Goal: Task Accomplishment & Management: Complete application form

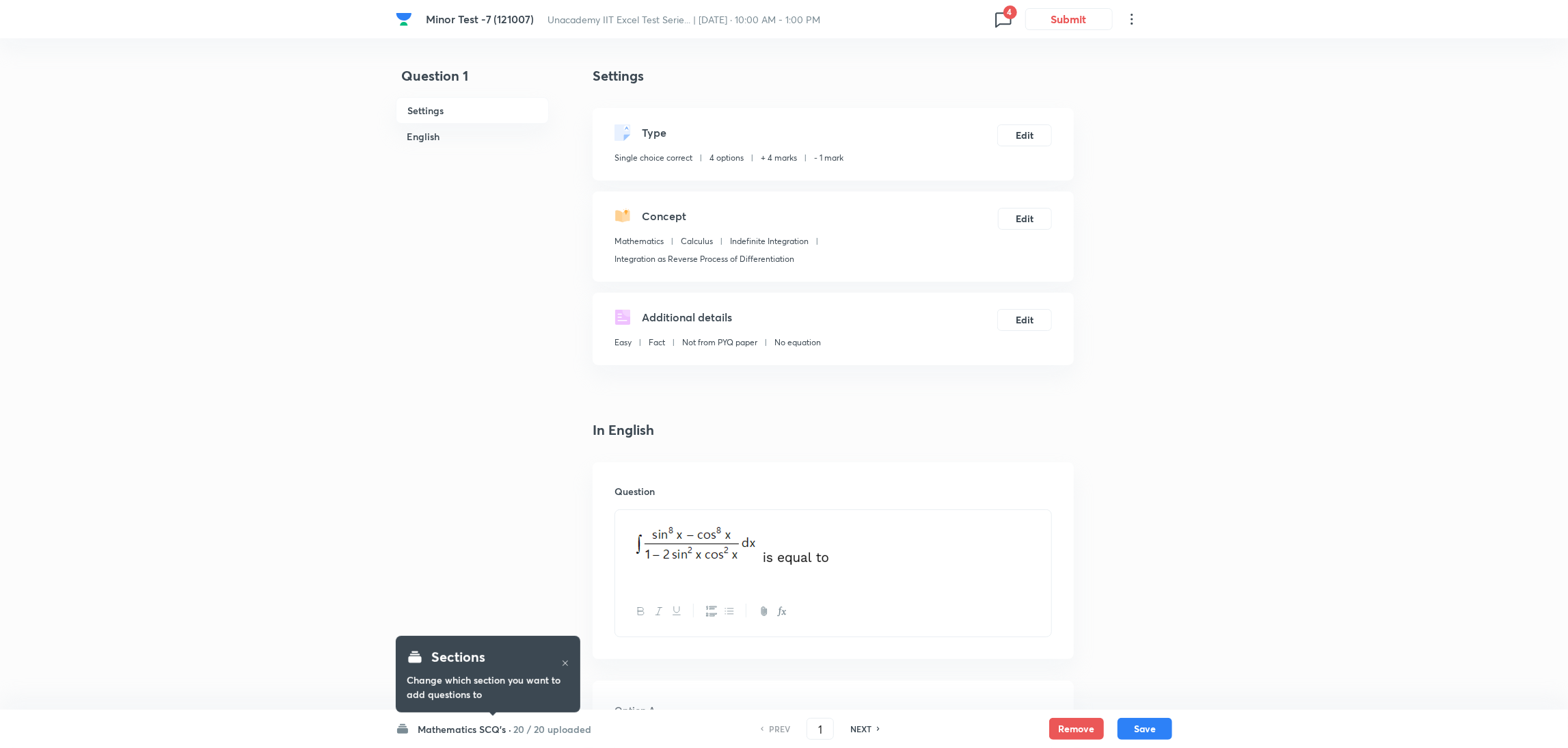
click at [998, 18] on icon at bounding box center [1003, 19] width 22 height 22
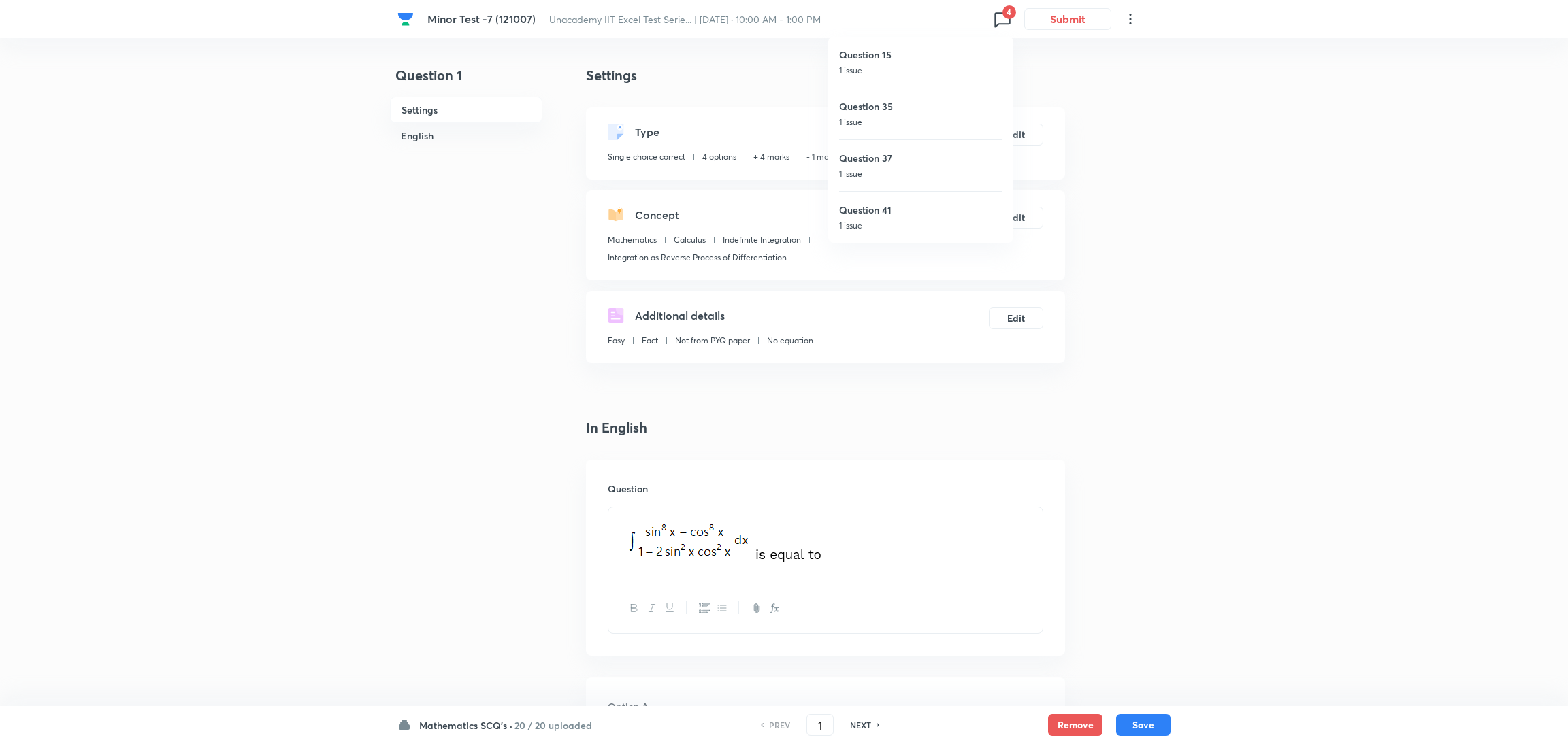
click at [916, 58] on h6 "Question 15" at bounding box center [921, 54] width 163 height 14
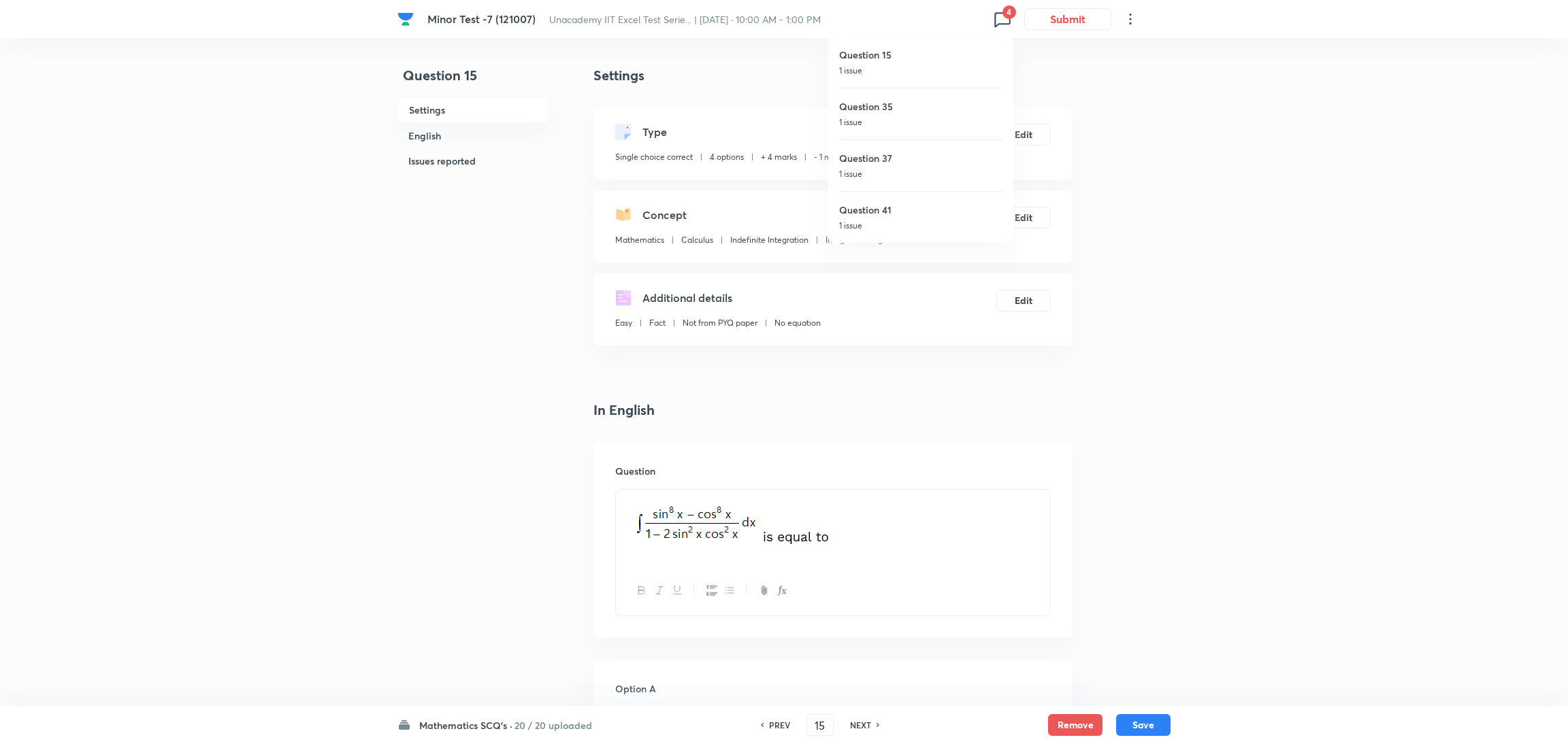
type input "15"
checkbox input "false"
checkbox input "true"
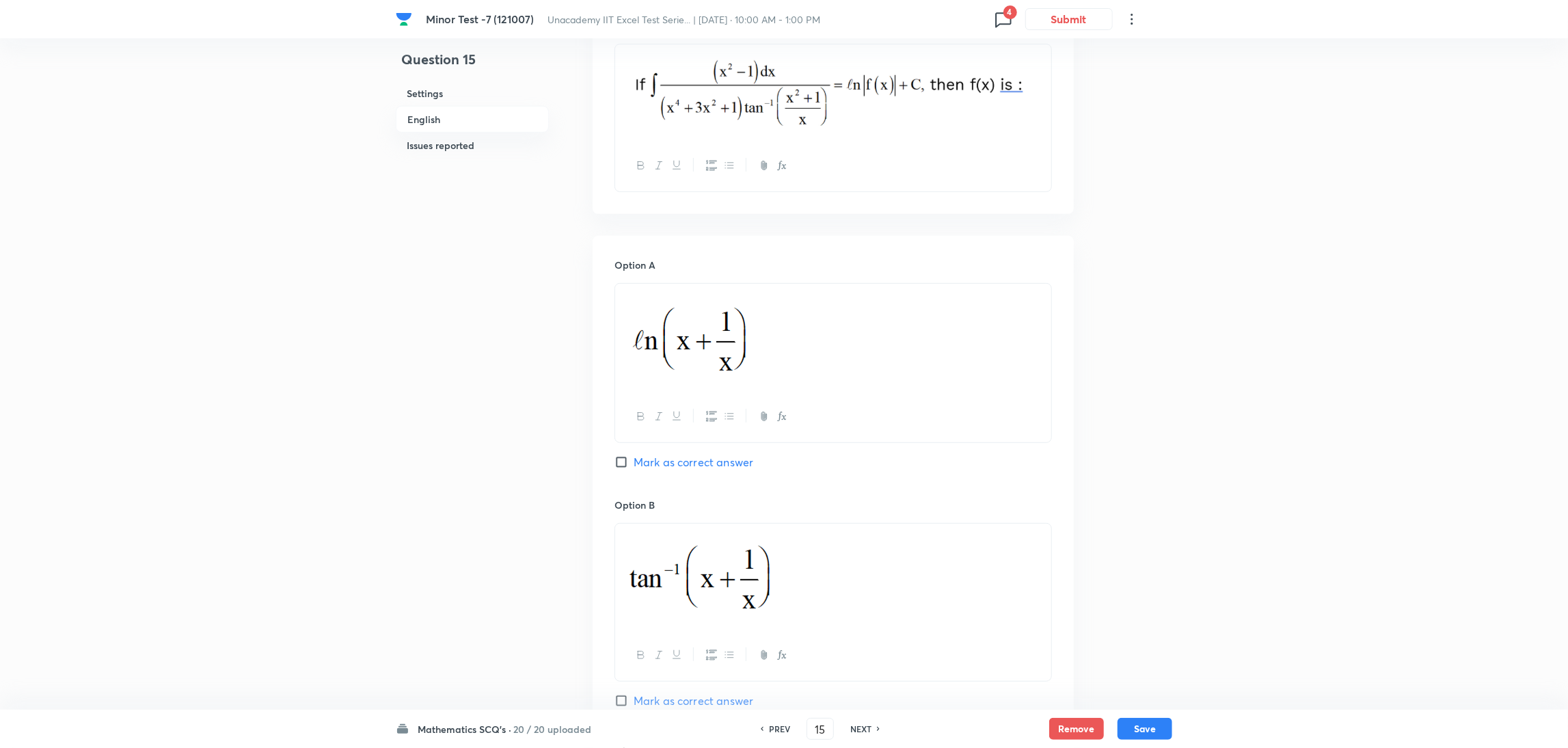
scroll to position [688, 0]
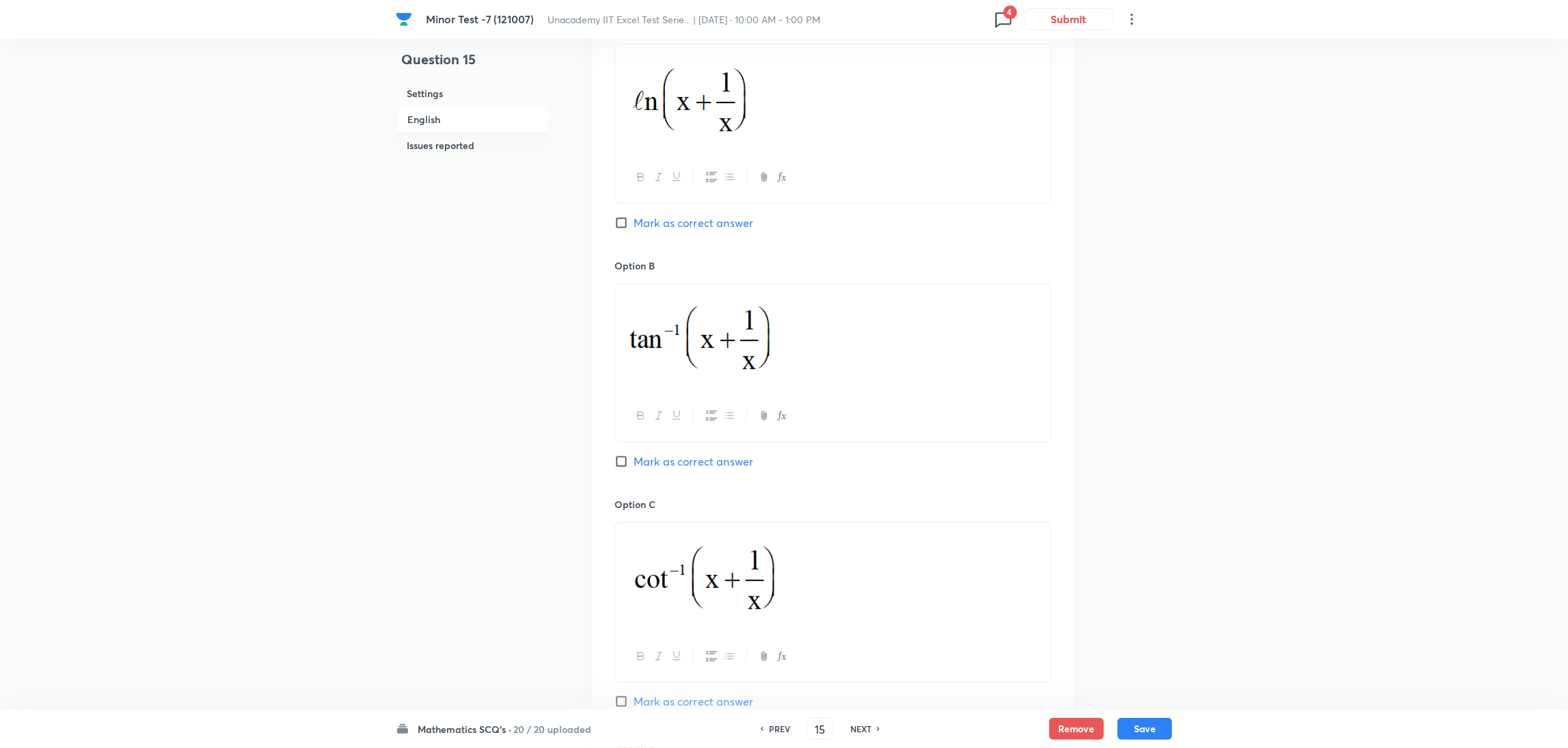
click at [618, 465] on input "Mark as correct answer" at bounding box center [624, 462] width 19 height 13
checkbox input "true"
checkbox input "false"
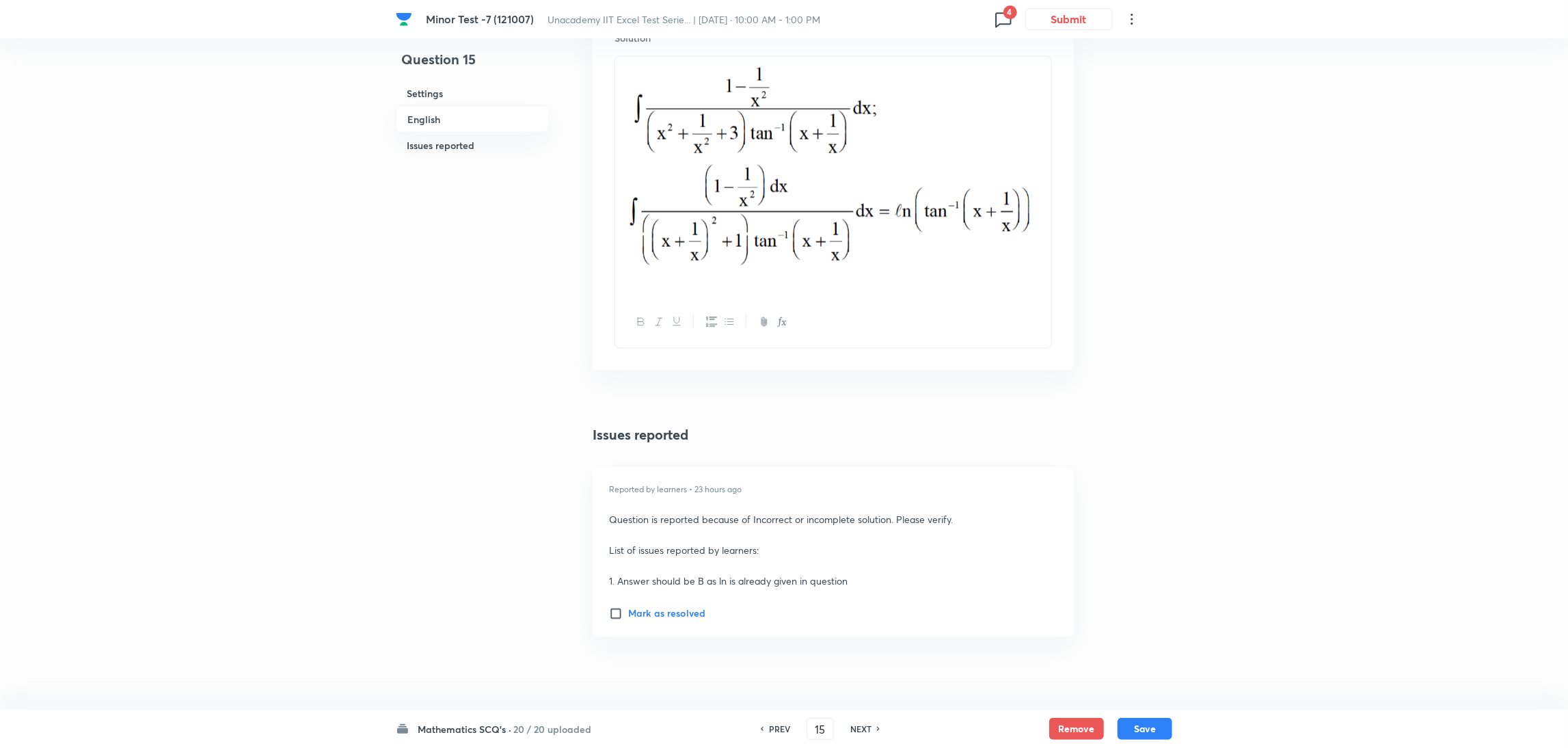
scroll to position [1716, 0]
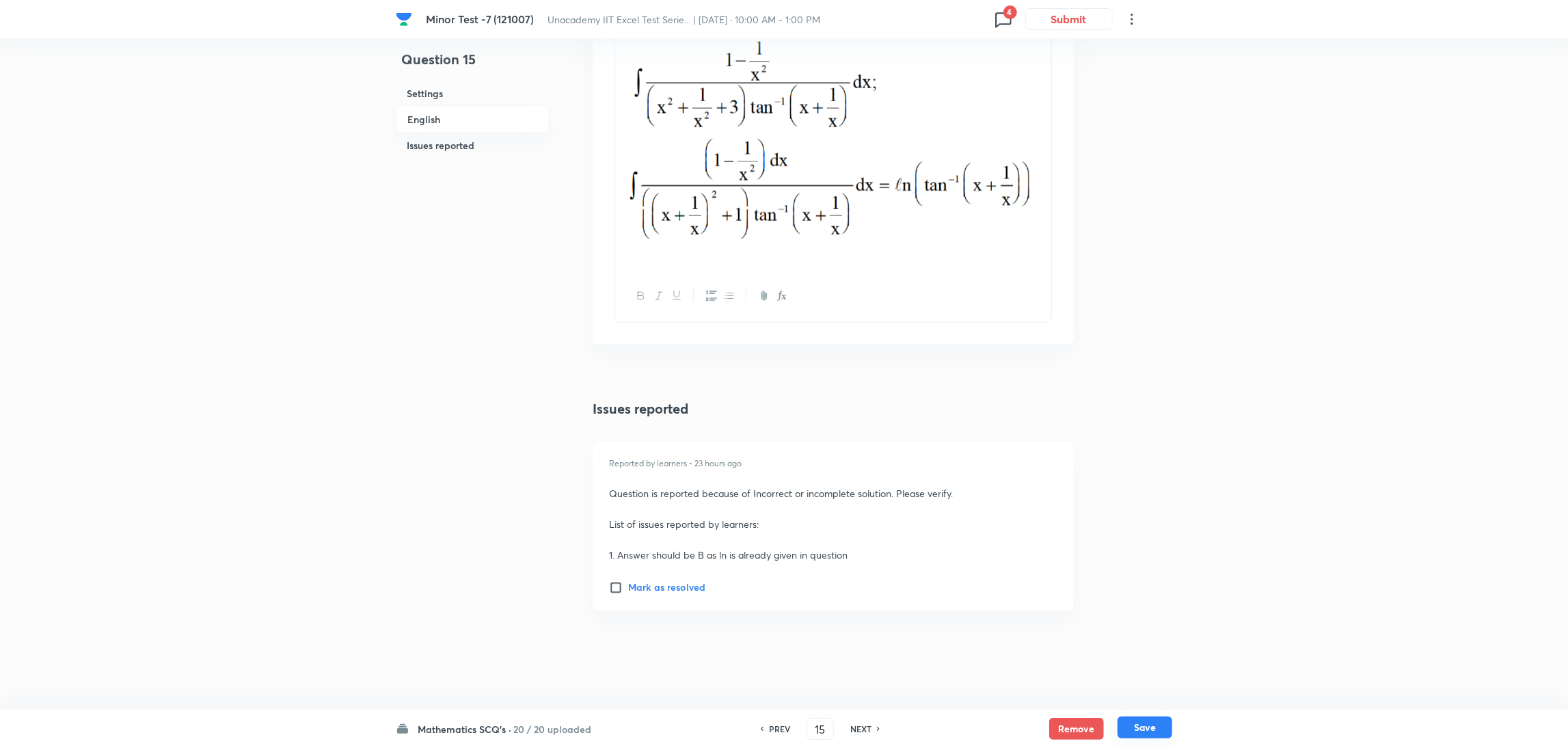
click at [1171, 726] on button "Save" at bounding box center [1144, 727] width 54 height 22
type input "16"
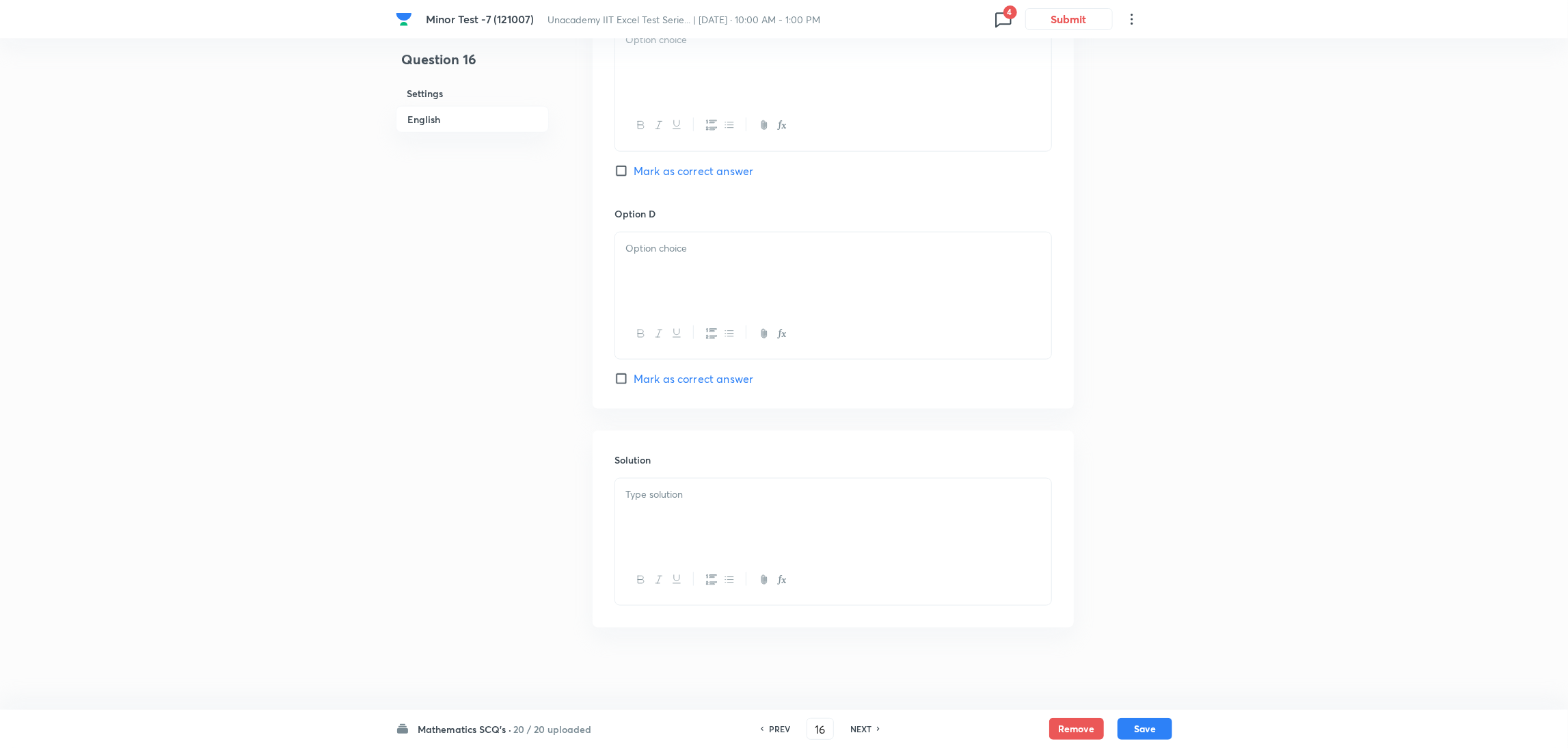
checkbox input "true"
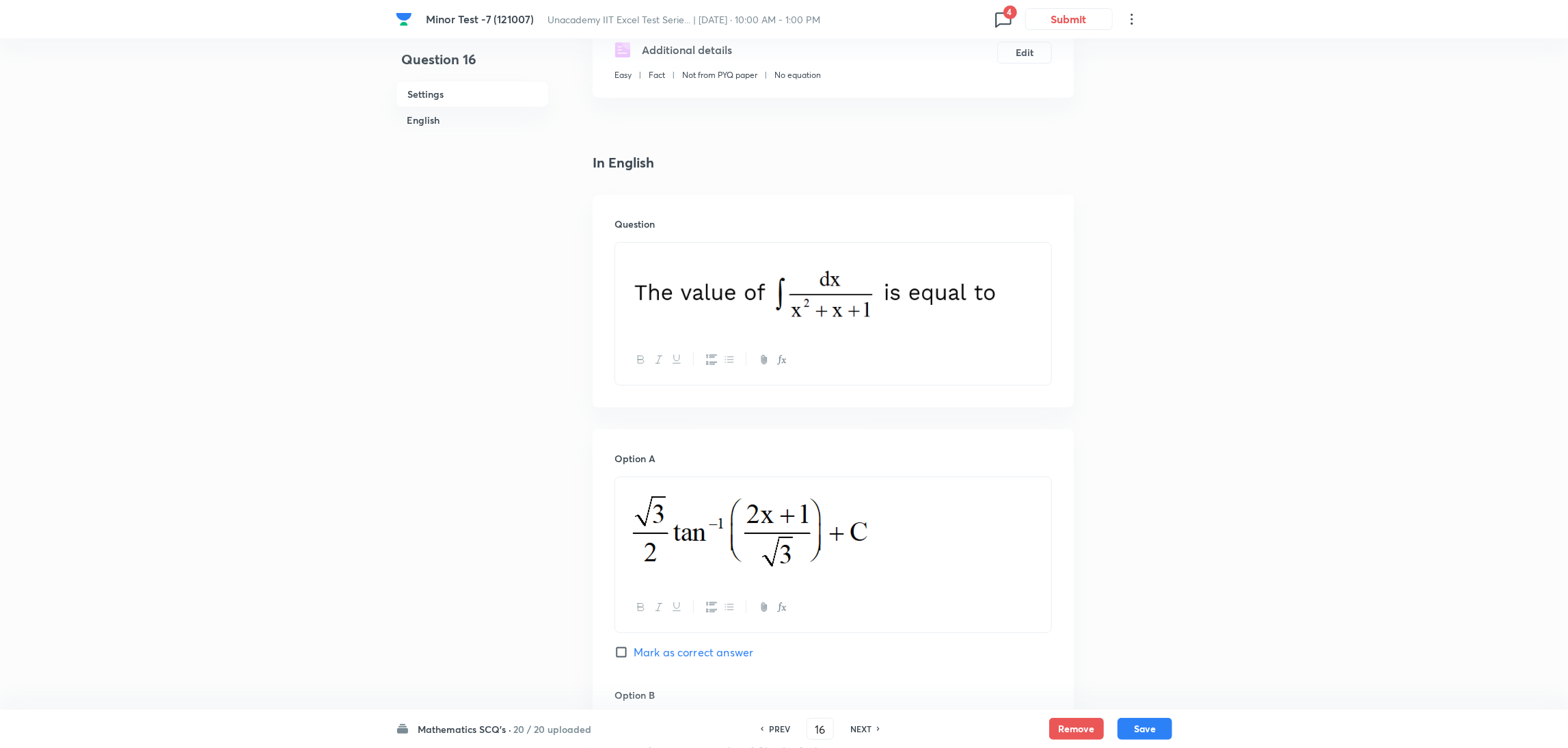
scroll to position [244, 0]
click at [999, 19] on icon at bounding box center [1003, 19] width 22 height 22
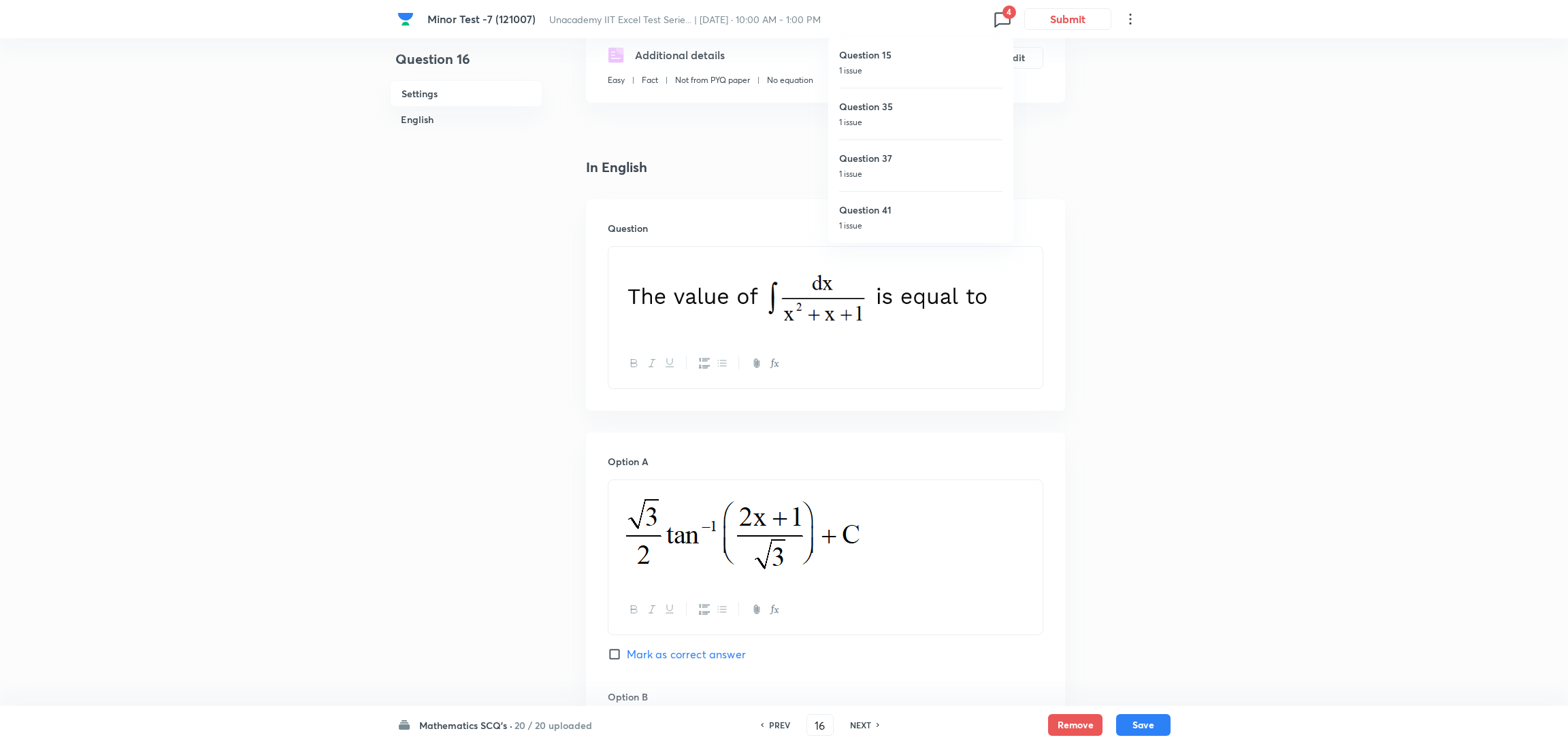
click at [907, 112] on h6 "Question 35" at bounding box center [921, 106] width 163 height 14
type input "35"
checkbox input "false"
checkbox input "true"
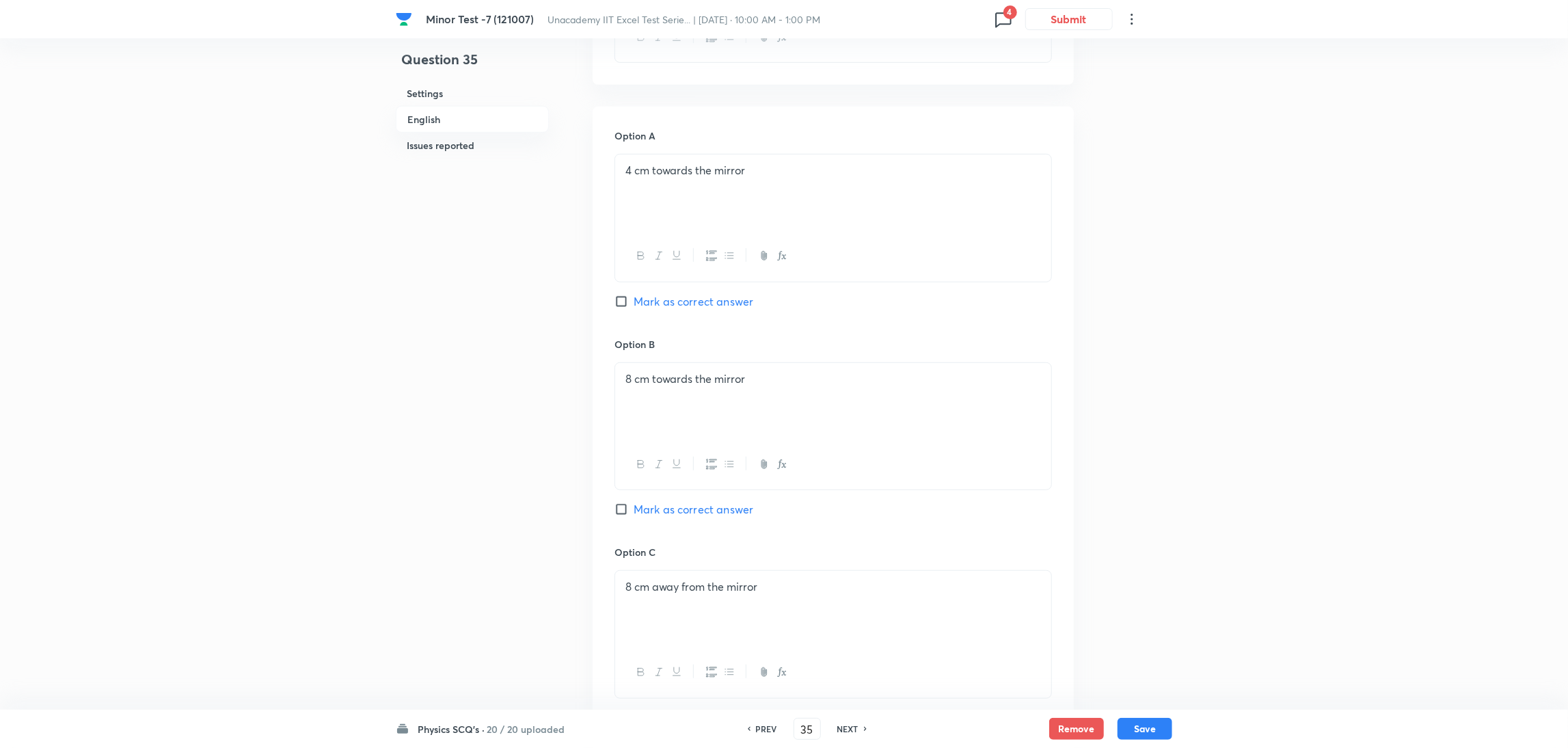
scroll to position [556, 0]
click at [624, 514] on input "Mark as correct answer" at bounding box center [624, 512] width 19 height 13
checkbox input "true"
checkbox input "false"
click at [1156, 720] on button "Save" at bounding box center [1144, 727] width 54 height 22
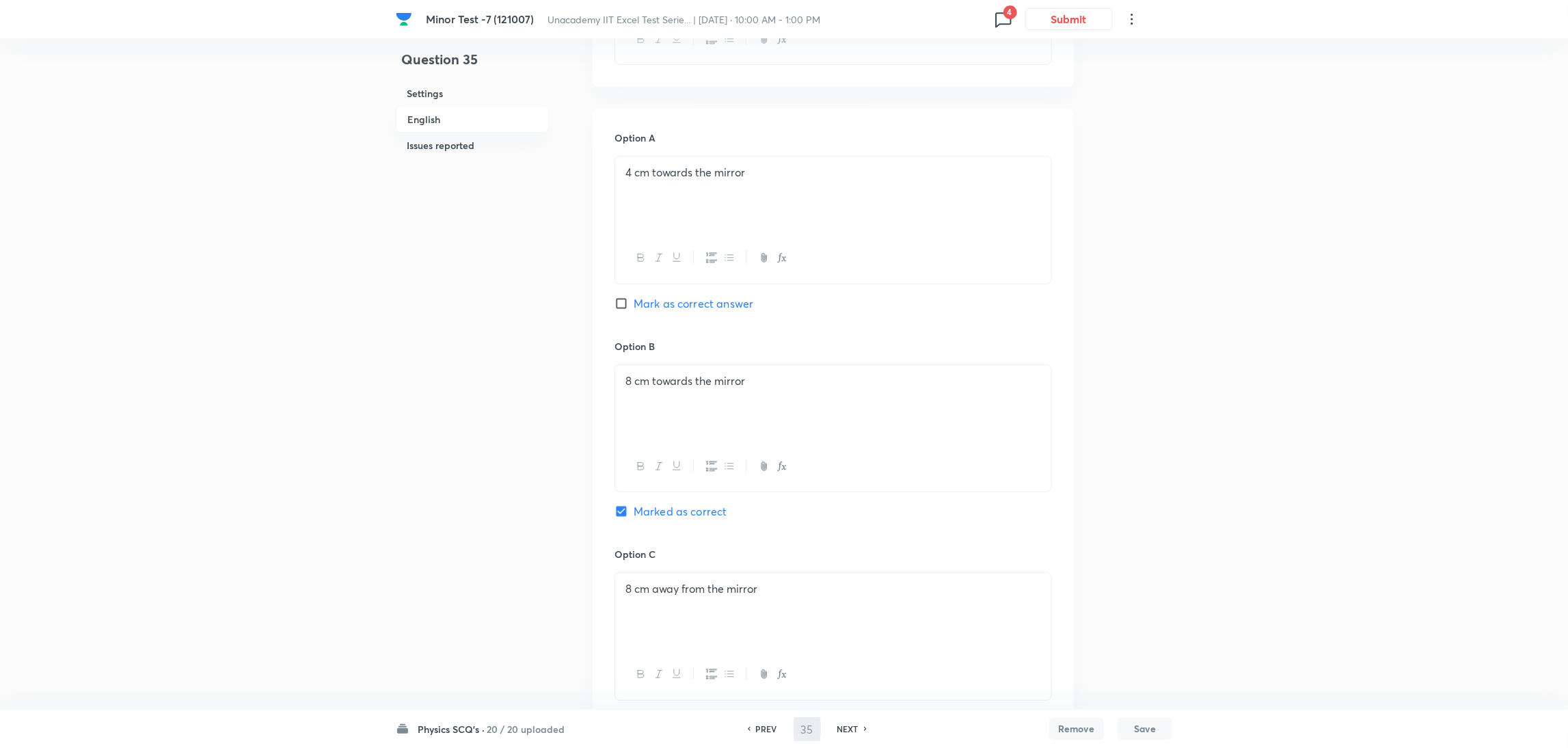
type input "36"
checkbox input "false"
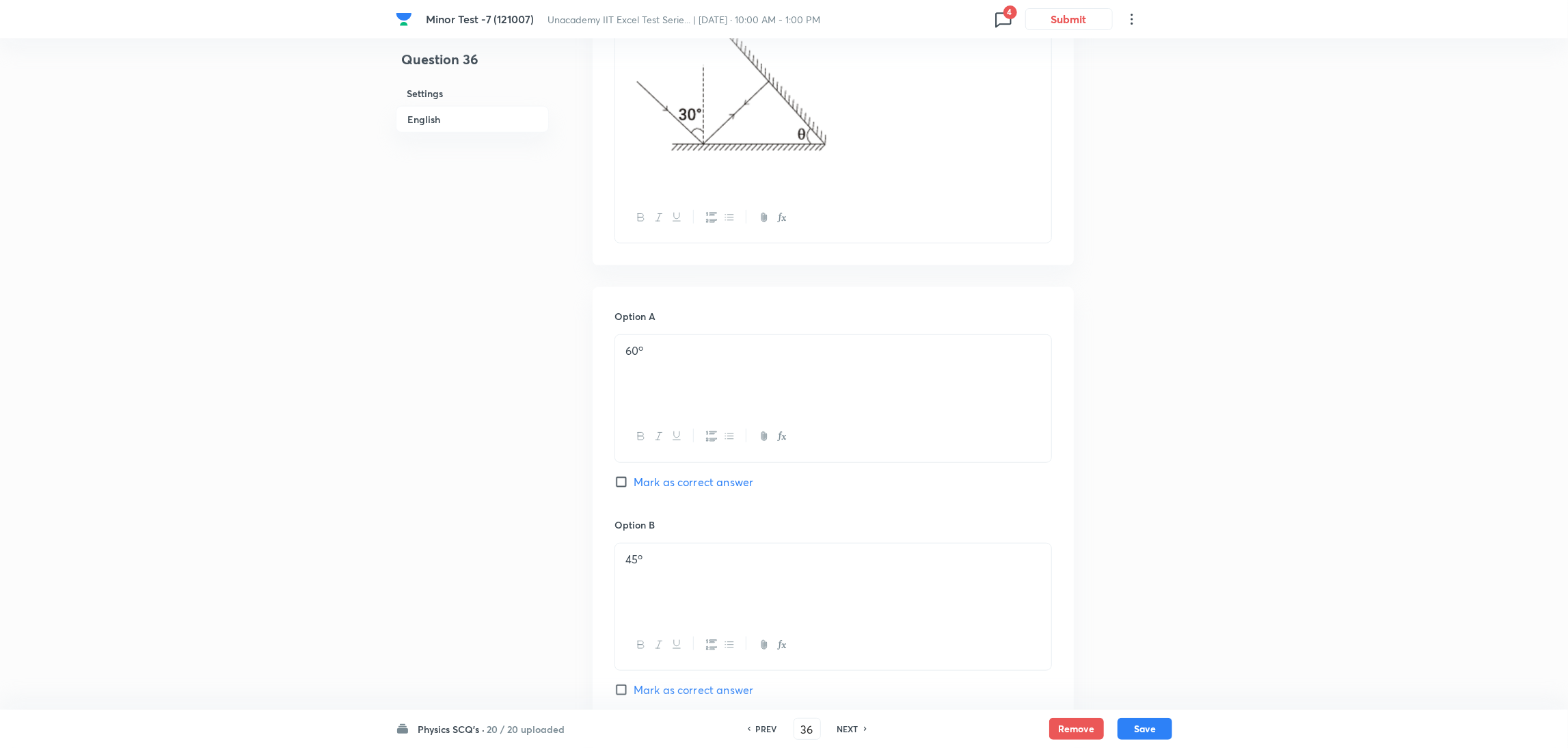
checkbox input "true"
click at [847, 731] on h6 "NEXT" at bounding box center [848, 729] width 21 height 13
type input "37"
checkbox input "false"
checkbox input "true"
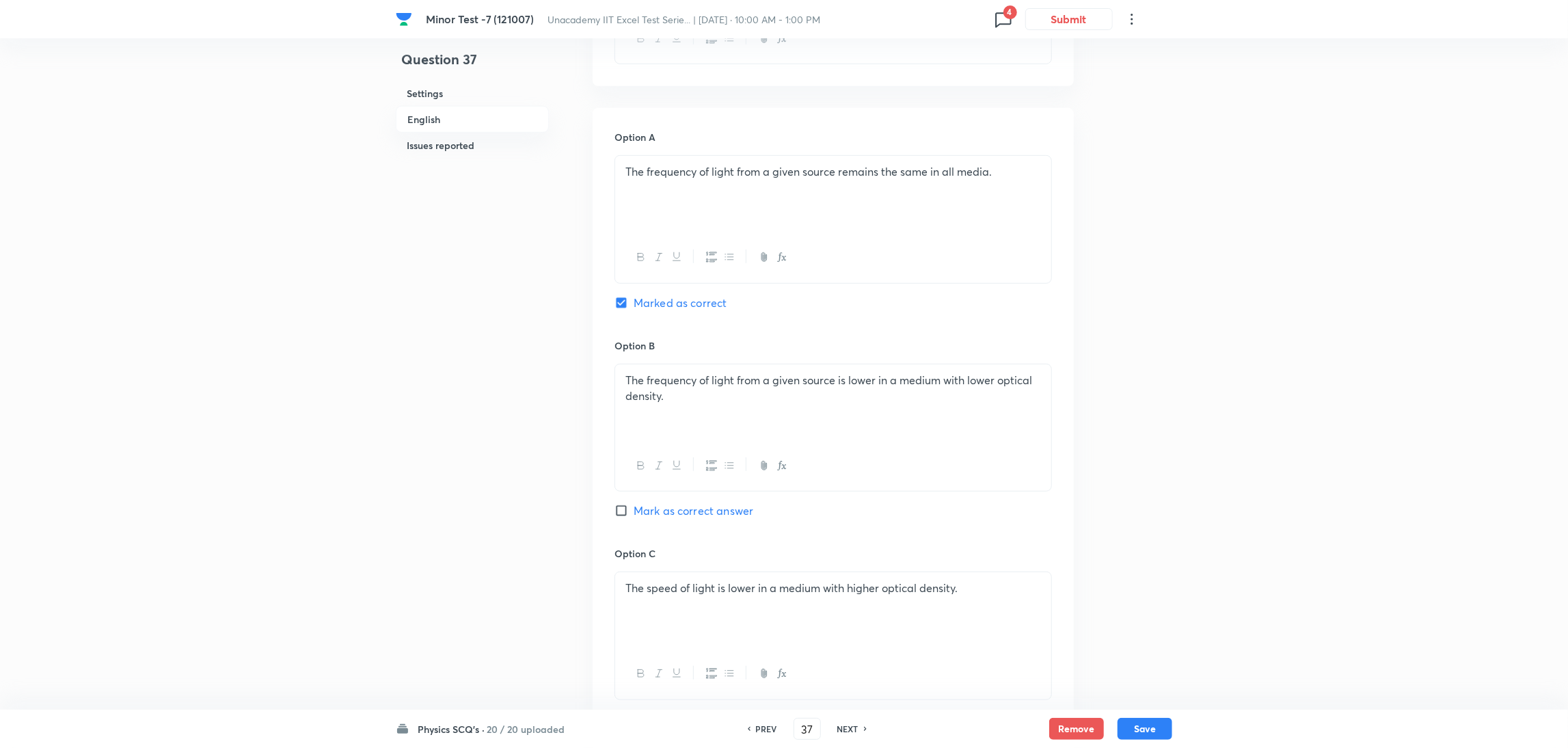
click at [622, 513] on input "Mark as correct answer" at bounding box center [624, 511] width 19 height 13
checkbox input "true"
checkbox input "false"
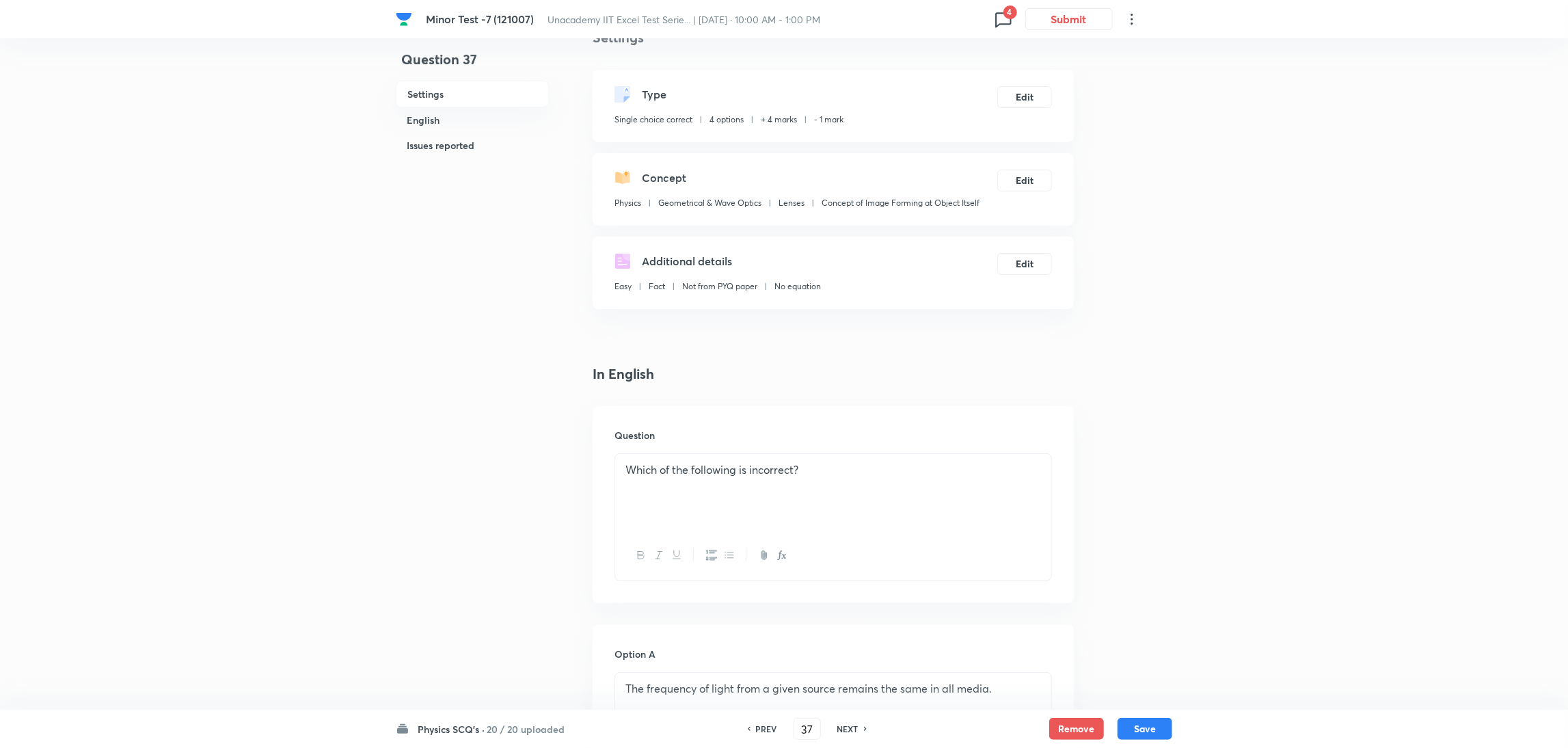
scroll to position [0, 0]
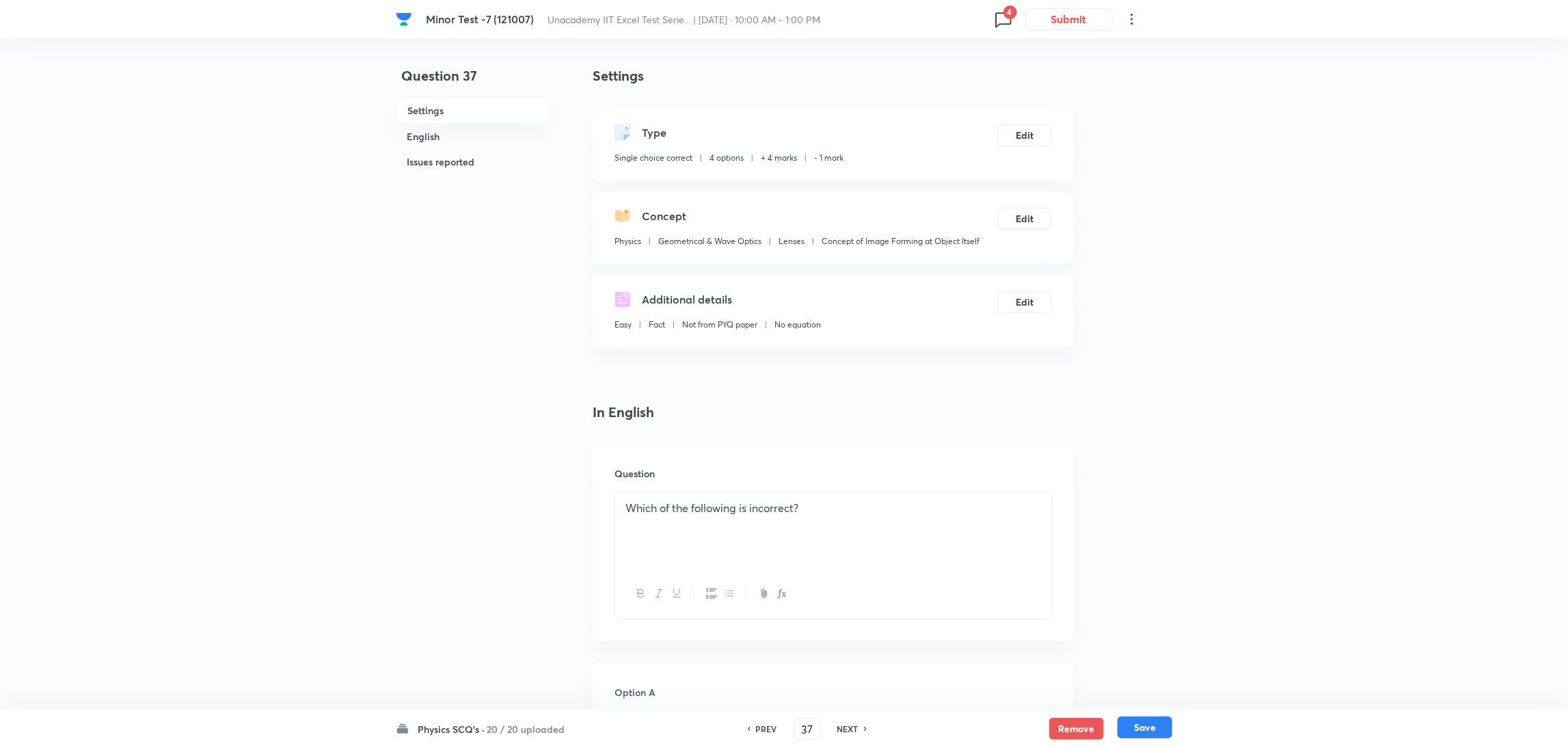
click at [1141, 726] on button "Save" at bounding box center [1144, 727] width 54 height 22
type input "38"
checkbox input "false"
checkbox input "true"
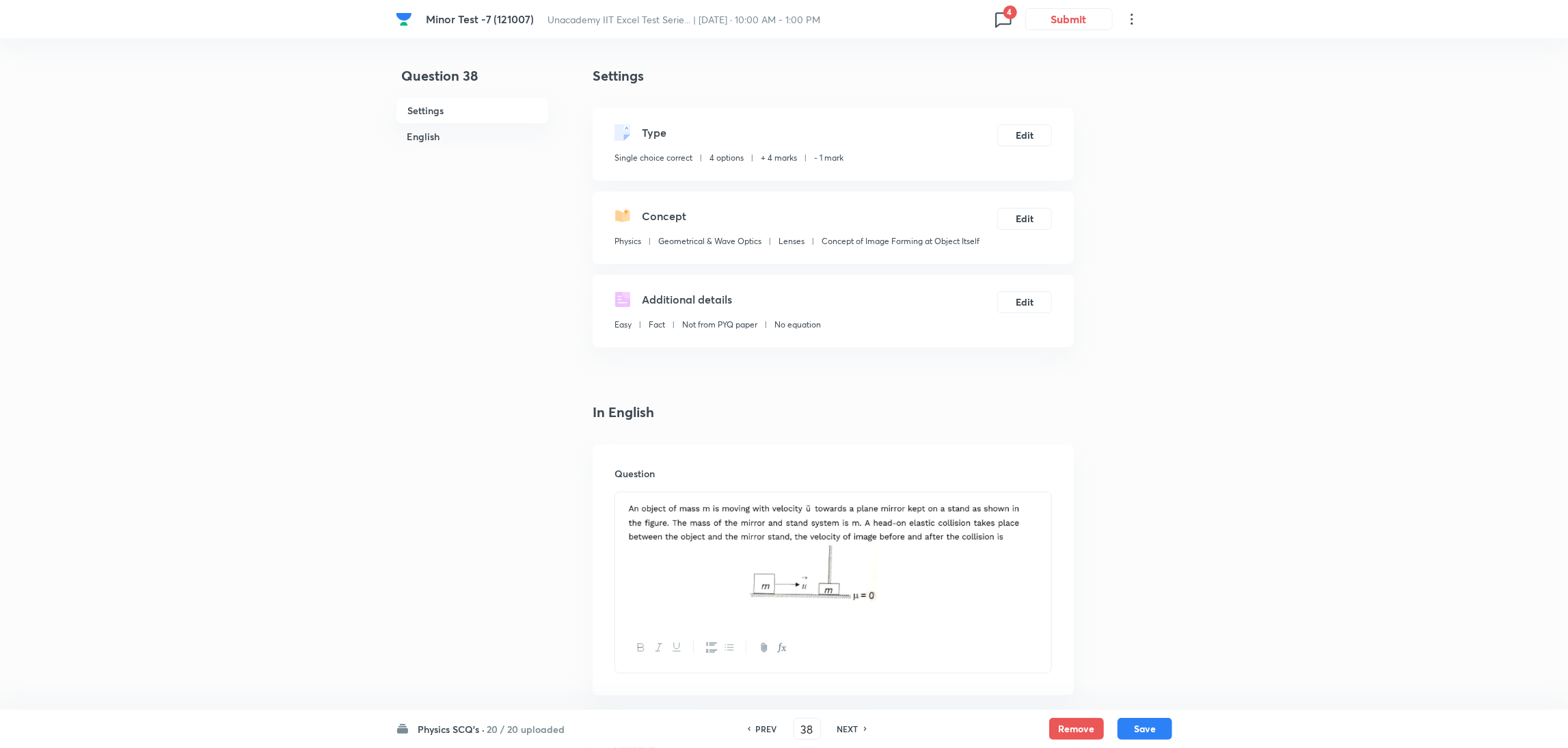
click at [1002, 13] on icon at bounding box center [1003, 19] width 22 height 22
click at [870, 220] on div "Question 41 1 issue" at bounding box center [925, 218] width 164 height 52
type input "41"
checkbox input "true"
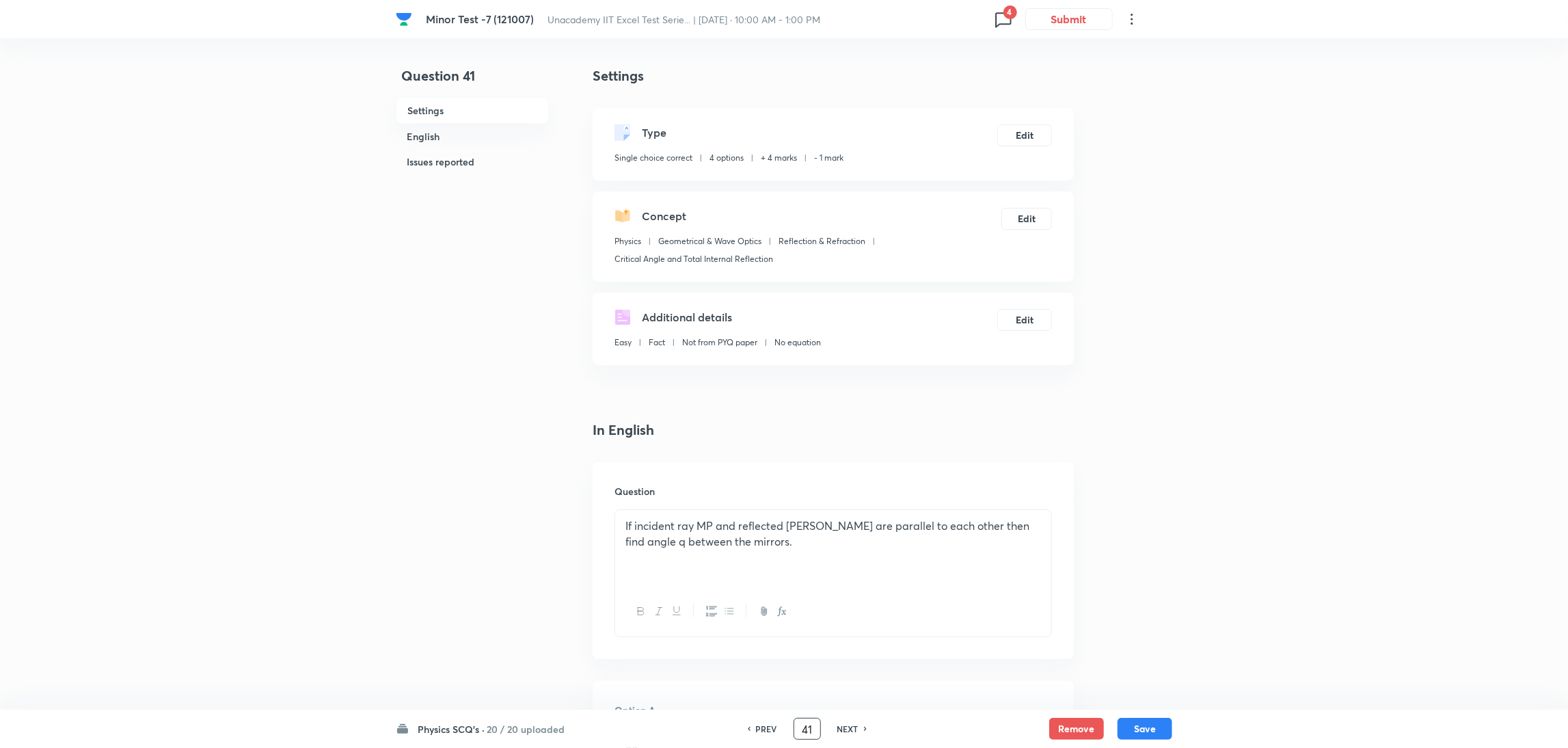
drag, startPoint x: 814, startPoint y: 726, endPoint x: 753, endPoint y: 751, distance: 65.9
type input "62"
checkbox input "false"
checkbox input "true"
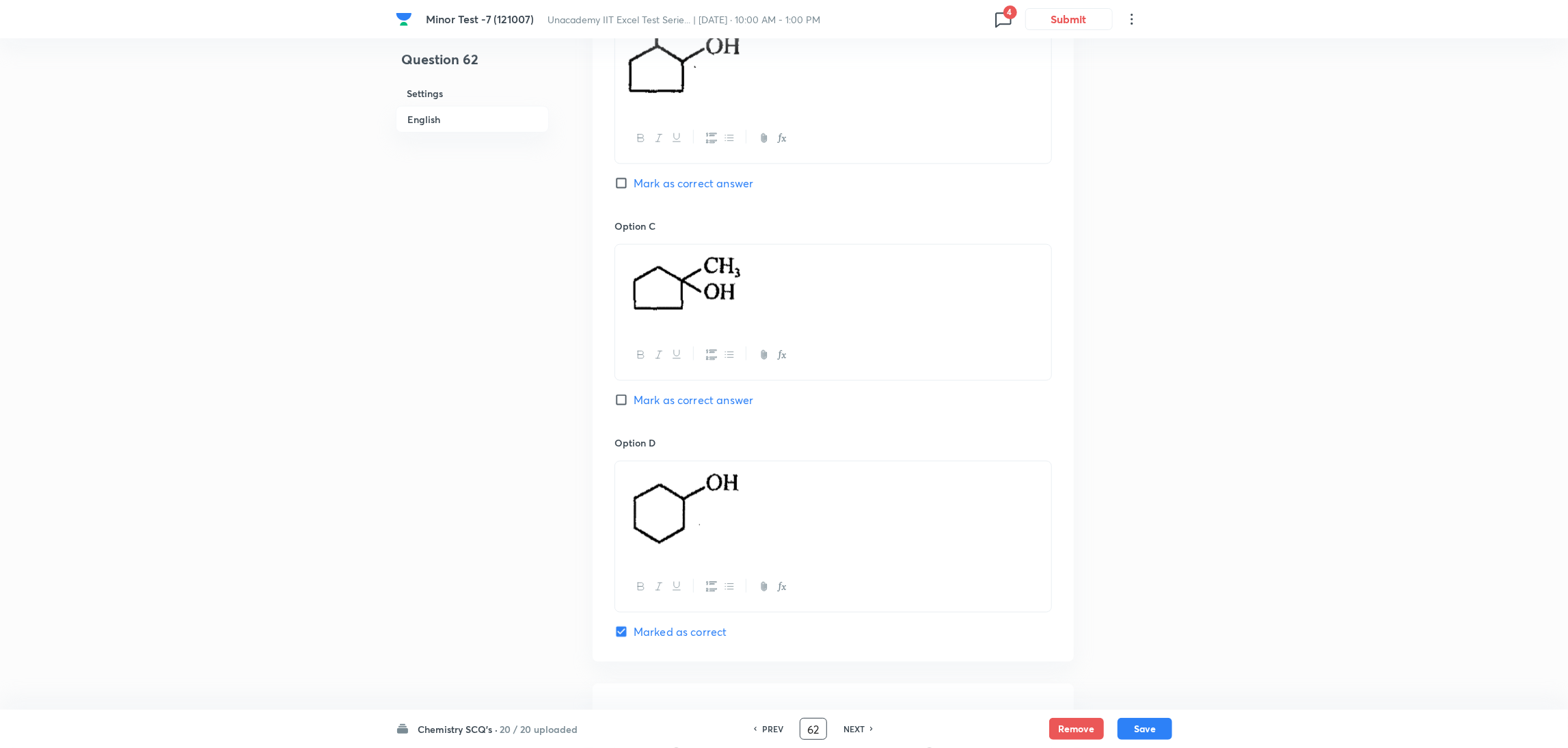
scroll to position [1033, 0]
click at [622, 405] on input "Mark as correct answer" at bounding box center [624, 398] width 19 height 13
checkbox input "true"
checkbox input "false"
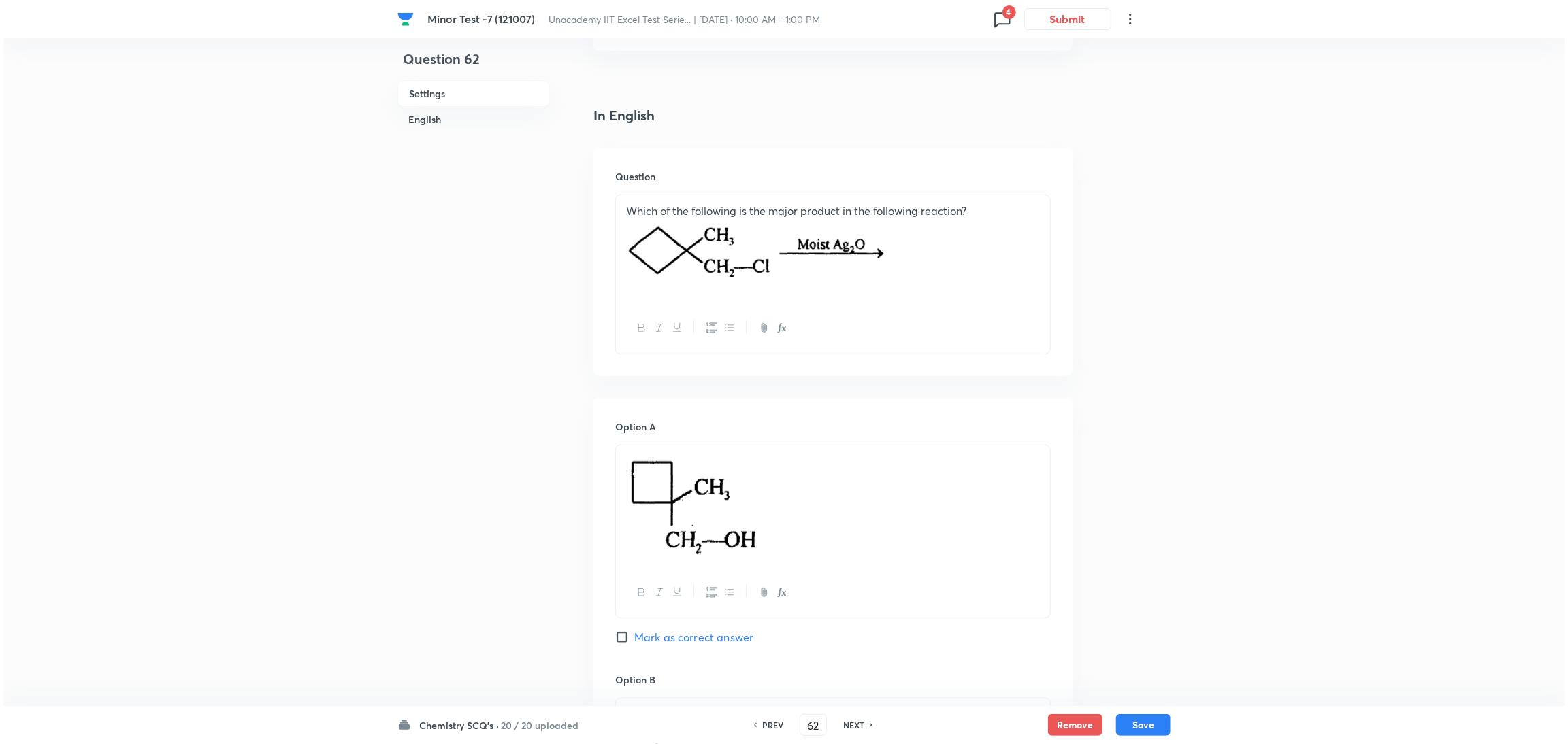
scroll to position [0, 0]
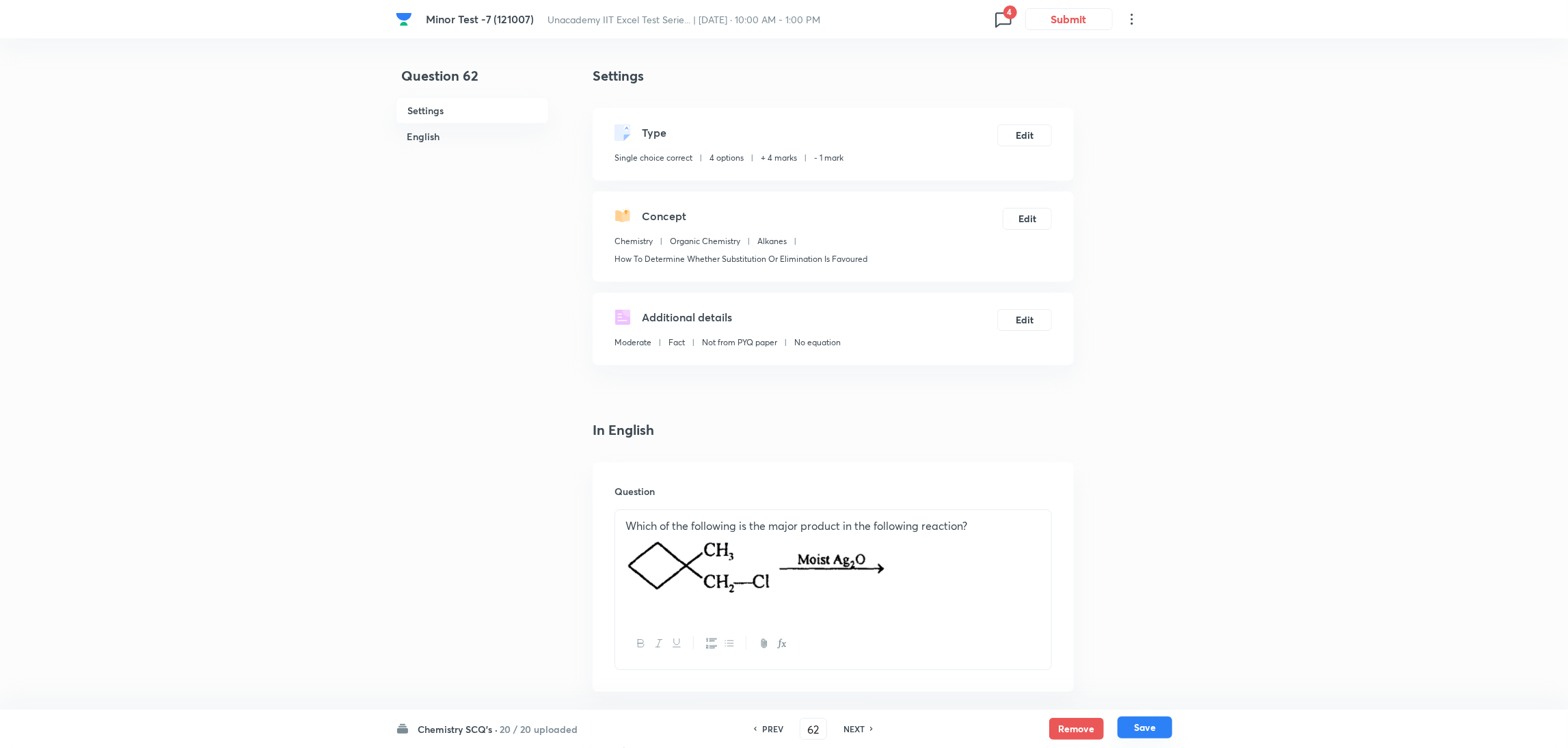
click at [1141, 732] on button "Save" at bounding box center [1144, 727] width 54 height 22
type input "63"
checkbox input "true"
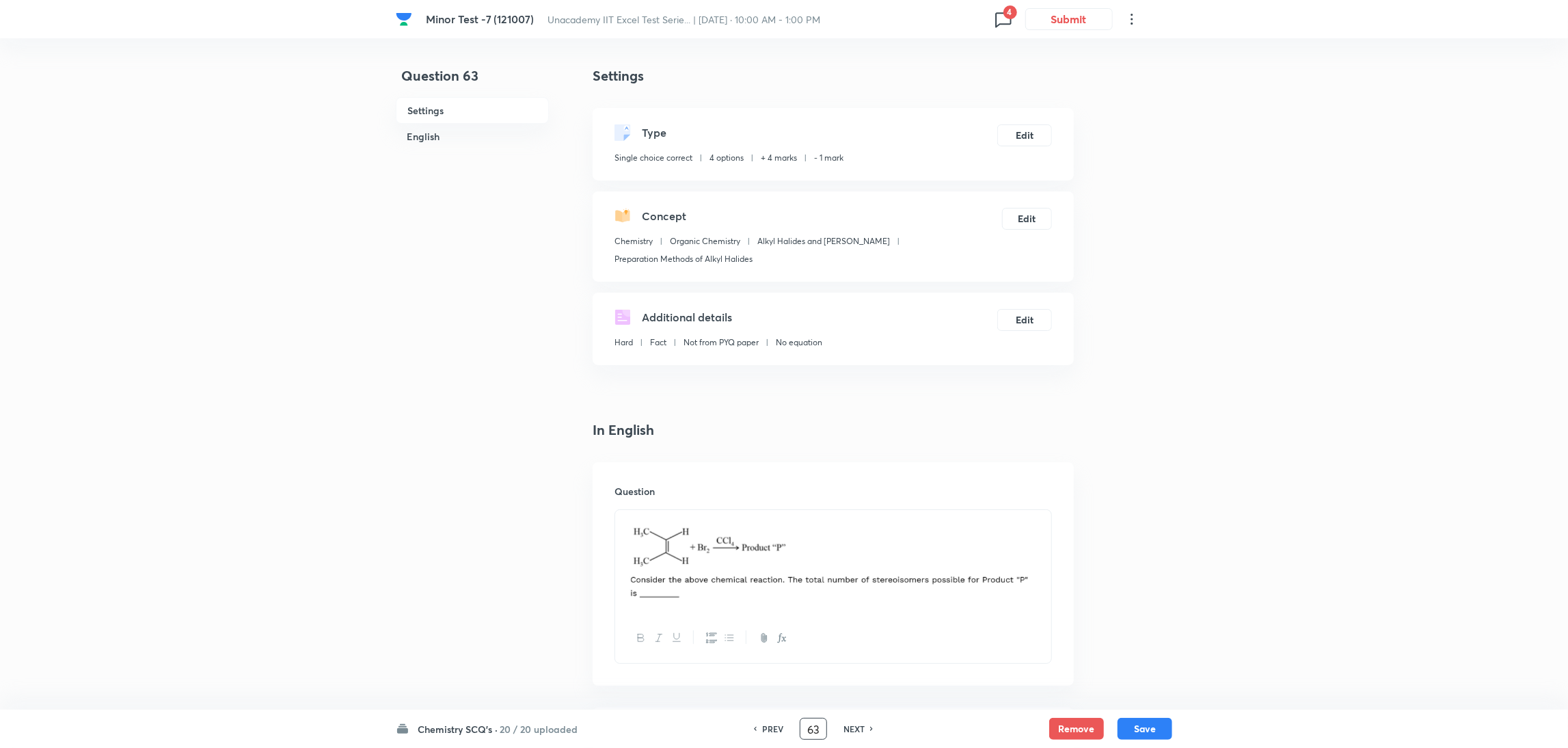
drag, startPoint x: 818, startPoint y: 727, endPoint x: 712, endPoint y: 743, distance: 107.2
click at [712, 743] on div "Chemistry SCQ's · 20 / 20 uploaded PREV 63 ​ NEXT Remove Save" at bounding box center [784, 729] width 777 height 38
type input "71"
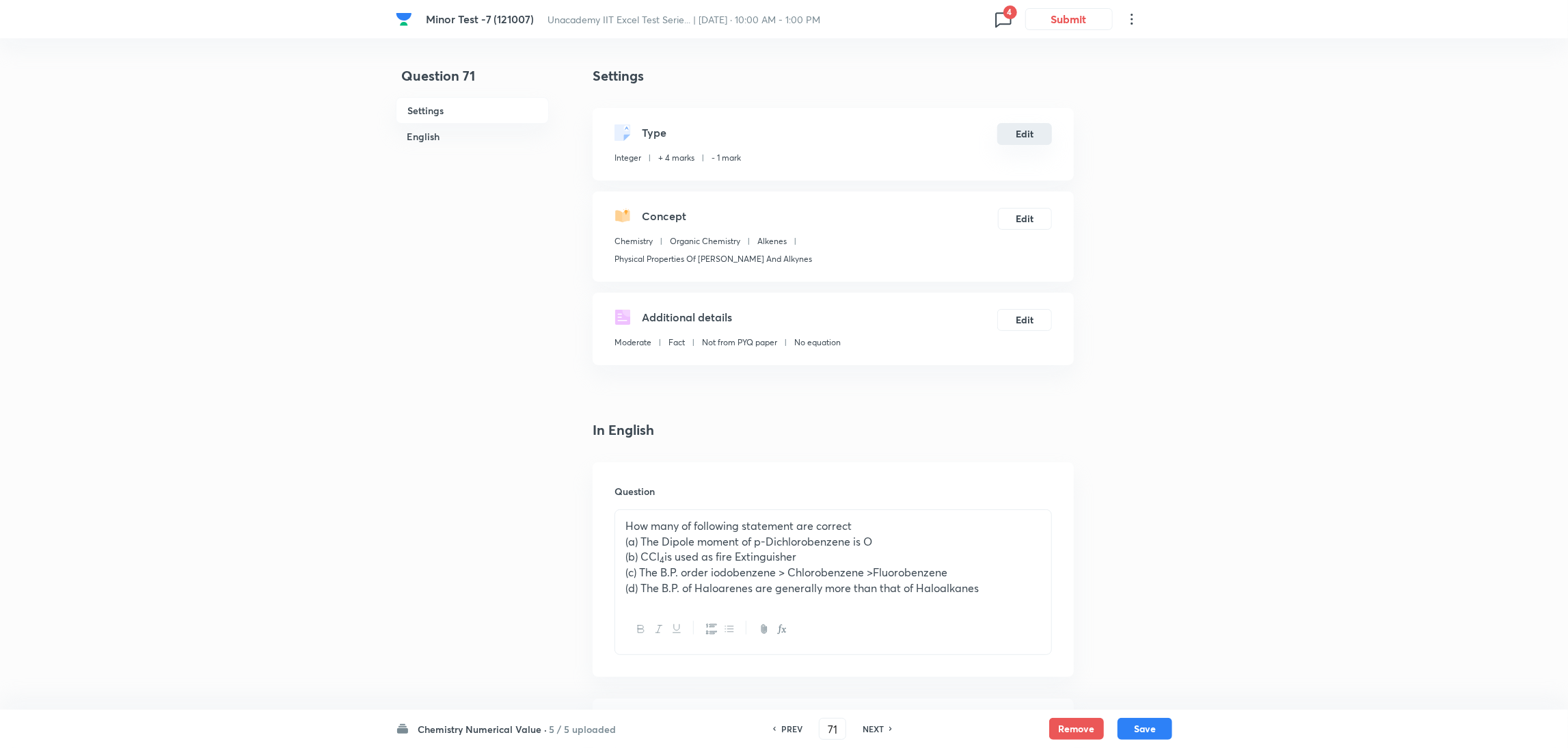
click at [1027, 145] on button "Edit" at bounding box center [1024, 133] width 54 height 22
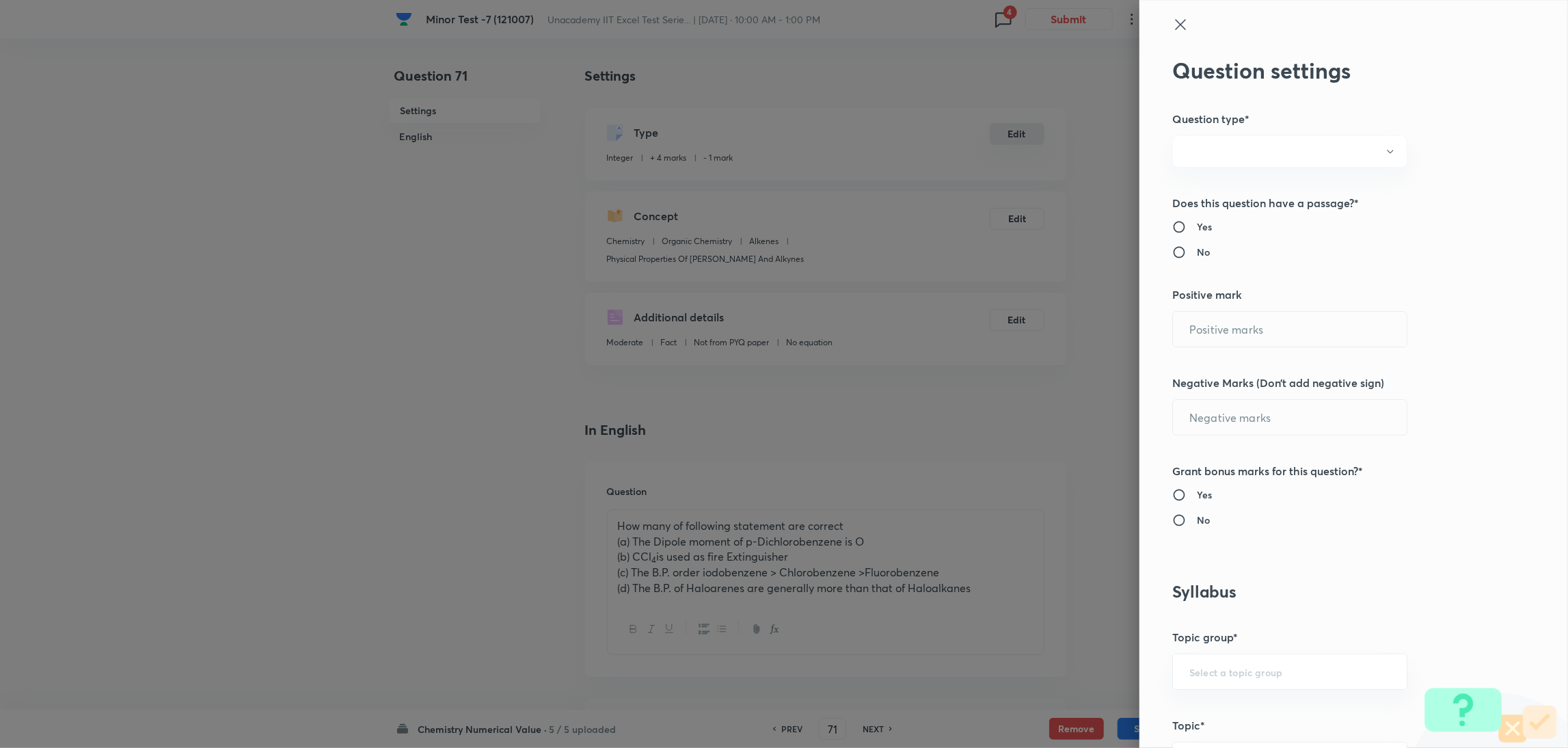
radio input "true"
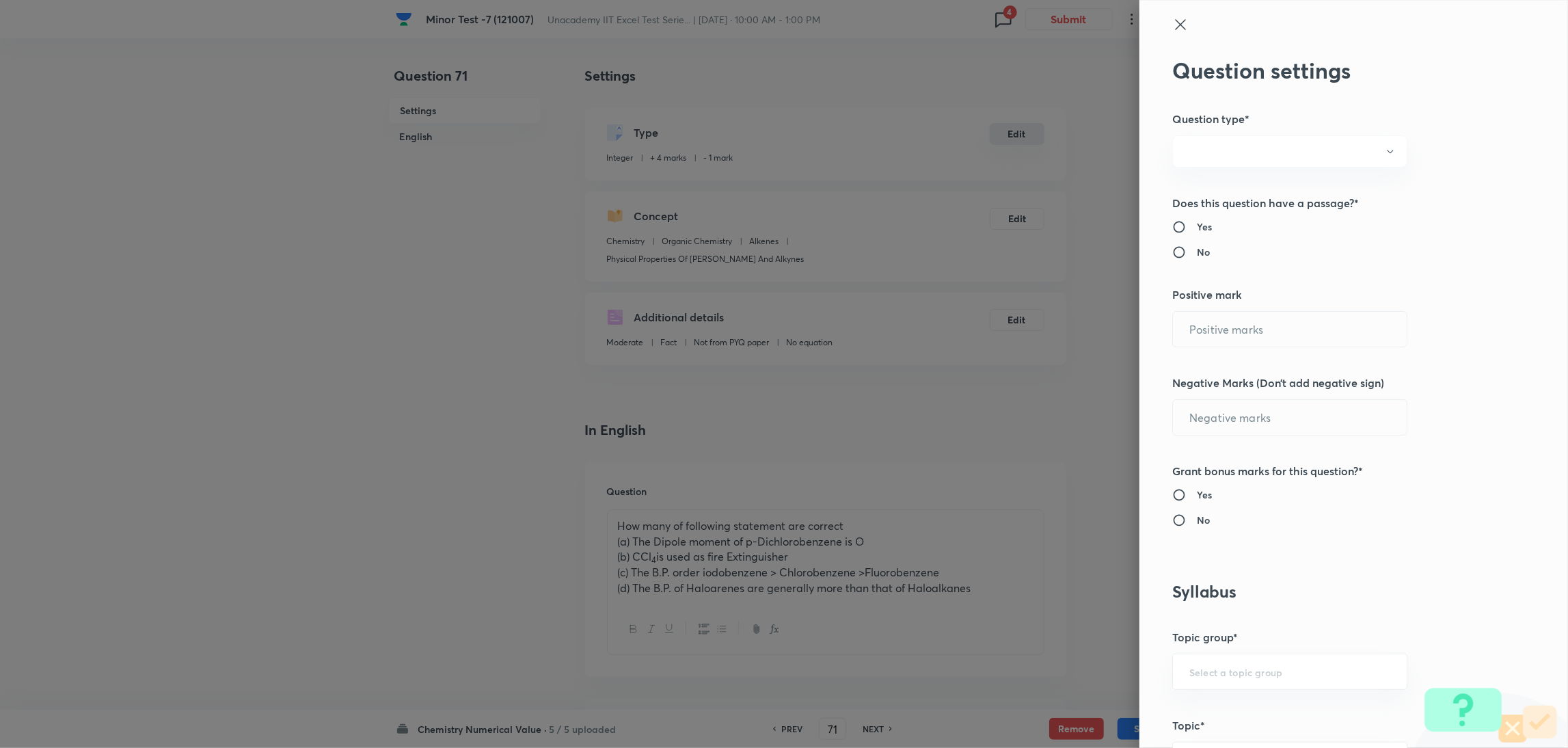
radio input "true"
type input "4"
type input "1"
type input "Chemistry"
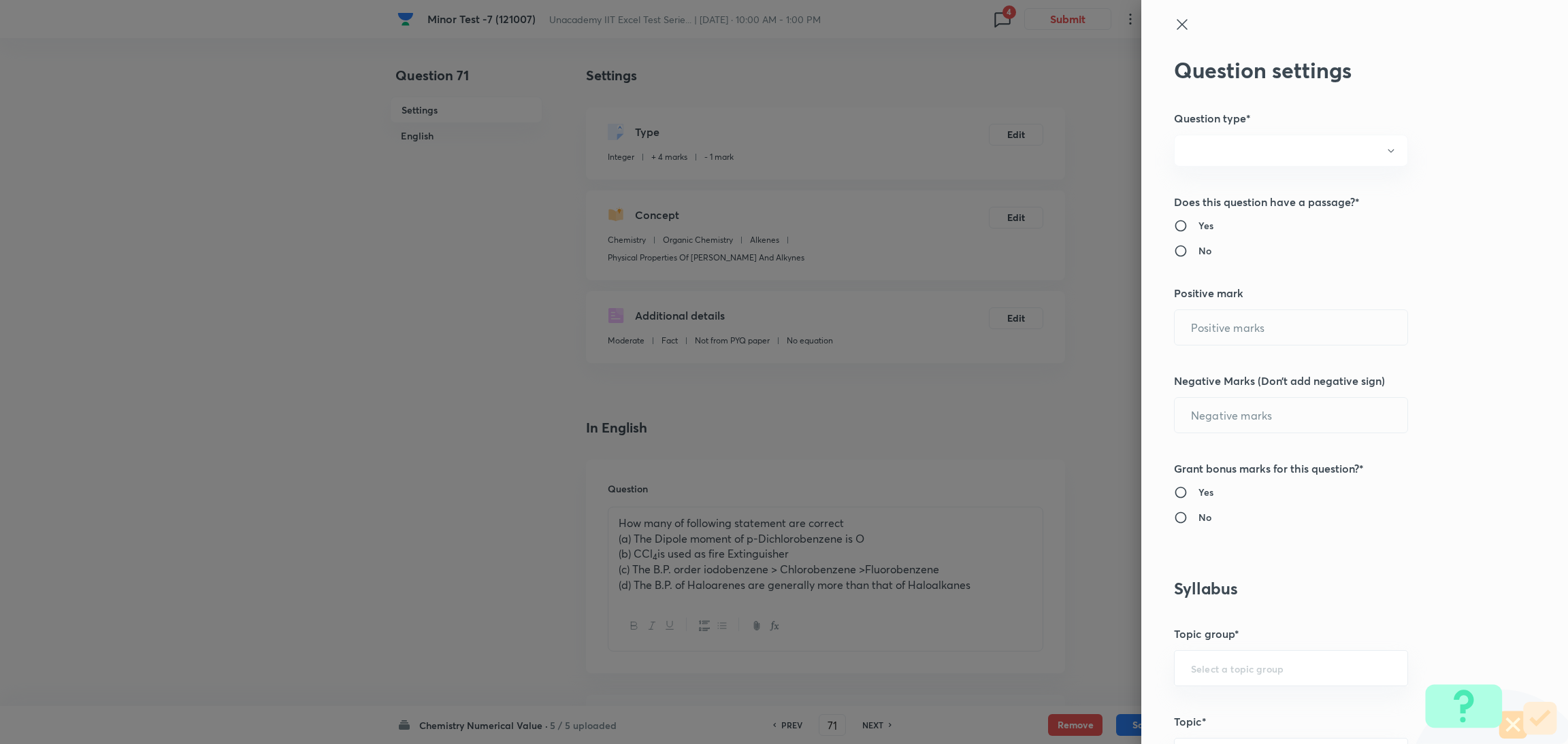
type input "Organic Chemistry"
type input "Alkenes"
type input "Physical Properties Of Alkenes And Alkynes"
click at [1174, 491] on input "Yes" at bounding box center [1186, 493] width 24 height 13
radio input "true"
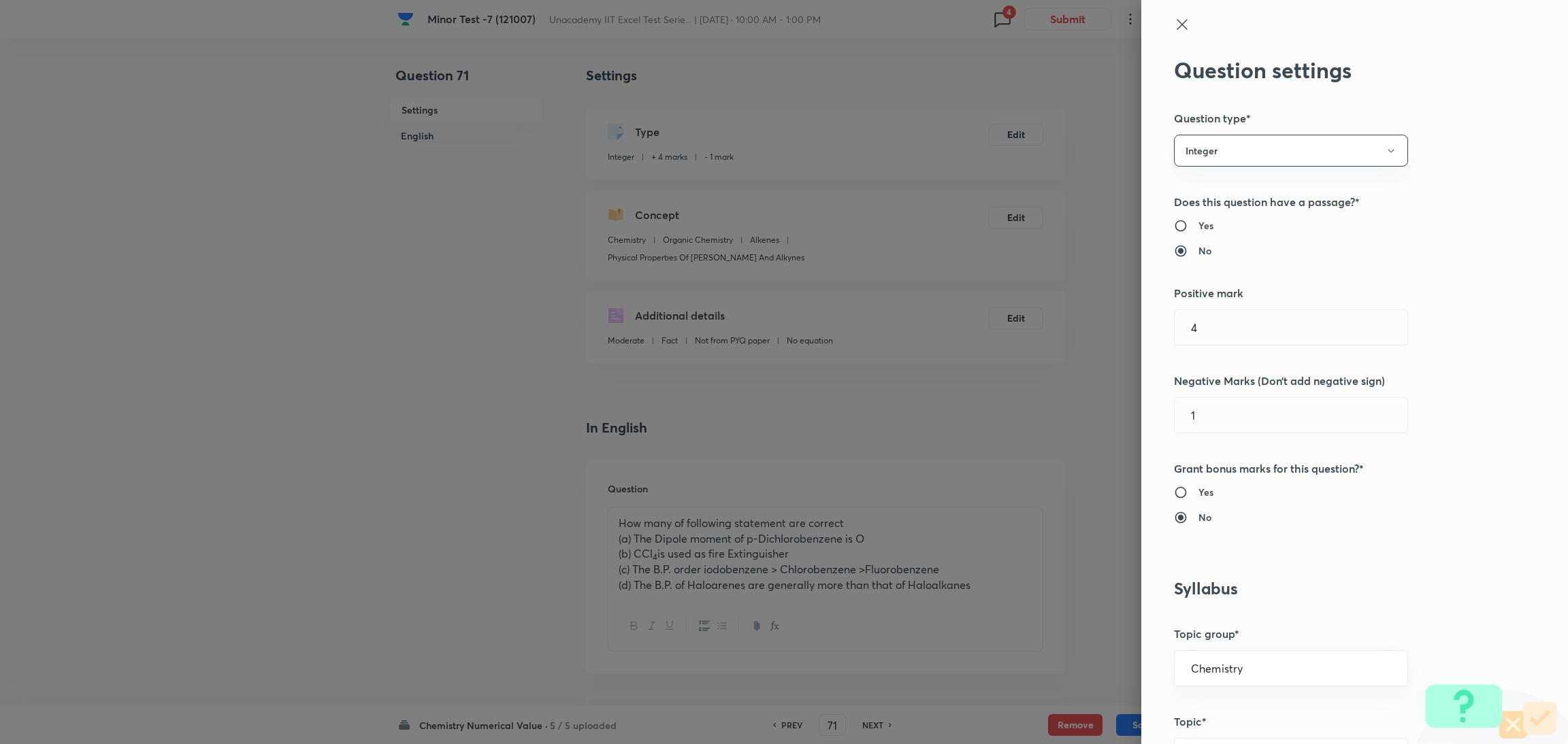
radio input "false"
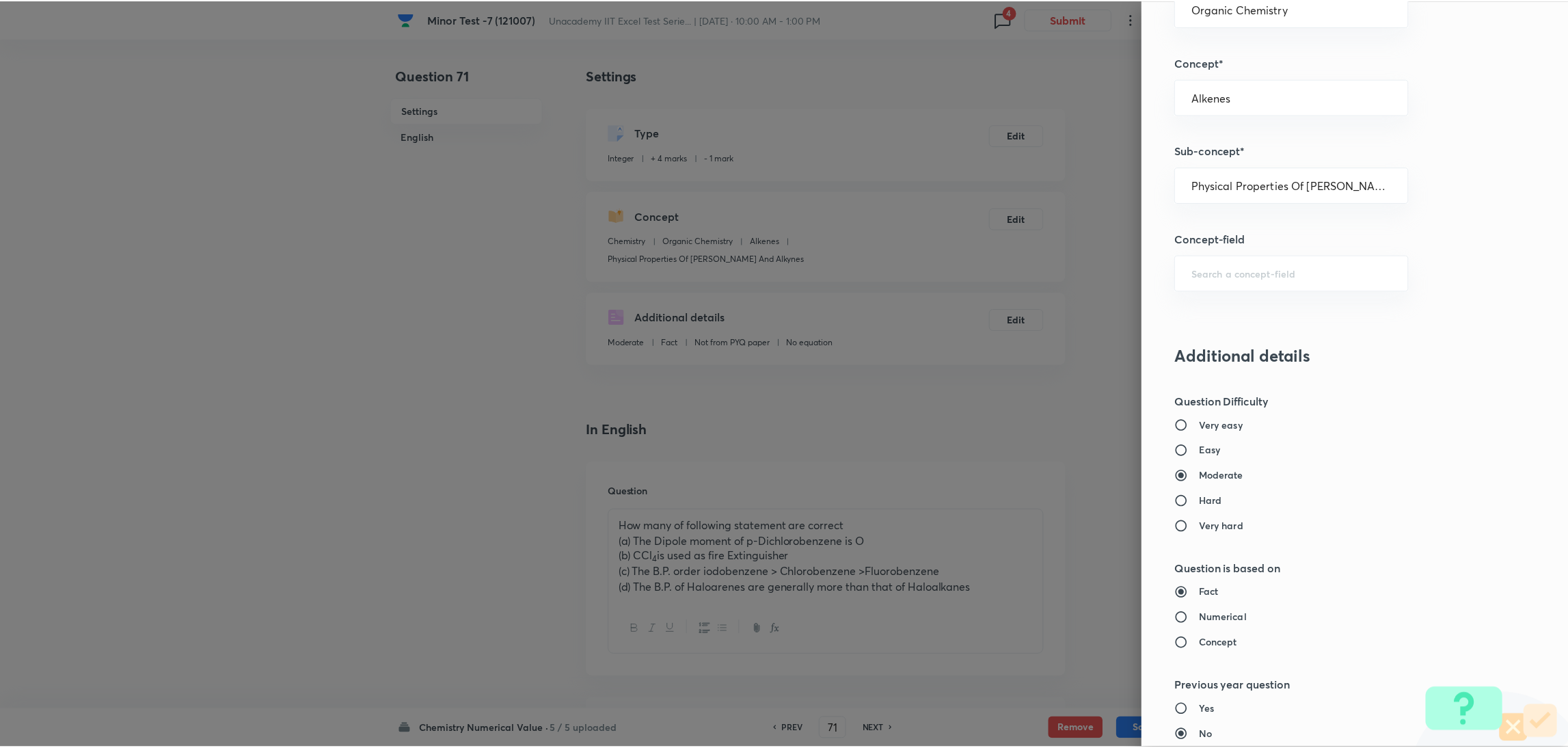
scroll to position [1128, 0]
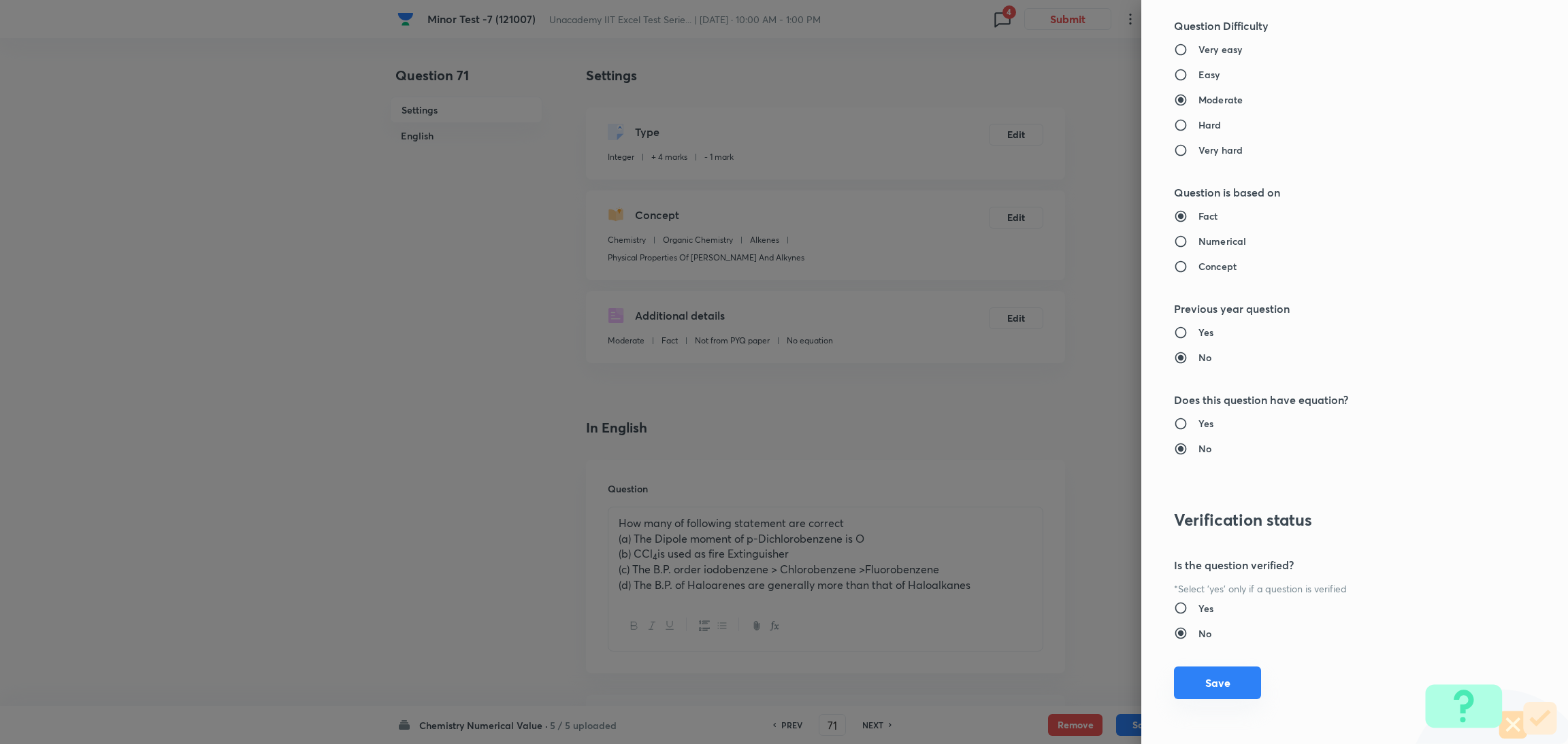
click at [1204, 691] on button "Save" at bounding box center [1218, 683] width 87 height 33
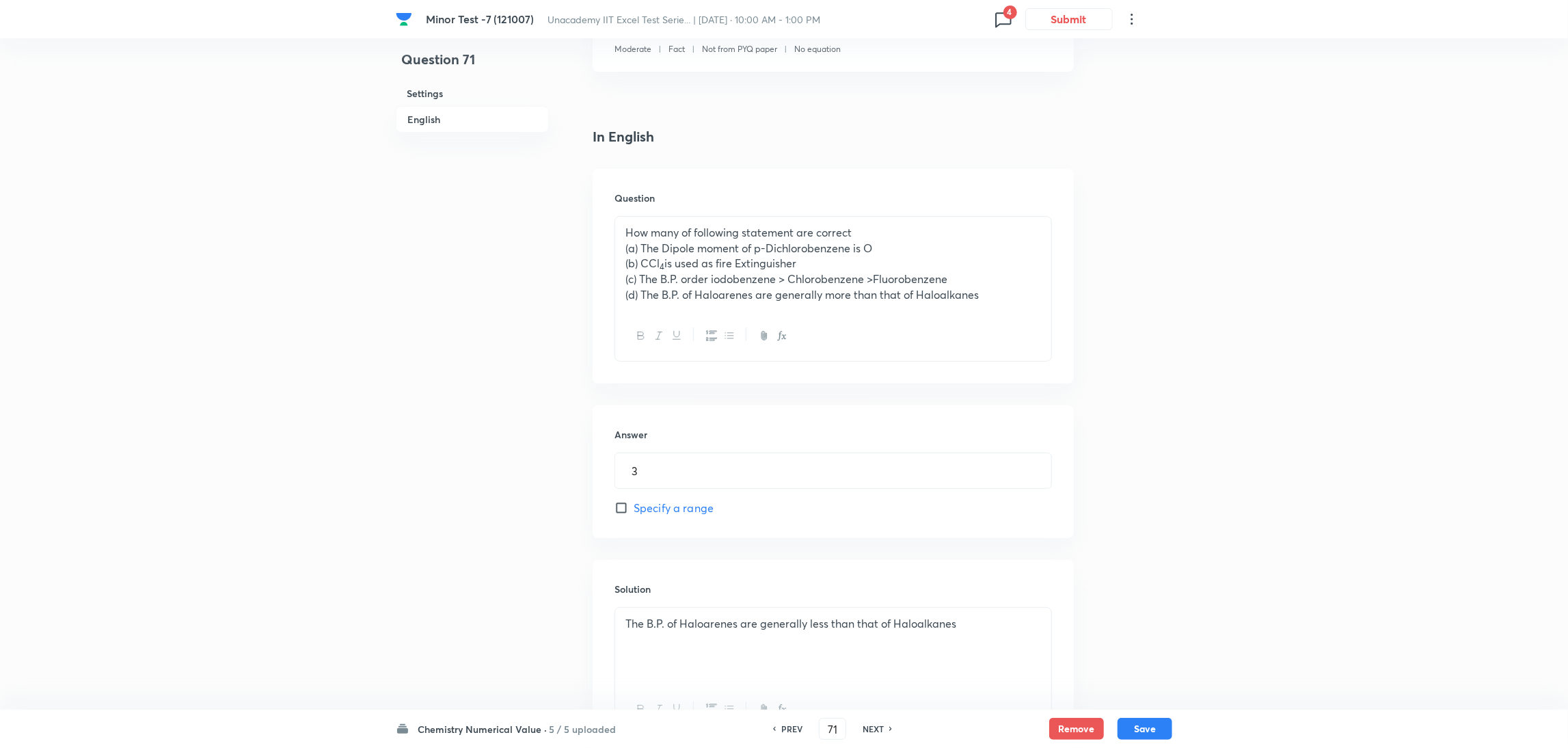
scroll to position [253, 0]
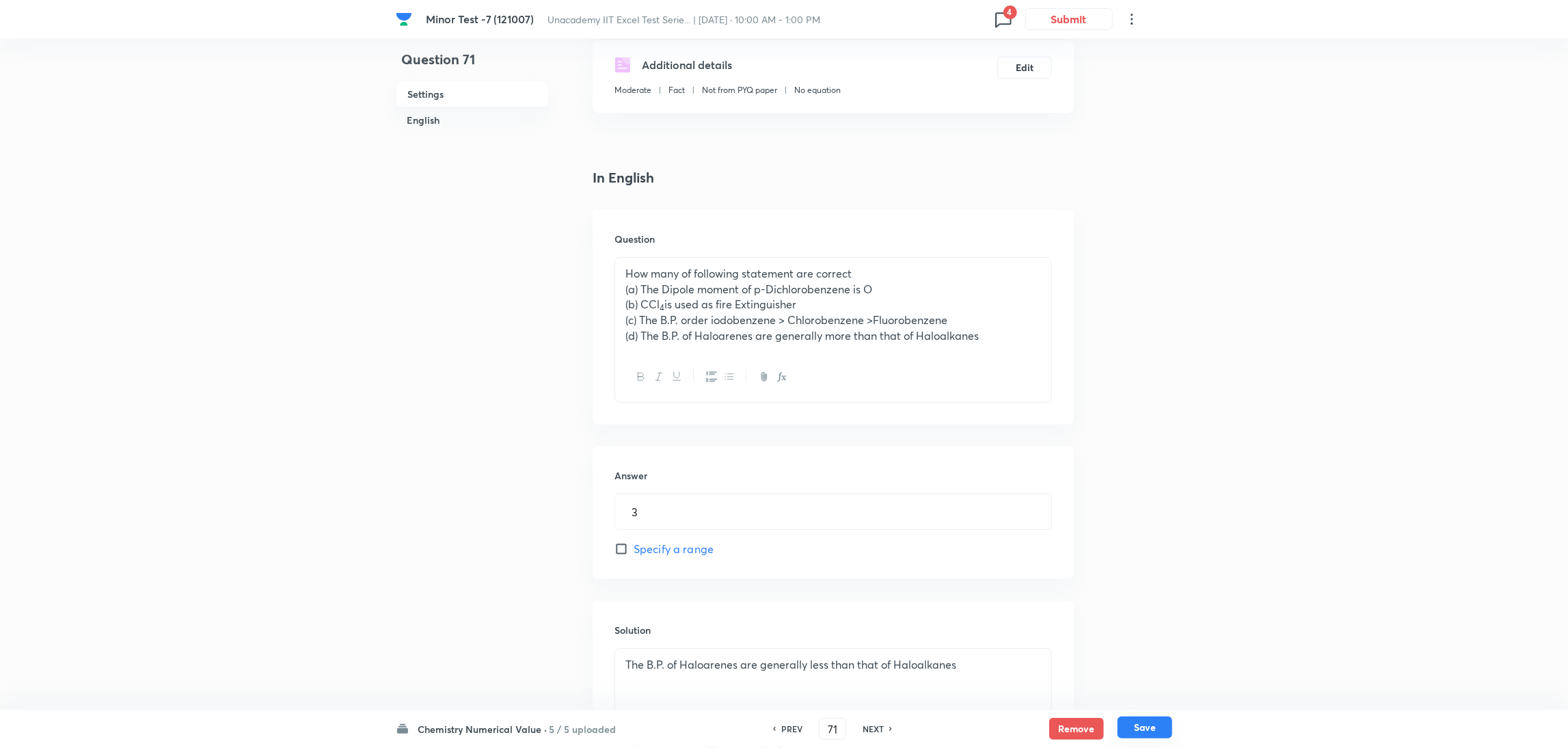
click at [1144, 732] on button "Save" at bounding box center [1144, 727] width 54 height 22
type input "72"
type input "4"
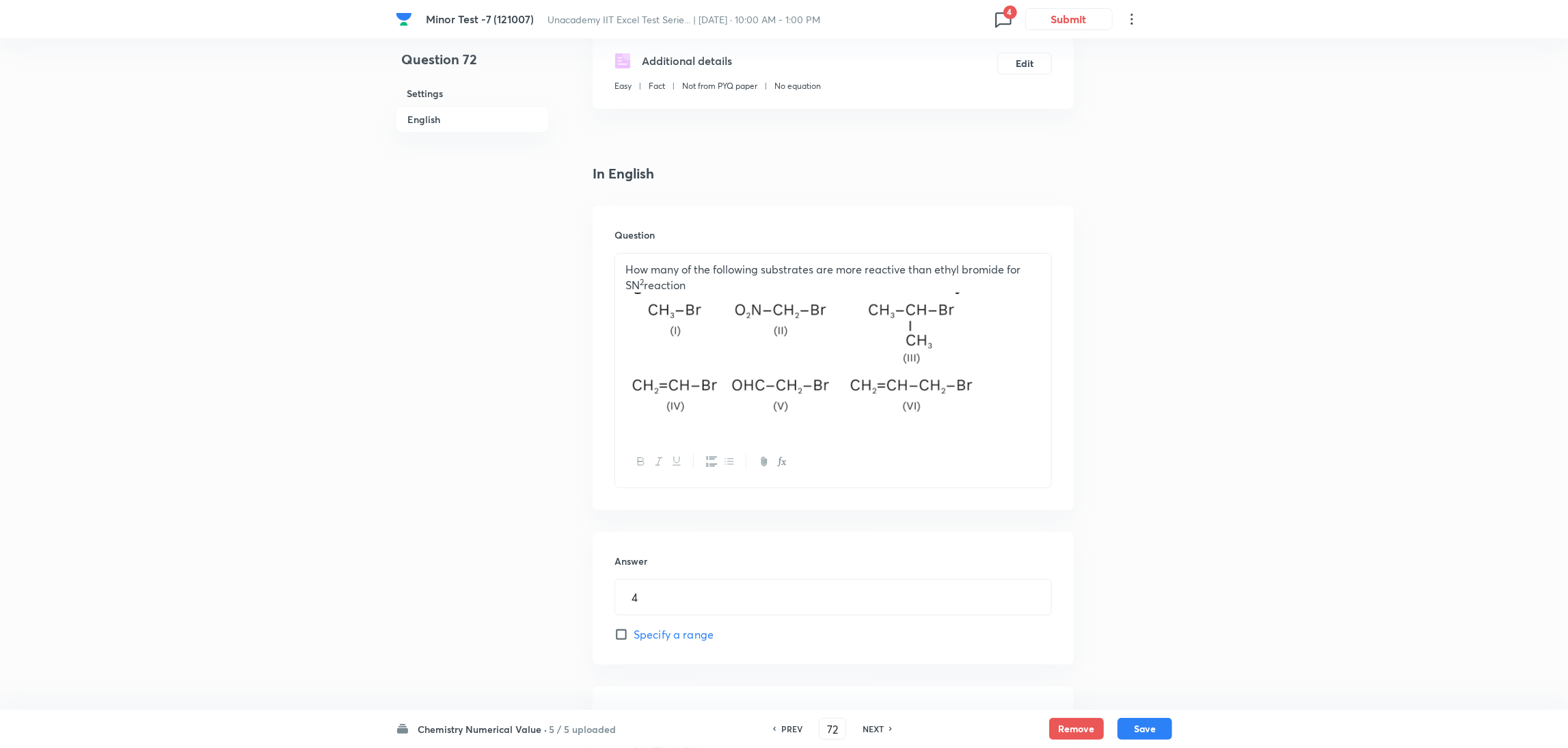
scroll to position [0, 0]
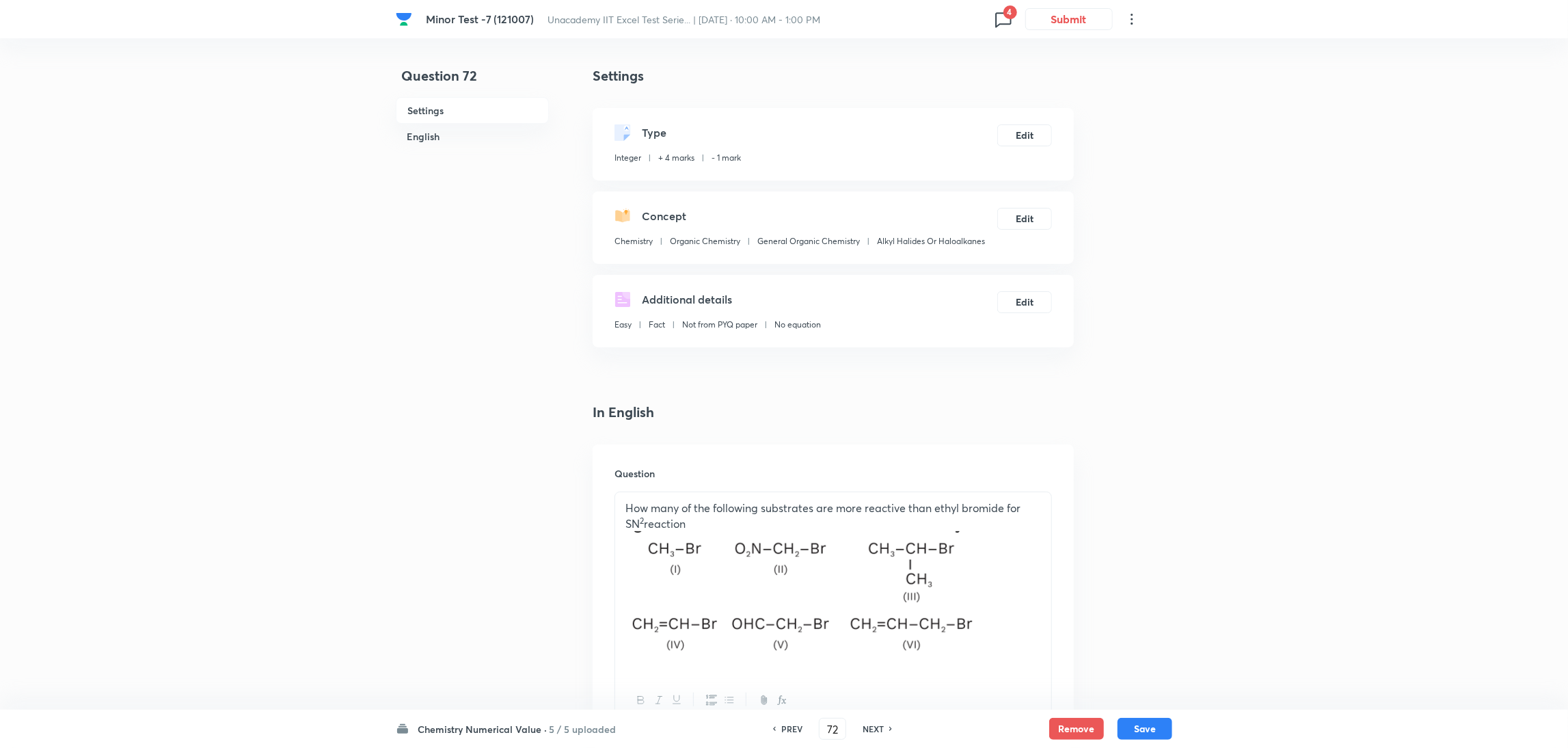
click at [1010, 13] on span "4" at bounding box center [1010, 12] width 13 height 13
click at [1157, 136] on div at bounding box center [787, 374] width 1575 height 748
click at [995, 6] on div "Minor Test -7 (121007) Unacademy IIT Excel Test Serie... | Aug 31, 2025 · 10:00…" at bounding box center [784, 19] width 777 height 38
click at [1000, 13] on icon at bounding box center [1003, 20] width 16 height 15
click at [920, 226] on p "1 issue" at bounding box center [925, 227] width 164 height 13
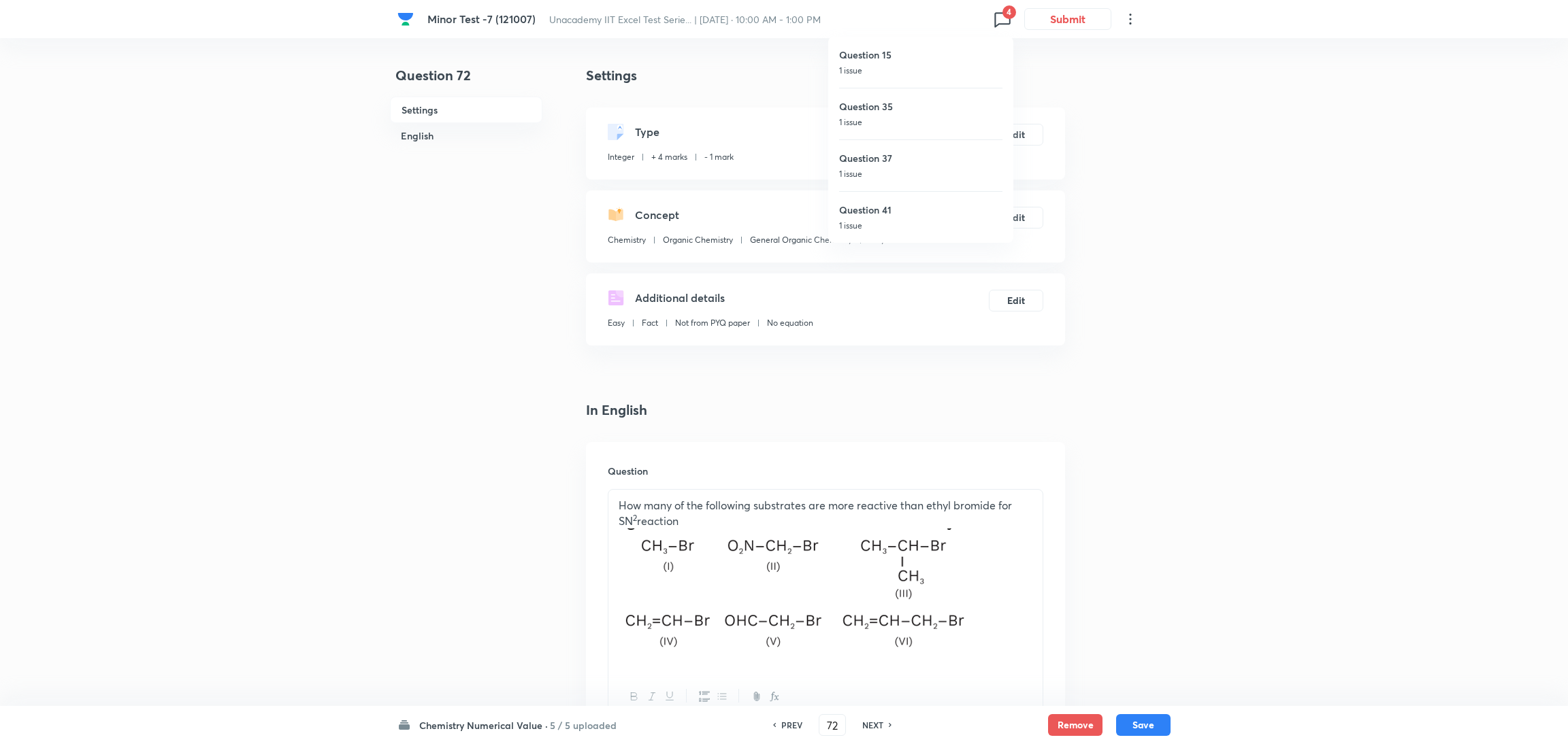
type input "41"
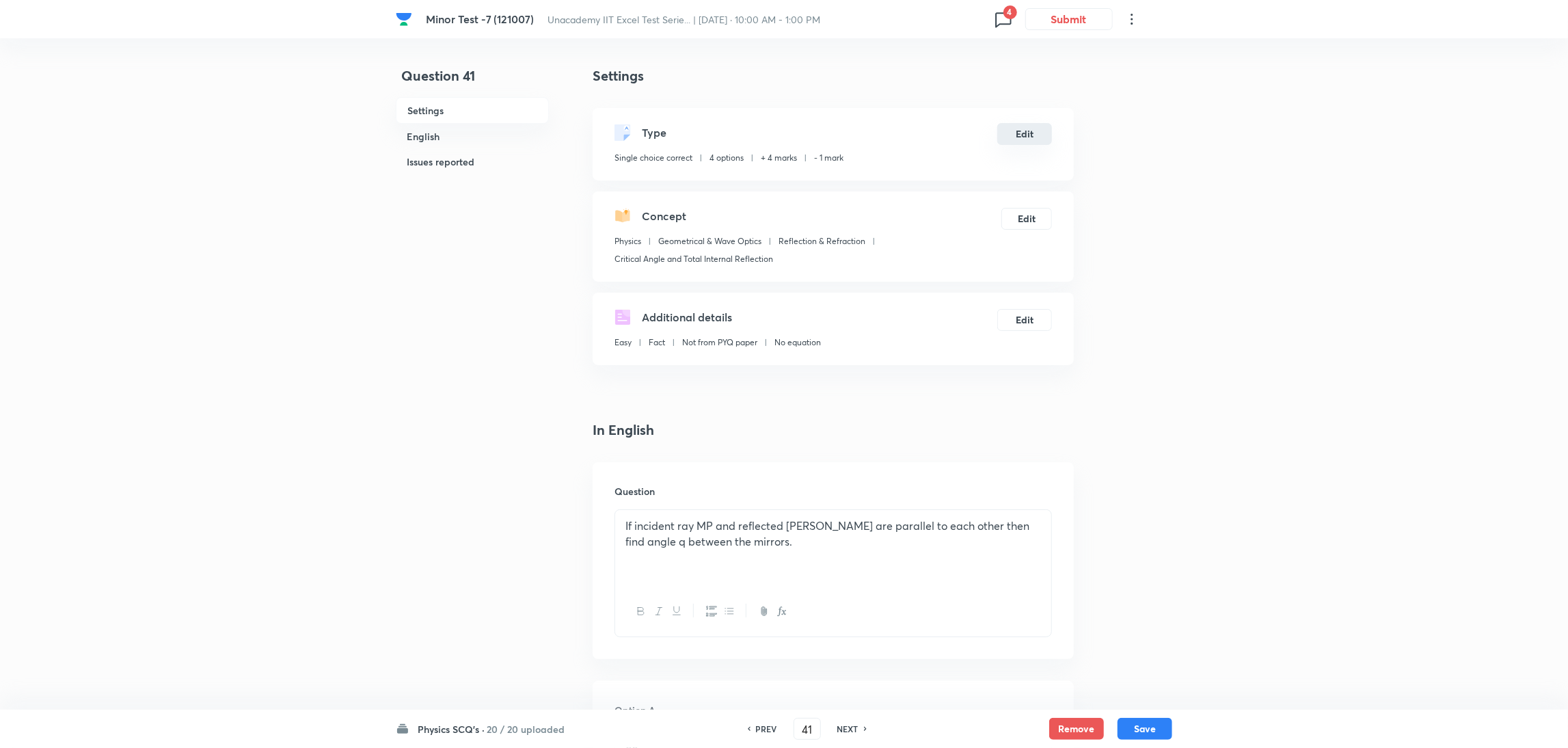
click at [1023, 139] on button "Edit" at bounding box center [1024, 133] width 54 height 22
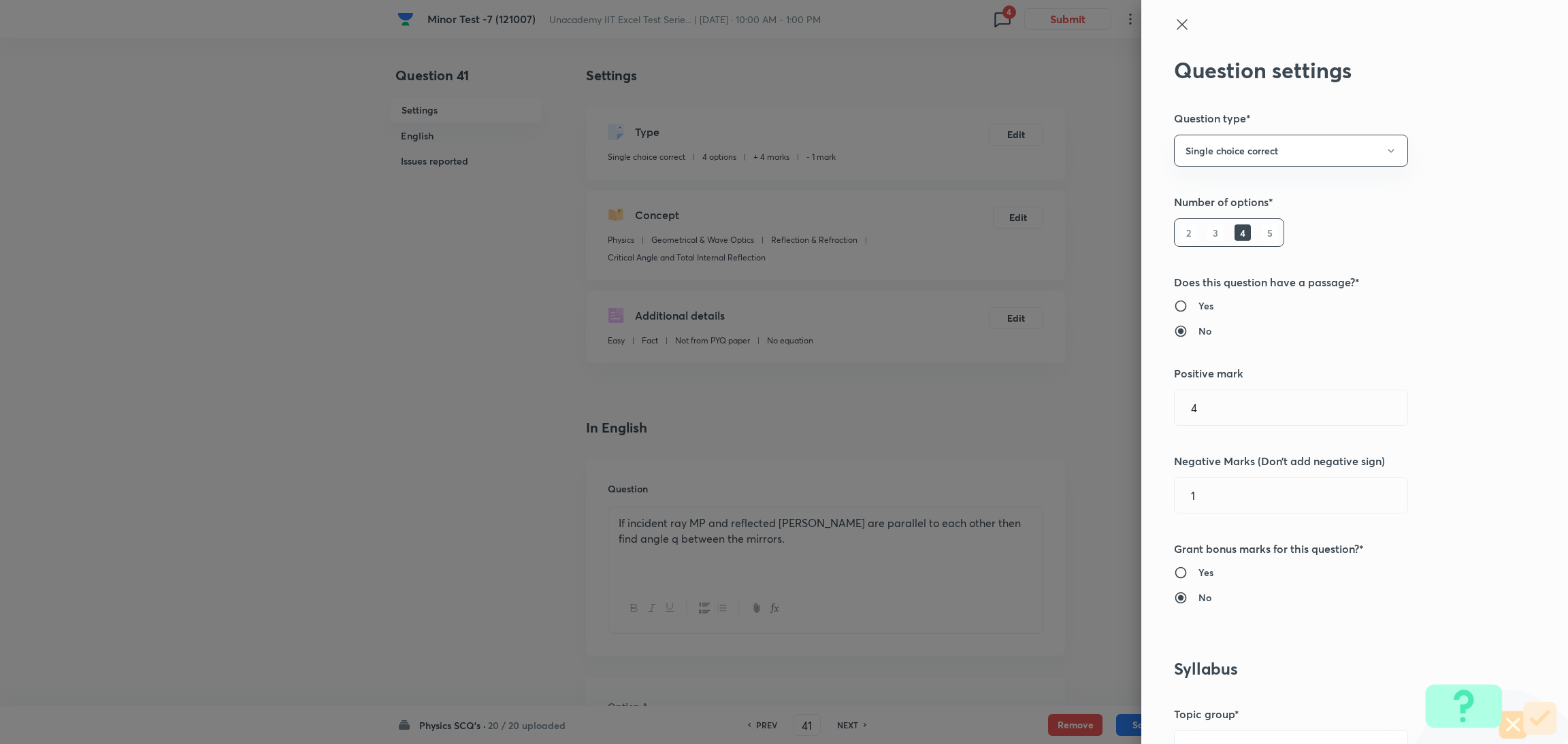
click at [1174, 30] on icon at bounding box center [1182, 24] width 16 height 16
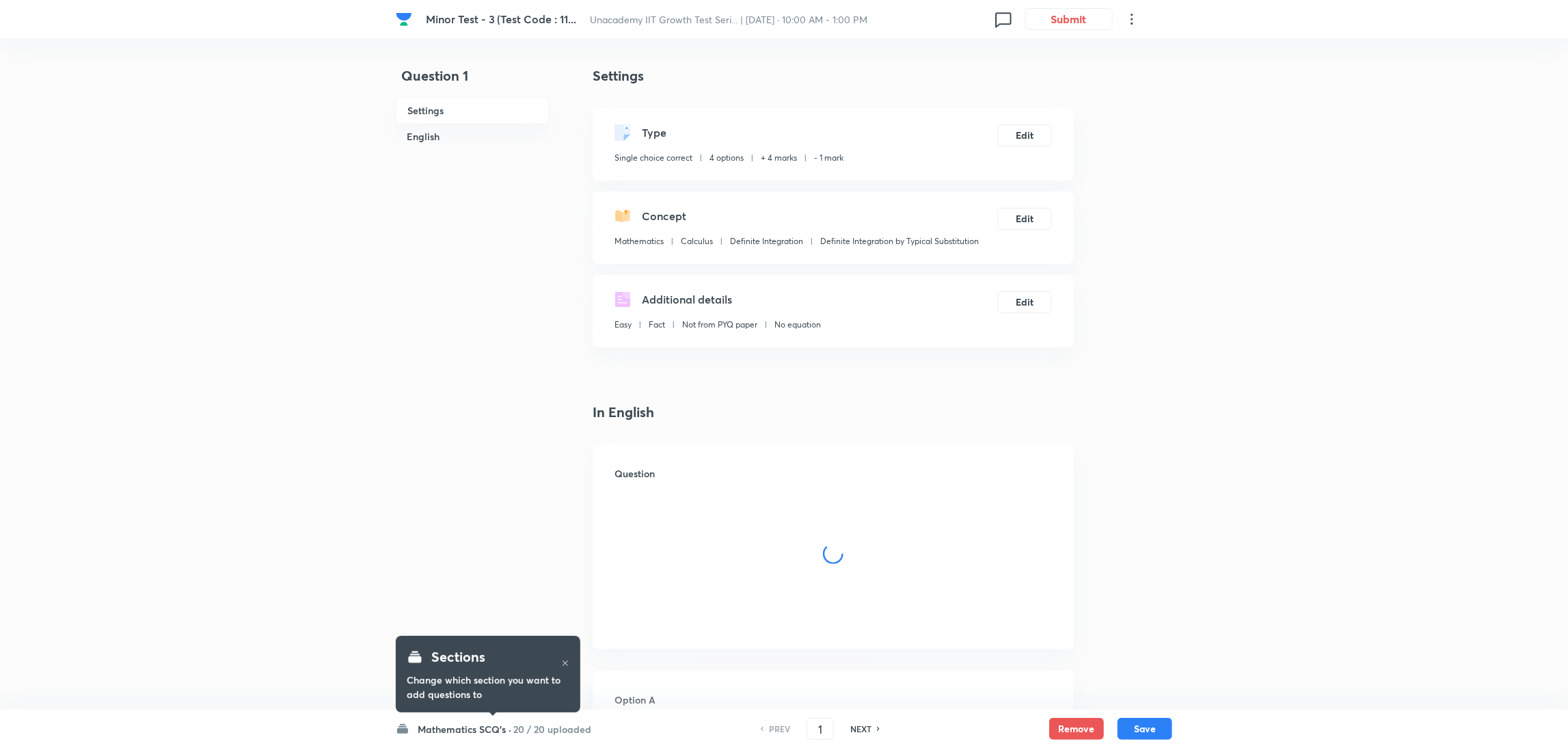
checkbox input "true"
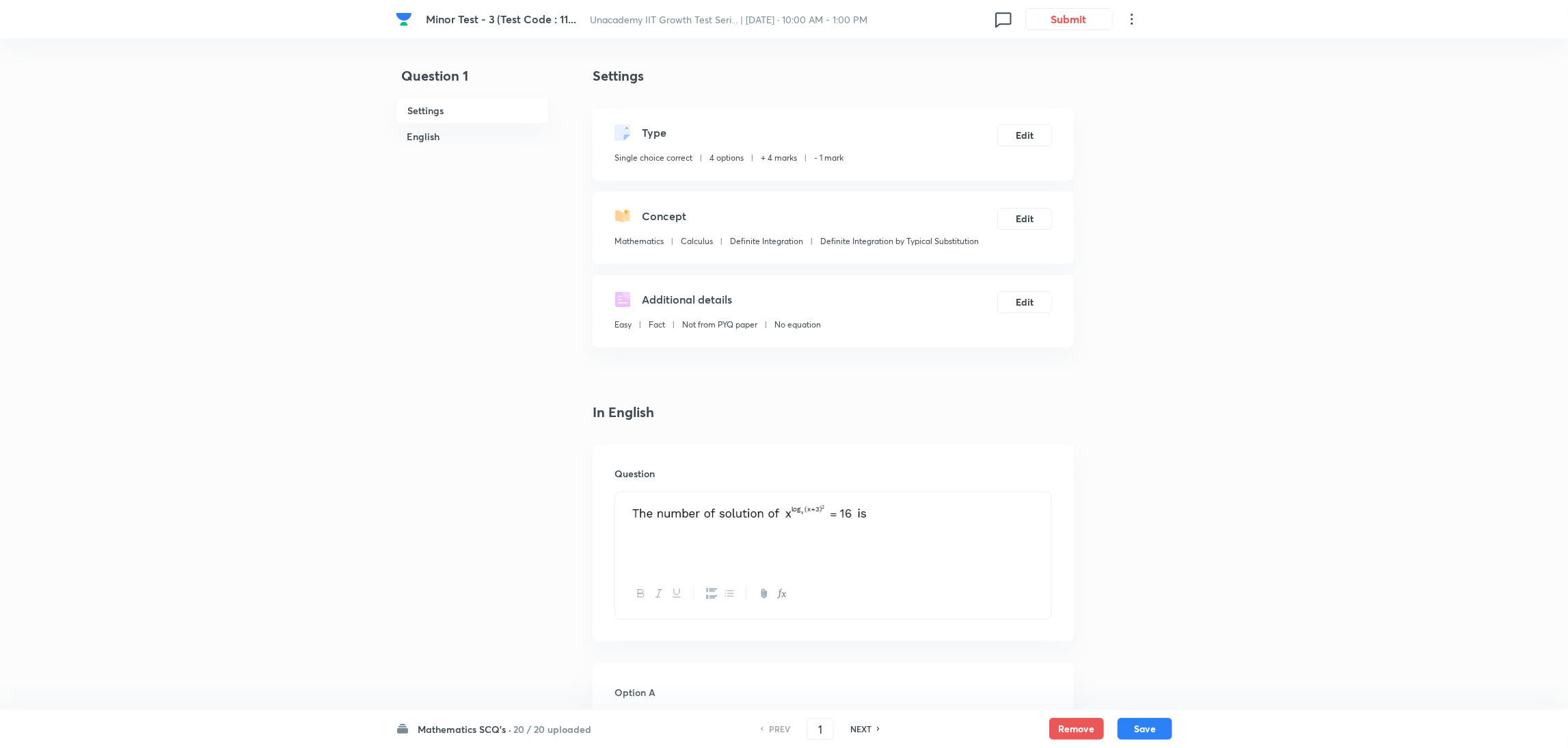
click at [858, 730] on h6 "NEXT" at bounding box center [861, 729] width 21 height 13
type input "2"
checkbox input "false"
checkbox input "true"
click at [858, 730] on h6 "NEXT" at bounding box center [861, 729] width 21 height 13
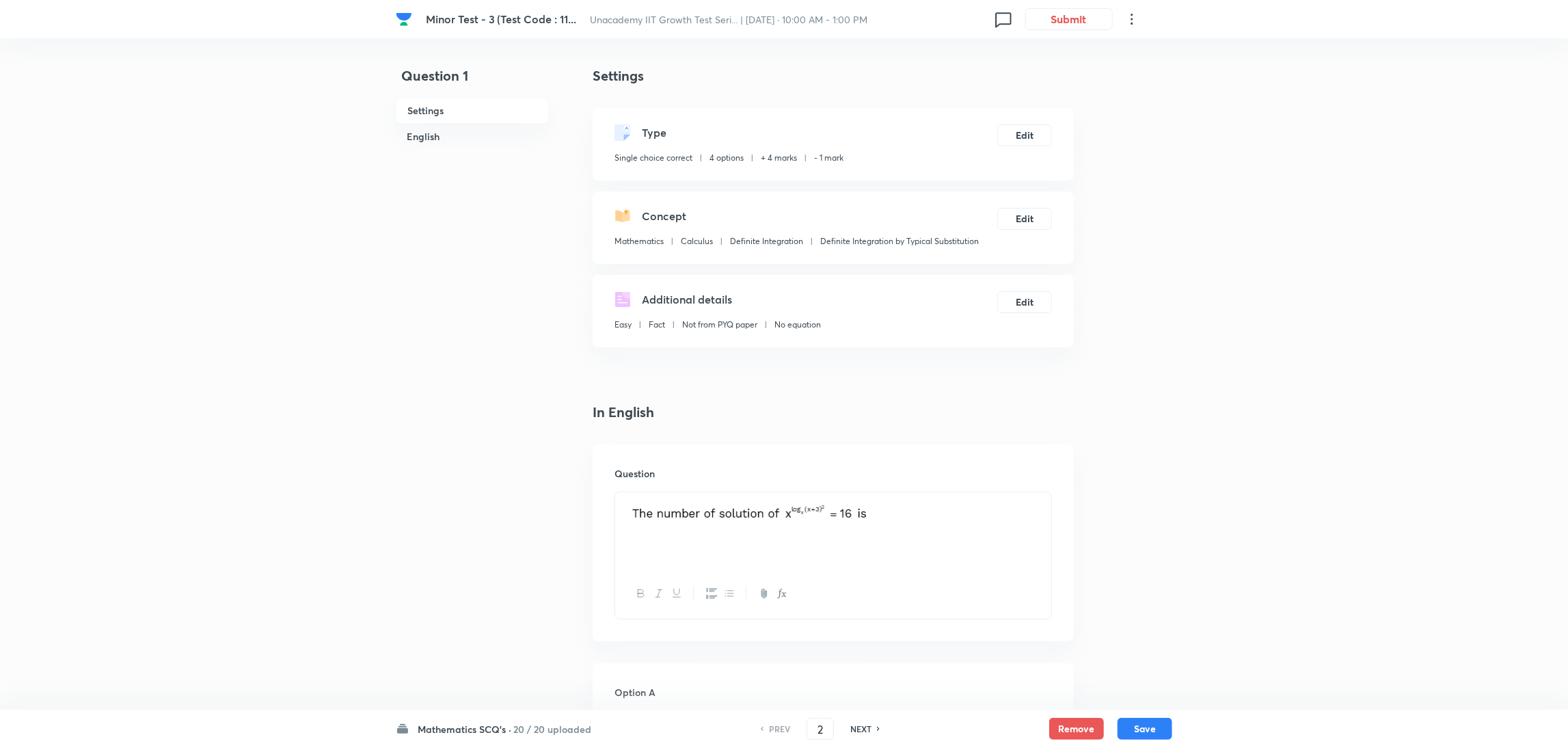
type input "3"
checkbox input "false"
checkbox input "true"
click at [858, 730] on h6 "NEXT" at bounding box center [861, 729] width 21 height 13
type input "4"
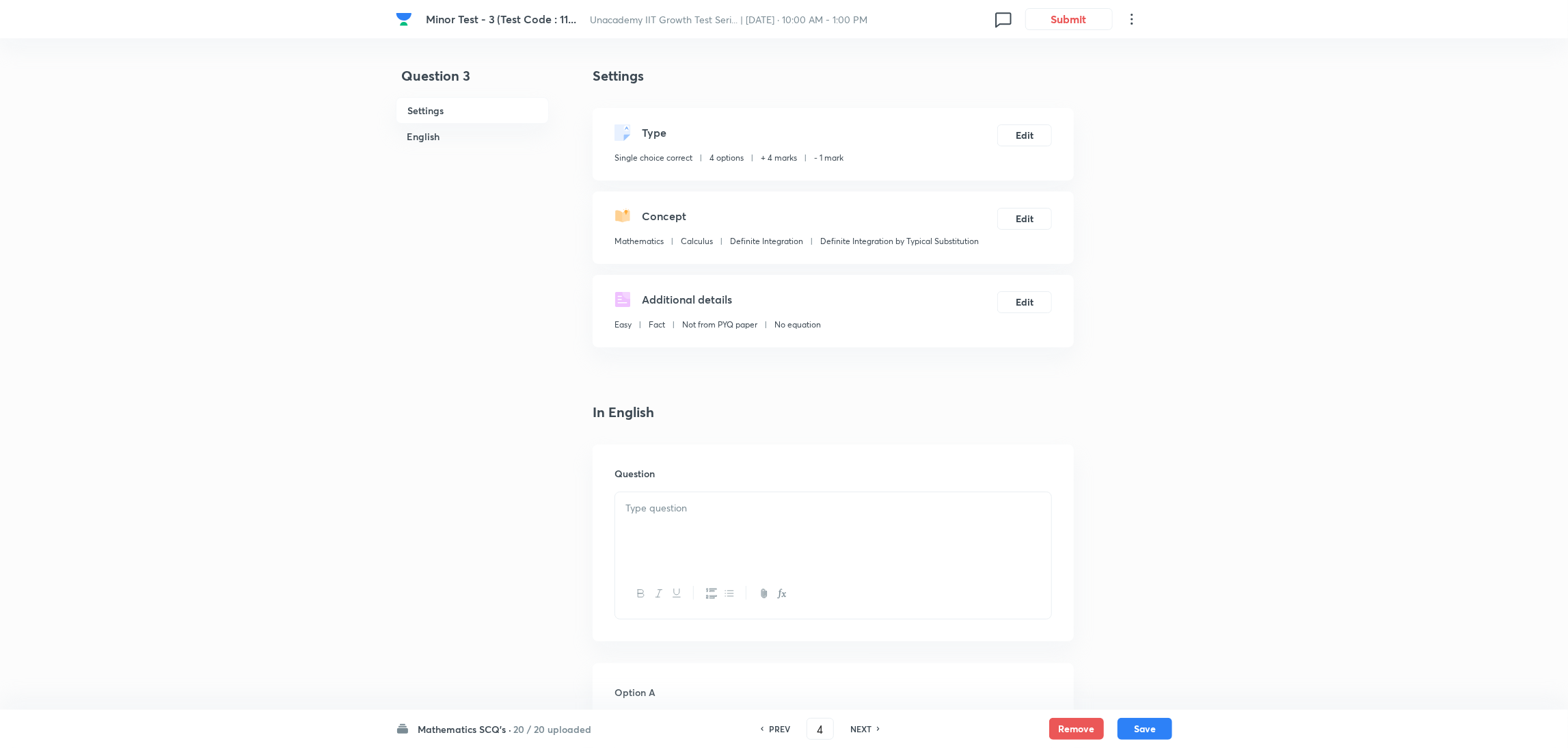
checkbox input "false"
checkbox input "true"
click at [858, 730] on h6 "NEXT" at bounding box center [861, 729] width 21 height 13
type input "5"
checkbox input "true"
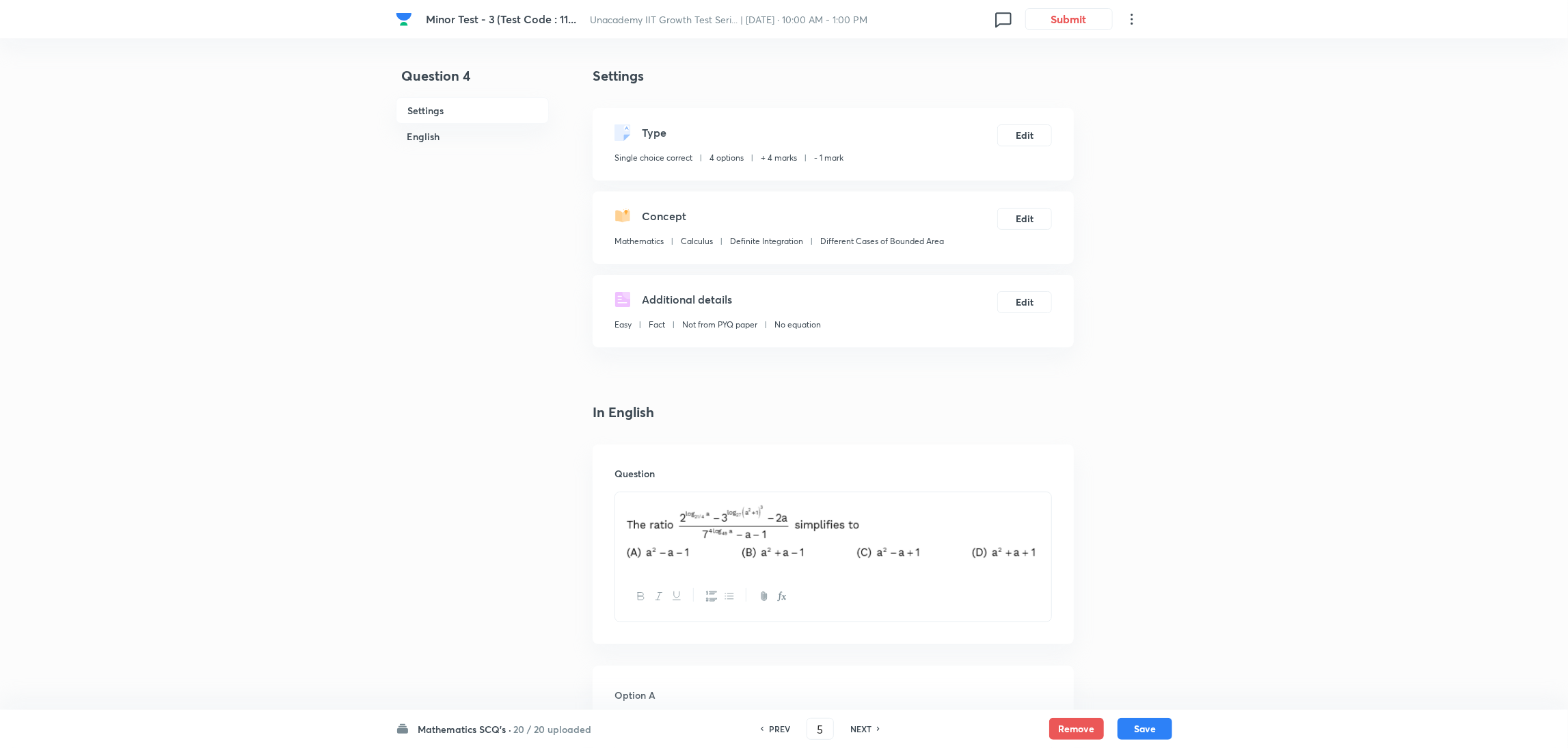
checkbox input "false"
click at [858, 730] on h6 "NEXT" at bounding box center [861, 729] width 21 height 13
type input "6"
checkbox input "false"
checkbox input "true"
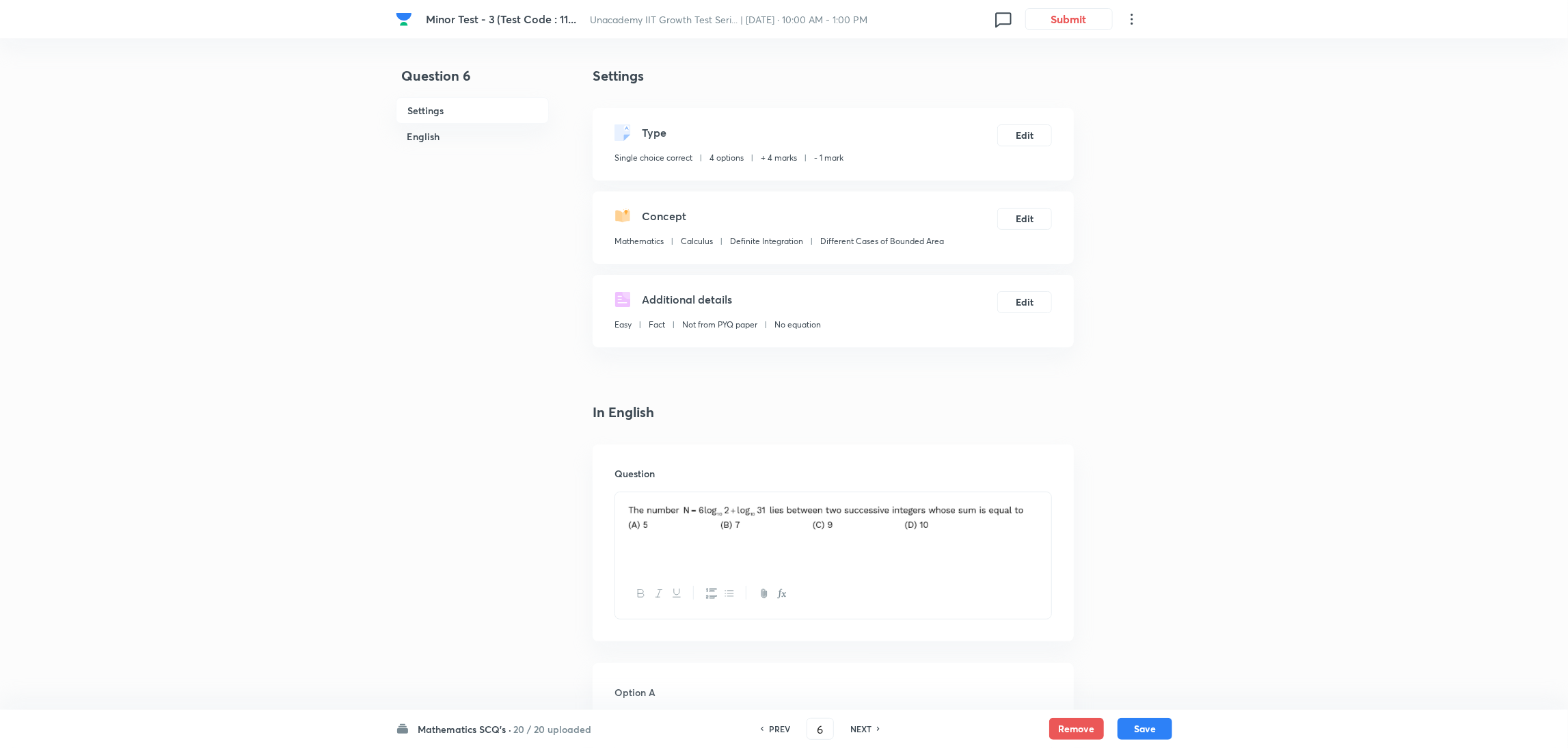
click at [858, 730] on h6 "NEXT" at bounding box center [861, 729] width 21 height 13
type input "7"
checkbox input "false"
checkbox input "true"
click at [858, 730] on h6 "NEXT" at bounding box center [861, 729] width 21 height 13
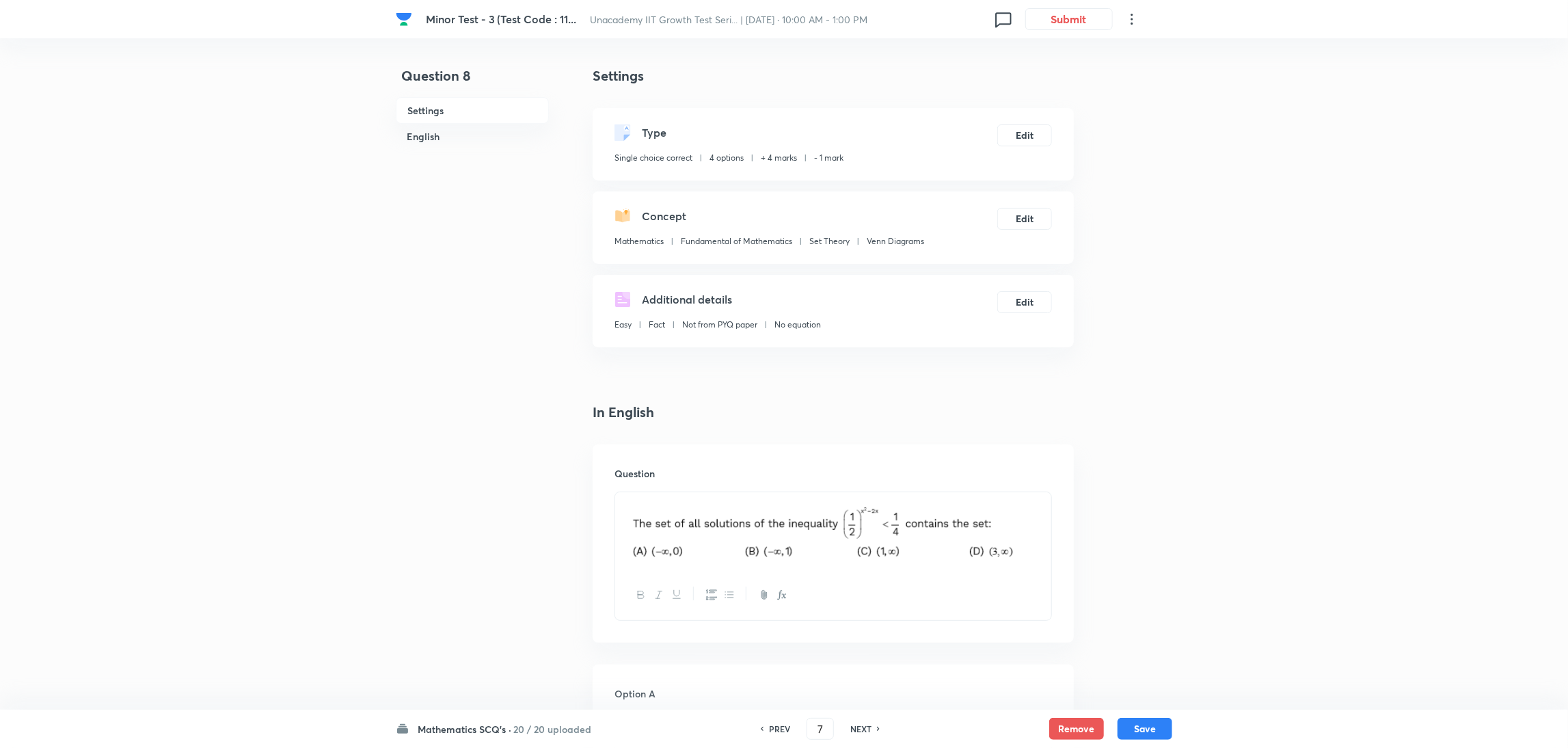
type input "8"
checkbox input "false"
checkbox input "true"
click at [858, 730] on h6 "NEXT" at bounding box center [861, 729] width 21 height 13
type input "9"
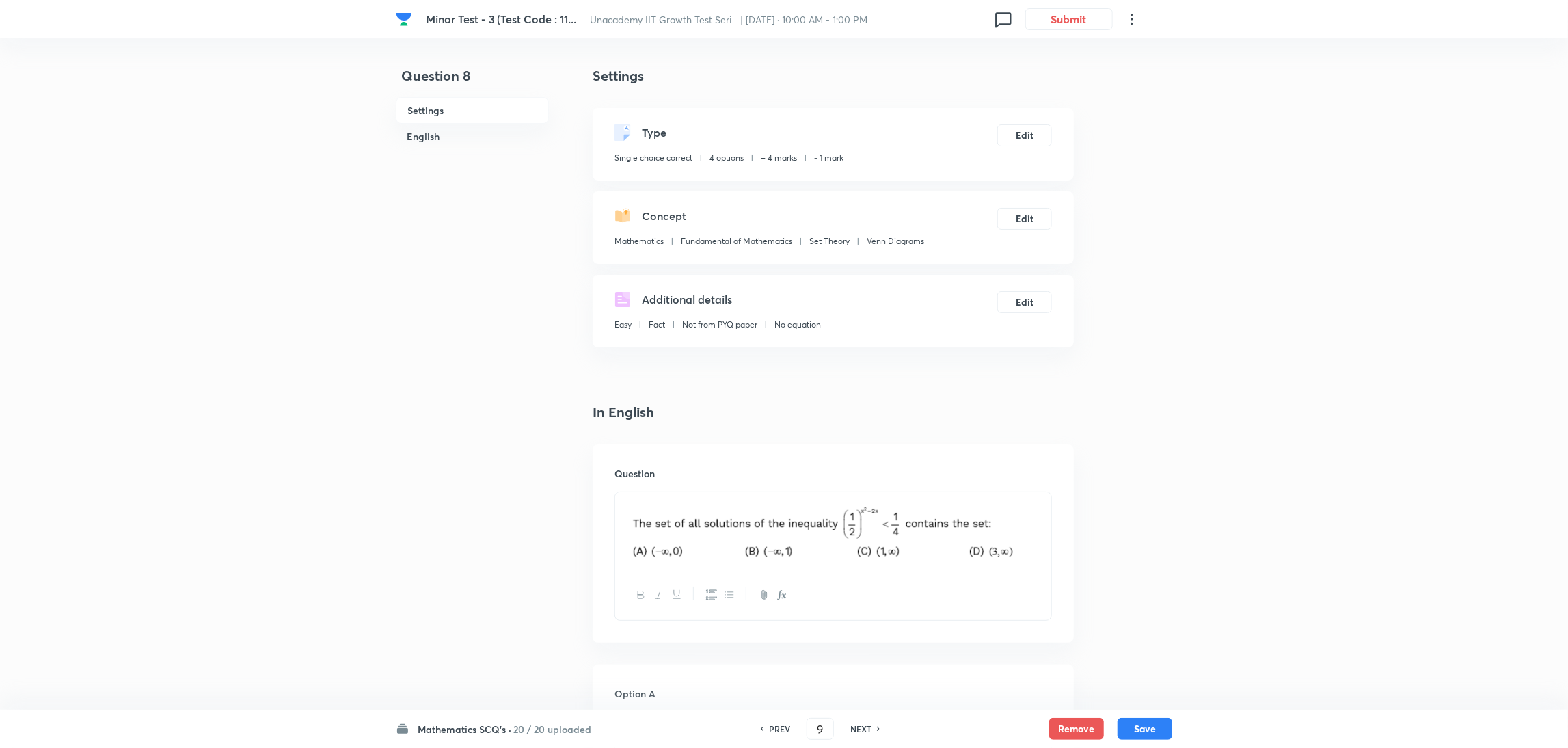
checkbox input "true"
click at [858, 730] on h6 "NEXT" at bounding box center [861, 729] width 21 height 13
type input "10"
checkbox input "true"
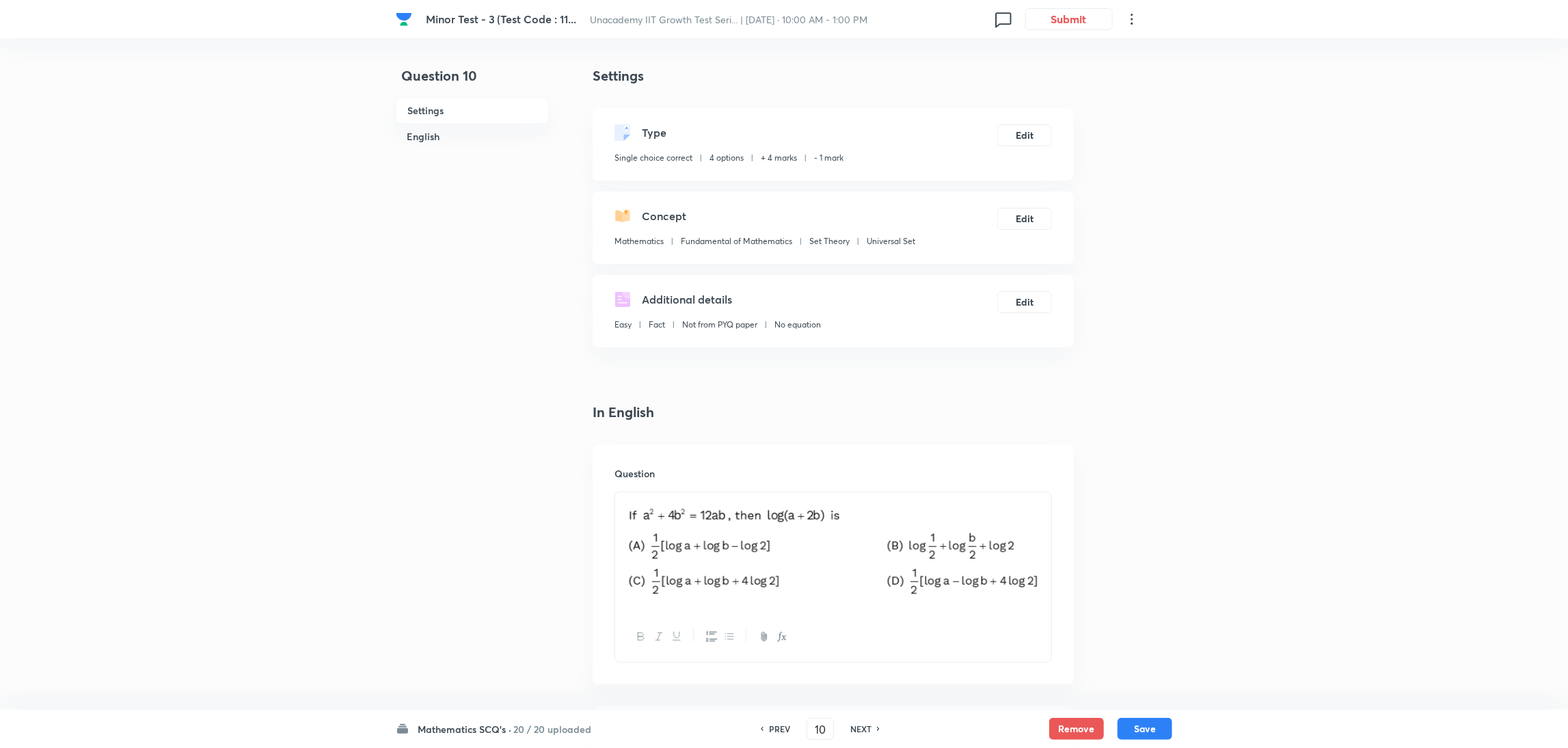
click at [858, 730] on h6 "NEXT" at bounding box center [861, 729] width 21 height 13
type input "11"
checkbox input "false"
checkbox input "true"
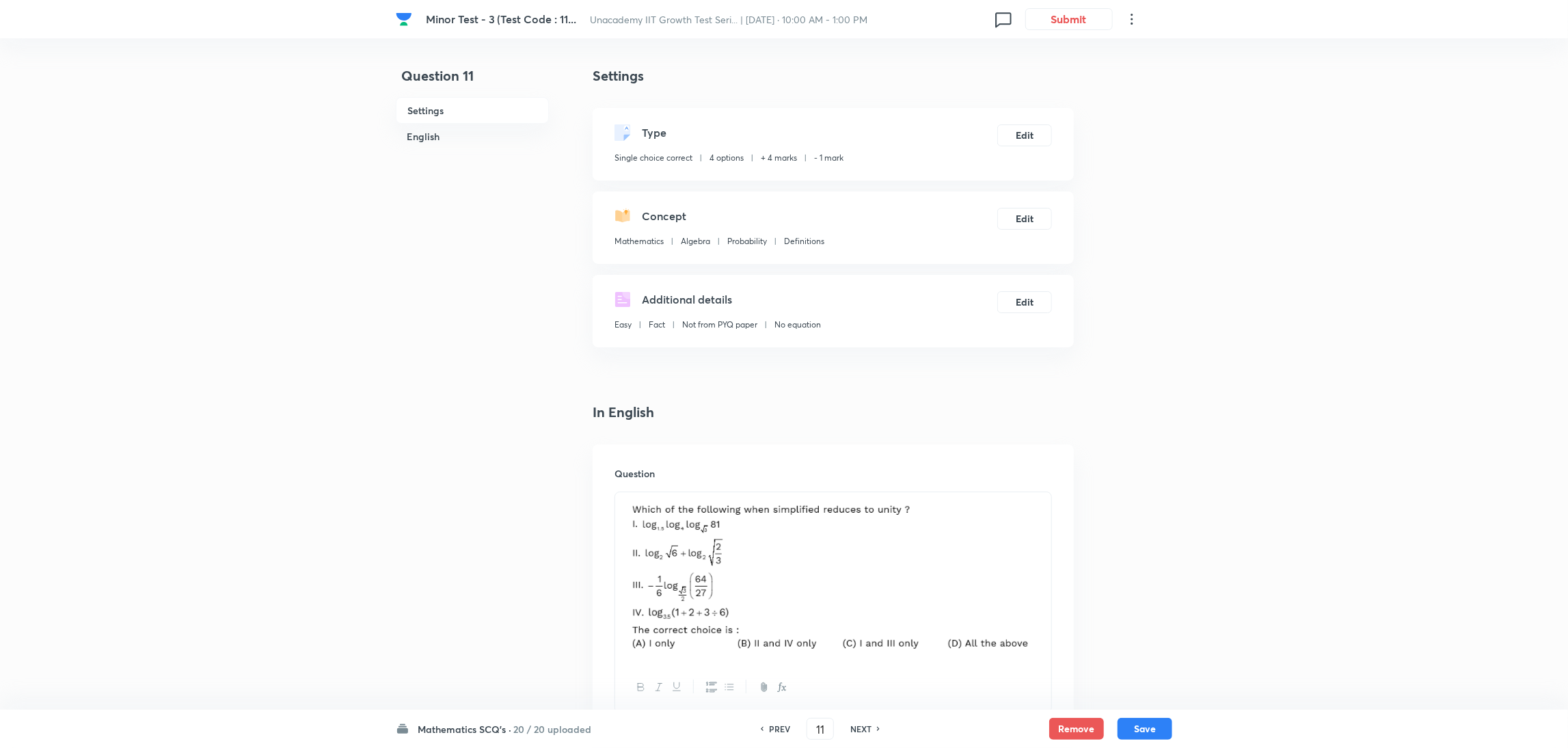
click at [858, 730] on h6 "NEXT" at bounding box center [861, 729] width 21 height 13
type input "12"
checkbox input "false"
checkbox input "true"
click at [858, 730] on h6 "NEXT" at bounding box center [861, 729] width 21 height 13
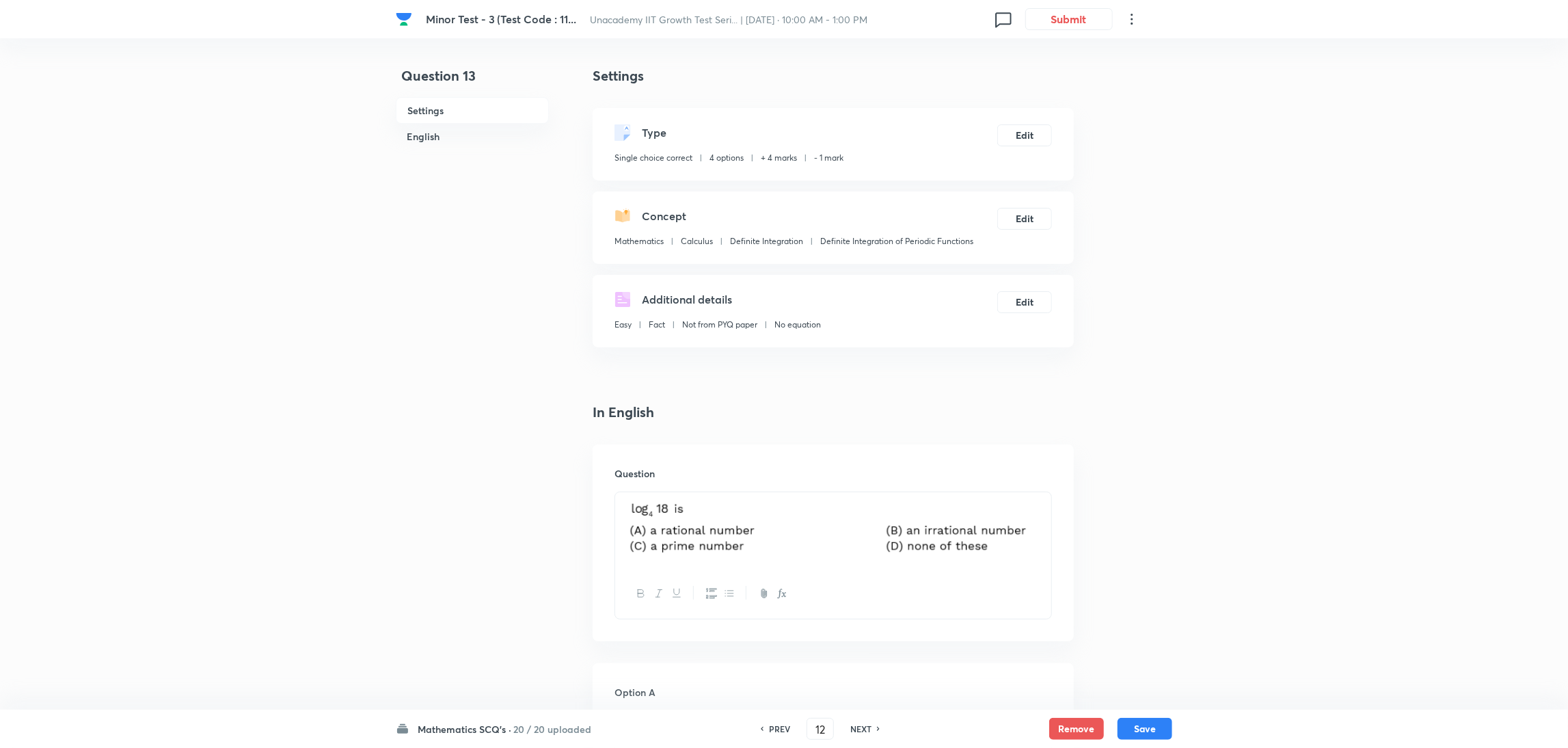
type input "13"
checkbox input "true"
checkbox input "false"
click at [858, 730] on h6 "NEXT" at bounding box center [861, 729] width 21 height 13
type input "14"
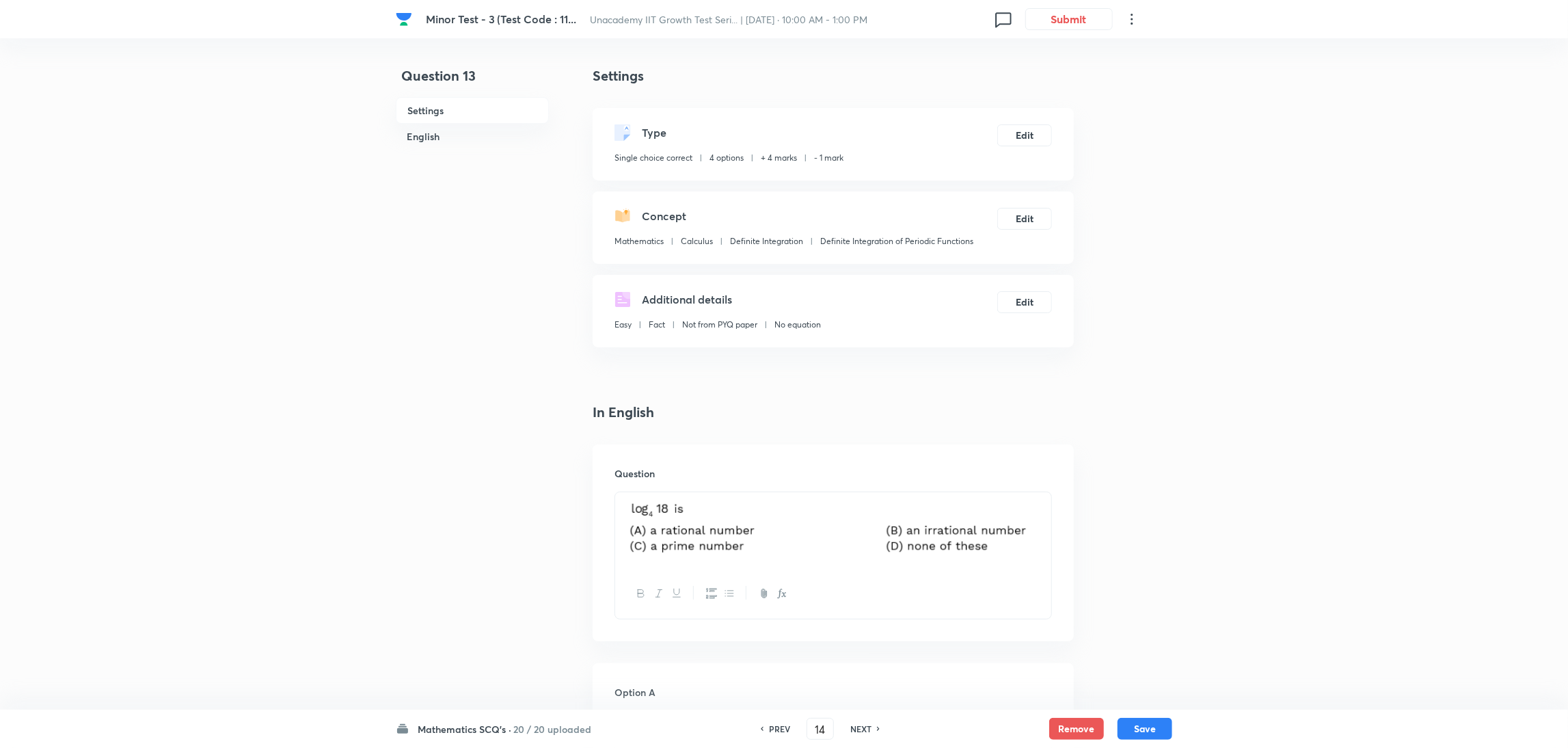
checkbox input "false"
checkbox input "true"
click at [858, 730] on h6 "NEXT" at bounding box center [861, 729] width 21 height 13
type input "15"
checkbox input "false"
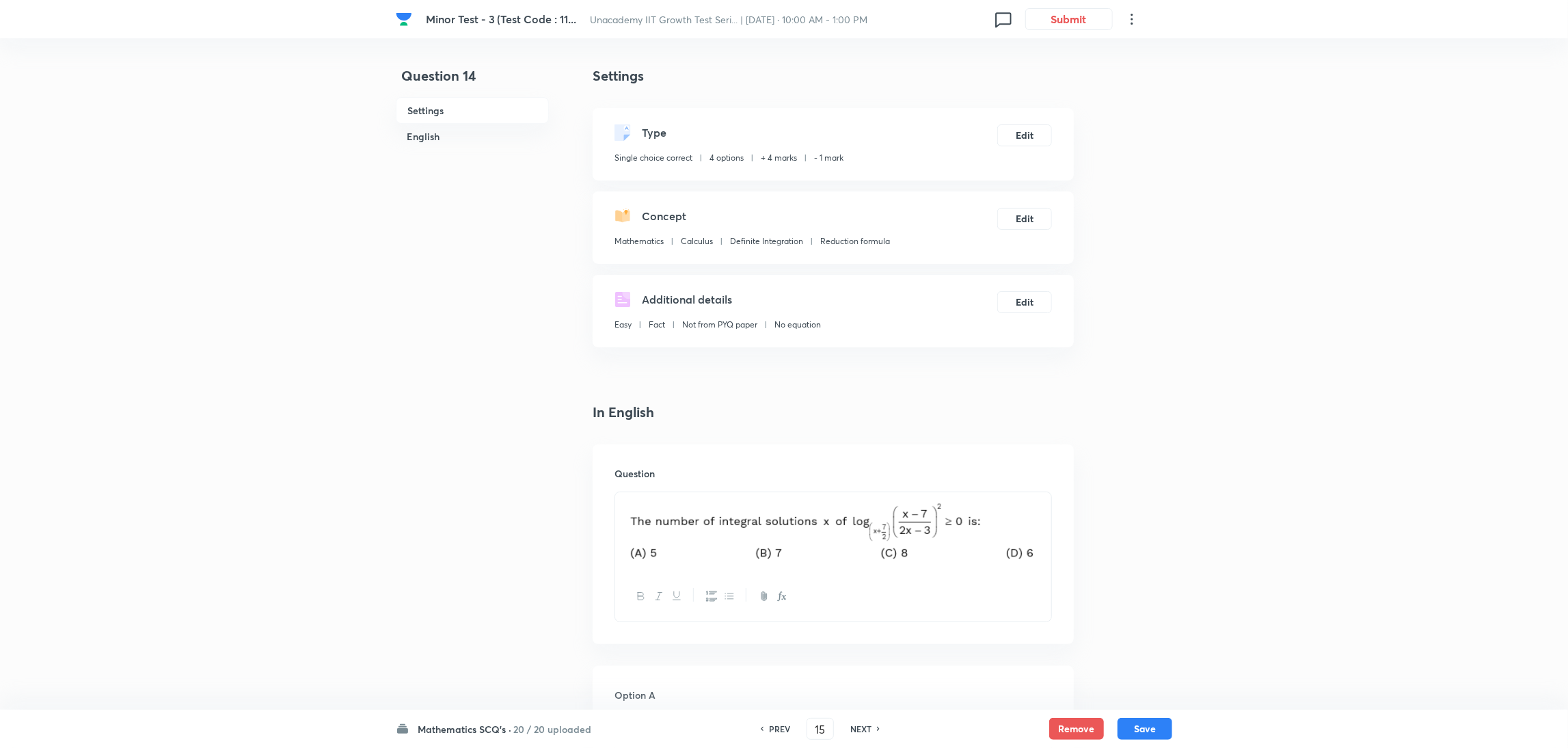
checkbox input "true"
click at [858, 730] on h6 "NEXT" at bounding box center [861, 729] width 21 height 13
type input "16"
checkbox input "false"
checkbox input "true"
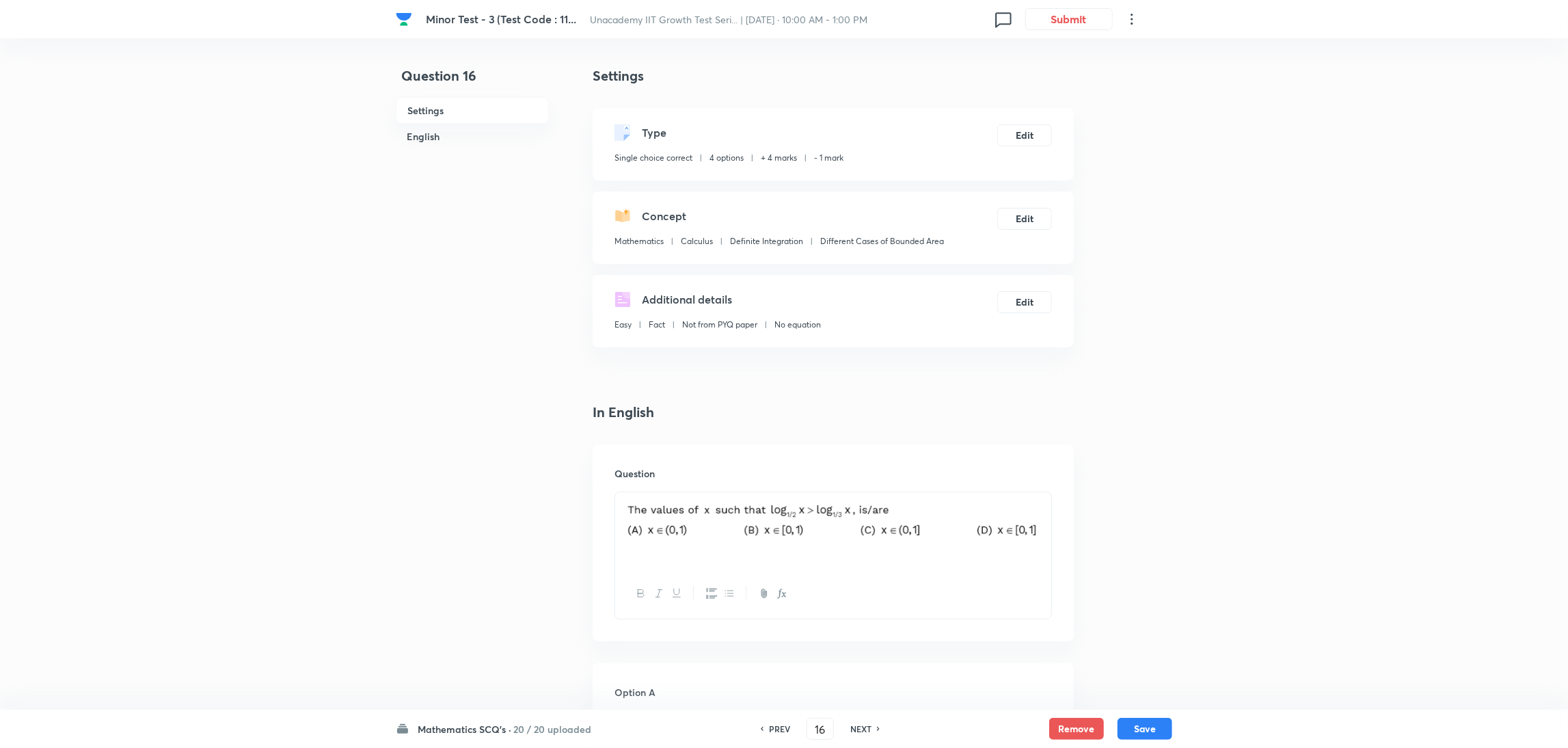
click at [858, 730] on h6 "NEXT" at bounding box center [861, 729] width 21 height 13
type input "17"
checkbox input "false"
checkbox input "true"
click at [858, 730] on h6 "NEXT" at bounding box center [861, 729] width 21 height 13
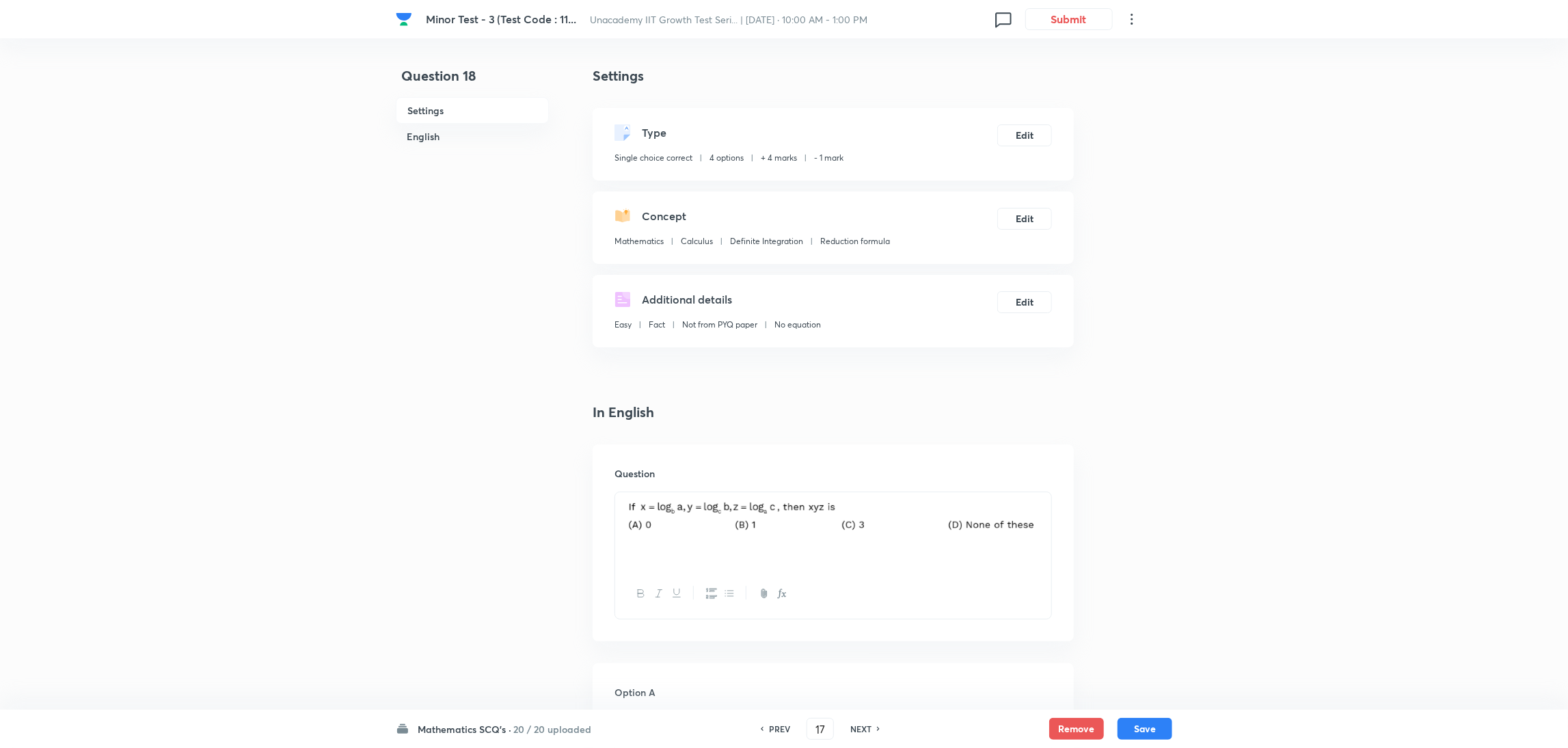
type input "18"
checkbox input "false"
checkbox input "true"
click at [858, 730] on h6 "NEXT" at bounding box center [861, 729] width 21 height 13
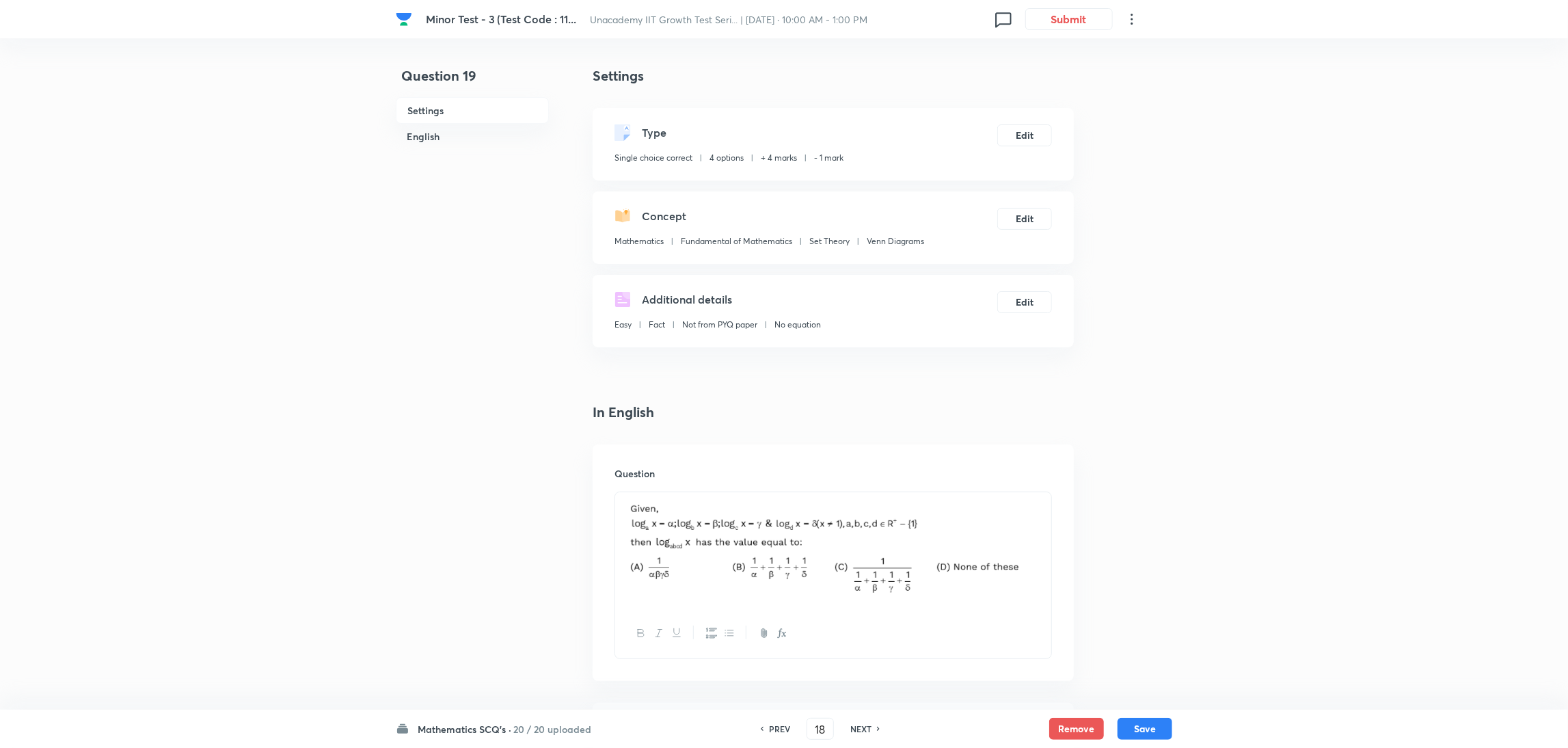
type input "19"
checkbox input "false"
checkbox input "true"
click at [858, 730] on h6 "NEXT" at bounding box center [861, 729] width 21 height 13
type input "20"
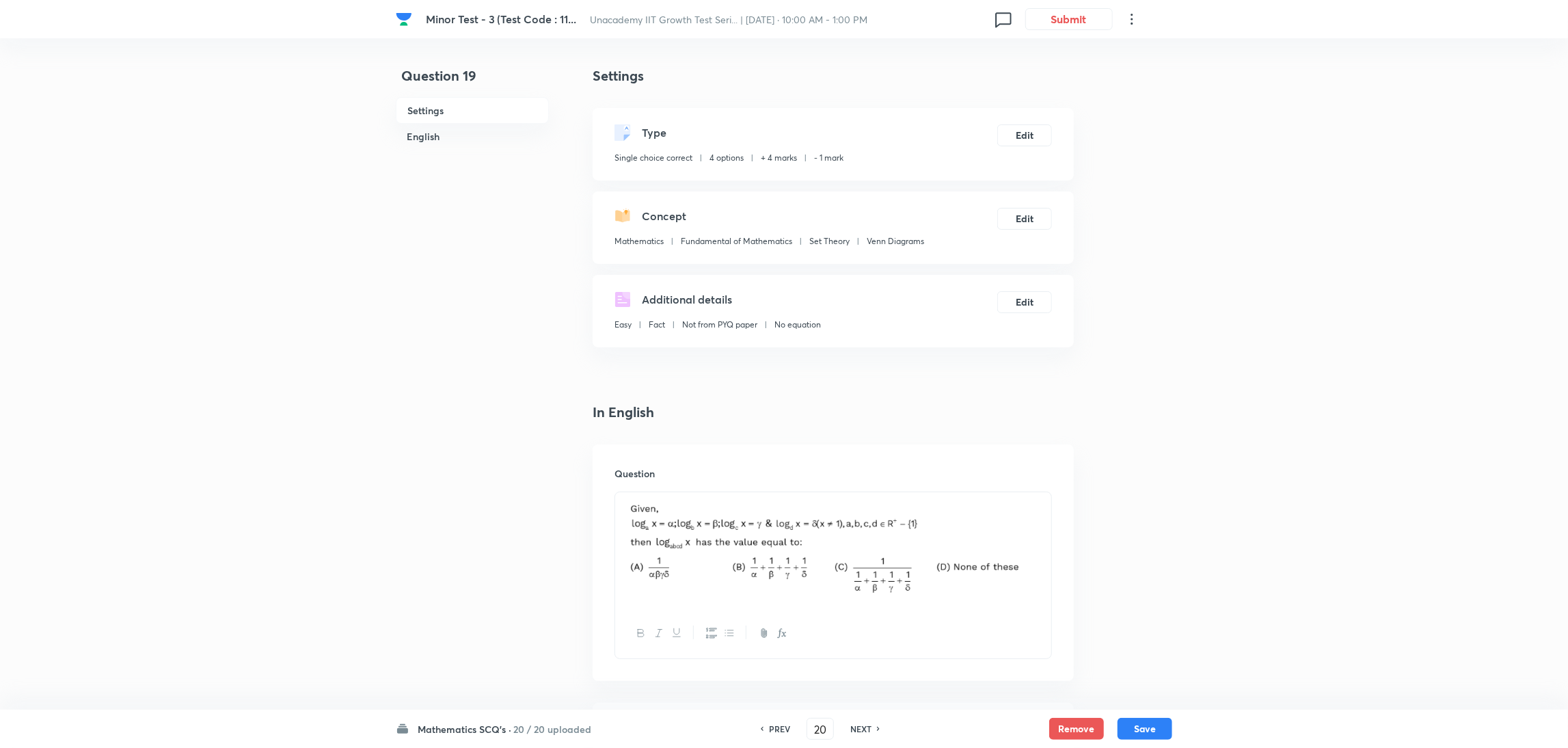
checkbox input "true"
checkbox input "false"
click at [858, 730] on h6 "NEXT" at bounding box center [861, 729] width 21 height 13
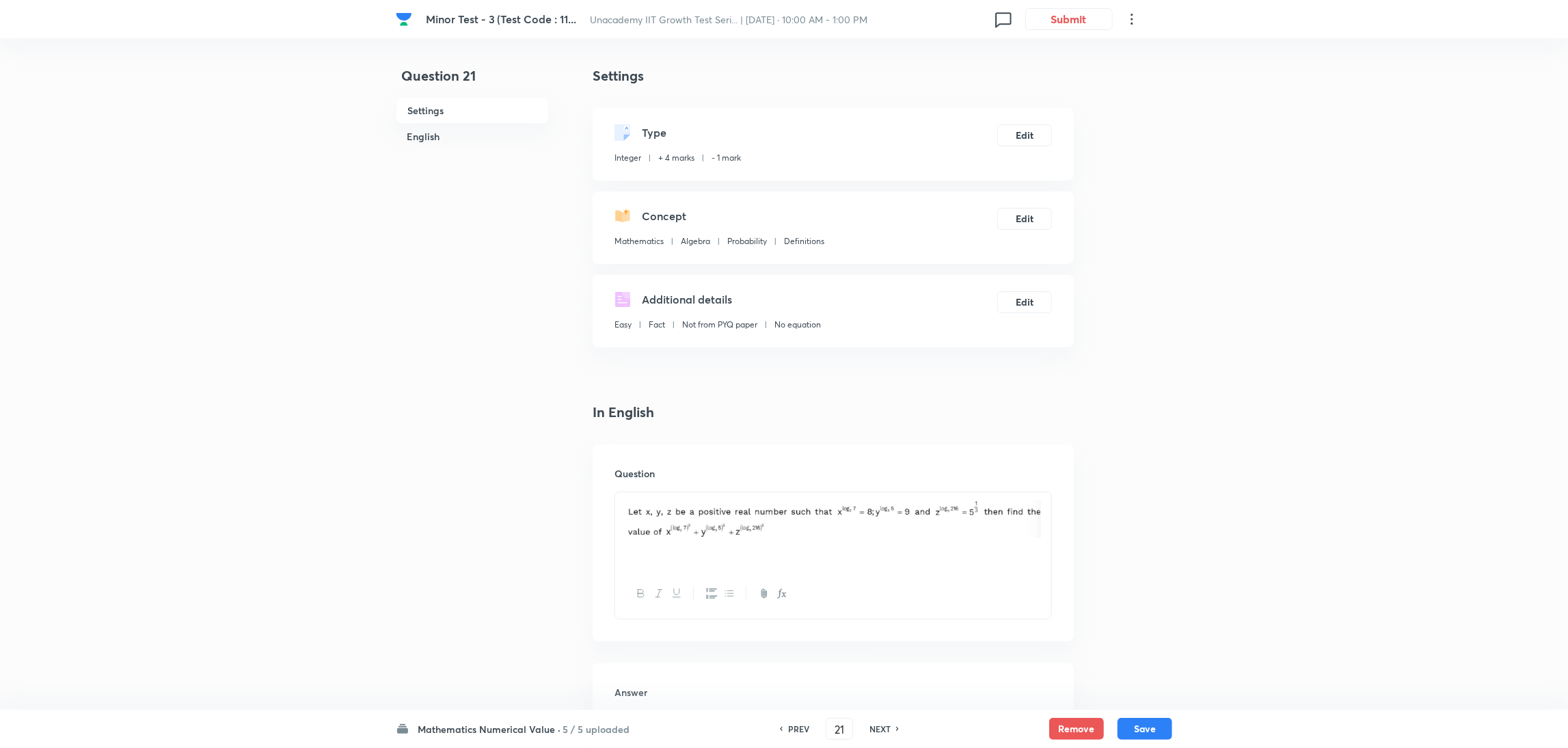
click at [858, 730] on div "PREV 21 ​ NEXT" at bounding box center [839, 729] width 176 height 22
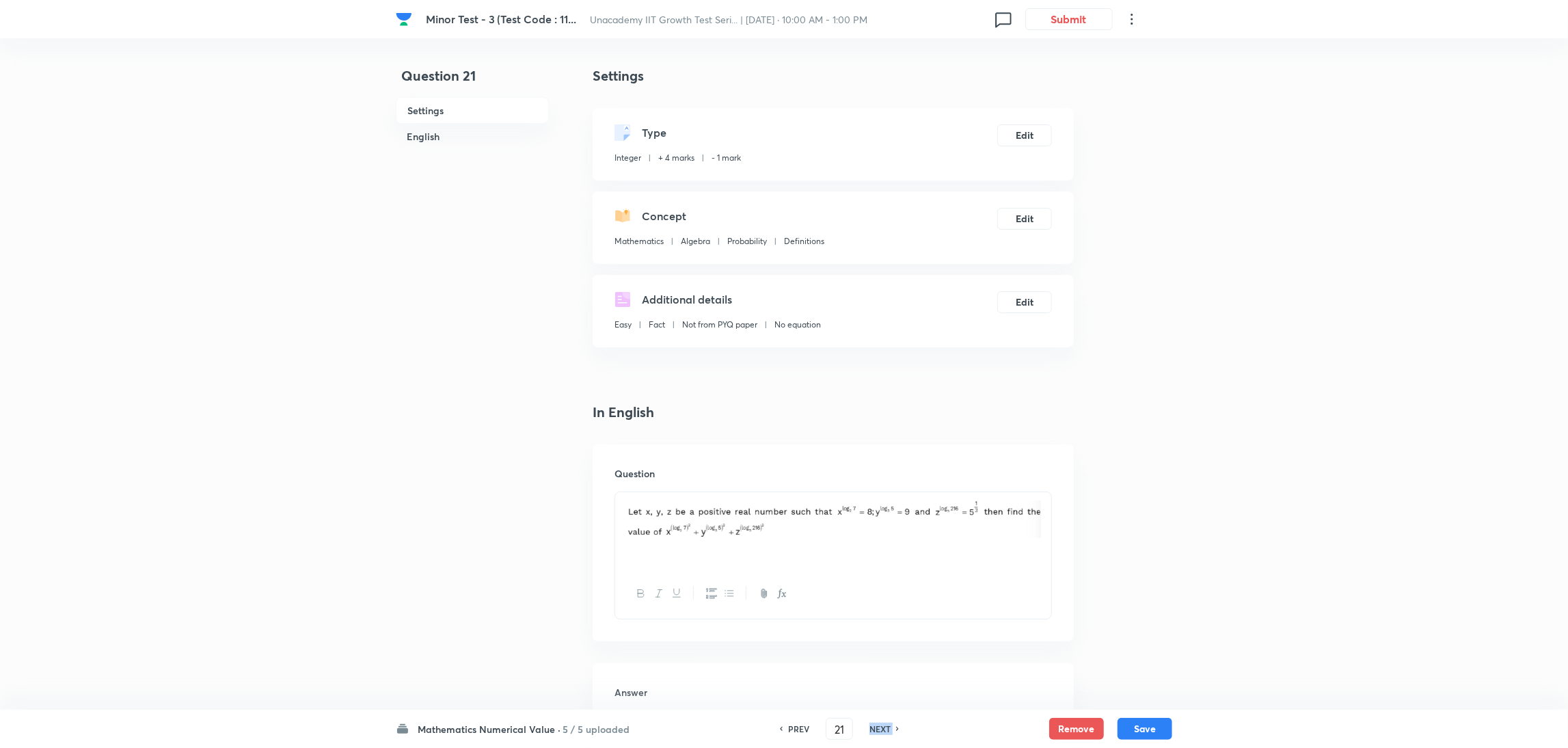
click at [858, 730] on div "PREV 21 ​ NEXT" at bounding box center [839, 729] width 176 height 22
click at [870, 727] on h6 "NEXT" at bounding box center [880, 729] width 21 height 13
type input "22"
type input "3"
click at [870, 727] on h6 "NEXT" at bounding box center [880, 729] width 21 height 13
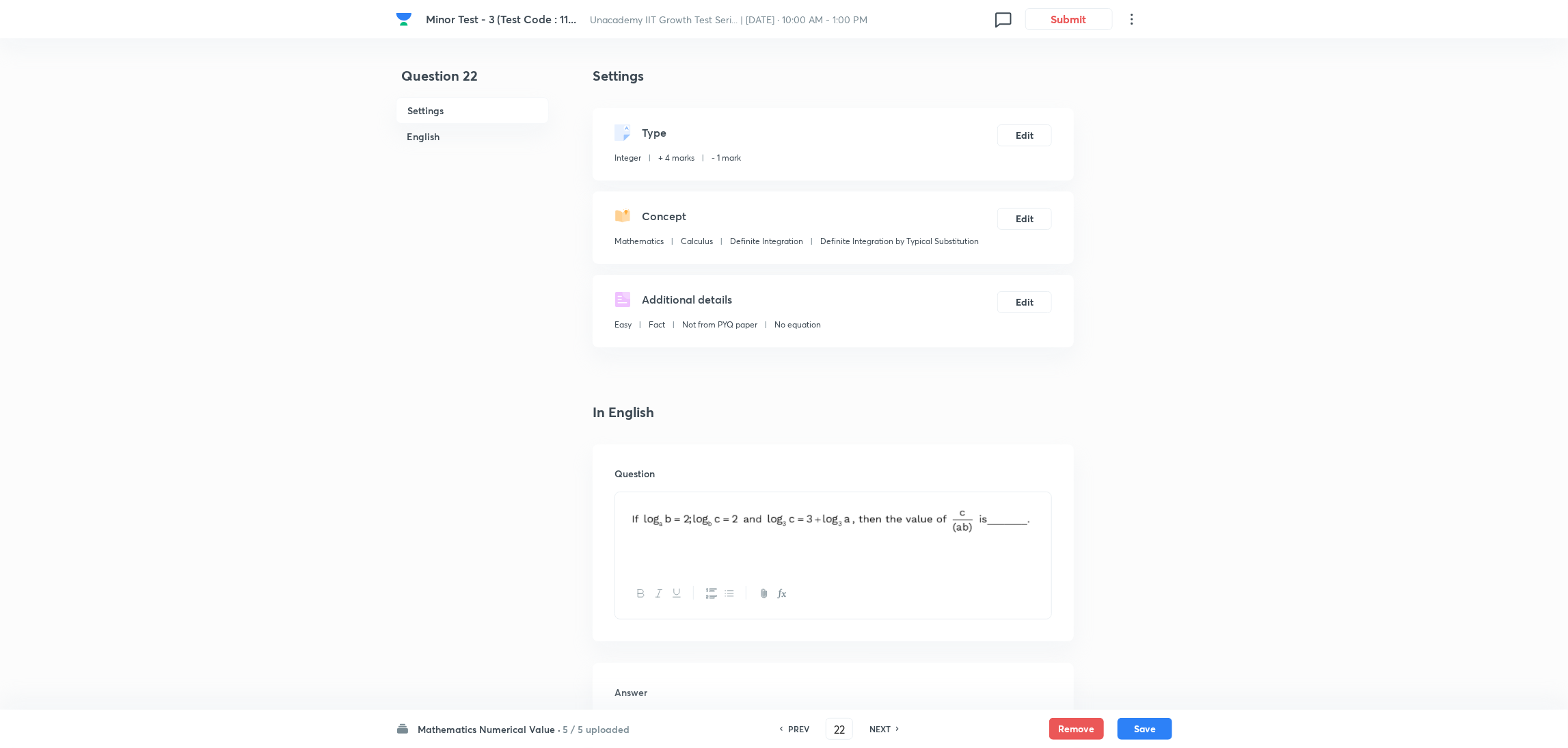
type input "23"
type input "2"
click at [870, 727] on h6 "NEXT" at bounding box center [880, 729] width 21 height 13
type input "24"
type input "1"
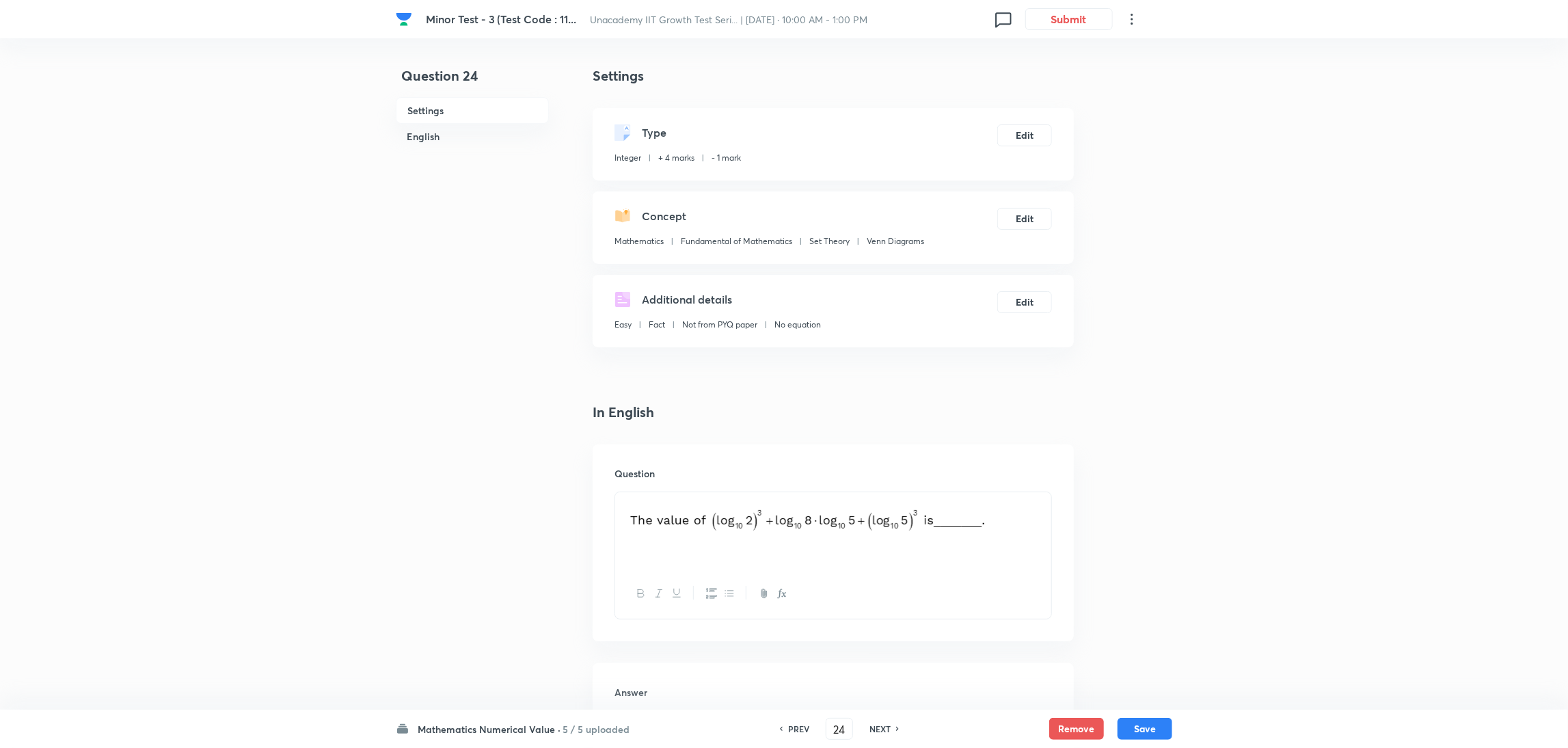
click at [870, 727] on h6 "NEXT" at bounding box center [880, 729] width 21 height 13
type input "25"
type input "8"
click at [870, 727] on h6 "NEXT" at bounding box center [880, 729] width 21 height 13
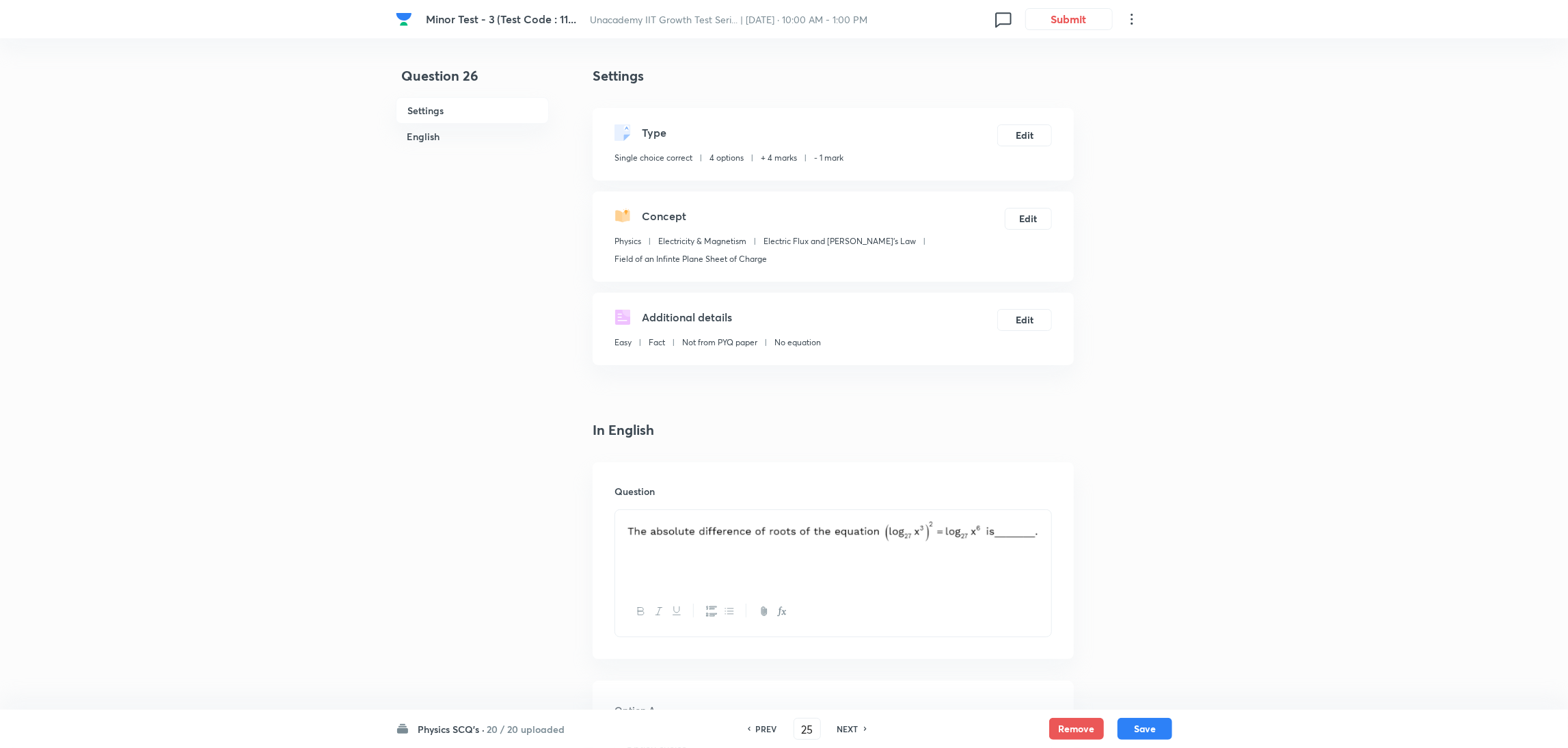
type input "26"
checkbox input "true"
click at [870, 727] on div "PREV 26 ​ NEXT" at bounding box center [807, 729] width 176 height 22
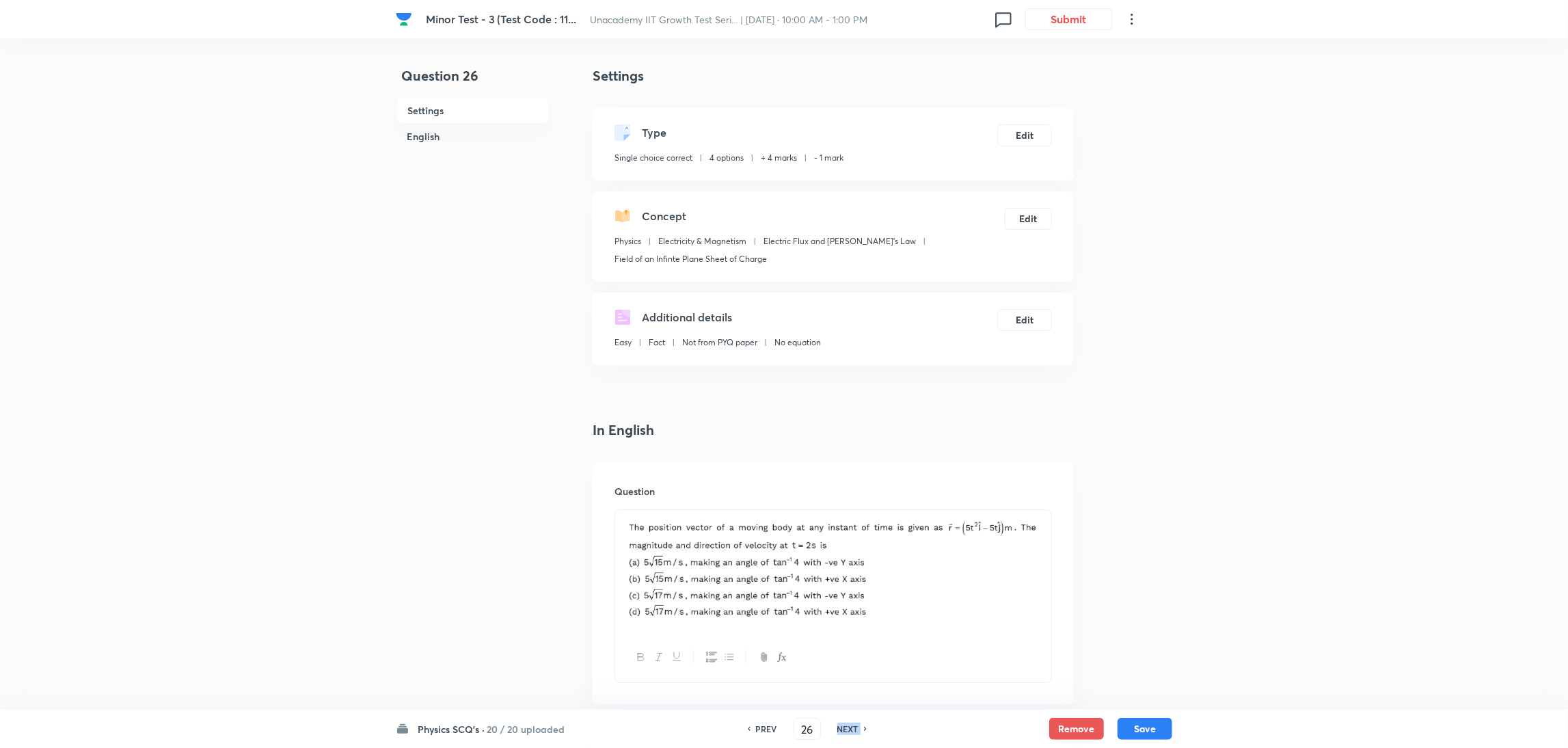
click at [870, 727] on div "PREV 26 ​ NEXT" at bounding box center [807, 729] width 176 height 22
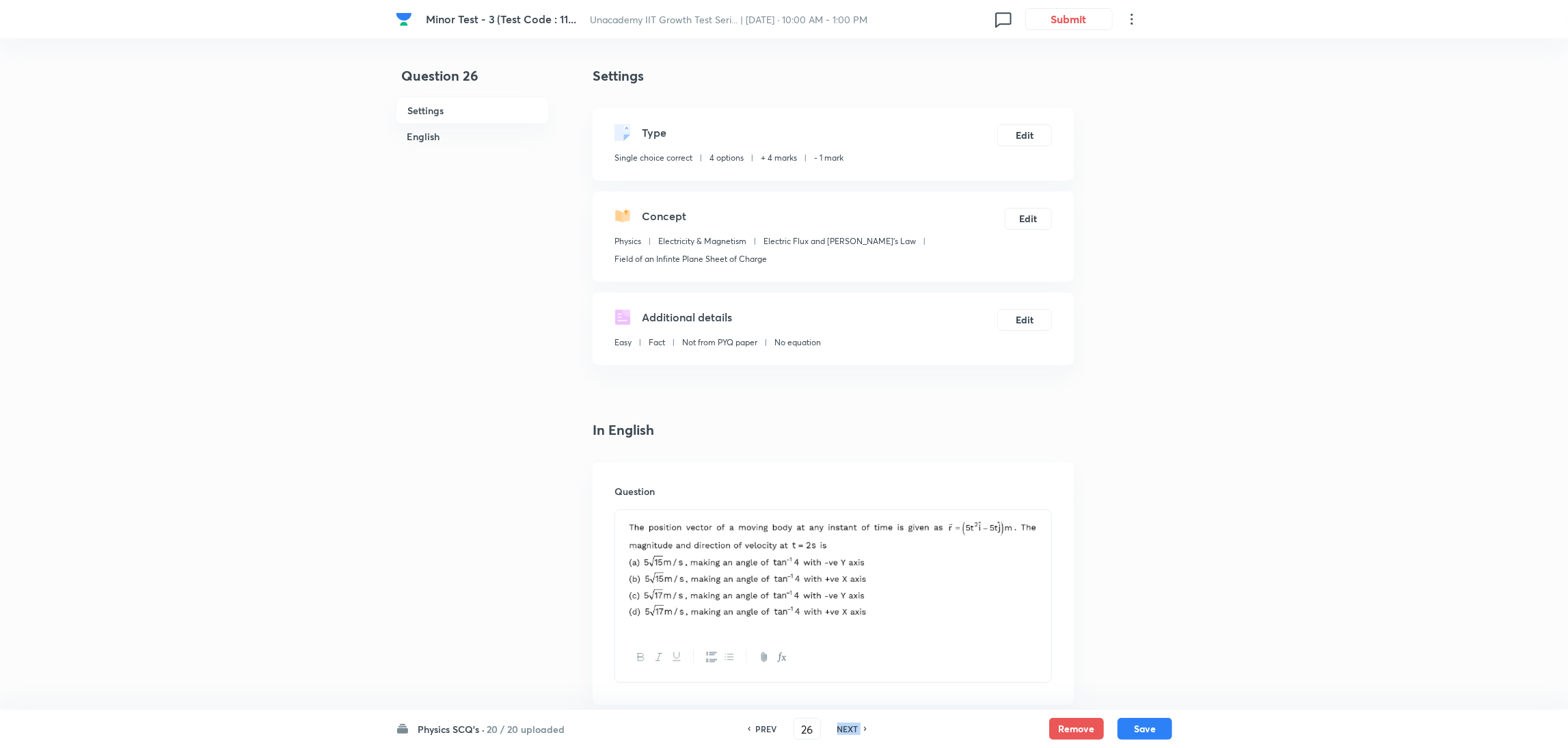
click at [870, 727] on div "PREV 26 ​ NEXT" at bounding box center [807, 729] width 176 height 22
click at [839, 726] on h6 "NEXT" at bounding box center [848, 729] width 21 height 13
type input "27"
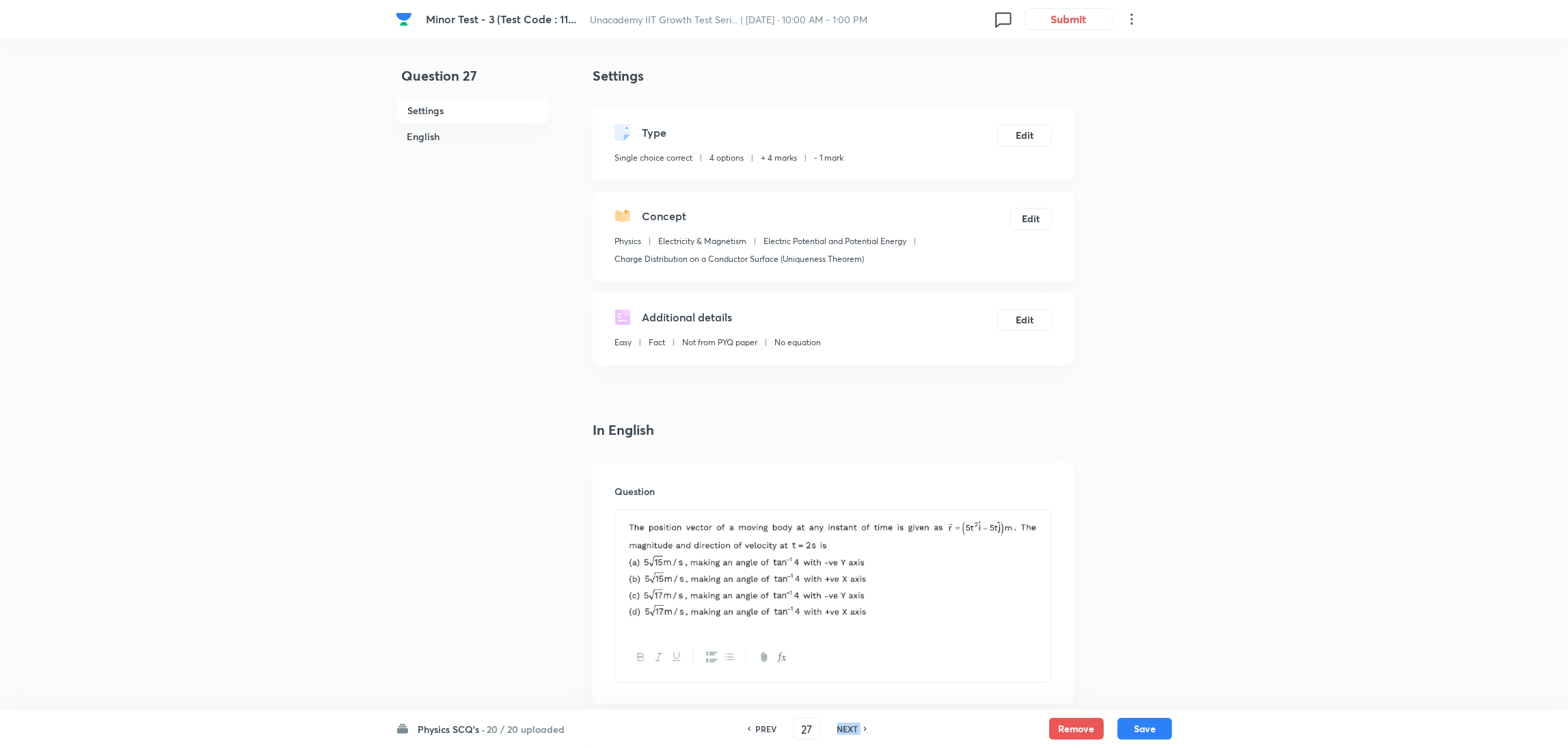
checkbox input "false"
checkbox input "true"
click at [839, 726] on h6 "NEXT" at bounding box center [848, 729] width 21 height 13
type input "28"
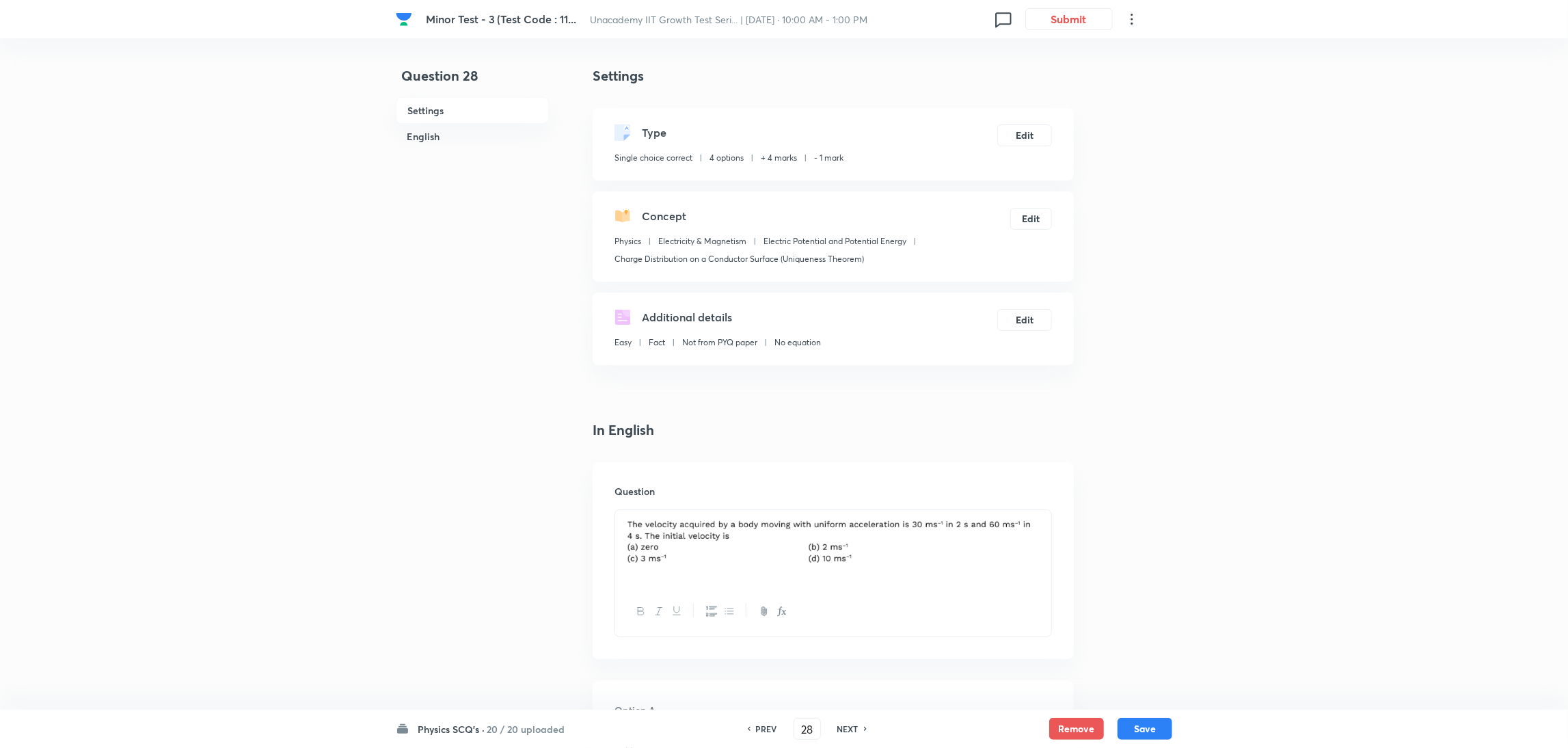
checkbox input "true"
click at [839, 726] on h6 "NEXT" at bounding box center [848, 729] width 21 height 13
type input "29"
checkbox input "true"
click at [839, 726] on h6 "NEXT" at bounding box center [848, 729] width 21 height 13
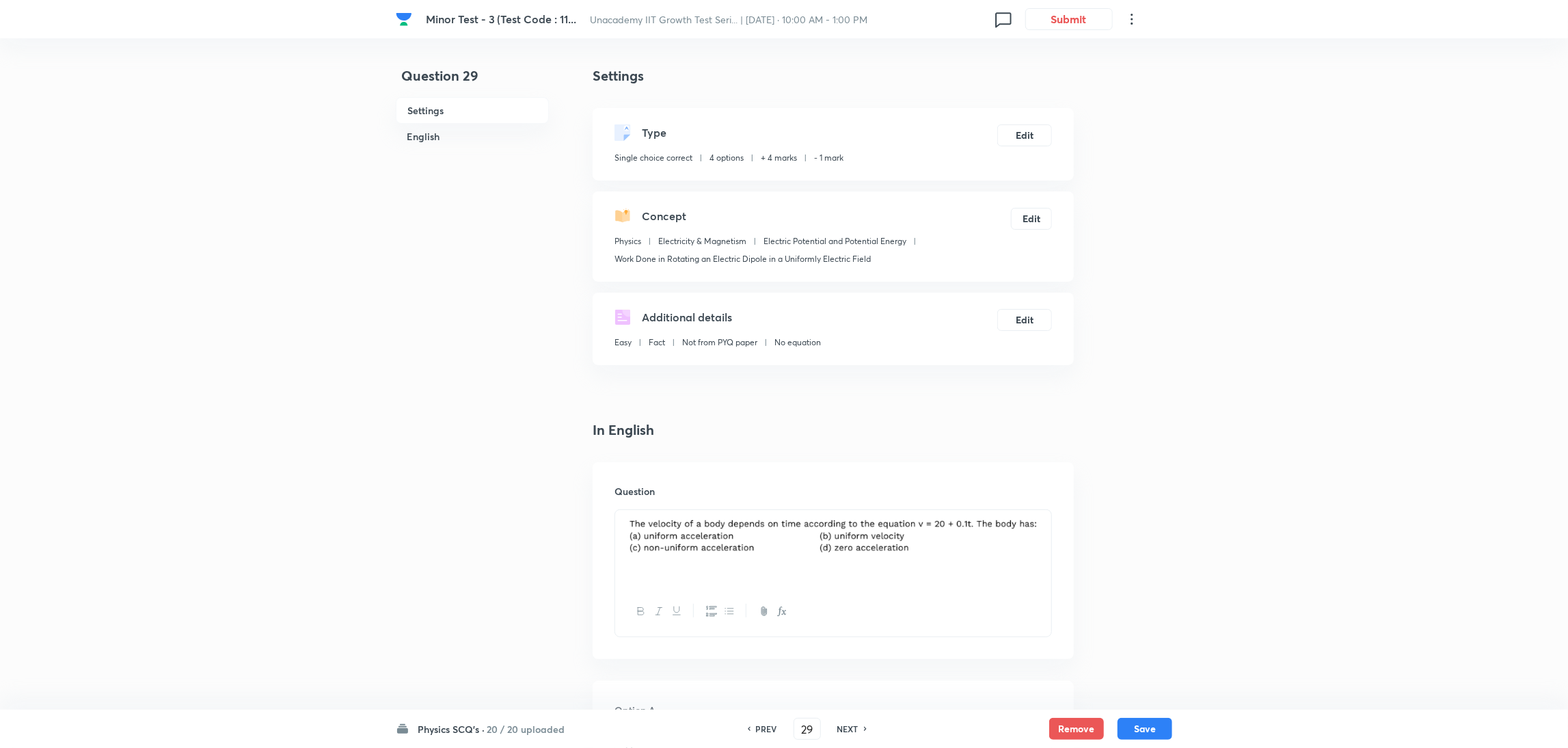
type input "30"
checkbox input "true"
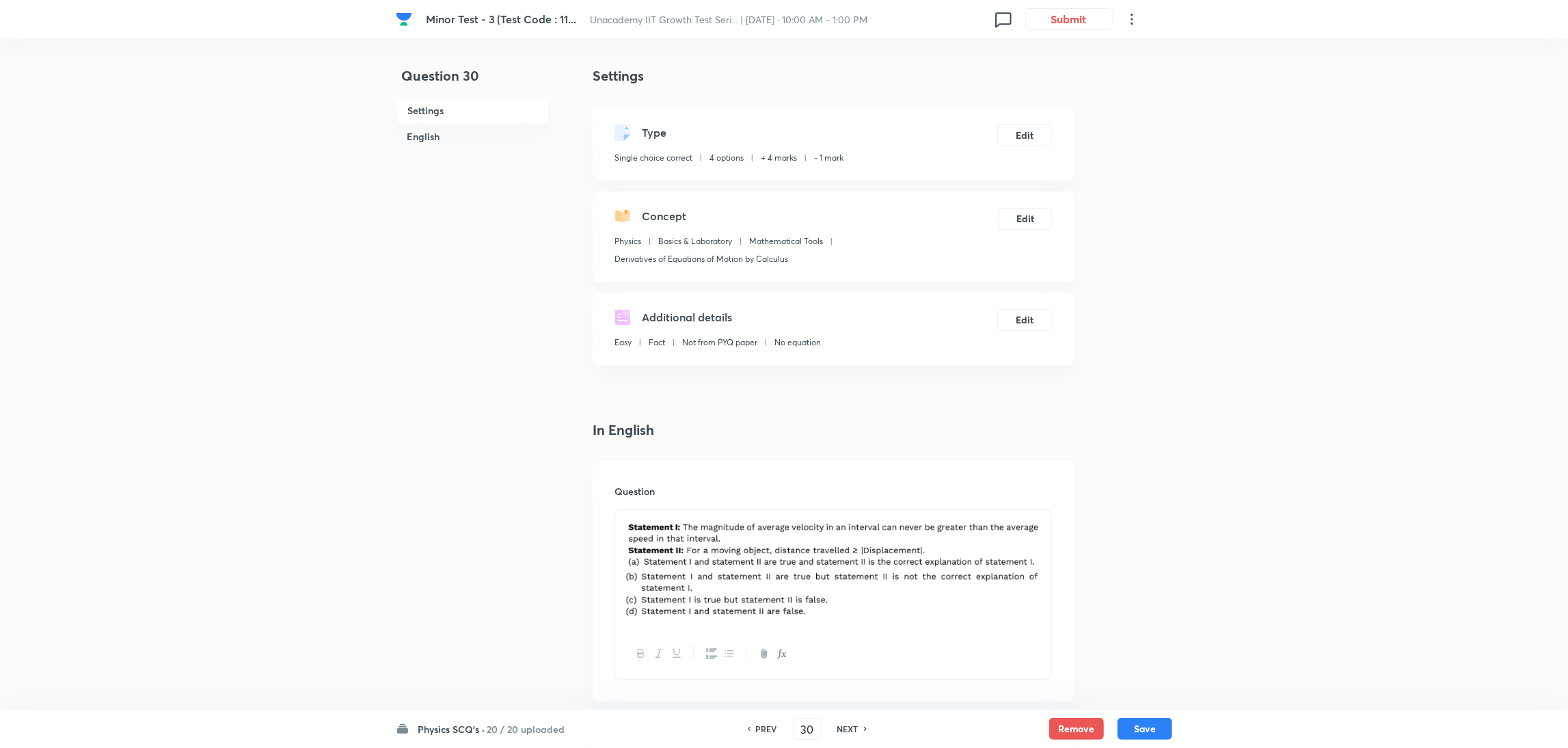
click at [839, 726] on h6 "NEXT" at bounding box center [848, 729] width 21 height 13
type input "31"
checkbox input "true"
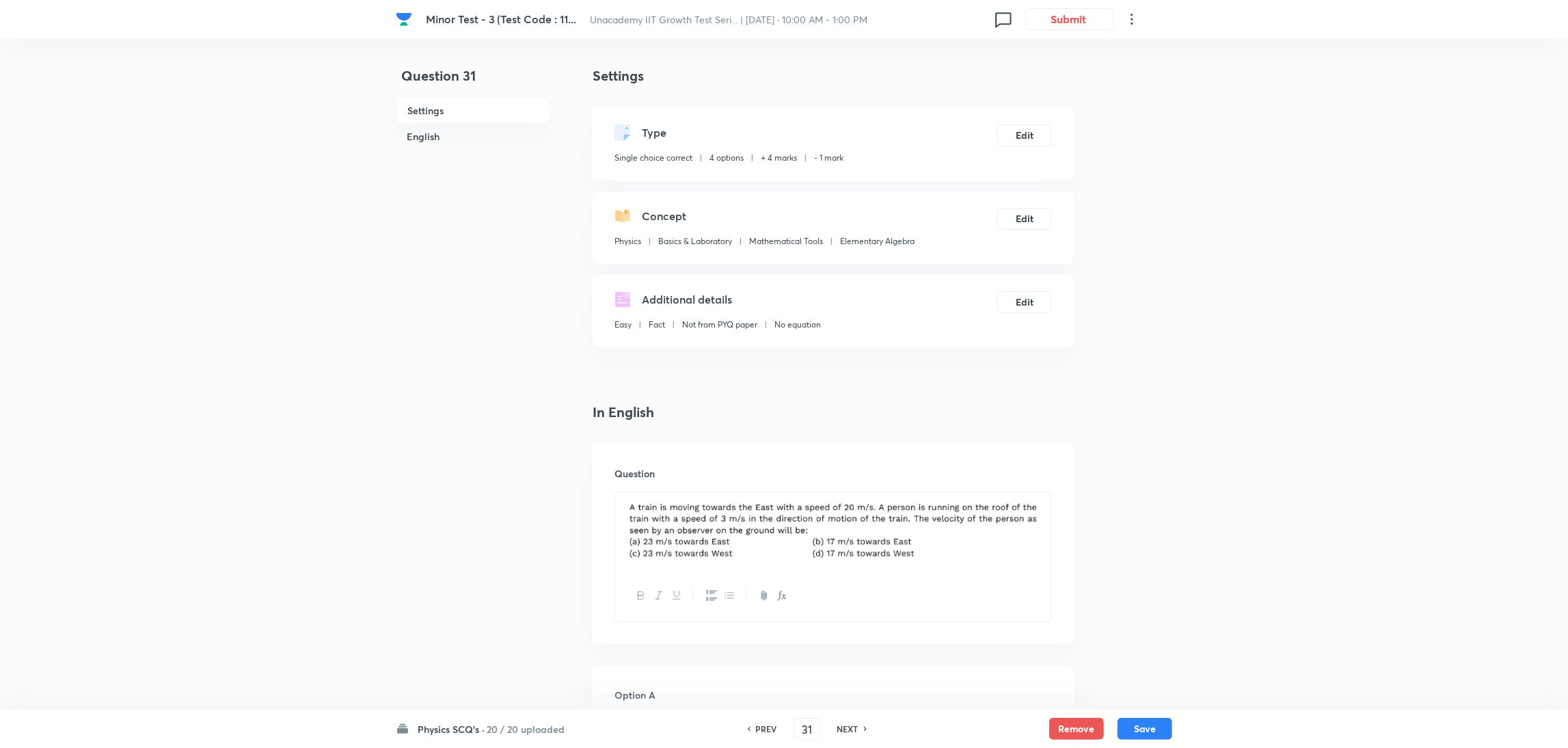
click at [839, 726] on h6 "NEXT" at bounding box center [848, 729] width 21 height 13
type input "32"
checkbox input "false"
checkbox input "true"
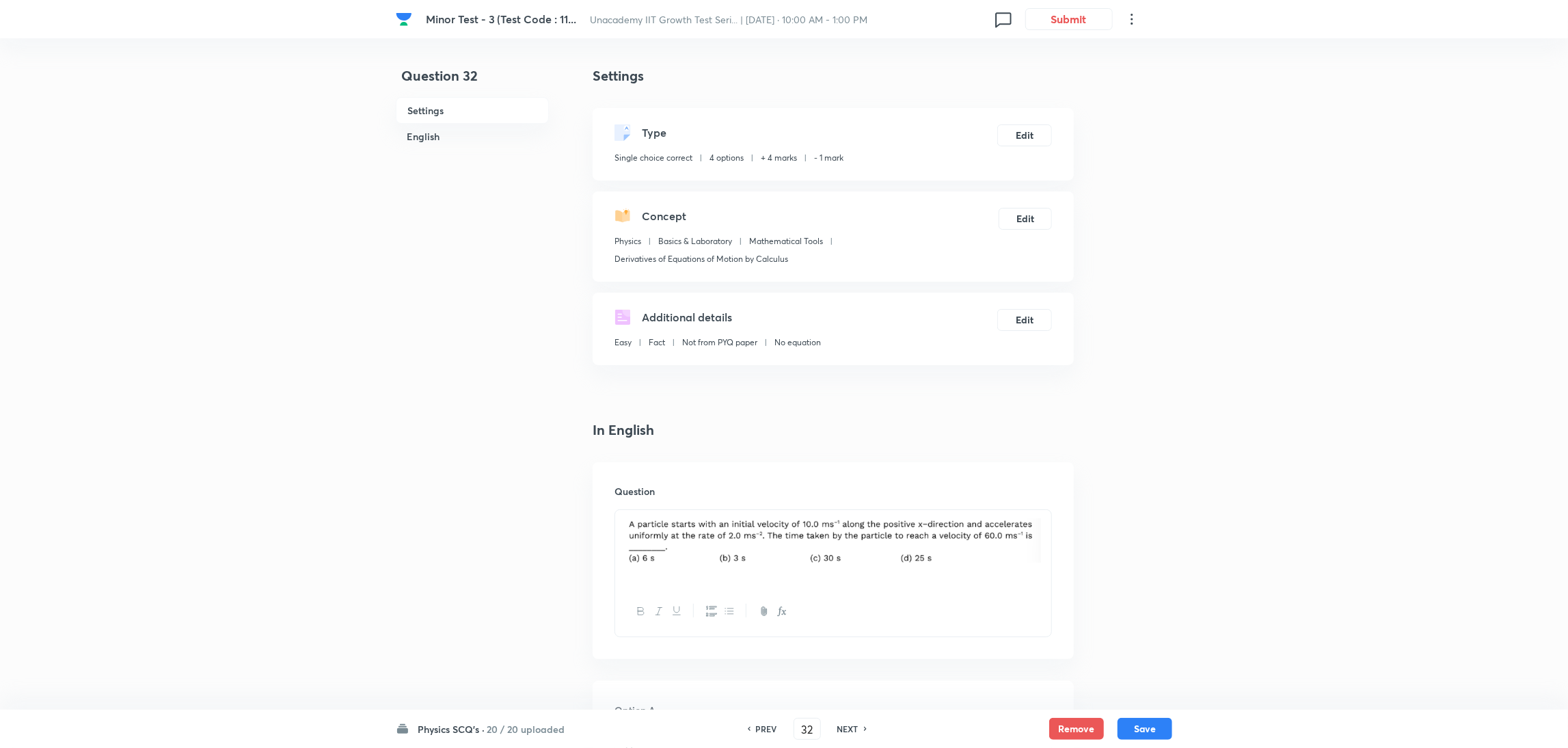
click at [839, 726] on h6 "NEXT" at bounding box center [848, 729] width 21 height 13
type input "33"
checkbox input "false"
checkbox input "true"
click at [839, 726] on h6 "NEXT" at bounding box center [848, 729] width 21 height 13
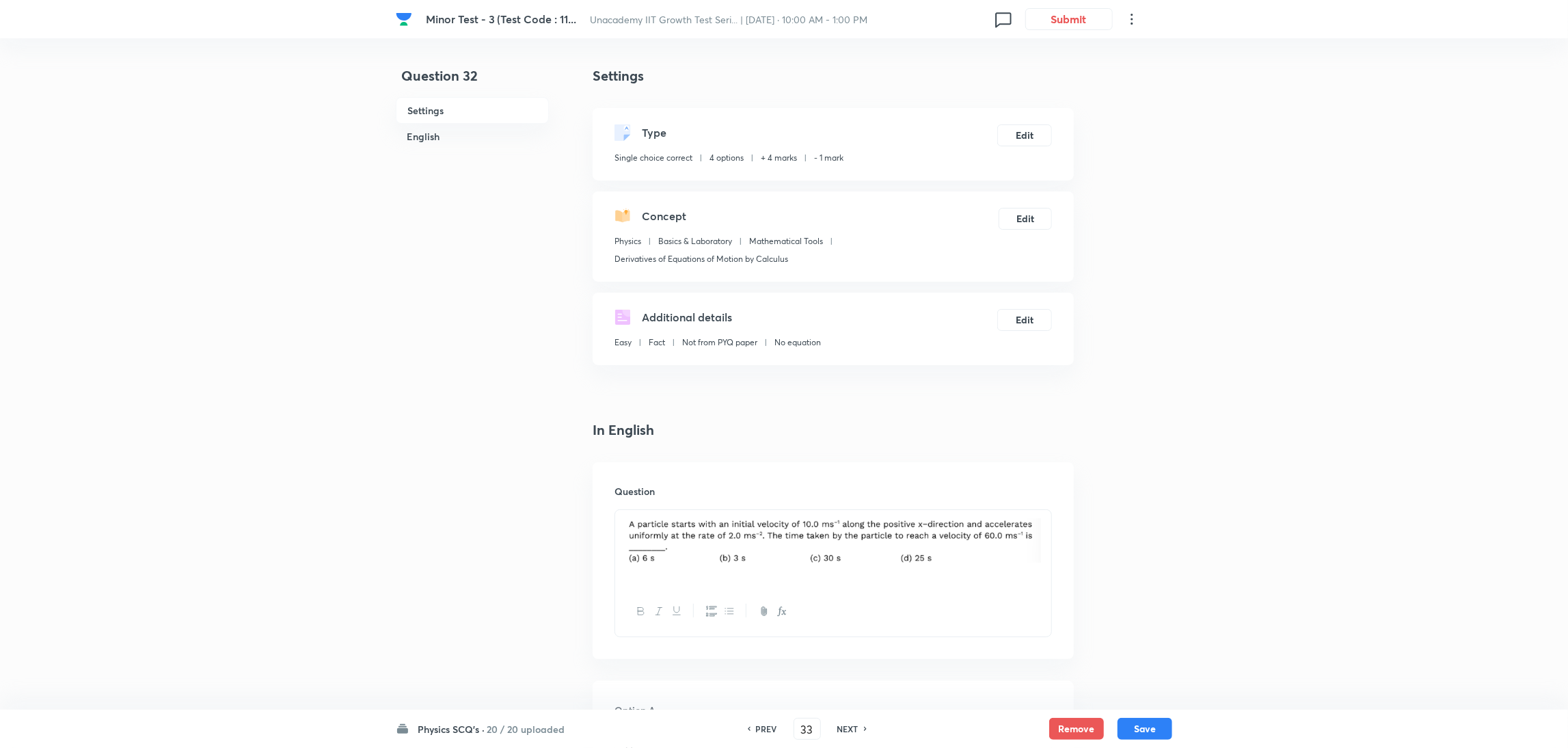
type input "34"
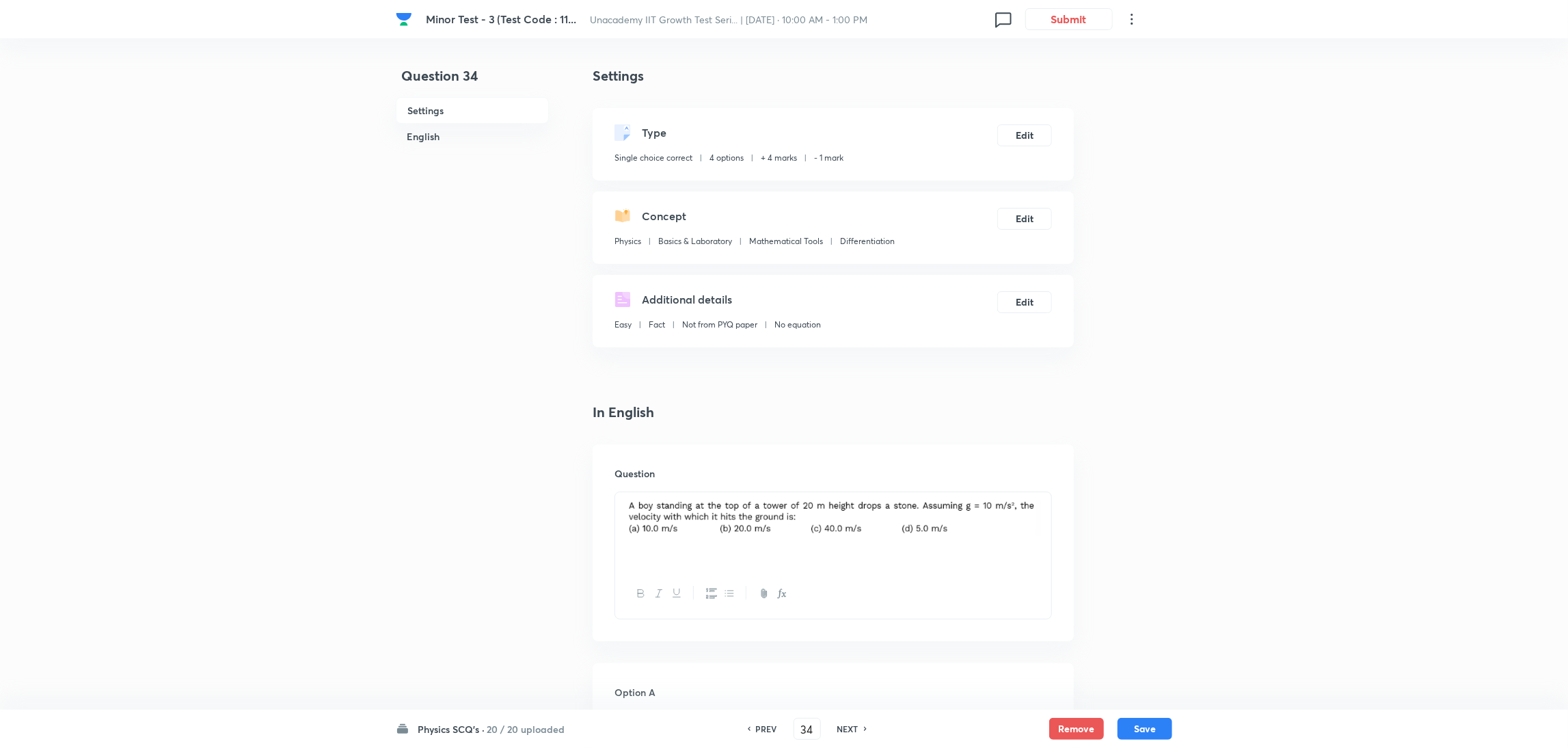
checkbox input "true"
click at [839, 726] on h6 "NEXT" at bounding box center [848, 729] width 21 height 13
type input "35"
checkbox input "false"
checkbox input "true"
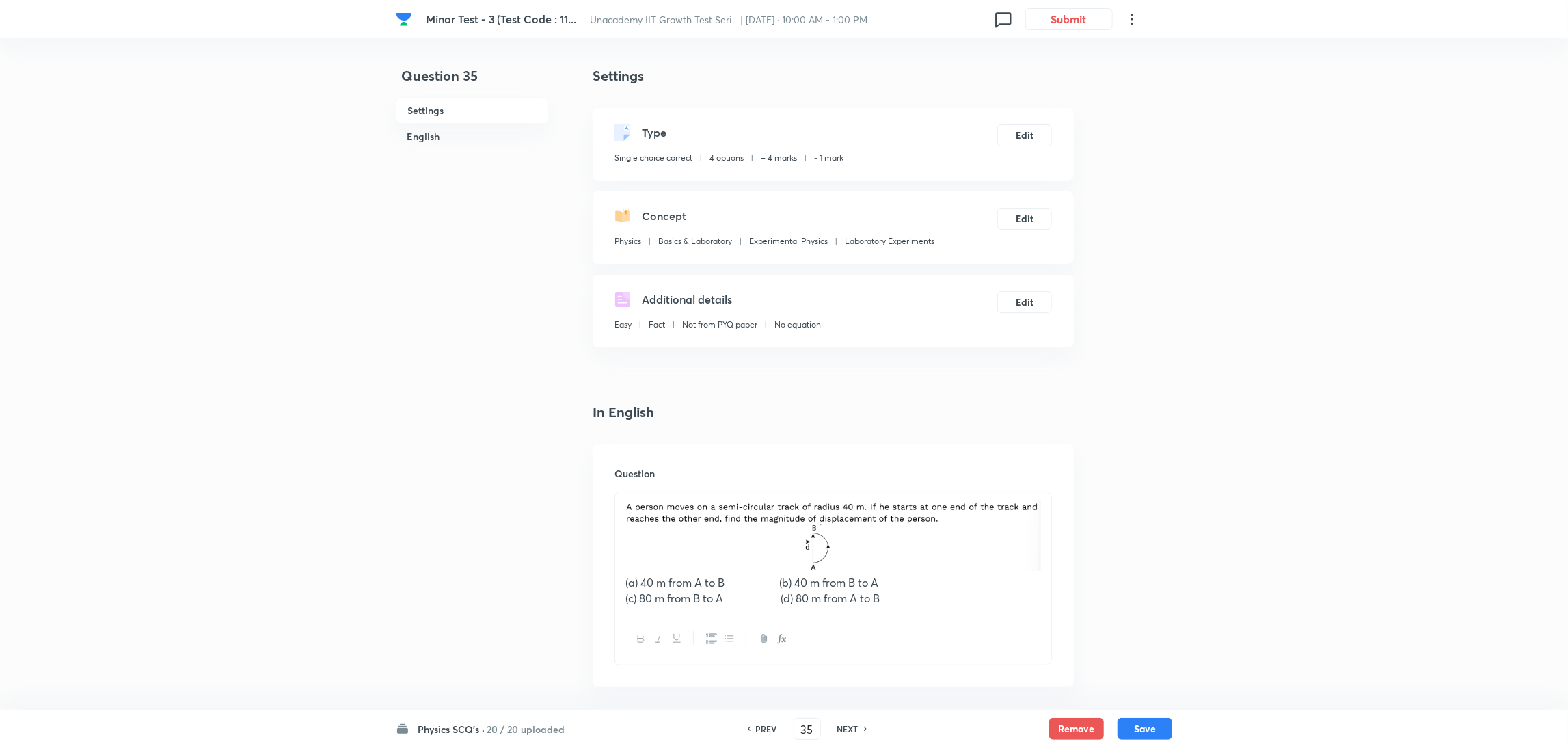
click at [839, 726] on h6 "NEXT" at bounding box center [848, 729] width 21 height 13
type input "36"
checkbox input "true"
checkbox input "false"
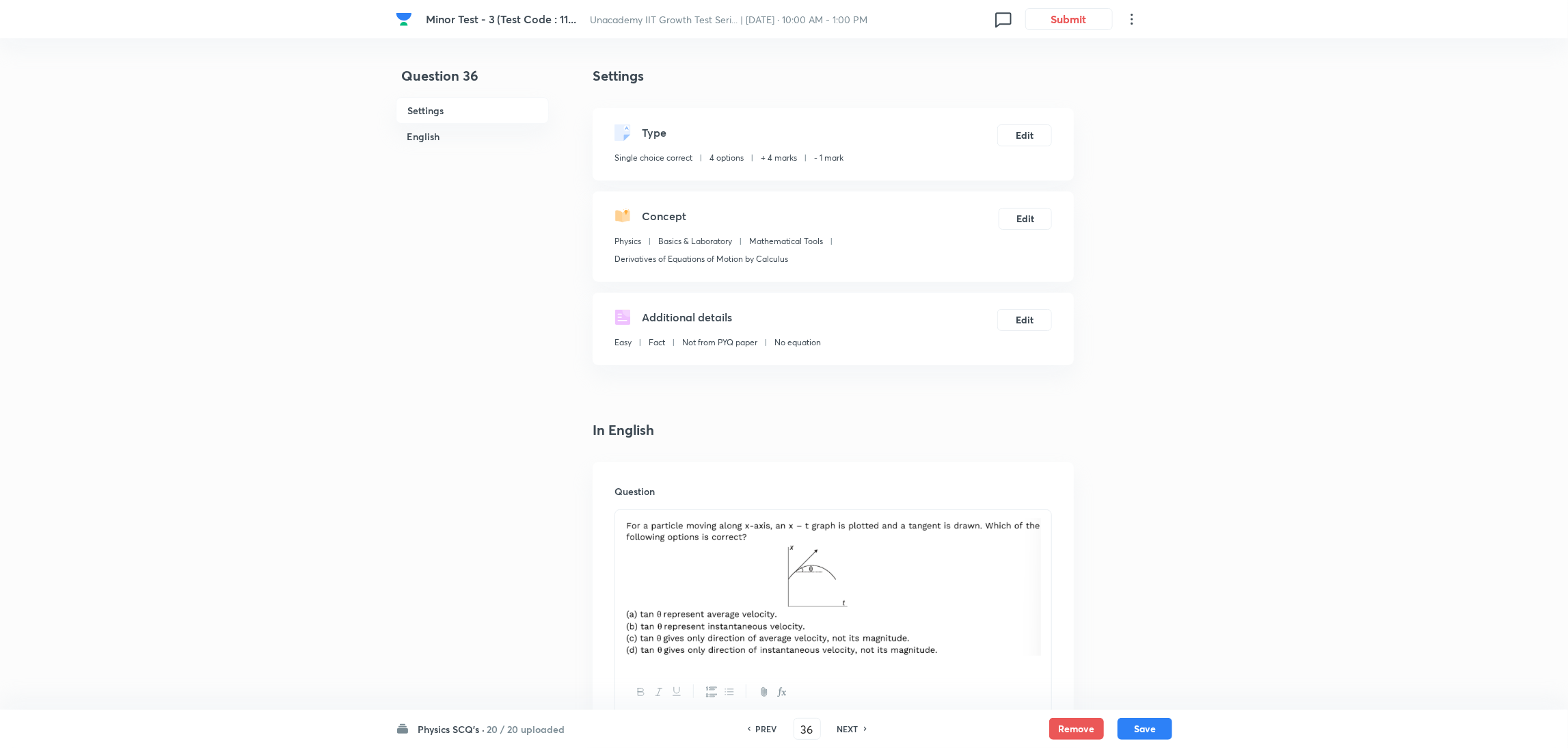
click at [839, 726] on h6 "NEXT" at bounding box center [848, 729] width 21 height 13
type input "37"
checkbox input "true"
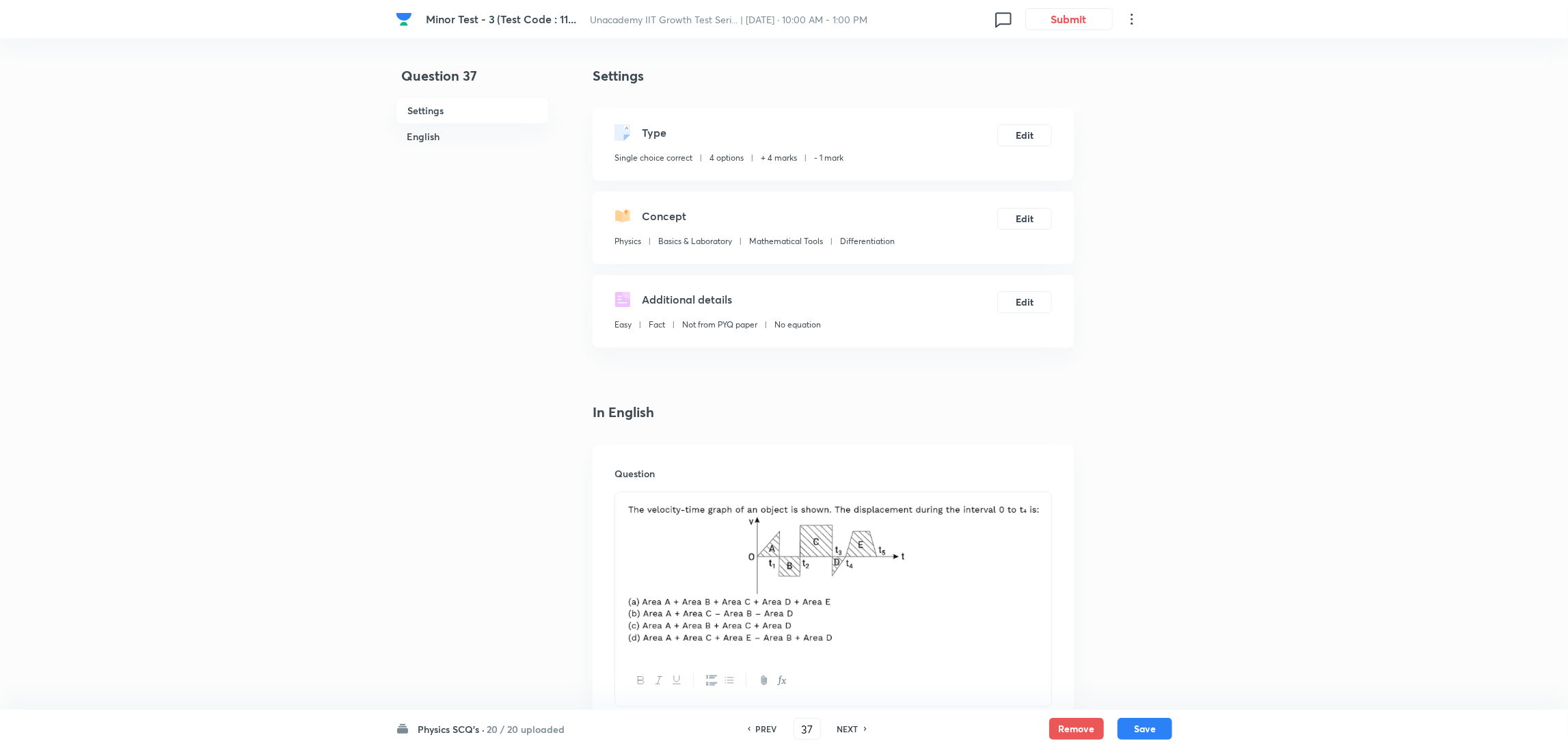
click at [839, 726] on h6 "NEXT" at bounding box center [848, 729] width 21 height 13
type input "38"
checkbox input "false"
checkbox input "true"
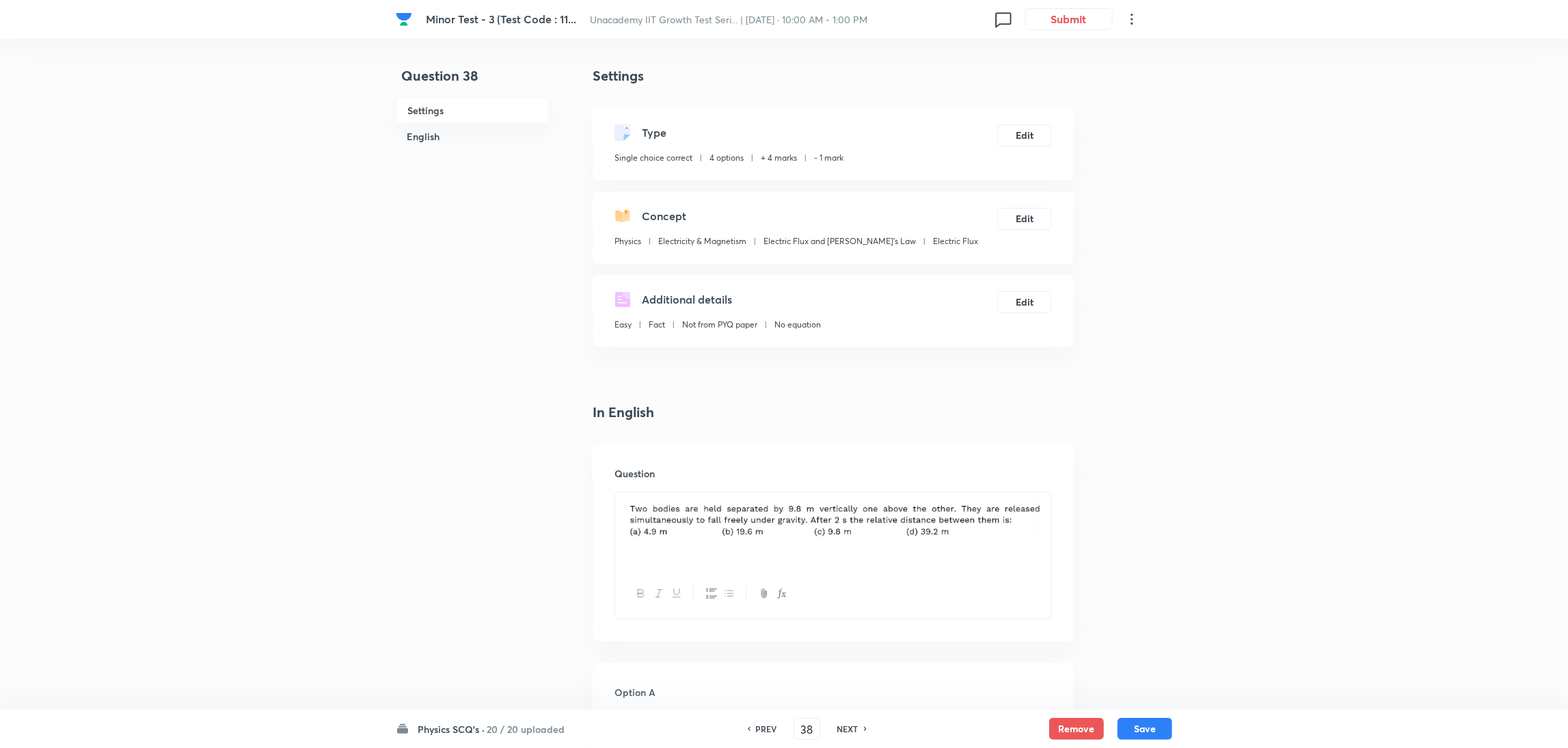
click at [839, 726] on h6 "NEXT" at bounding box center [848, 729] width 21 height 13
type input "39"
checkbox input "true"
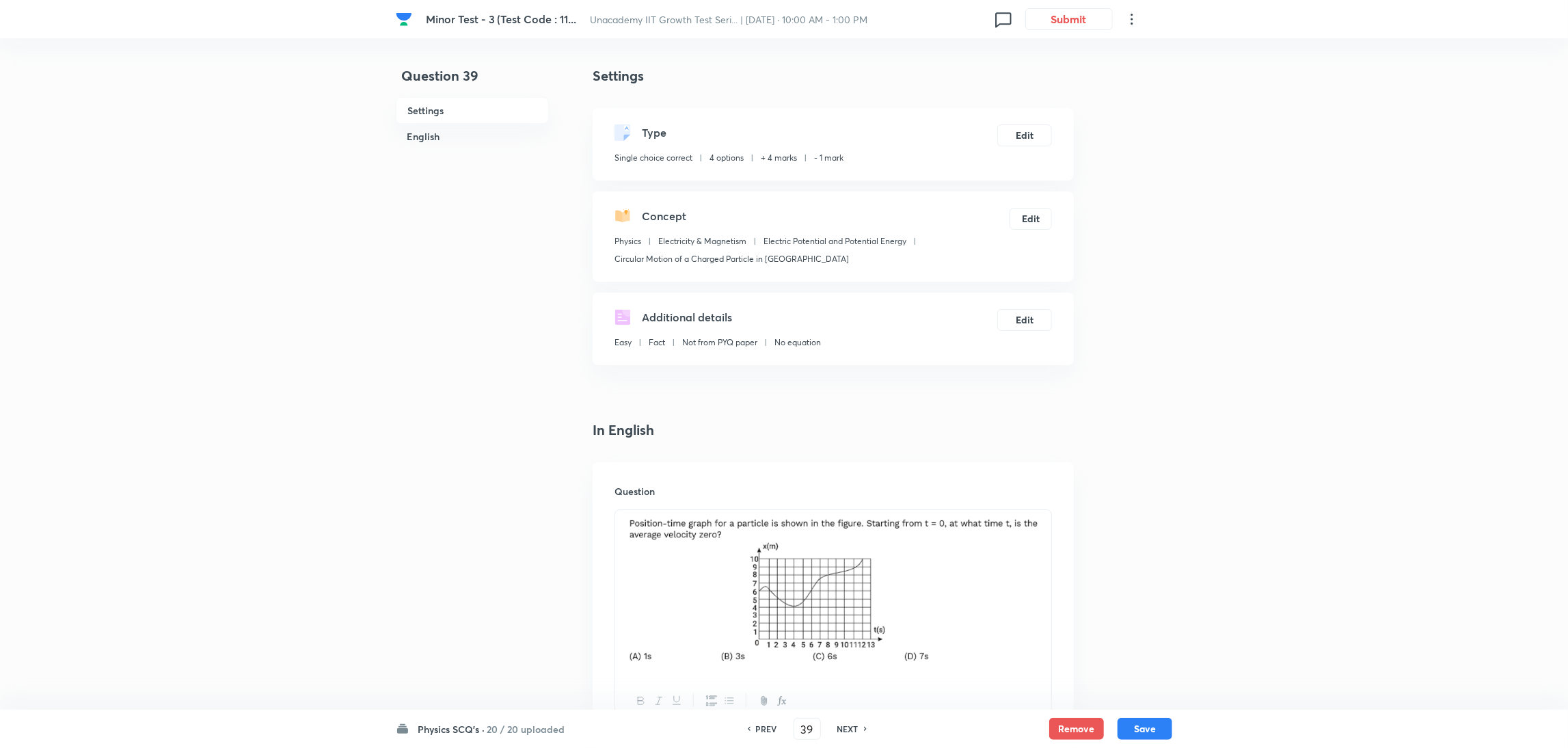
click at [839, 726] on h6 "NEXT" at bounding box center [848, 729] width 21 height 13
type input "40"
checkbox input "true"
click at [839, 726] on h6 "NEXT" at bounding box center [848, 729] width 21 height 13
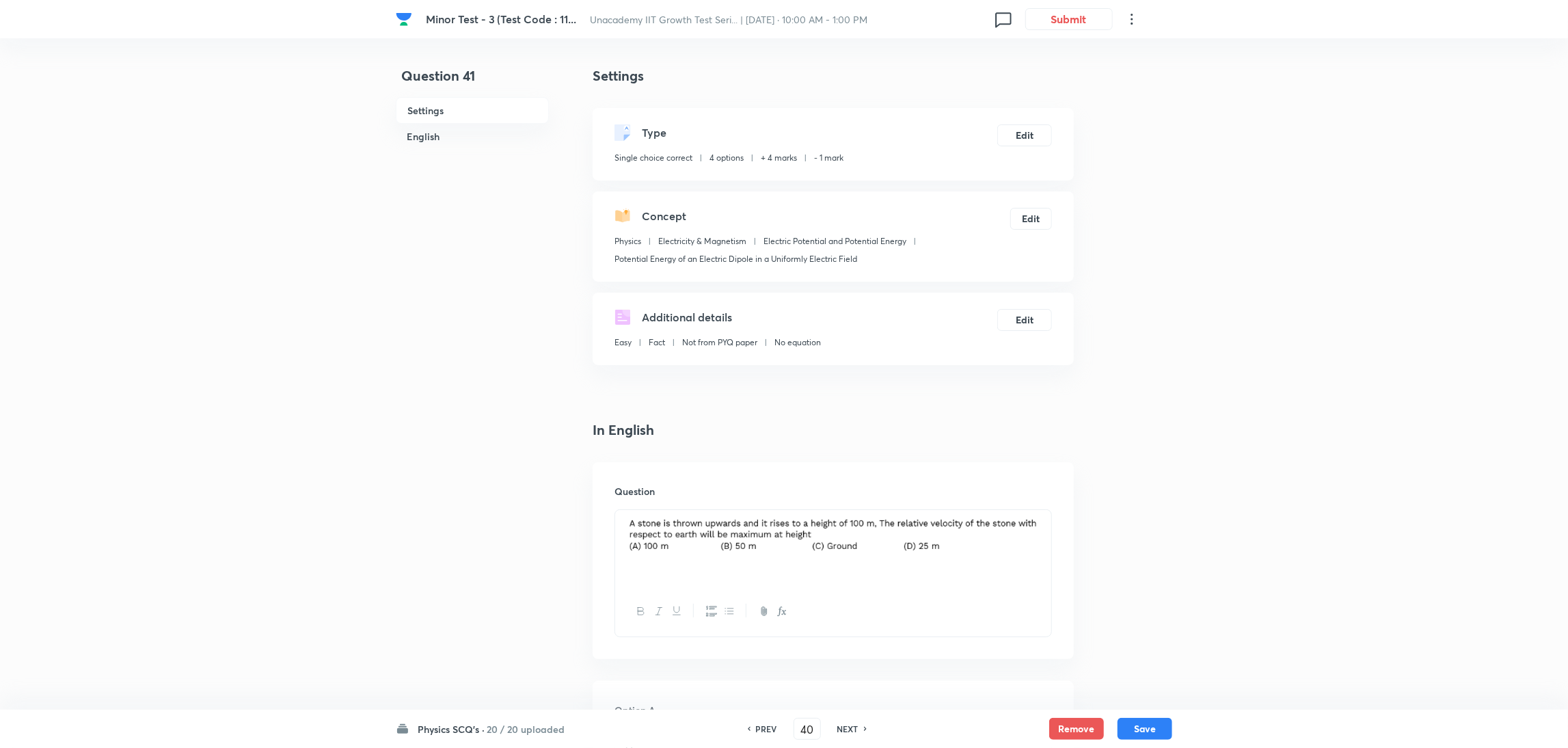
type input "41"
checkbox input "false"
checkbox input "true"
click at [839, 726] on h6 "NEXT" at bounding box center [848, 729] width 21 height 13
type input "42"
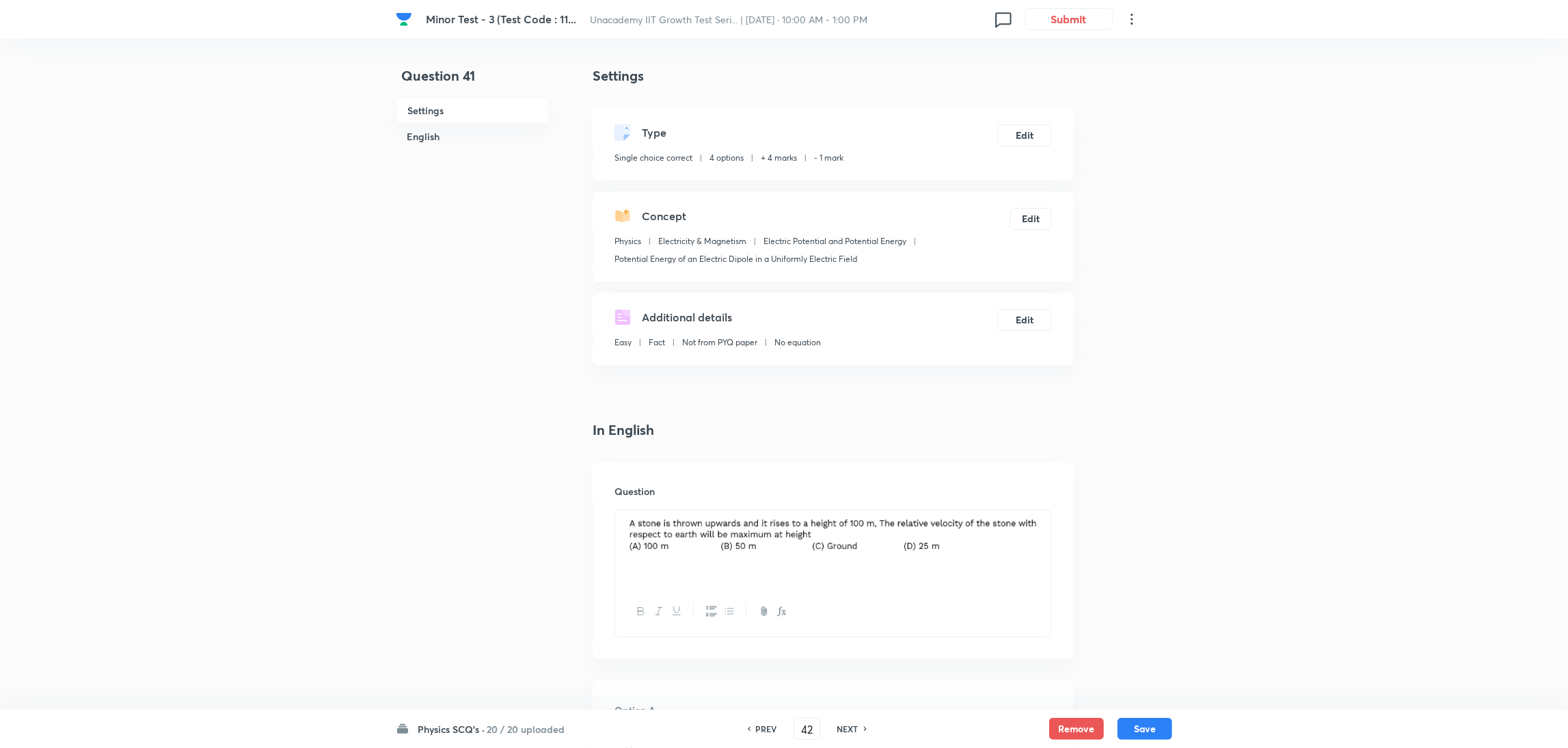
checkbox input "true"
checkbox input "false"
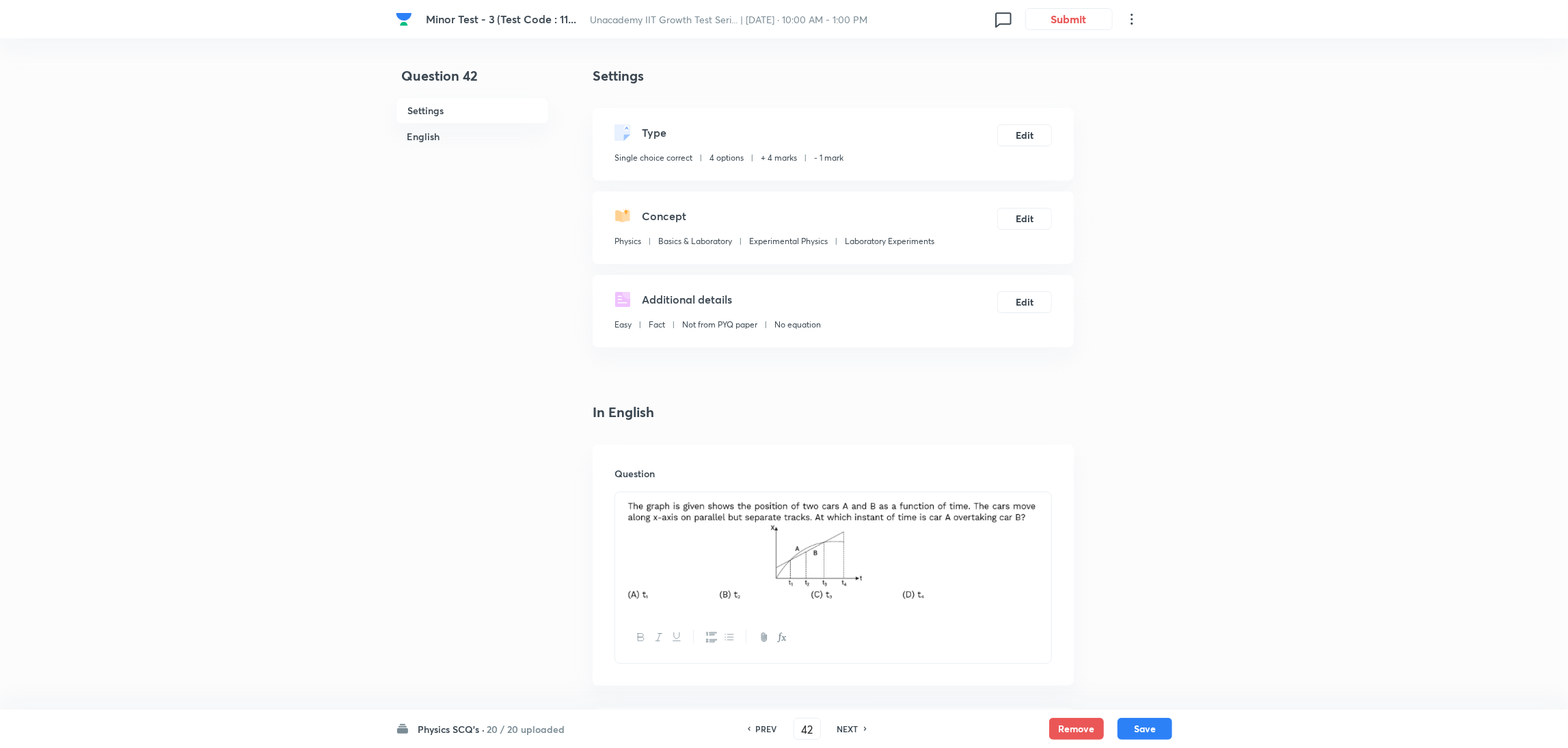
click at [839, 726] on h6 "NEXT" at bounding box center [848, 729] width 21 height 13
type input "43"
checkbox input "false"
checkbox input "true"
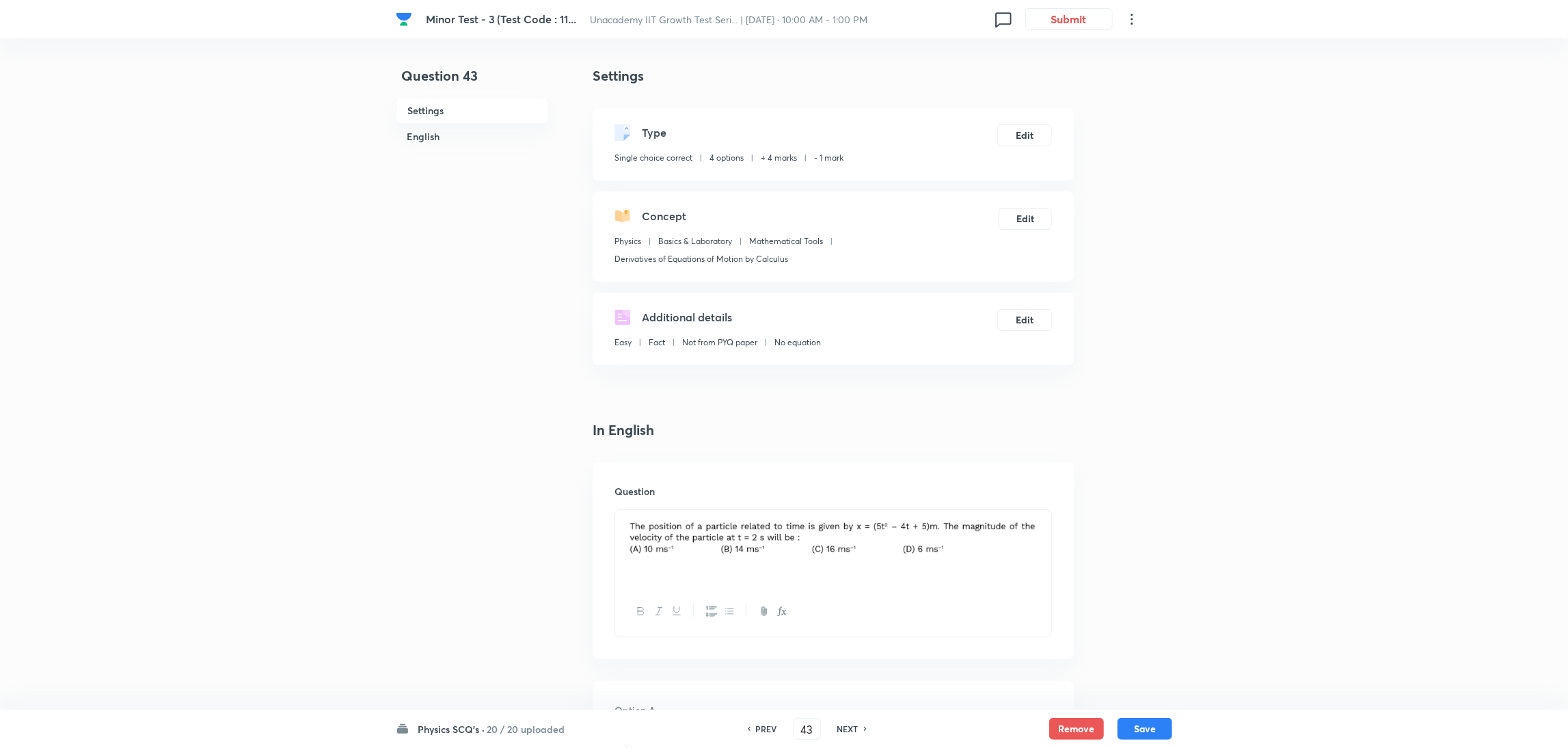
click at [839, 726] on h6 "NEXT" at bounding box center [848, 729] width 21 height 13
type input "44"
checkbox input "true"
checkbox input "false"
click at [839, 726] on h6 "NEXT" at bounding box center [848, 729] width 21 height 13
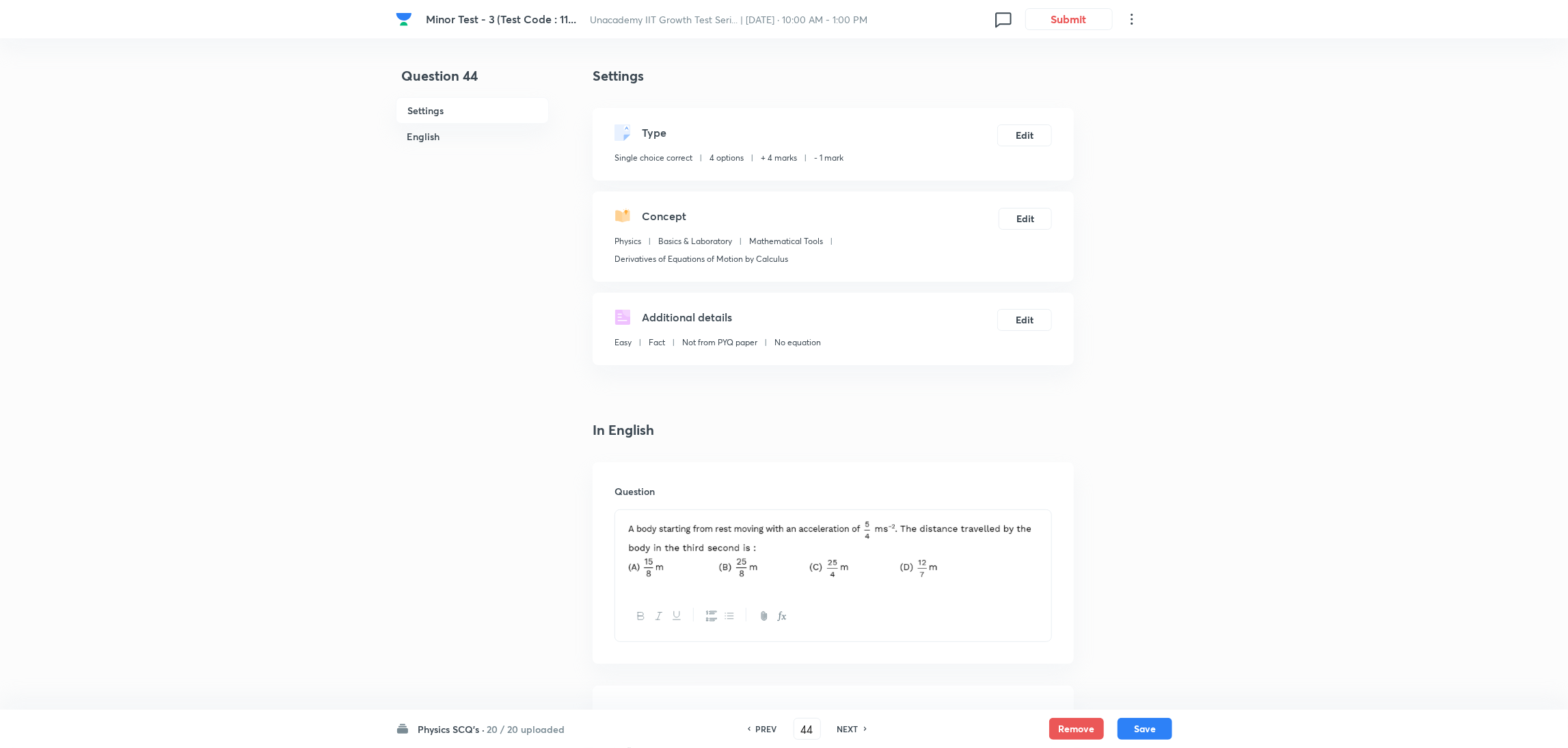
type input "45"
checkbox input "false"
checkbox input "true"
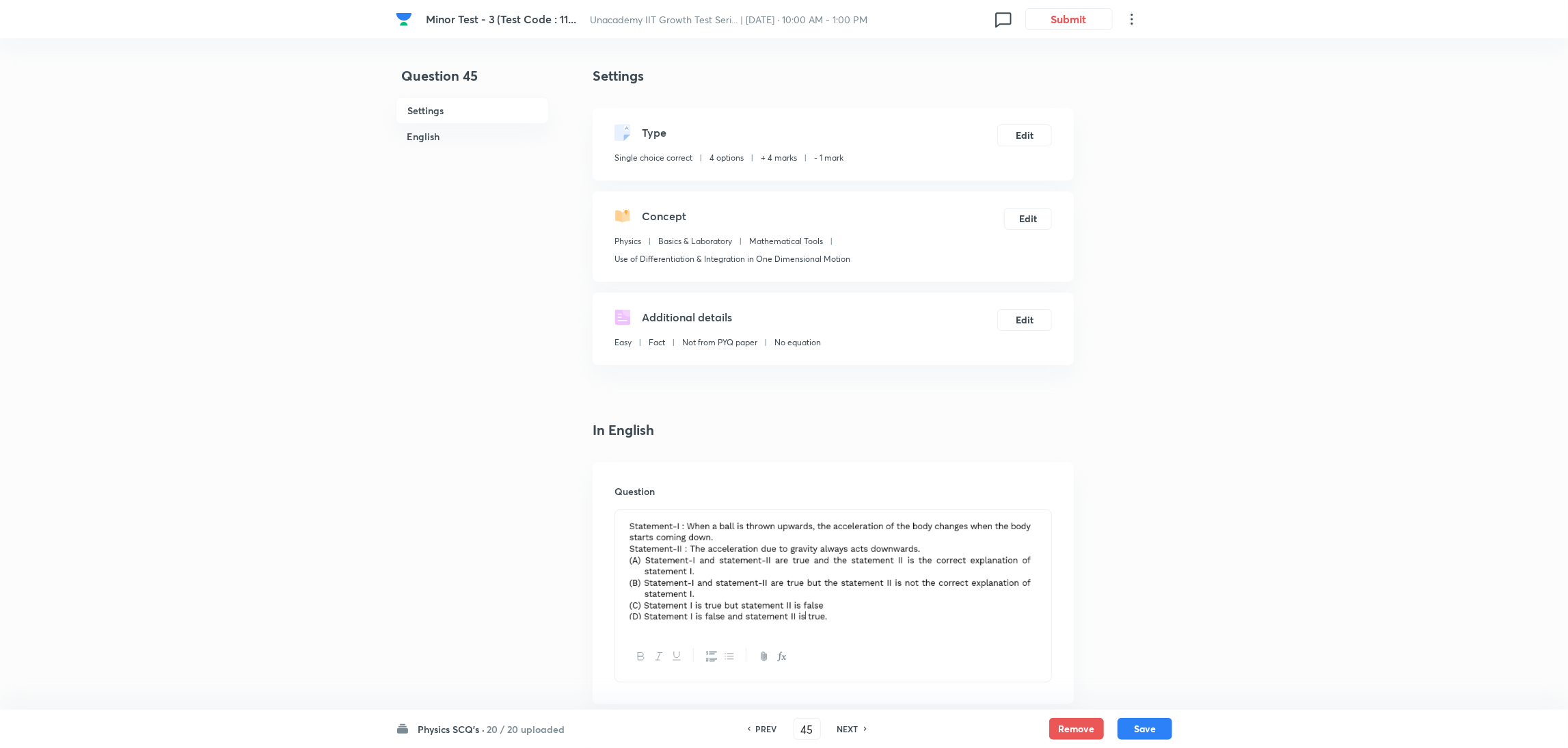
click at [839, 726] on h6 "NEXT" at bounding box center [848, 729] width 21 height 13
type input "46"
click at [839, 726] on div "PREV 46 ​ NEXT" at bounding box center [807, 729] width 176 height 22
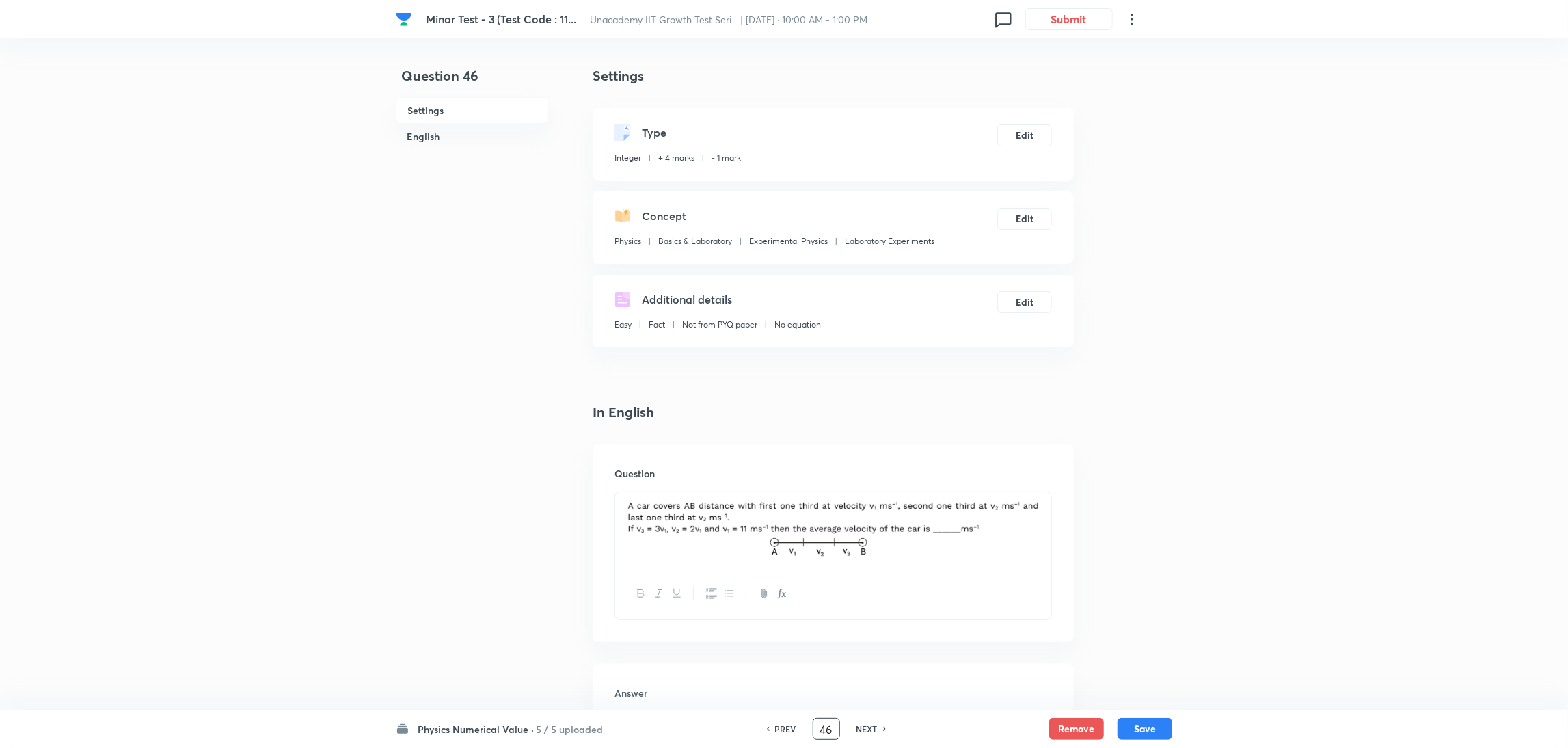
click at [839, 726] on div "PREV 46 ​ NEXT" at bounding box center [826, 729] width 176 height 22
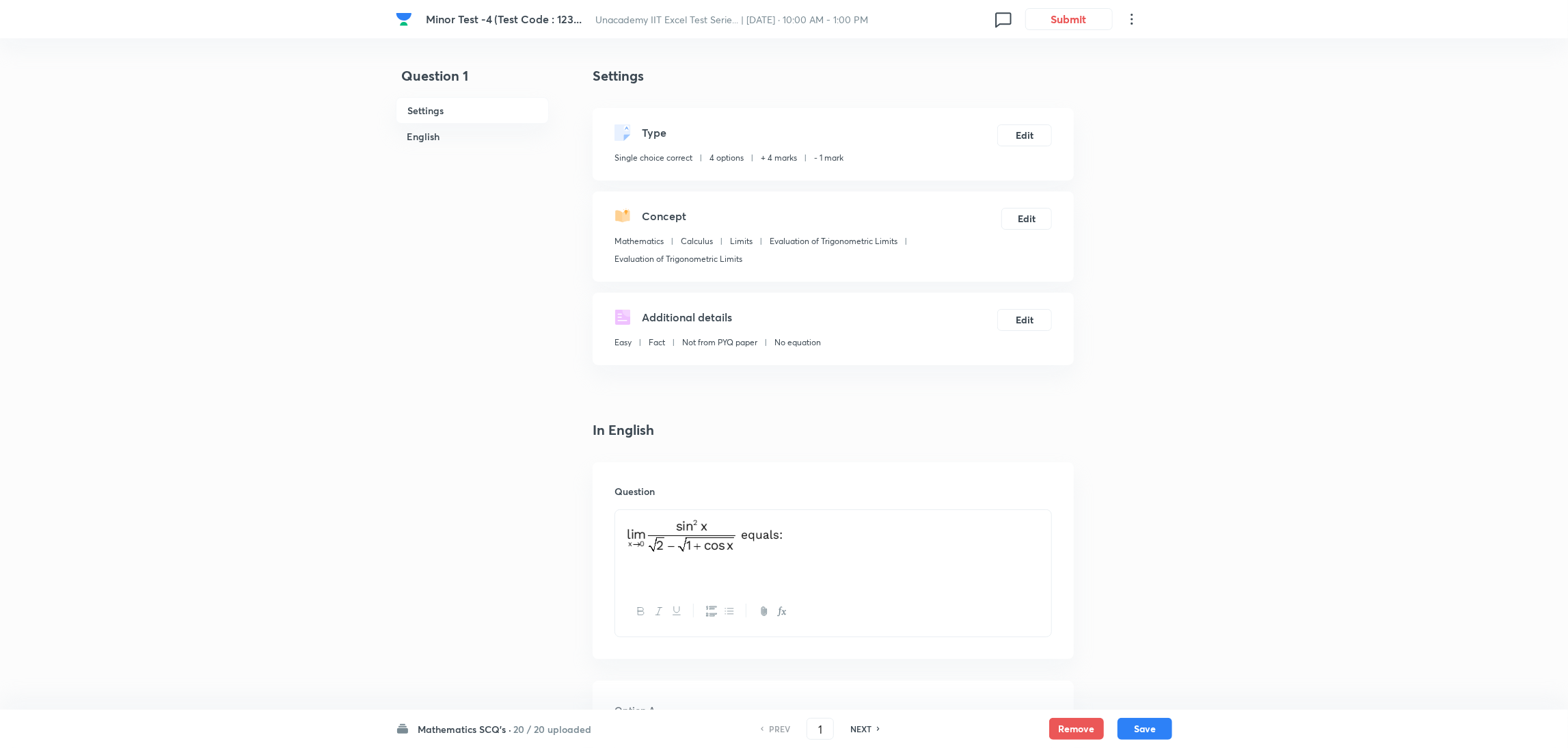
click at [862, 729] on h6 "NEXT" at bounding box center [861, 729] width 21 height 13
type input "2"
checkbox input "true"
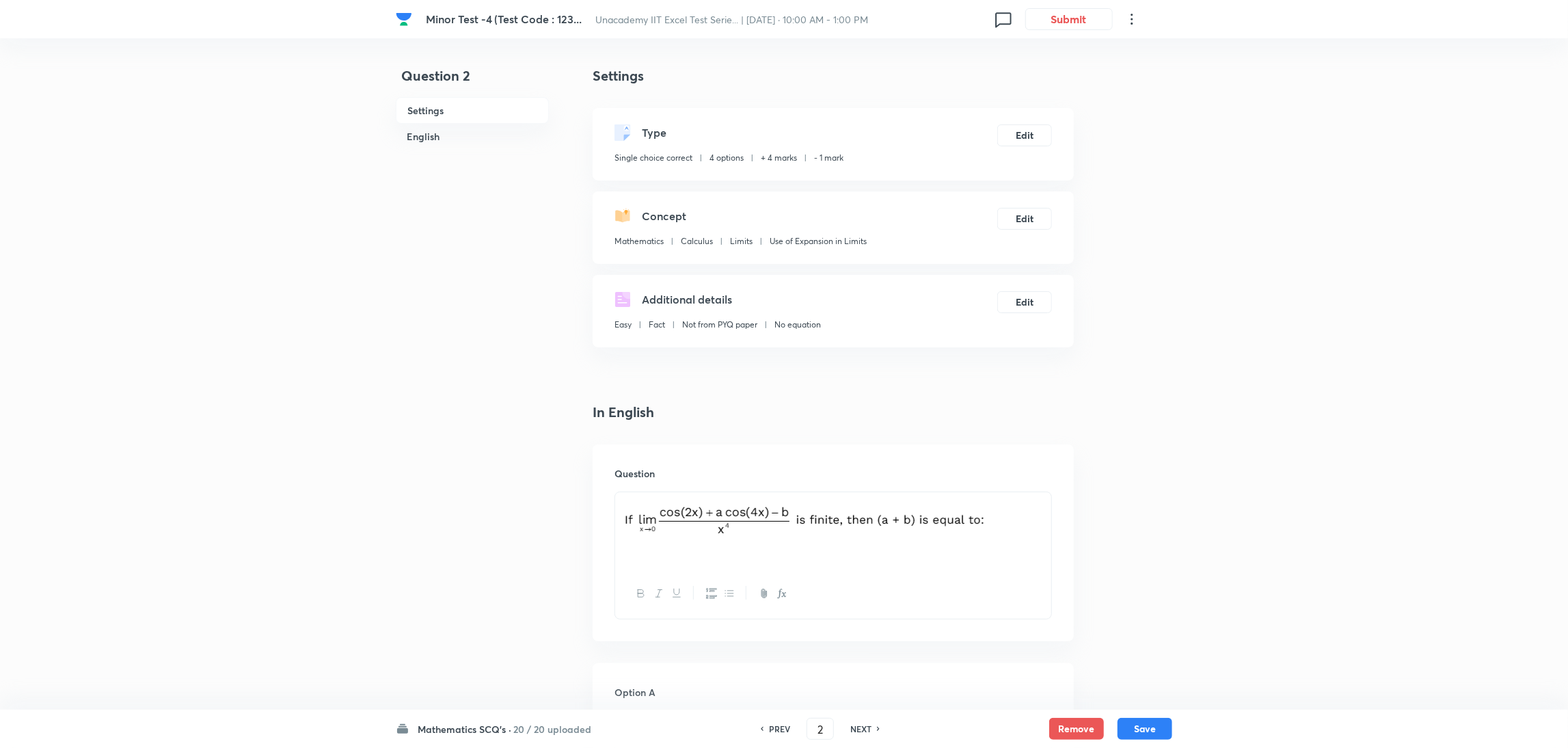
click at [862, 729] on h6 "NEXT" at bounding box center [861, 729] width 21 height 13
type input "3"
checkbox input "false"
checkbox input "true"
click at [862, 729] on h6 "NEXT" at bounding box center [861, 729] width 21 height 13
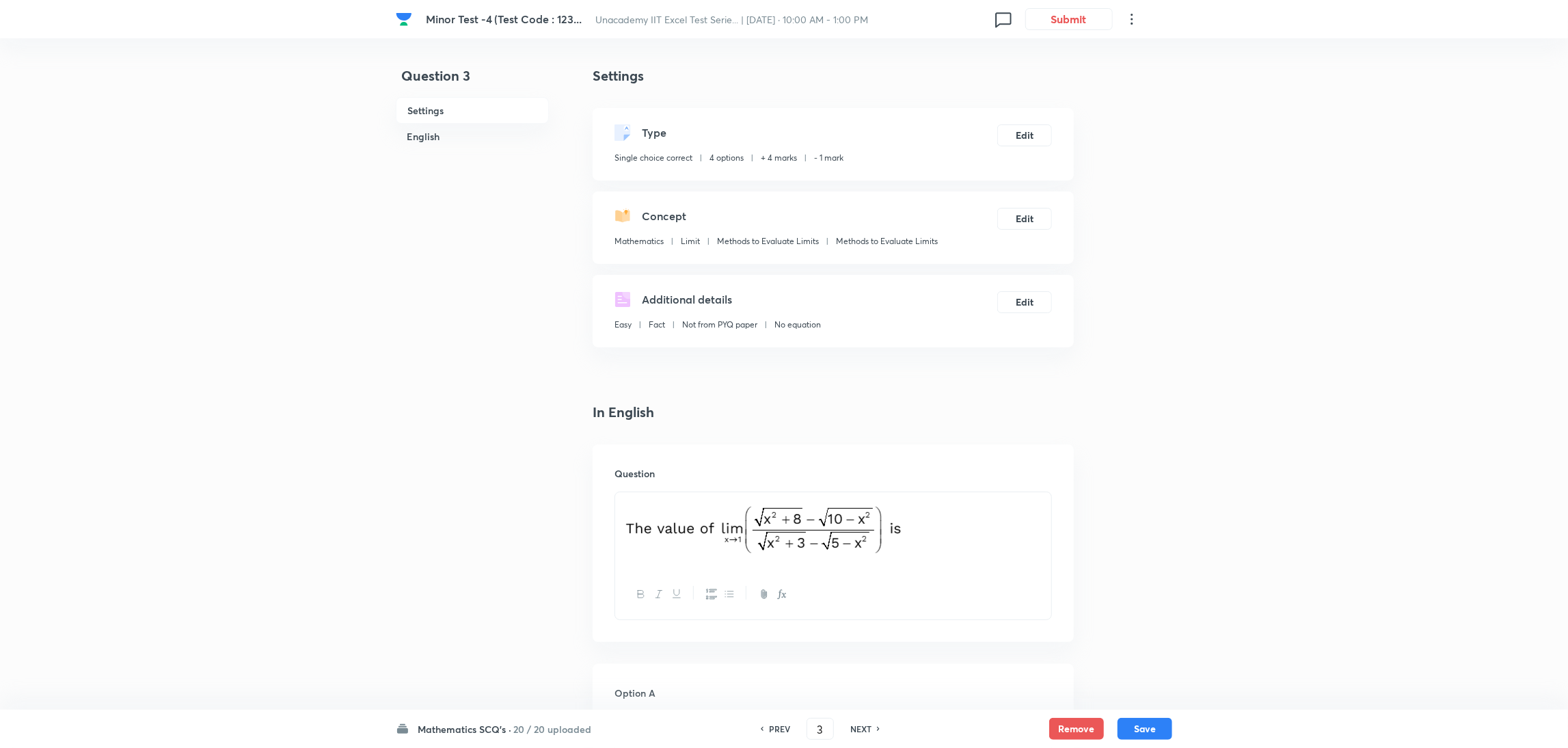
type input "4"
checkbox input "true"
checkbox input "false"
click at [862, 729] on h6 "NEXT" at bounding box center [861, 729] width 21 height 13
type input "5"
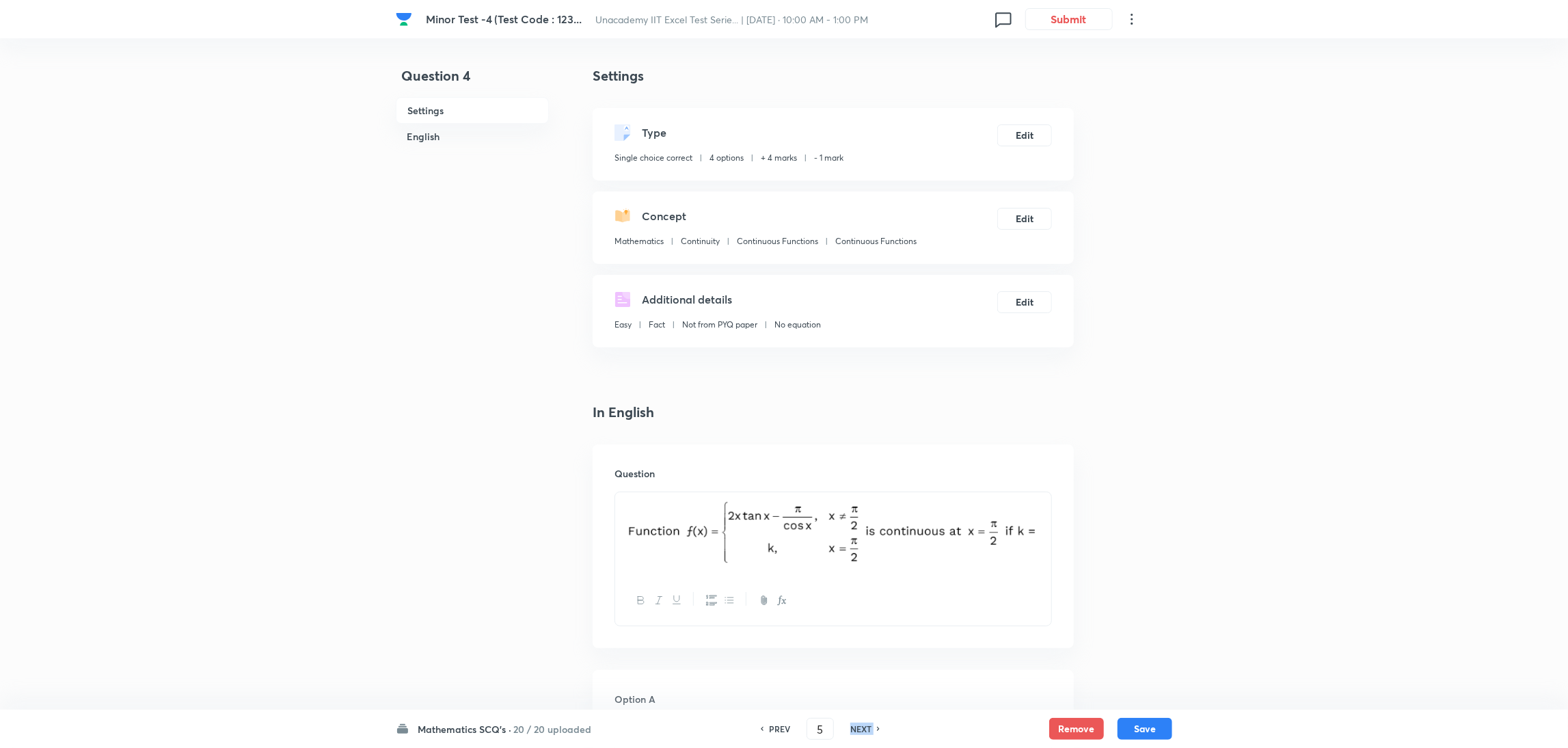
checkbox input "false"
checkbox input "true"
click at [862, 729] on h6 "NEXT" at bounding box center [861, 729] width 21 height 13
type input "6"
checkbox input "true"
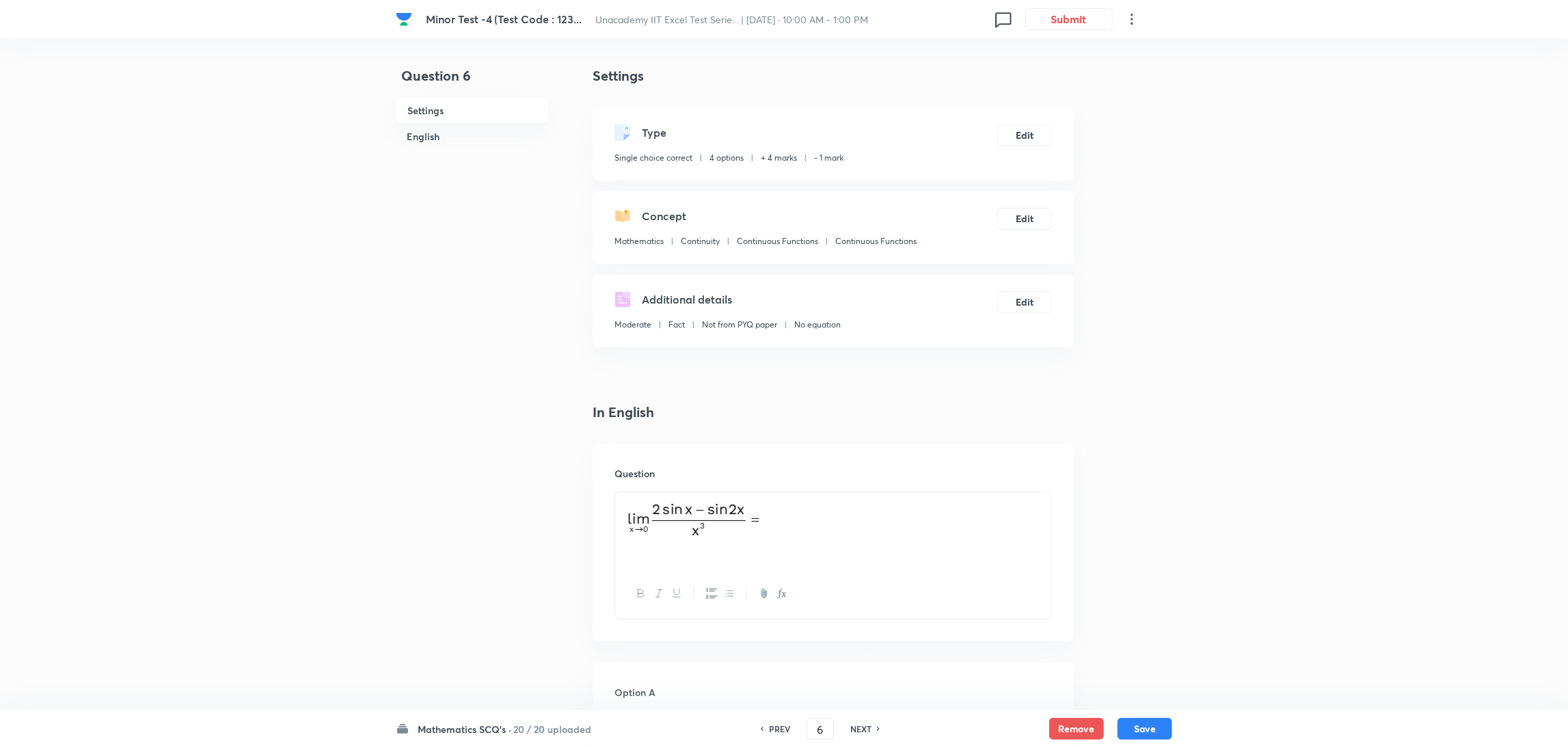
click at [862, 729] on h6 "NEXT" at bounding box center [861, 729] width 21 height 13
type input "7"
checkbox input "false"
checkbox input "true"
click at [862, 729] on h6 "NEXT" at bounding box center [861, 729] width 21 height 13
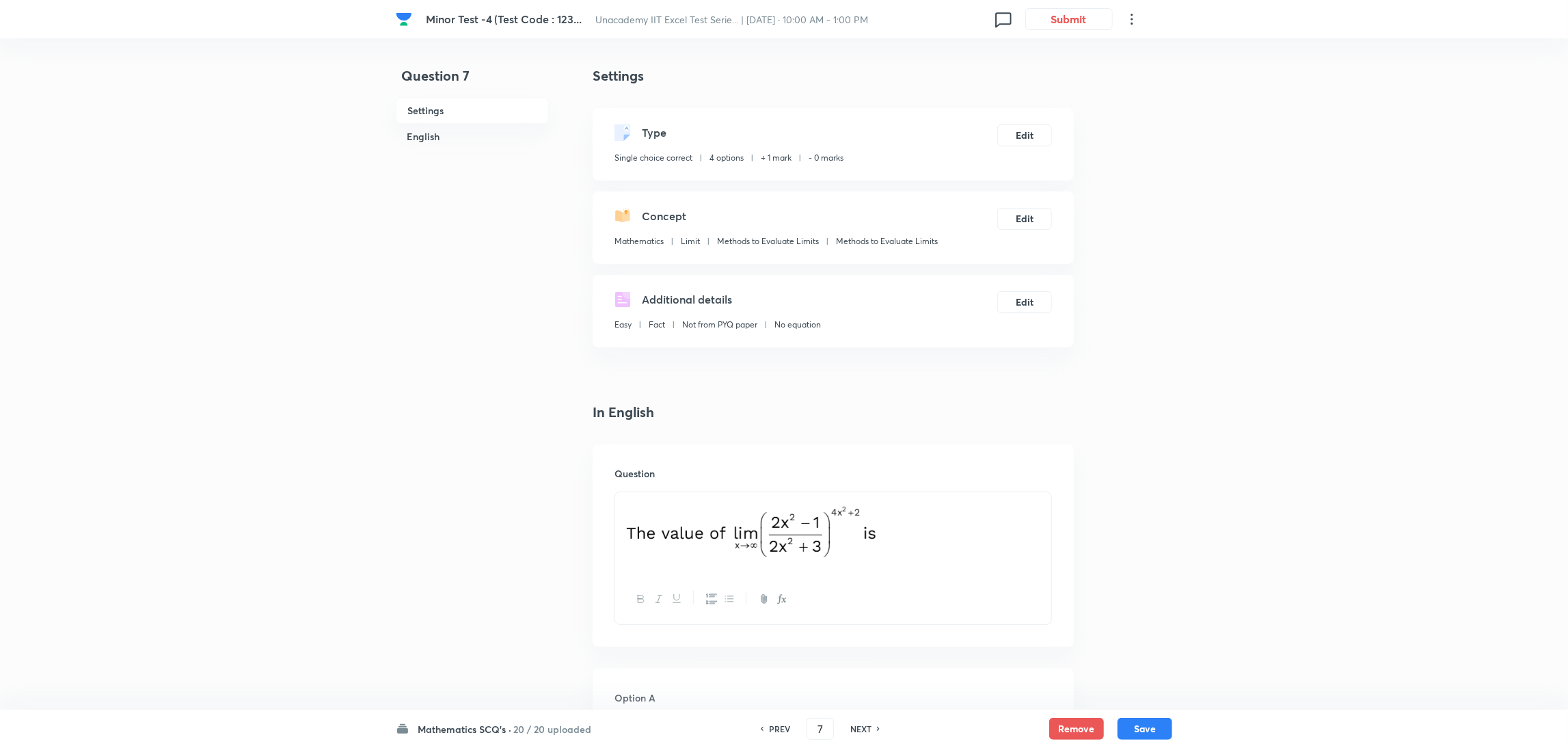
type input "8"
checkbox input "false"
checkbox input "true"
click at [862, 729] on h6 "NEXT" at bounding box center [861, 729] width 21 height 13
type input "9"
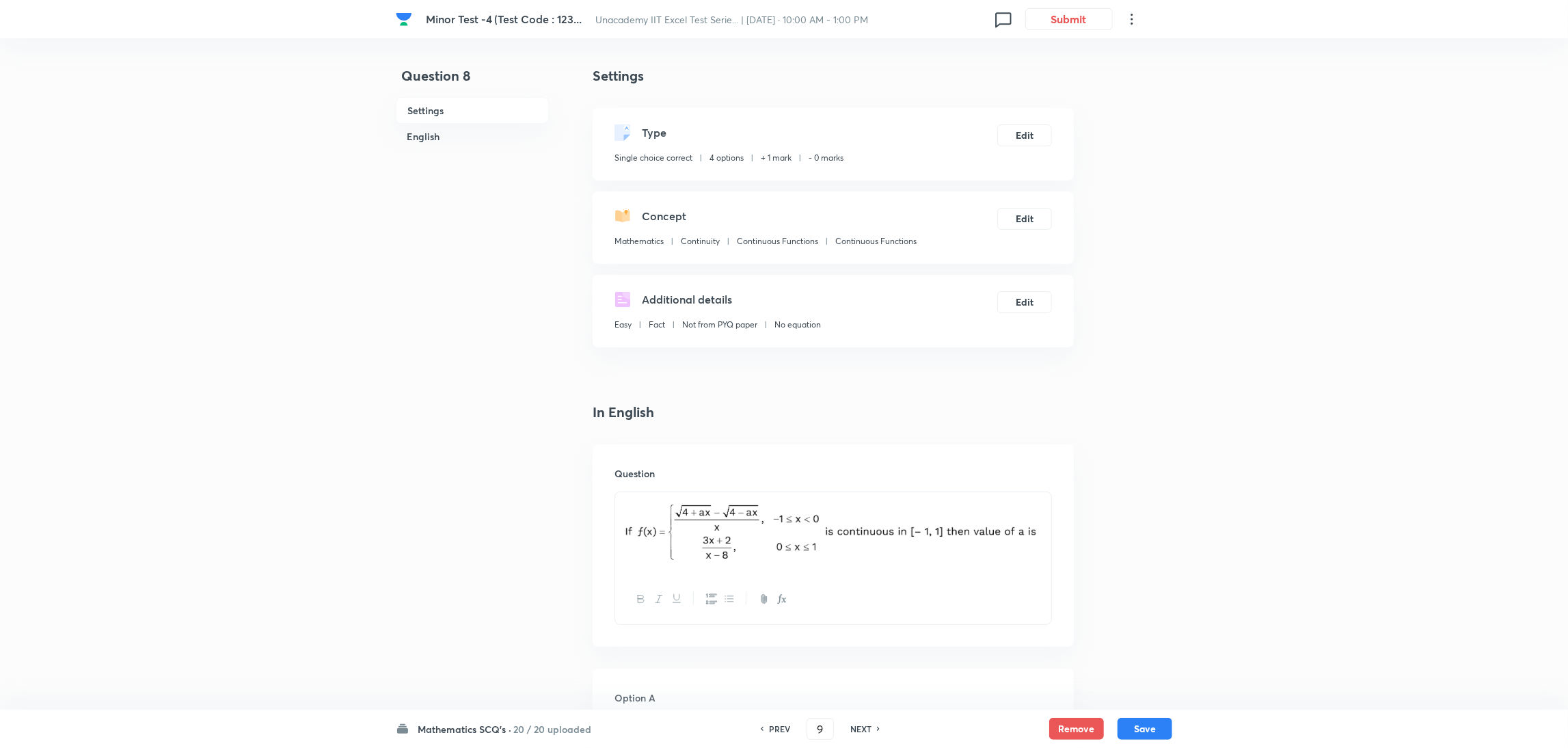
checkbox input "true"
checkbox input "false"
click at [862, 729] on h6 "NEXT" at bounding box center [861, 729] width 21 height 13
type input "10"
checkbox input "false"
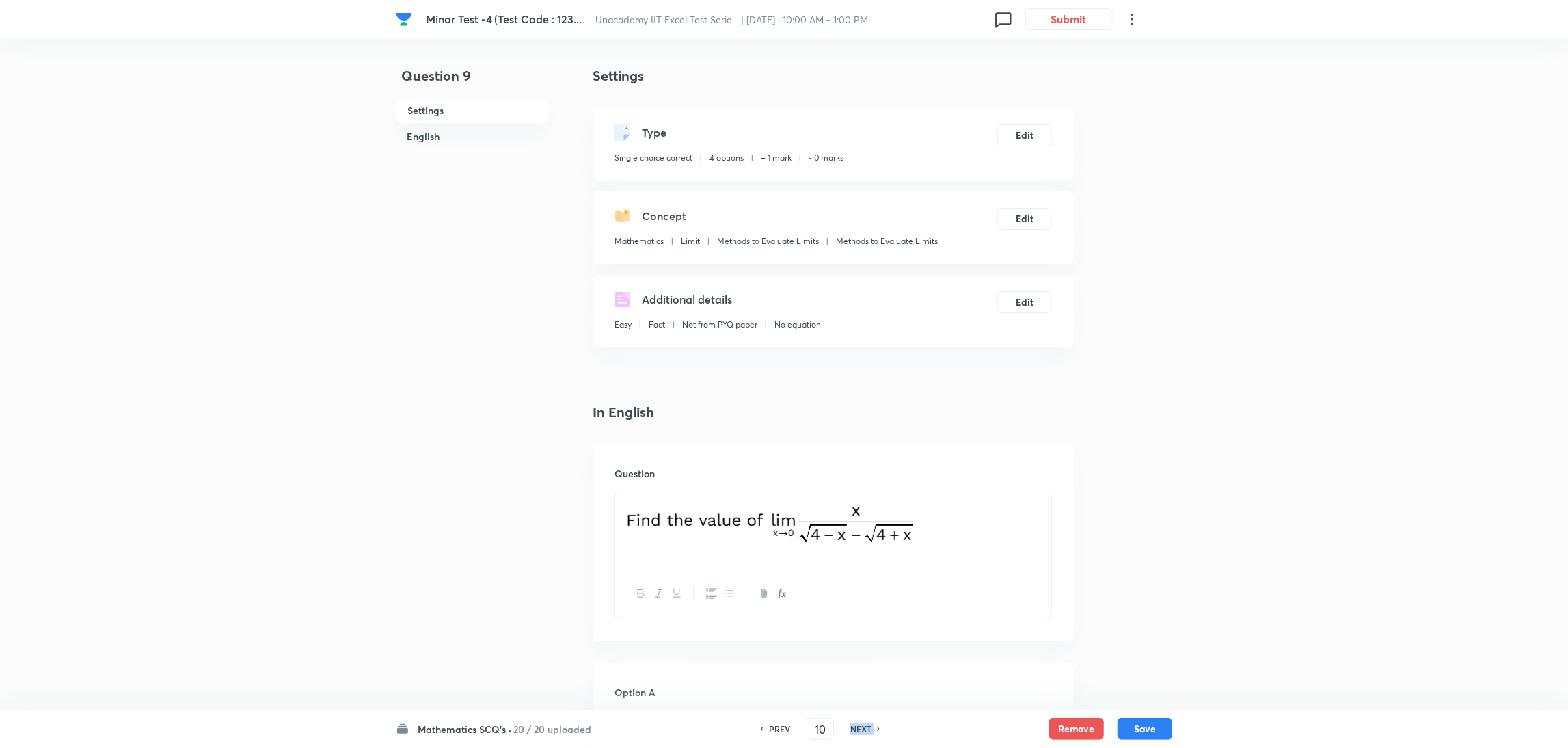
checkbox input "true"
click at [862, 729] on h6 "NEXT" at bounding box center [861, 729] width 21 height 13
type input "11"
checkbox input "false"
checkbox input "true"
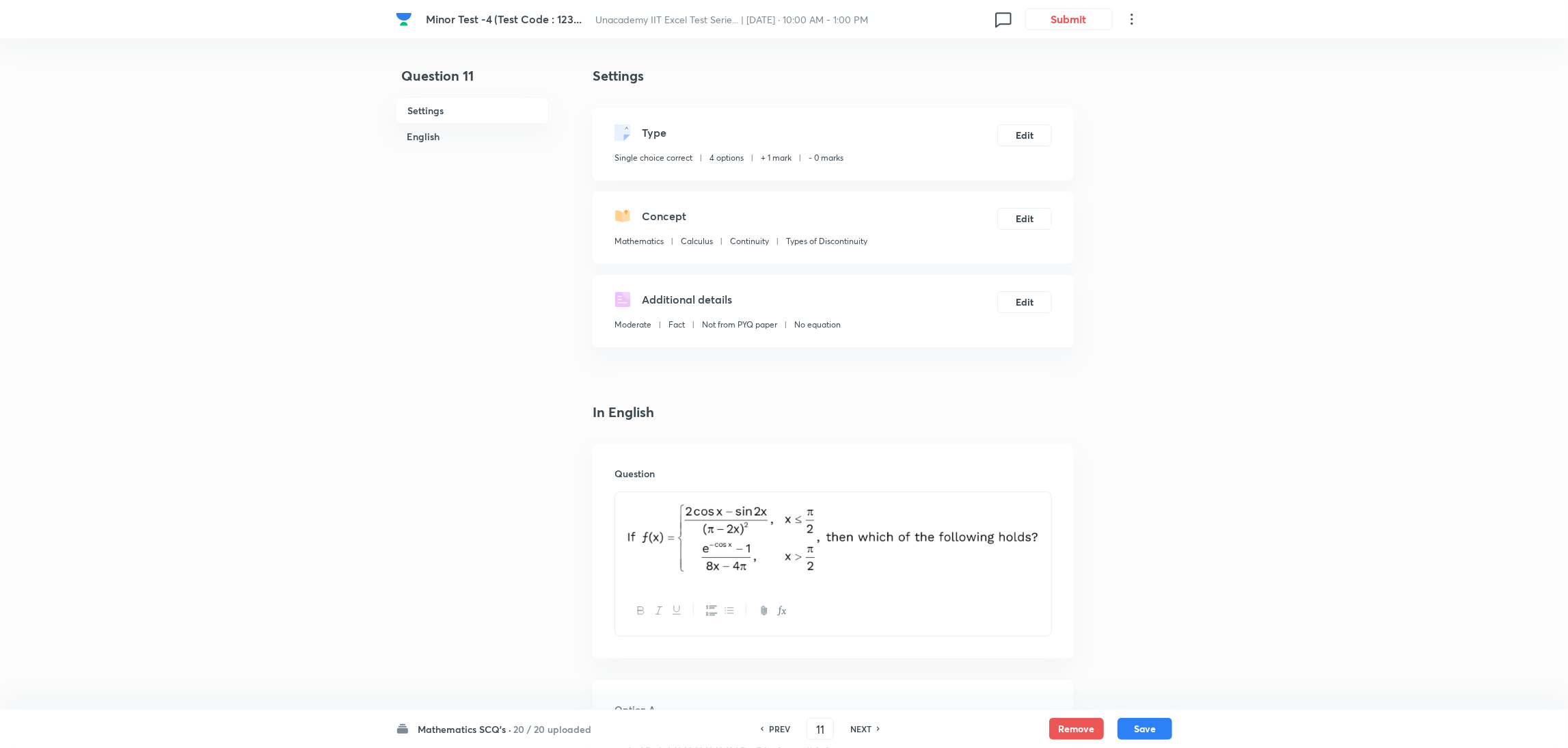
click at [862, 729] on h6 "NEXT" at bounding box center [861, 729] width 21 height 13
type input "12"
checkbox input "false"
checkbox input "true"
click at [862, 729] on h6 "NEXT" at bounding box center [861, 729] width 21 height 13
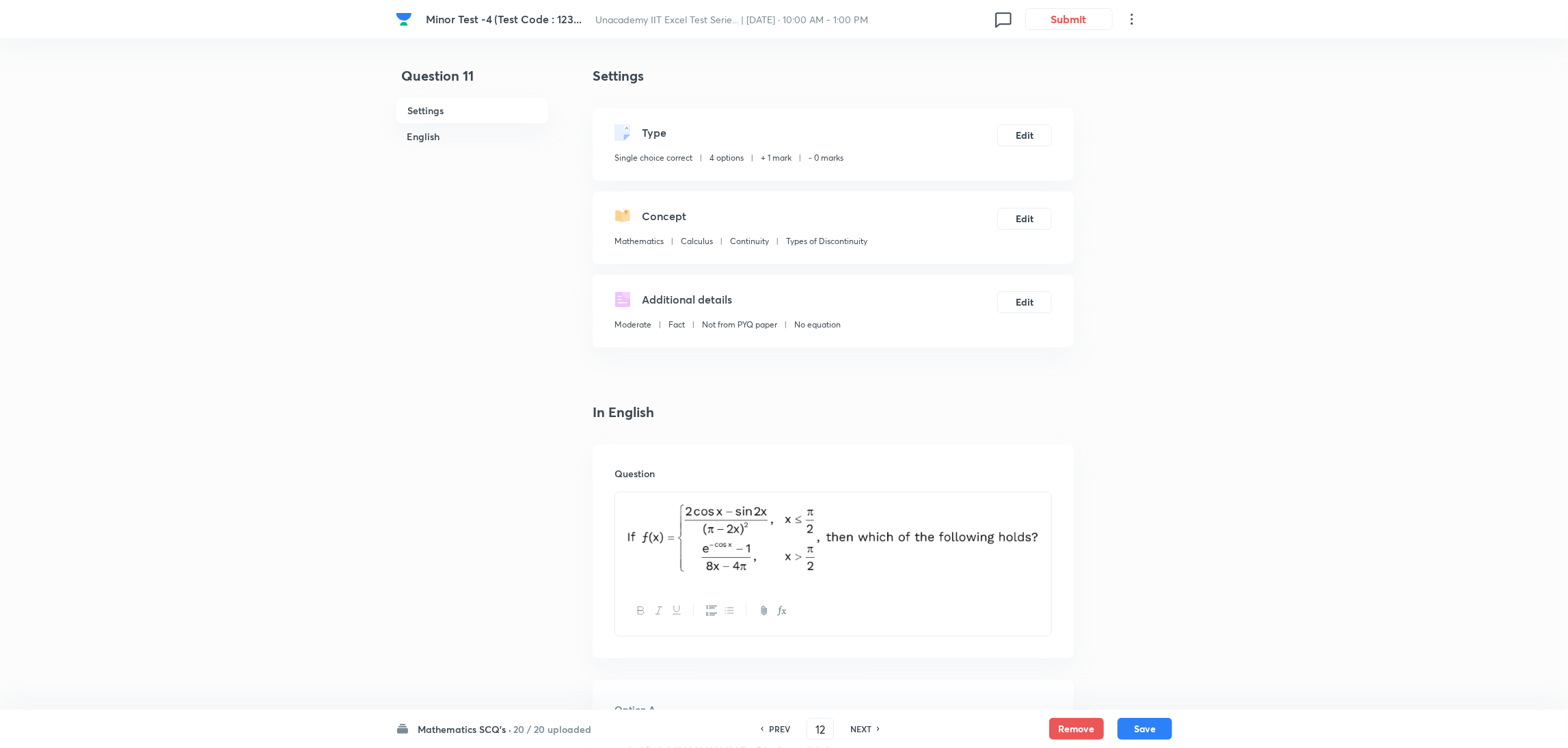
type input "13"
checkbox input "true"
checkbox input "false"
click at [862, 729] on h6 "NEXT" at bounding box center [861, 729] width 21 height 13
type input "14"
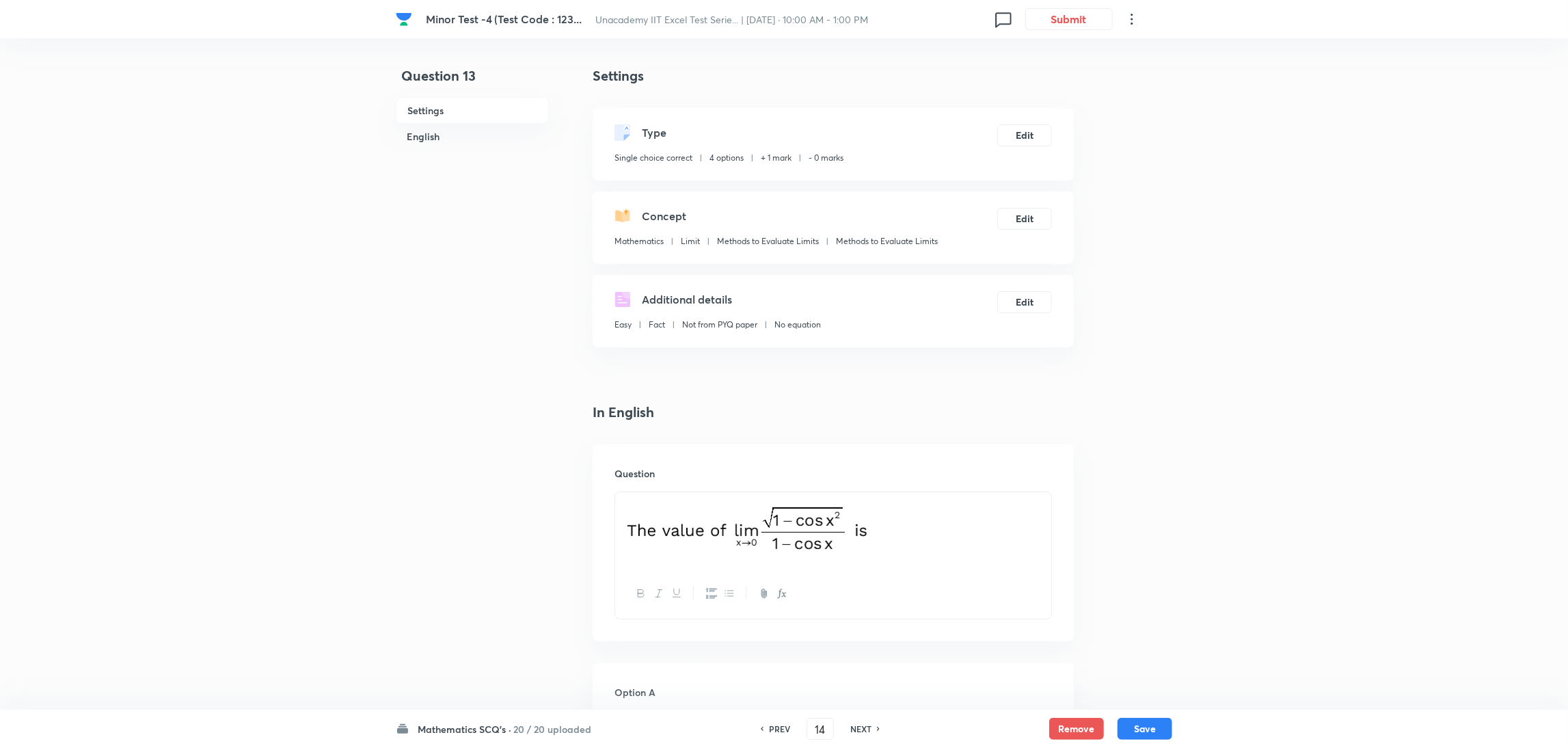
checkbox input "true"
checkbox input "false"
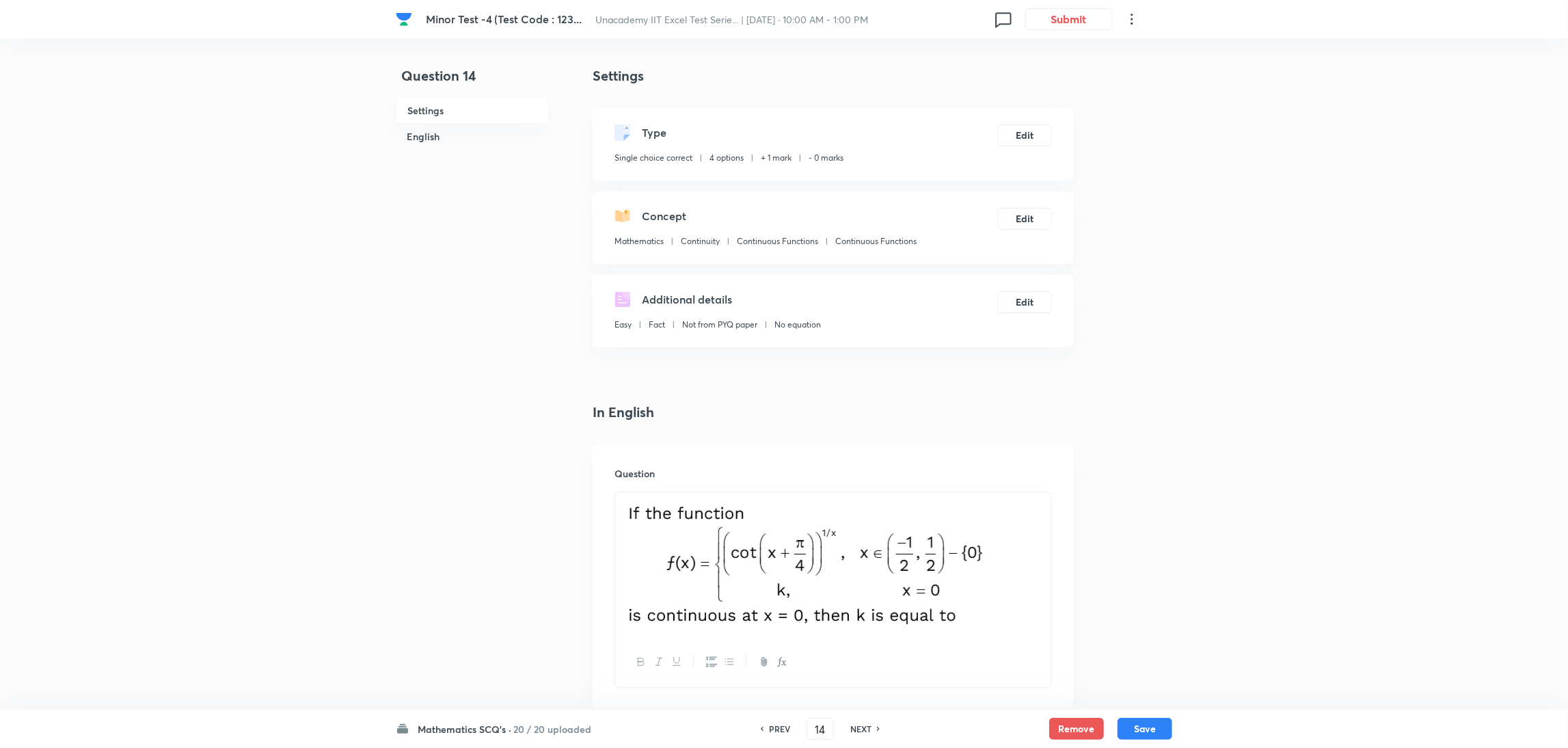
click at [862, 729] on h6 "NEXT" at bounding box center [861, 729] width 21 height 13
type input "15"
checkbox input "false"
checkbox input "true"
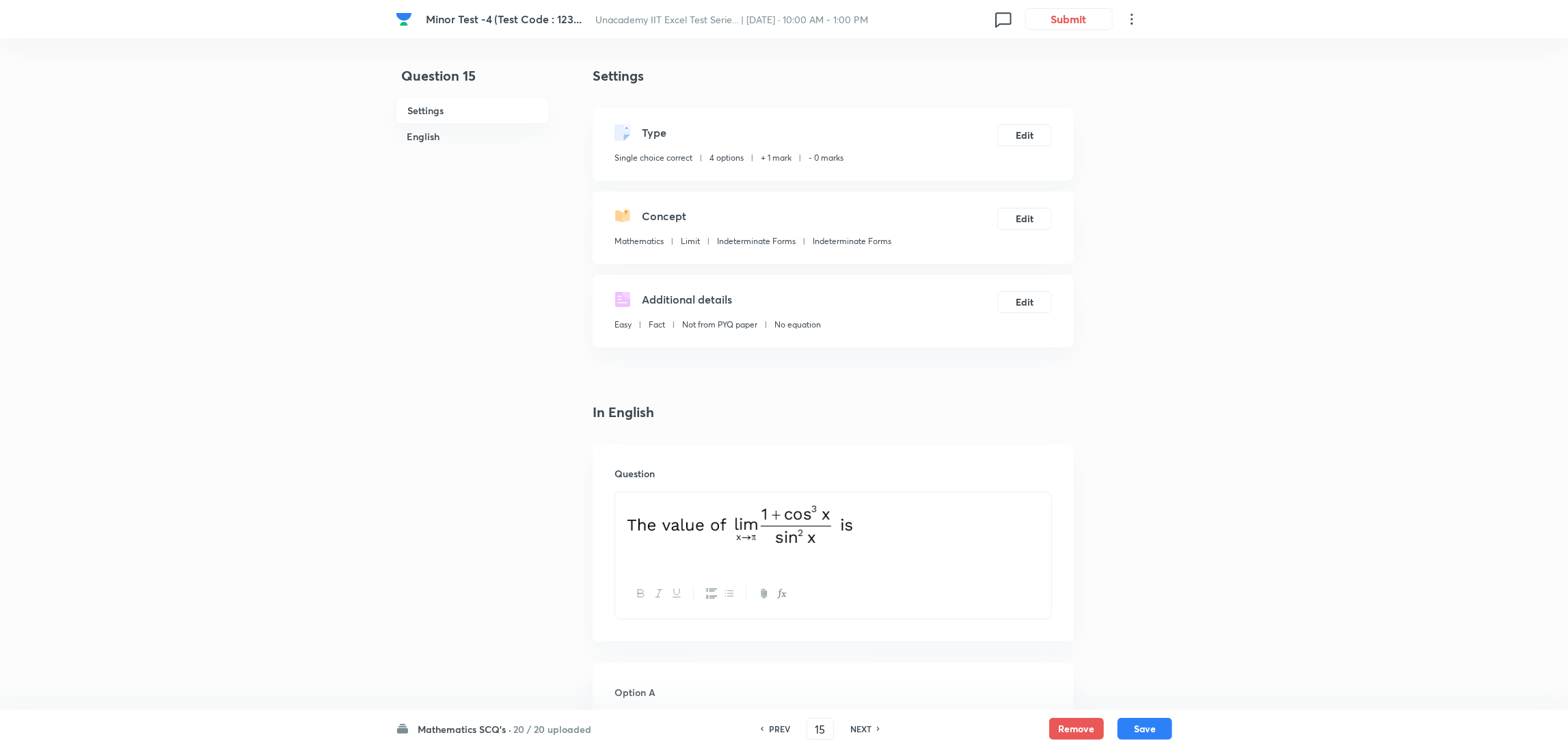
click at [862, 729] on h6 "NEXT" at bounding box center [861, 729] width 21 height 13
type input "16"
checkbox input "true"
checkbox input "false"
click at [862, 729] on h6 "NEXT" at bounding box center [861, 729] width 21 height 13
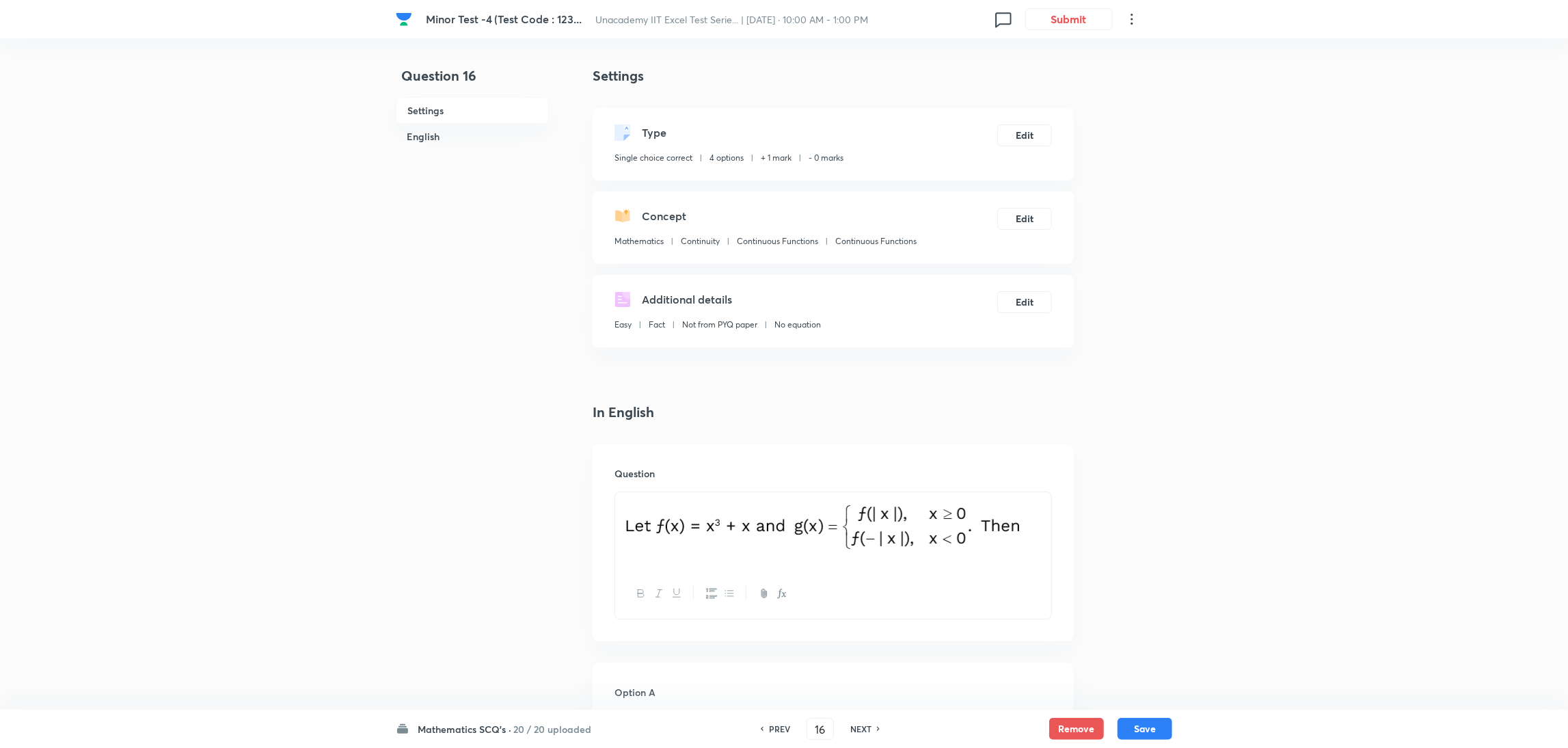
type input "17"
checkbox input "false"
checkbox input "true"
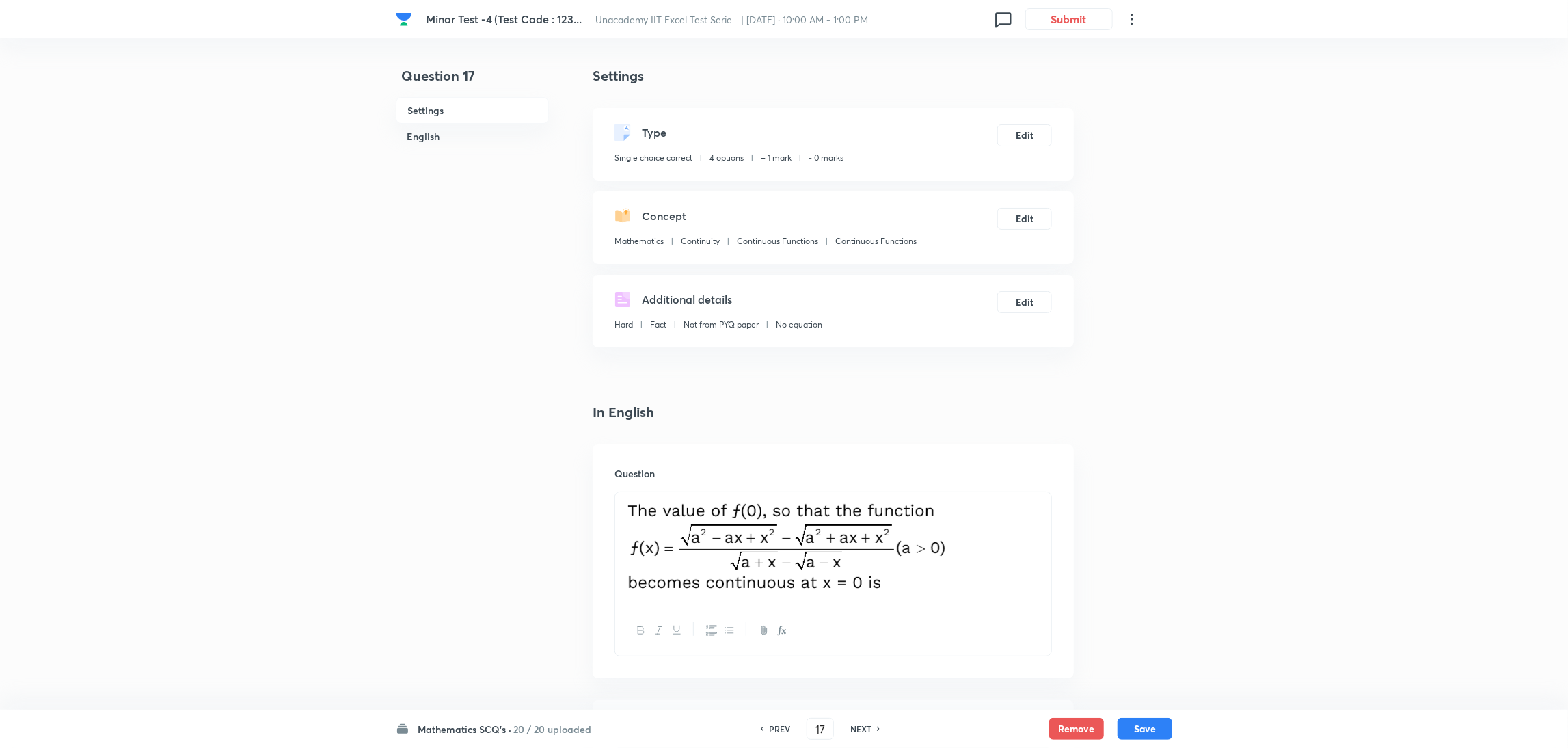
click at [862, 729] on h6 "NEXT" at bounding box center [861, 729] width 21 height 13
type input "18"
checkbox input "false"
checkbox input "true"
click at [862, 729] on h6 "NEXT" at bounding box center [861, 729] width 21 height 13
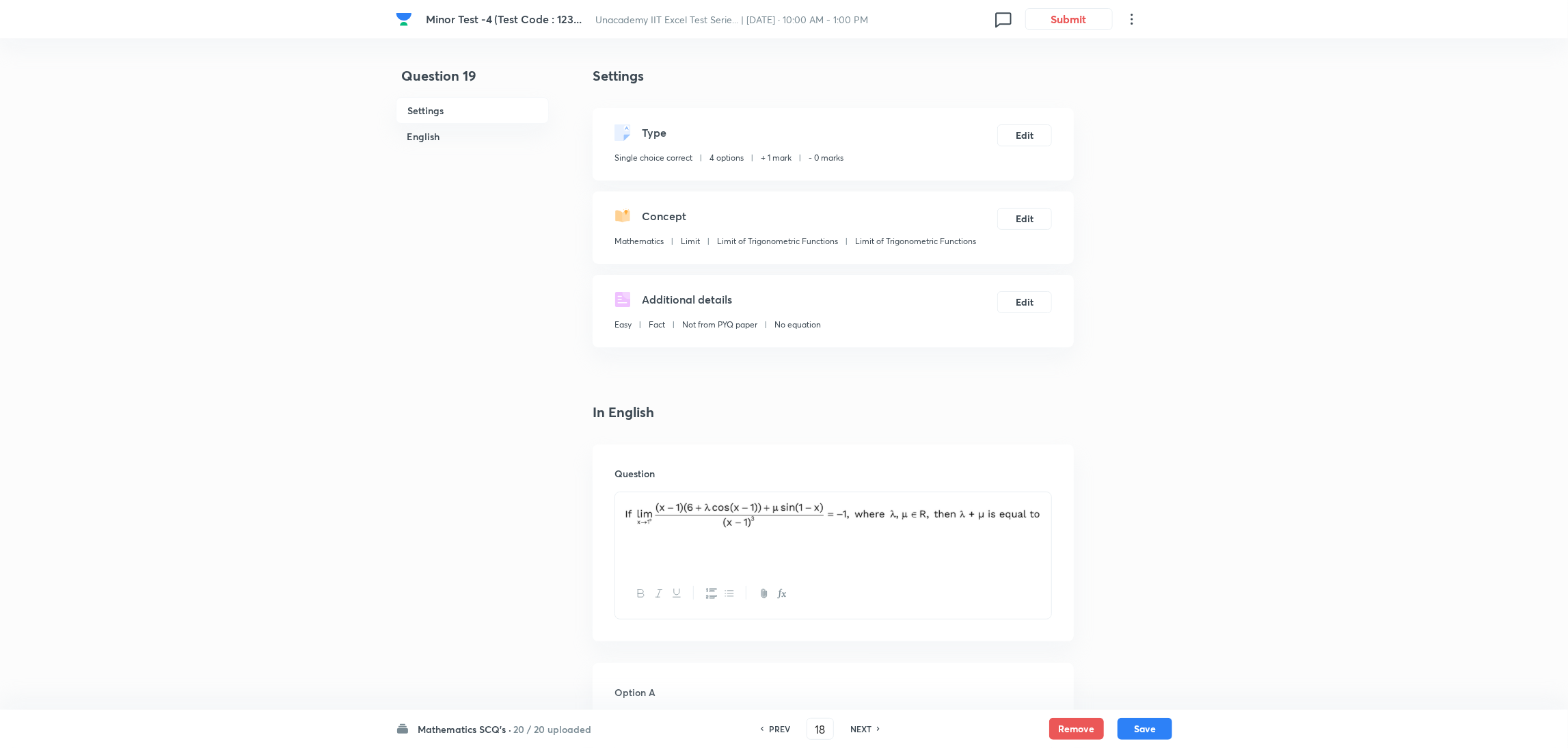
type input "19"
checkbox input "false"
checkbox input "true"
click at [862, 729] on h6 "NEXT" at bounding box center [861, 729] width 21 height 13
type input "20"
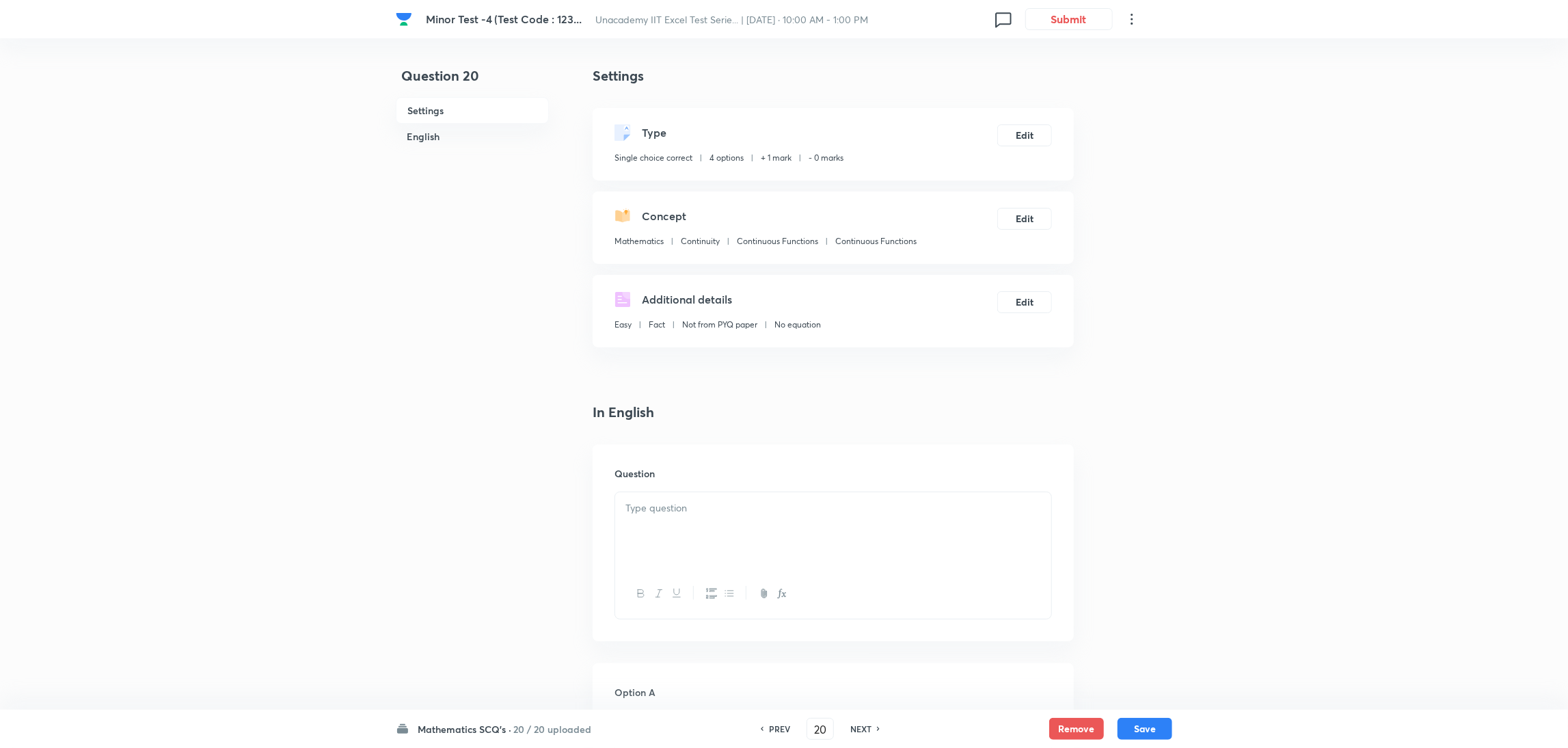
checkbox input "true"
click at [862, 729] on h6 "NEXT" at bounding box center [861, 729] width 21 height 13
click at [864, 729] on div "NEXT" at bounding box center [882, 729] width 36 height 13
type input "22"
type input "1"
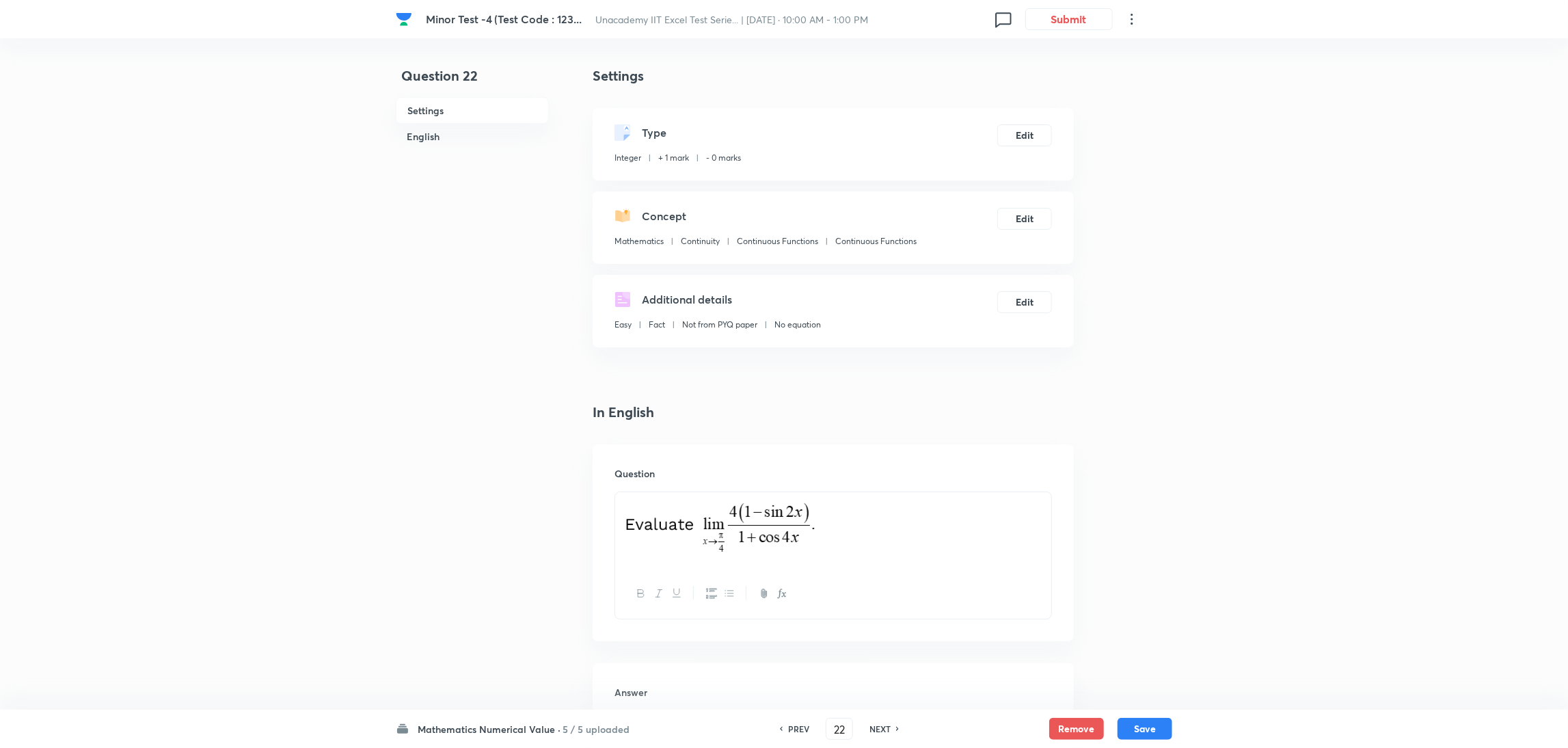
click at [864, 729] on div "NEXT" at bounding box center [882, 729] width 36 height 13
type input "23"
type input "81"
click at [864, 729] on div "NEXT" at bounding box center [882, 729] width 36 height 13
type input "24"
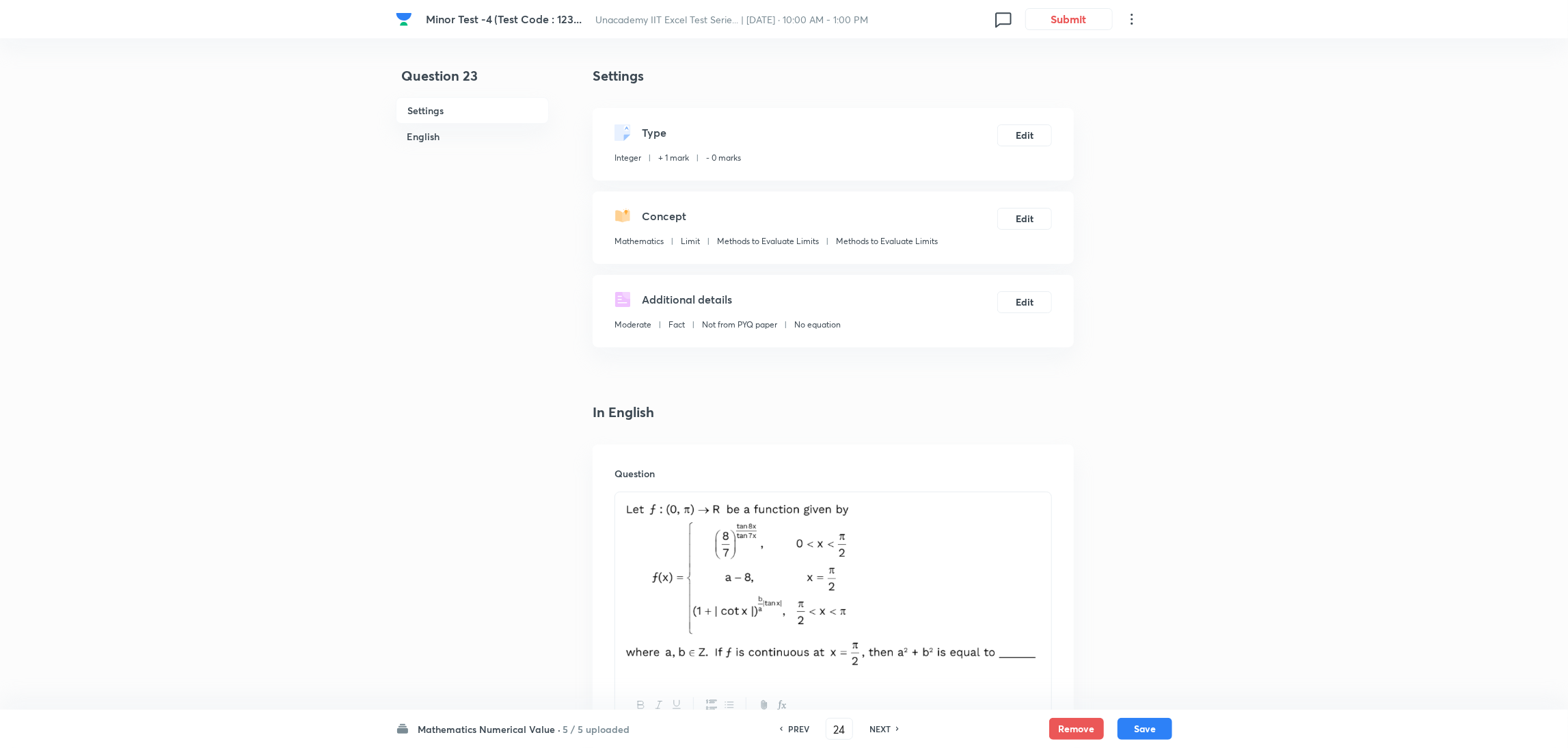
type input "4"
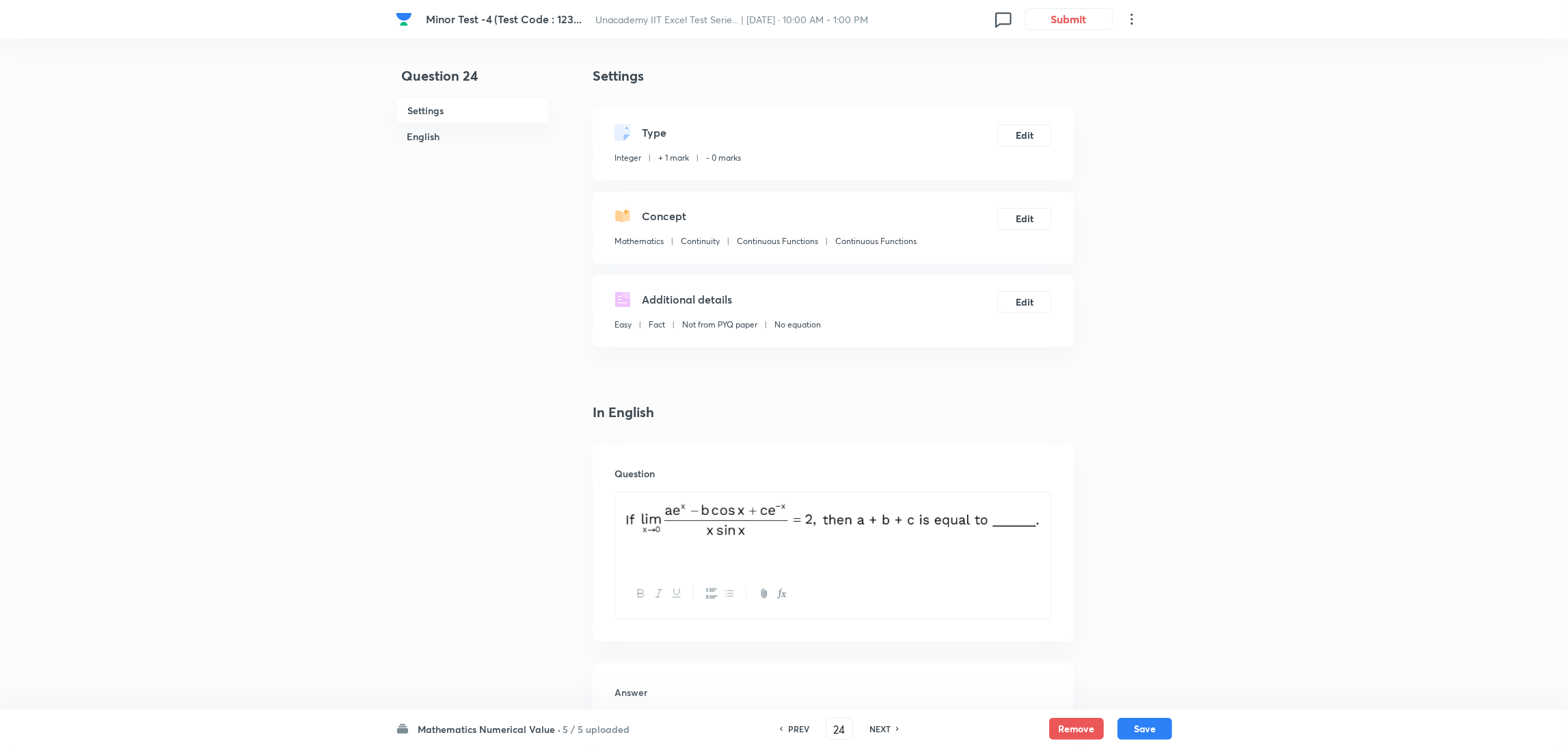
click at [864, 729] on div "NEXT" at bounding box center [882, 729] width 36 height 13
type input "25"
type input "3"
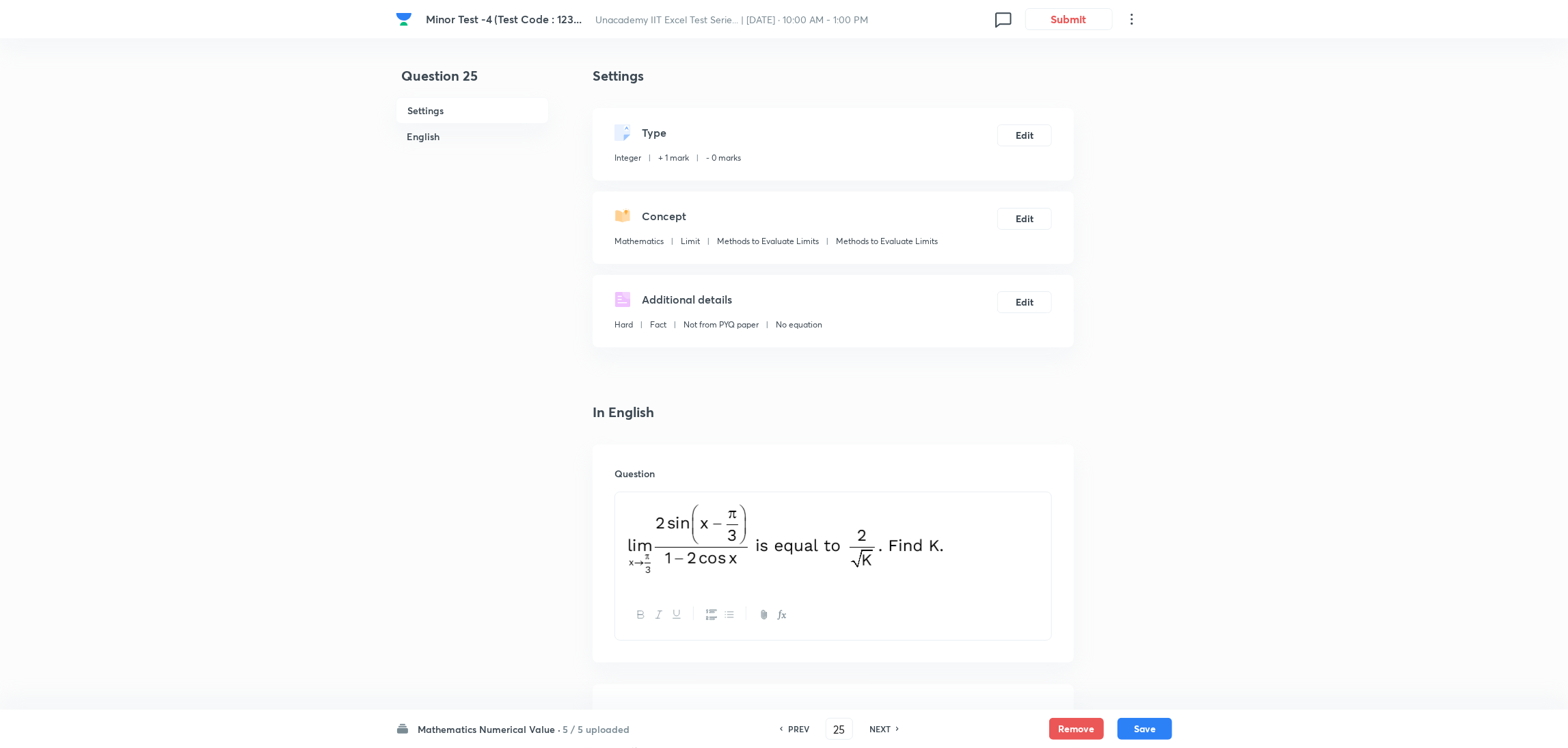
click at [789, 728] on h6 "PREV" at bounding box center [799, 729] width 21 height 13
type input "24"
type input "4"
click at [789, 728] on h6 "PREV" at bounding box center [799, 729] width 21 height 13
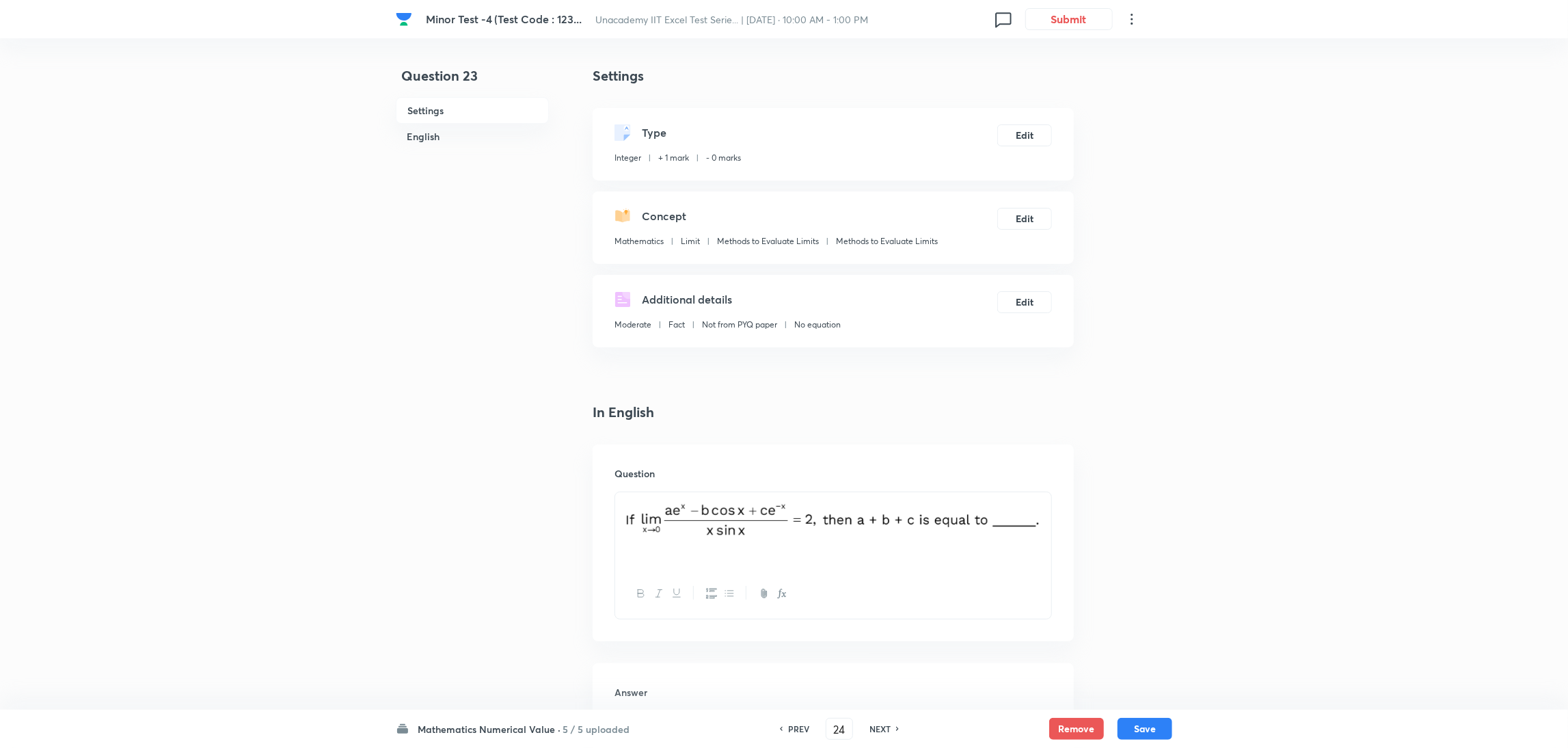
type input "23"
type input "81"
click at [789, 728] on h6 "PREV" at bounding box center [799, 729] width 21 height 13
type input "22"
type input "1"
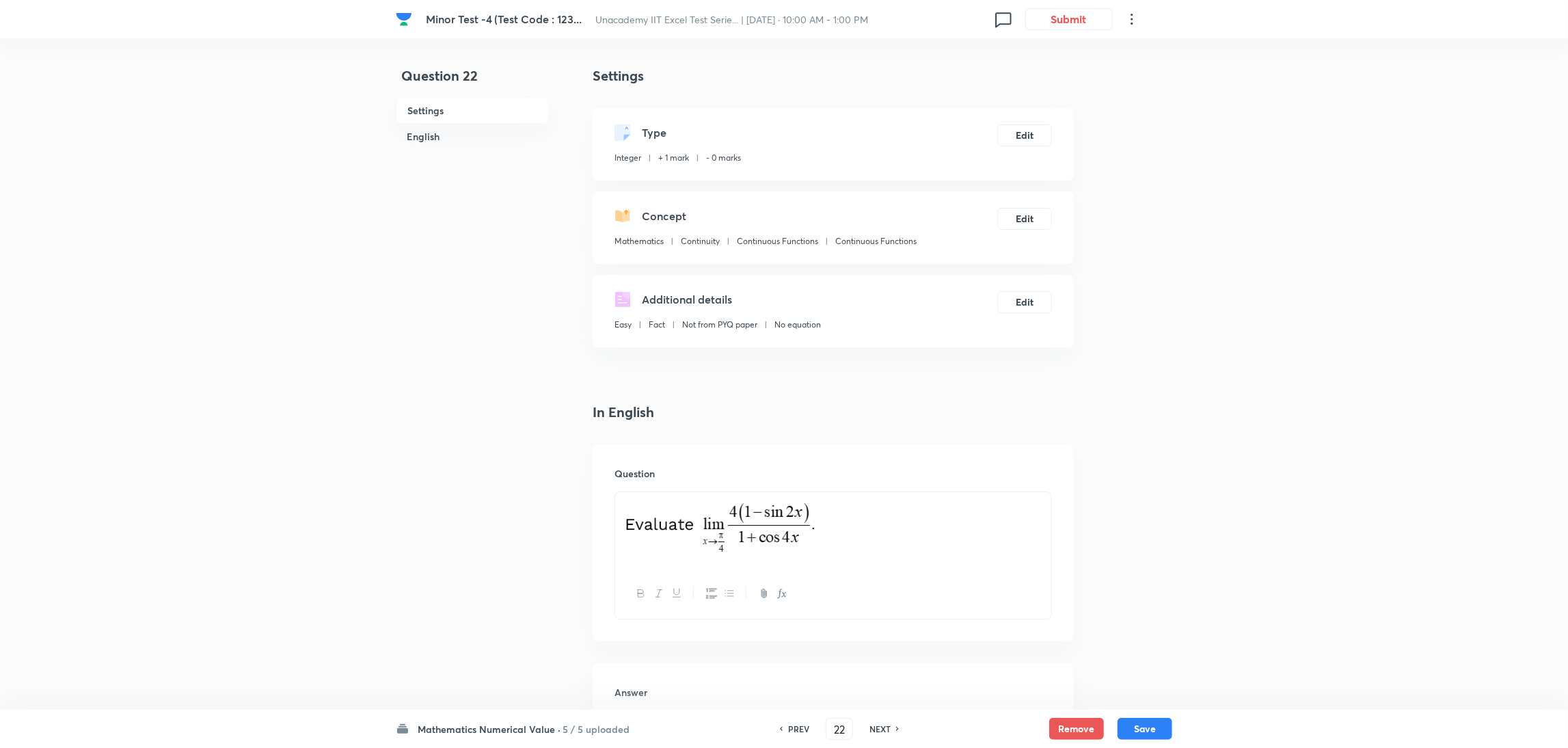
click at [789, 728] on h6 "PREV" at bounding box center [799, 729] width 21 height 13
type input "21"
type input "8"
click at [789, 728] on h6 "PREV" at bounding box center [799, 729] width 21 height 13
click at [776, 735] on div "PREV 20 ​ NEXT" at bounding box center [820, 729] width 176 height 22
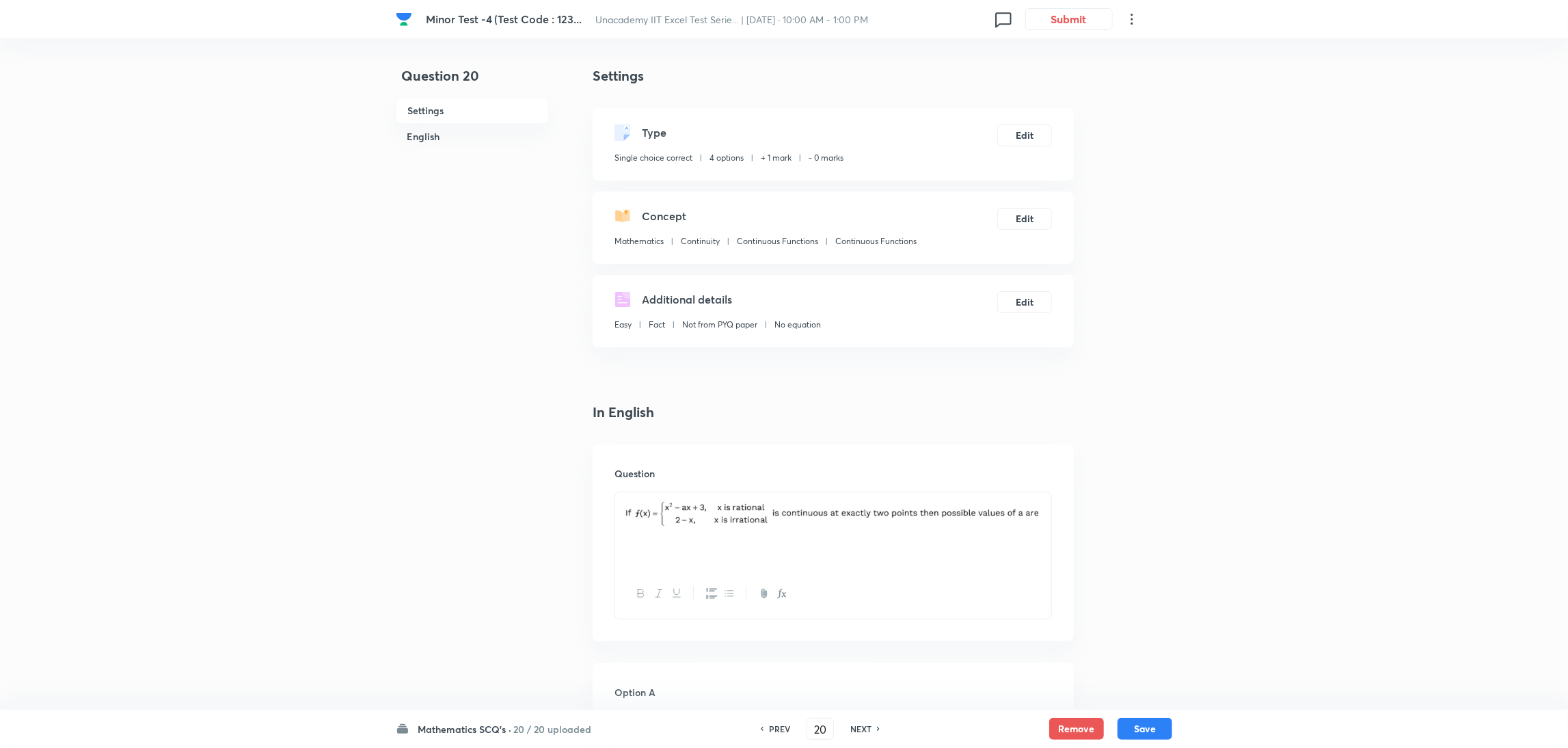
click at [789, 729] on div "PREV" at bounding box center [777, 729] width 36 height 13
type input "19"
checkbox input "true"
click at [789, 729] on div "PREV" at bounding box center [777, 729] width 36 height 13
type input "18"
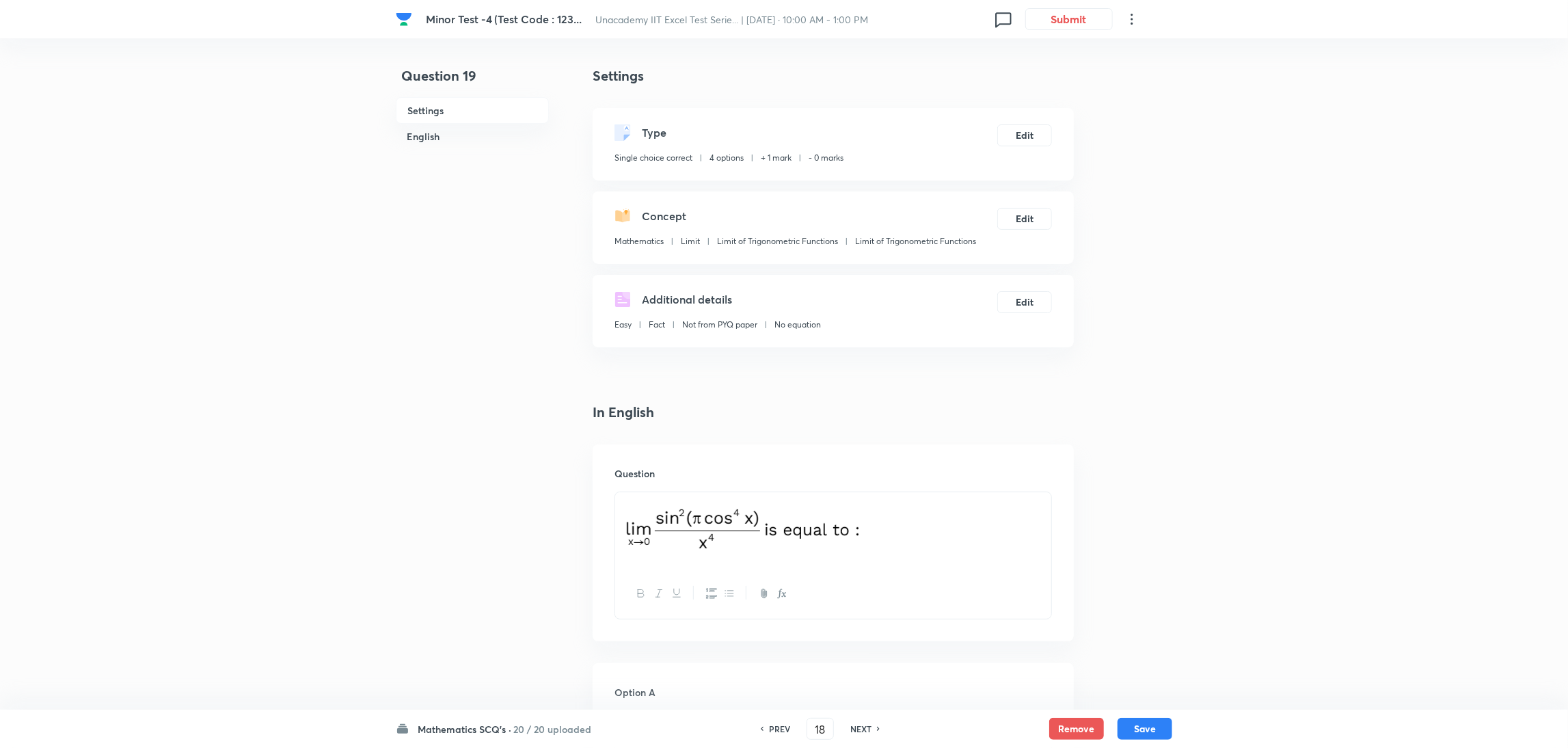
checkbox input "false"
checkbox input "true"
click at [862, 724] on h6 "NEXT" at bounding box center [861, 729] width 21 height 13
type input "19"
checkbox input "false"
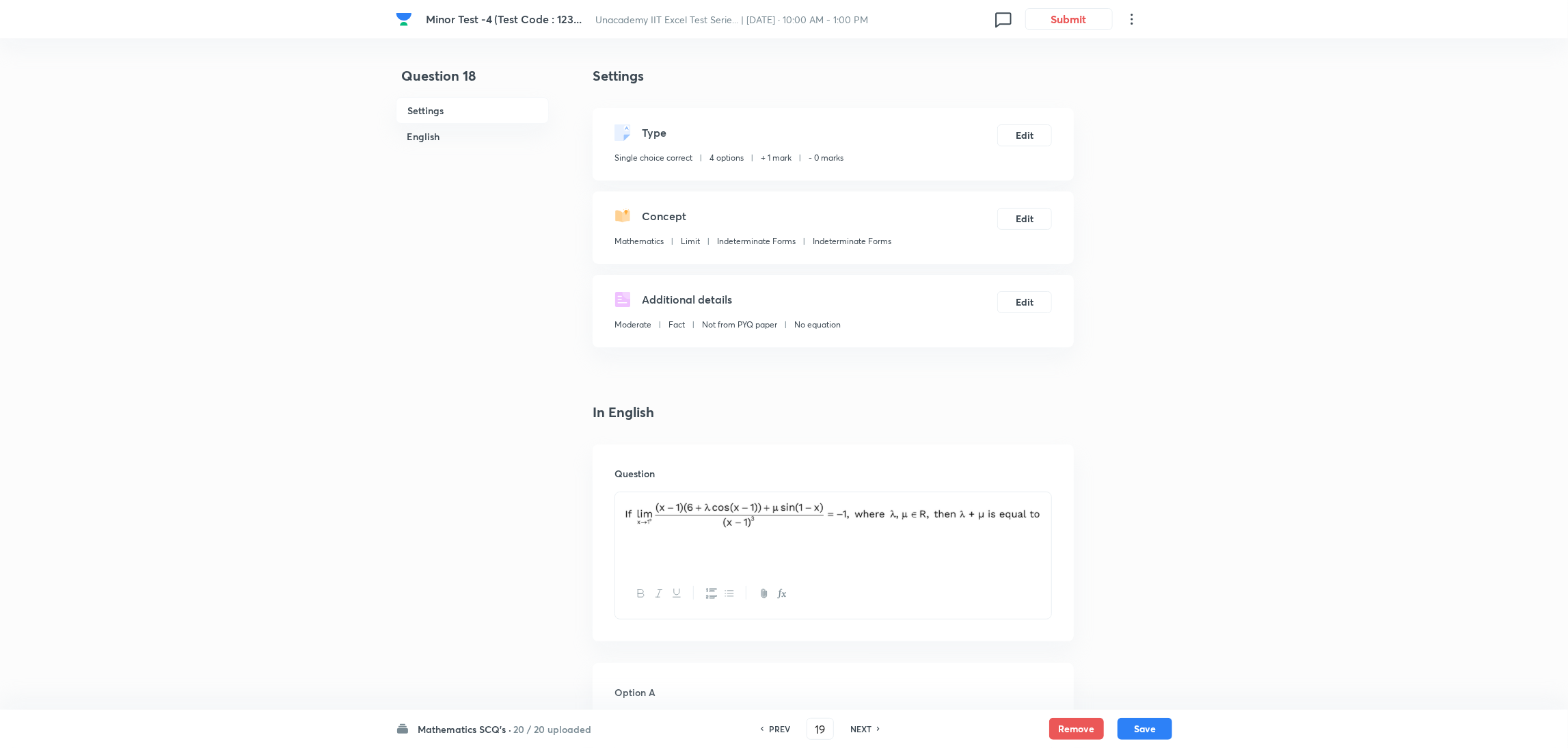
checkbox input "true"
click at [862, 724] on h6 "NEXT" at bounding box center [861, 729] width 21 height 13
type input "20"
checkbox input "true"
click at [862, 724] on h6 "NEXT" at bounding box center [861, 729] width 21 height 13
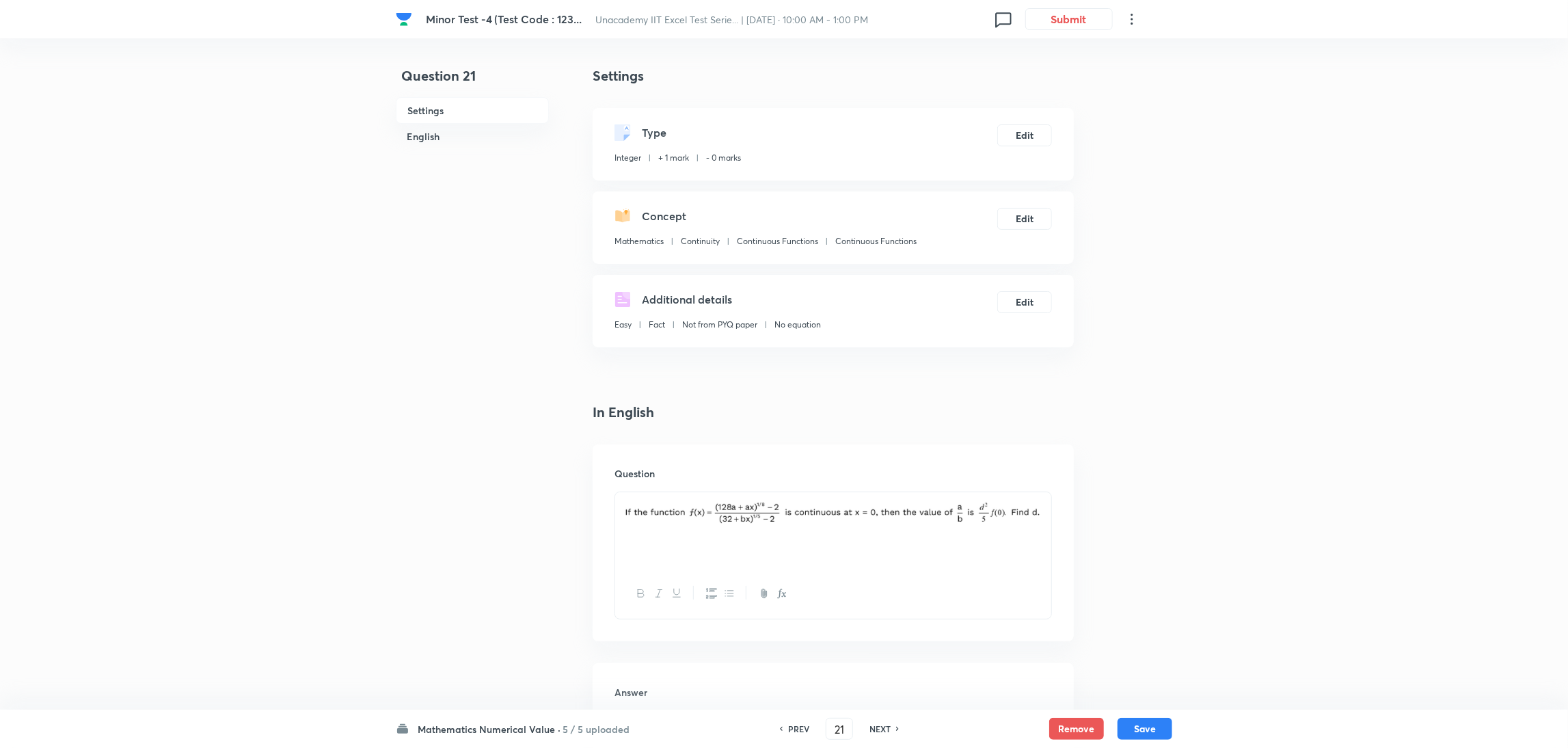
click at [795, 731] on h6 "PREV" at bounding box center [799, 729] width 21 height 13
type input "20"
checkbox input "true"
click at [795, 731] on div "PREV 20 ​ NEXT" at bounding box center [820, 729] width 176 height 22
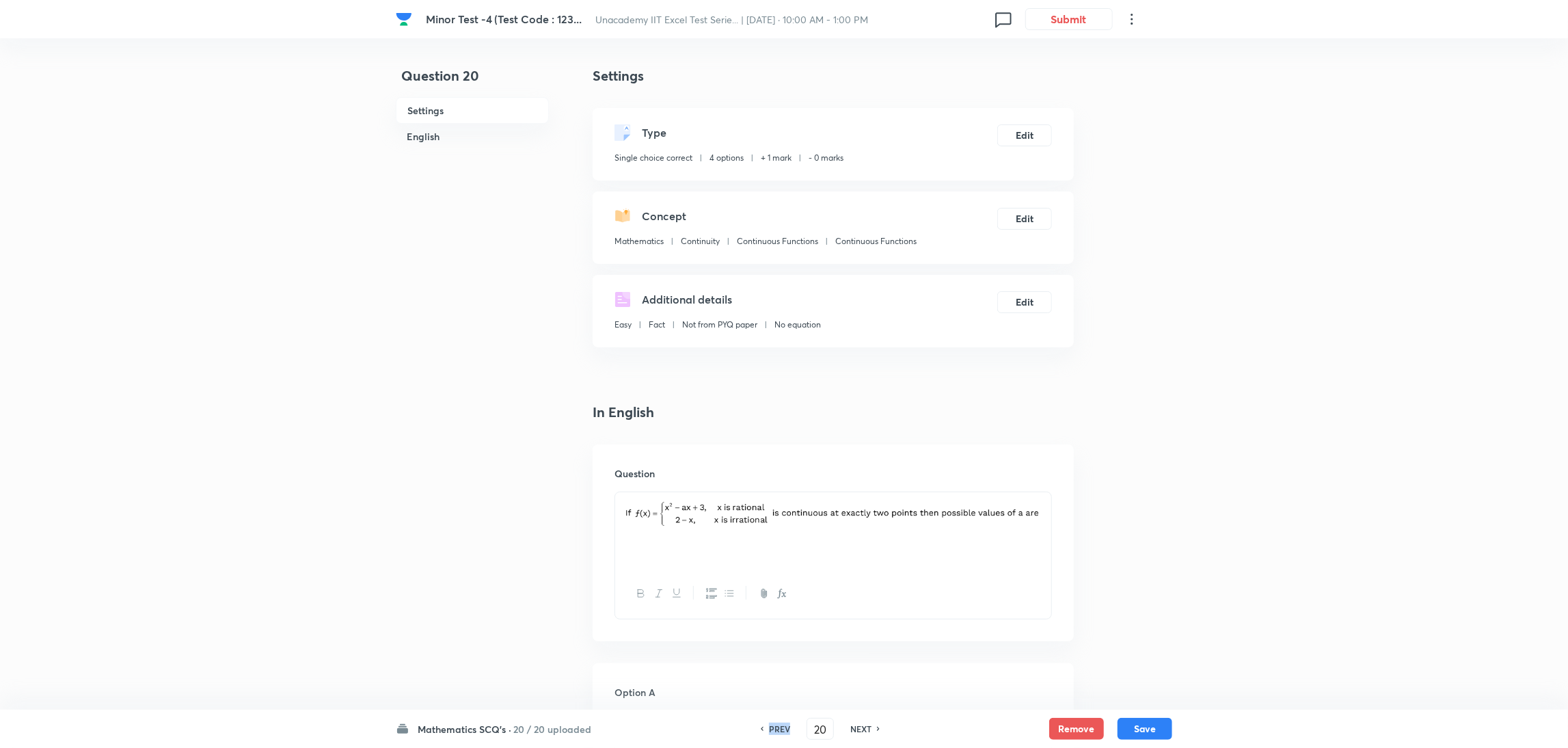
click at [795, 731] on div "PREV 20 ​ NEXT" at bounding box center [820, 729] width 176 height 22
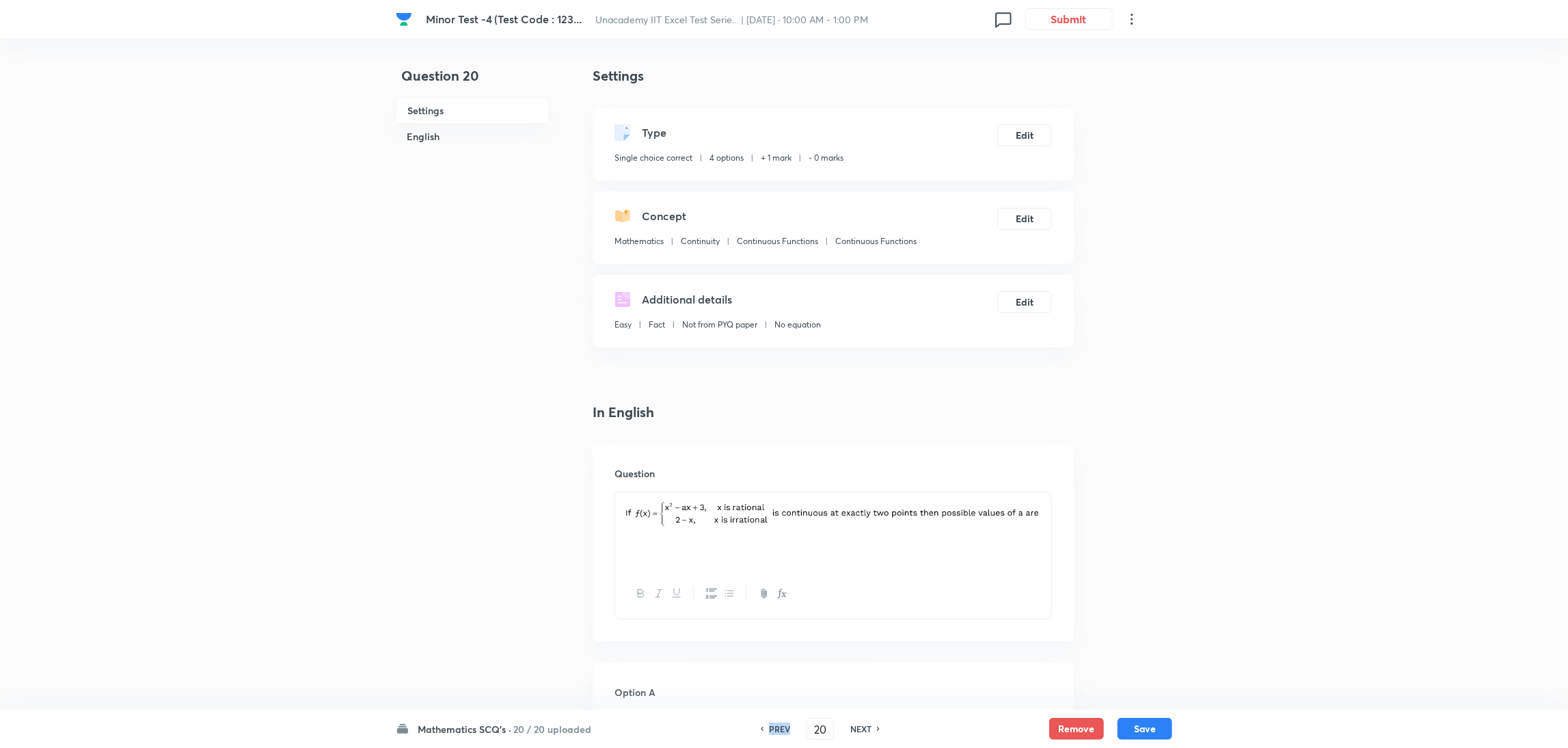
click at [795, 731] on div "PREV 20 ​ NEXT" at bounding box center [820, 729] width 176 height 22
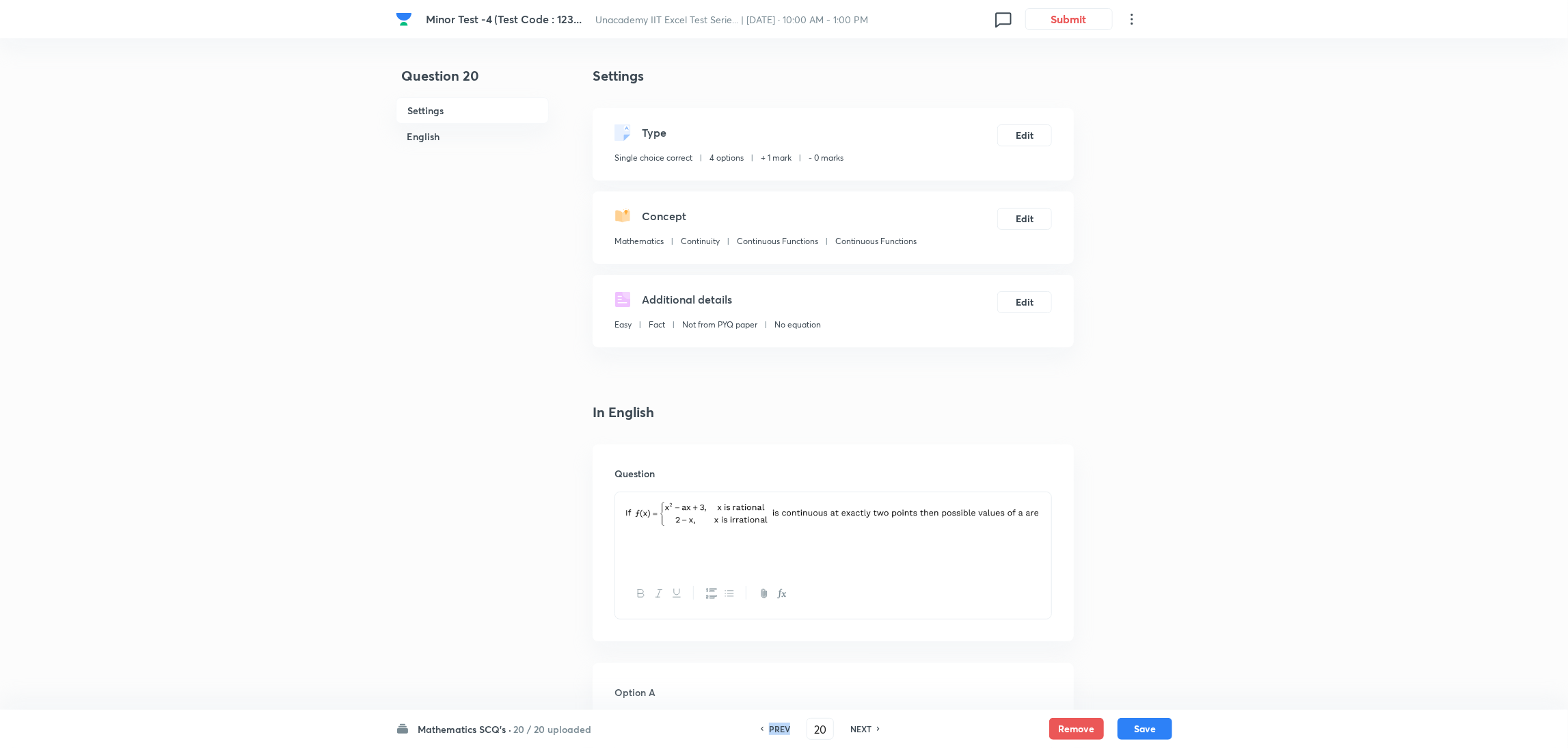
click at [795, 731] on div "PREV 20 ​ NEXT" at bounding box center [820, 729] width 176 height 22
click at [779, 729] on h6 "PREV" at bounding box center [780, 729] width 21 height 13
type input "19"
checkbox input "true"
click at [779, 729] on h6 "PREV" at bounding box center [780, 729] width 21 height 13
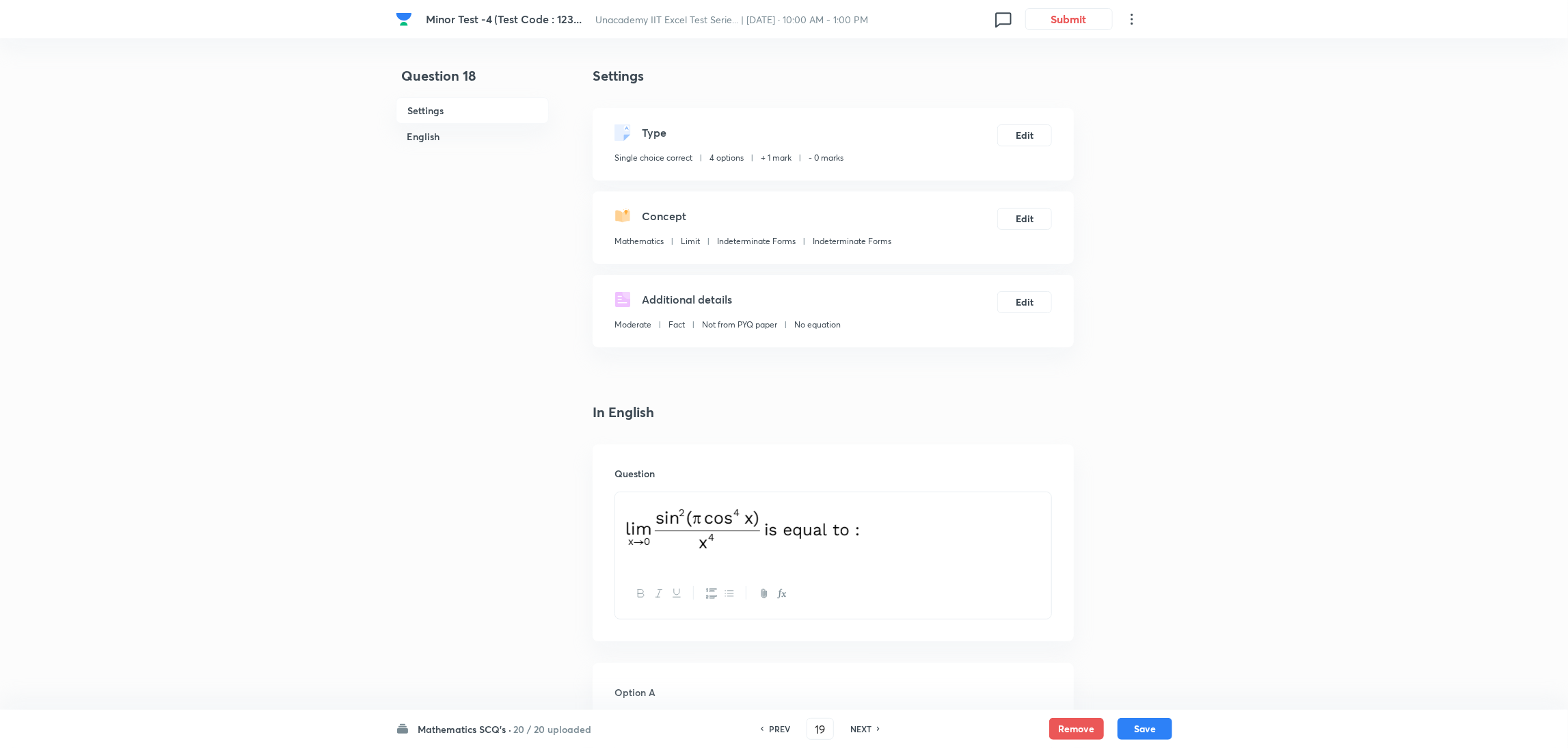
type input "18"
checkbox input "false"
checkbox input "true"
click at [779, 729] on h6 "PREV" at bounding box center [780, 729] width 21 height 13
type input "17"
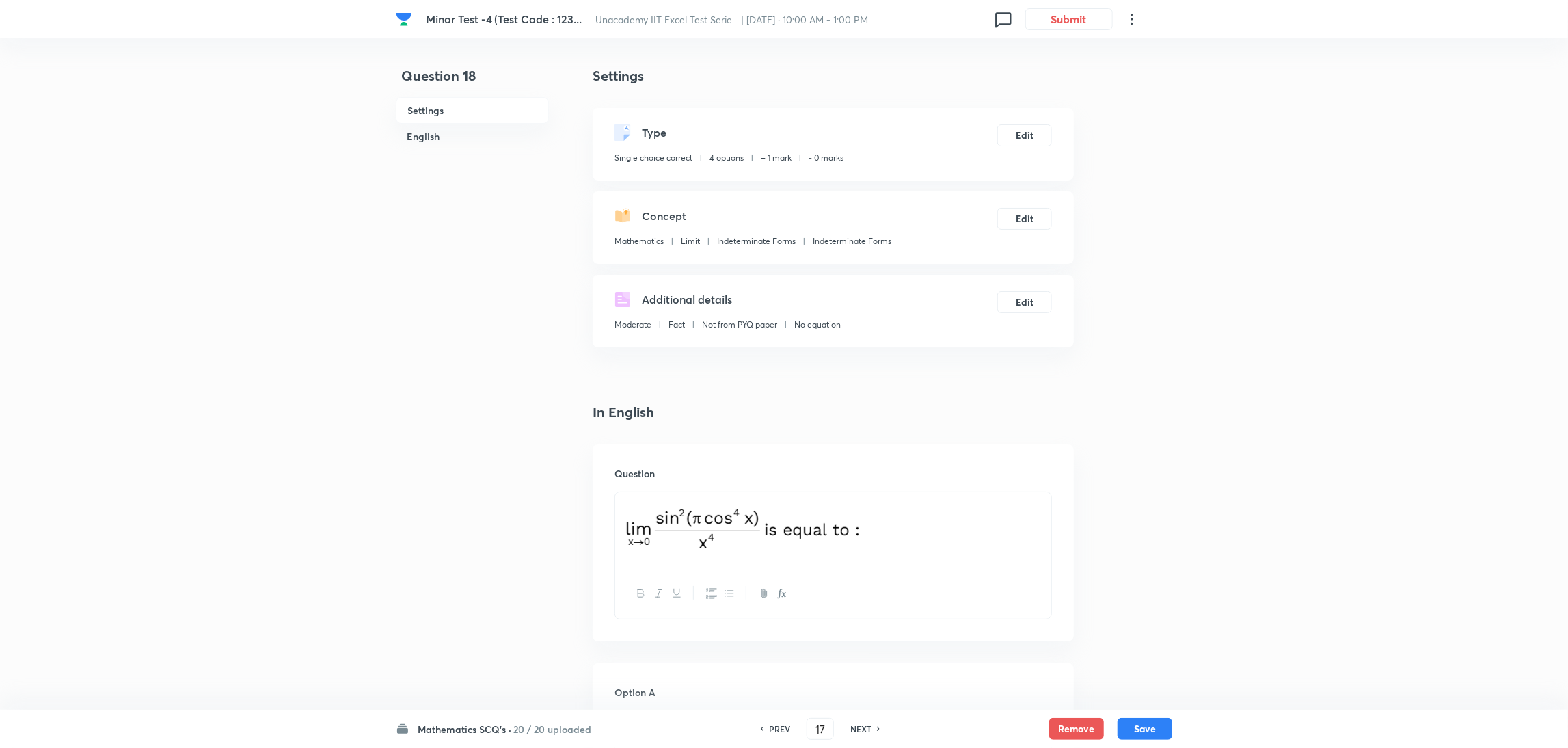
checkbox input "false"
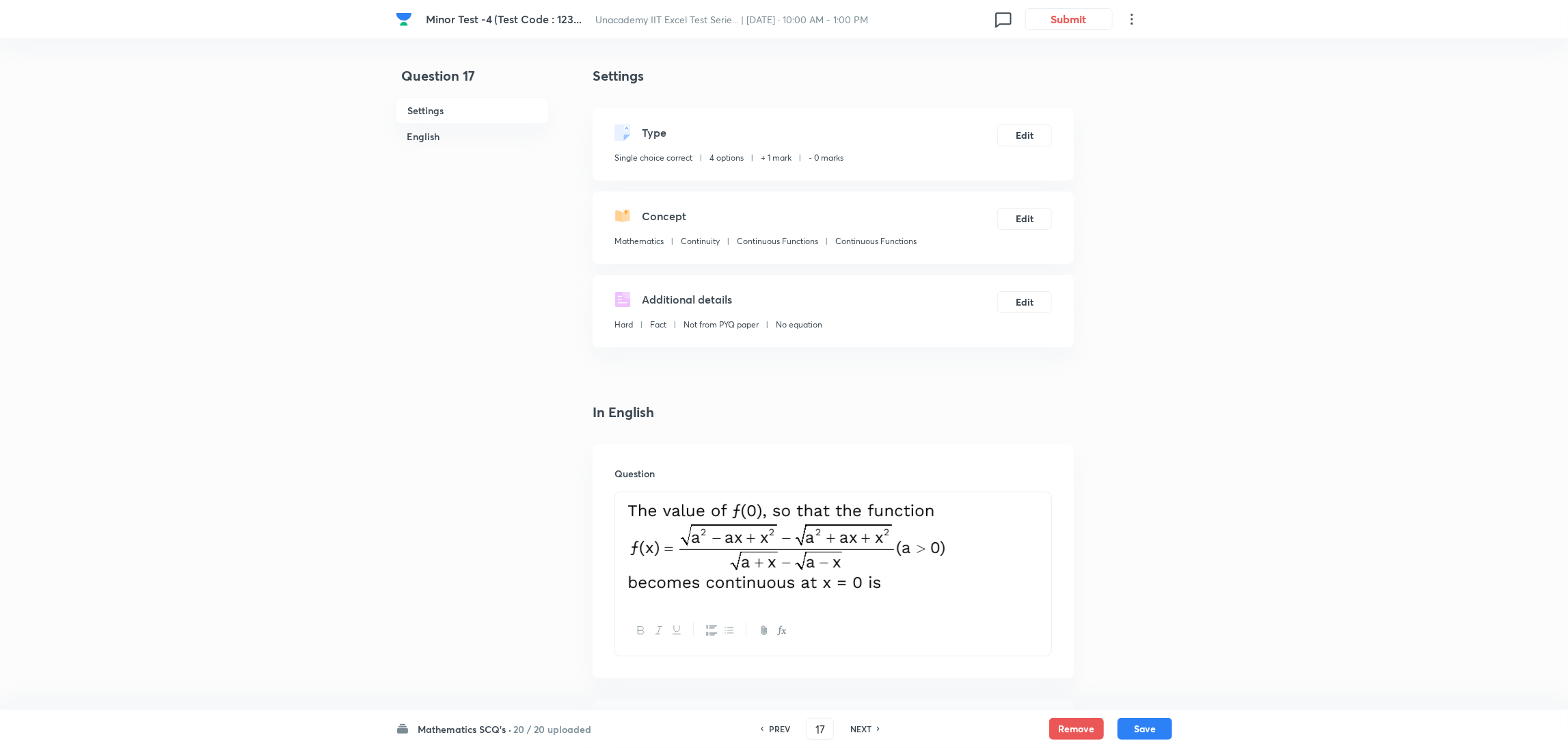
checkbox input "true"
click at [779, 729] on h6 "PREV" at bounding box center [780, 729] width 21 height 13
type input "16"
checkbox input "false"
checkbox input "true"
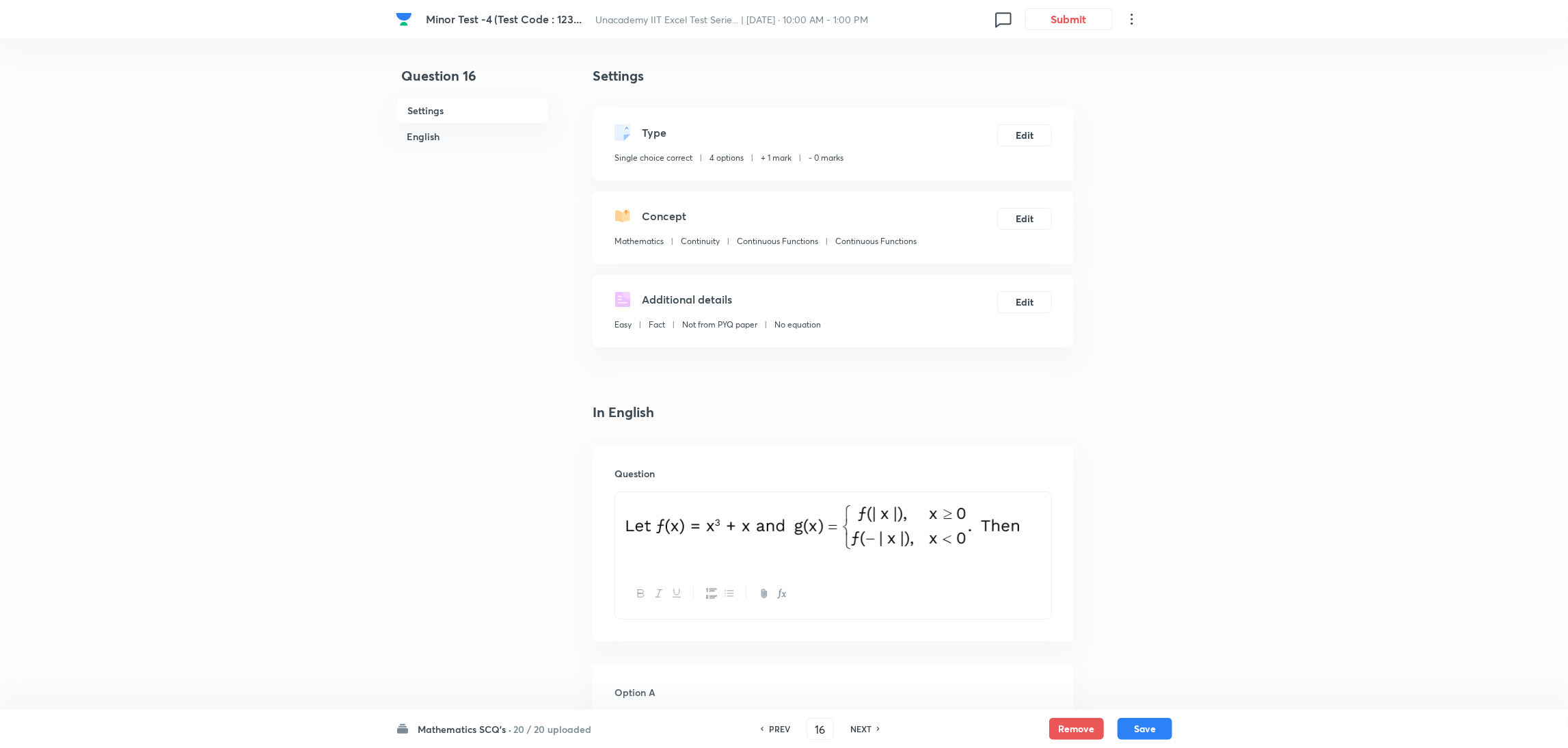
click at [779, 729] on h6 "PREV" at bounding box center [780, 729] width 21 height 13
type input "15"
checkbox input "false"
checkbox input "true"
click at [779, 729] on h6 "PREV" at bounding box center [780, 729] width 21 height 13
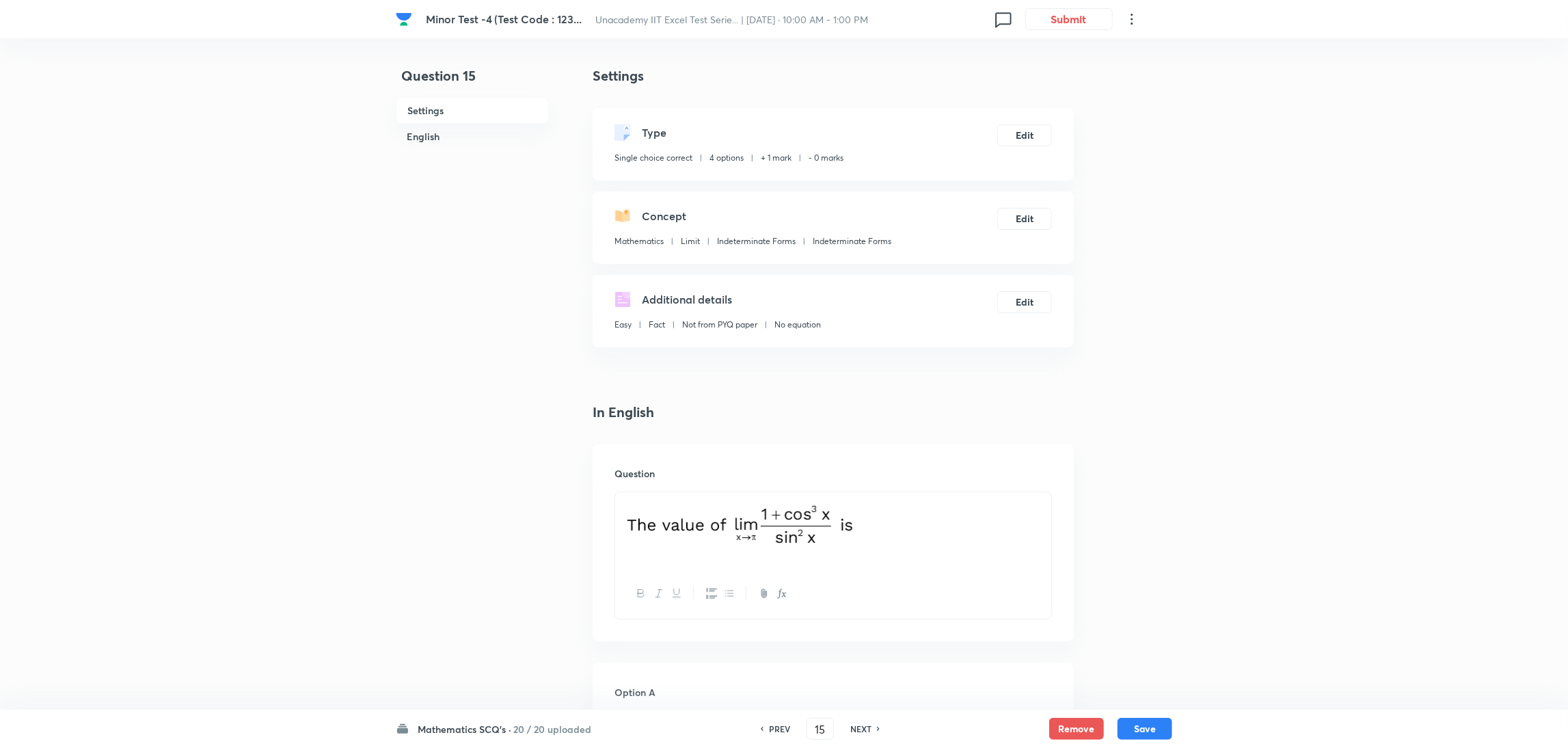
type input "14"
checkbox input "false"
checkbox input "true"
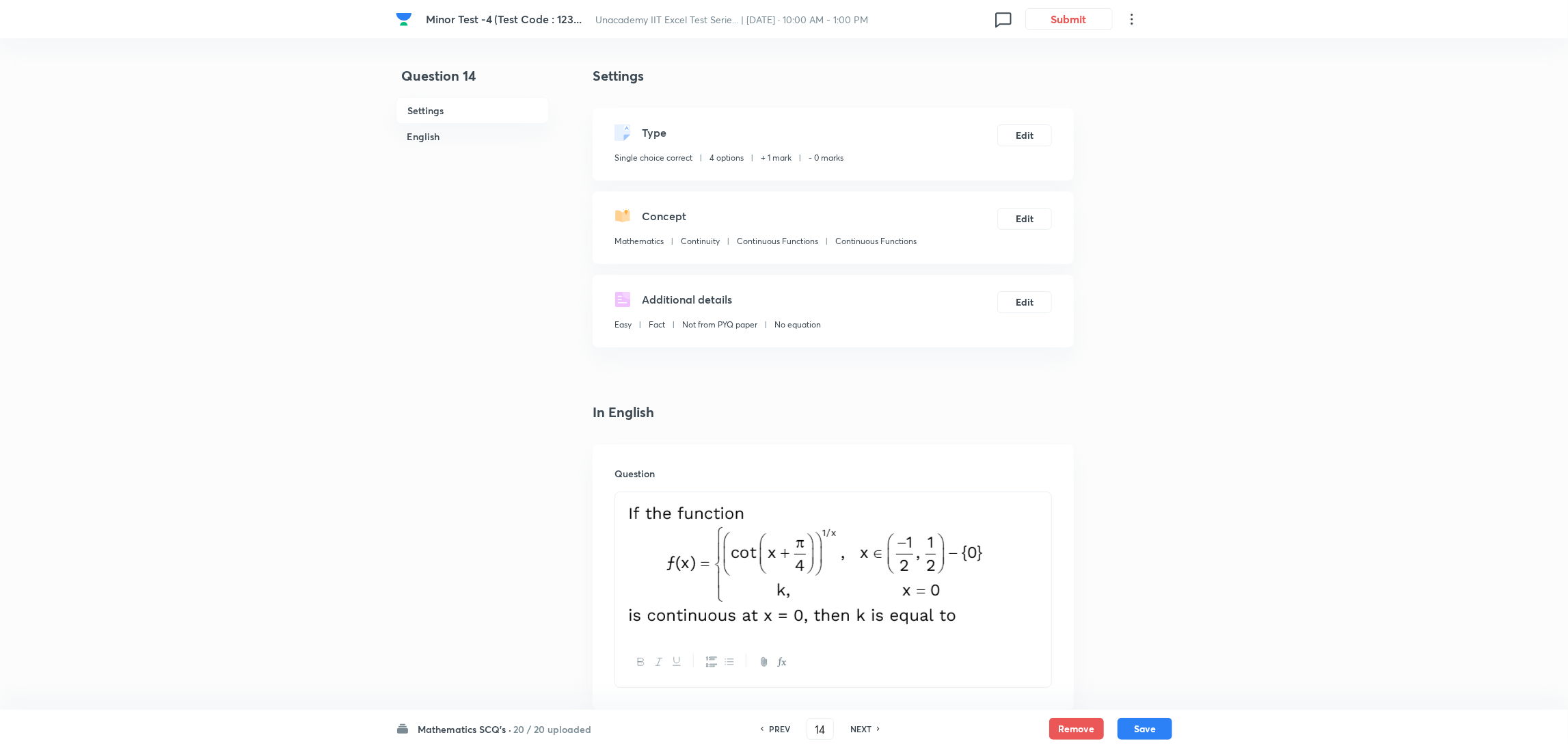
click at [779, 729] on h6 "PREV" at bounding box center [780, 729] width 21 height 13
type input "13"
checkbox input "false"
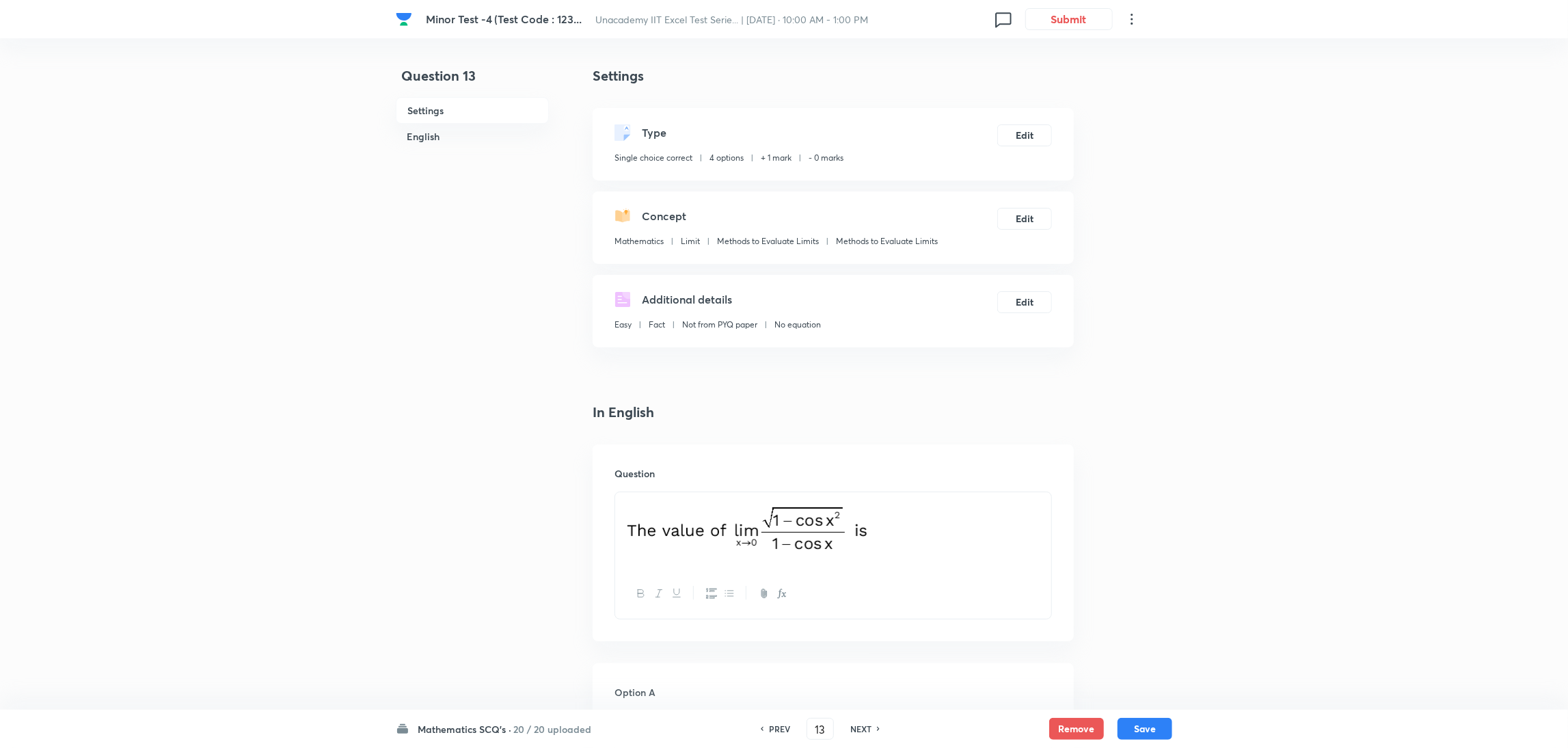
checkbox input "true"
click at [779, 729] on h6 "PREV" at bounding box center [780, 729] width 21 height 13
type input "12"
checkbox input "false"
checkbox input "true"
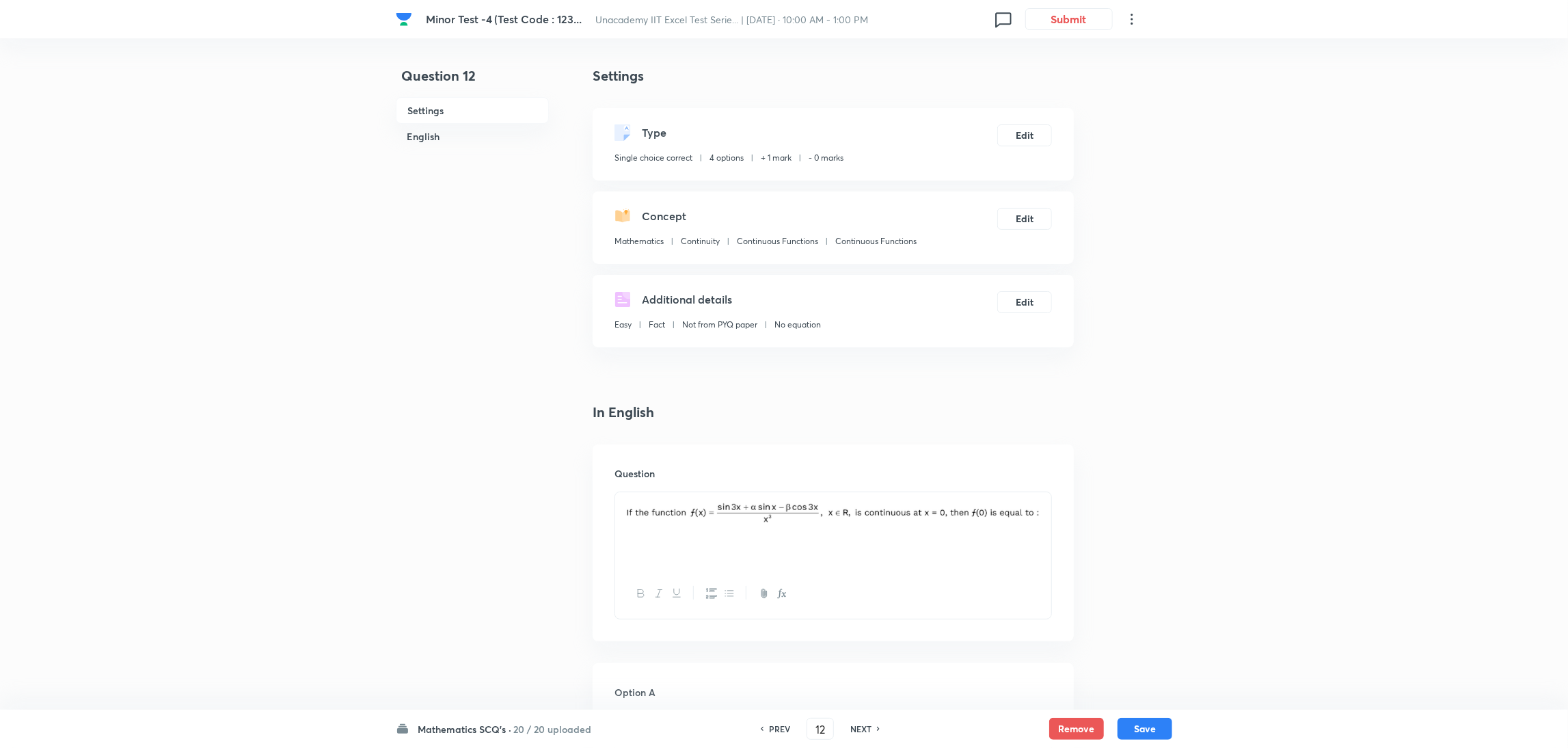
click at [779, 729] on h6 "PREV" at bounding box center [780, 729] width 21 height 13
type input "11"
checkbox input "false"
checkbox input "true"
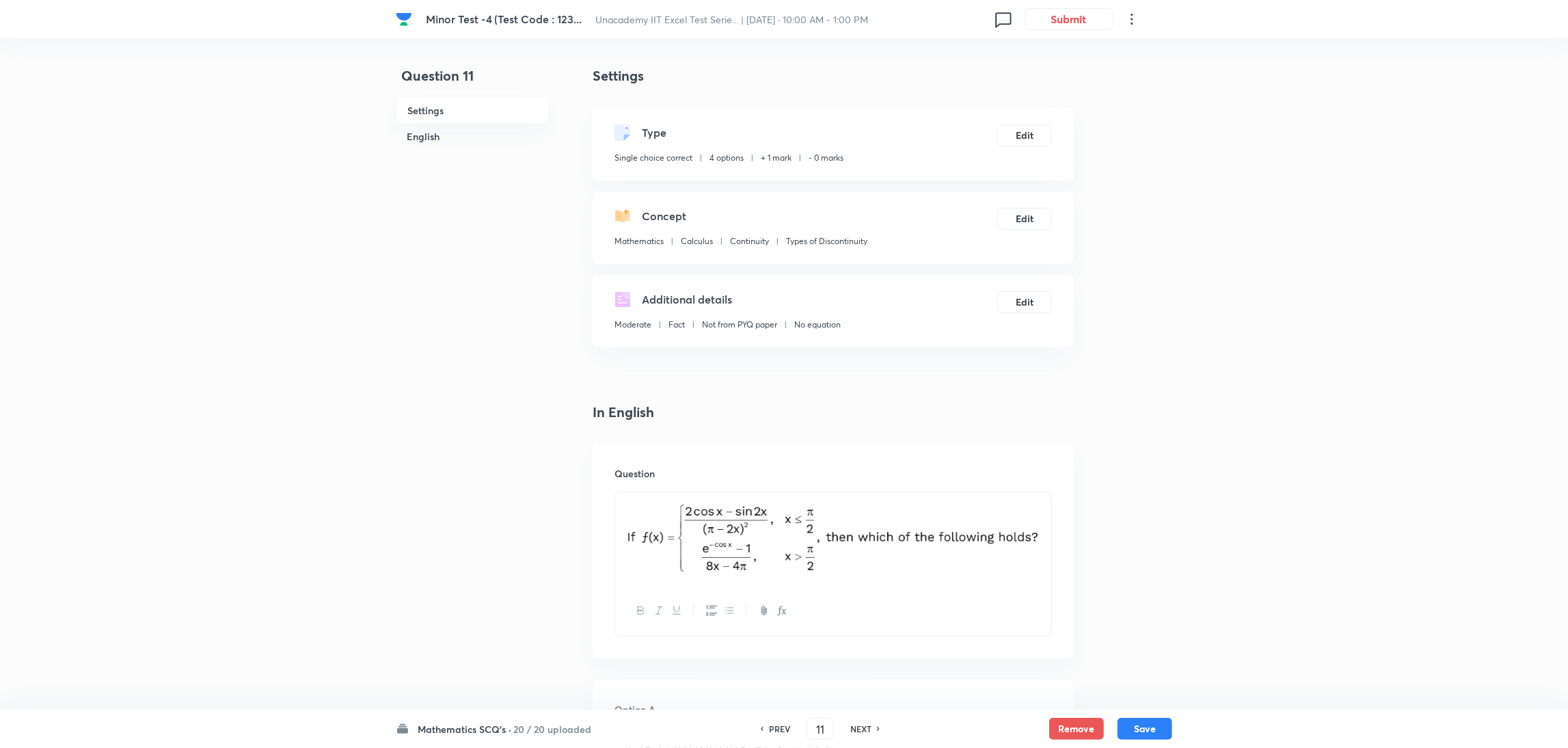
click at [779, 729] on h6 "PREV" at bounding box center [780, 729] width 21 height 13
type input "10"
checkbox input "false"
checkbox input "true"
click at [779, 729] on h6 "PREV" at bounding box center [780, 729] width 21 height 13
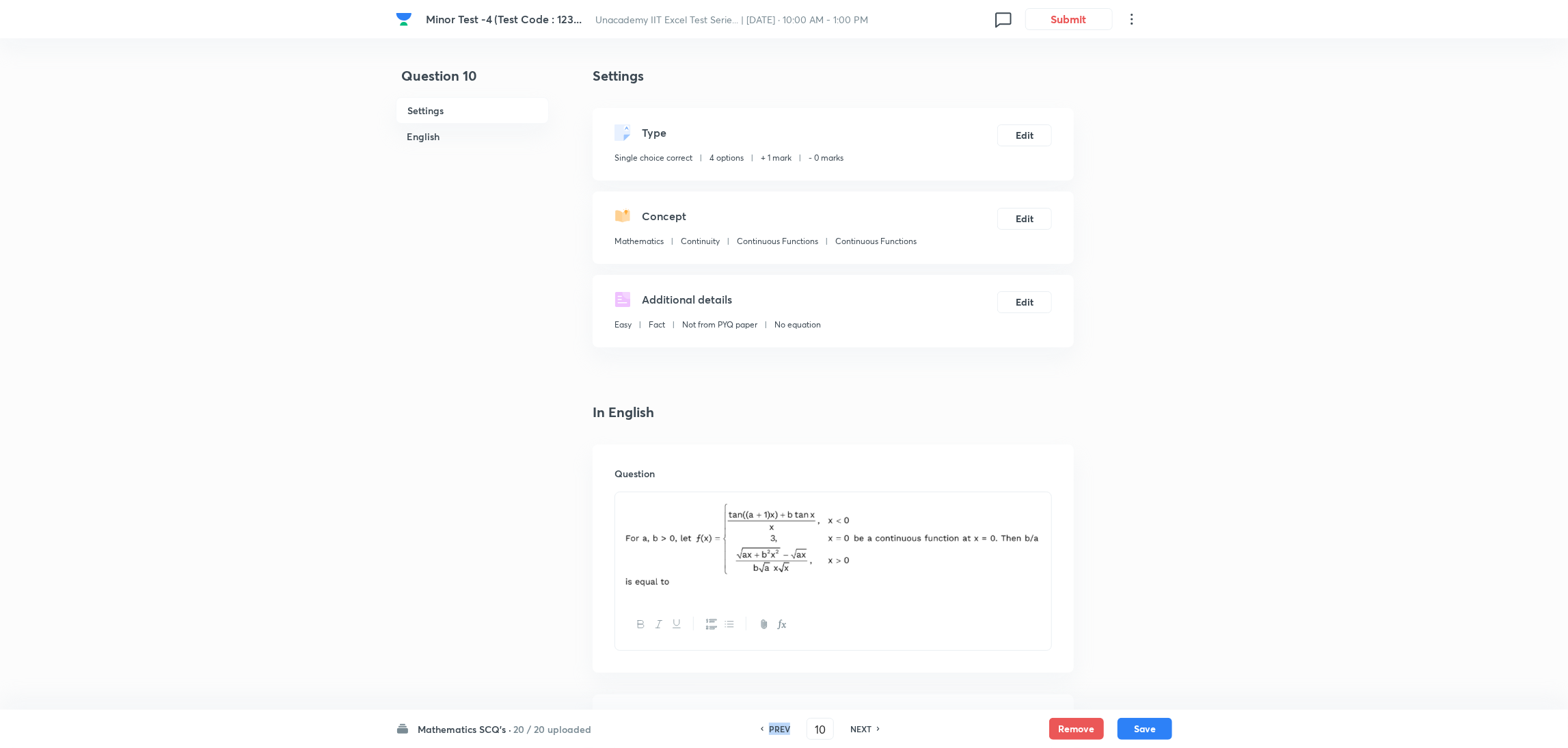
type input "9"
checkbox input "true"
checkbox input "false"
click at [779, 729] on h6 "PREV" at bounding box center [780, 729] width 21 height 13
type input "8"
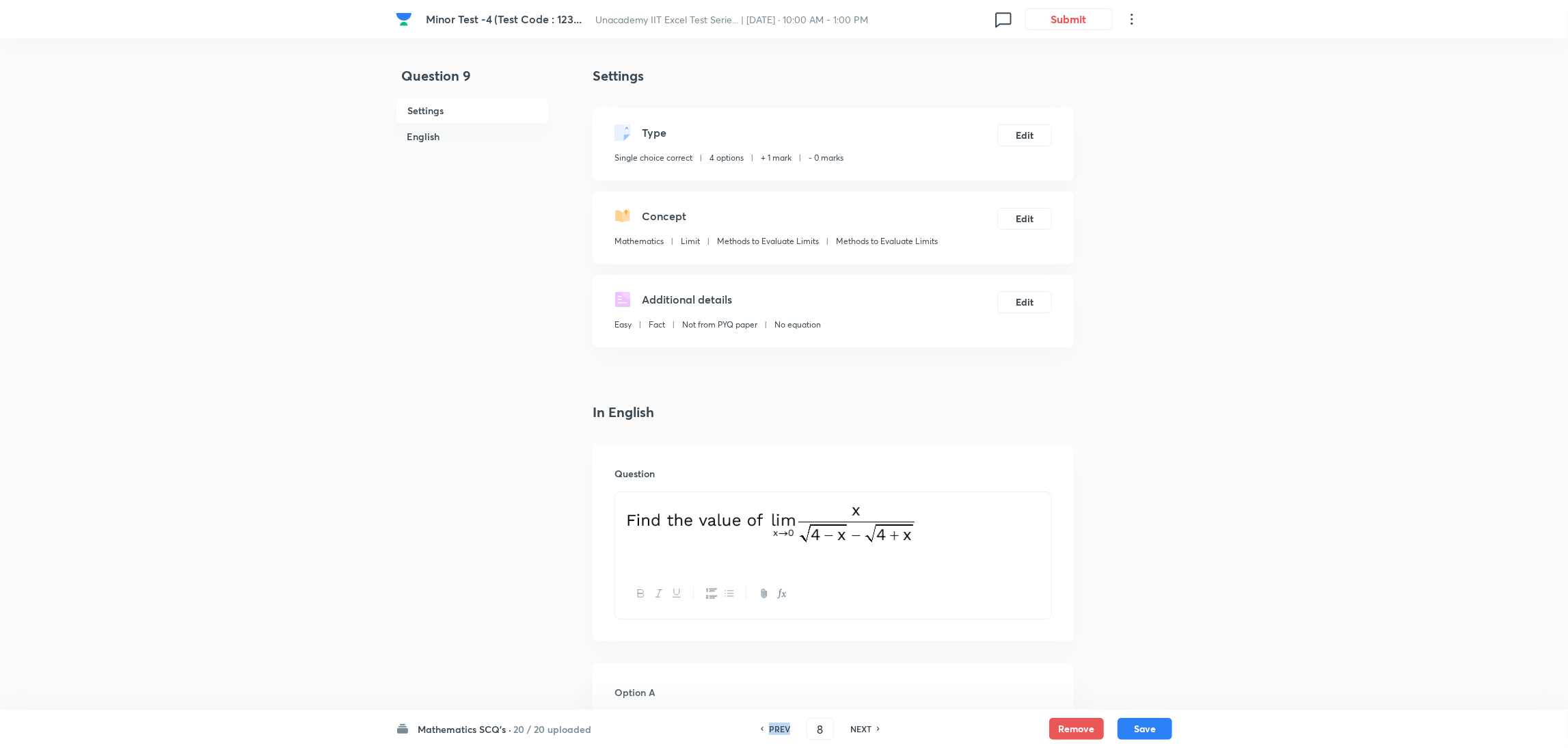
checkbox input "false"
checkbox input "true"
click at [779, 729] on h6 "PREV" at bounding box center [780, 729] width 21 height 13
type input "7"
checkbox input "true"
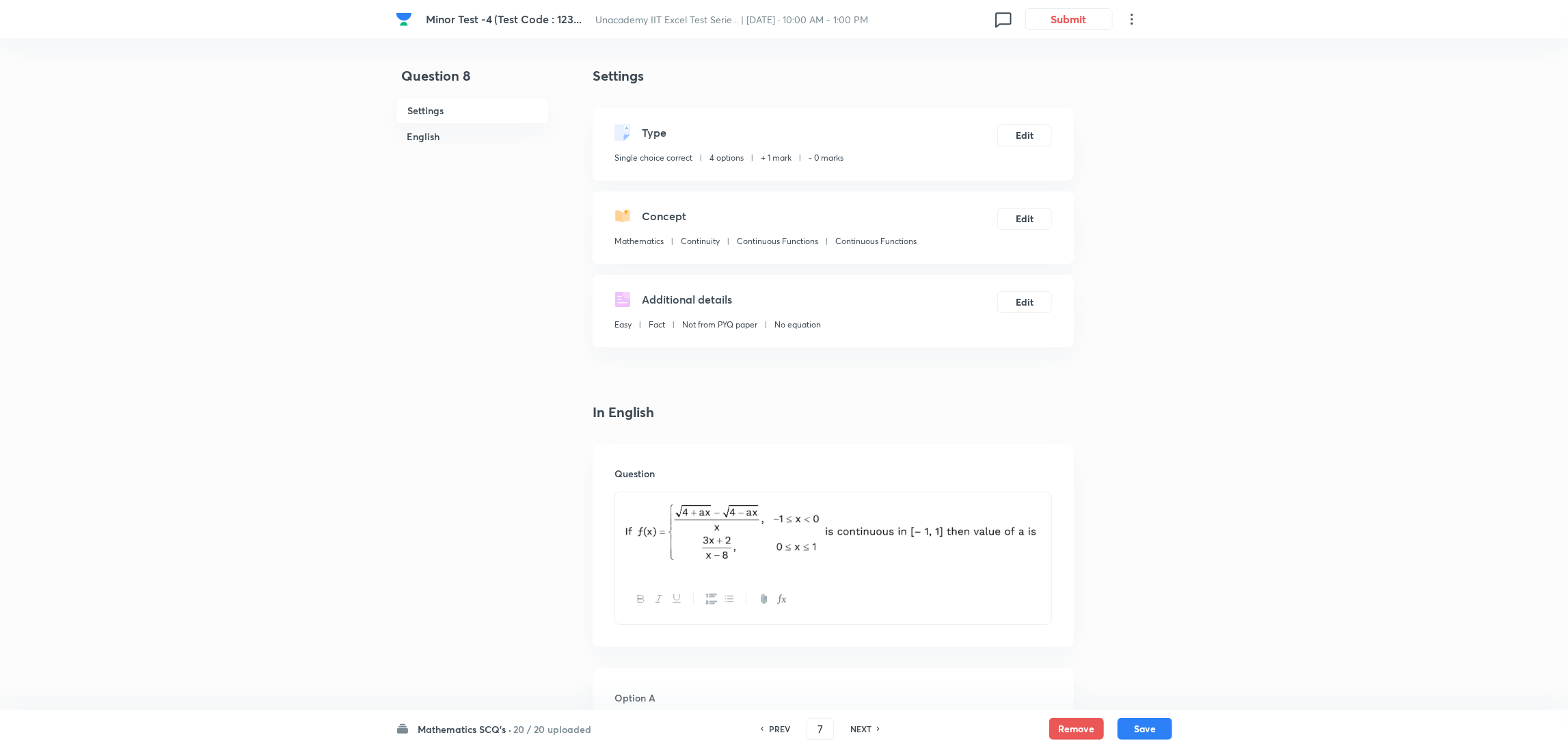
checkbox input "false"
click at [779, 729] on h6 "PREV" at bounding box center [780, 729] width 21 height 13
type input "6"
checkbox input "false"
checkbox input "true"
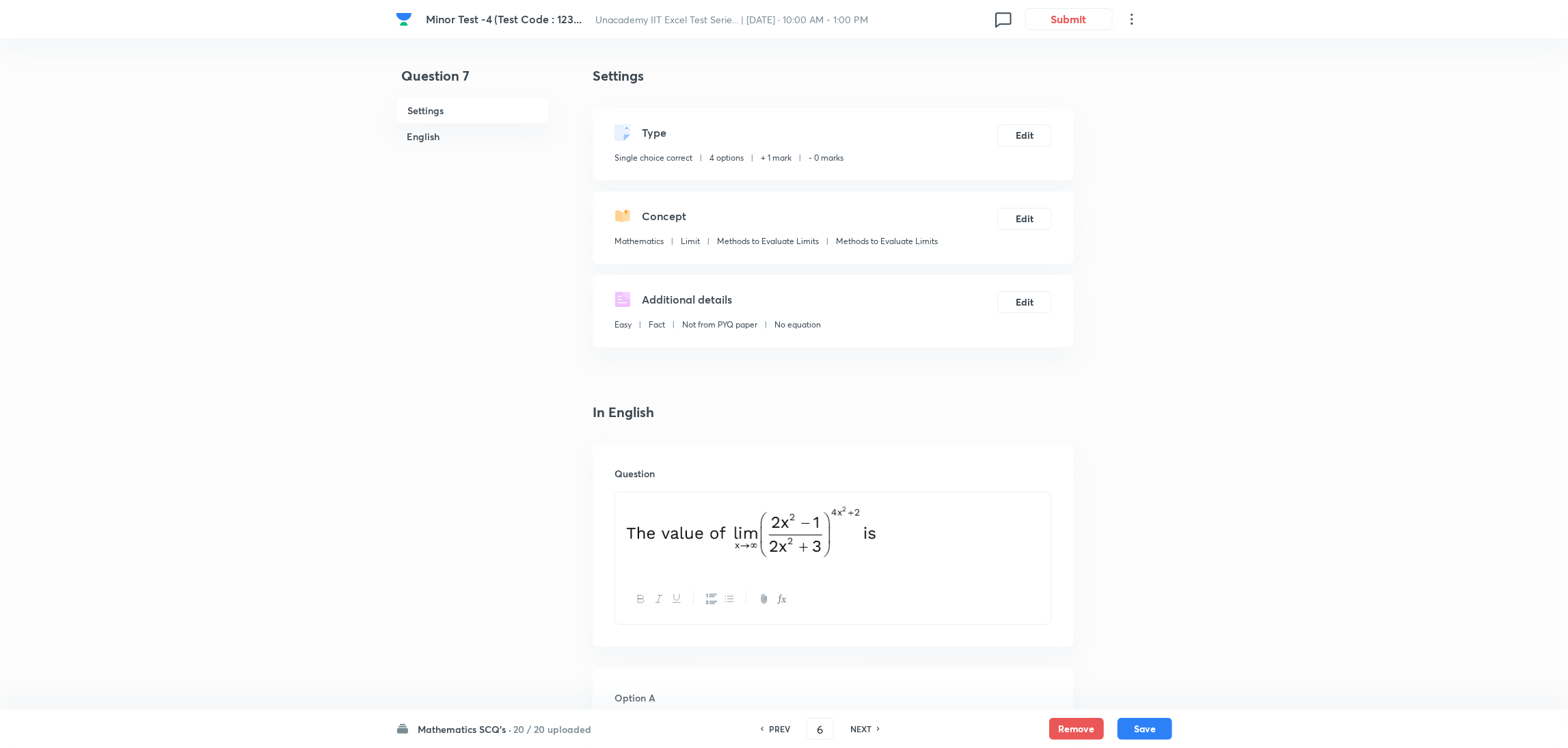
click at [779, 729] on h6 "PREV" at bounding box center [780, 729] width 21 height 13
type input "5"
checkbox input "true"
click at [779, 729] on h6 "PREV" at bounding box center [780, 729] width 21 height 13
type input "4"
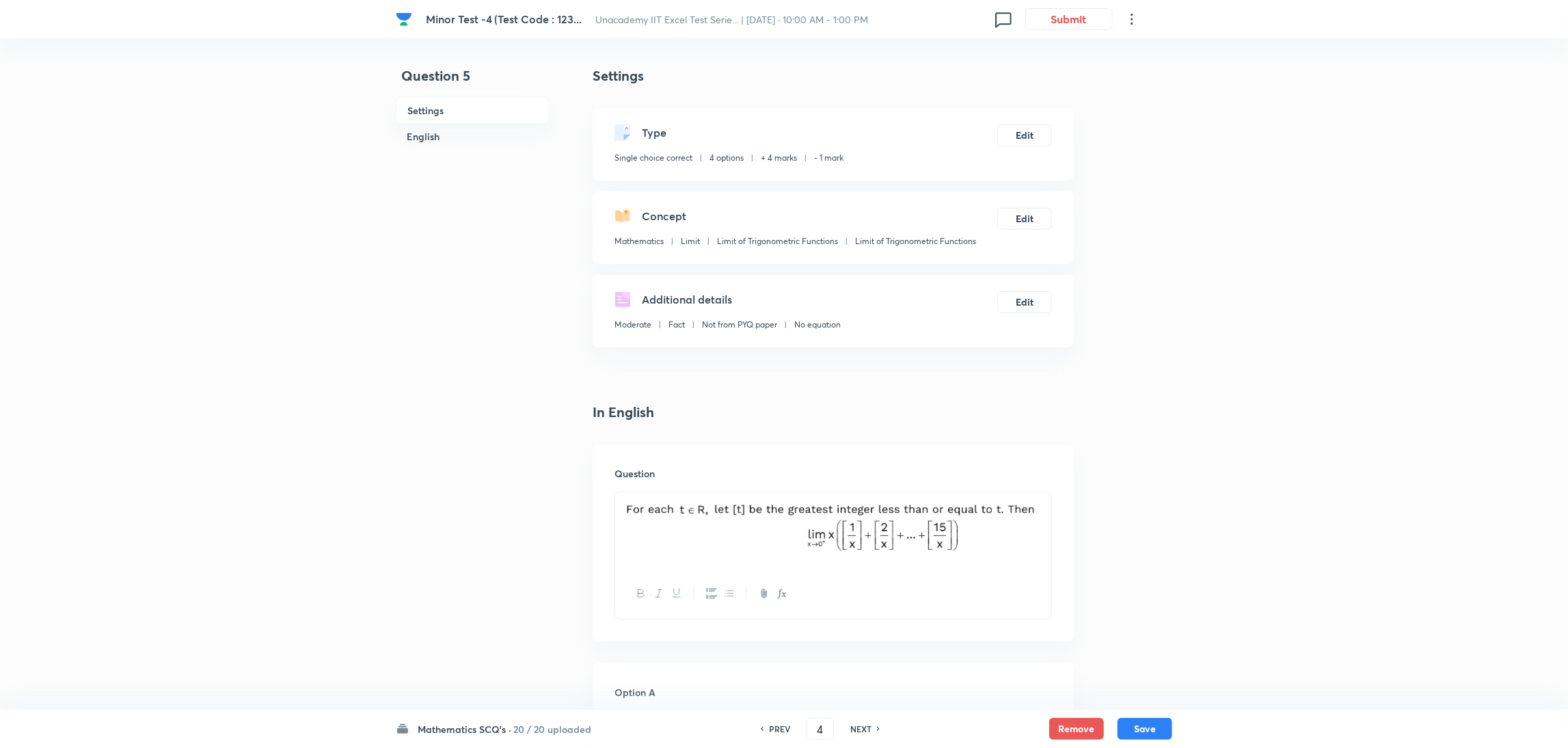
checkbox input "false"
checkbox input "true"
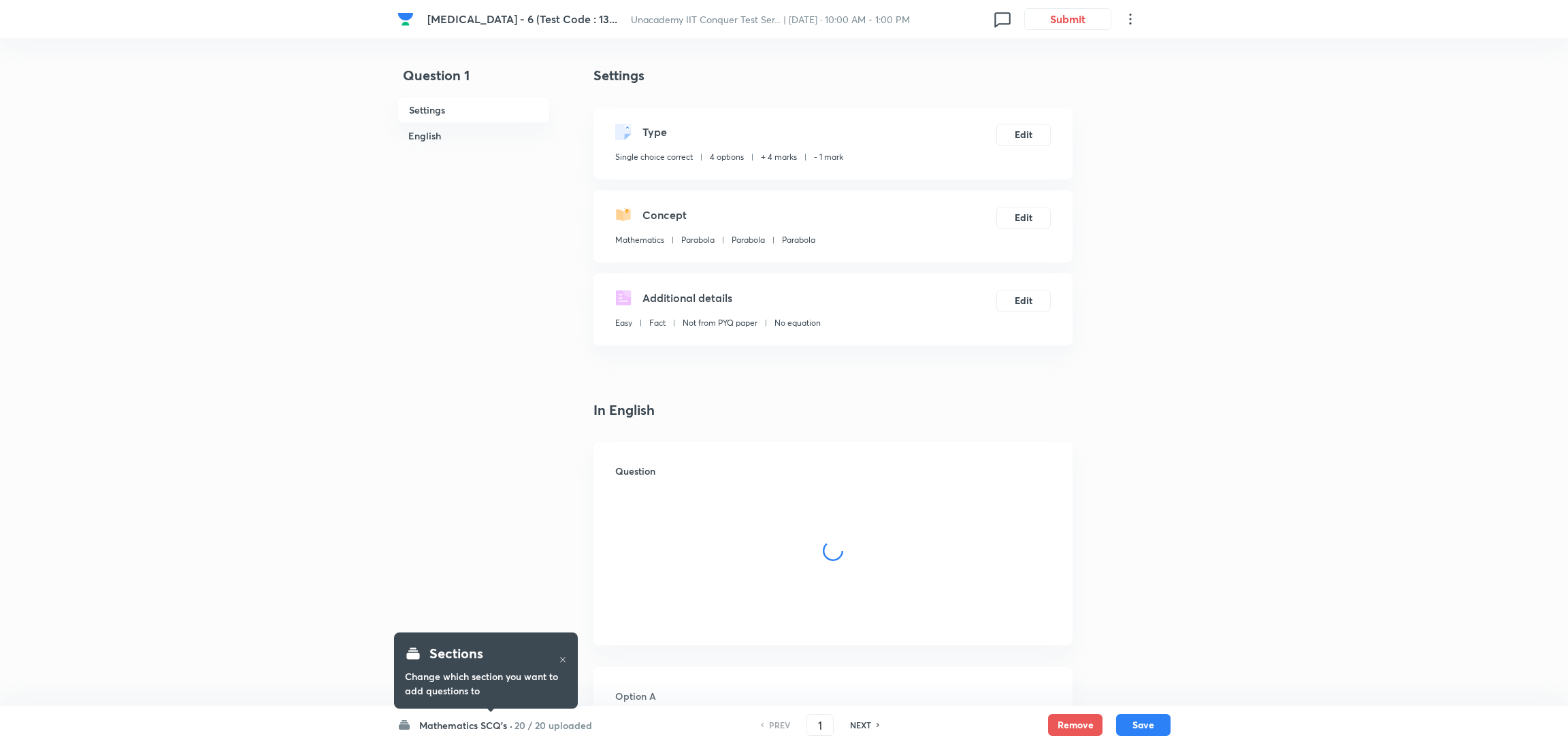
checkbox input "true"
click at [853, 719] on h6 "NEXT" at bounding box center [857, 725] width 21 height 13
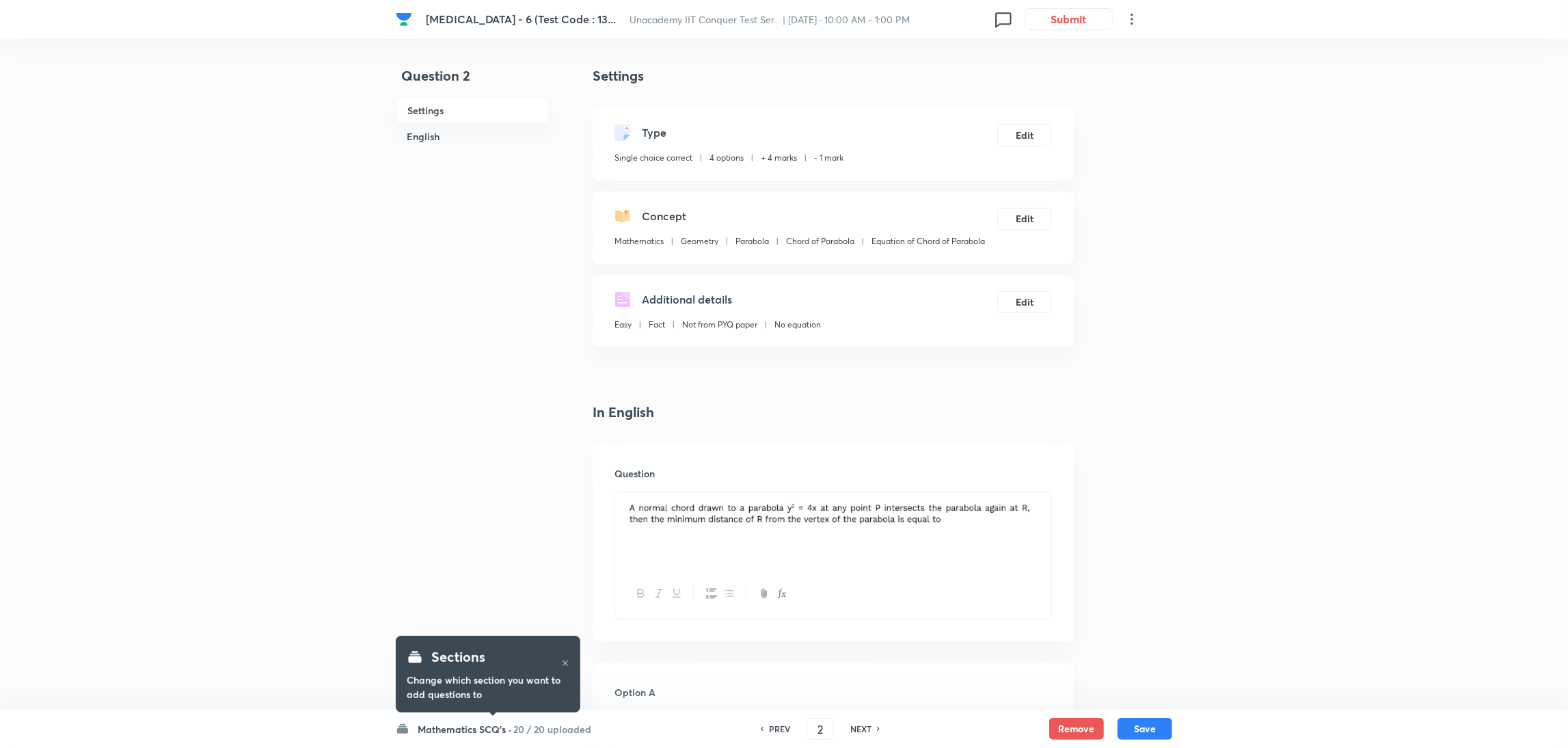
type input "2"
checkbox input "false"
checkbox input "true"
drag, startPoint x: 0, startPoint y: 0, endPoint x: 856, endPoint y: 723, distance: 1120.5
click at [856, 723] on h6 "NEXT" at bounding box center [861, 729] width 21 height 13
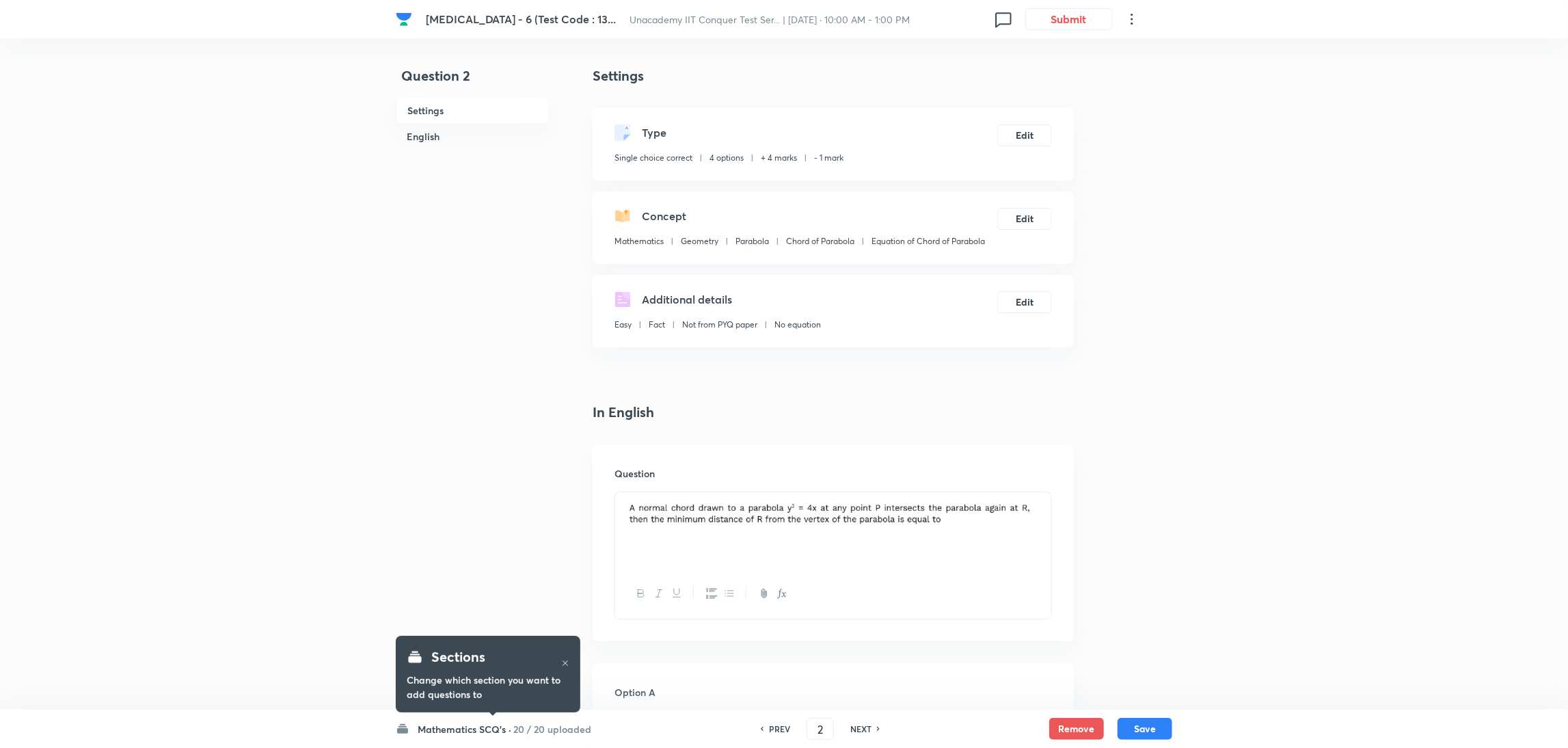
type input "3"
checkbox input "false"
checkbox input "true"
click at [856, 723] on h6 "NEXT" at bounding box center [861, 729] width 21 height 13
type input "4"
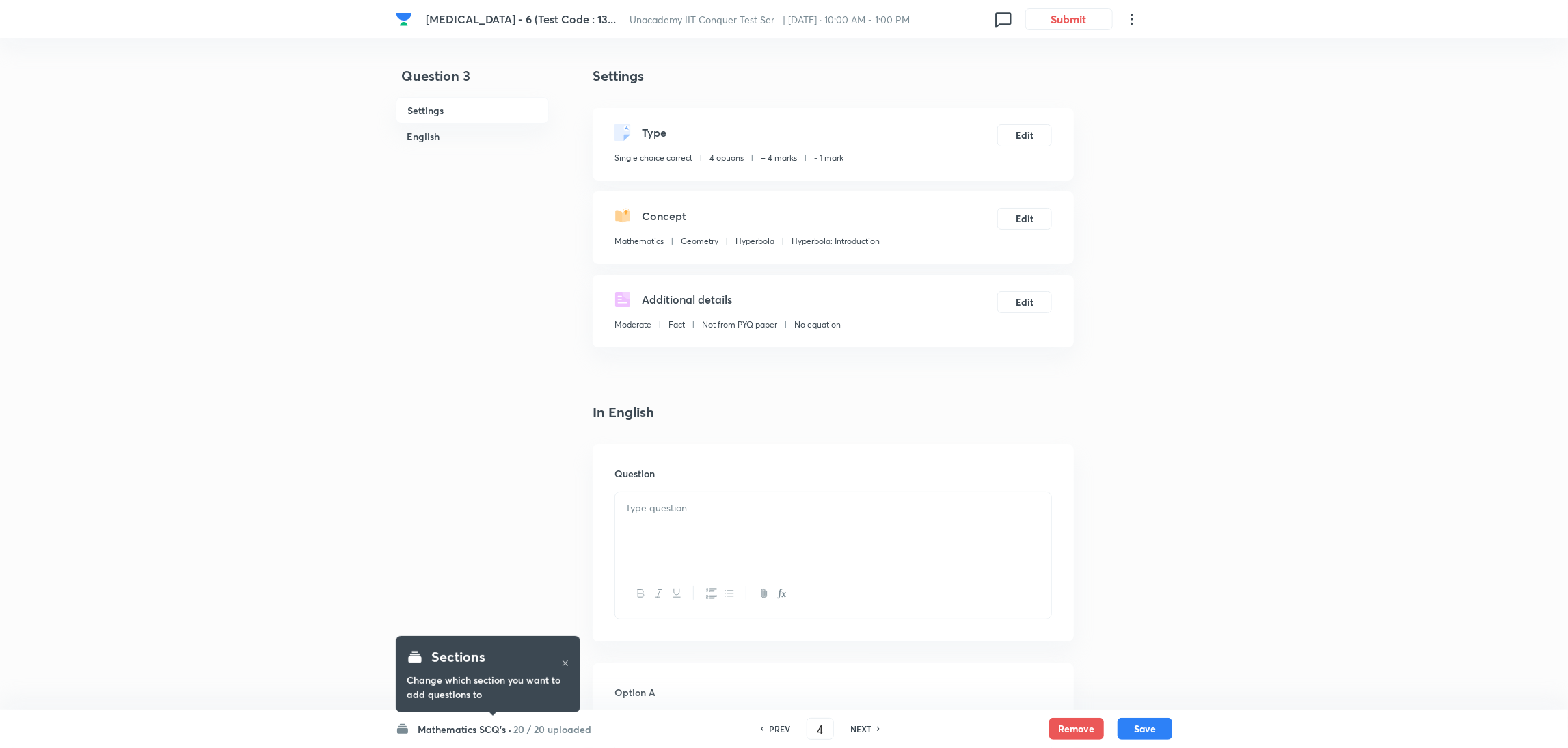
checkbox input "false"
checkbox input "true"
click at [856, 723] on h6 "NEXT" at bounding box center [861, 729] width 21 height 13
type input "5"
checkbox input "true"
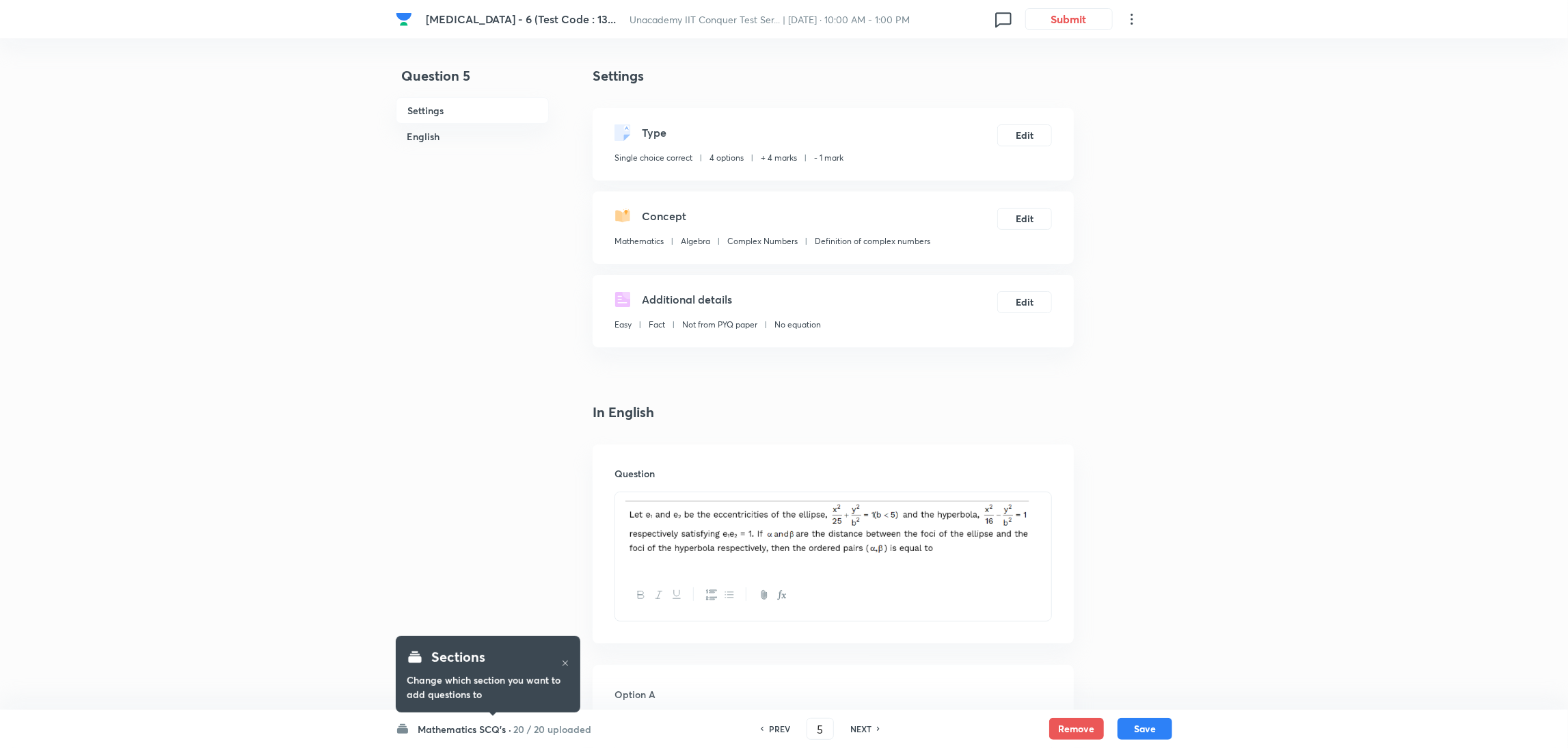
click at [856, 723] on h6 "NEXT" at bounding box center [861, 729] width 21 height 13
type input "6"
checkbox input "false"
checkbox input "true"
click at [856, 723] on h6 "NEXT" at bounding box center [861, 729] width 21 height 13
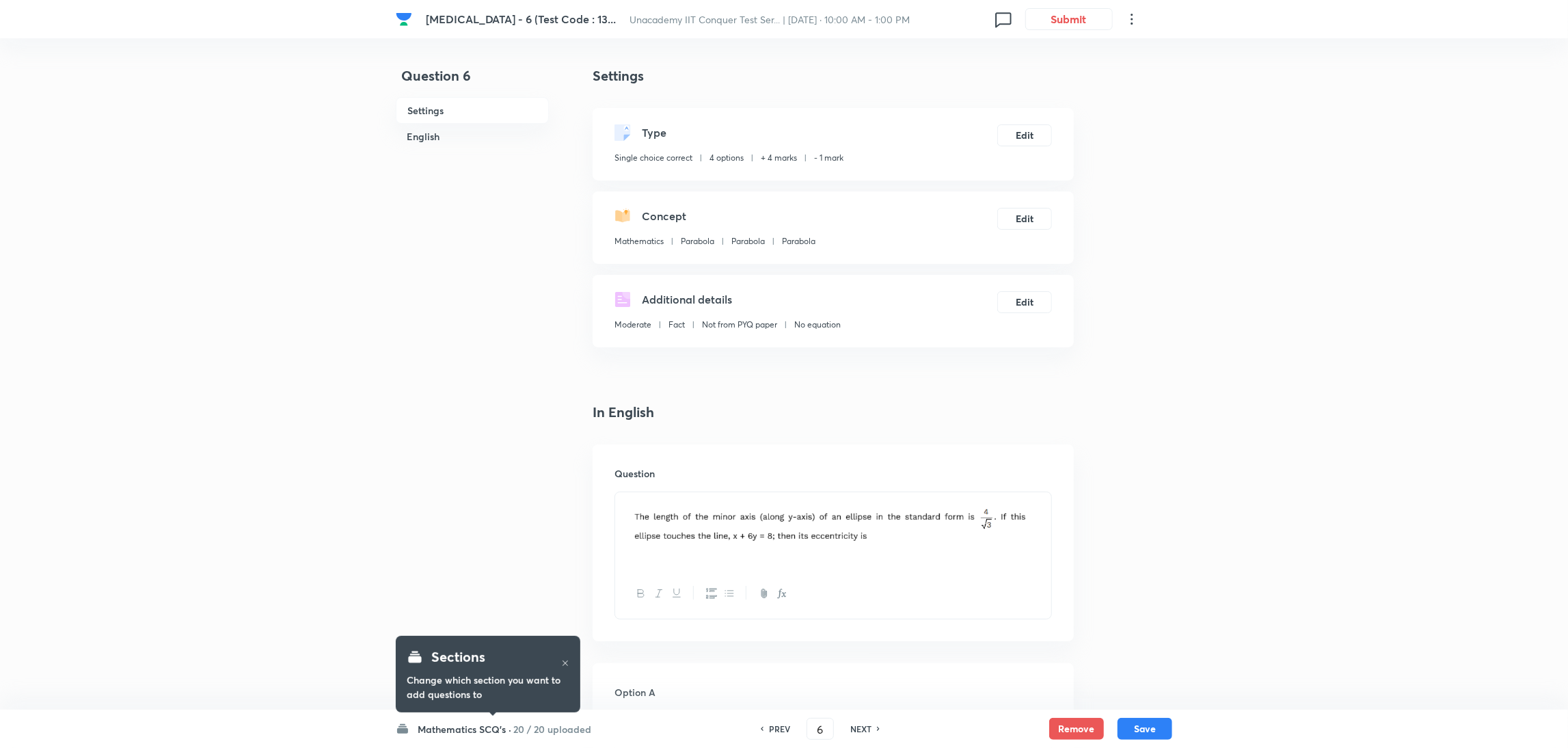
type input "7"
checkbox input "false"
checkbox input "true"
click at [856, 723] on h6 "NEXT" at bounding box center [861, 729] width 21 height 13
type input "8"
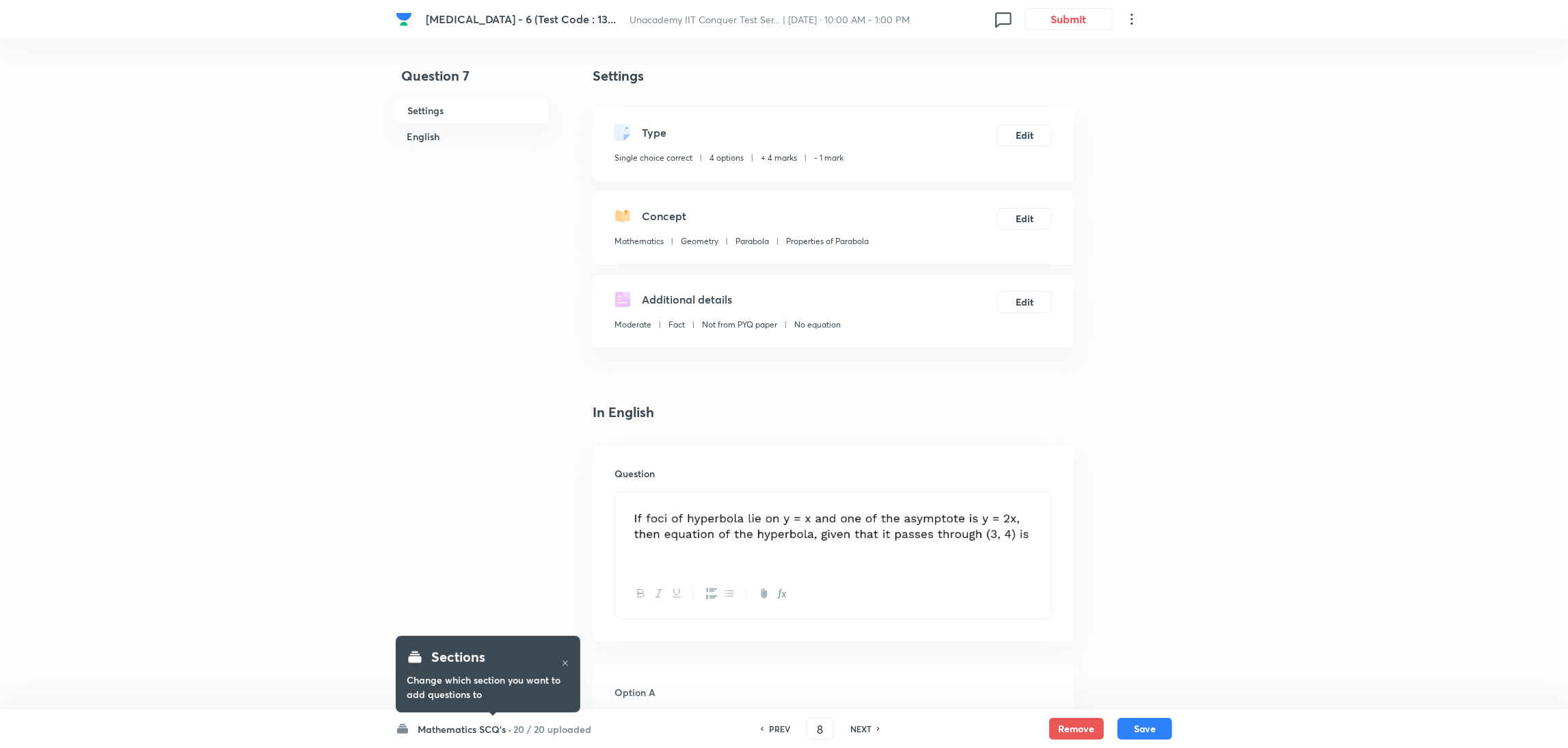
checkbox input "false"
checkbox input "true"
click at [856, 723] on h6 "NEXT" at bounding box center [861, 729] width 21 height 13
type input "9"
checkbox input "true"
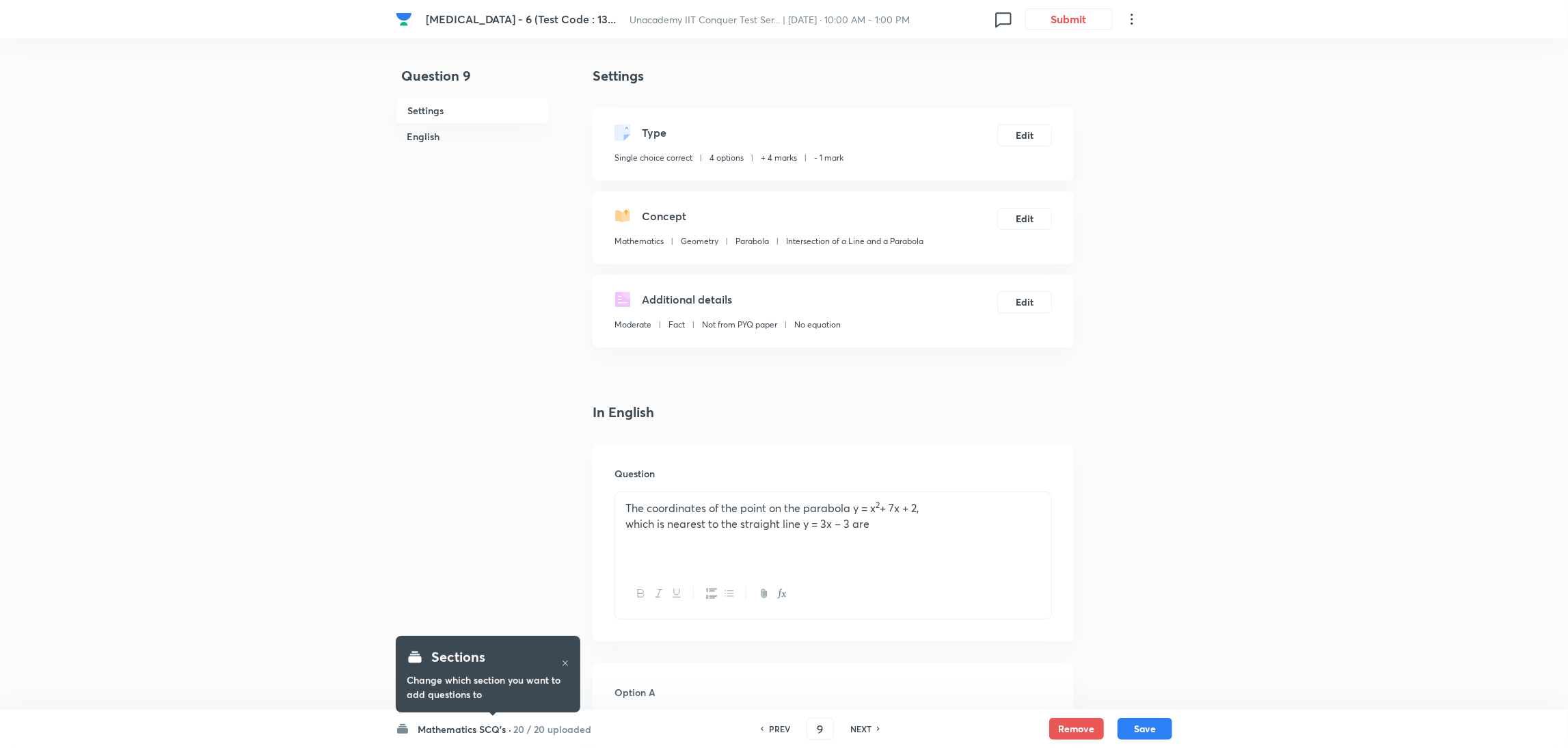
click at [856, 723] on h6 "NEXT" at bounding box center [861, 729] width 21 height 13
type input "10"
checkbox input "false"
checkbox input "true"
click at [856, 723] on h6 "NEXT" at bounding box center [861, 729] width 21 height 13
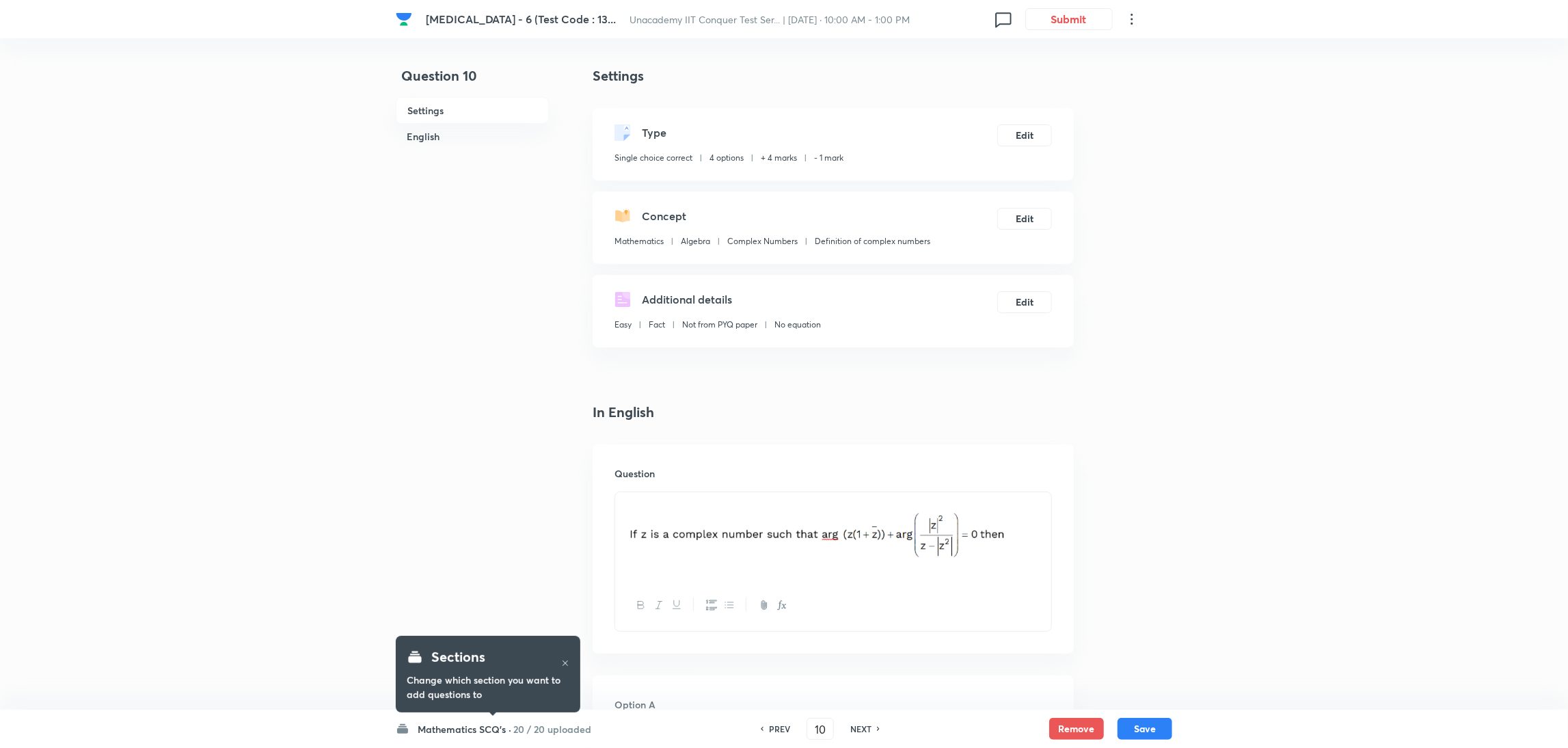
type input "11"
checkbox input "true"
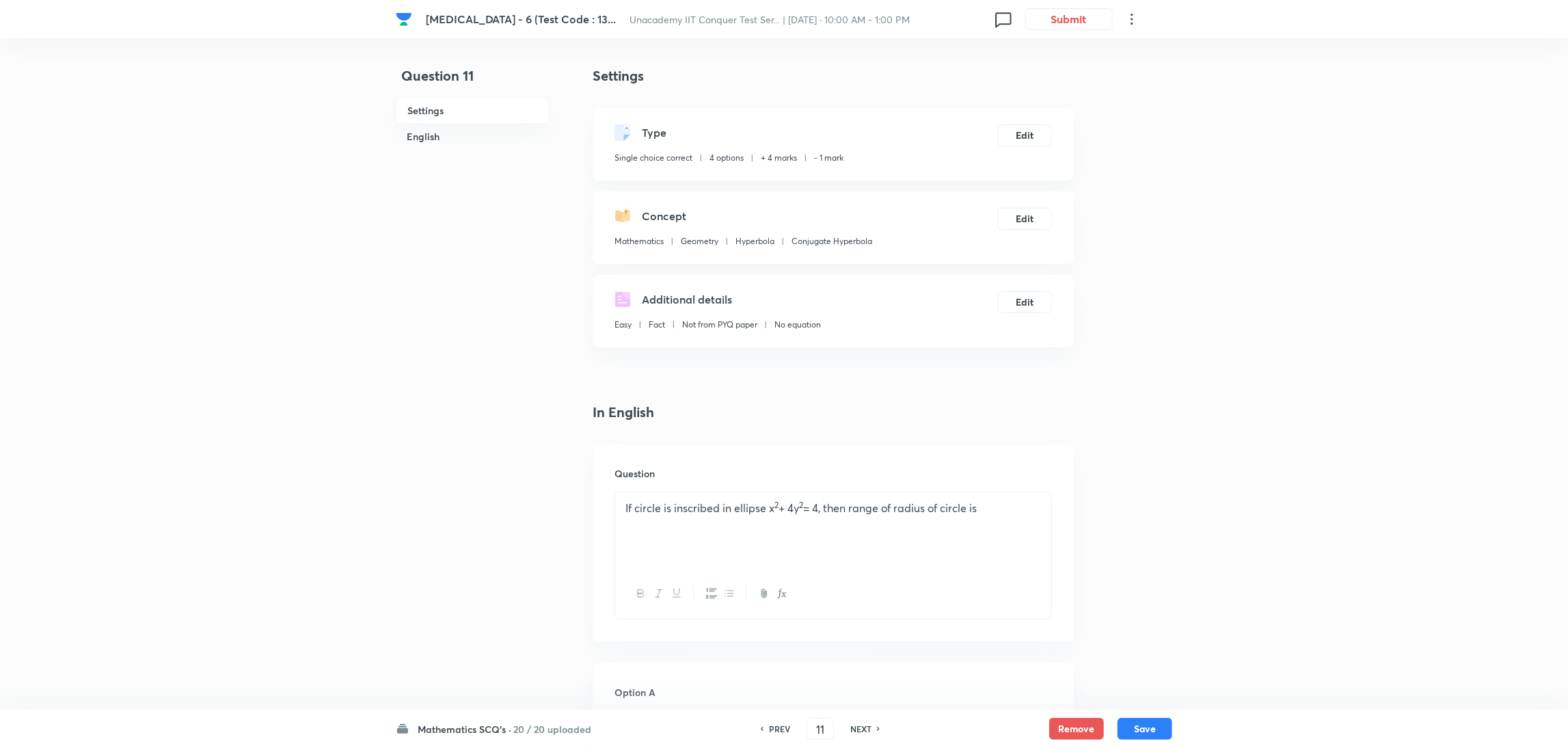
click at [856, 723] on h6 "NEXT" at bounding box center [861, 729] width 21 height 13
type input "12"
checkbox input "false"
checkbox input "true"
click at [856, 723] on h6 "NEXT" at bounding box center [861, 729] width 21 height 13
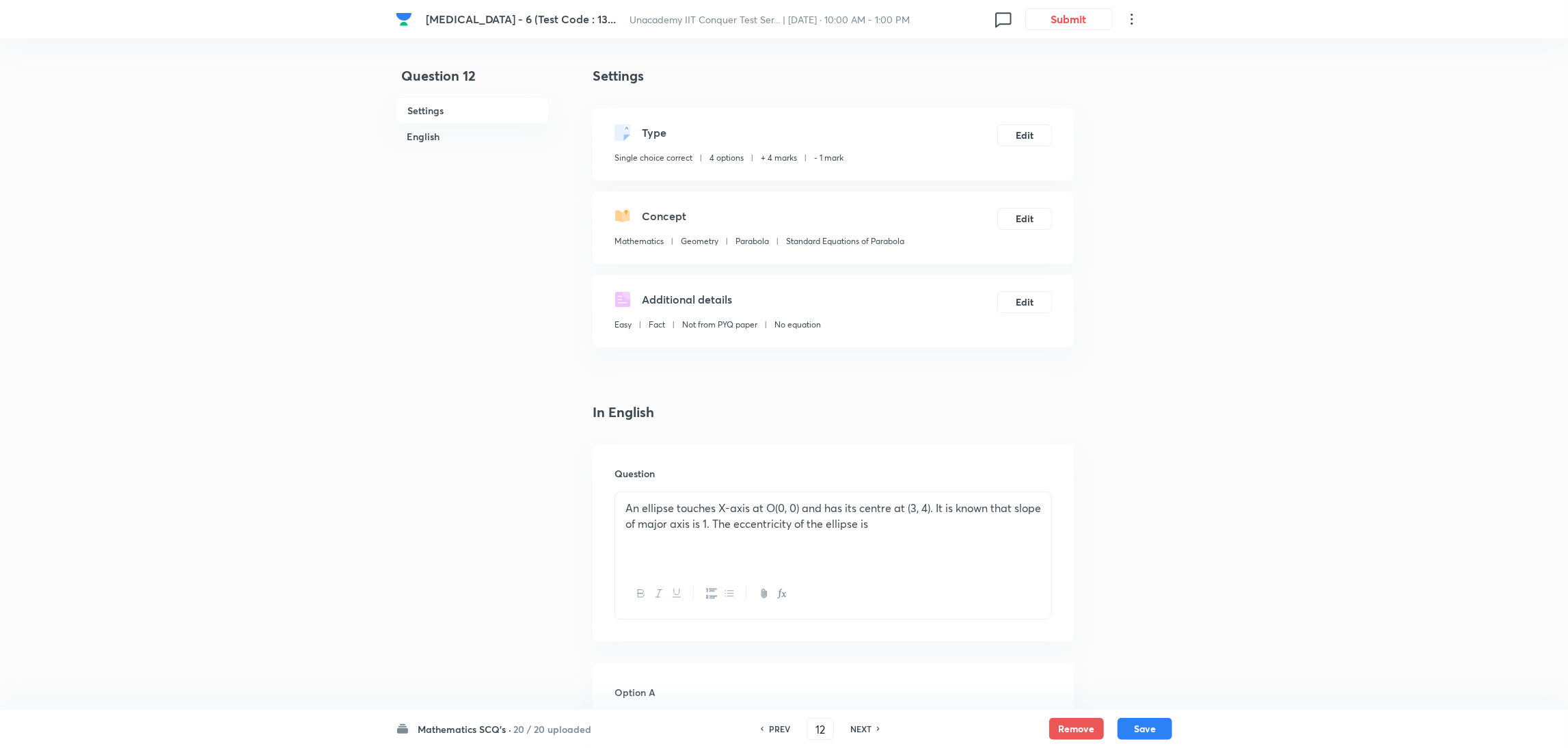
type input "13"
checkbox input "true"
click at [856, 723] on h6 "NEXT" at bounding box center [861, 729] width 21 height 13
type input "14"
checkbox input "false"
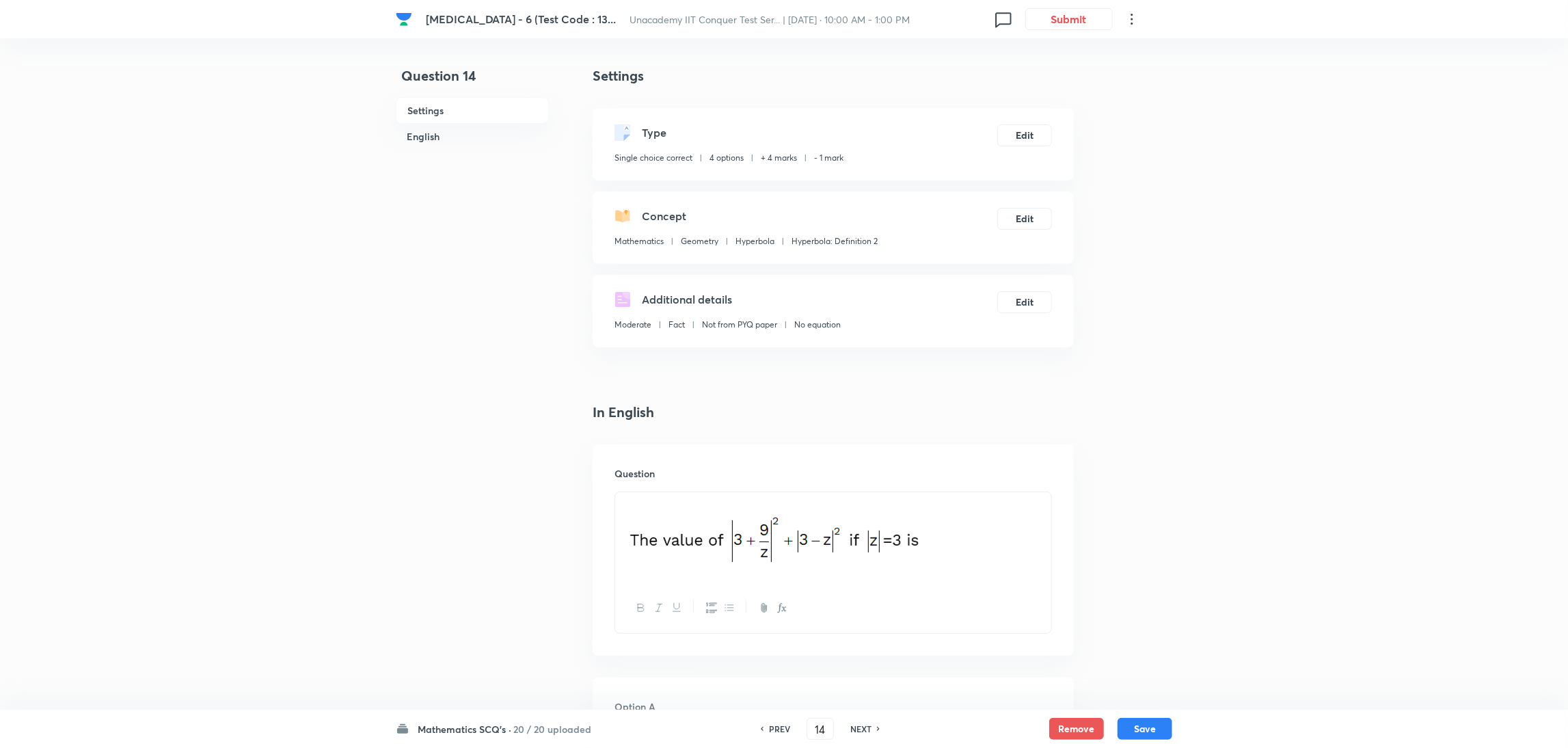
checkbox input "true"
click at [856, 723] on h6 "NEXT" at bounding box center [861, 729] width 21 height 13
type input "15"
checkbox input "true"
click at [856, 723] on h6 "NEXT" at bounding box center [861, 729] width 21 height 13
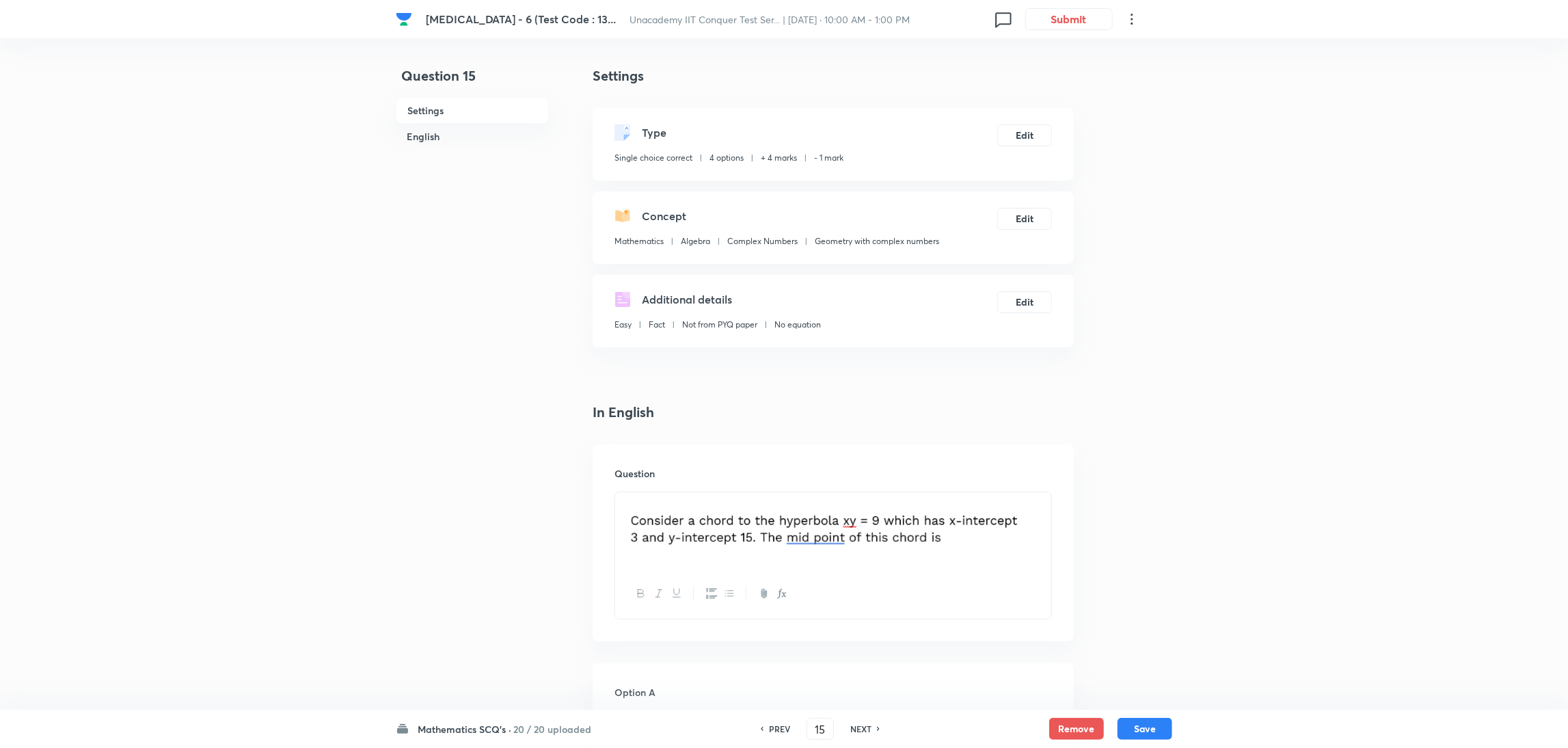
type input "16"
checkbox input "false"
checkbox input "true"
click at [856, 723] on h6 "NEXT" at bounding box center [861, 729] width 21 height 13
type input "17"
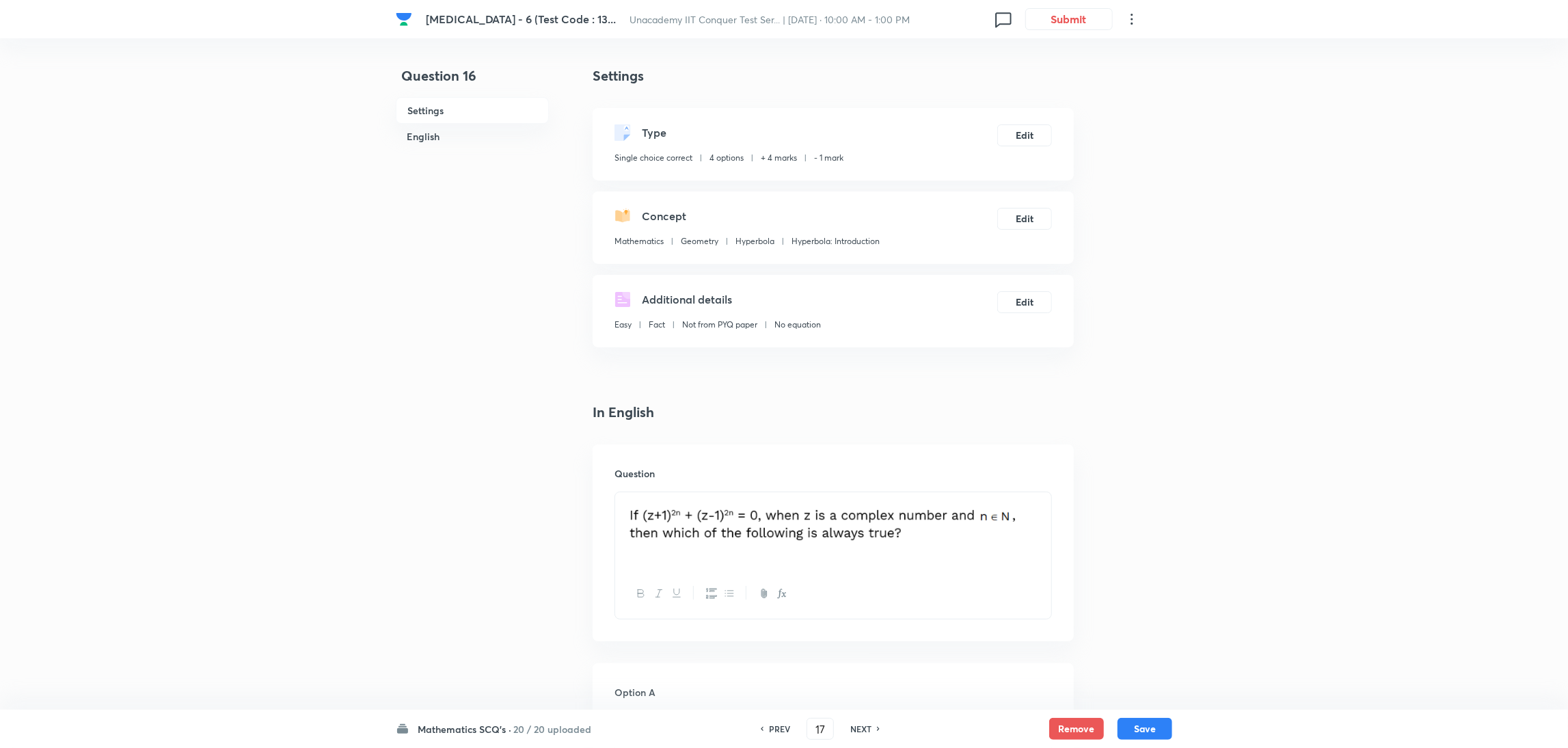
checkbox input "false"
checkbox input "true"
click at [856, 723] on h6 "NEXT" at bounding box center [861, 729] width 21 height 13
type input "18"
checkbox input "false"
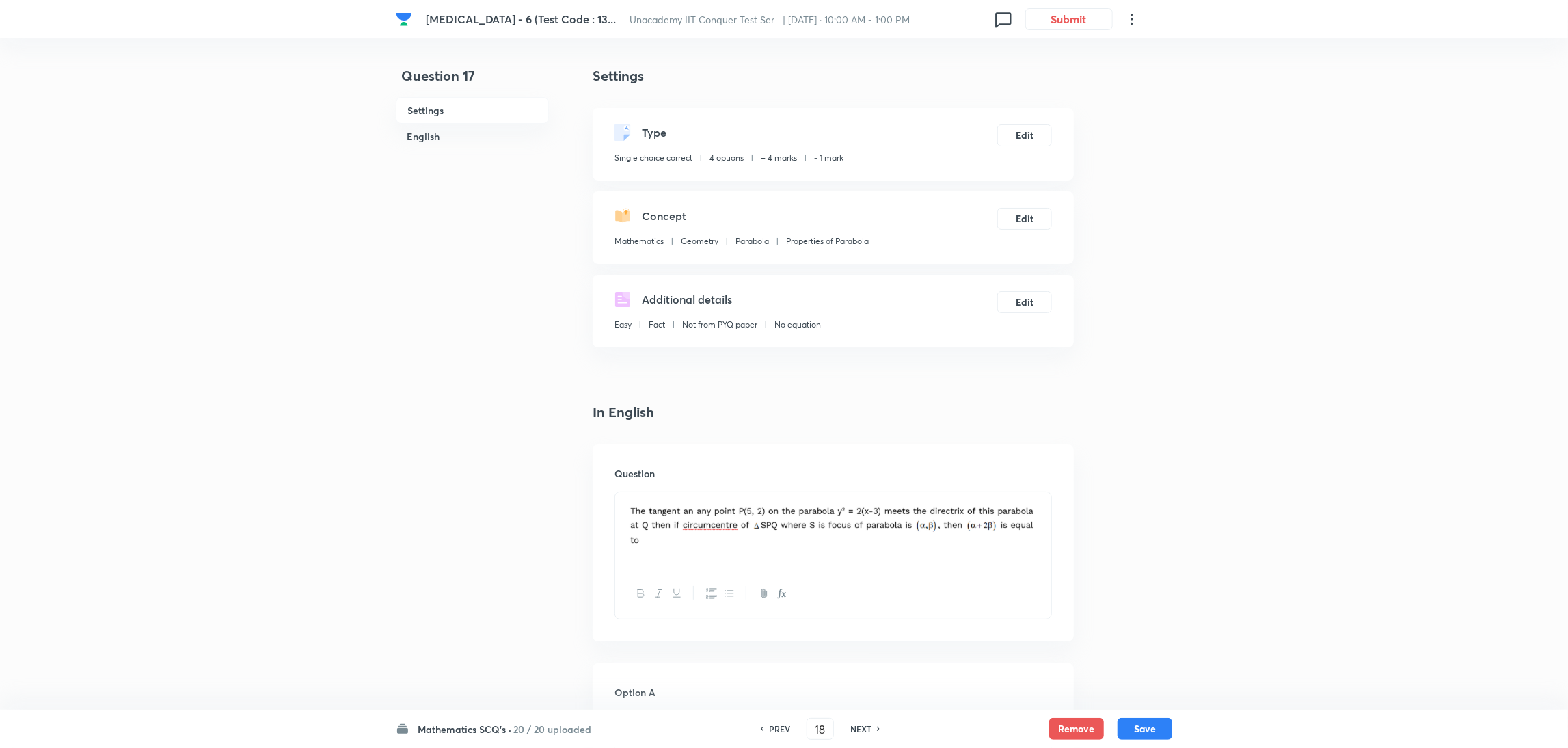
checkbox input "true"
click at [856, 723] on h6 "NEXT" at bounding box center [861, 729] width 21 height 13
type input "19"
checkbox input "false"
checkbox input "true"
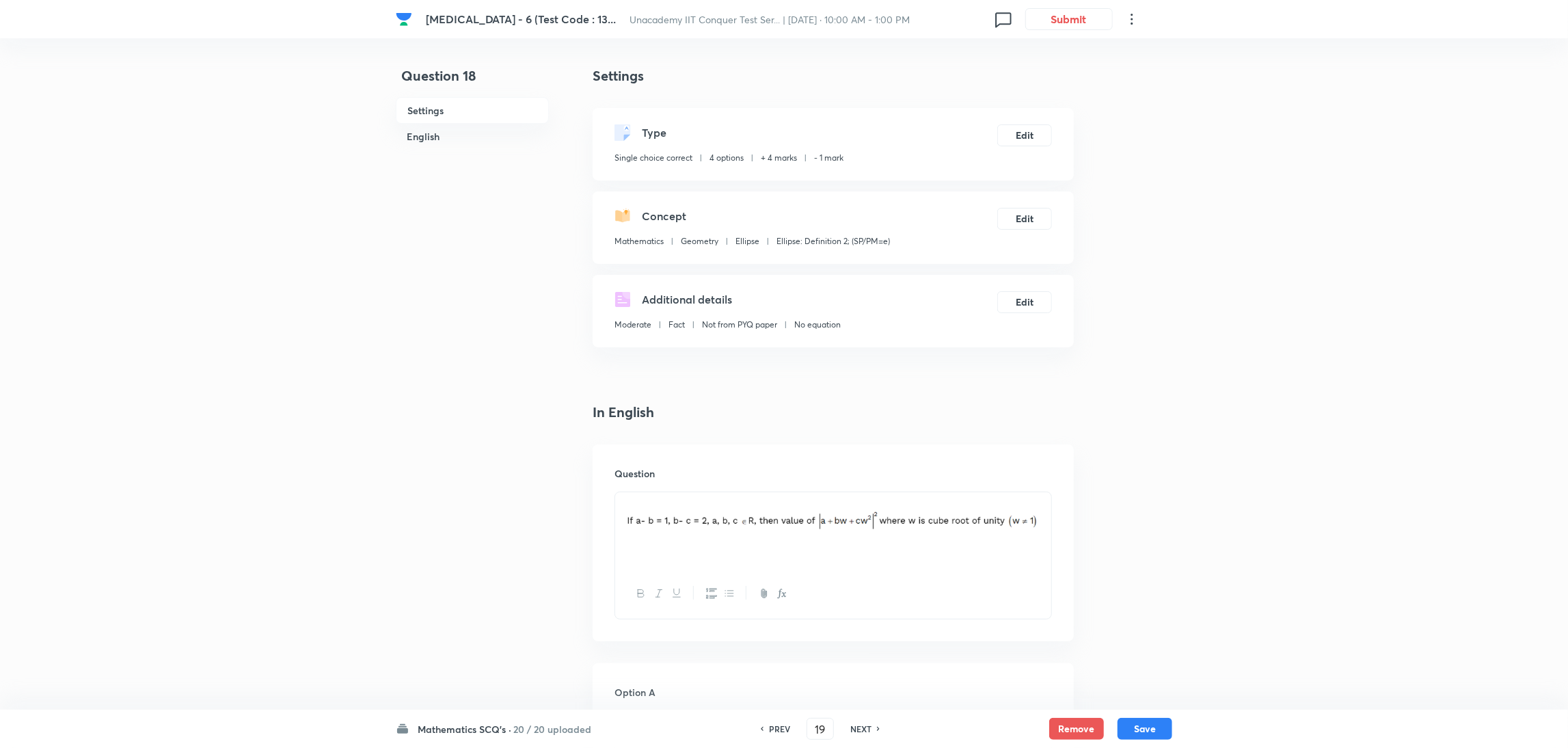
click at [856, 723] on h6 "NEXT" at bounding box center [861, 729] width 21 height 13
type input "20"
checkbox input "false"
checkbox input "true"
click at [856, 723] on h6 "NEXT" at bounding box center [861, 729] width 21 height 13
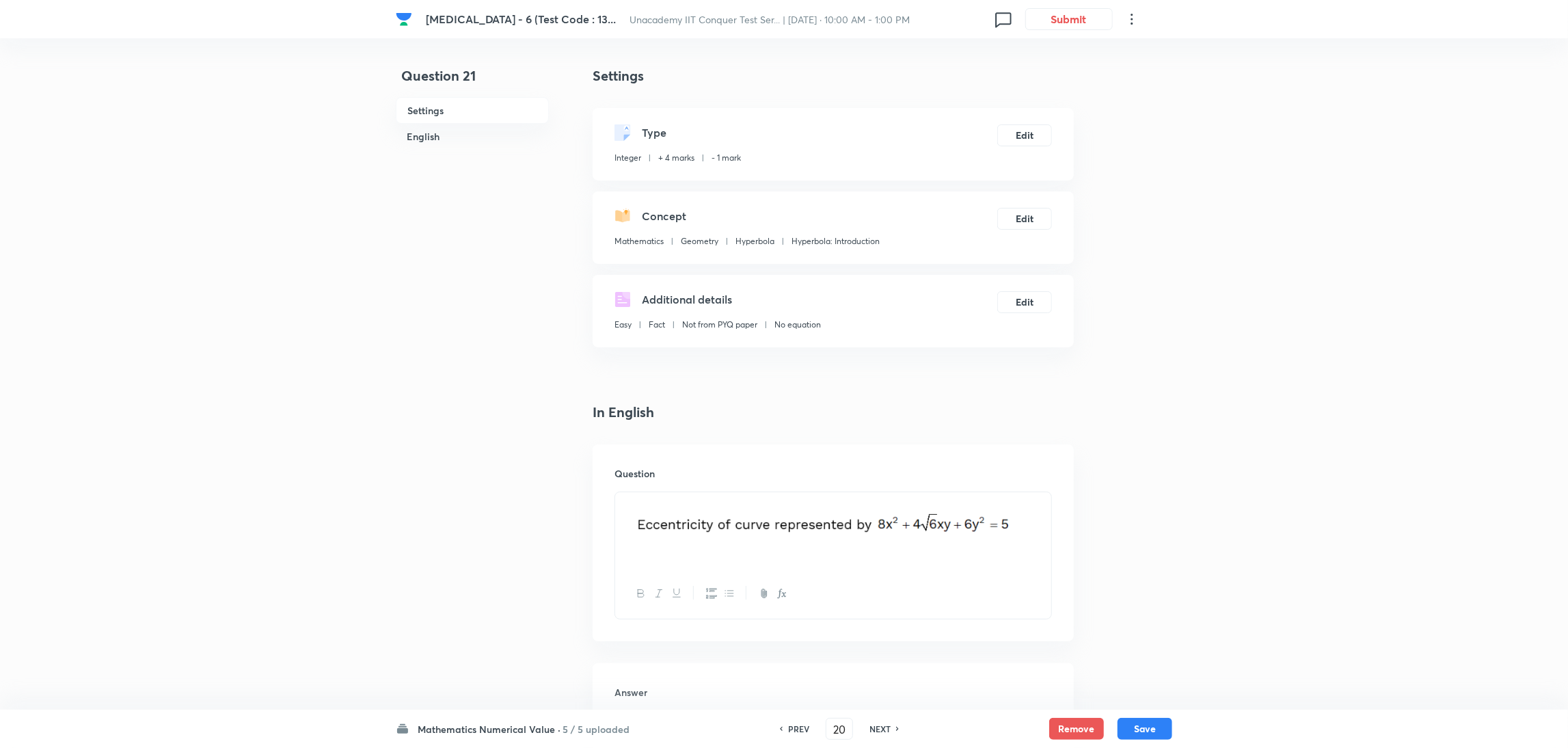
type input "21"
type input "4"
click at [856, 723] on div "PREV 21 ​ NEXT" at bounding box center [839, 729] width 176 height 22
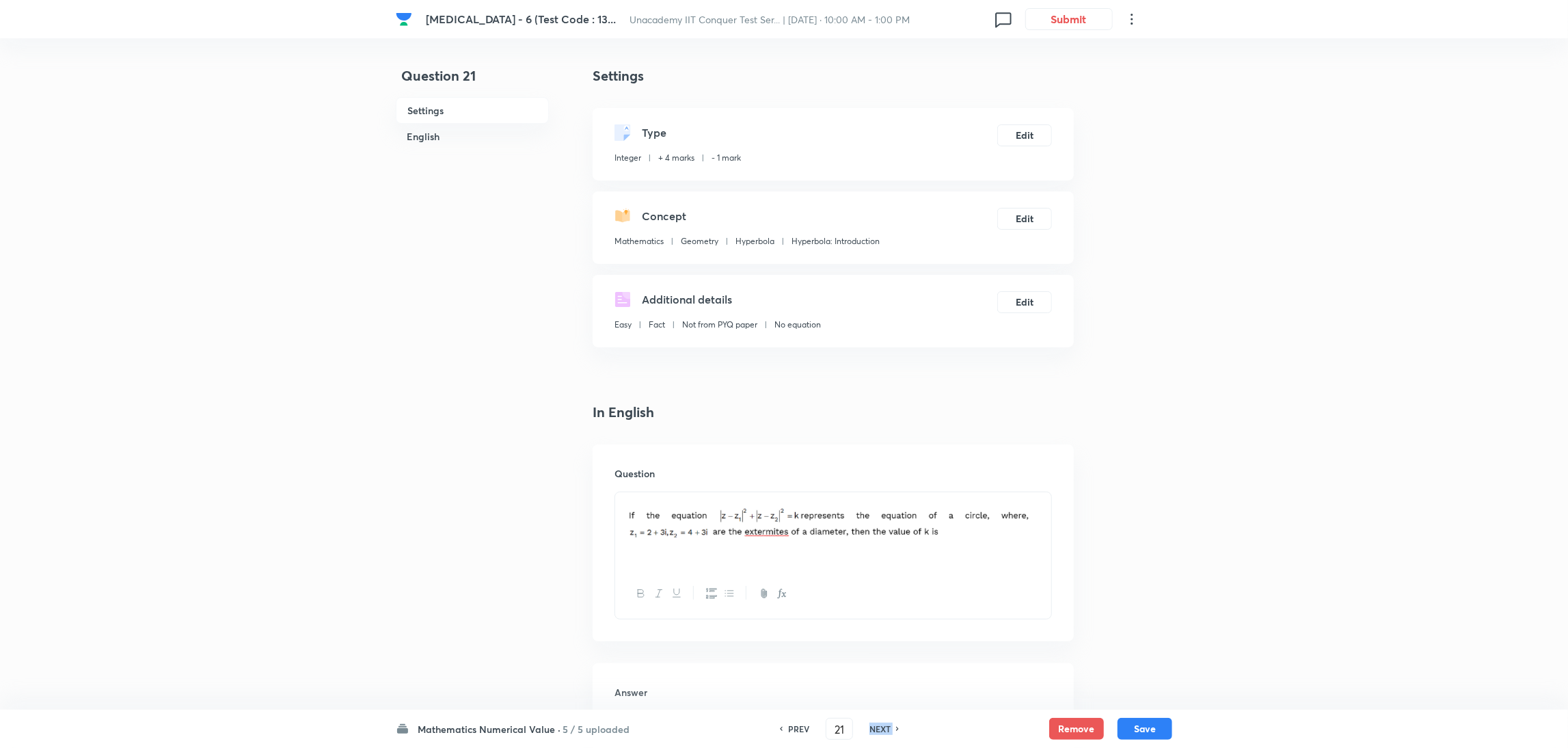
click at [856, 723] on div "PREV 21 ​ NEXT" at bounding box center [839, 729] width 176 height 22
click at [879, 731] on h6 "NEXT" at bounding box center [880, 729] width 21 height 13
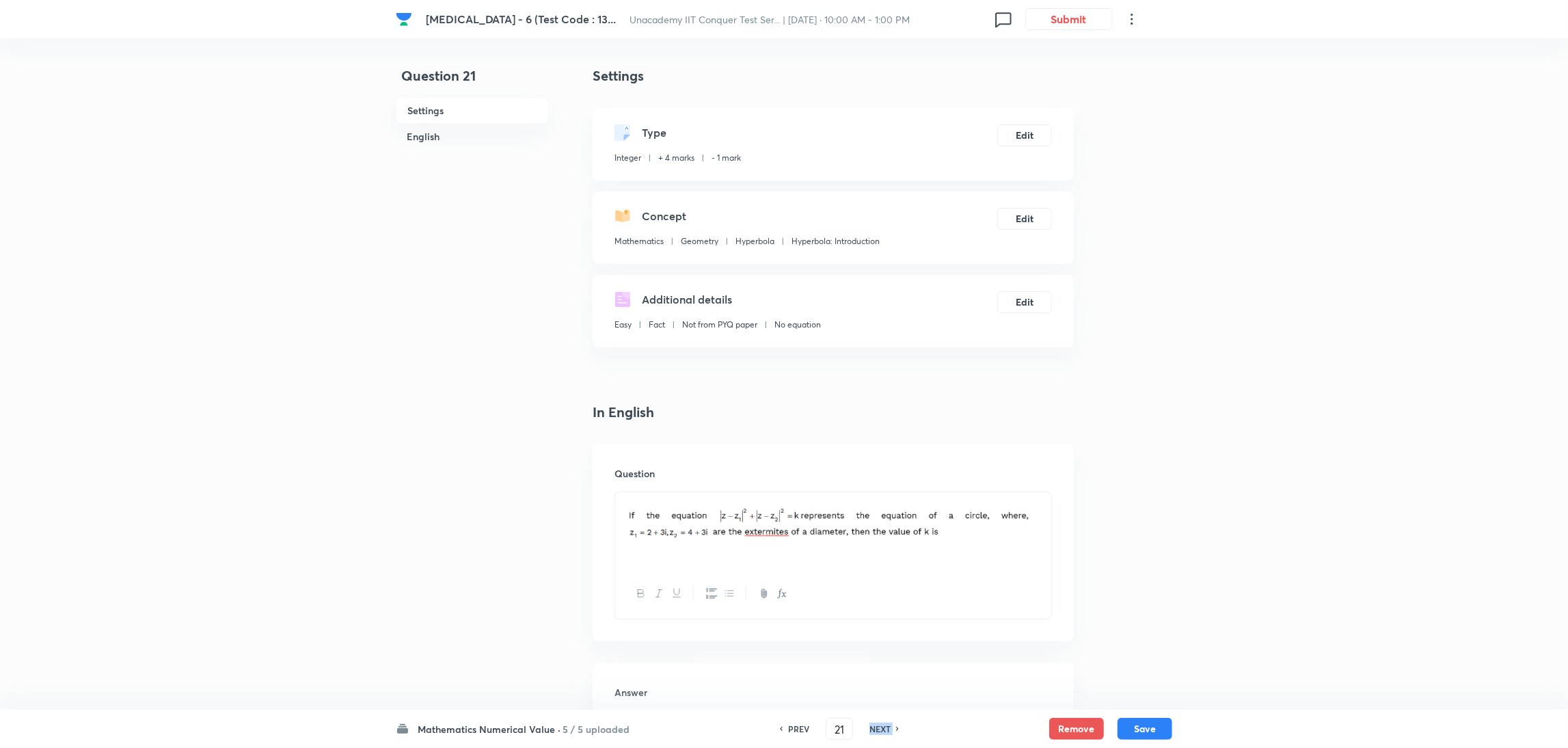
type input "22"
type input "8"
click at [879, 731] on h6 "NEXT" at bounding box center [880, 729] width 21 height 13
type input "23"
type input "2"
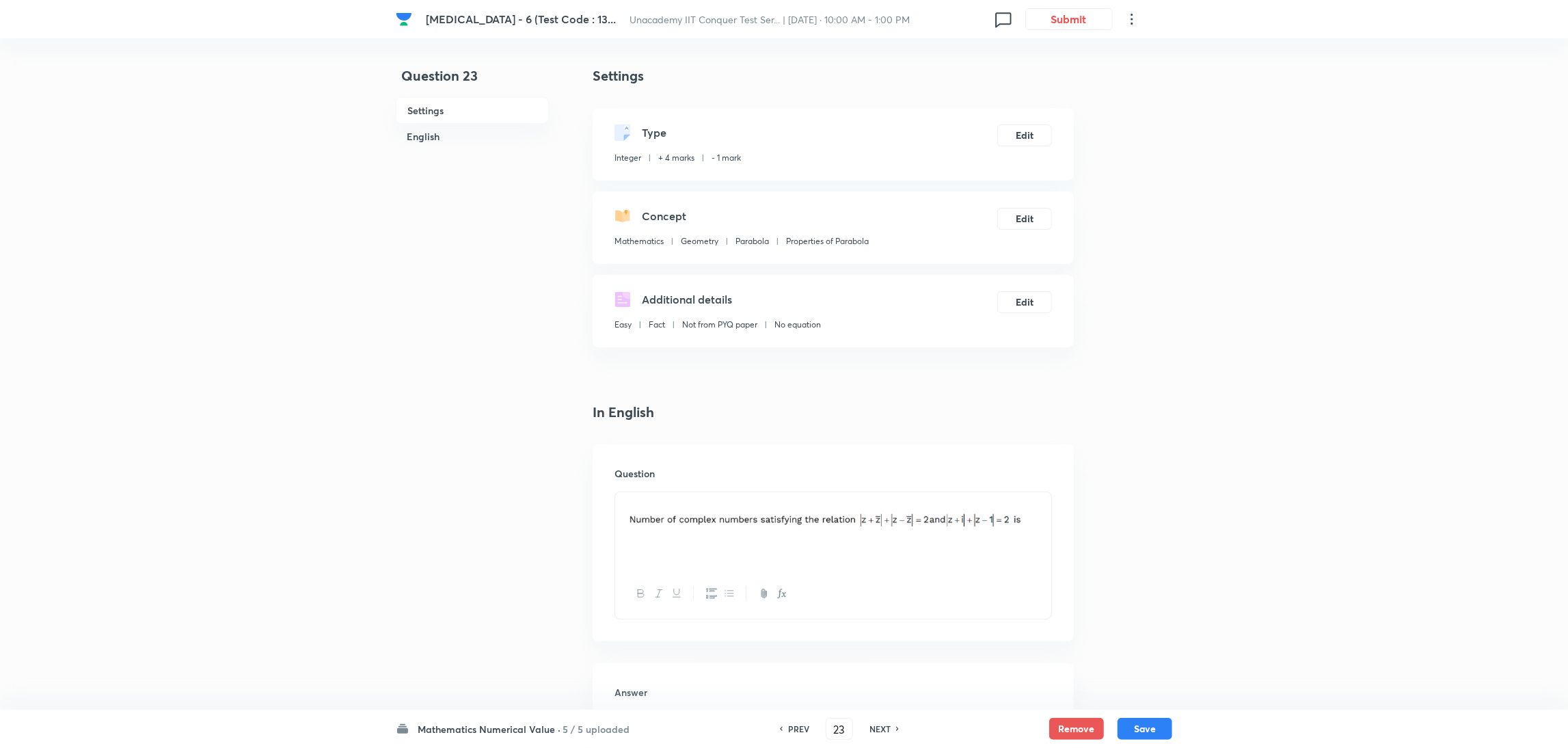
click at [879, 731] on h6 "NEXT" at bounding box center [880, 729] width 21 height 13
type input "24"
type input "65"
click at [879, 731] on h6 "NEXT" at bounding box center [880, 729] width 21 height 13
type input "25"
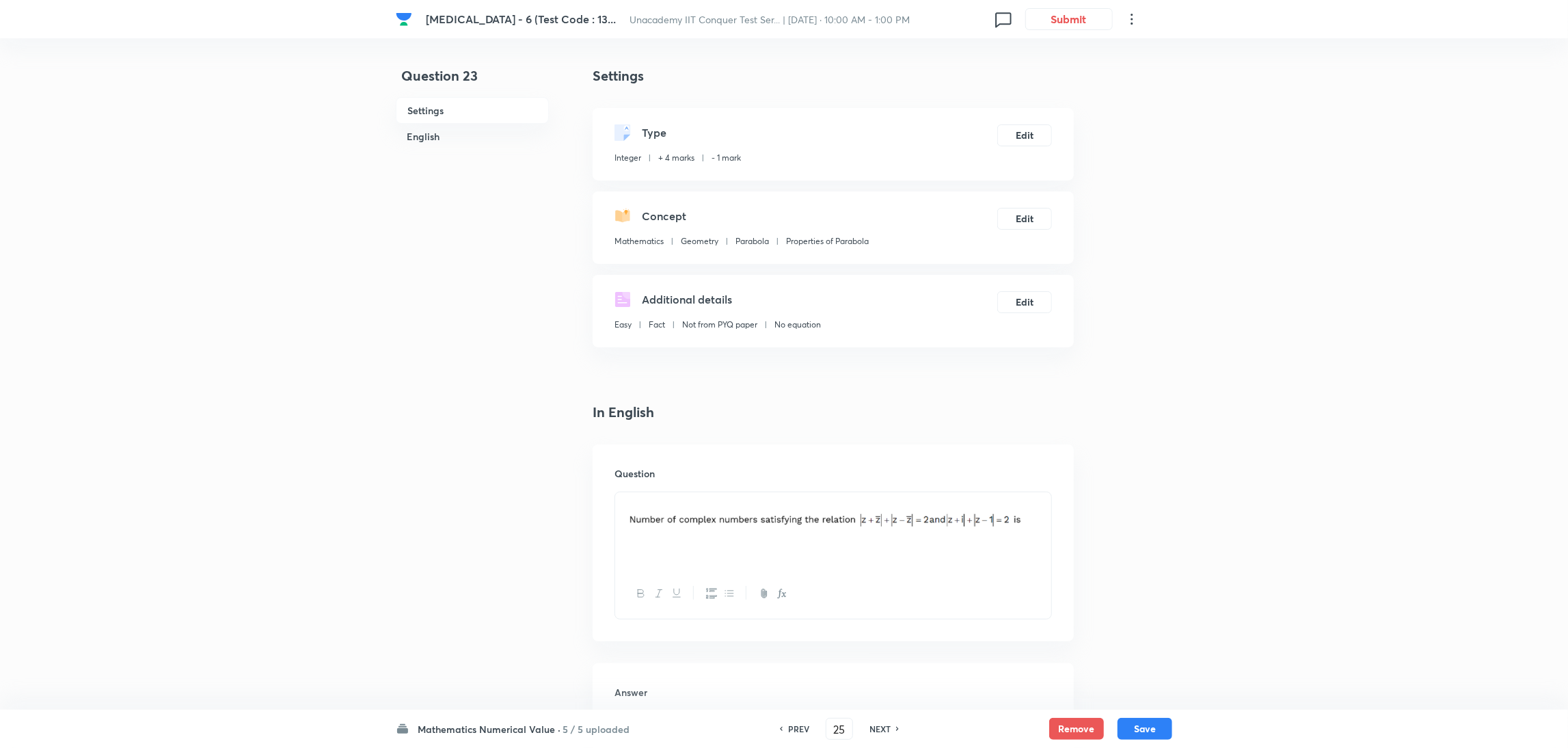
type input "2"
click at [879, 731] on h6 "NEXT" at bounding box center [880, 729] width 21 height 13
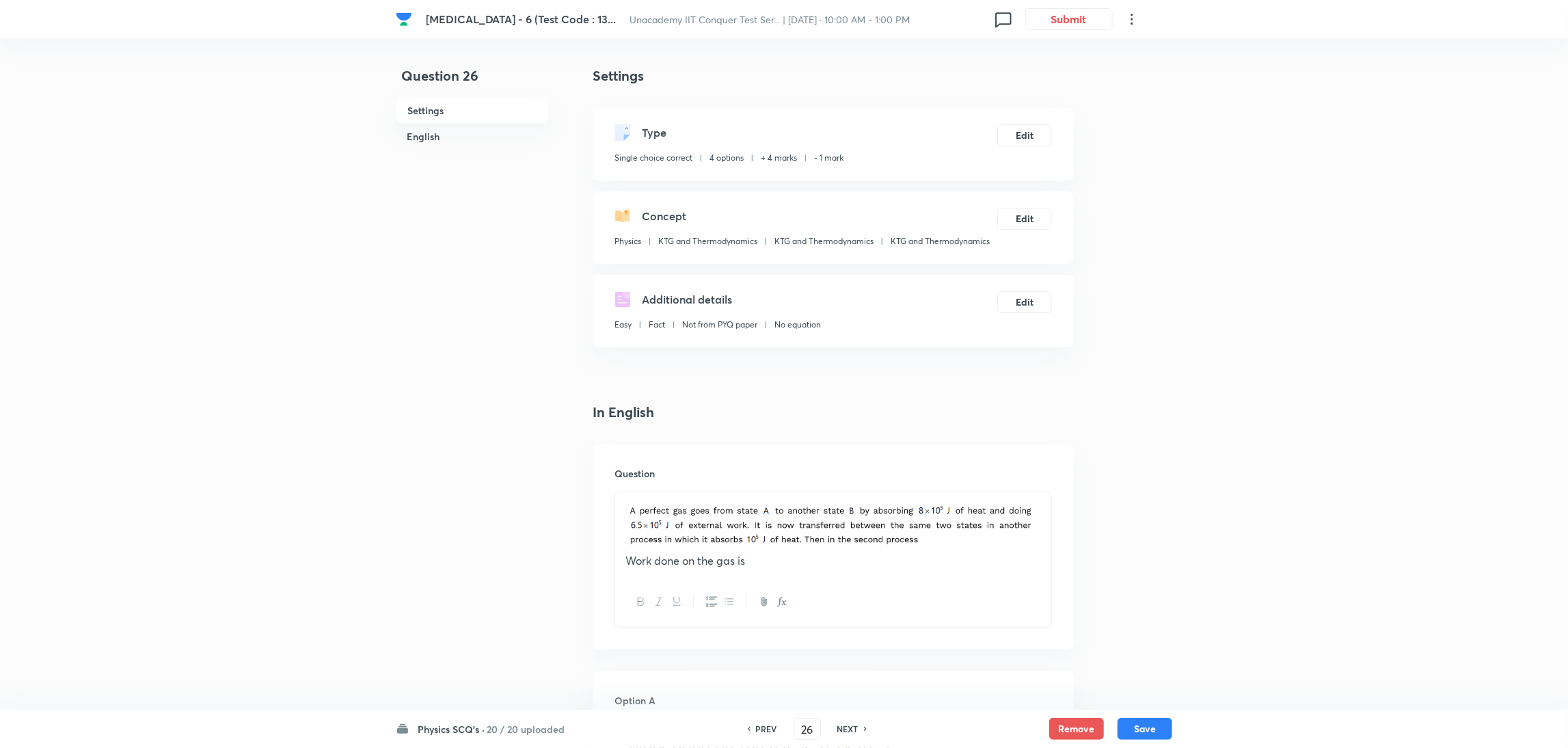
click at [879, 731] on div "PREV 26 ​ NEXT" at bounding box center [807, 729] width 176 height 22
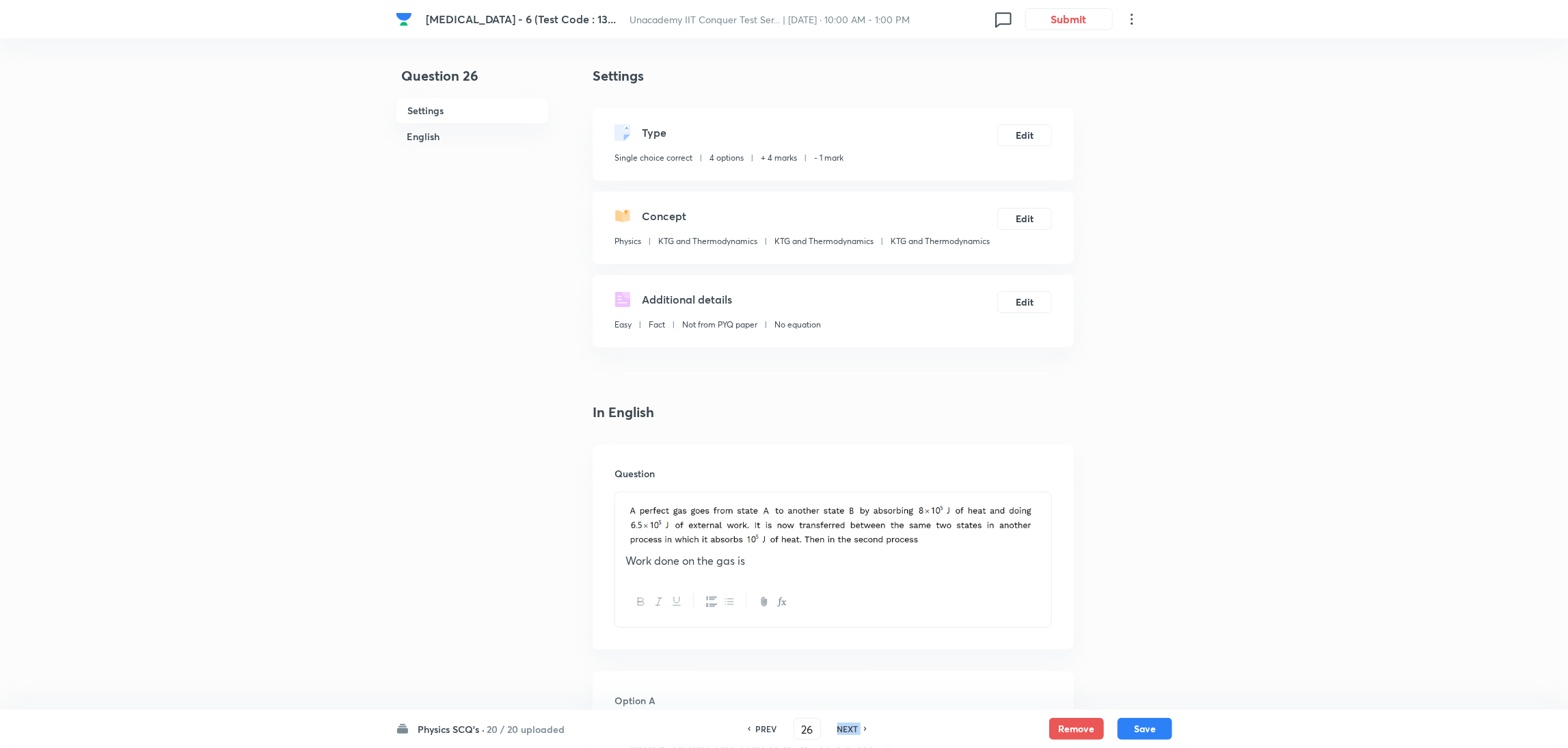
click at [879, 731] on div "PREV 26 ​ NEXT" at bounding box center [807, 729] width 176 height 22
click at [847, 729] on h6 "NEXT" at bounding box center [848, 729] width 21 height 13
type input "27"
checkbox input "false"
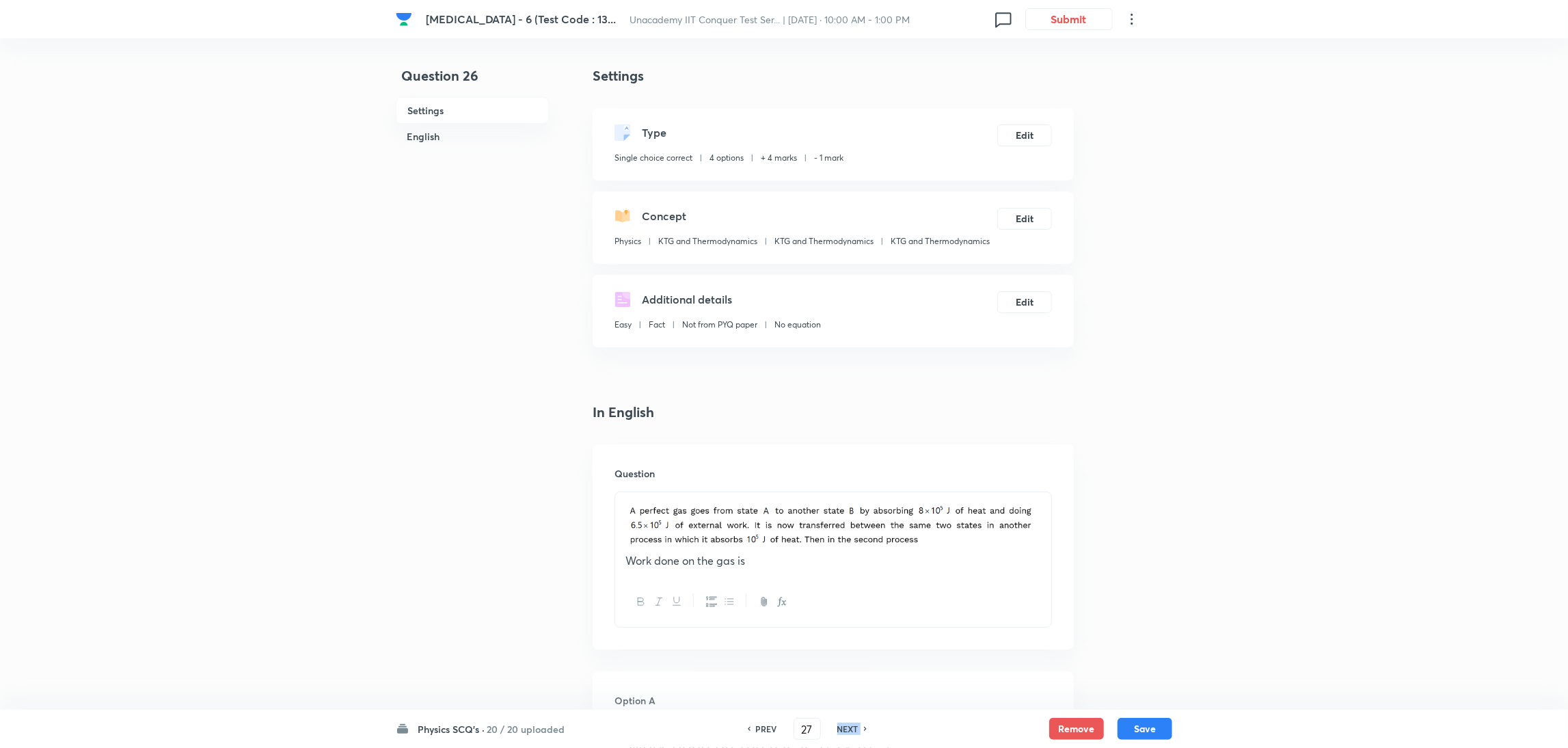
checkbox input "true"
click at [847, 729] on h6 "NEXT" at bounding box center [848, 729] width 21 height 13
type input "28"
checkbox input "false"
checkbox input "true"
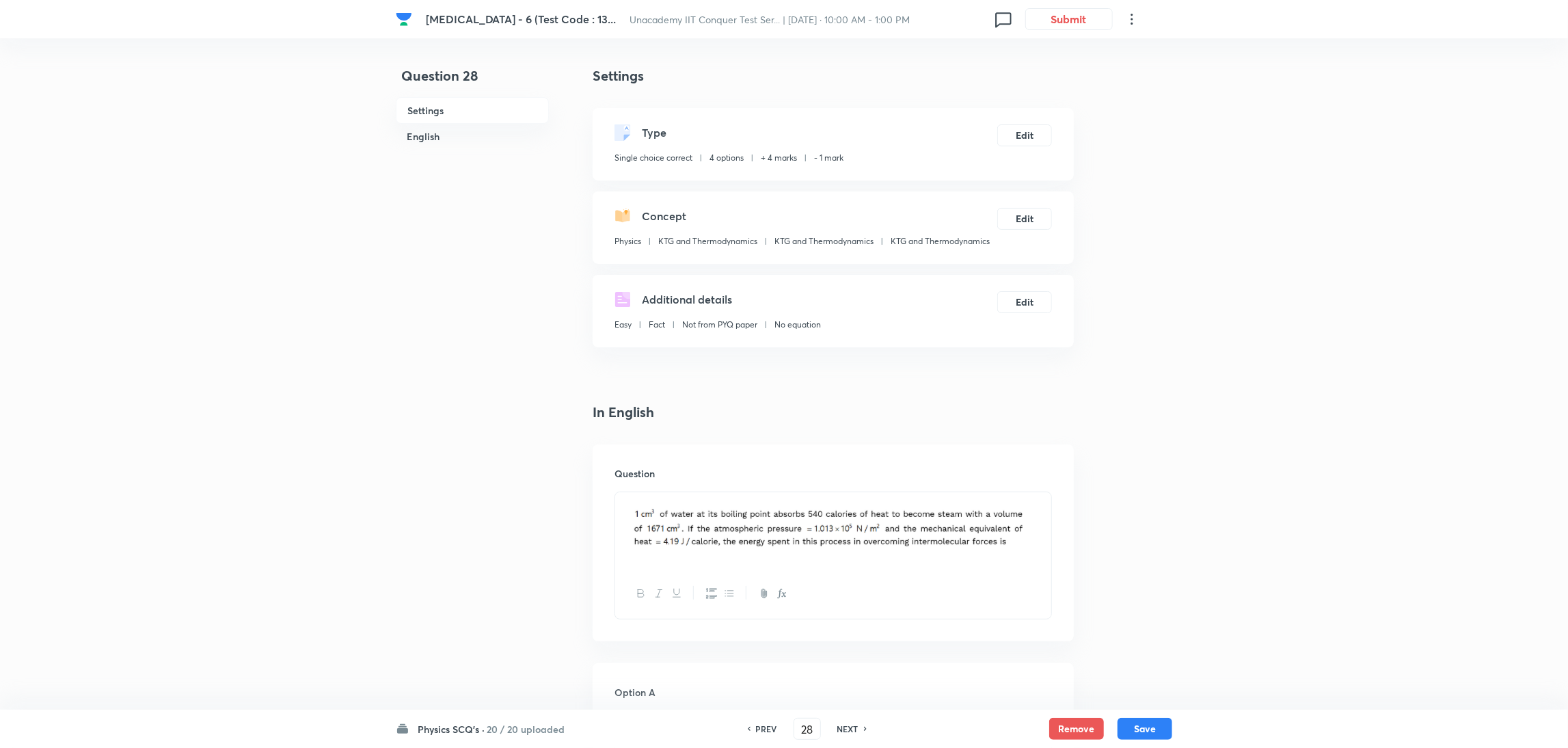
click at [847, 729] on h6 "NEXT" at bounding box center [848, 729] width 21 height 13
type input "29"
checkbox input "false"
checkbox input "true"
click at [847, 729] on h6 "NEXT" at bounding box center [848, 729] width 21 height 13
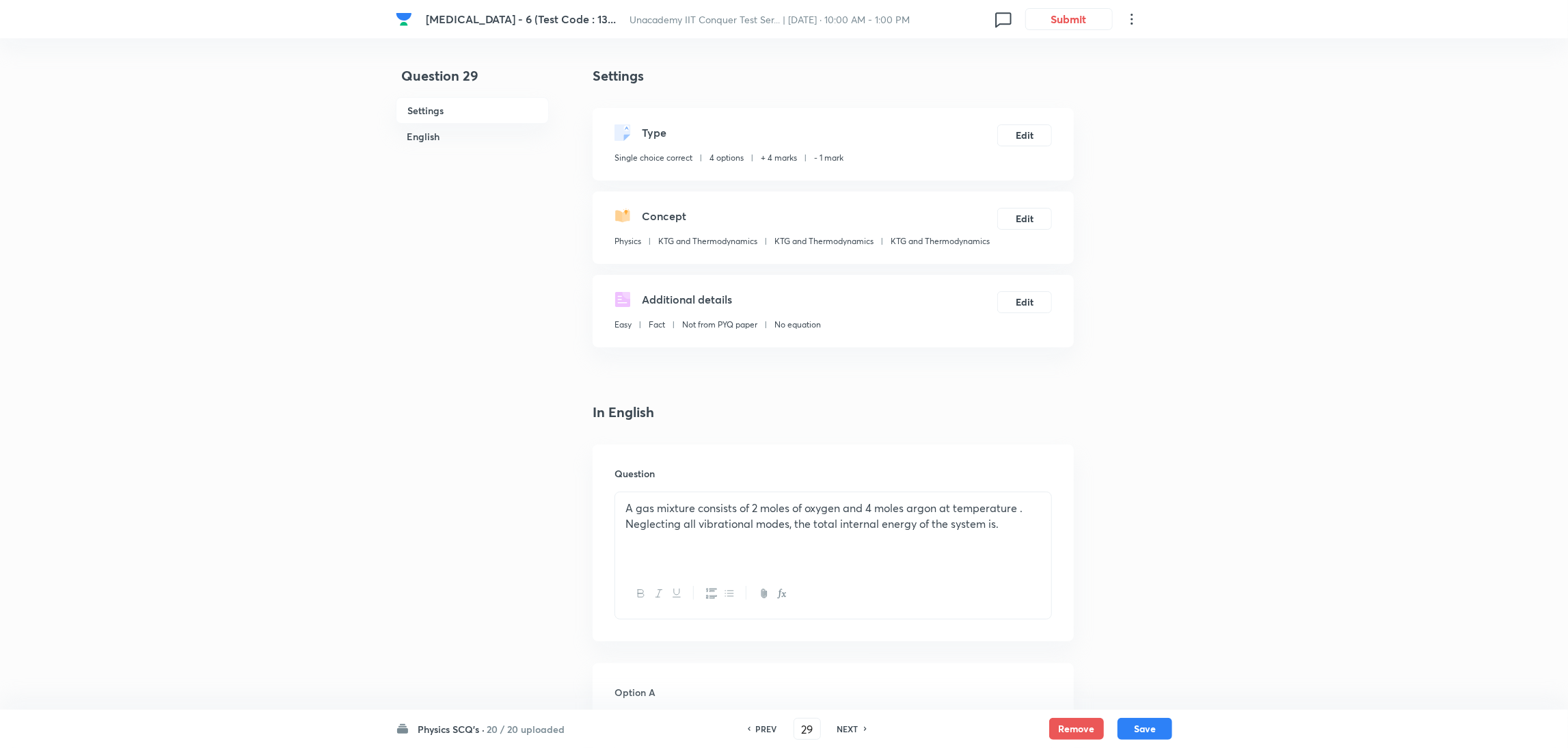
type input "30"
checkbox input "false"
checkbox input "true"
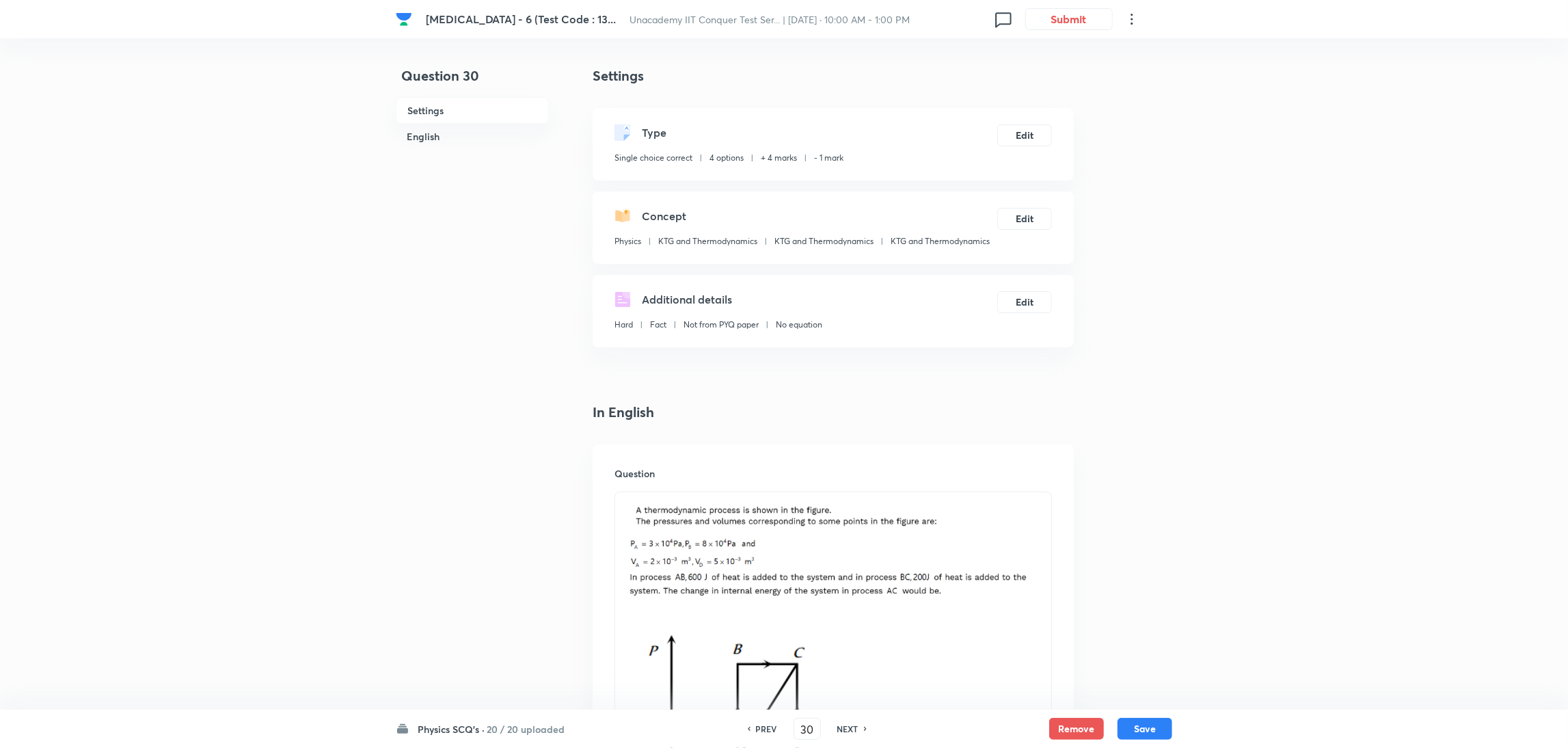
click at [847, 729] on h6 "NEXT" at bounding box center [848, 729] width 21 height 13
type input "31"
checkbox input "true"
click at [847, 729] on h6 "NEXT" at bounding box center [848, 729] width 21 height 13
type input "32"
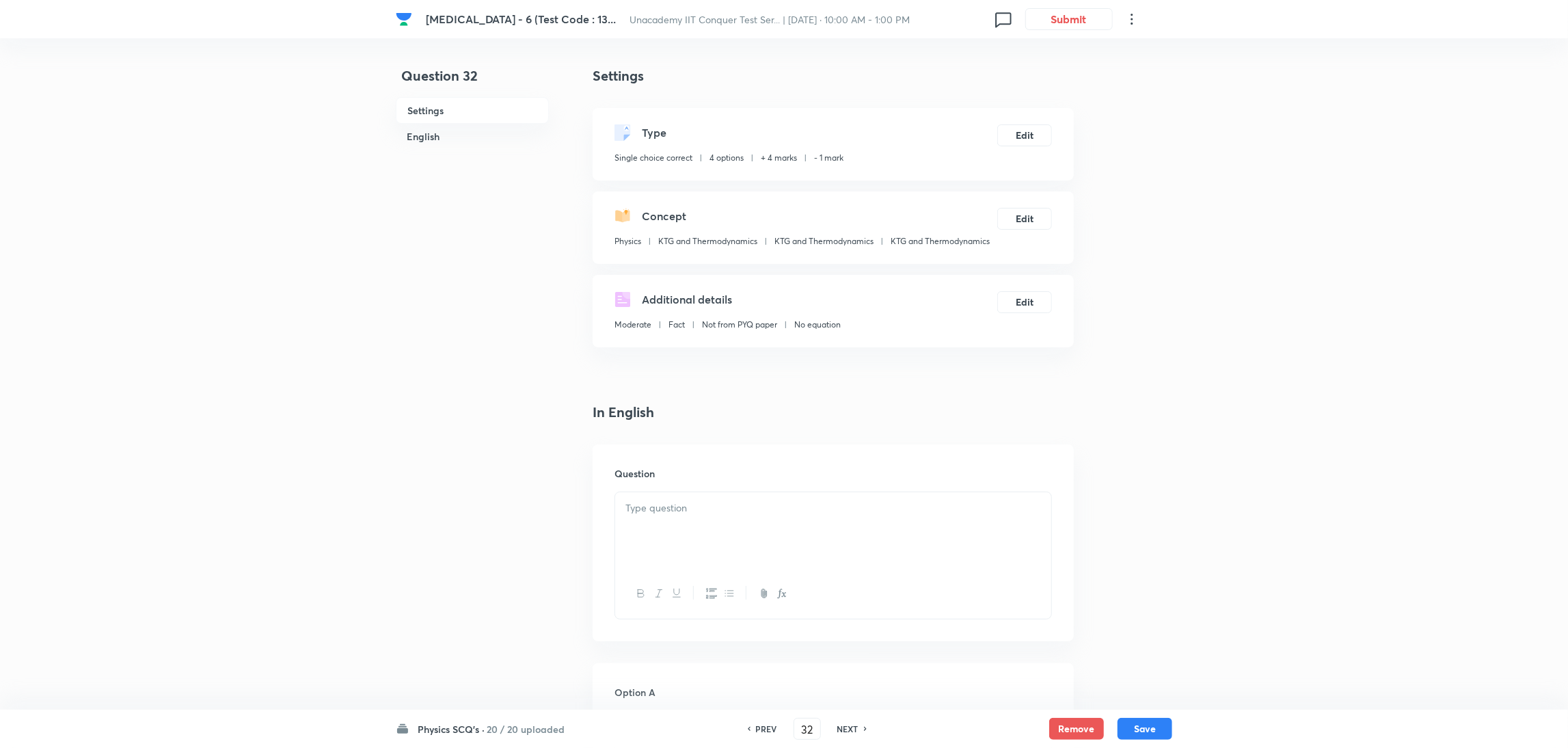
checkbox input "false"
checkbox input "true"
click at [847, 729] on h6 "NEXT" at bounding box center [848, 729] width 21 height 13
type input "33"
checkbox input "false"
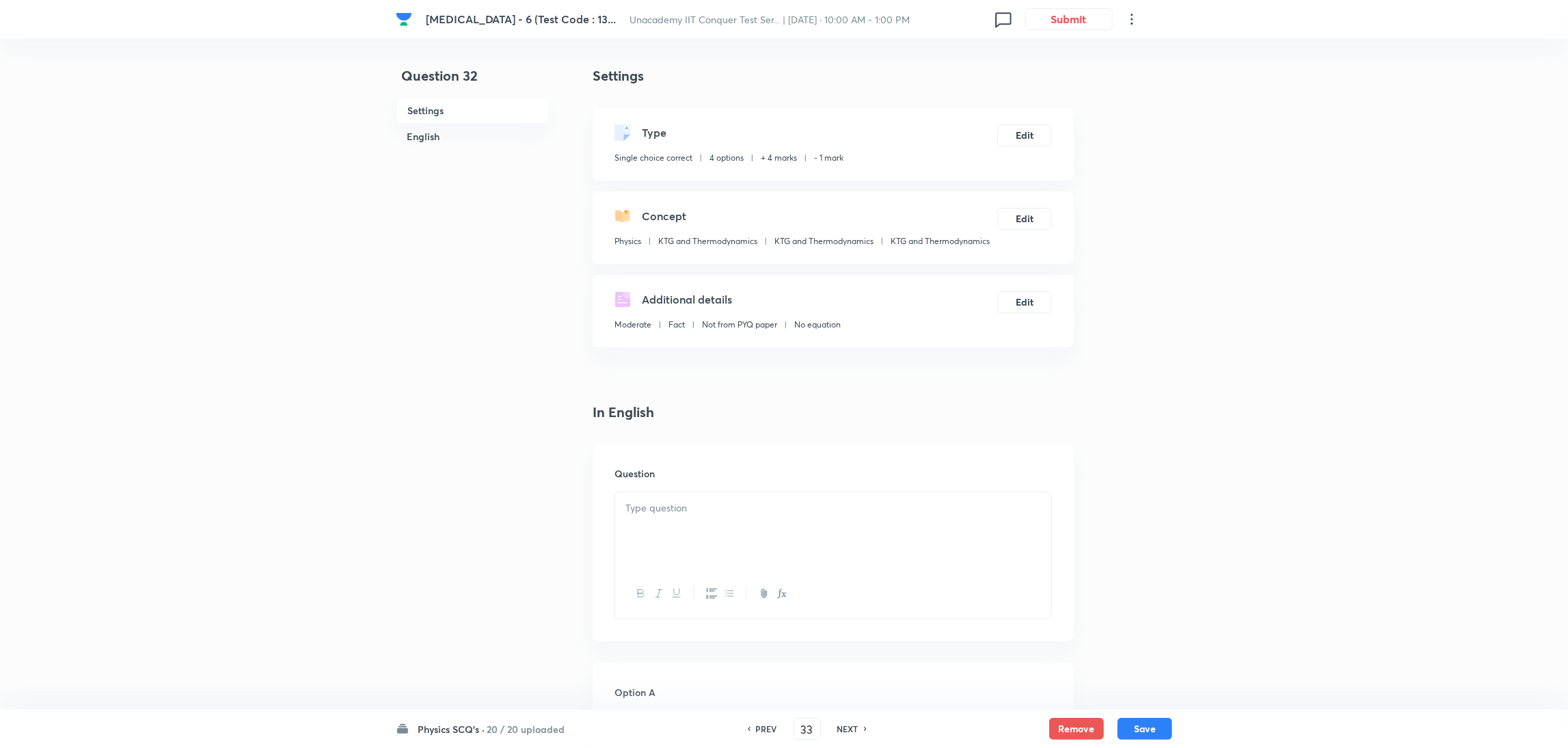
checkbox input "true"
click at [847, 729] on h6 "NEXT" at bounding box center [848, 729] width 21 height 13
type input "34"
checkbox input "false"
checkbox input "true"
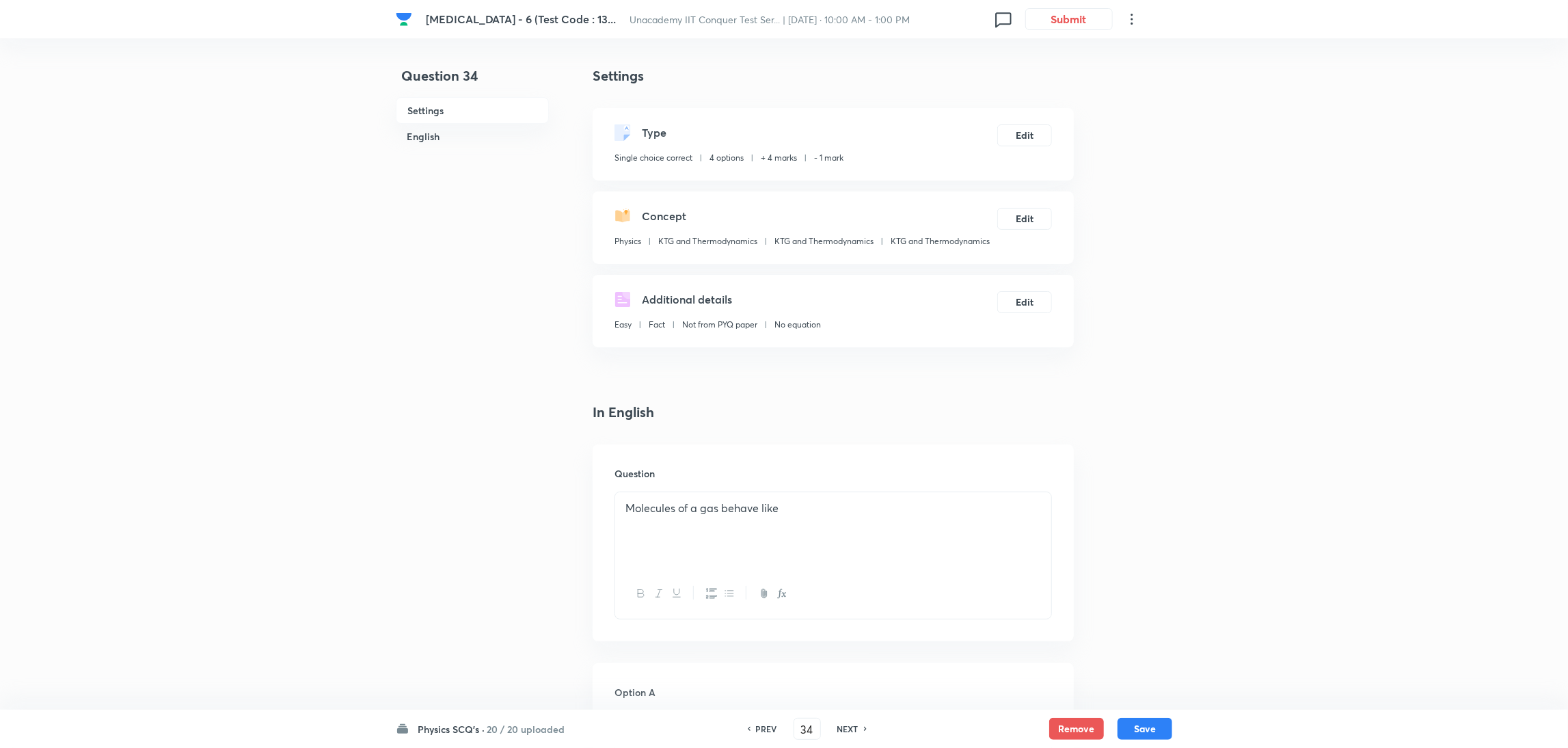
click at [847, 729] on h6 "NEXT" at bounding box center [848, 729] width 21 height 13
type input "35"
checkbox input "true"
checkbox input "false"
click at [847, 729] on h6 "NEXT" at bounding box center [848, 729] width 21 height 13
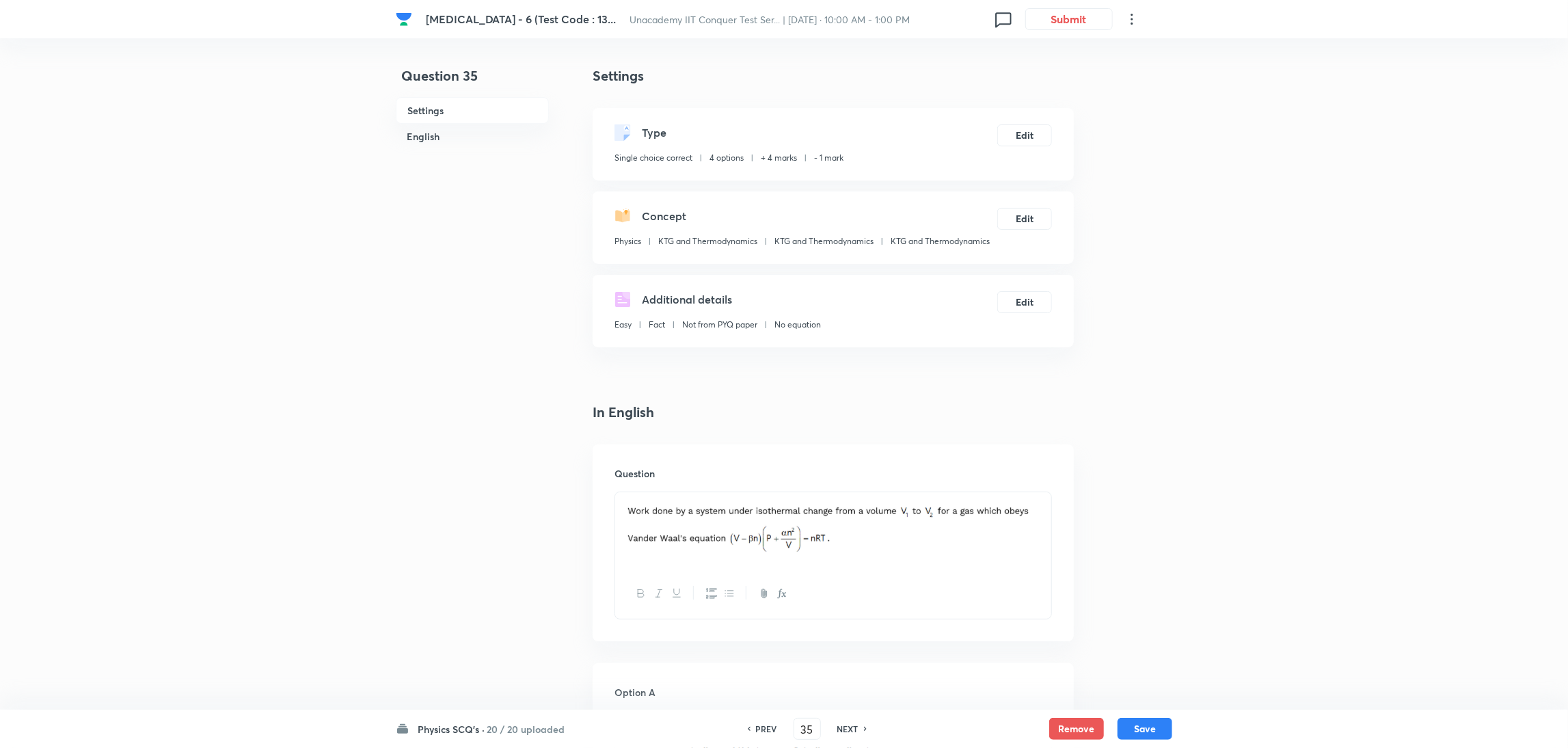
type input "36"
checkbox input "false"
checkbox input "true"
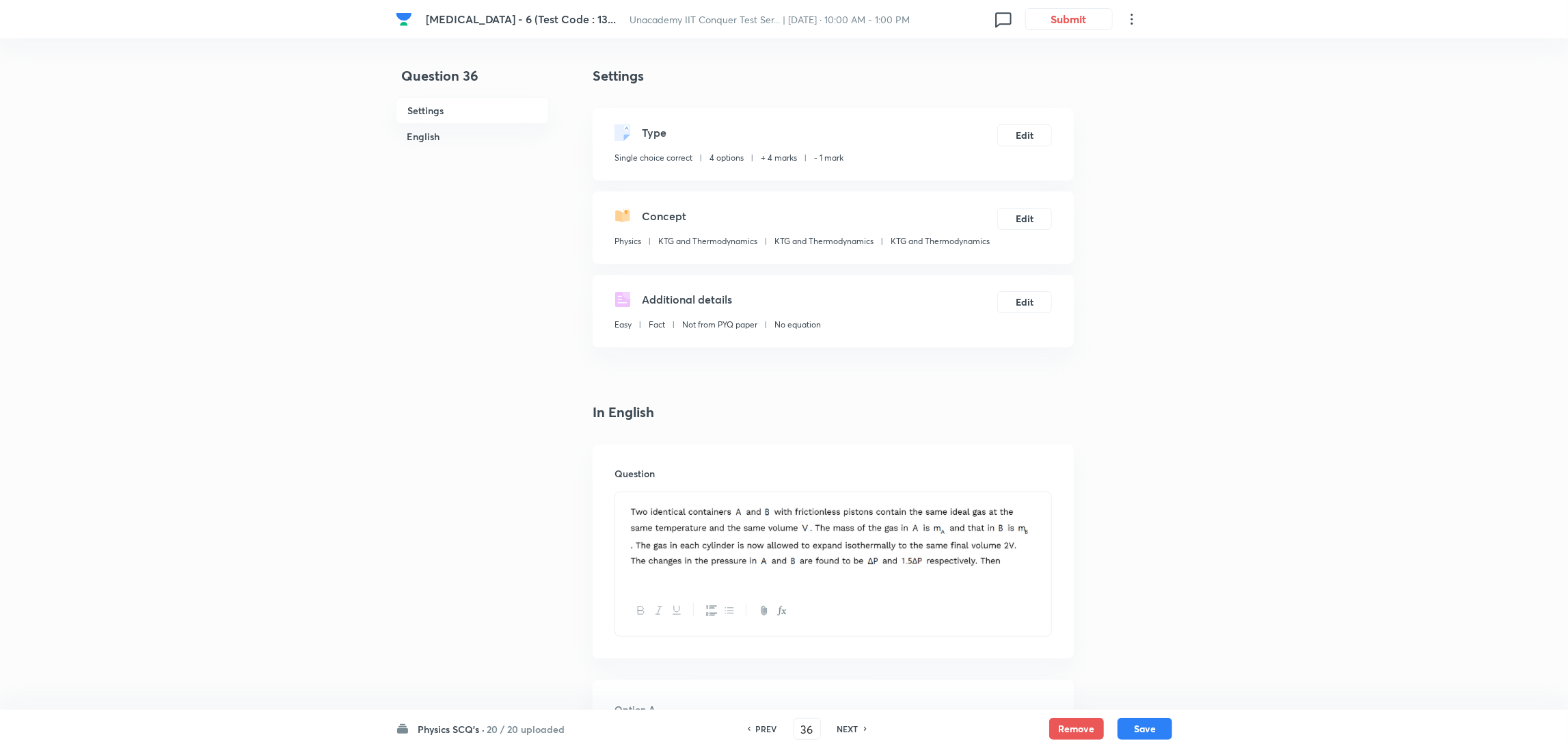
click at [847, 729] on h6 "NEXT" at bounding box center [848, 729] width 21 height 13
type input "37"
checkbox input "false"
checkbox input "true"
click at [847, 729] on h6 "NEXT" at bounding box center [848, 729] width 21 height 13
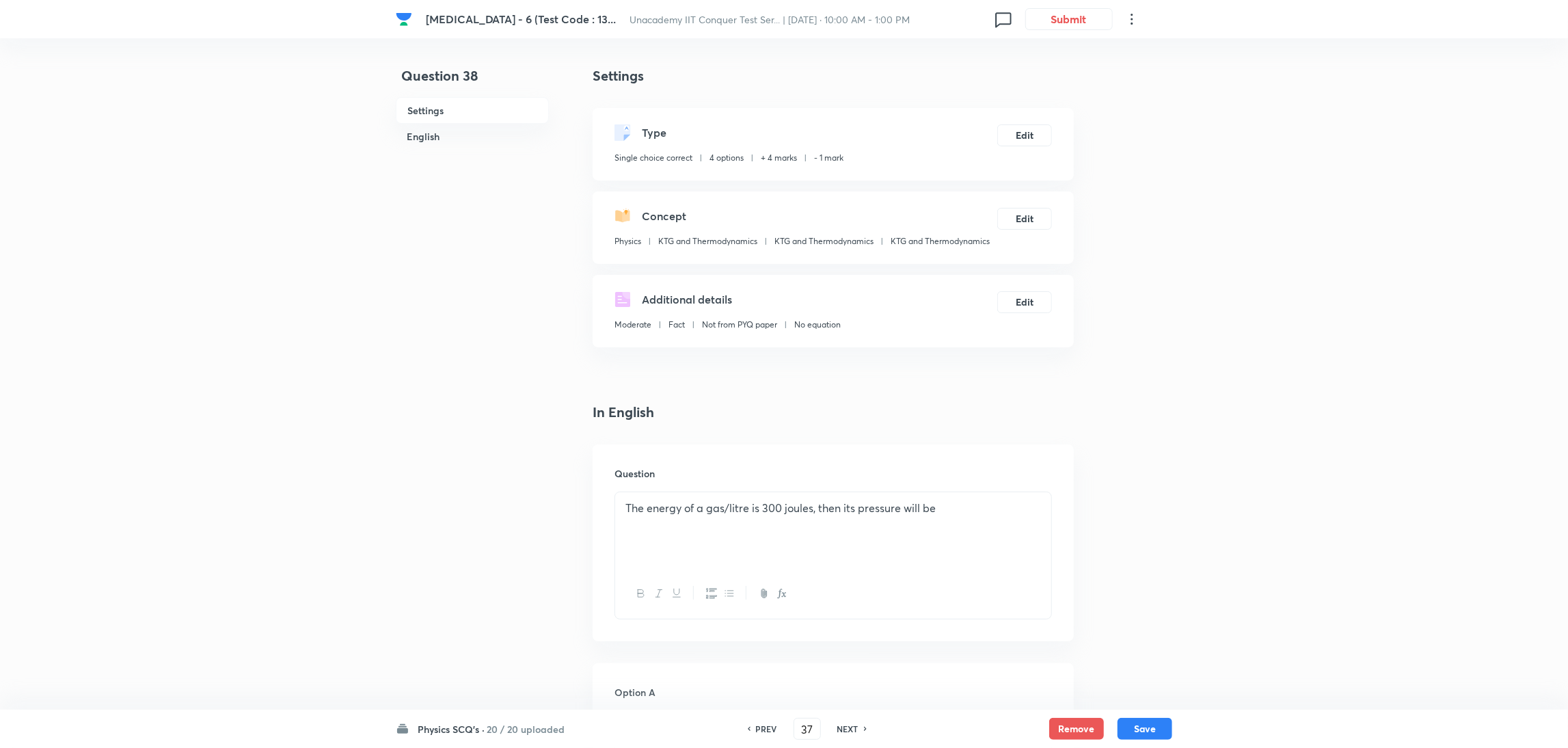
type input "38"
checkbox input "false"
checkbox input "true"
click at [847, 729] on h6 "NEXT" at bounding box center [848, 729] width 21 height 13
type input "39"
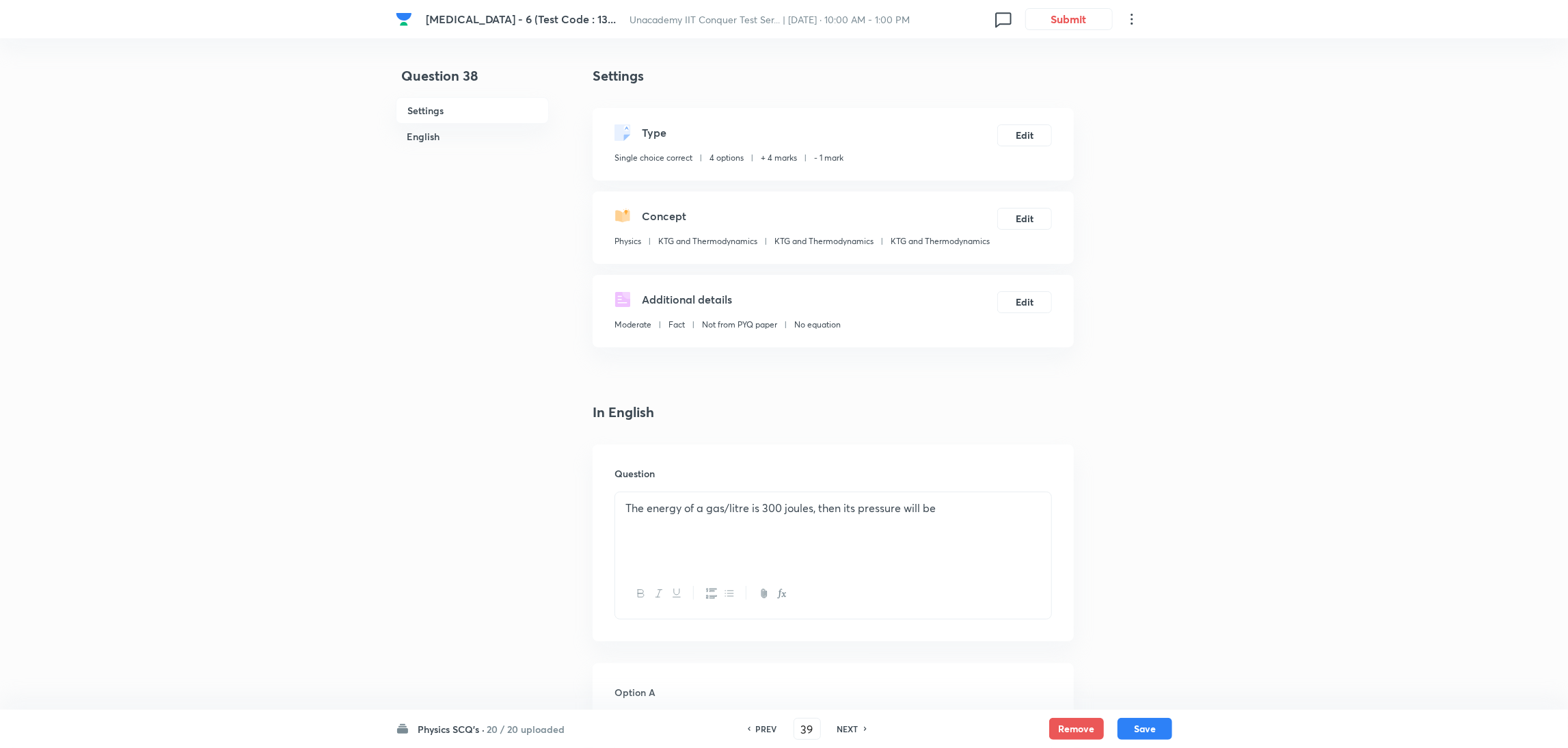
checkbox input "false"
checkbox input "true"
click at [847, 729] on h6 "NEXT" at bounding box center [848, 729] width 21 height 13
type input "40"
checkbox input "false"
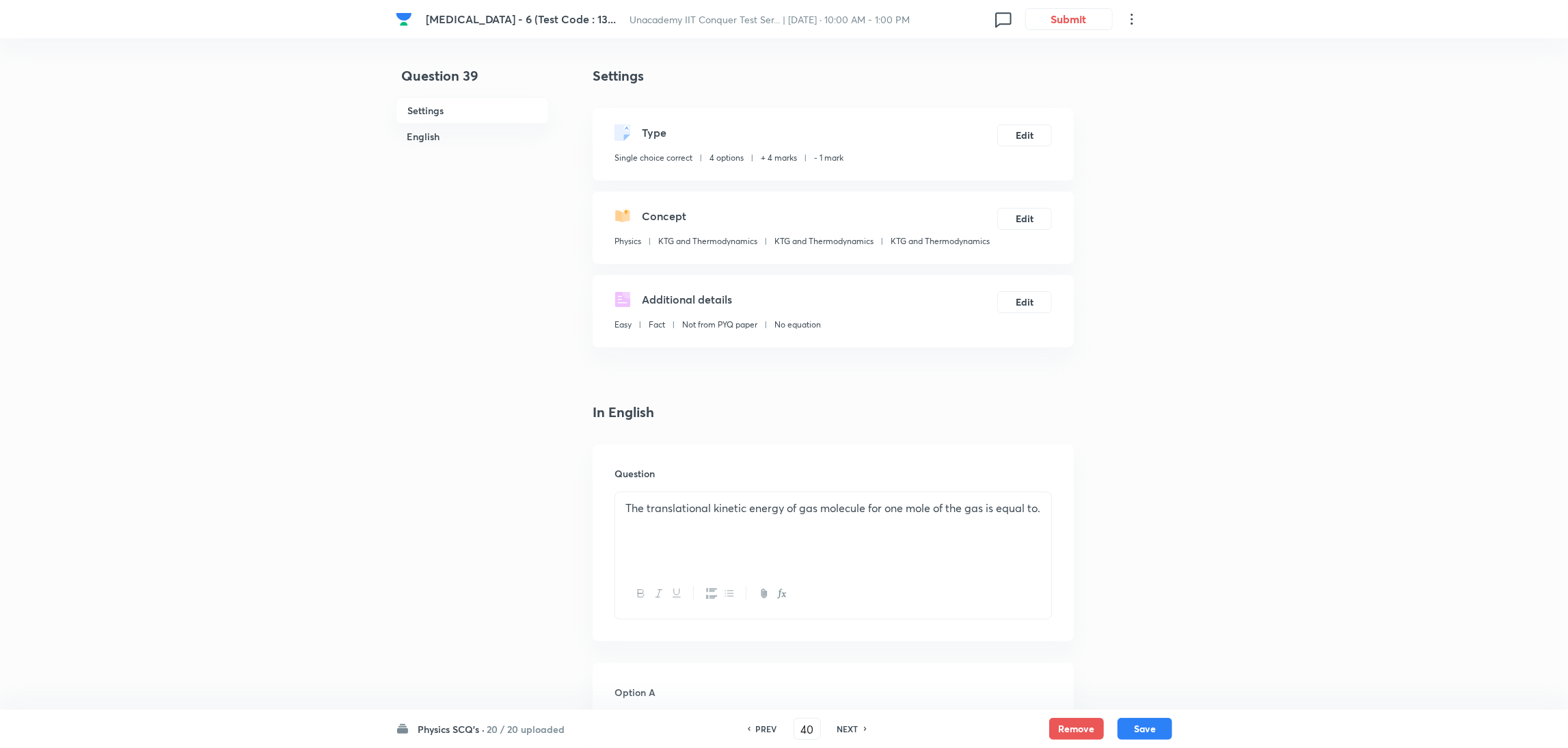
checkbox input "true"
click at [847, 729] on h6 "NEXT" at bounding box center [848, 729] width 21 height 13
type input "41"
checkbox input "false"
checkbox input "true"
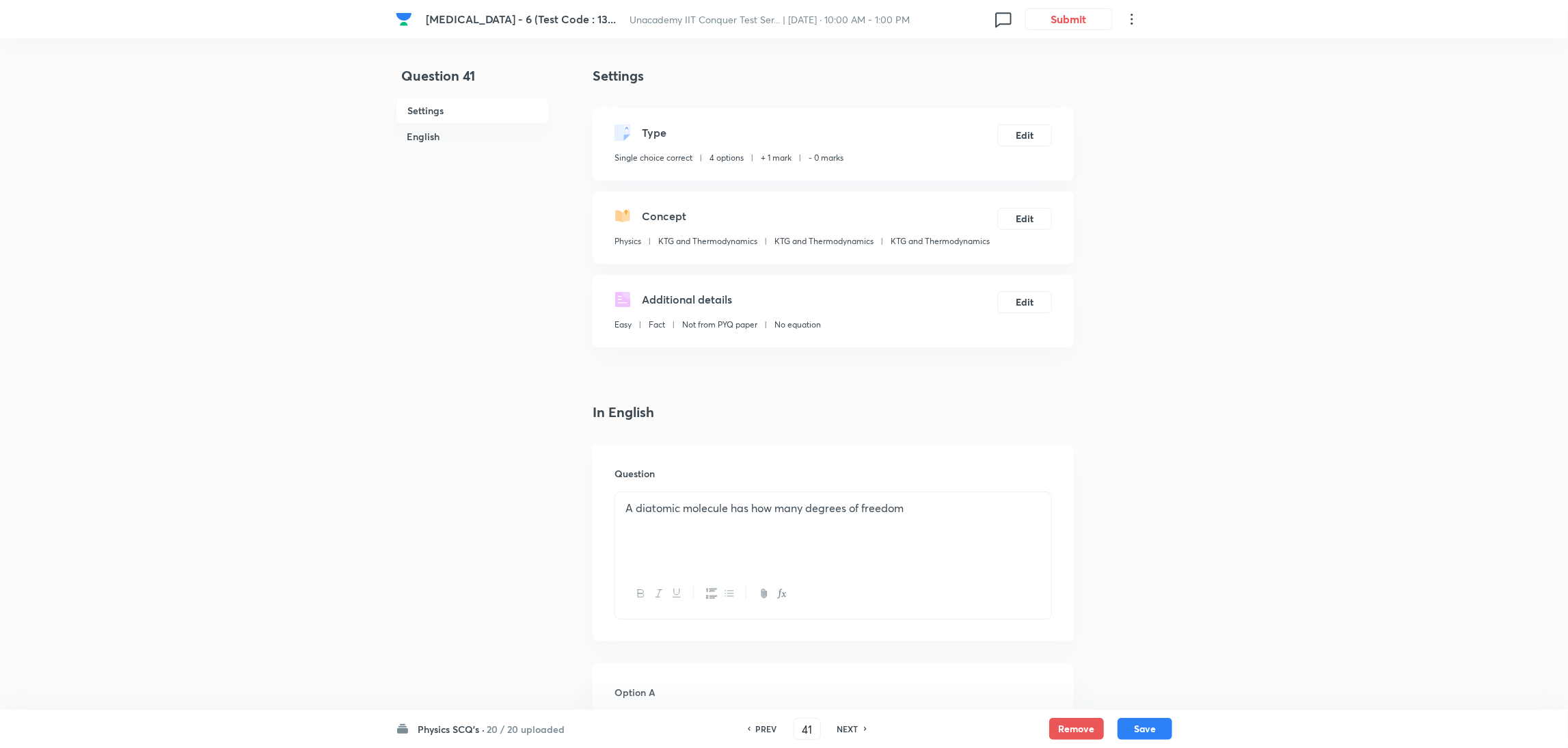
click at [847, 729] on h6 "NEXT" at bounding box center [848, 729] width 21 height 13
type input "42"
checkbox input "false"
checkbox input "true"
click at [847, 729] on h6 "NEXT" at bounding box center [848, 729] width 21 height 13
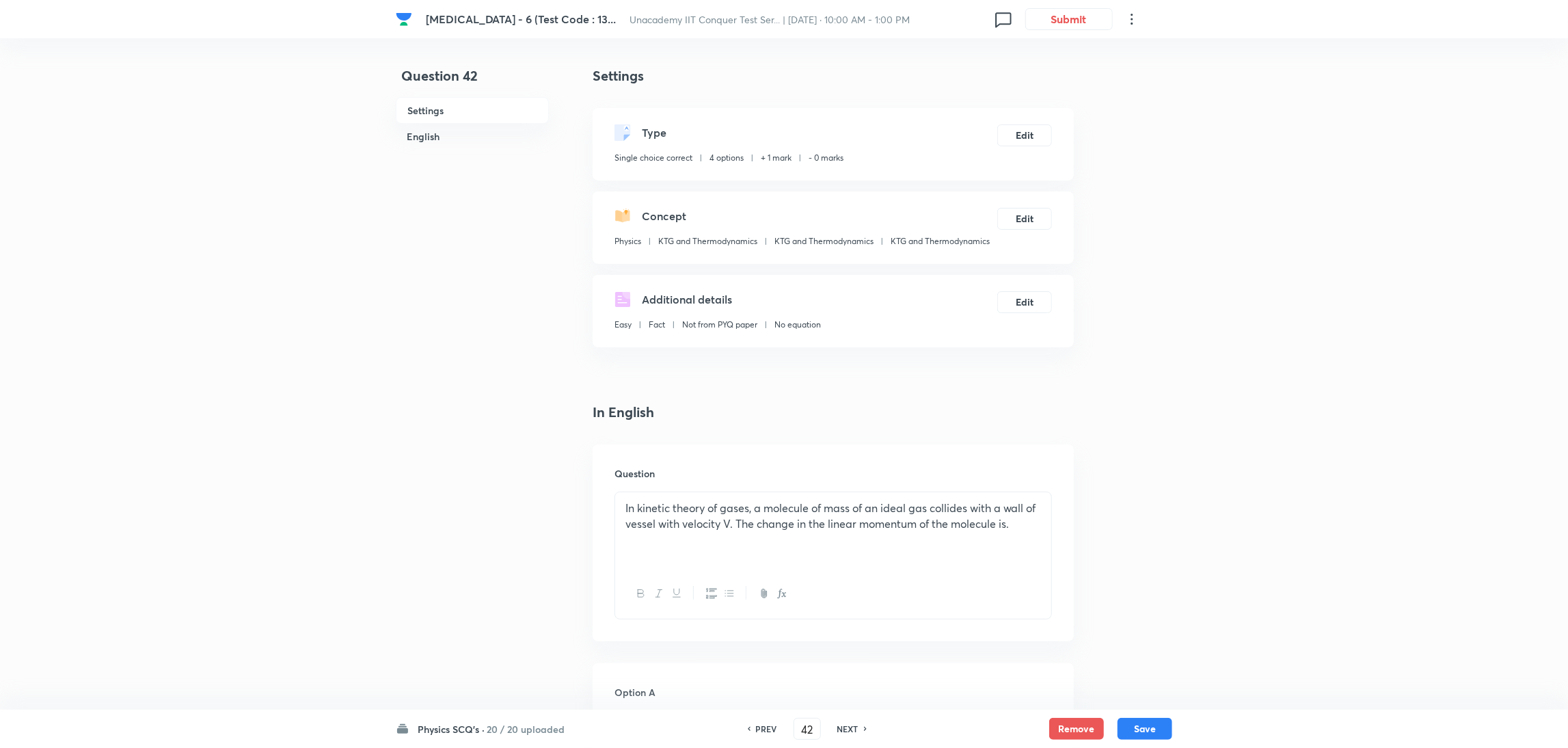
type input "43"
checkbox input "false"
checkbox input "true"
click at [847, 729] on h6 "NEXT" at bounding box center [848, 729] width 21 height 13
type input "44"
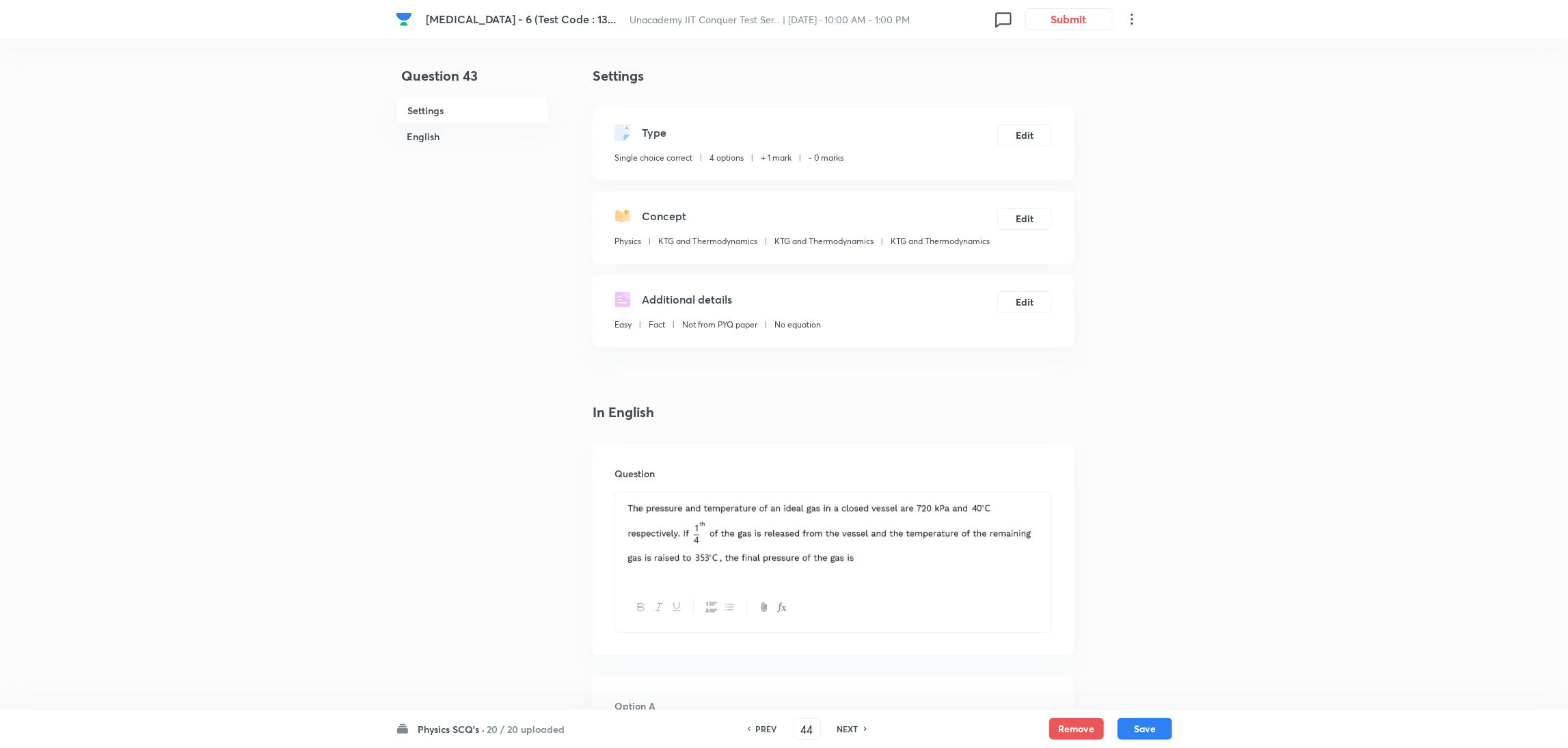
checkbox input "true"
click at [768, 731] on h6 "PREV" at bounding box center [766, 729] width 21 height 13
type input "43"
checkbox input "true"
click at [768, 731] on h6 "PREV" at bounding box center [766, 729] width 21 height 13
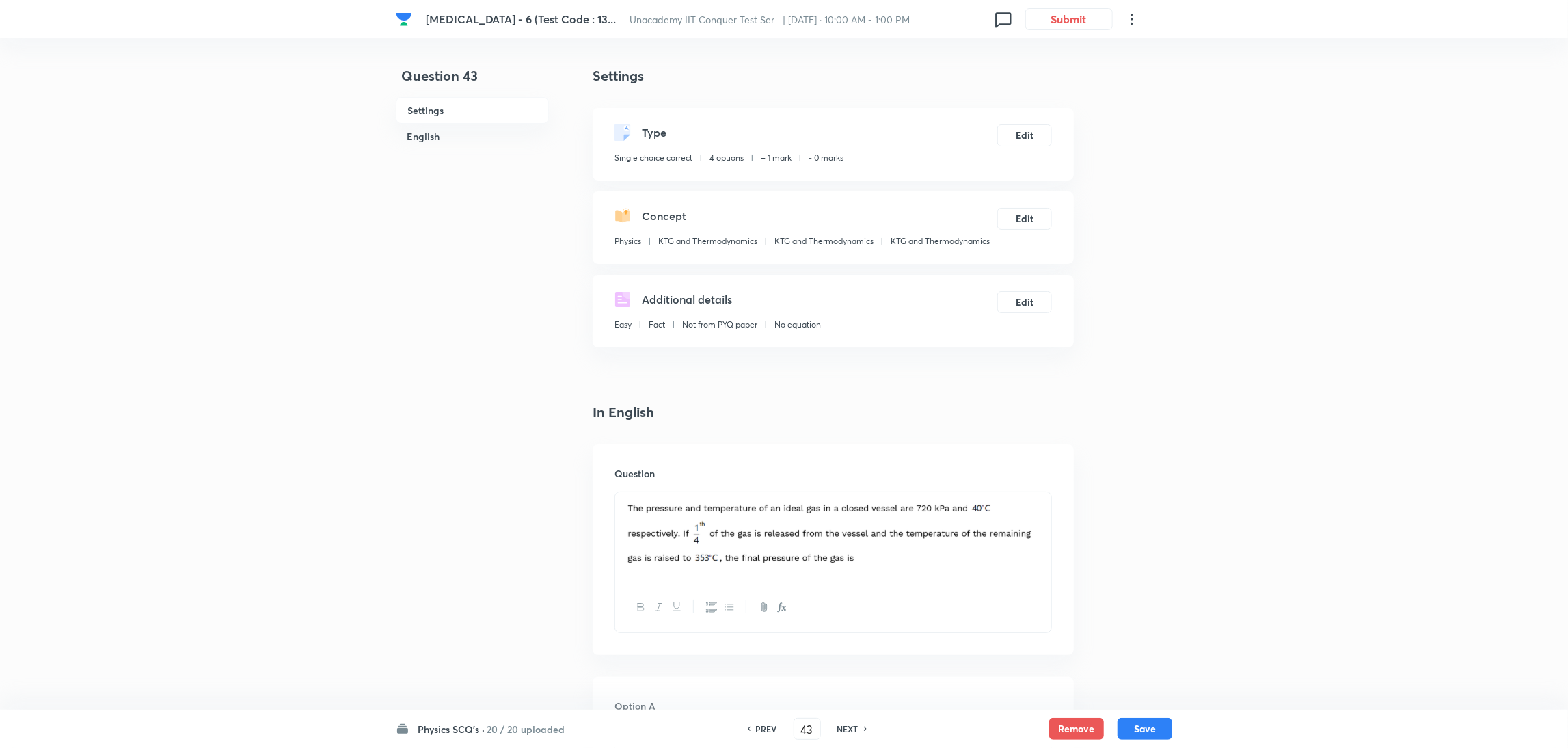
type input "42"
checkbox input "false"
checkbox input "true"
click at [768, 731] on h6 "PREV" at bounding box center [766, 729] width 21 height 13
type input "41"
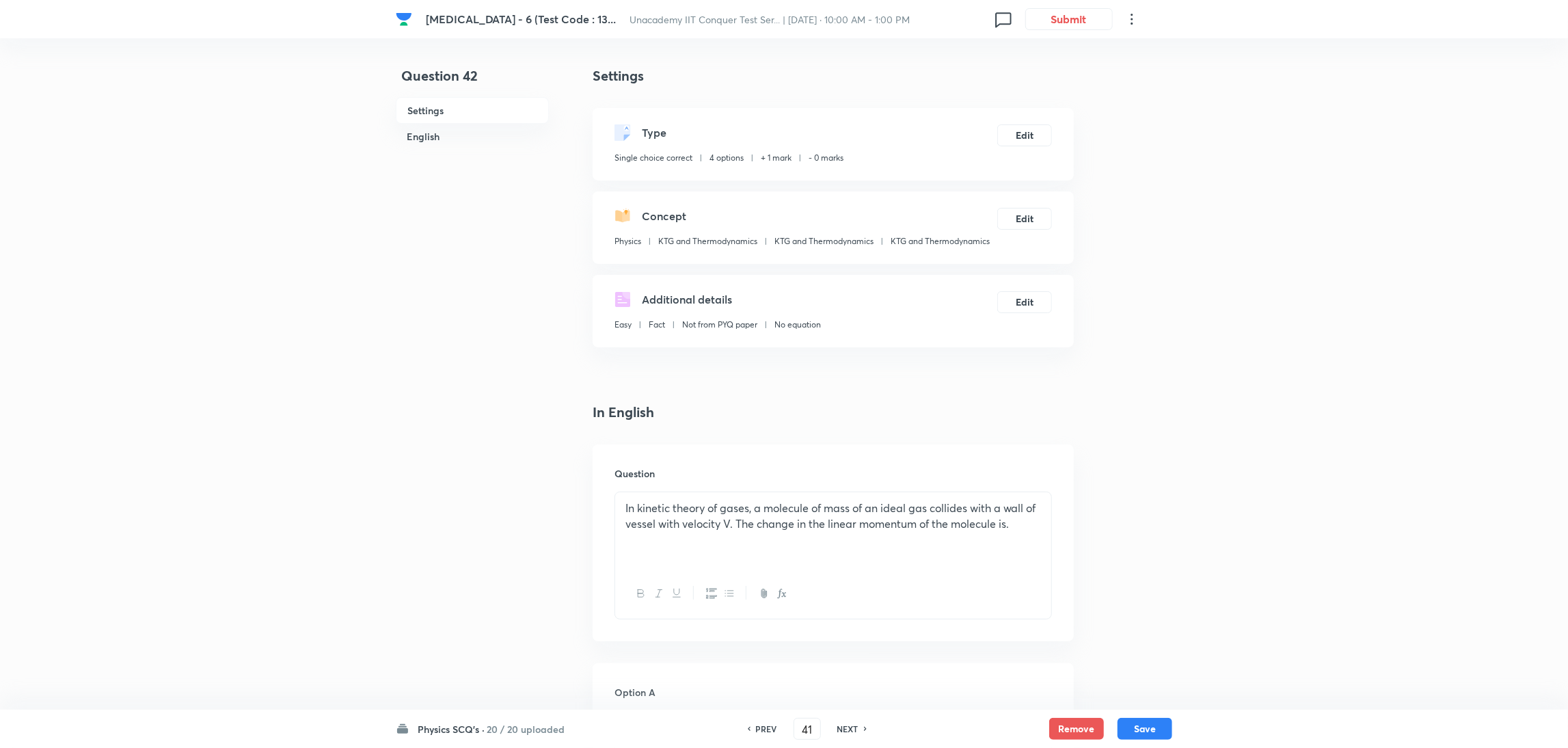
checkbox input "false"
checkbox input "true"
click at [768, 731] on h6 "PREV" at bounding box center [766, 729] width 21 height 13
type input "40"
checkbox input "true"
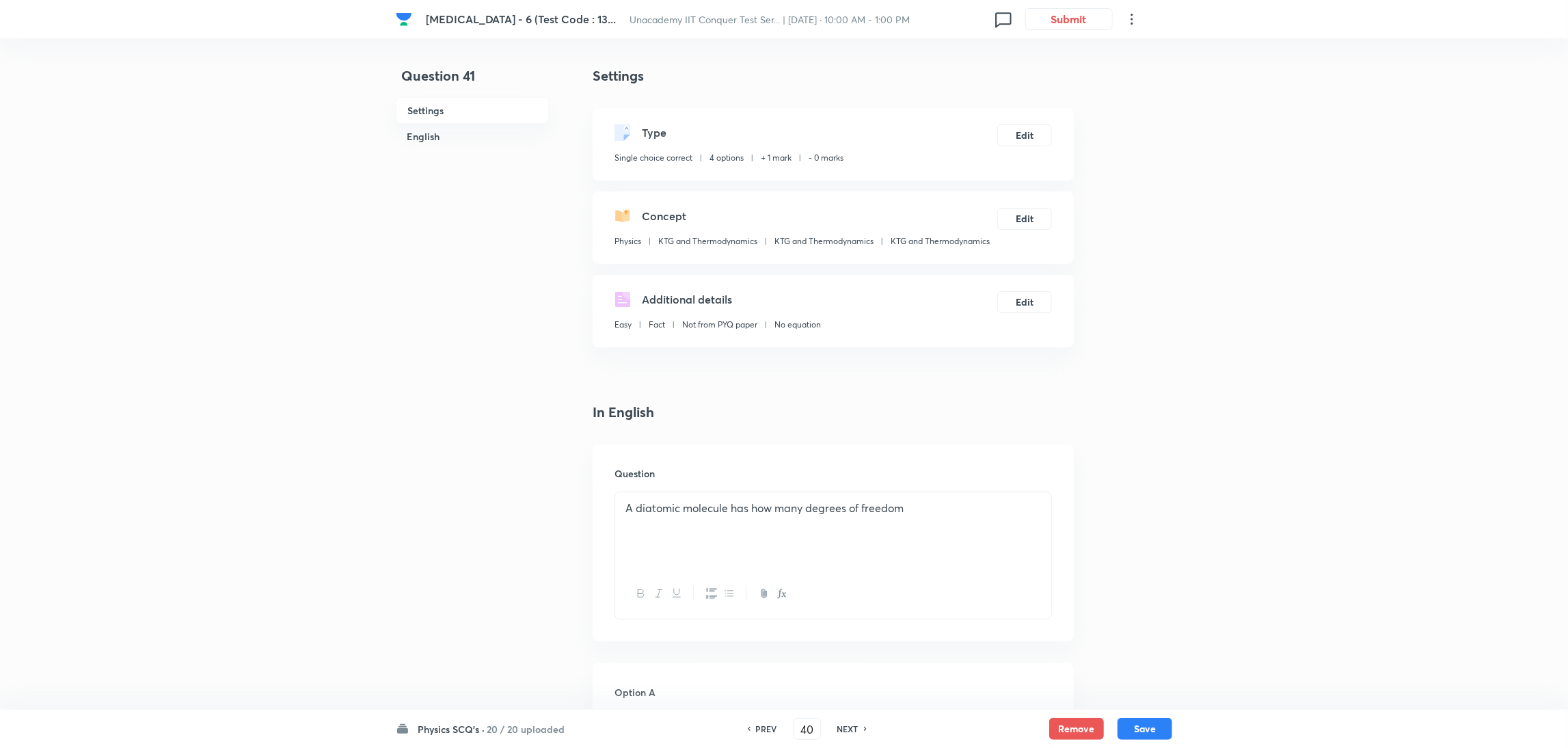
checkbox input "false"
click at [768, 731] on h6 "PREV" at bounding box center [766, 729] width 21 height 13
type input "39"
checkbox input "true"
checkbox input "false"
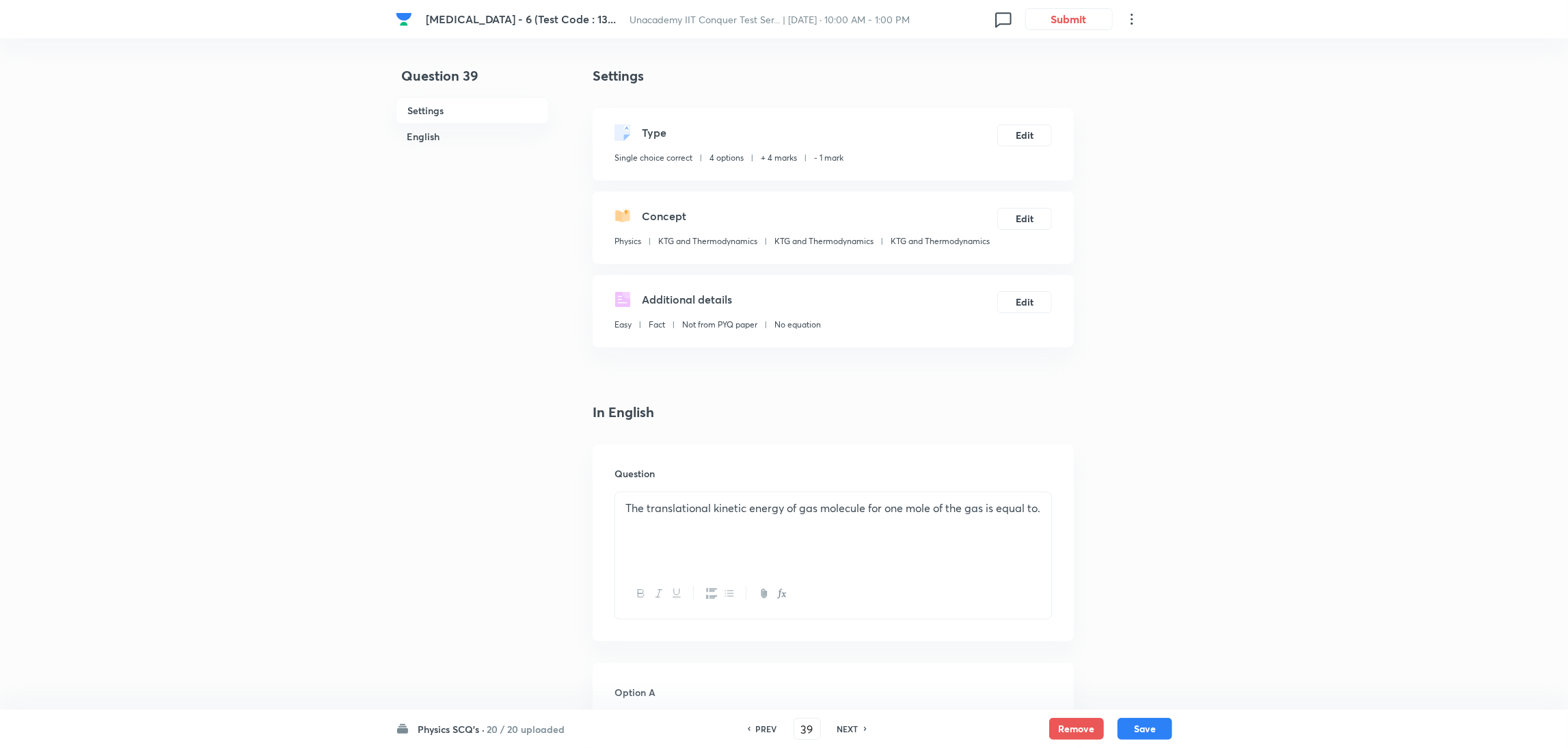
click at [847, 728] on h6 "NEXT" at bounding box center [848, 729] width 21 height 13
type input "40"
checkbox input "false"
checkbox input "true"
click at [847, 728] on h6 "NEXT" at bounding box center [848, 729] width 21 height 13
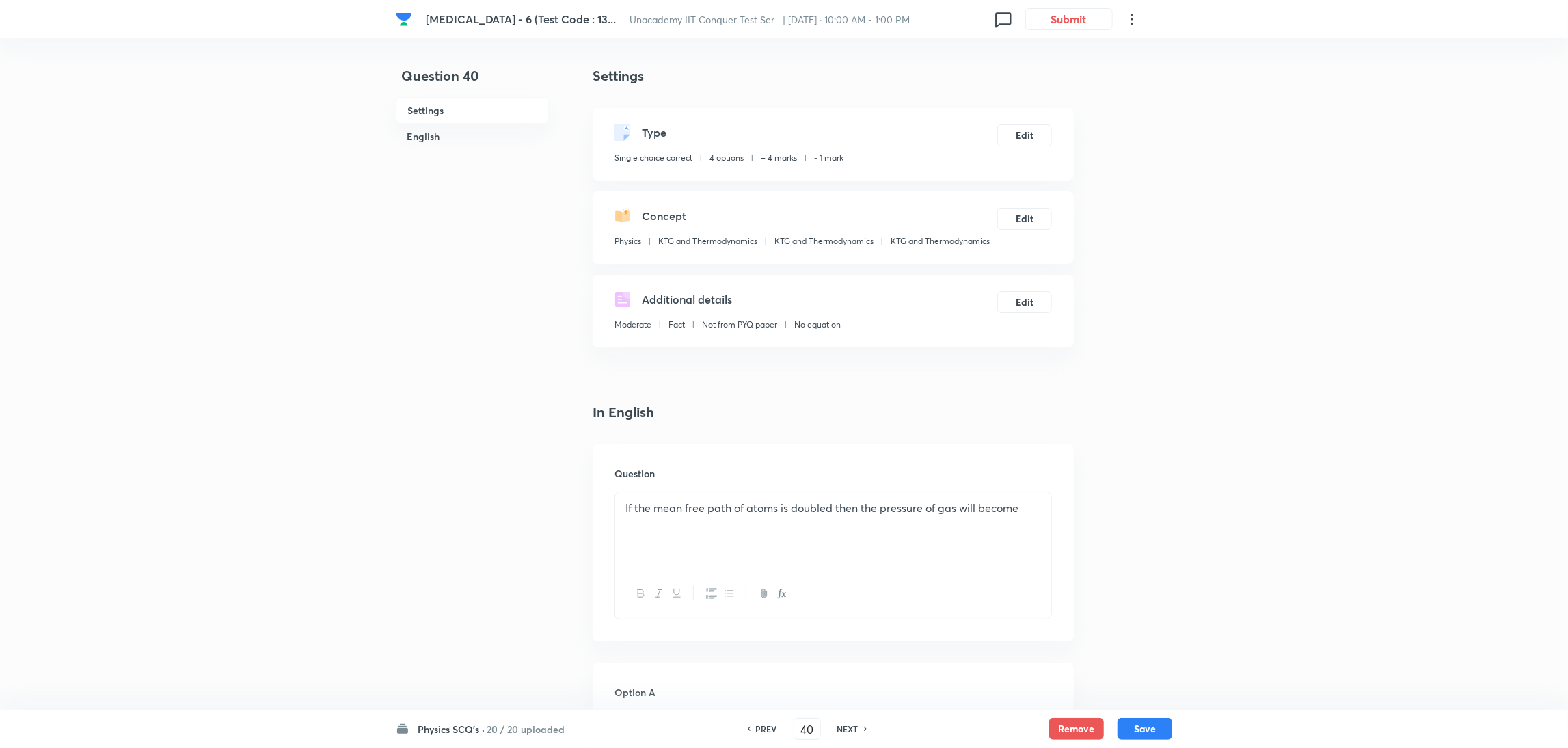
type input "41"
checkbox input "false"
checkbox input "true"
click at [1029, 139] on button "Edit" at bounding box center [1024, 133] width 54 height 22
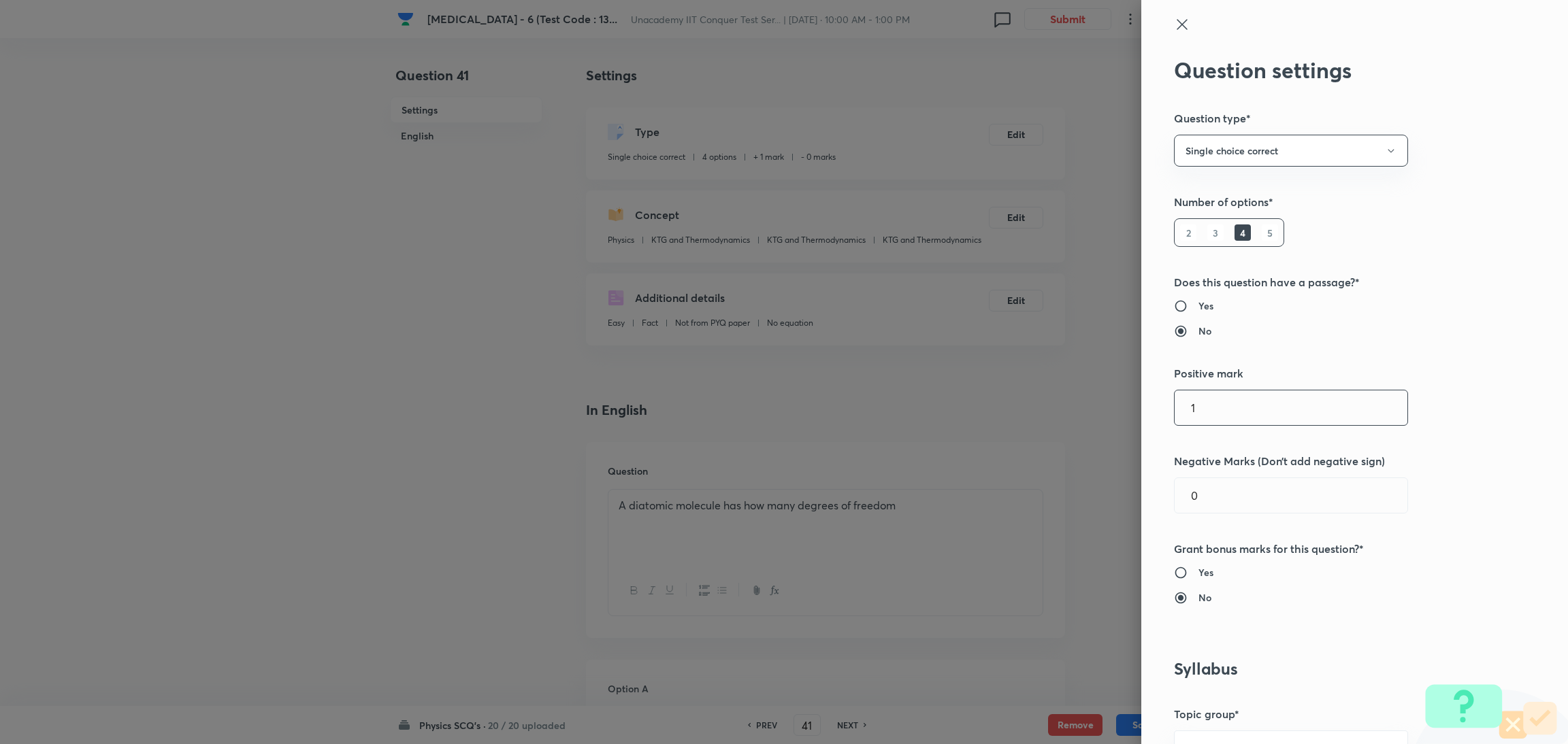
click at [1185, 406] on input "1" at bounding box center [1291, 408] width 233 height 35
type input "4"
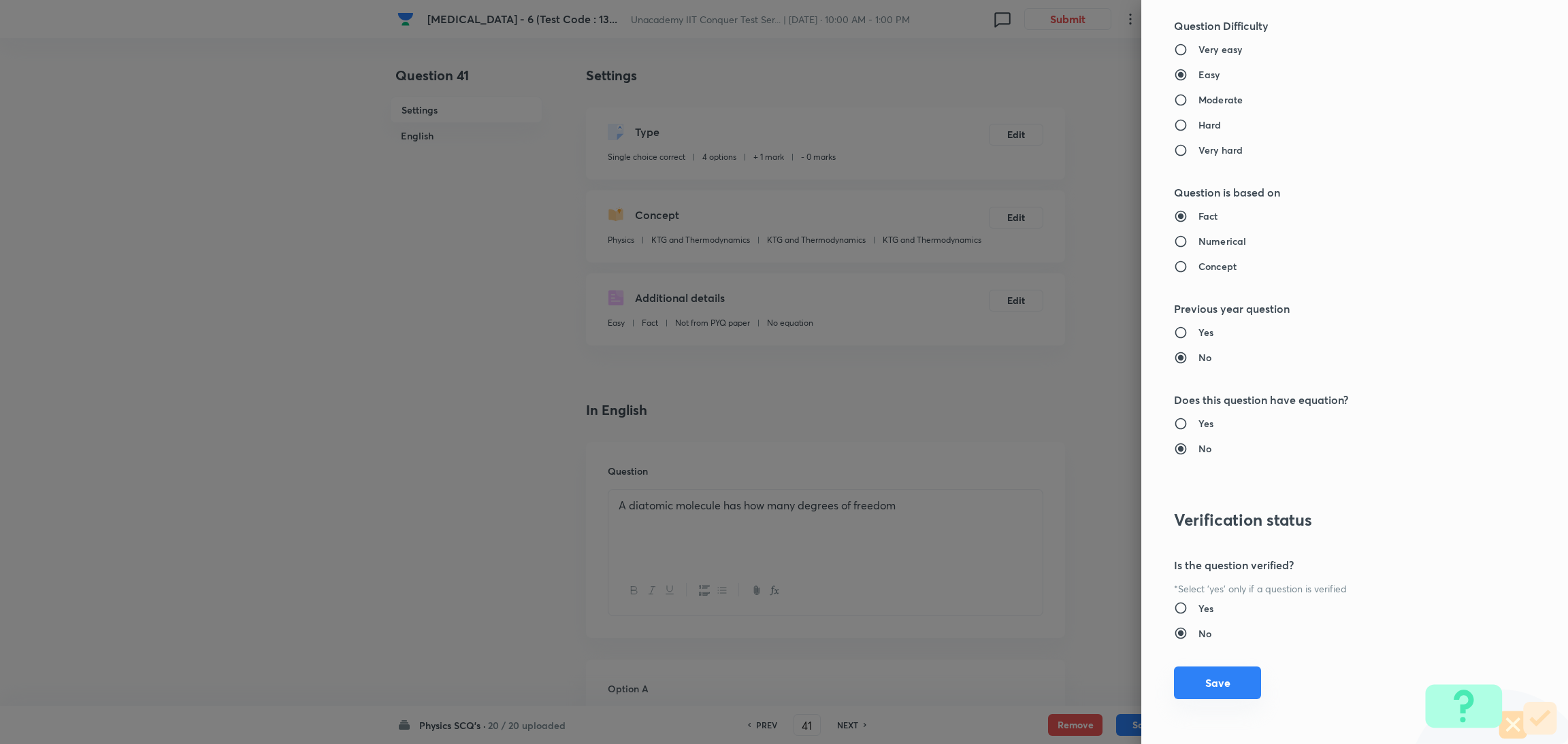
type input "1"
click at [1199, 684] on button "Save" at bounding box center [1218, 683] width 87 height 33
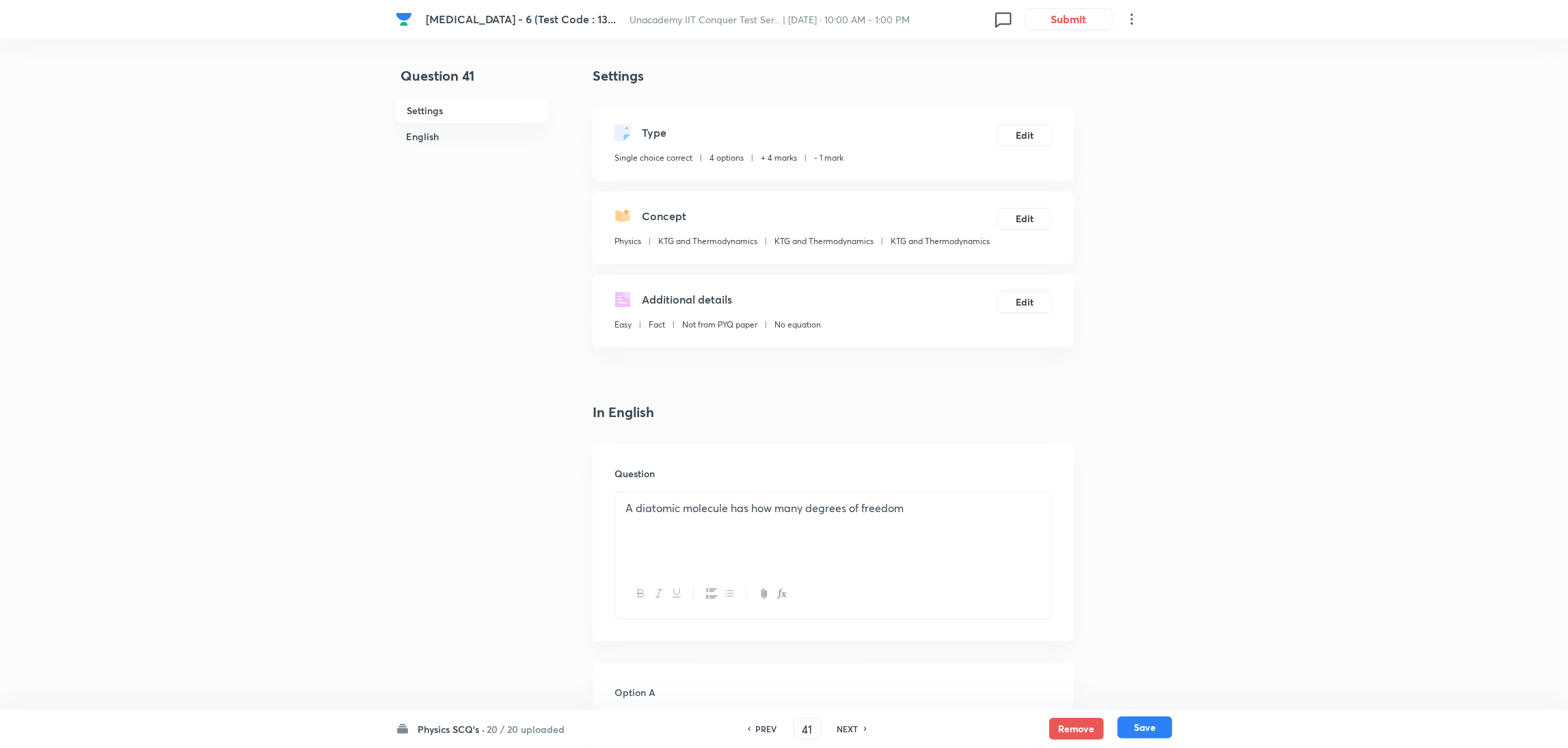
click at [1125, 724] on button "Save" at bounding box center [1144, 727] width 54 height 22
type input "42"
checkbox input "false"
checkbox input "true"
click at [1019, 135] on button "Edit" at bounding box center [1024, 133] width 54 height 22
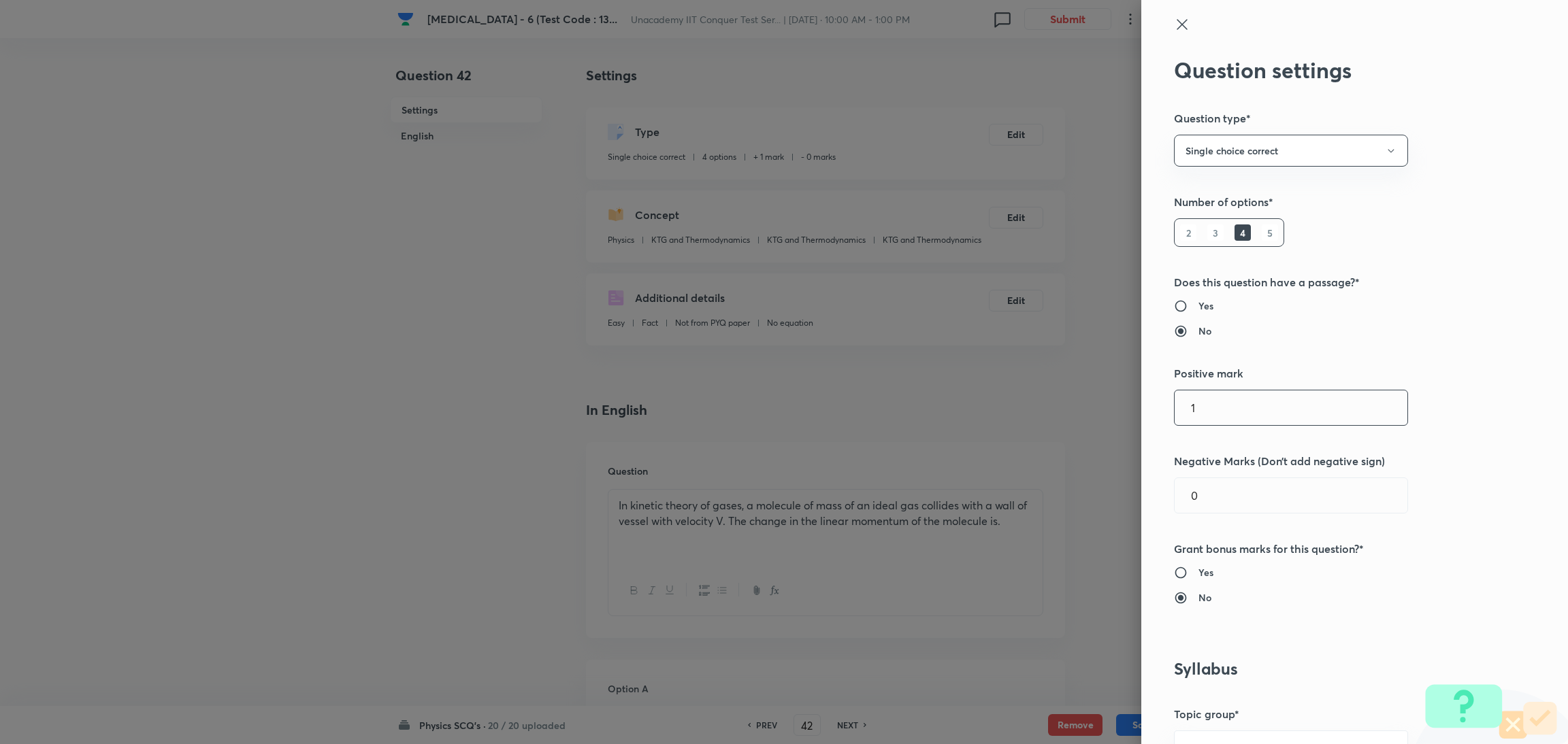
click at [1207, 414] on input "1" at bounding box center [1291, 408] width 233 height 35
type input "4"
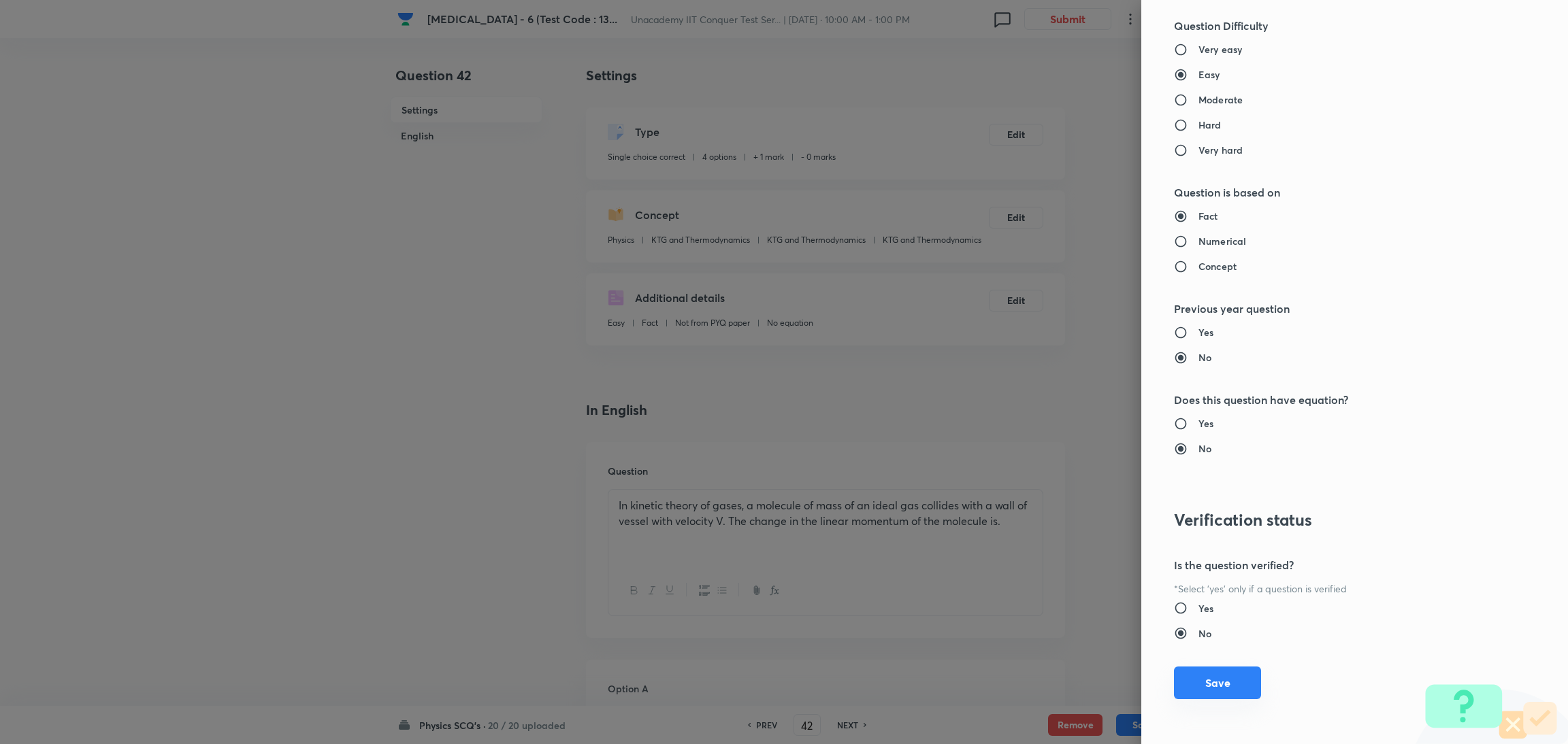
type input "1"
click at [1202, 679] on button "Save" at bounding box center [1218, 683] width 87 height 33
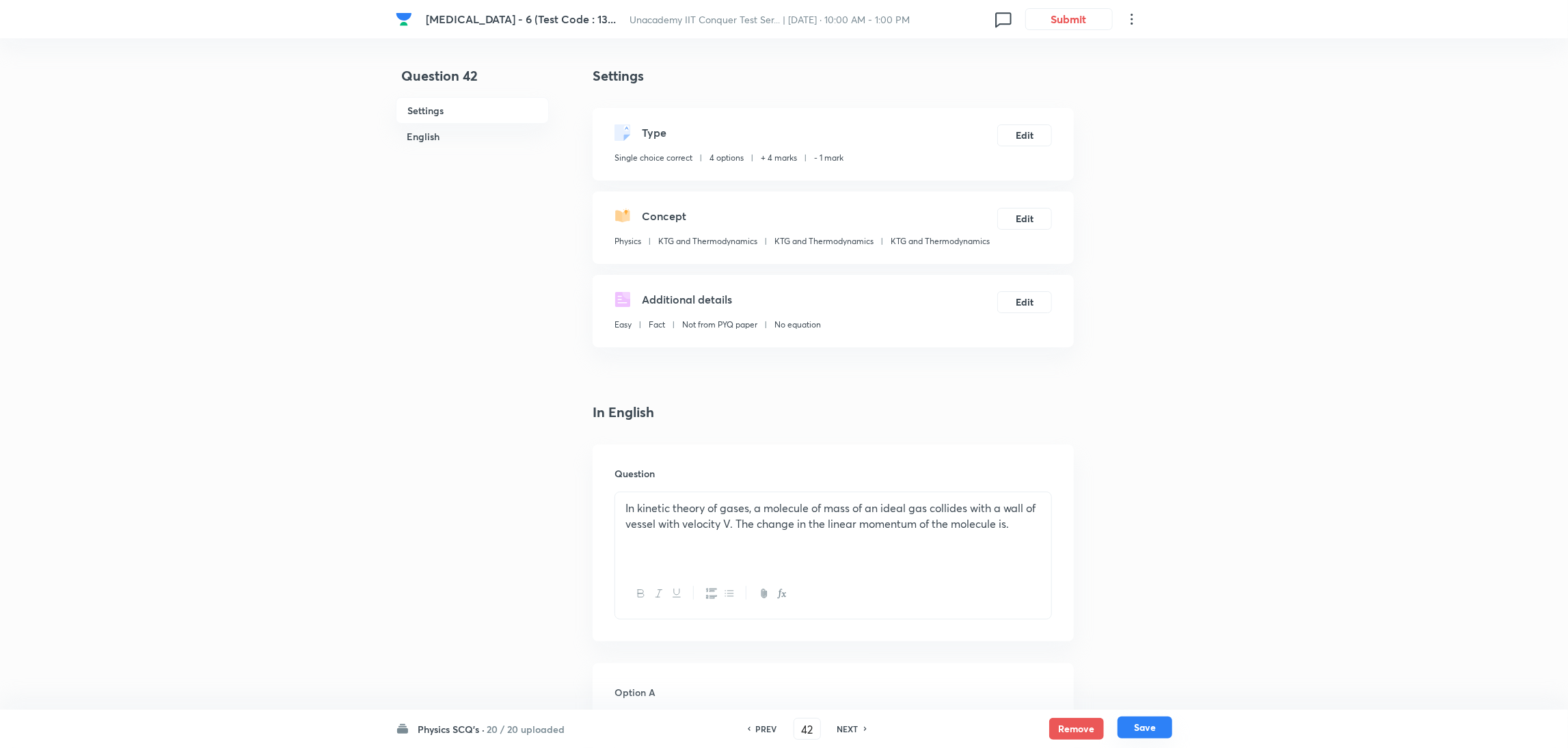
click at [1147, 726] on button "Save" at bounding box center [1144, 727] width 54 height 22
type input "43"
checkbox input "false"
checkbox input "true"
click at [1034, 138] on button "Edit" at bounding box center [1024, 133] width 54 height 22
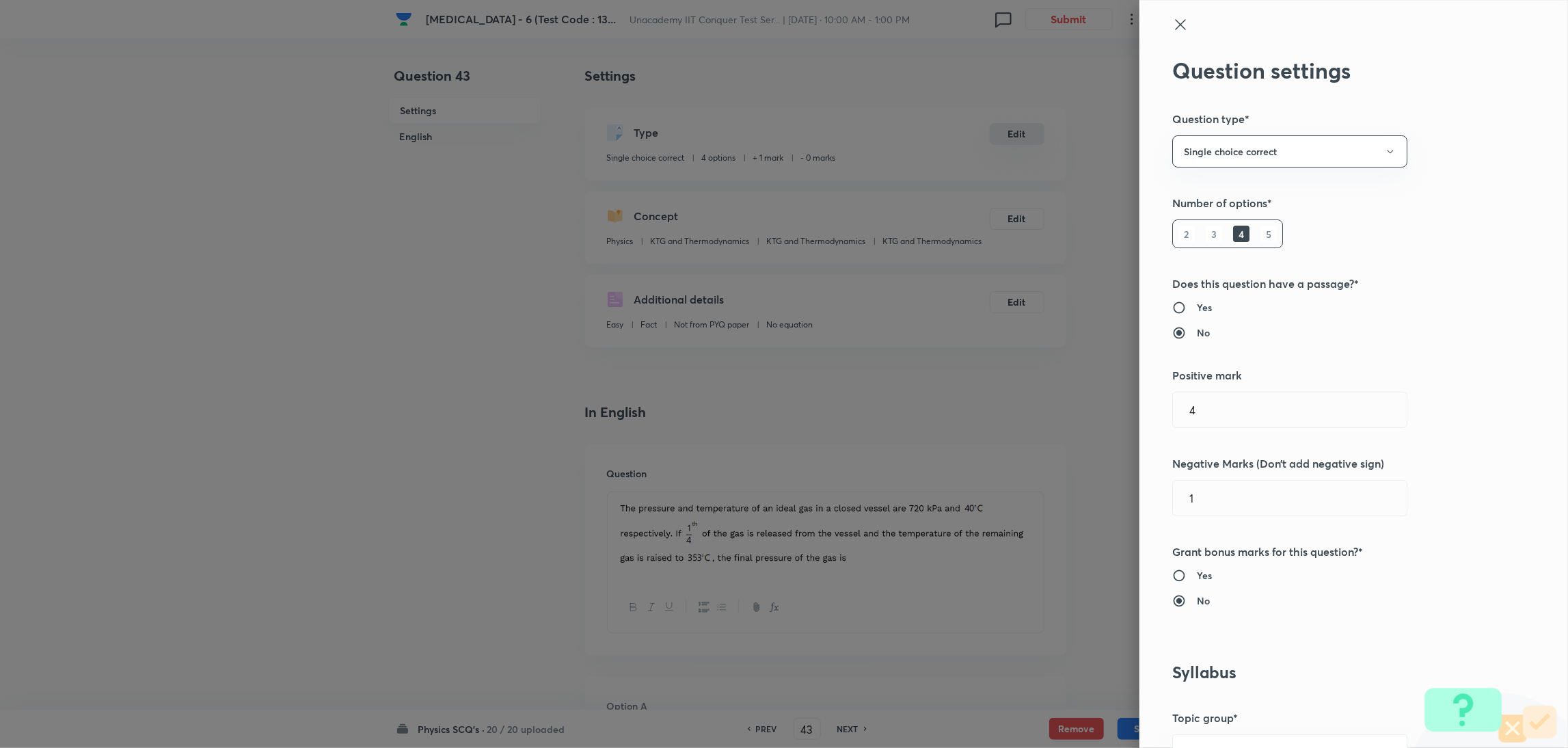
type input "1"
type input "0"
click at [1234, 411] on input "1" at bounding box center [1297, 410] width 234 height 35
type input "4"
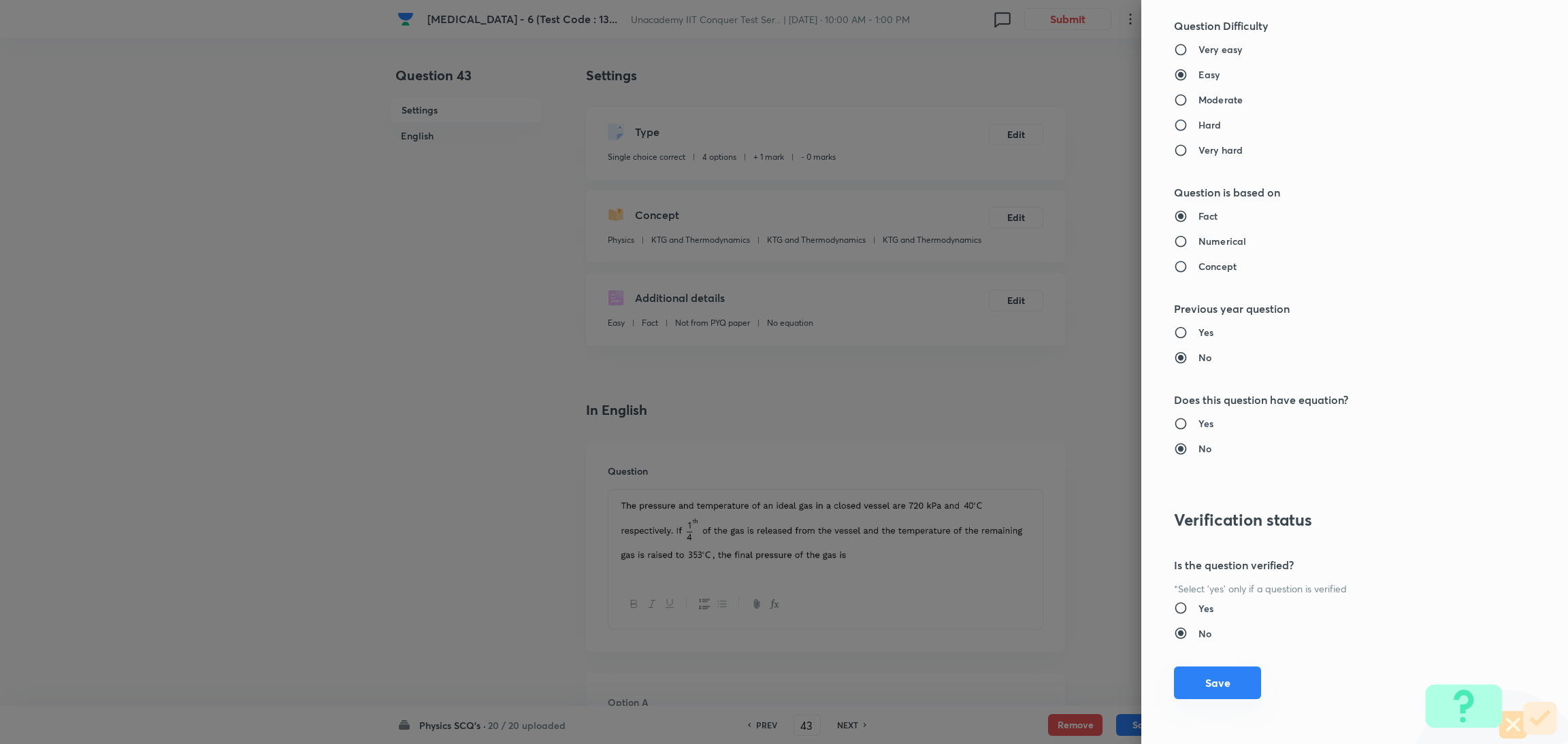
type input "1"
click at [1201, 682] on button "Save" at bounding box center [1218, 683] width 87 height 33
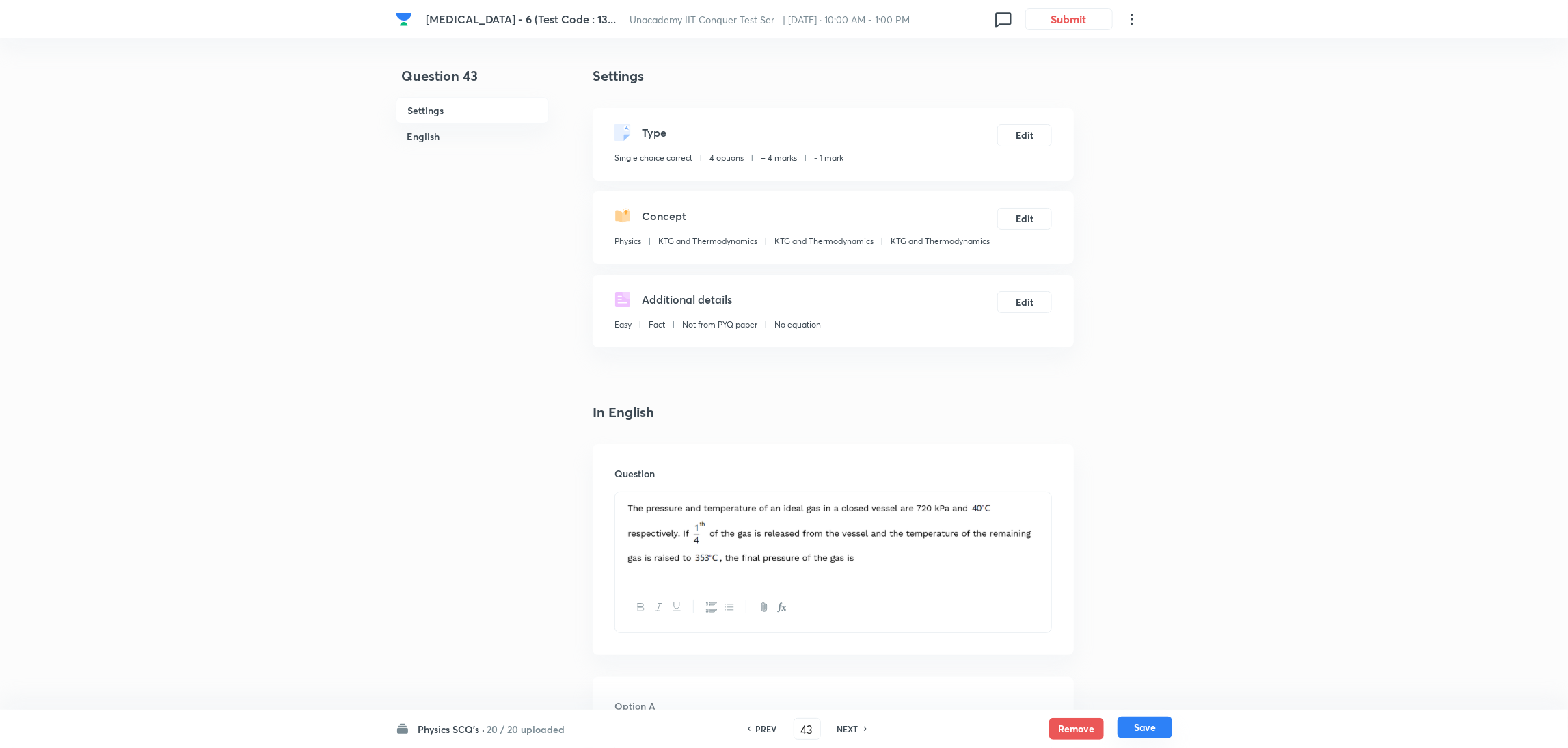
click at [1149, 729] on button "Save" at bounding box center [1144, 727] width 54 height 22
type input "44"
checkbox input "true"
click at [1032, 123] on button "Edit" at bounding box center [1024, 133] width 54 height 22
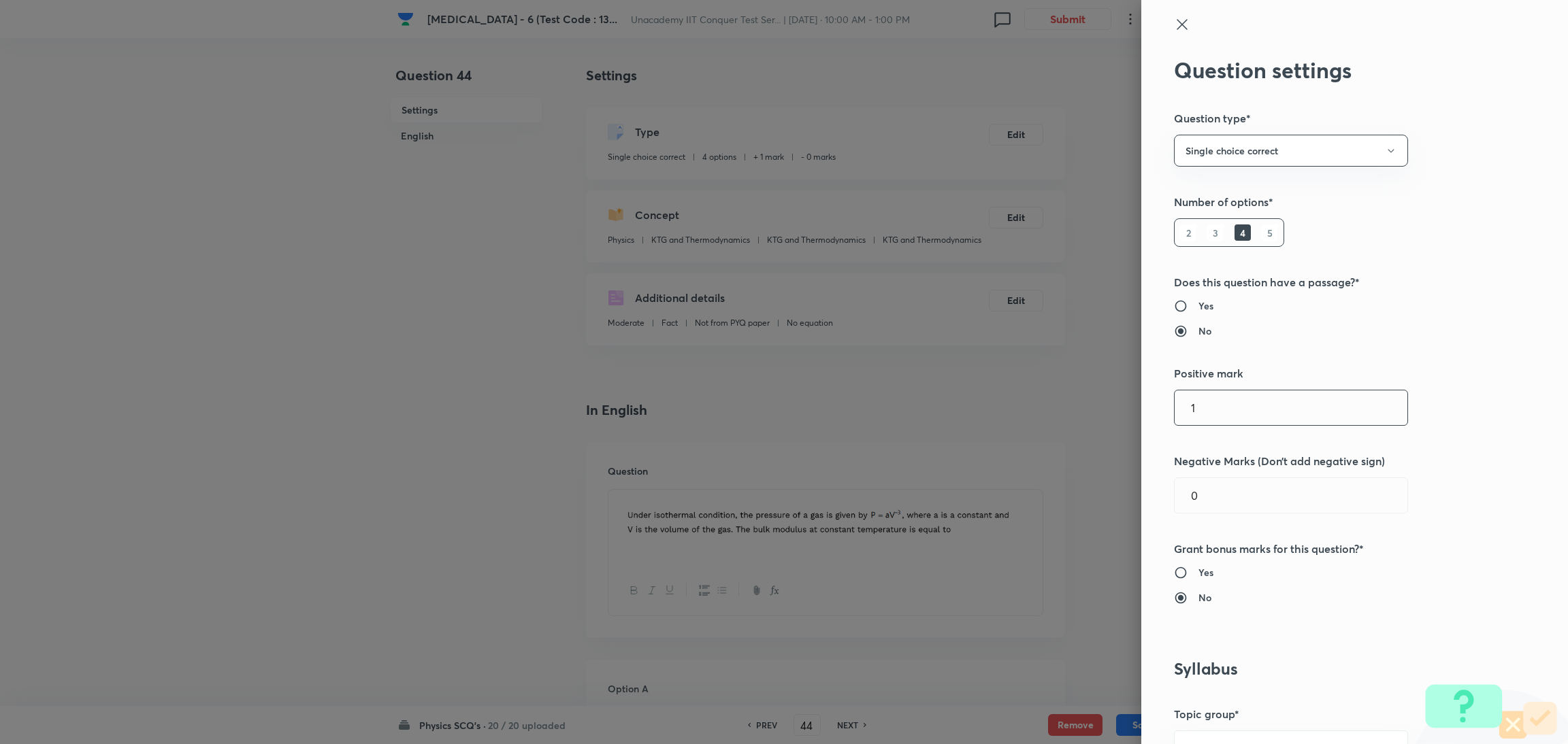
click at [1227, 419] on input "1" at bounding box center [1291, 408] width 233 height 35
type input "4"
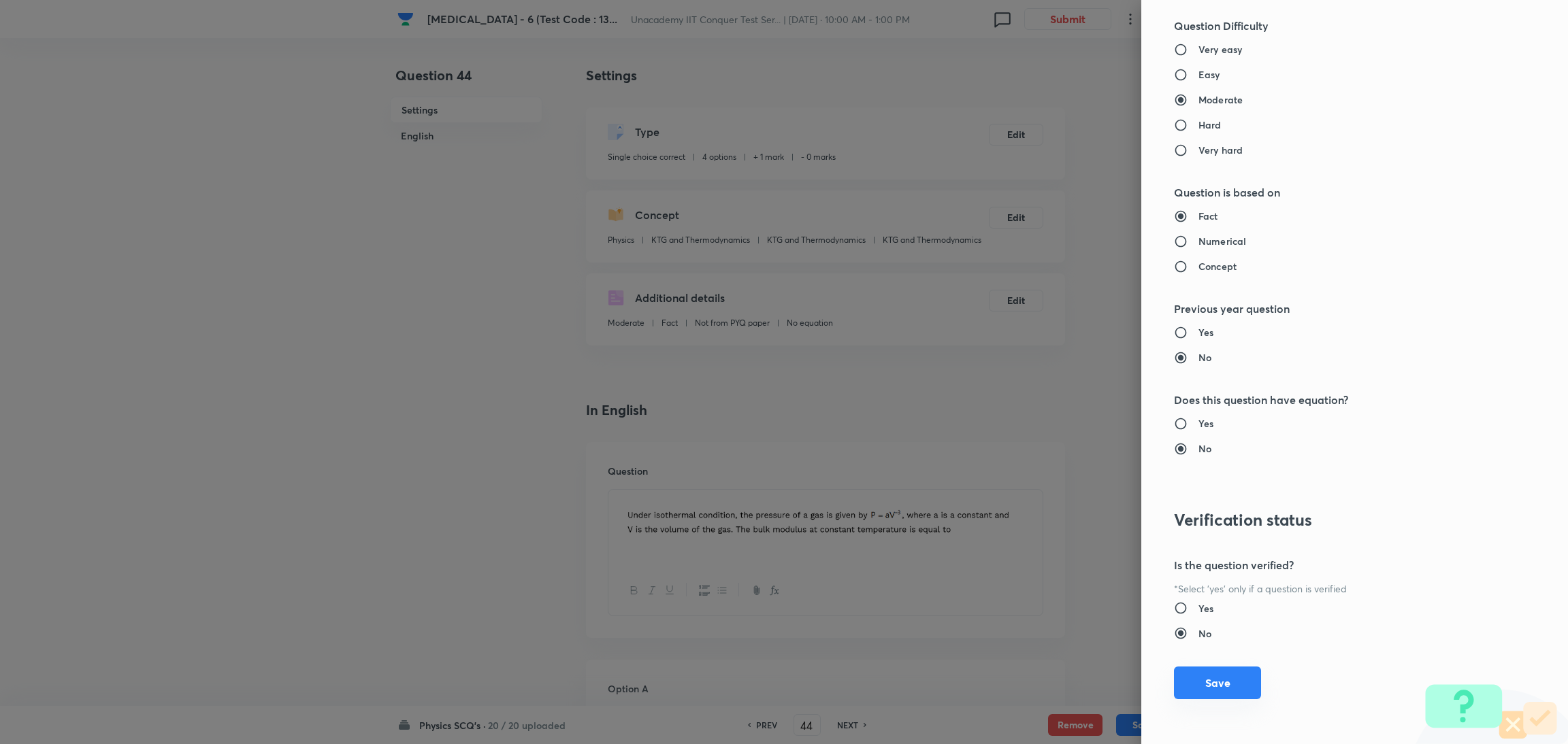
type input "1"
click at [1200, 689] on button "Save" at bounding box center [1218, 683] width 87 height 33
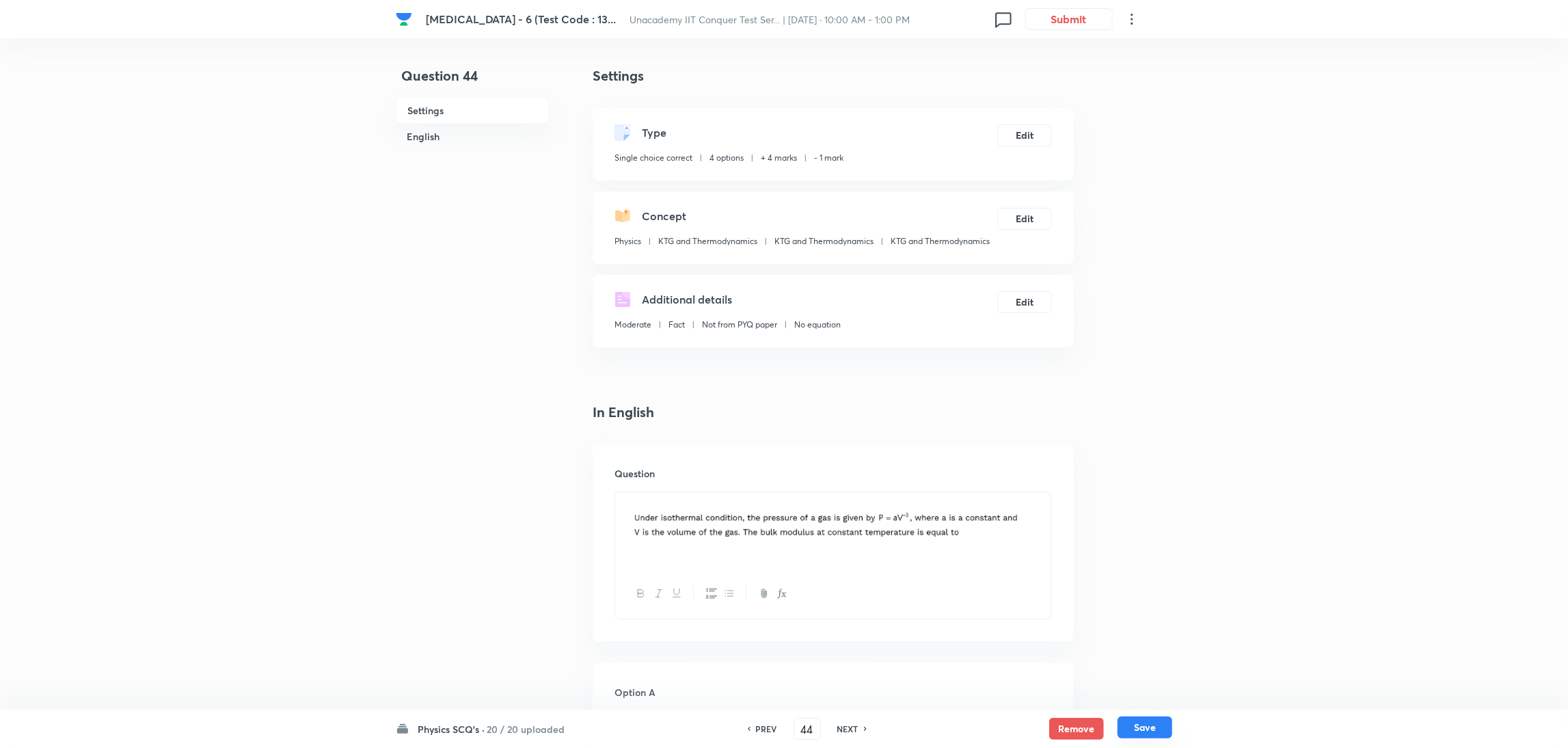
click at [1150, 728] on button "Save" at bounding box center [1144, 727] width 54 height 22
type input "45"
checkbox input "false"
checkbox input "true"
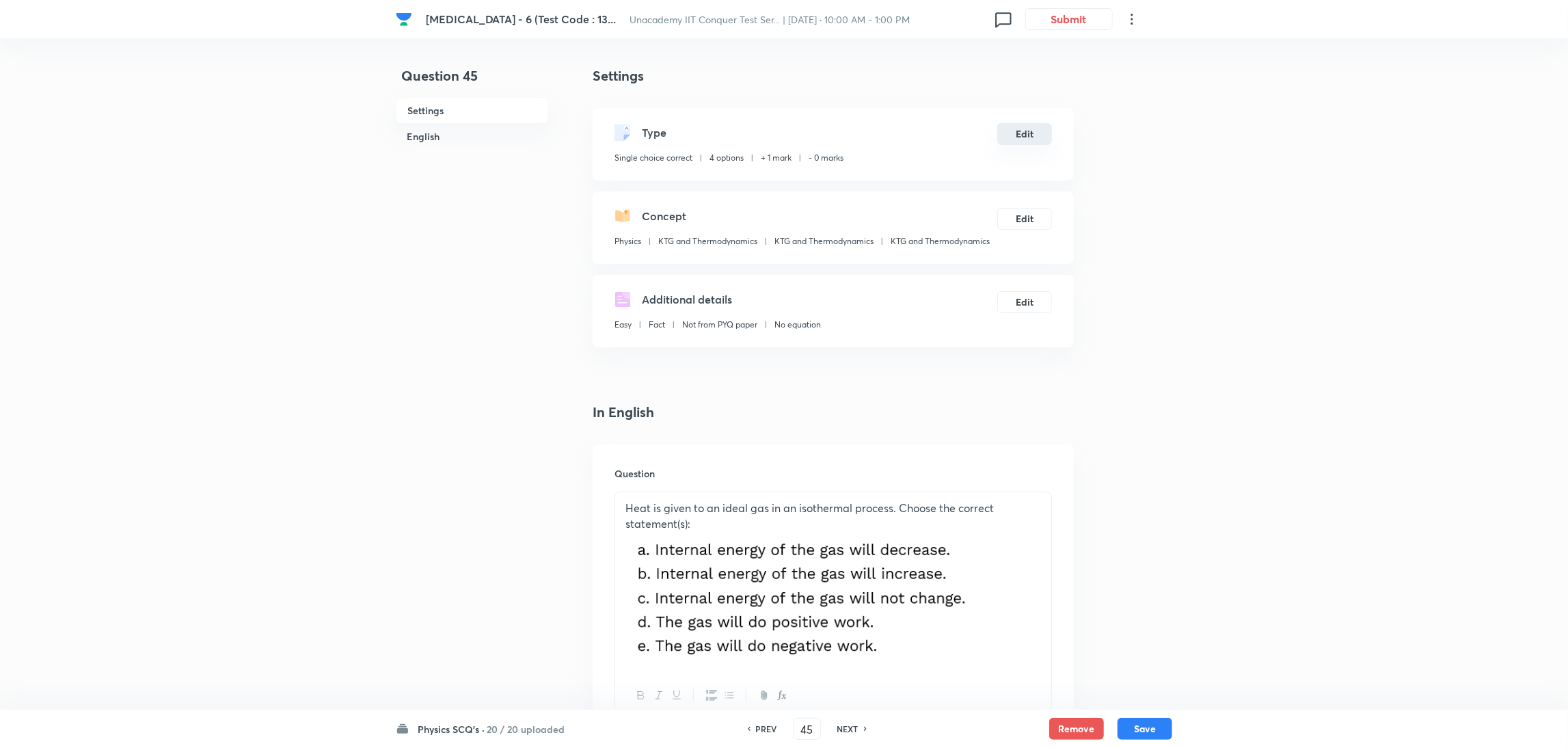
click at [1019, 133] on button "Edit" at bounding box center [1024, 133] width 54 height 22
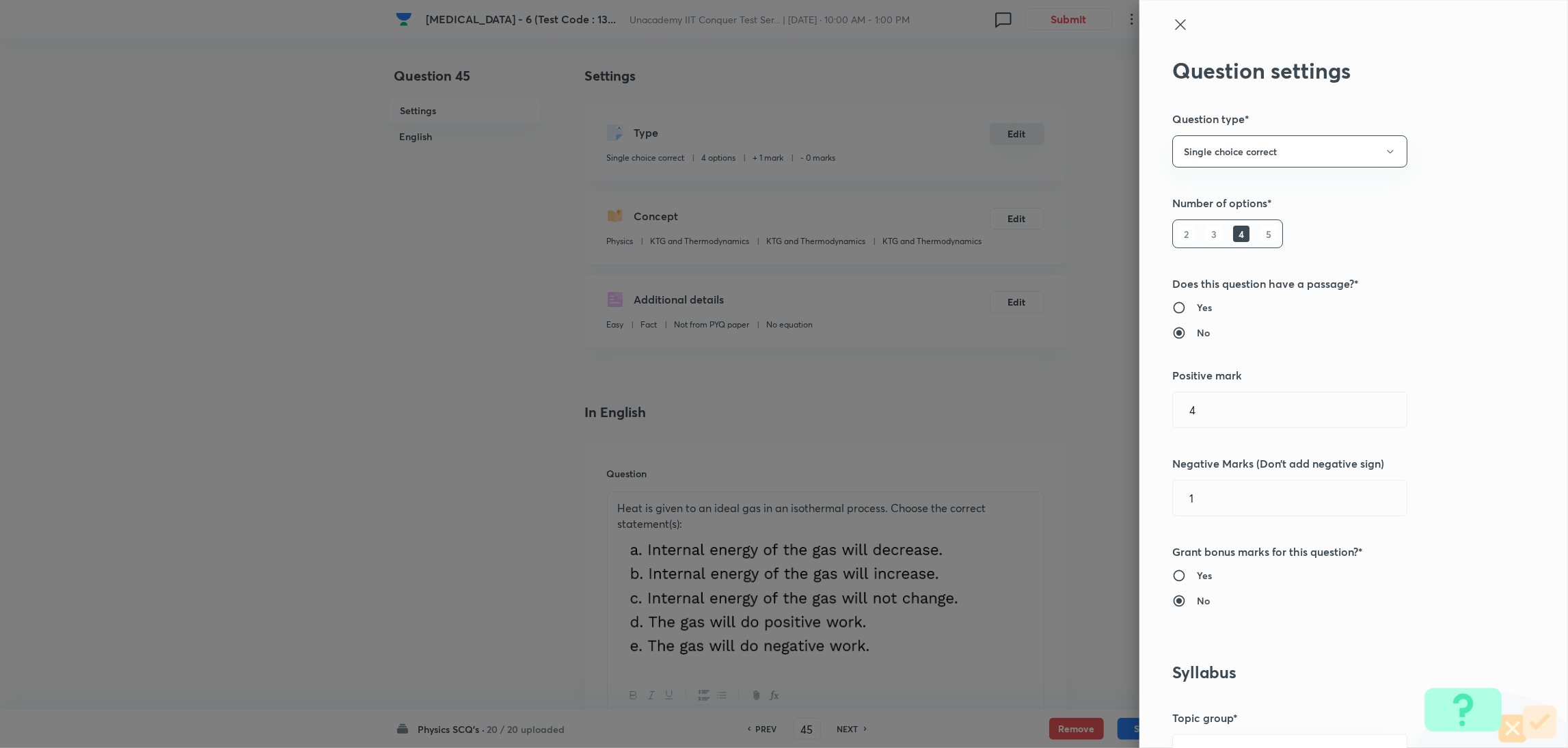
radio input "true"
radio input "false"
type input "1"
type input "0"
click at [1213, 420] on input "1" at bounding box center [1297, 410] width 234 height 35
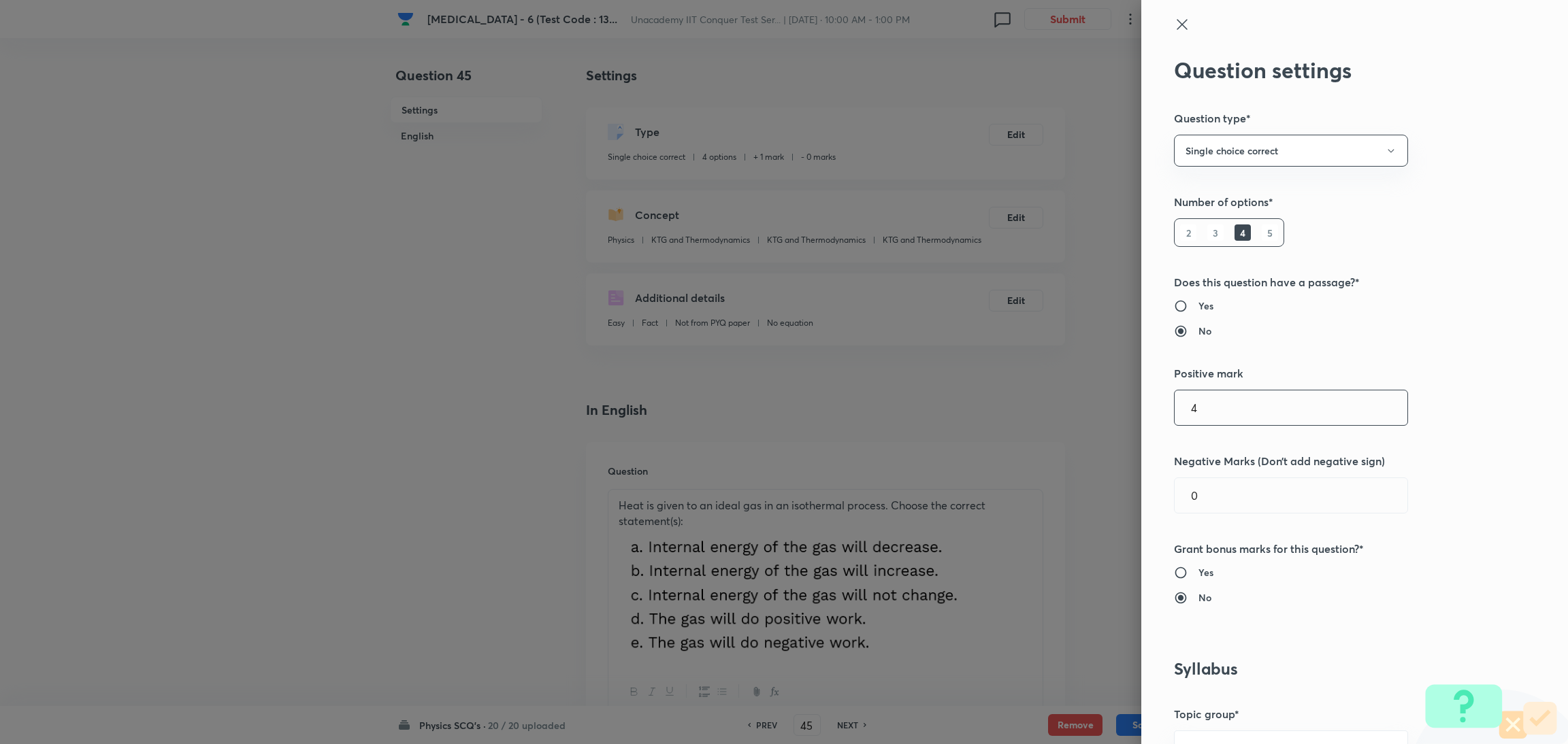
type input "4"
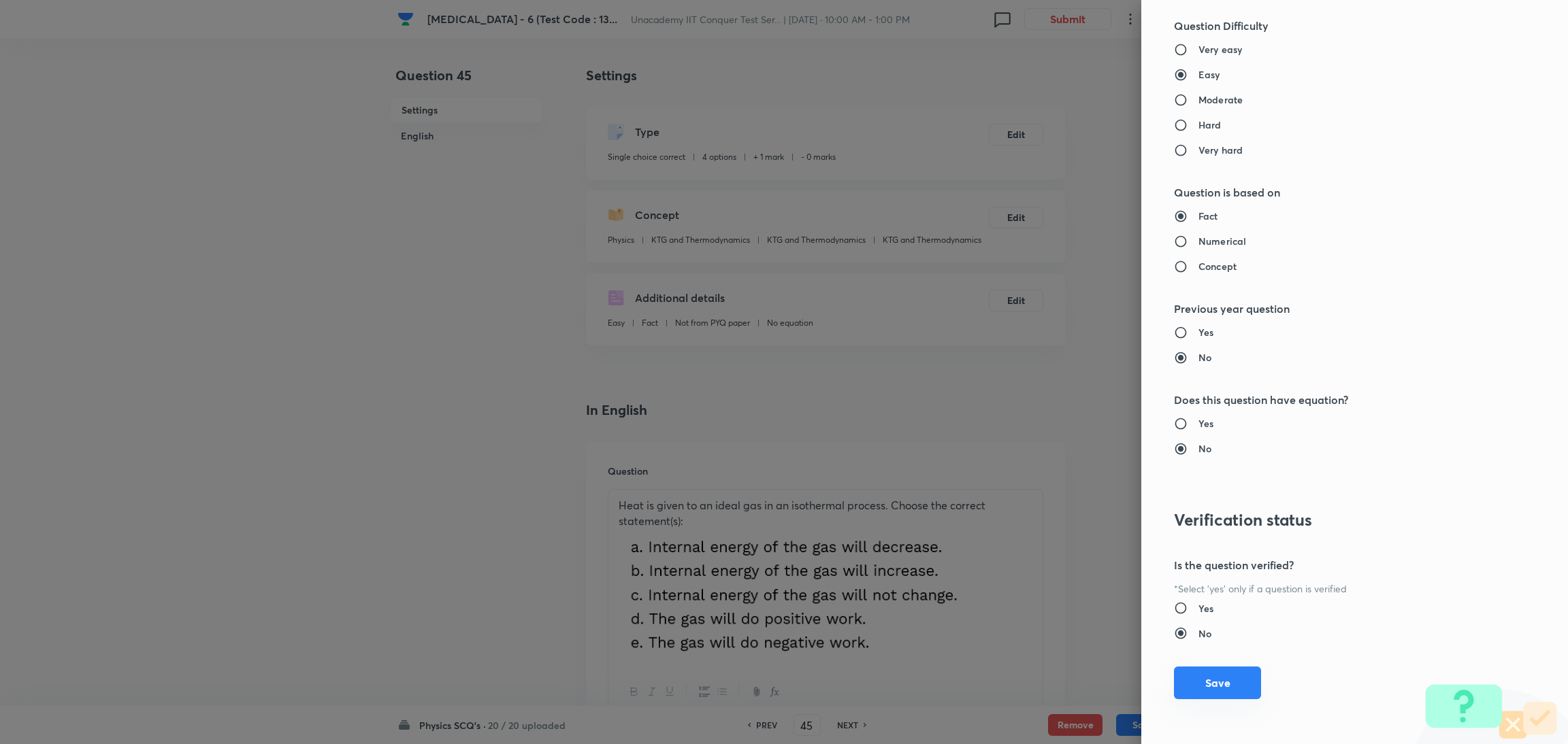
type input "1"
click at [1199, 680] on button "Save" at bounding box center [1218, 683] width 87 height 33
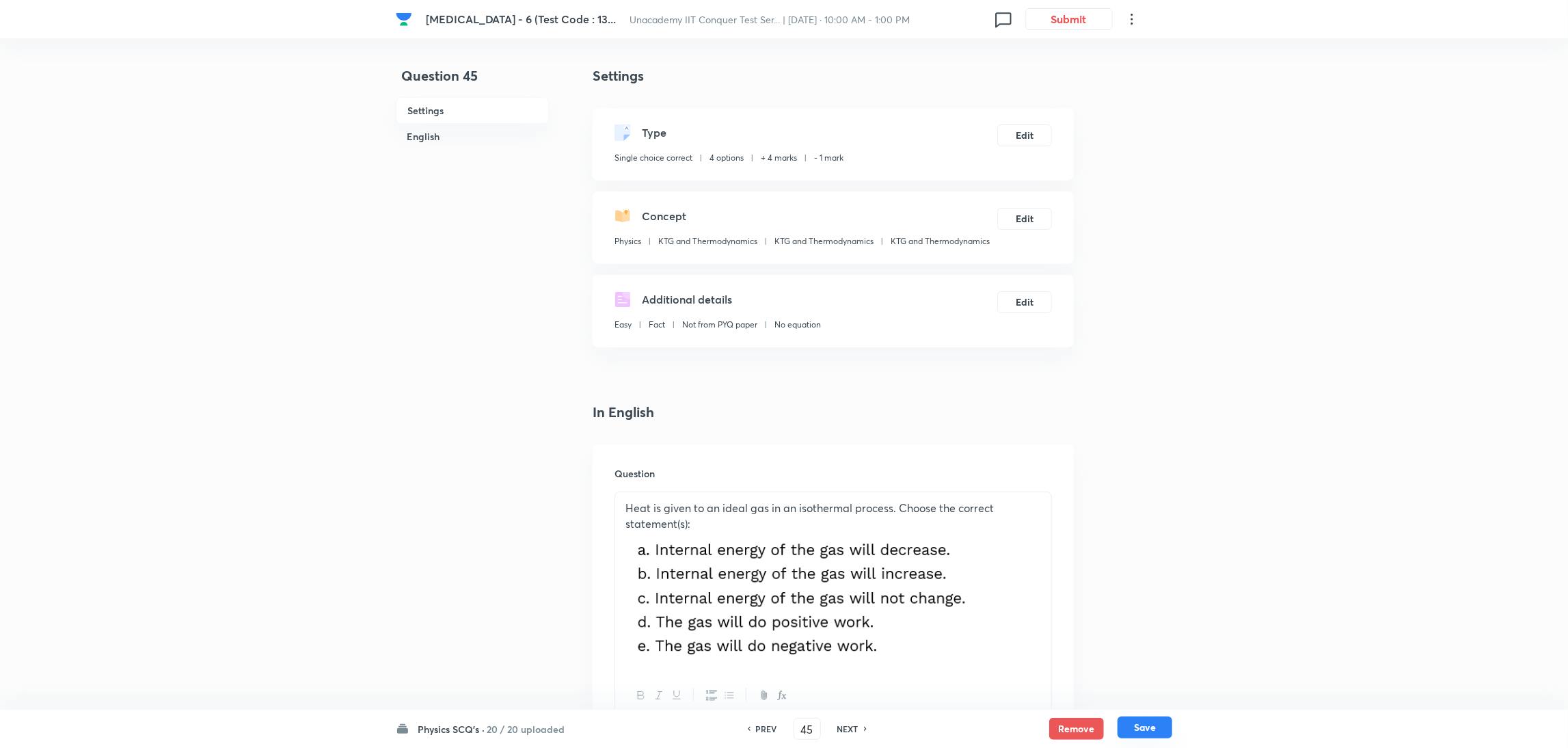
click at [1148, 735] on button "Save" at bounding box center [1144, 727] width 54 height 22
type input "46"
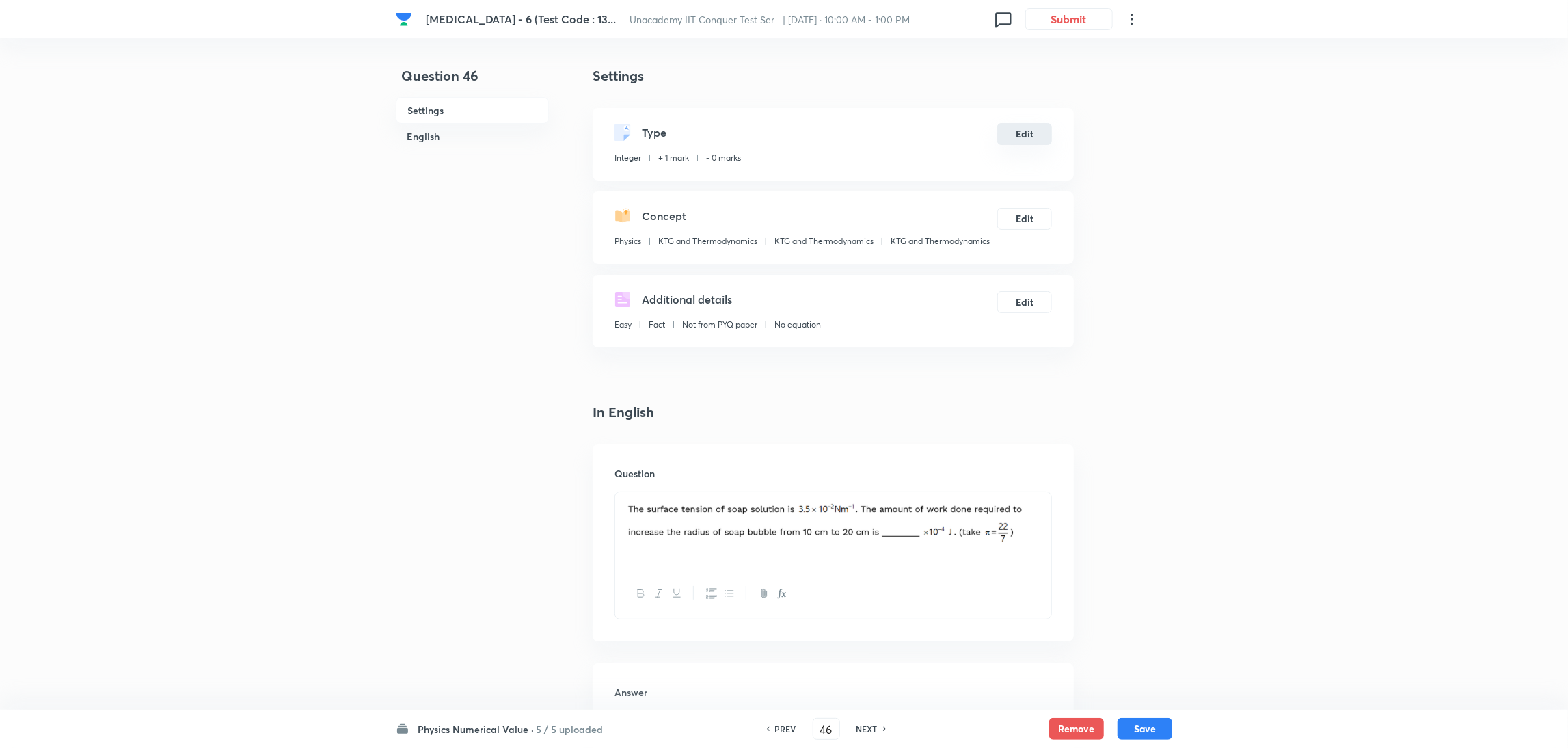
click at [1024, 133] on button "Edit" at bounding box center [1024, 133] width 54 height 22
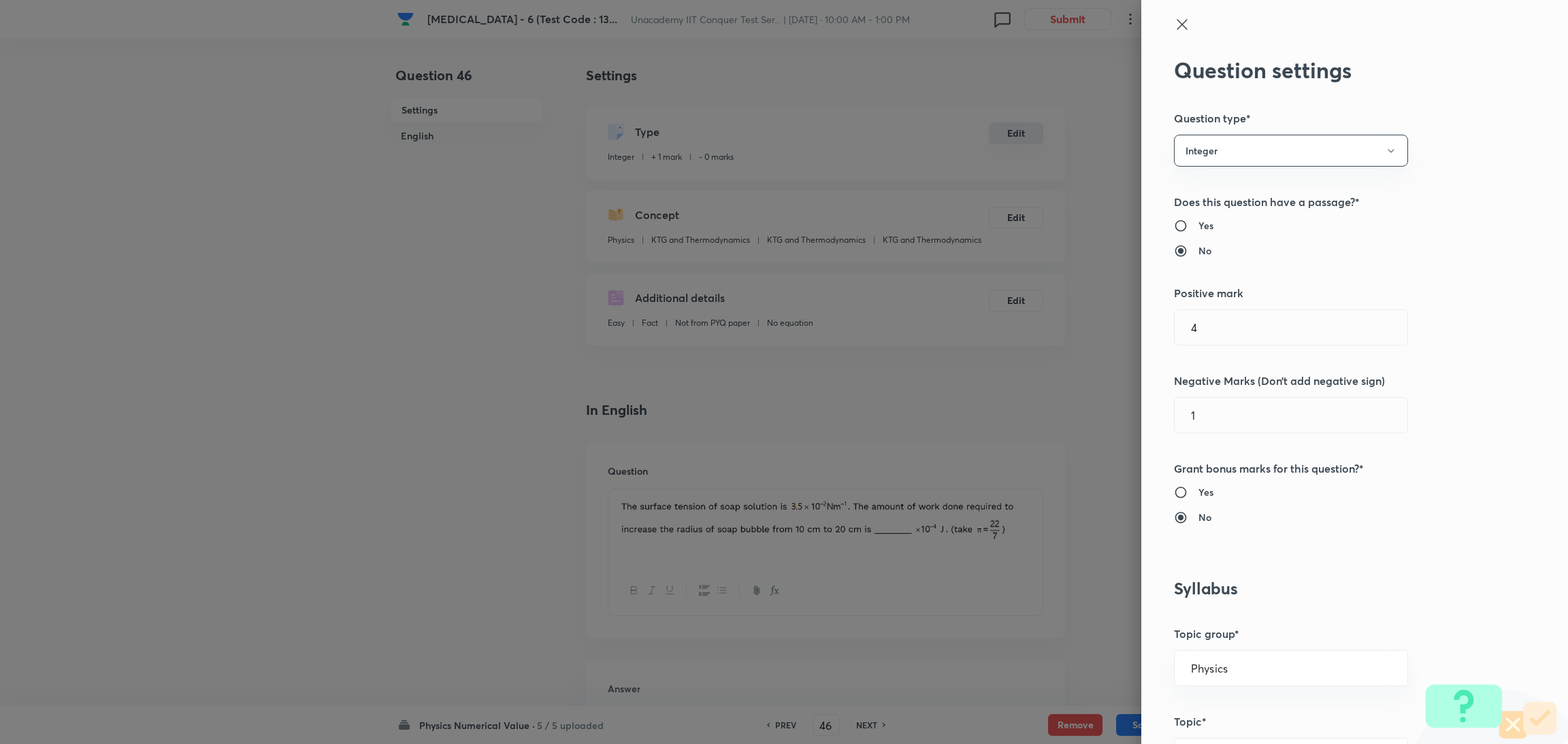
type input "1"
type input "0"
click at [1214, 338] on input "1" at bounding box center [1291, 328] width 233 height 35
type input "4"
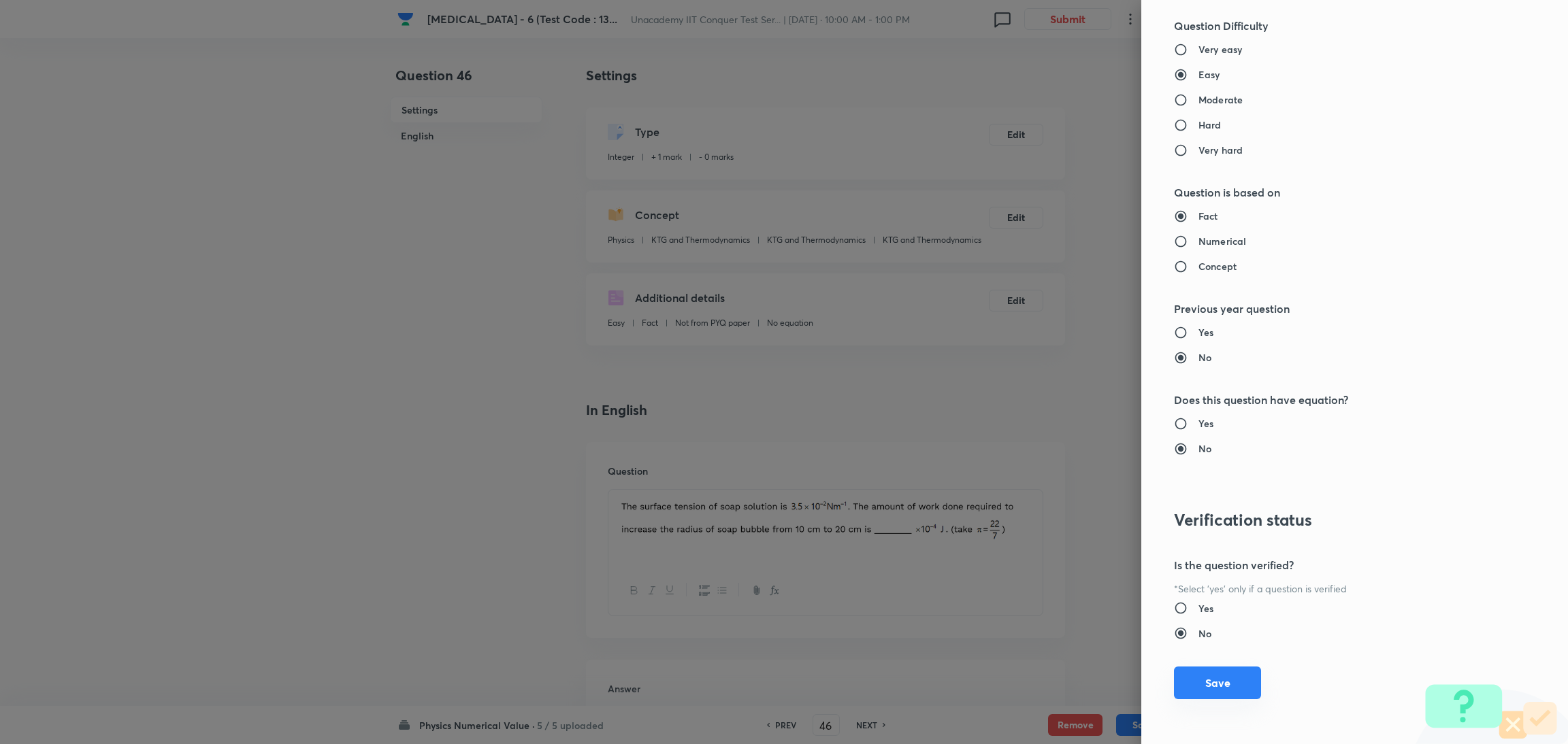
type input "1"
click at [1191, 679] on button "Save" at bounding box center [1218, 683] width 87 height 33
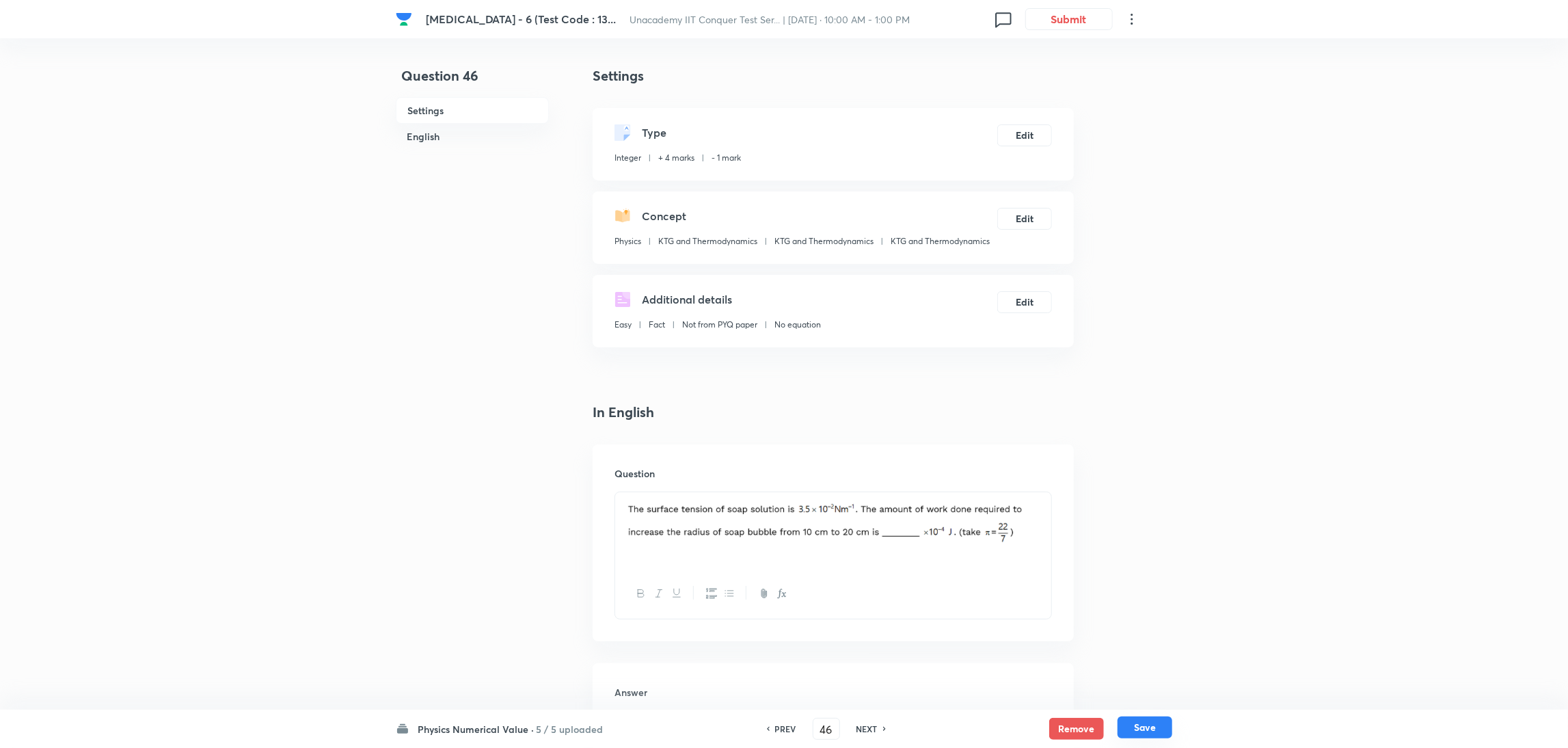
click at [1140, 726] on button "Save" at bounding box center [1144, 727] width 54 height 22
type input "47"
type input "1150"
click at [1020, 130] on button "Edit" at bounding box center [1024, 133] width 54 height 22
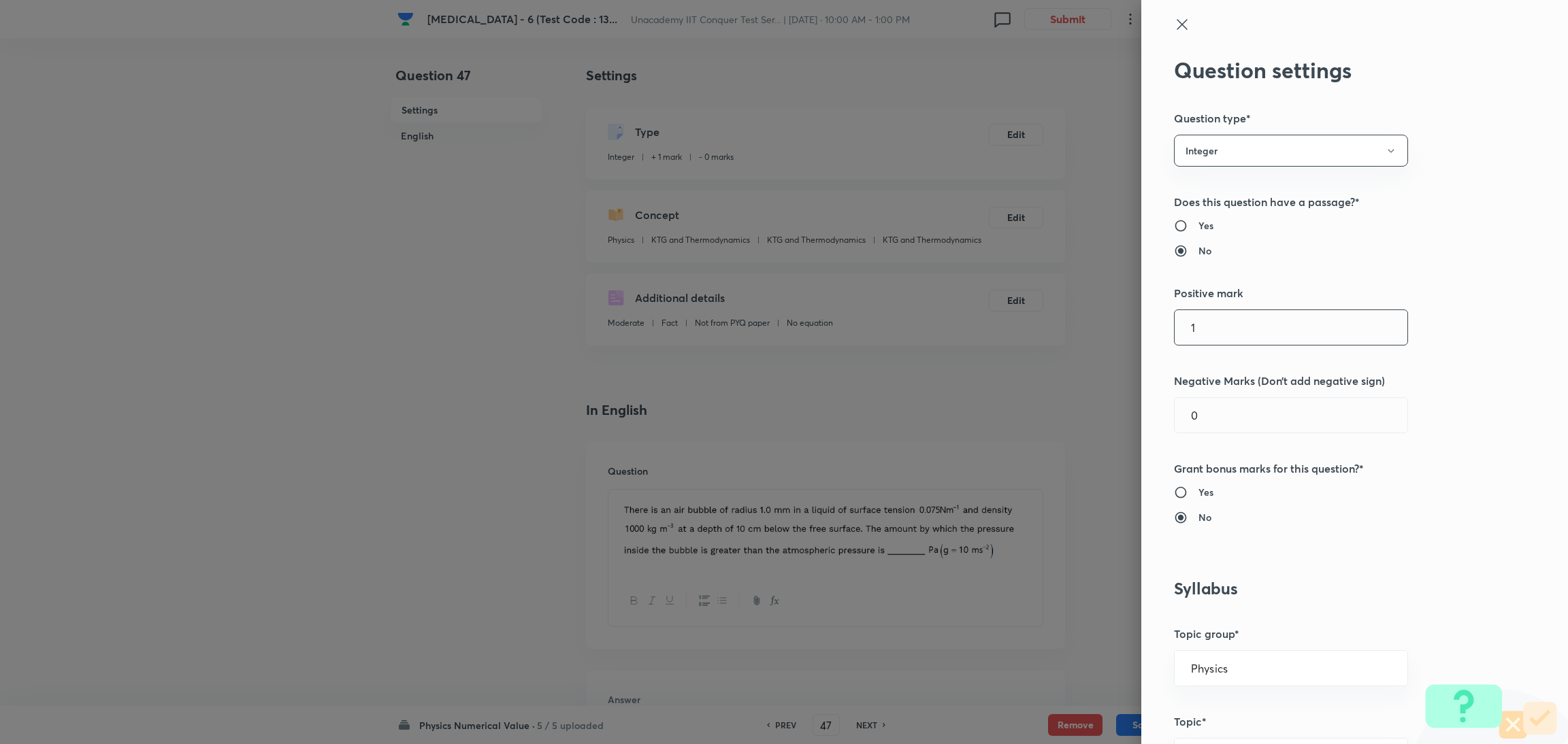
click at [1260, 334] on input "1" at bounding box center [1291, 328] width 233 height 35
type input "4"
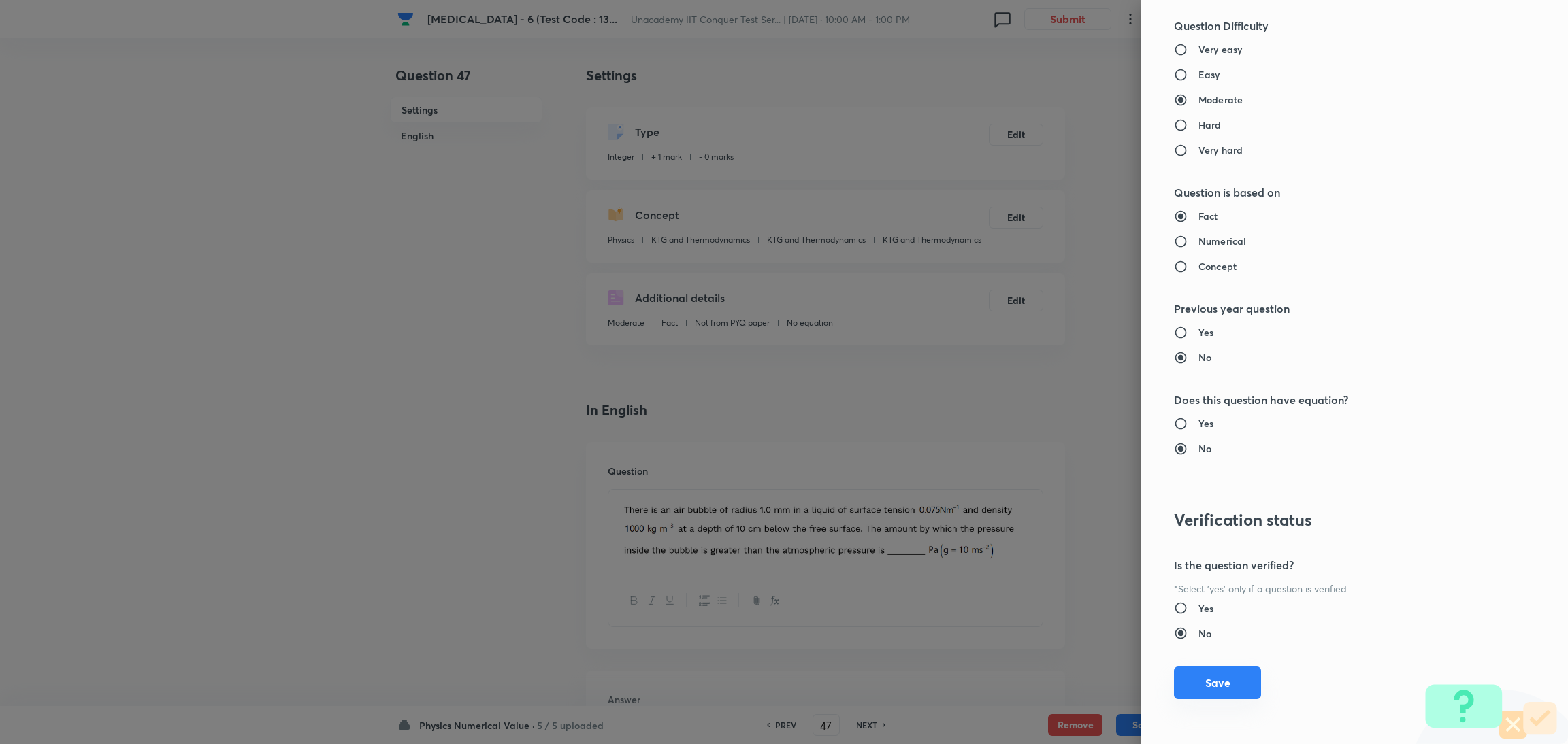
type input "1"
click at [1182, 682] on button "Save" at bounding box center [1218, 683] width 87 height 33
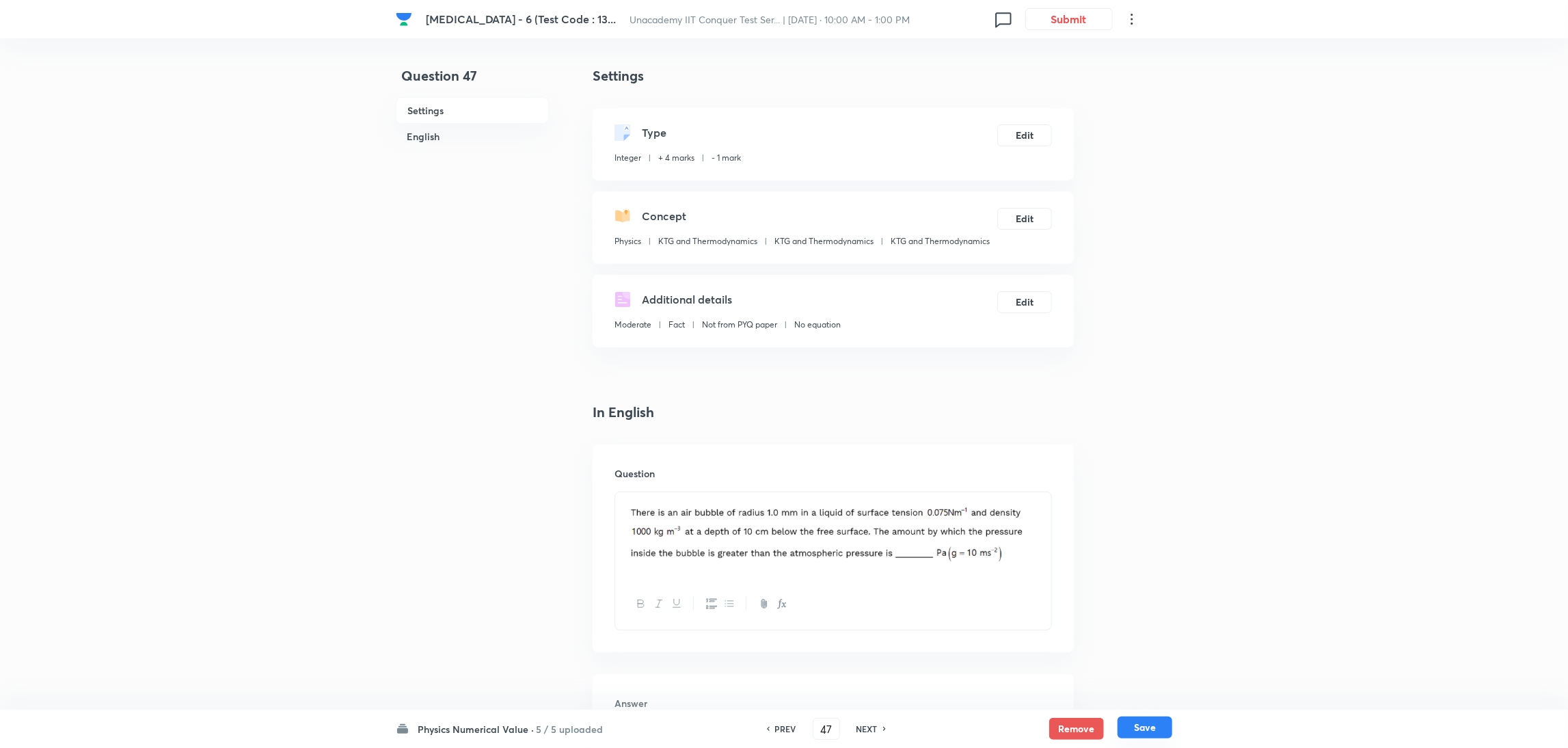
click at [1146, 720] on button "Save" at bounding box center [1144, 727] width 54 height 22
type input "48"
type input "5"
click at [1024, 135] on button "Edit" at bounding box center [1024, 133] width 54 height 22
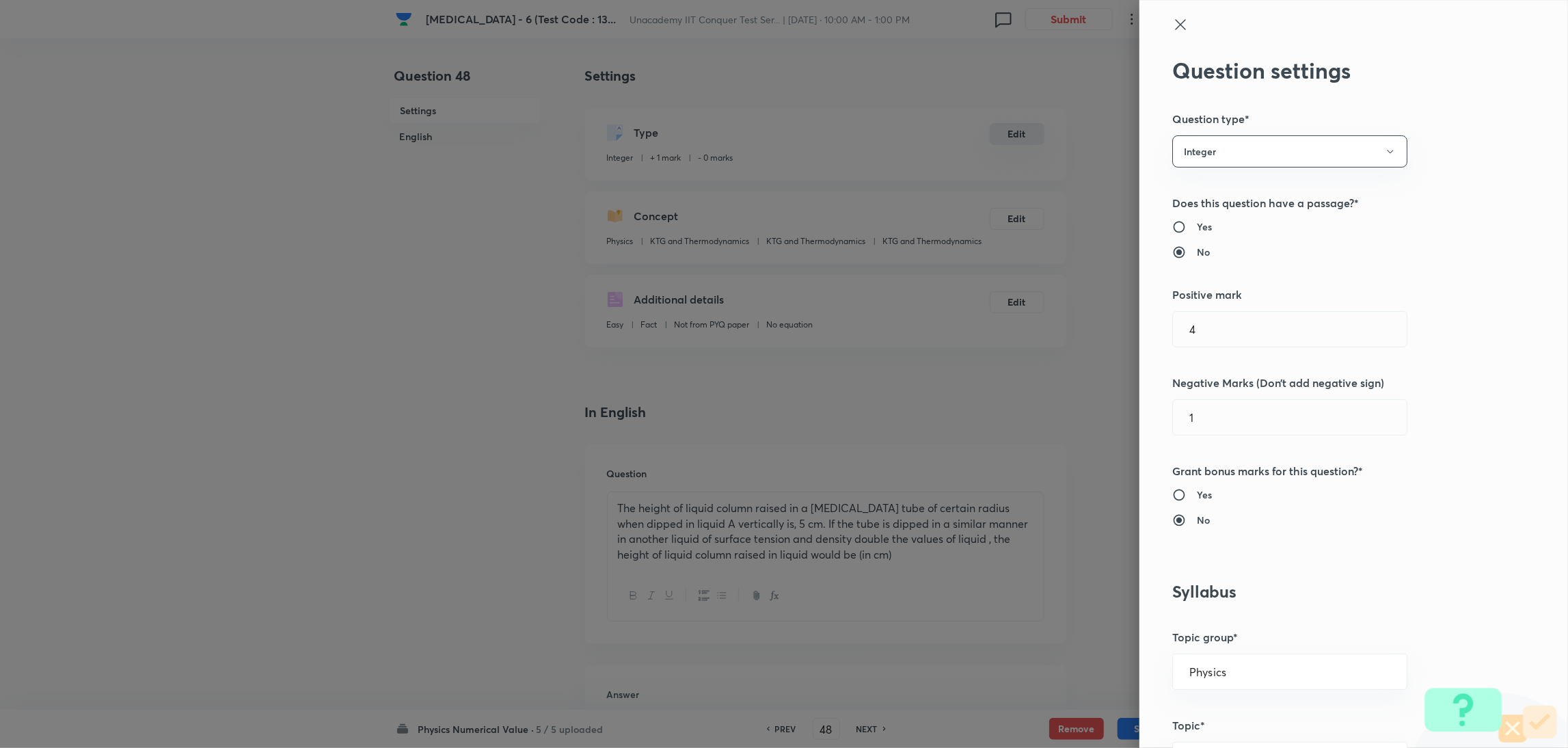
radio input "true"
radio input "false"
type input "1"
type input "0"
click at [1211, 328] on input "1" at bounding box center [1297, 329] width 234 height 35
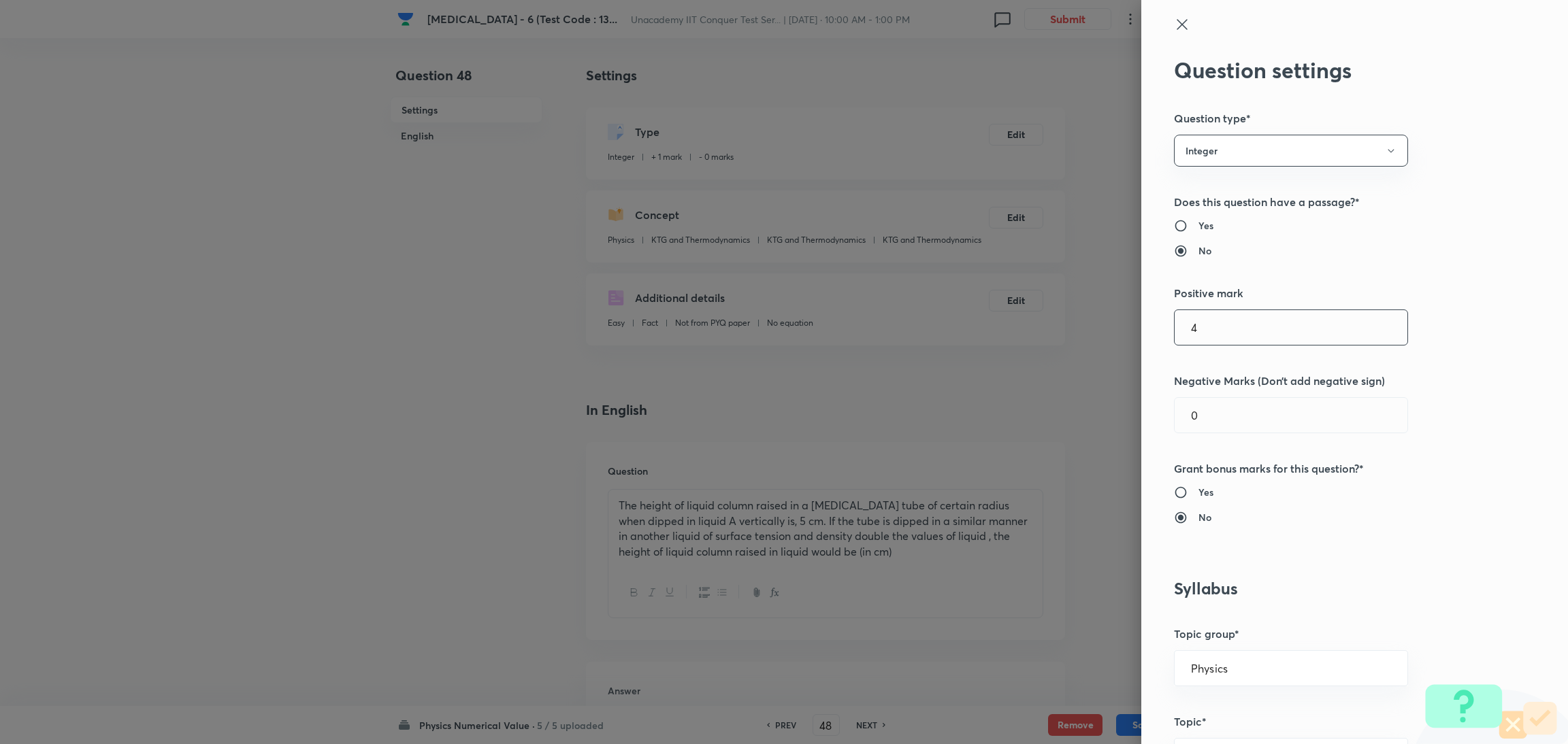
type input "4"
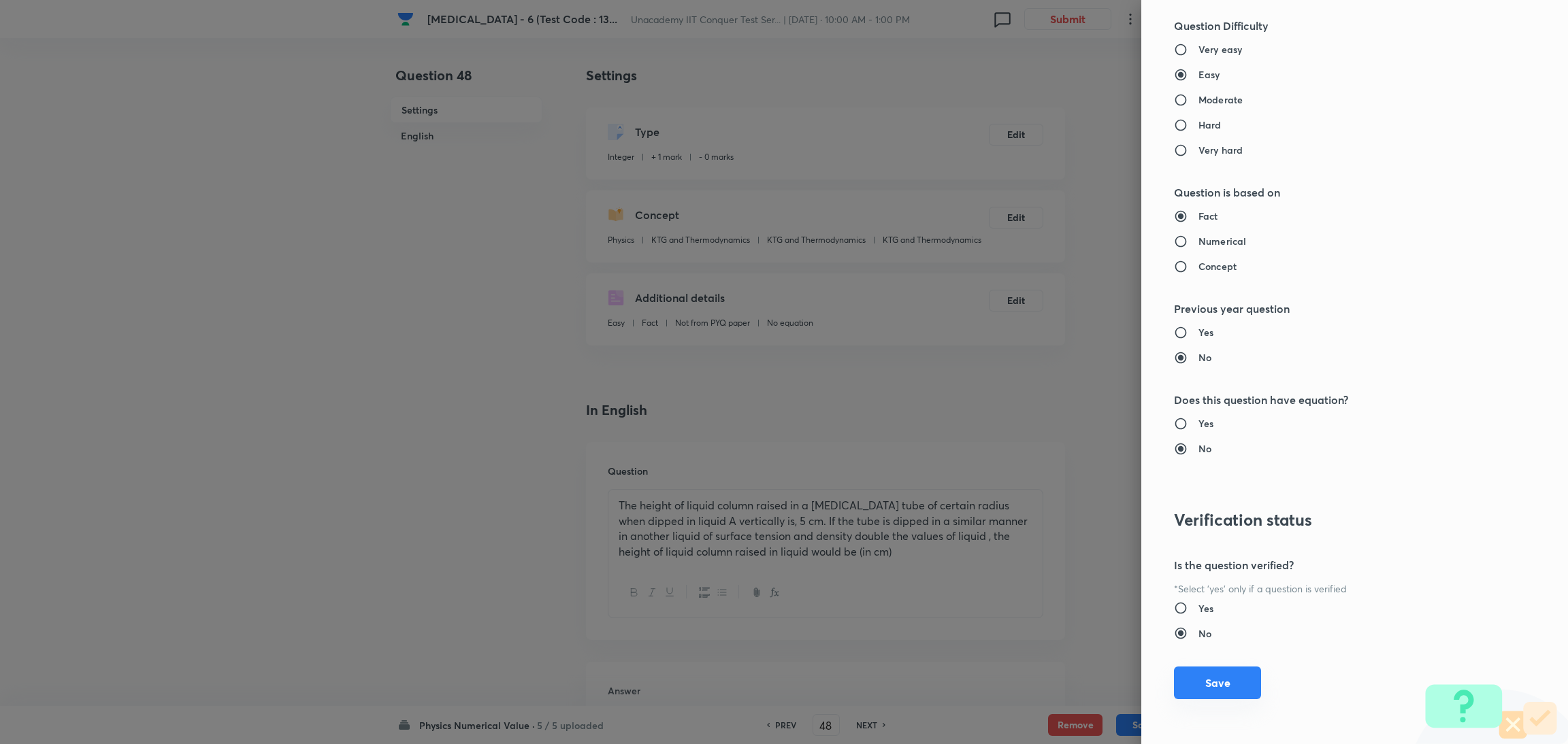
type input "1"
click at [1191, 674] on button "Save" at bounding box center [1218, 683] width 87 height 33
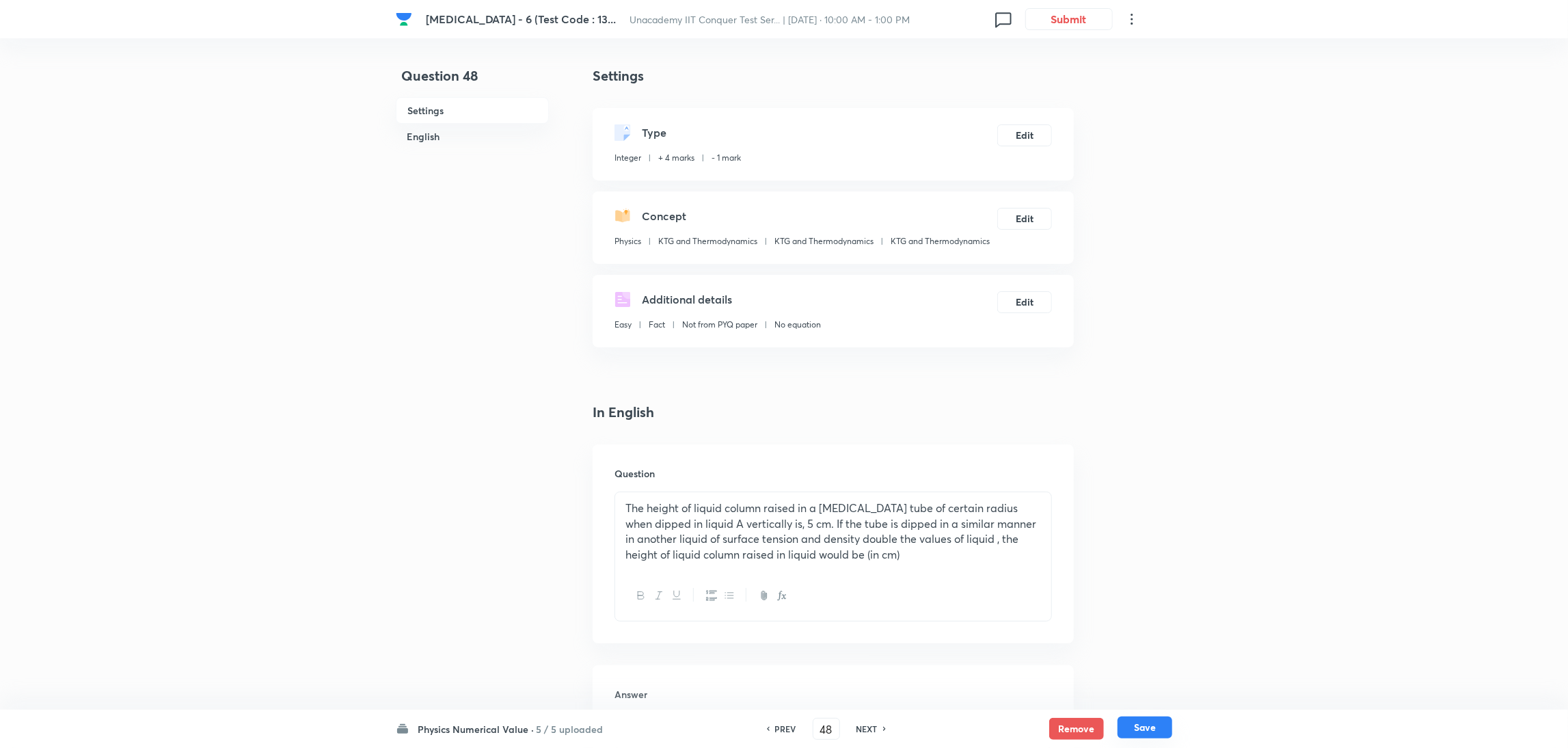
click at [1132, 727] on button "Save" at bounding box center [1144, 727] width 54 height 22
type input "49"
type input "4"
click at [1013, 130] on button "Edit" at bounding box center [1024, 133] width 54 height 22
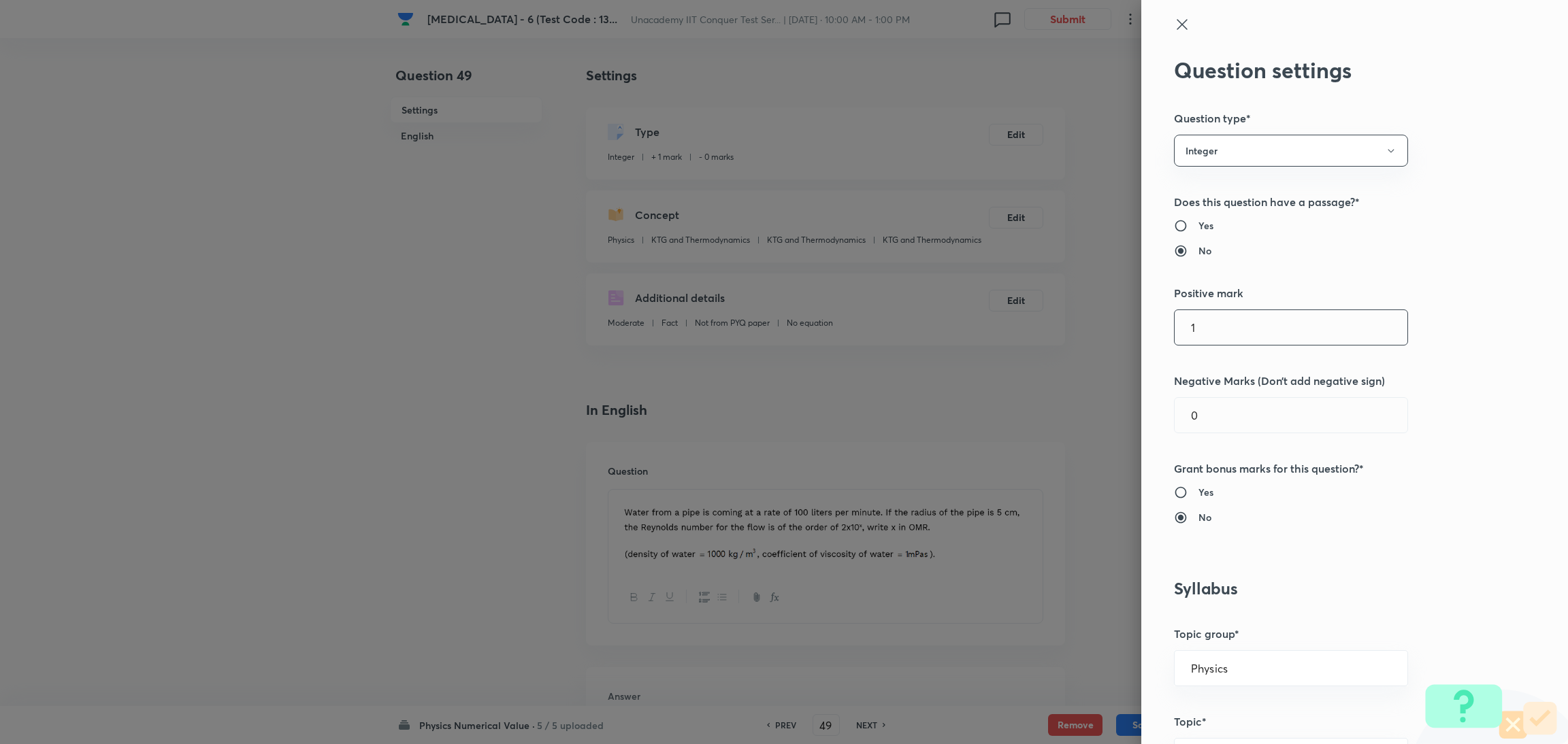
click at [1257, 332] on input "1" at bounding box center [1291, 328] width 233 height 35
type input "4"
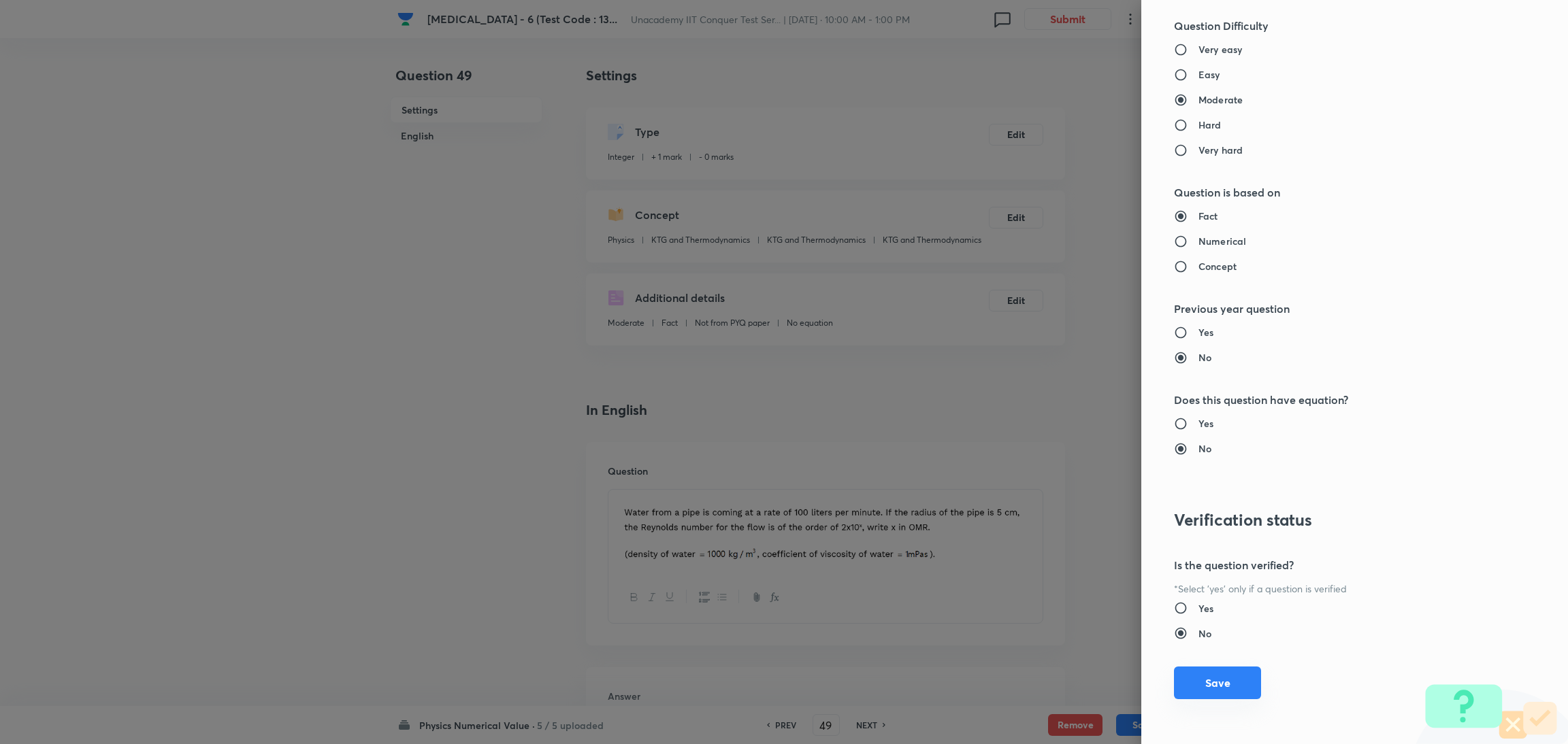
type input "1"
click at [1201, 680] on button "Save" at bounding box center [1218, 683] width 87 height 33
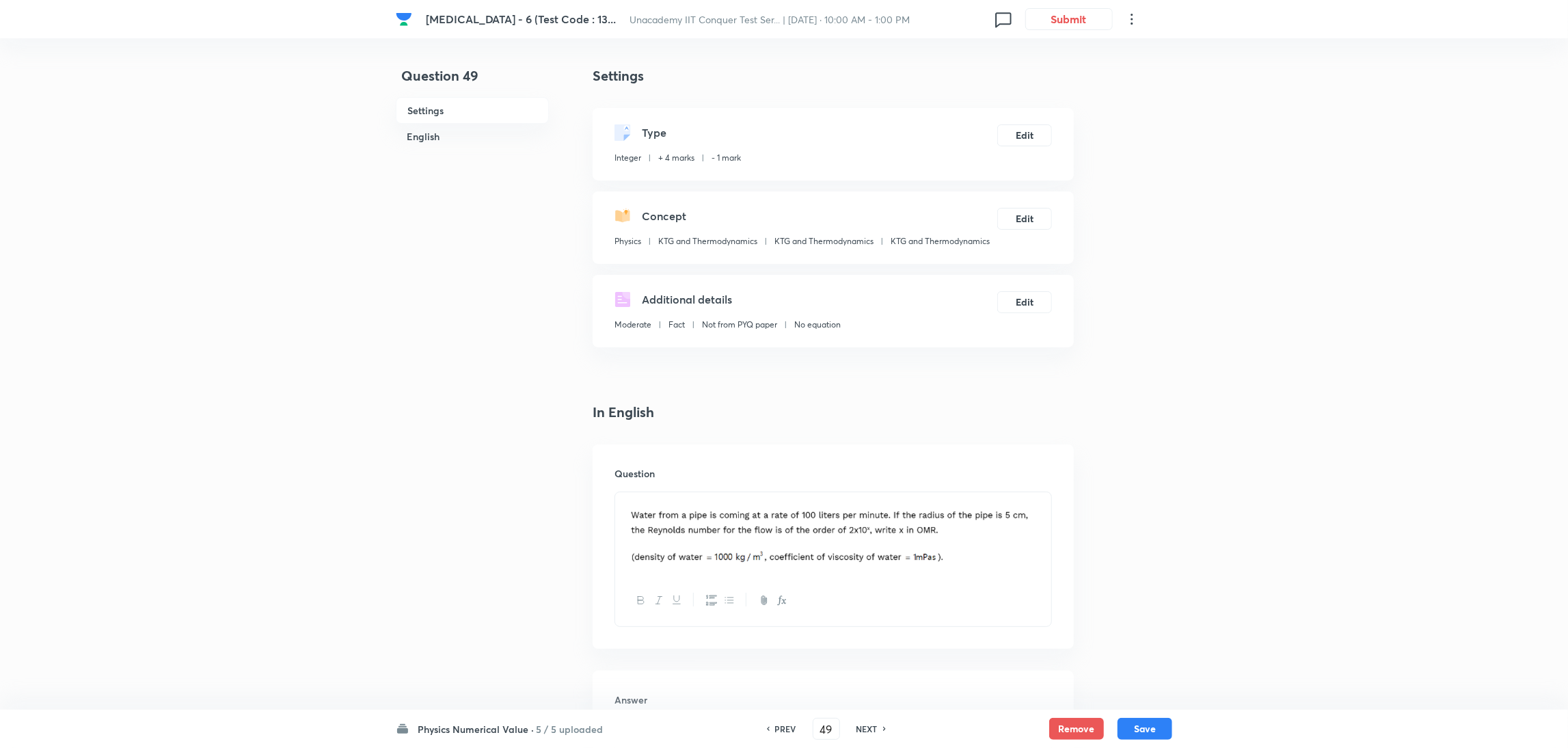
click at [1126, 743] on div "Physics Numerical Value · 5 / 5 uploaded PREV 49 ​ NEXT Remove Save" at bounding box center [784, 729] width 777 height 38
click at [1135, 731] on button "Save" at bounding box center [1144, 727] width 54 height 22
type input "50"
type input "25"
click at [1024, 130] on button "Edit" at bounding box center [1024, 133] width 54 height 22
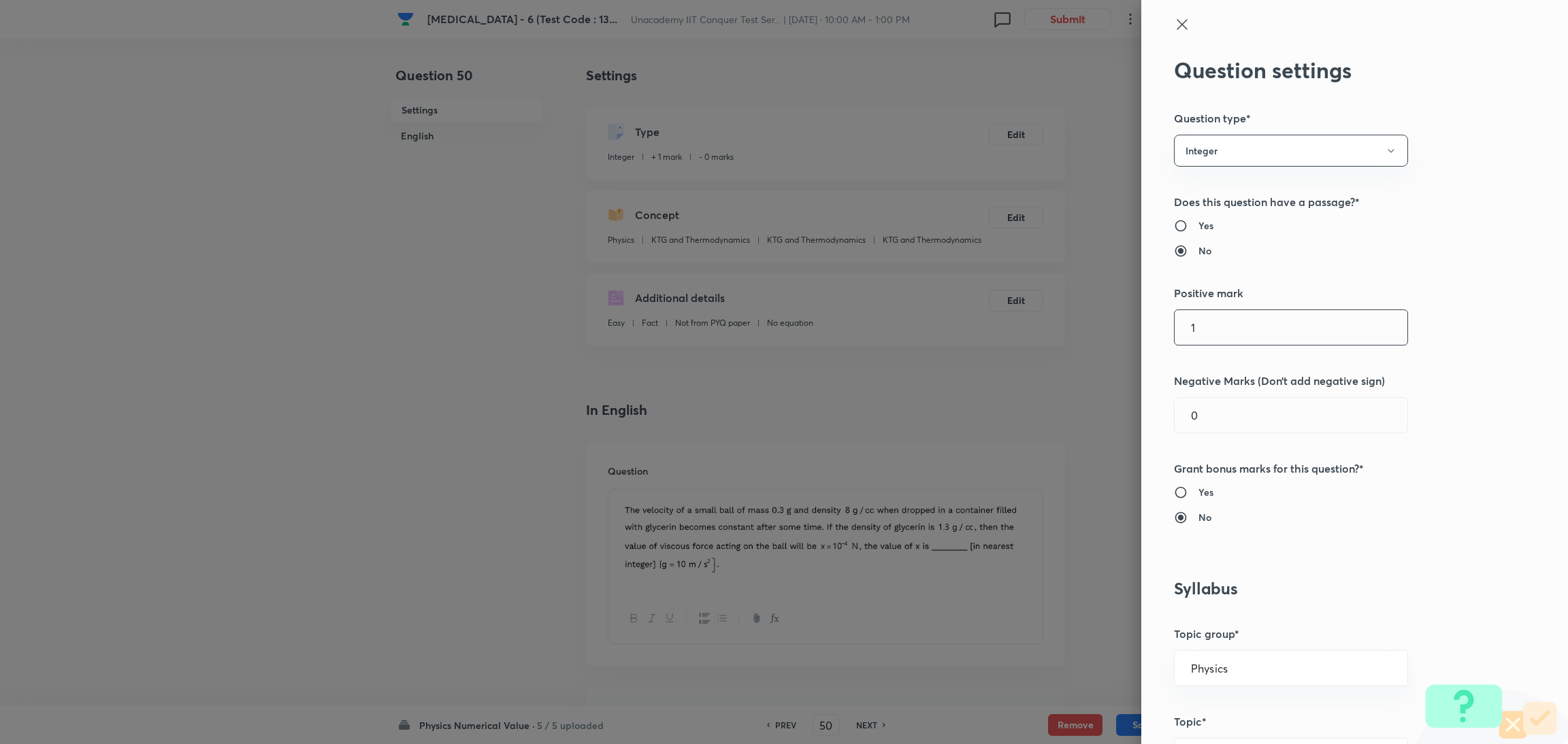
click at [1200, 328] on input "1" at bounding box center [1291, 328] width 233 height 35
type input "4"
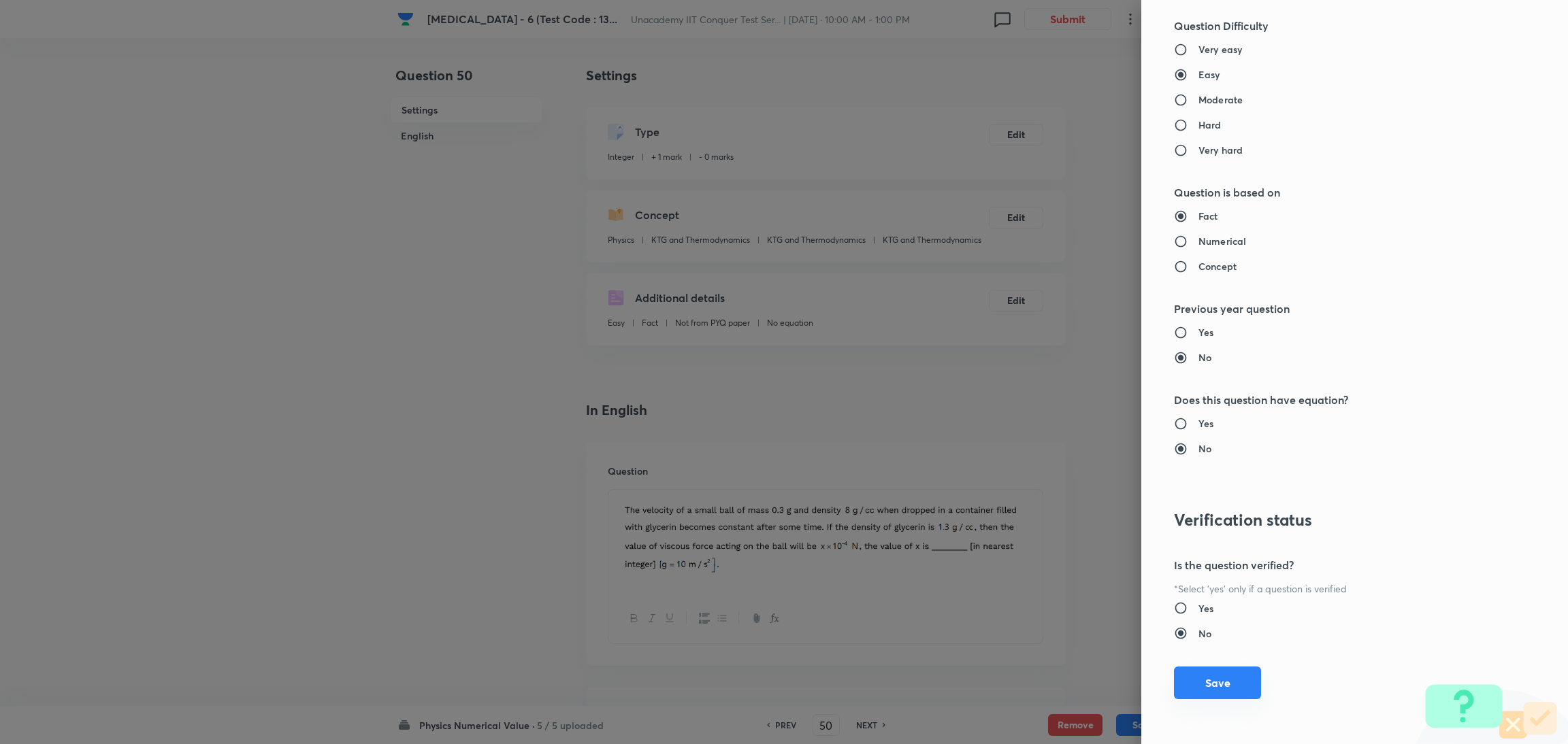
type input "1"
click at [1200, 679] on button "Save" at bounding box center [1218, 683] width 87 height 33
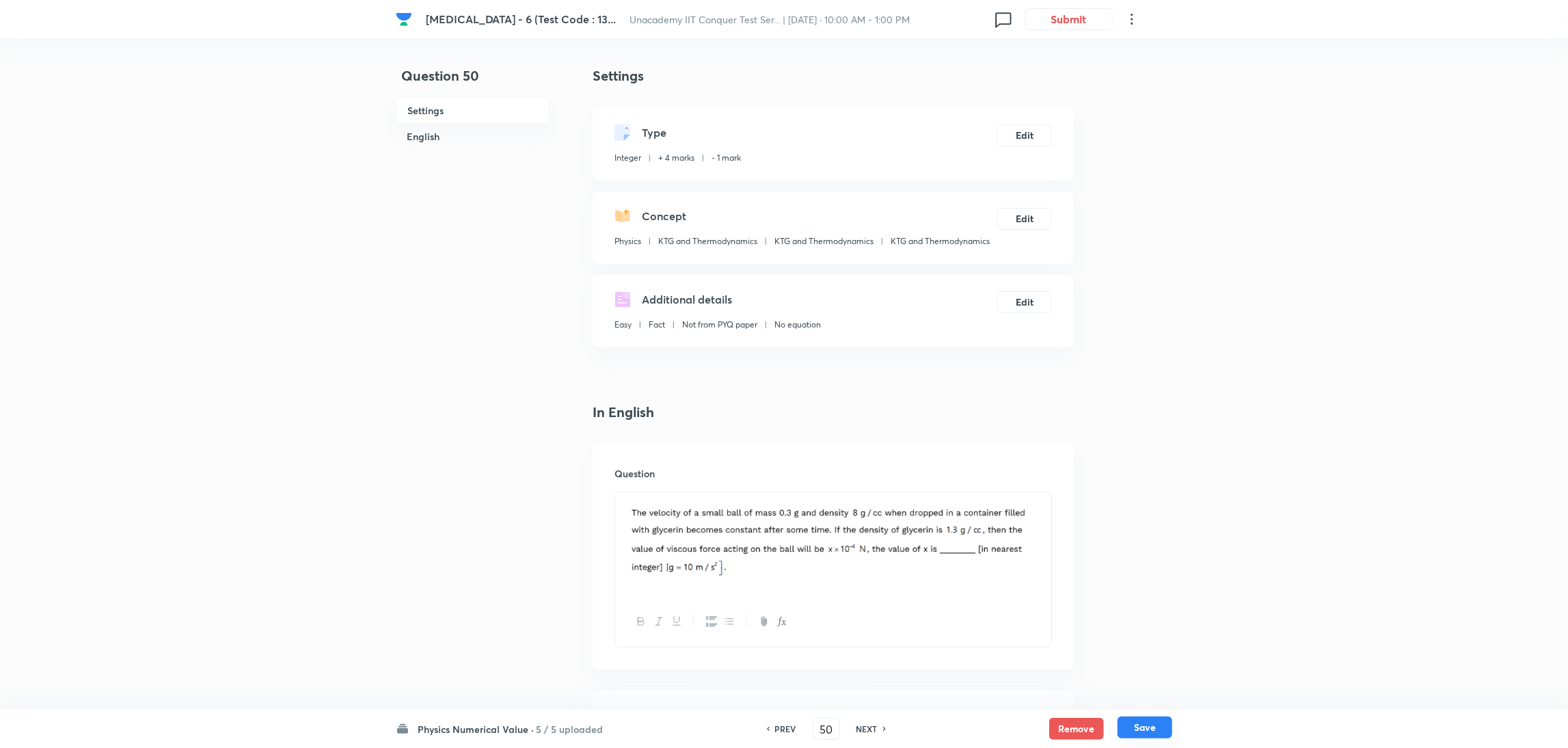
click at [1147, 726] on button "Save" at bounding box center [1144, 727] width 54 height 22
type input "51"
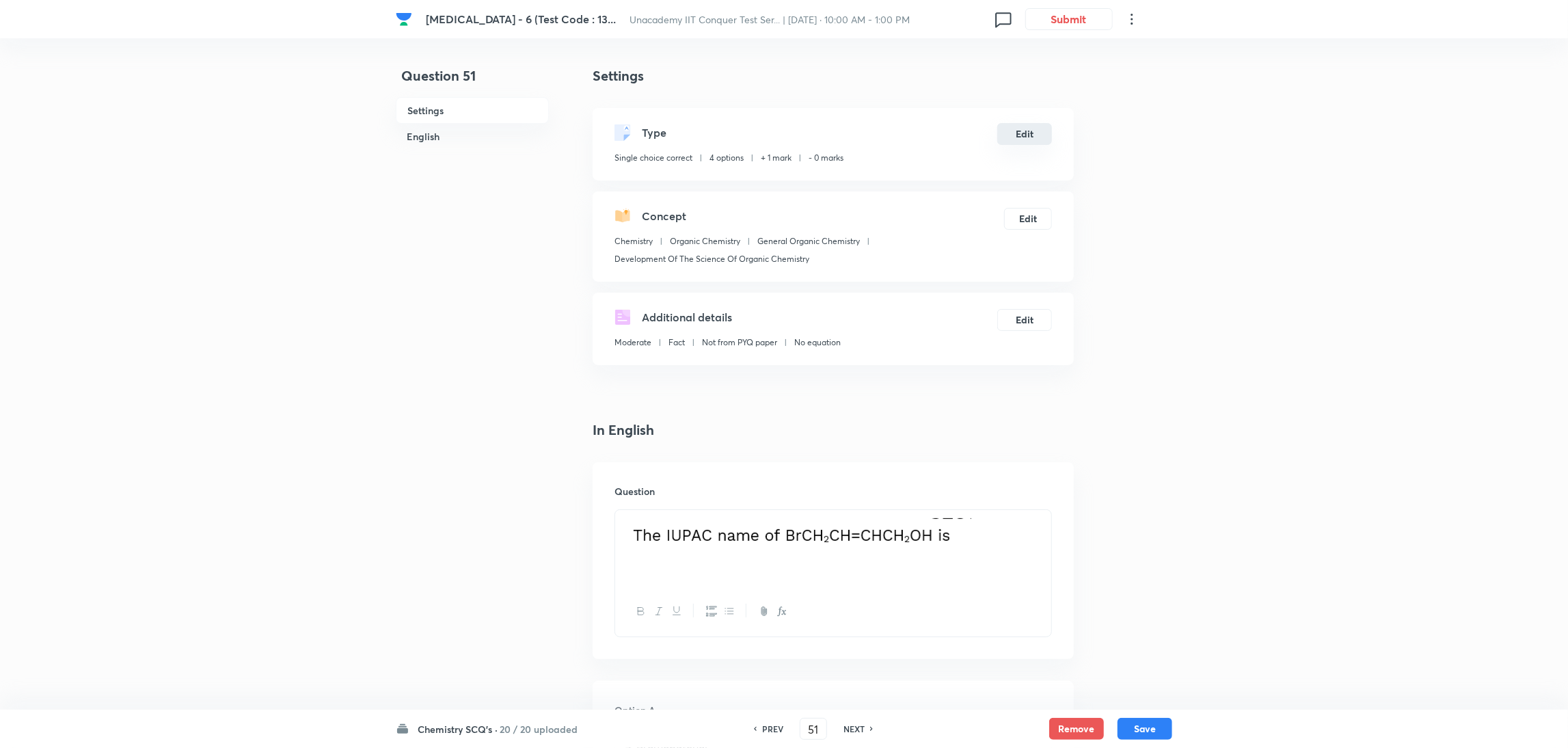
click at [1021, 138] on button "Edit" at bounding box center [1024, 133] width 54 height 22
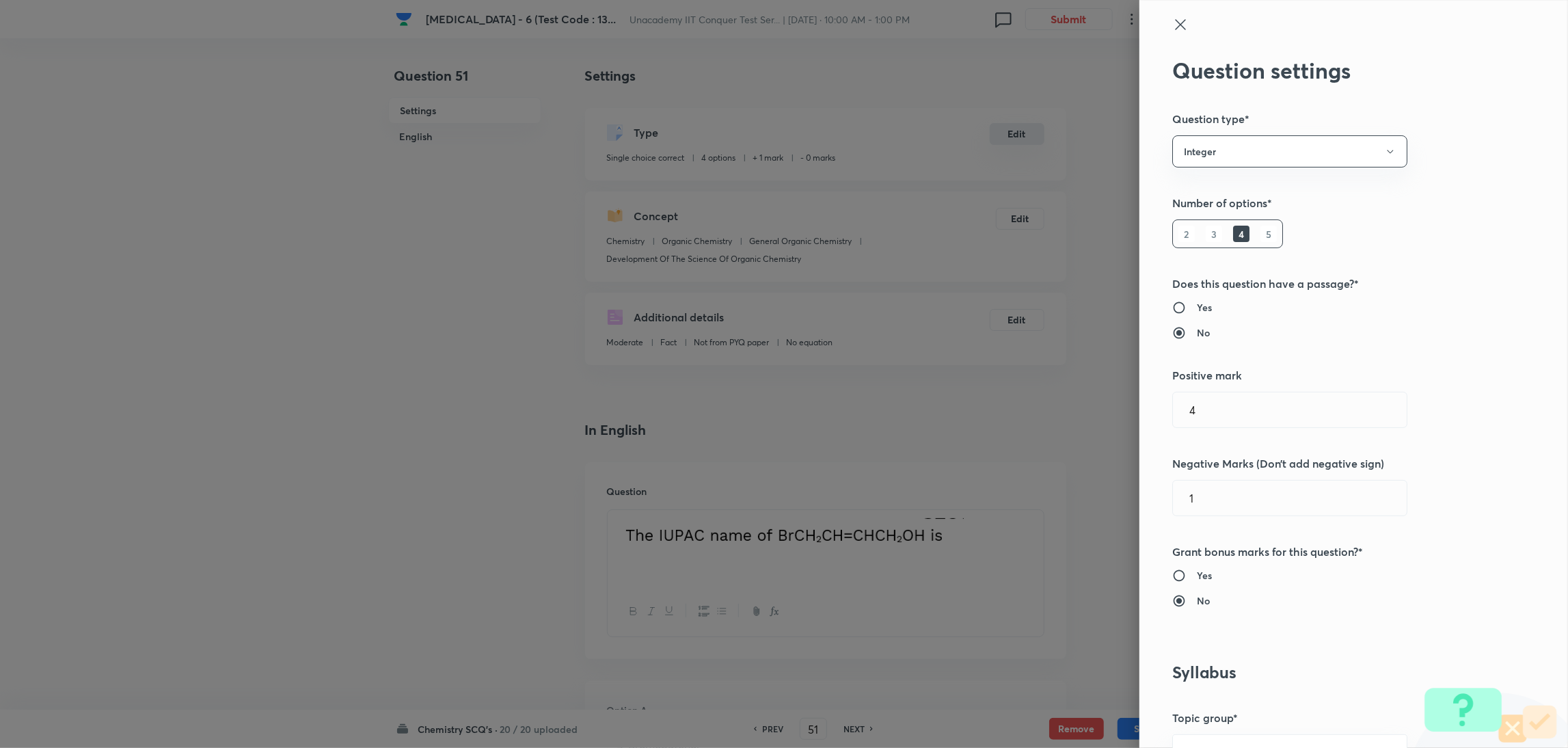
radio input "false"
radio input "true"
type input "1"
type input "0"
type input "Chemistry"
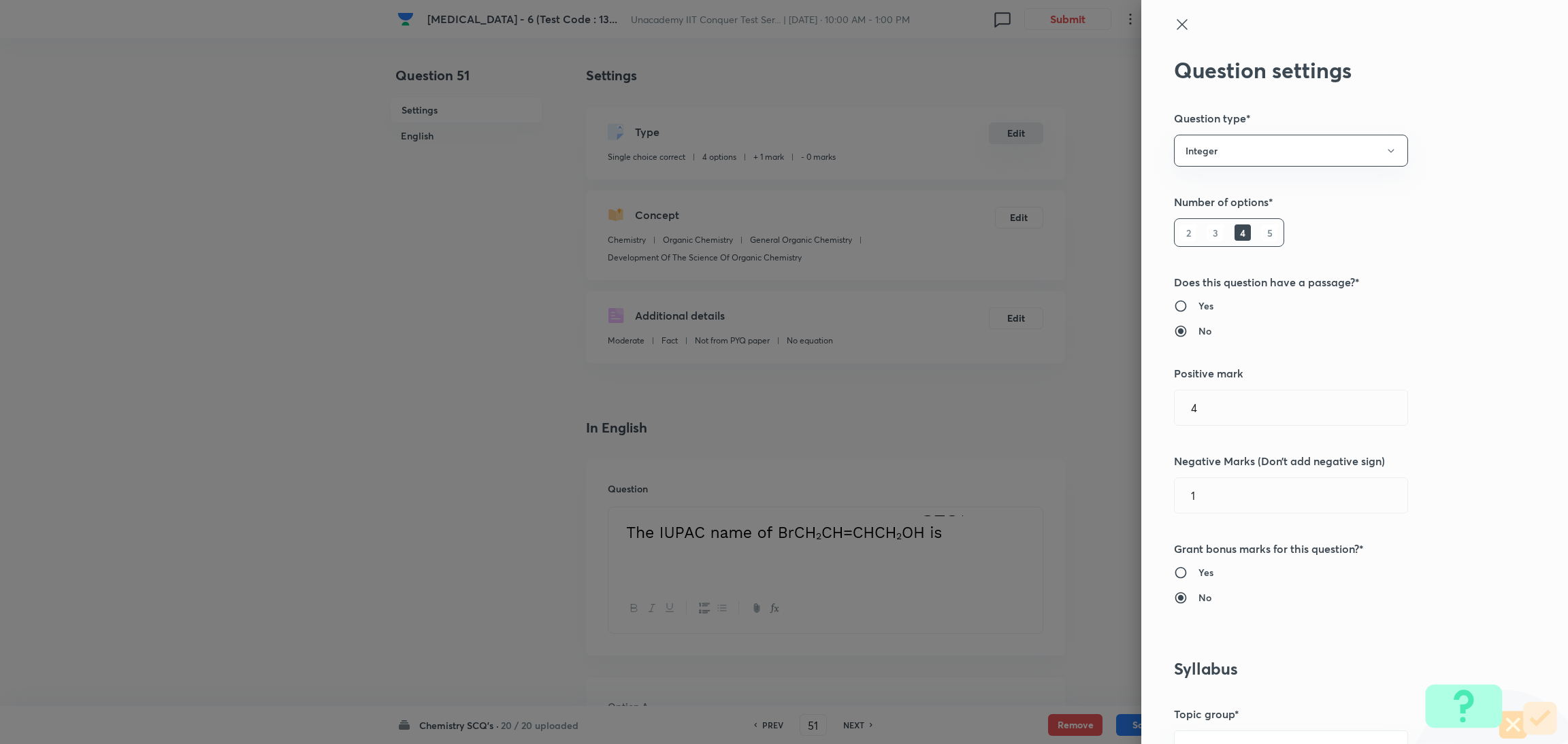
type input "Organic Chemistry"
type input "General Organic Chemistry"
type input "Development Of The Science Of Organic Chemistry"
click at [1197, 402] on input "1" at bounding box center [1291, 408] width 233 height 35
type input "4"
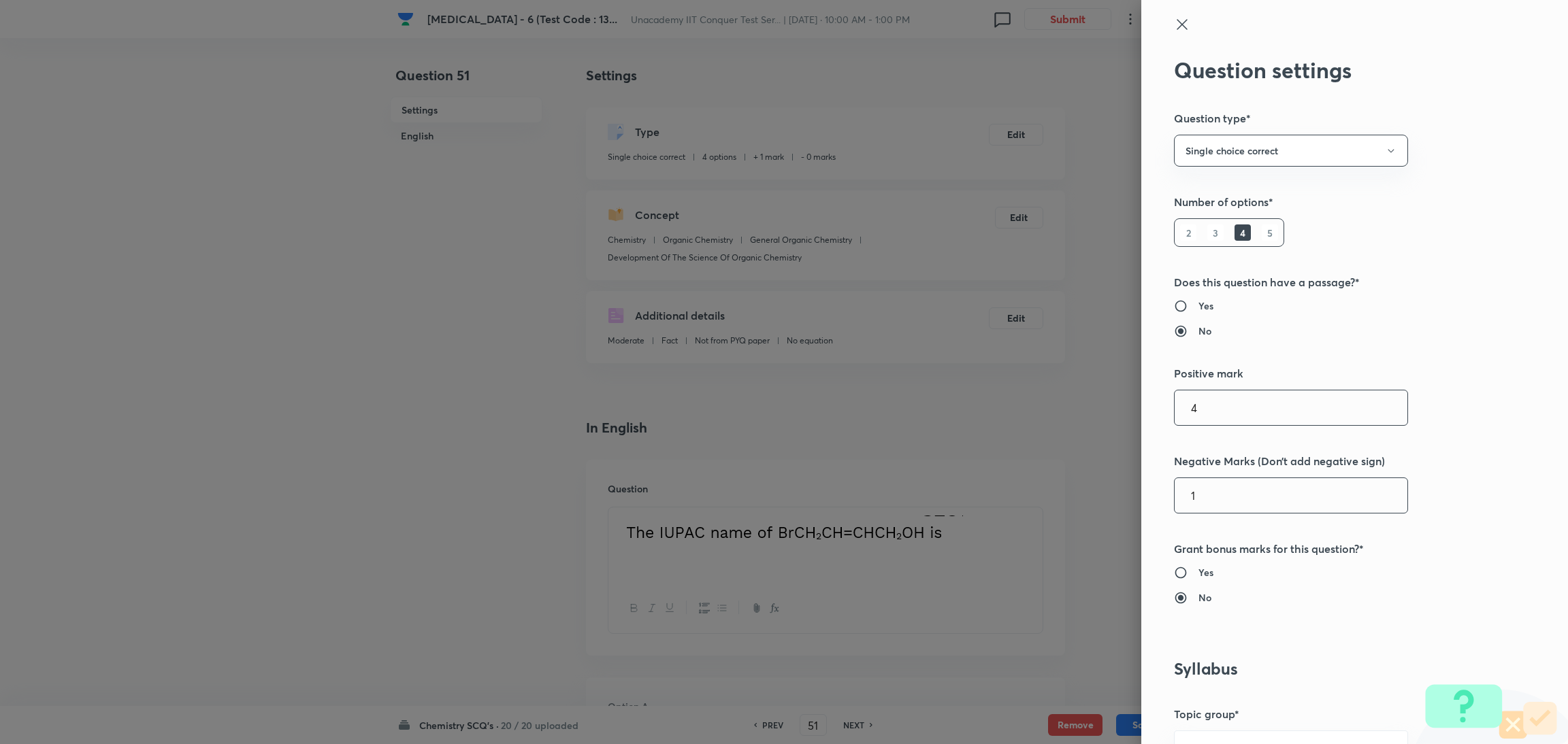
scroll to position [1203, 0]
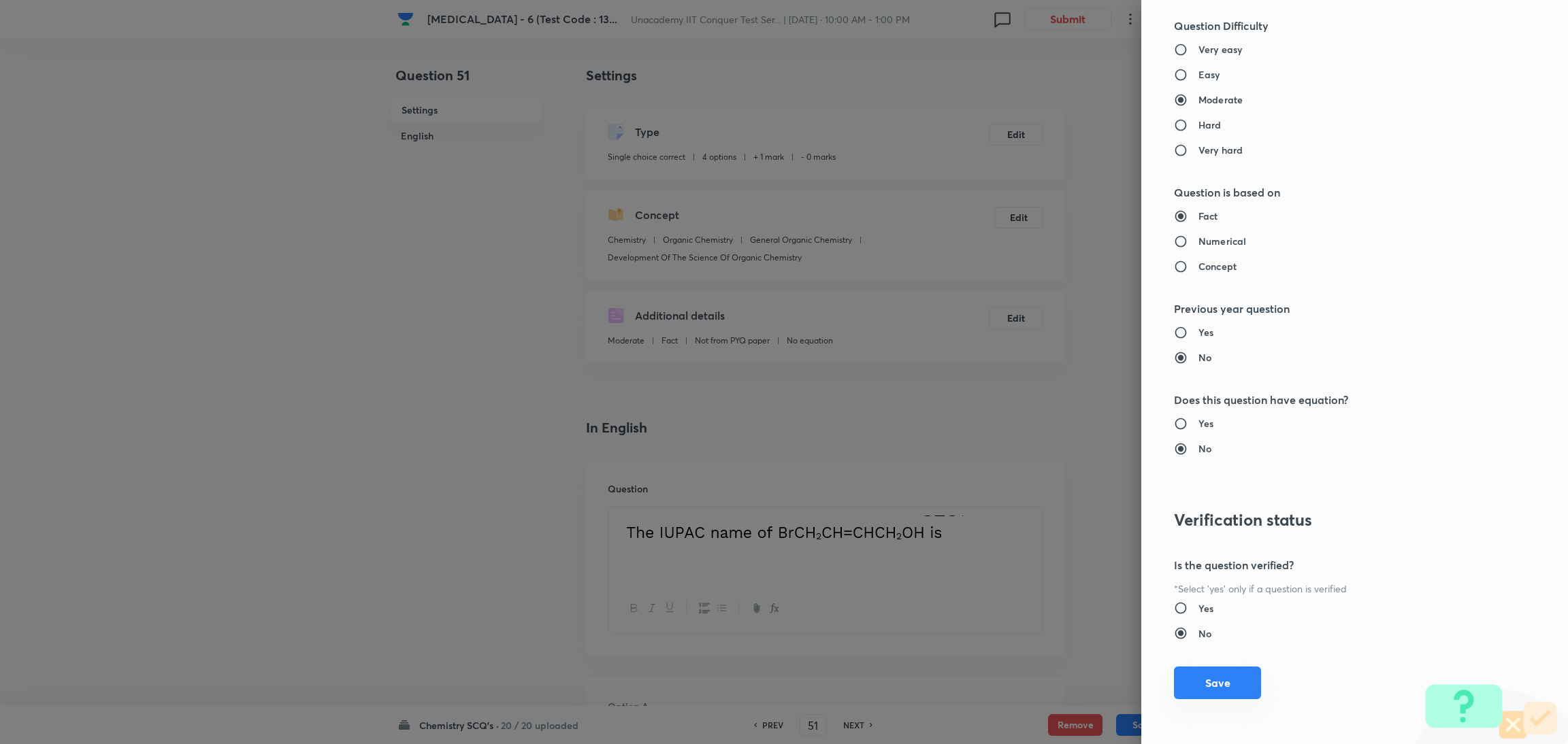
type input "1"
click at [1208, 685] on button "Save" at bounding box center [1218, 683] width 87 height 33
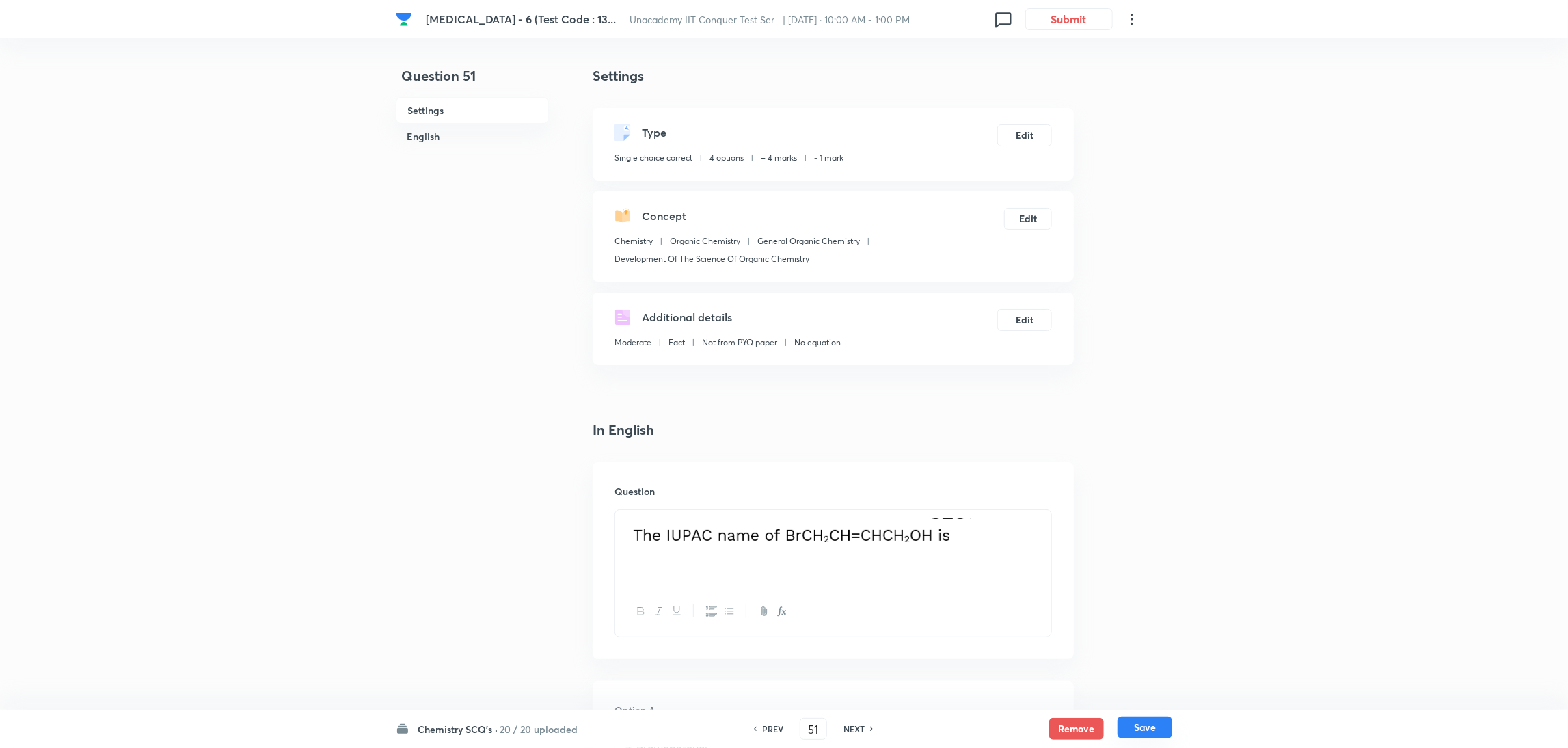
click at [1148, 718] on button "Save" at bounding box center [1144, 727] width 54 height 22
type input "52"
checkbox input "false"
click at [1019, 132] on button "Edit" at bounding box center [1024, 133] width 54 height 22
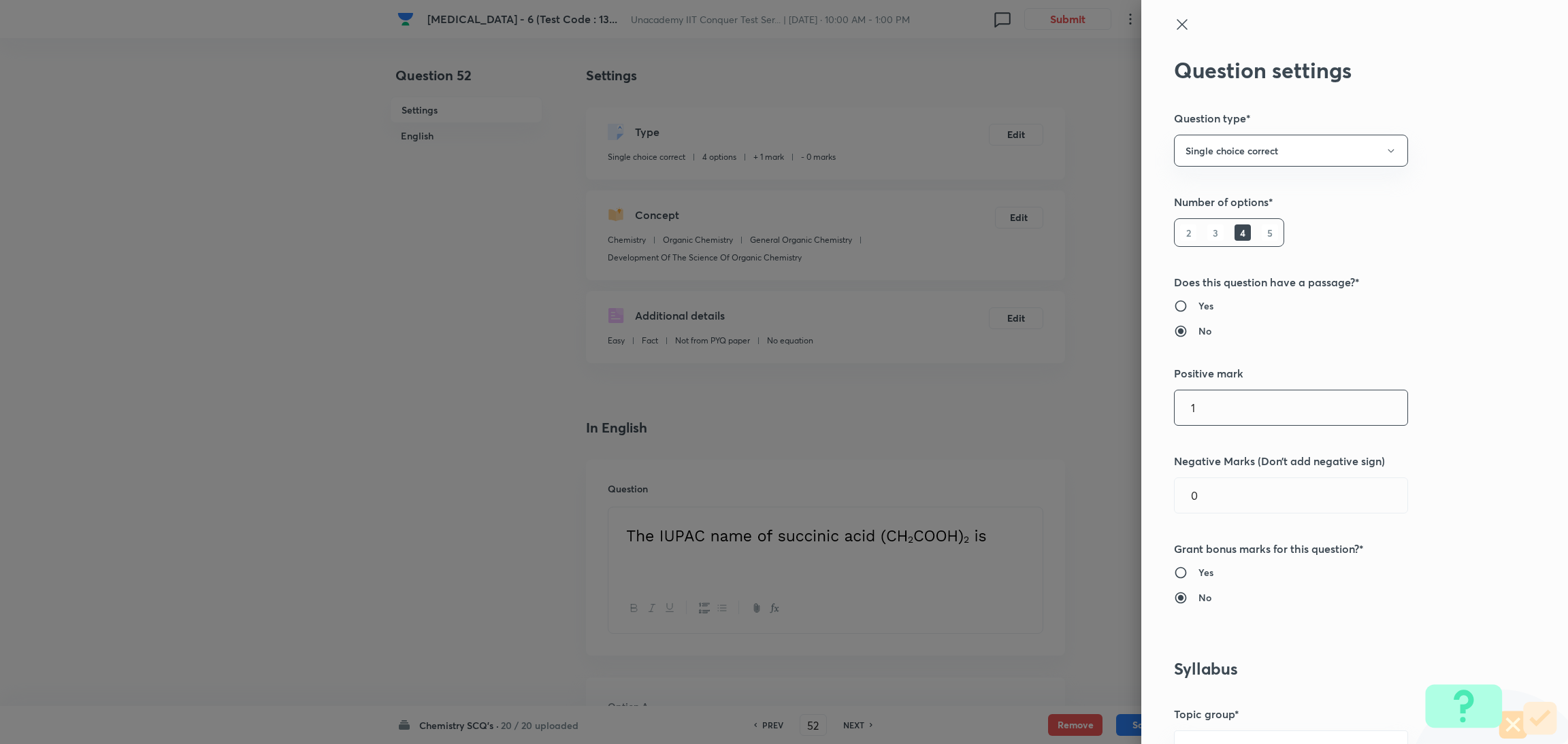
click at [1205, 402] on input "1" at bounding box center [1291, 408] width 233 height 35
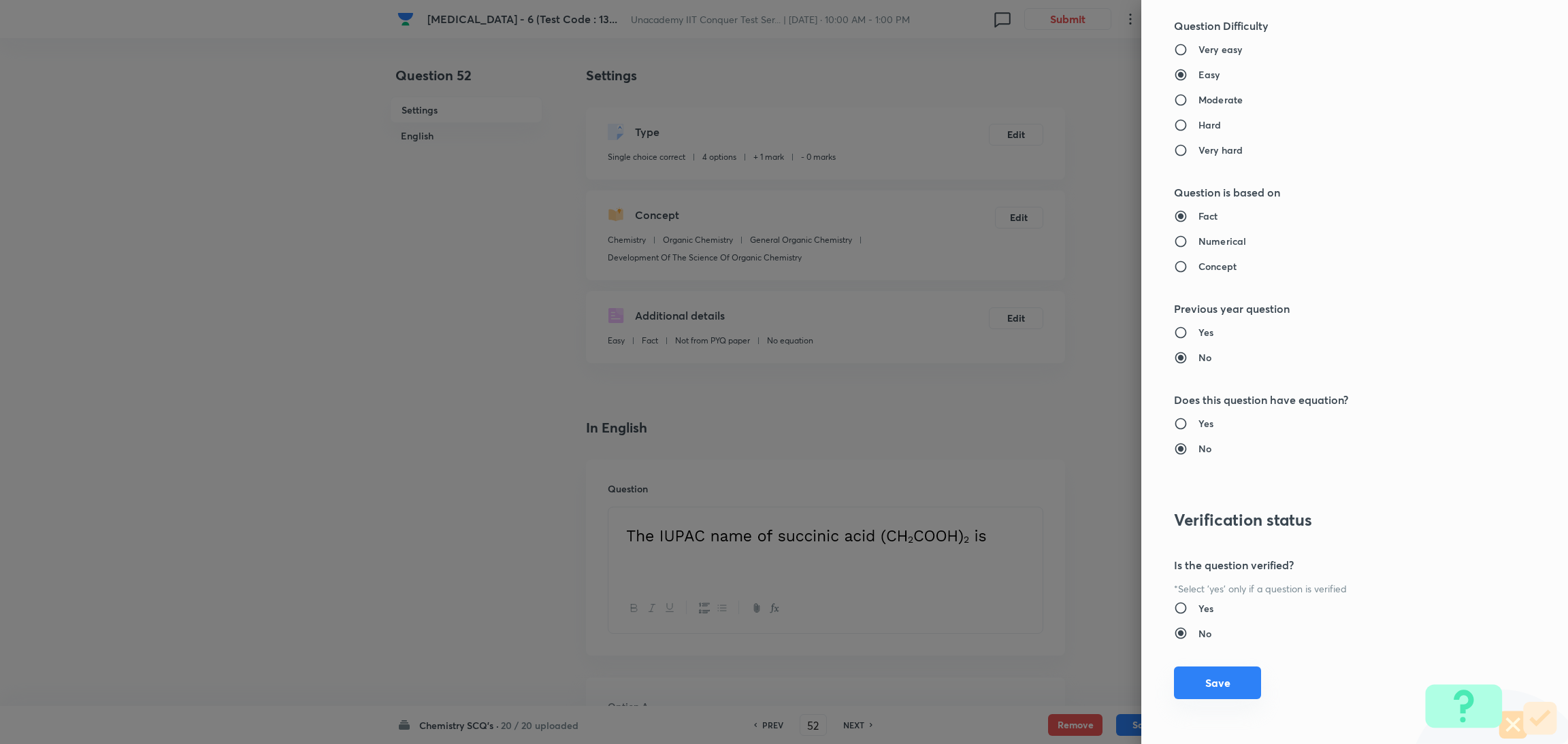
click at [1195, 682] on button "Save" at bounding box center [1218, 683] width 87 height 33
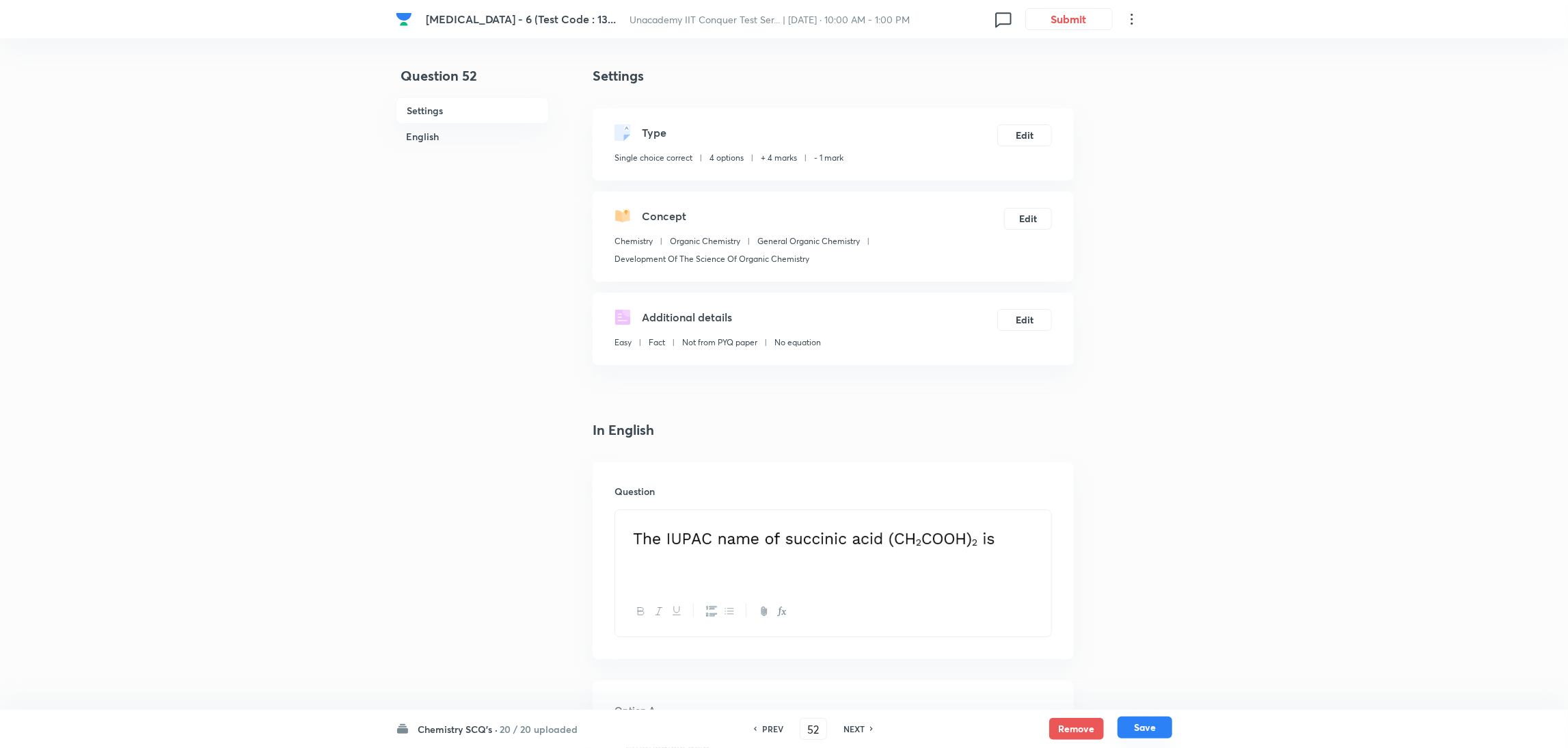
click at [1150, 735] on button "Save" at bounding box center [1144, 727] width 54 height 22
click at [1028, 130] on button "Edit" at bounding box center [1024, 133] width 54 height 22
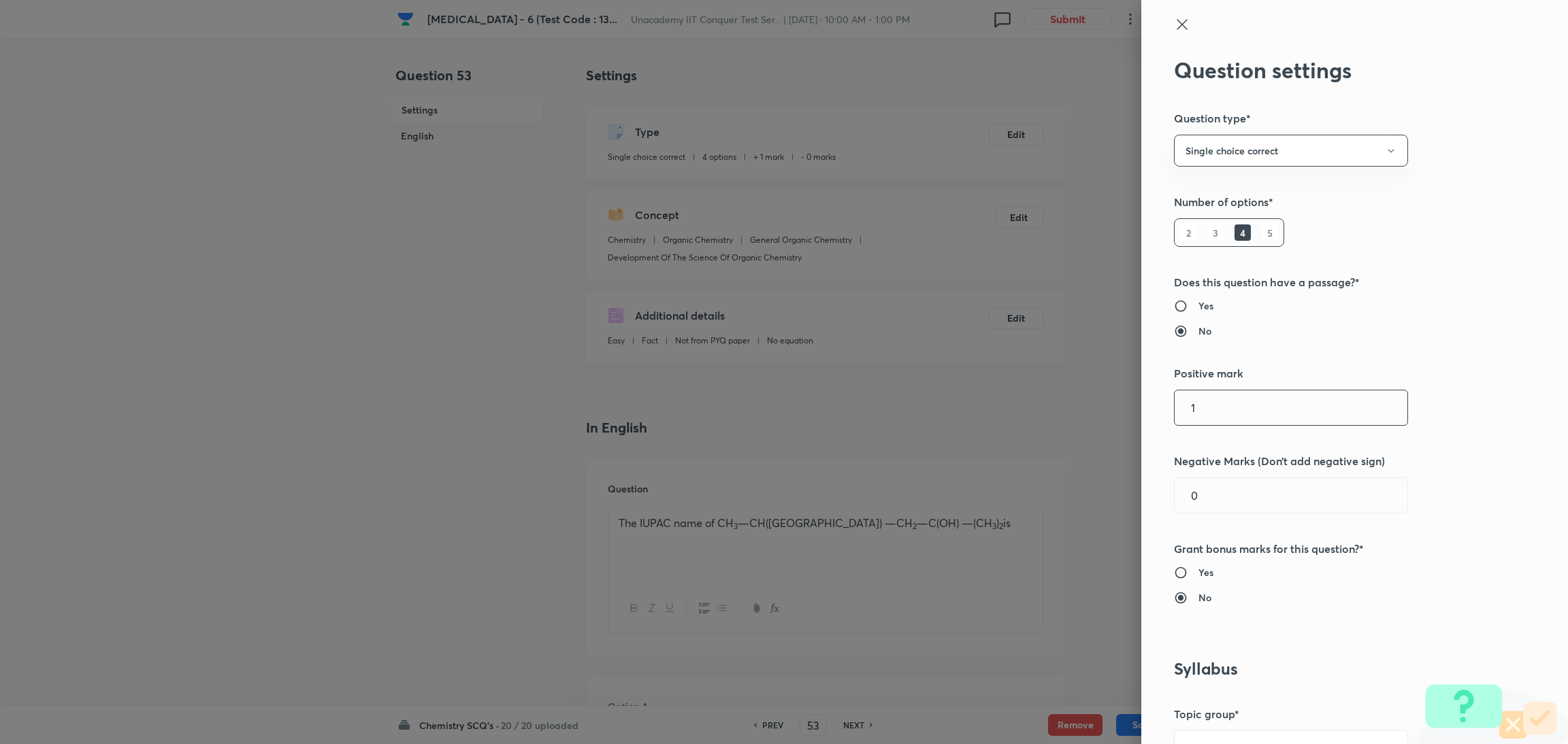
click at [1198, 416] on input "1" at bounding box center [1291, 408] width 233 height 35
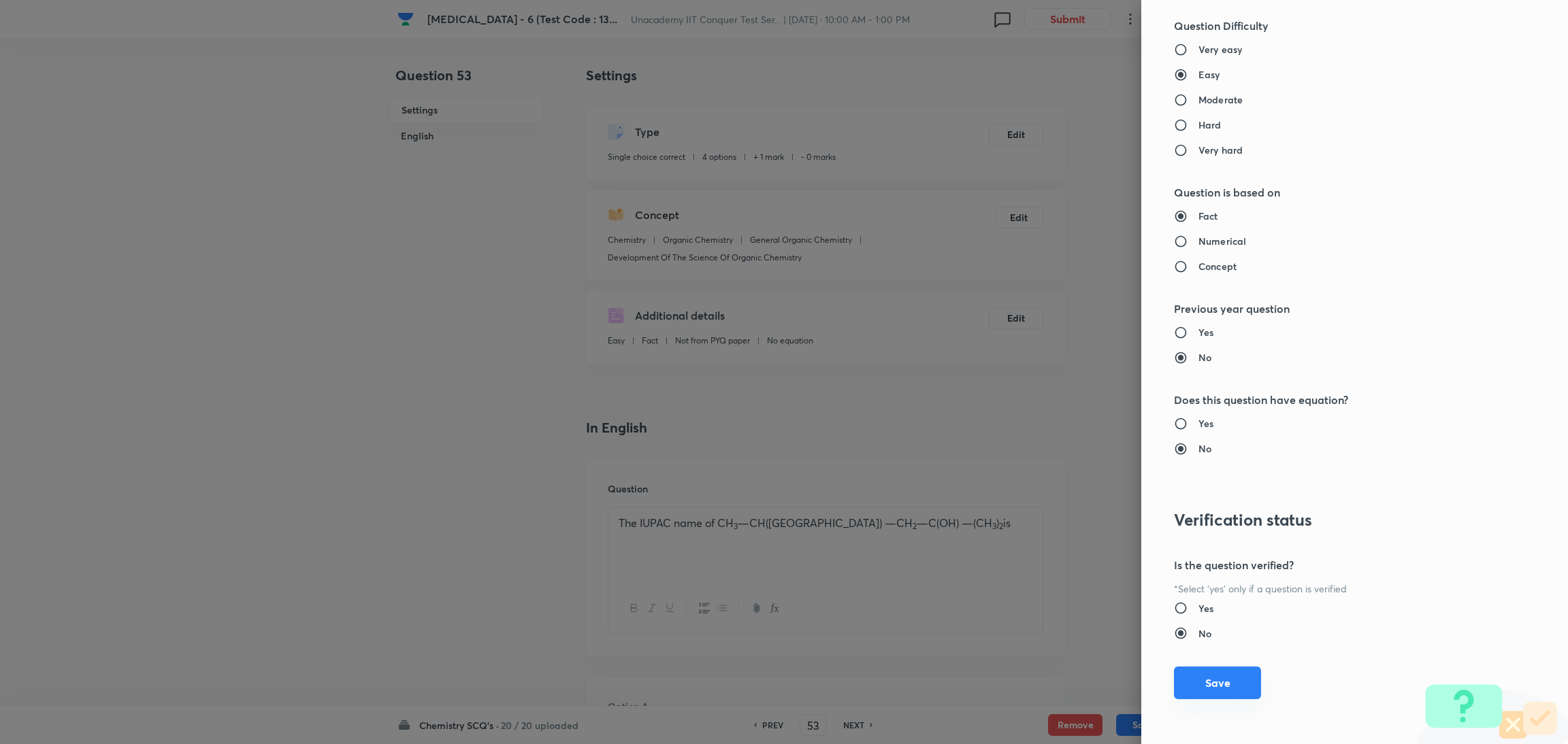
click at [1204, 685] on button "Save" at bounding box center [1218, 683] width 87 height 33
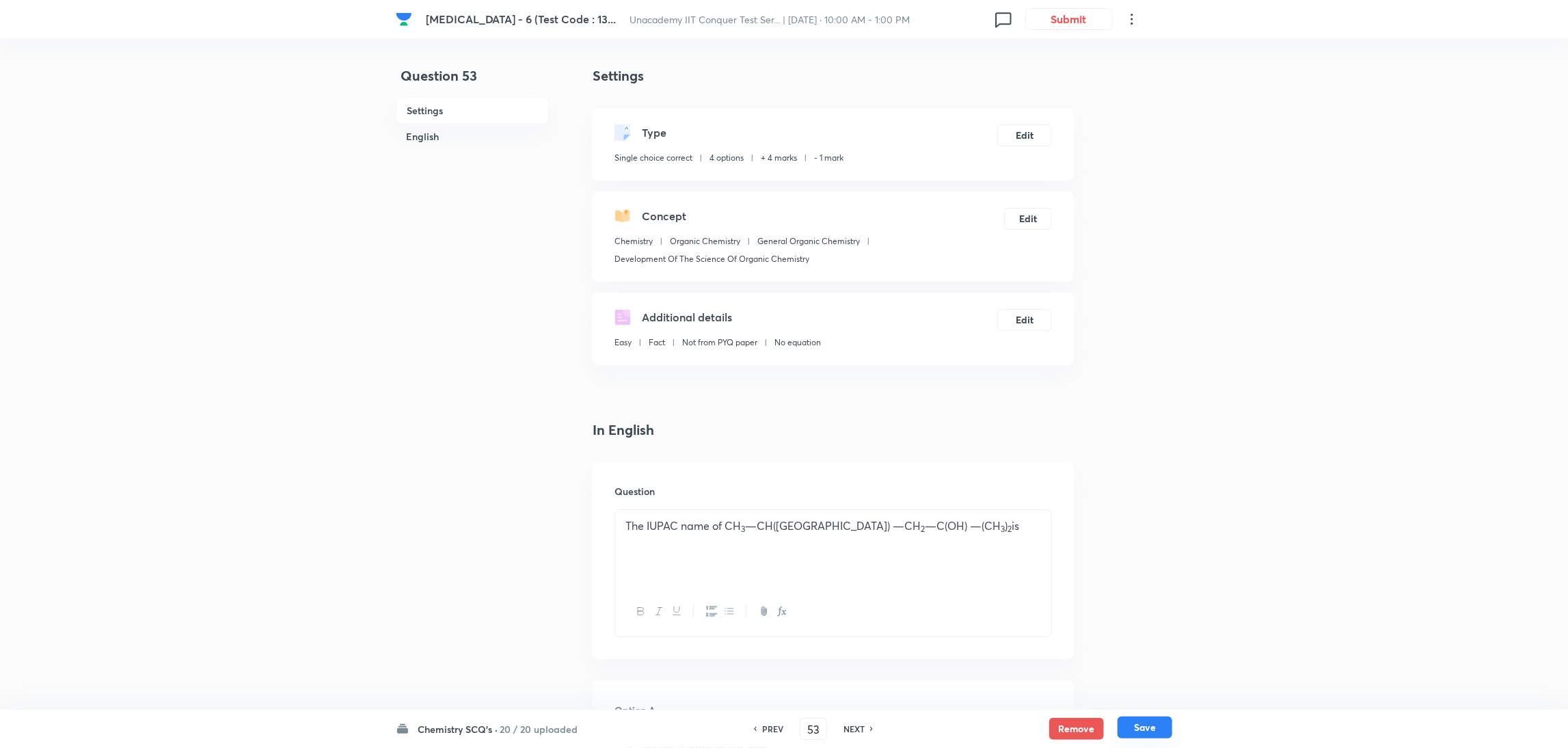
click at [1142, 727] on button "Save" at bounding box center [1144, 727] width 54 height 22
click at [1010, 136] on button "Edit" at bounding box center [1024, 133] width 54 height 22
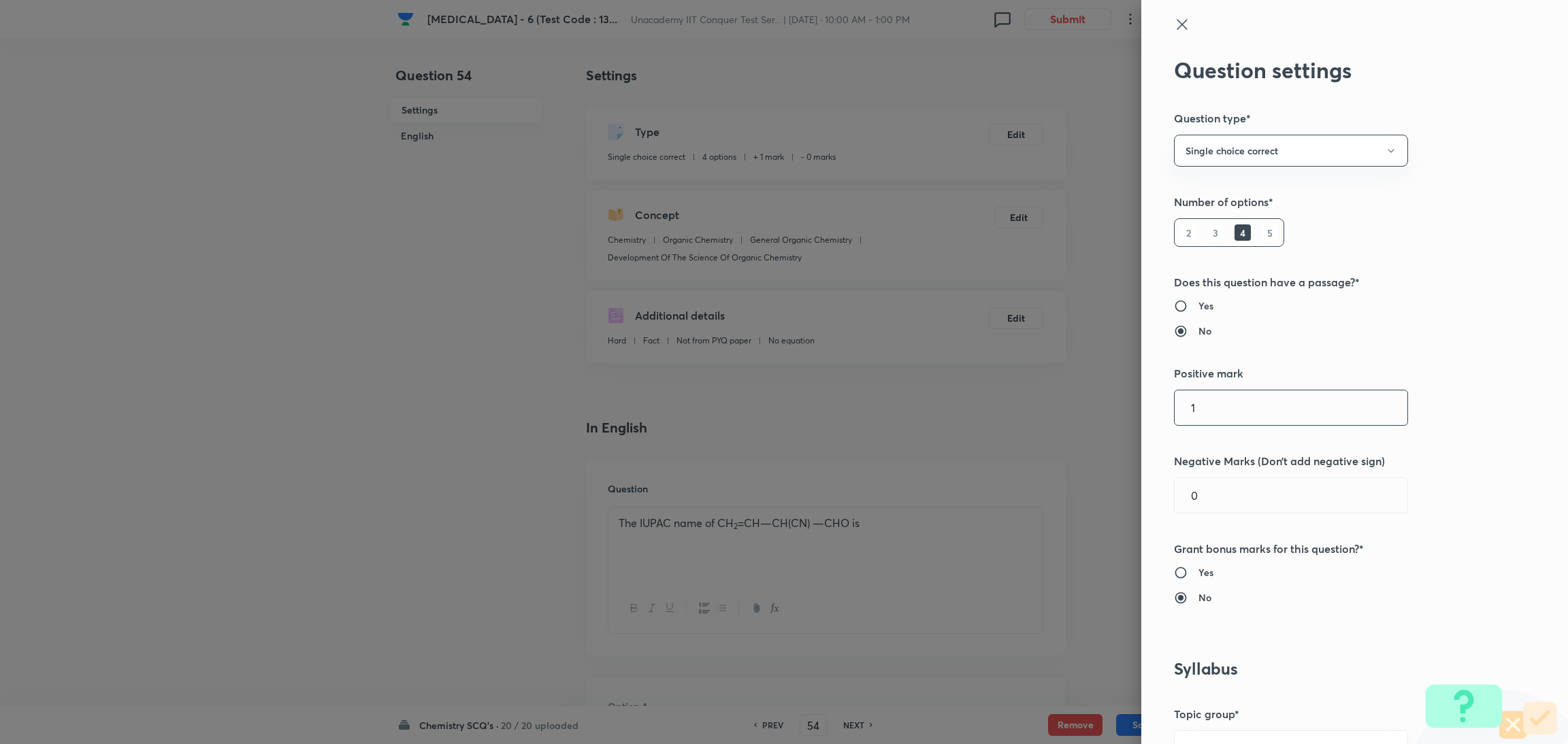
click at [1219, 421] on input "1" at bounding box center [1291, 408] width 233 height 35
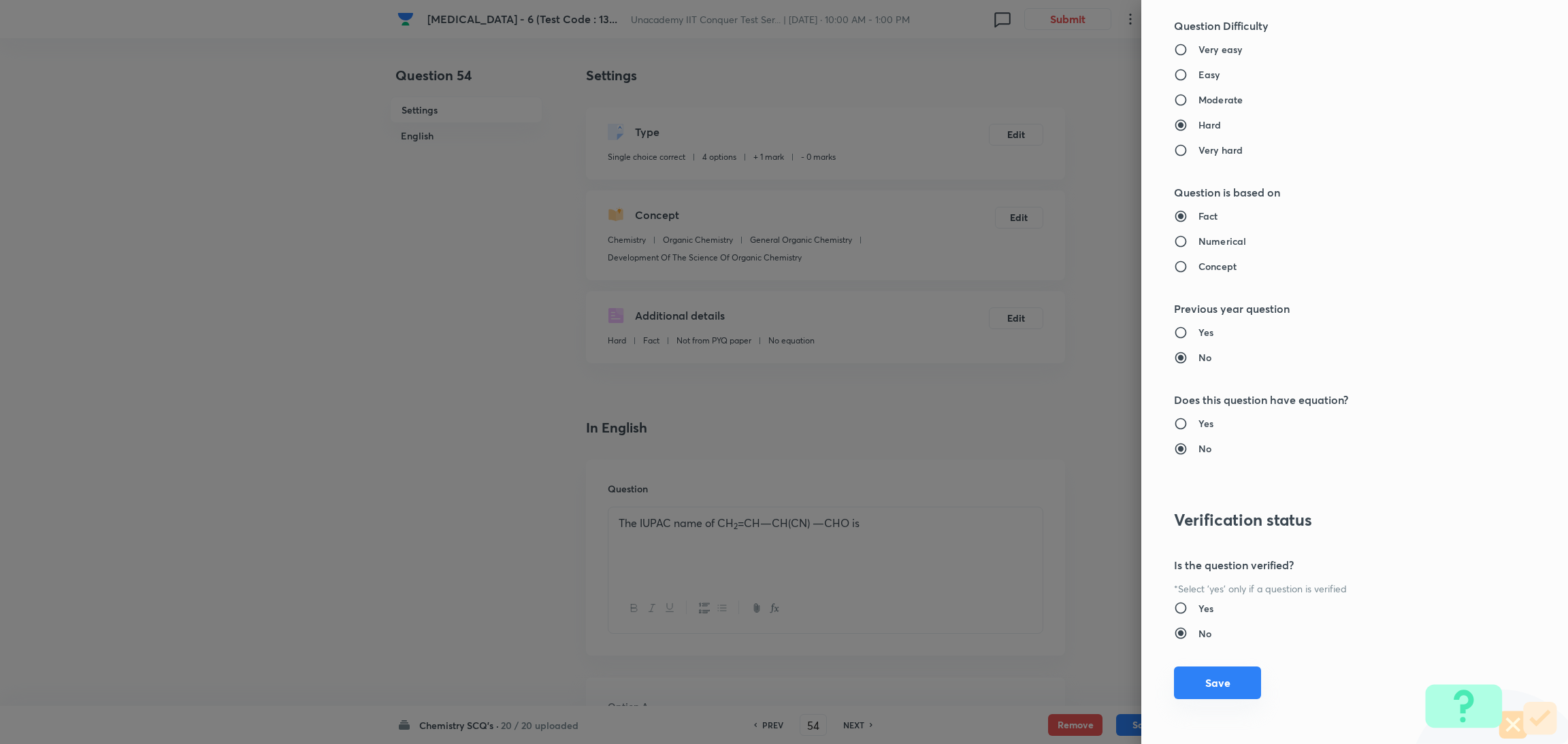
click at [1199, 682] on button "Save" at bounding box center [1218, 683] width 87 height 33
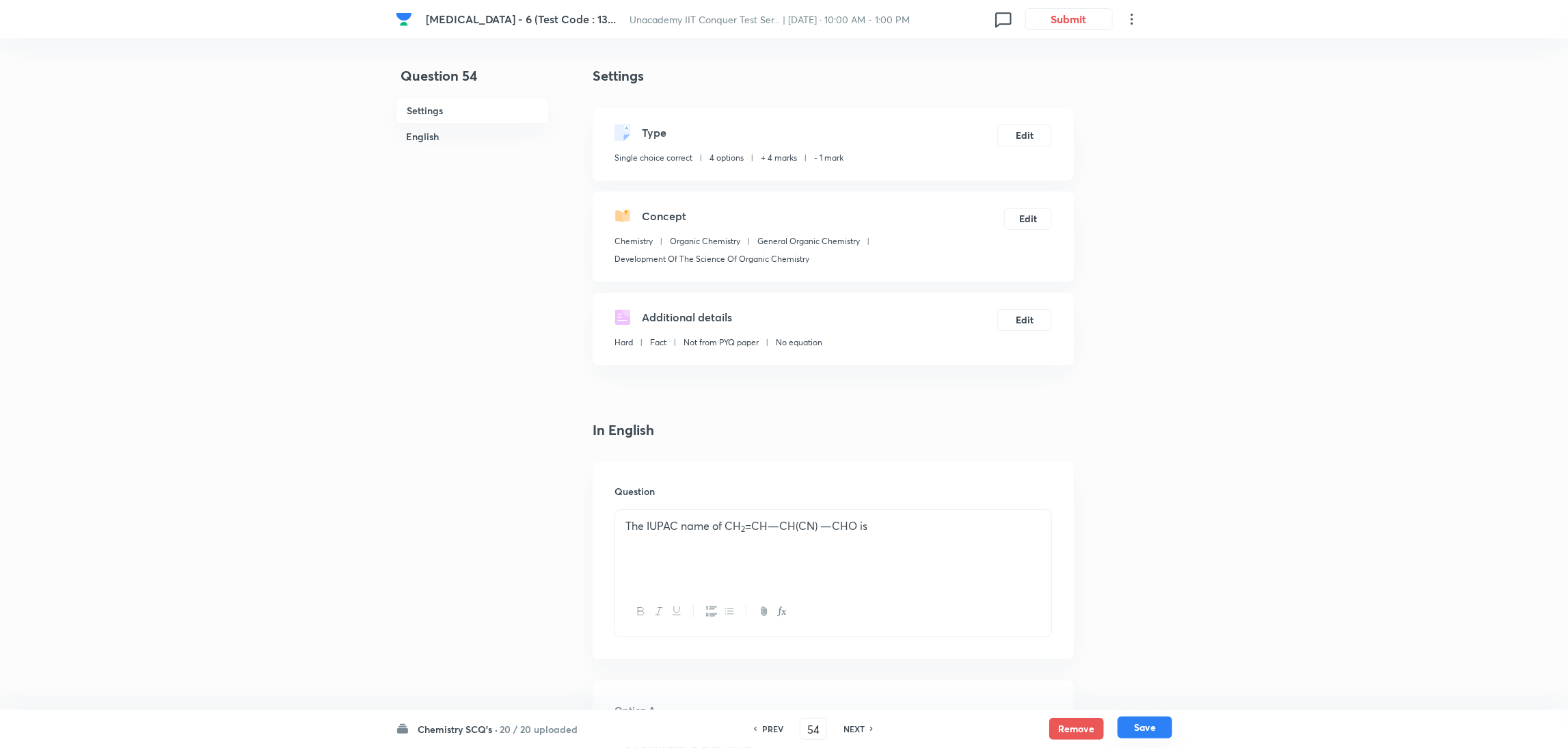
click at [1138, 736] on button "Save" at bounding box center [1144, 727] width 54 height 22
click at [765, 732] on h6 "PREV" at bounding box center [773, 729] width 21 height 13
click at [860, 730] on h6 "NEXT" at bounding box center [854, 729] width 21 height 13
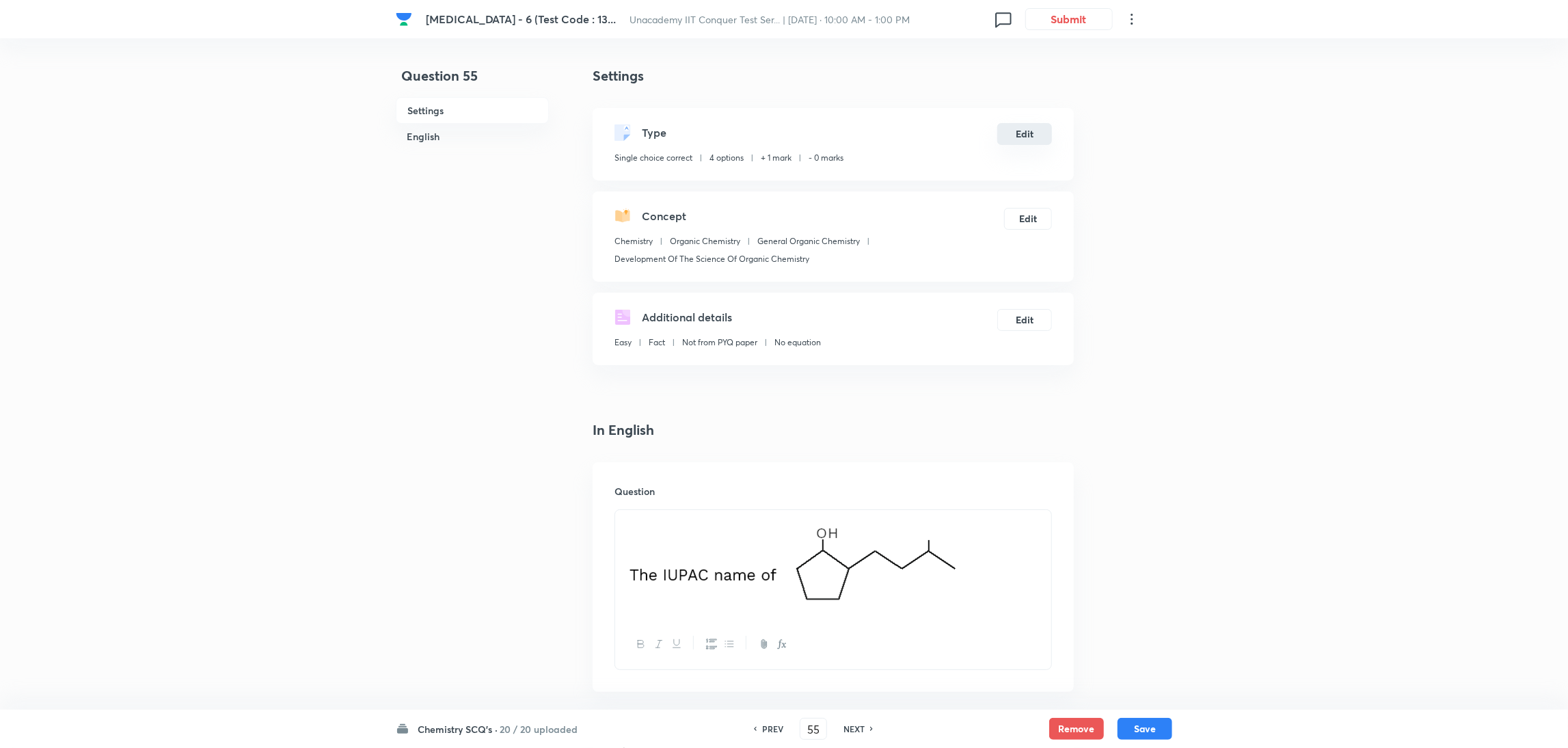
click at [1011, 135] on button "Edit" at bounding box center [1024, 133] width 54 height 22
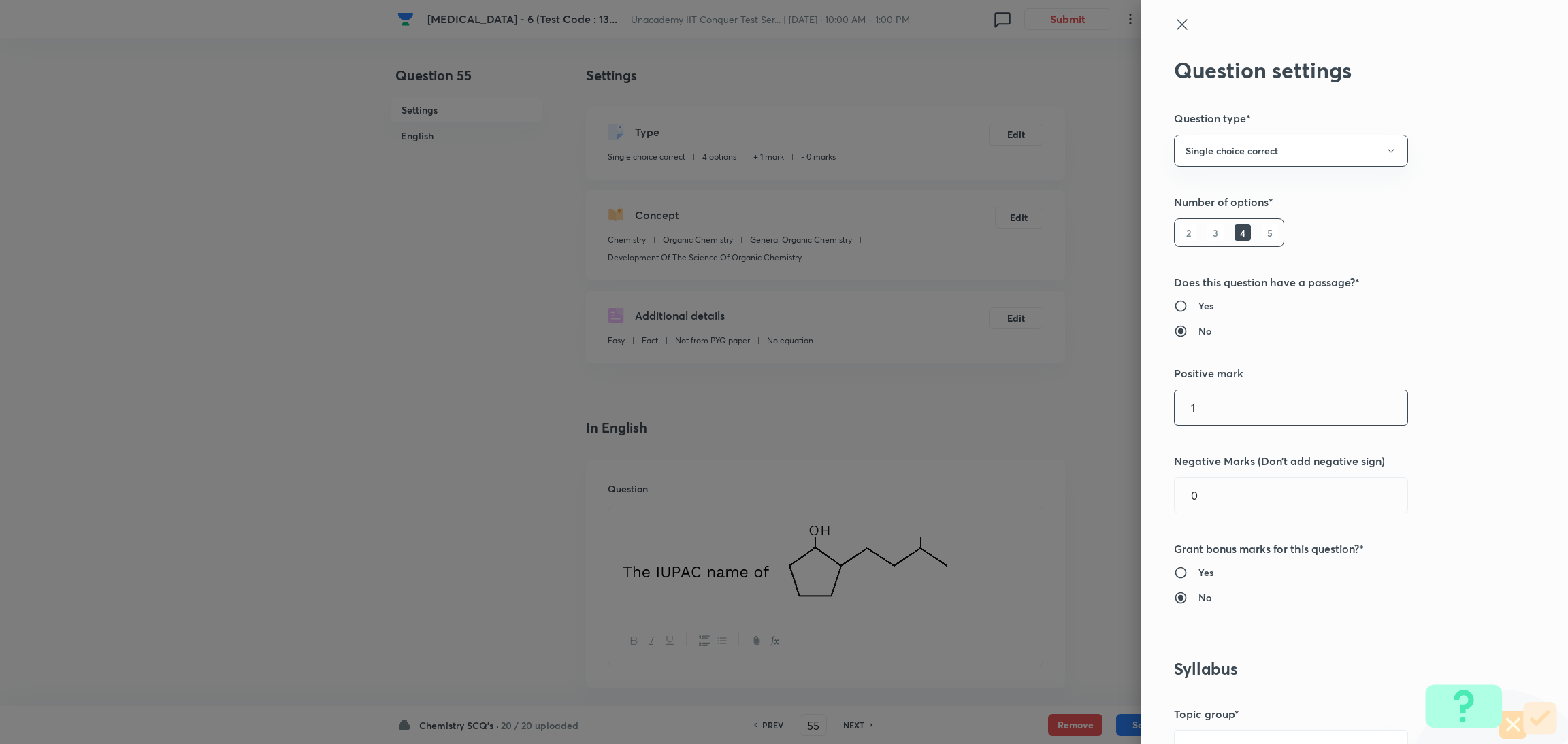
click at [1214, 425] on input "1" at bounding box center [1291, 408] width 233 height 35
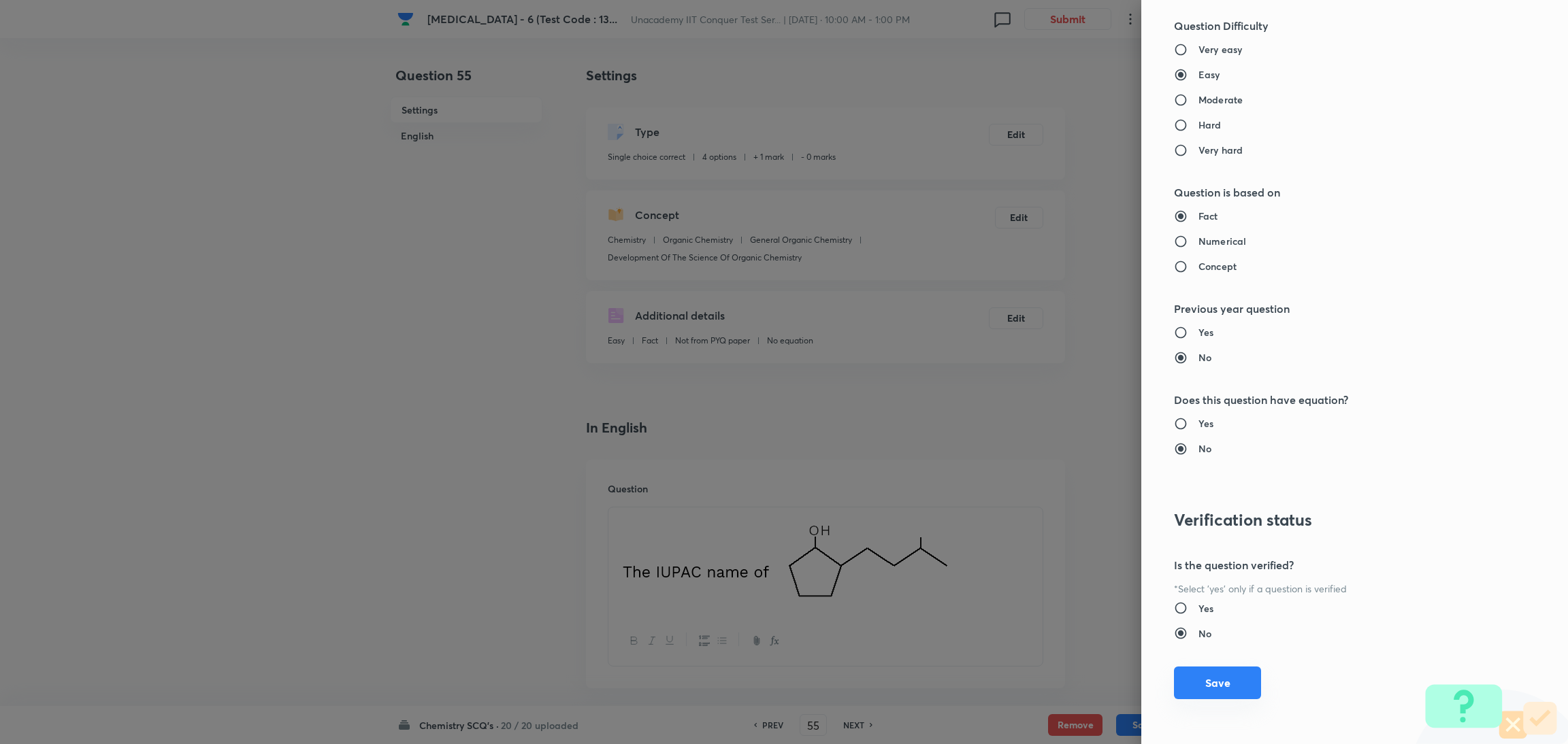
click at [1197, 680] on button "Save" at bounding box center [1218, 683] width 87 height 33
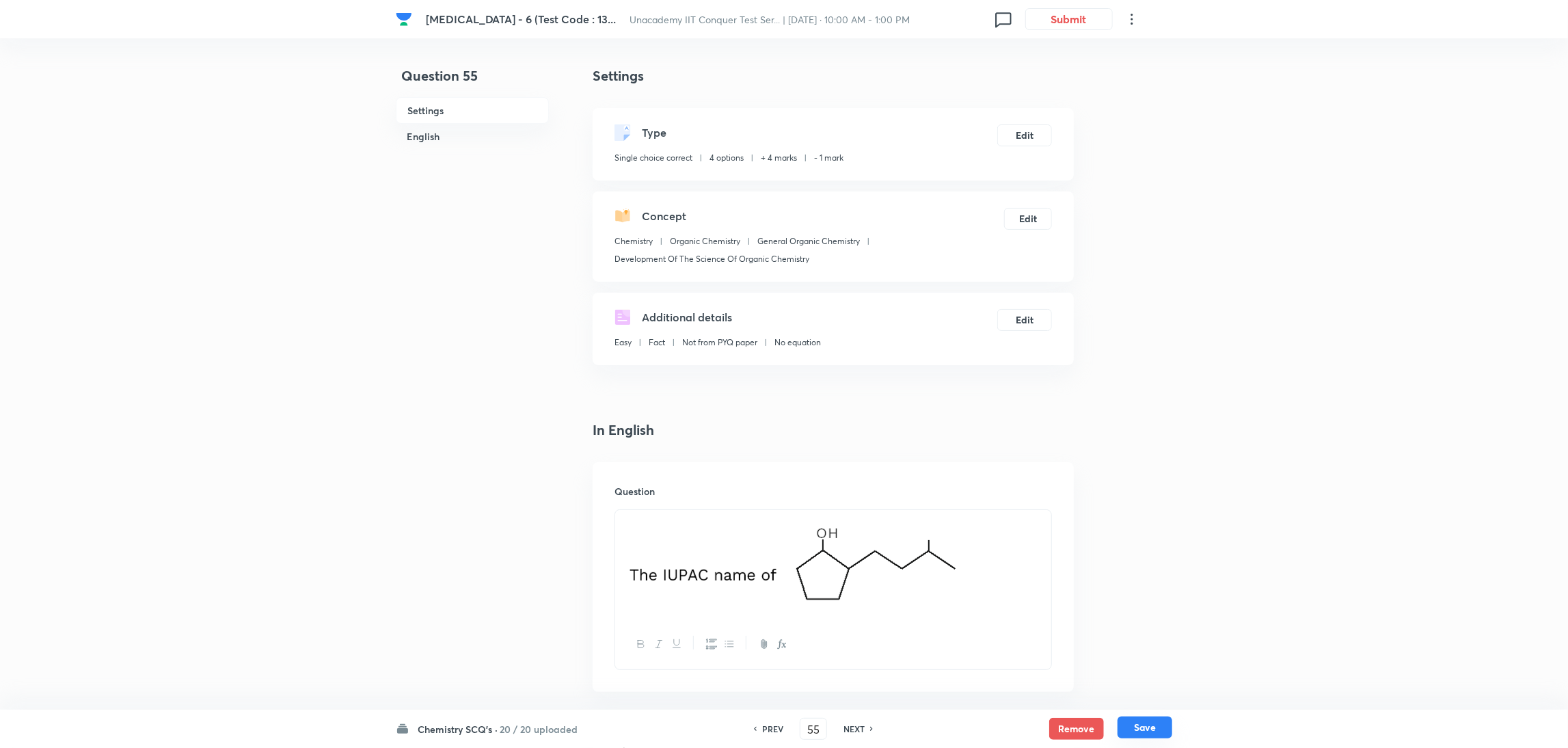
click at [1146, 726] on button "Save" at bounding box center [1144, 727] width 54 height 22
click at [1026, 125] on button "Edit" at bounding box center [1024, 133] width 54 height 22
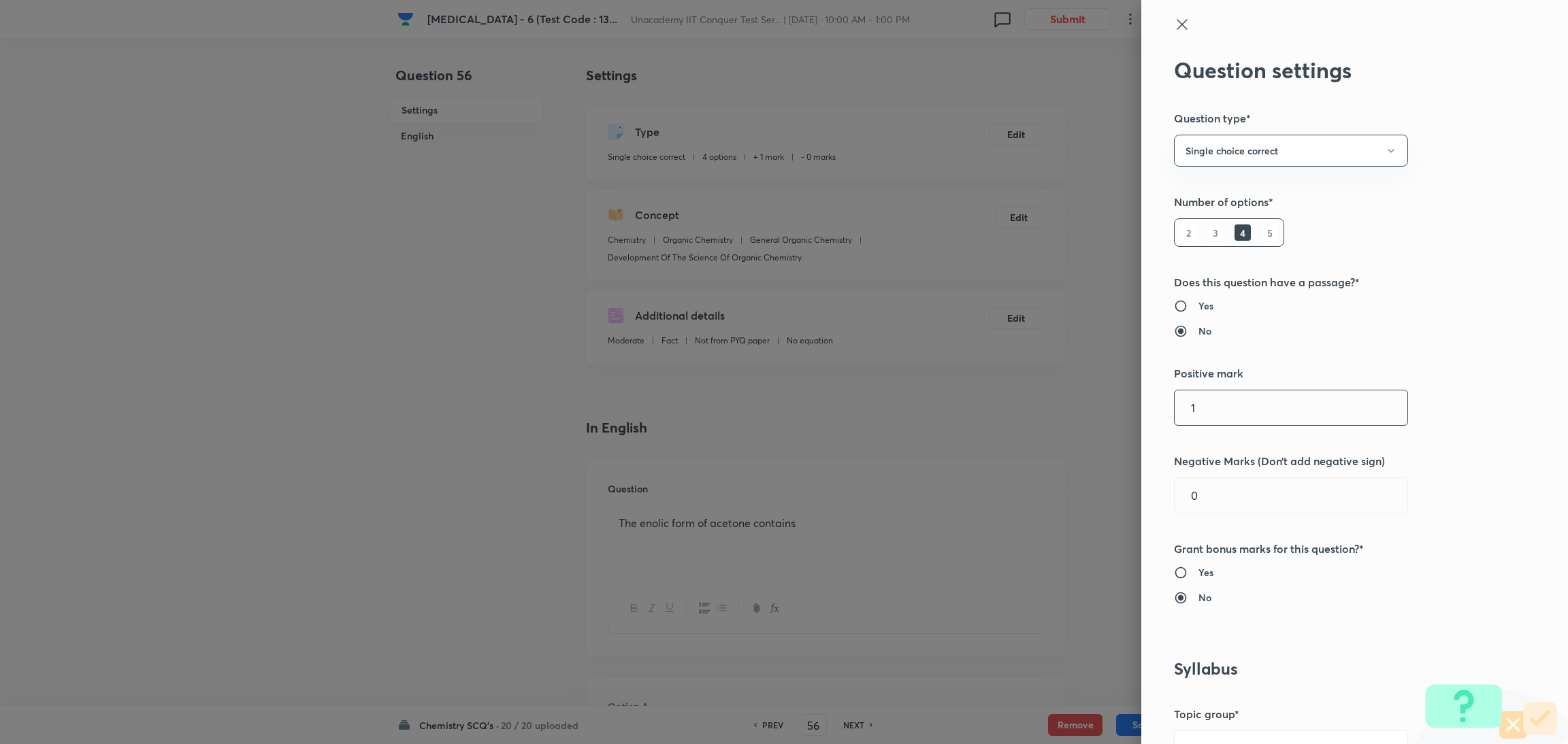
click at [1188, 405] on input "1" at bounding box center [1291, 408] width 233 height 35
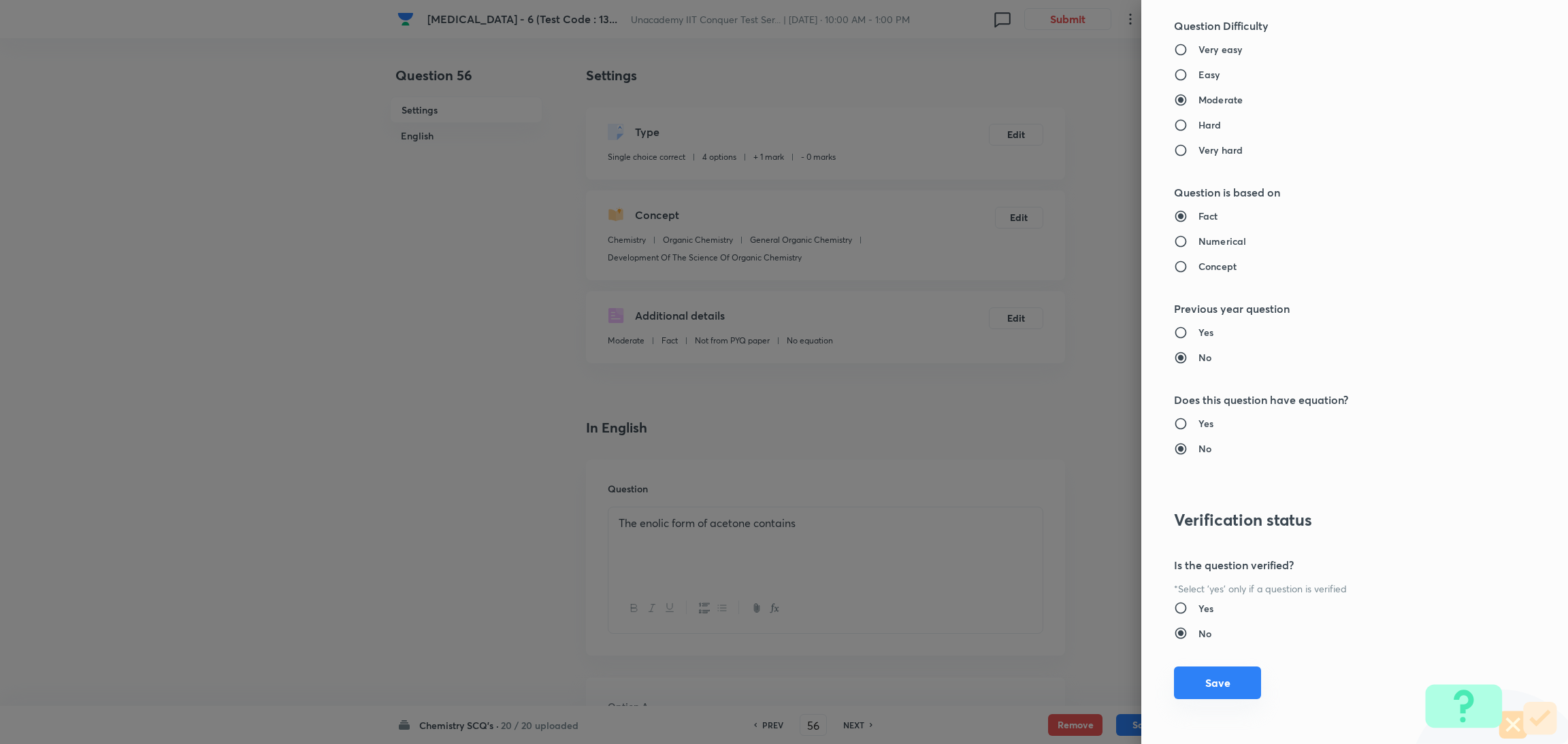
click at [1210, 691] on button "Save" at bounding box center [1218, 683] width 87 height 33
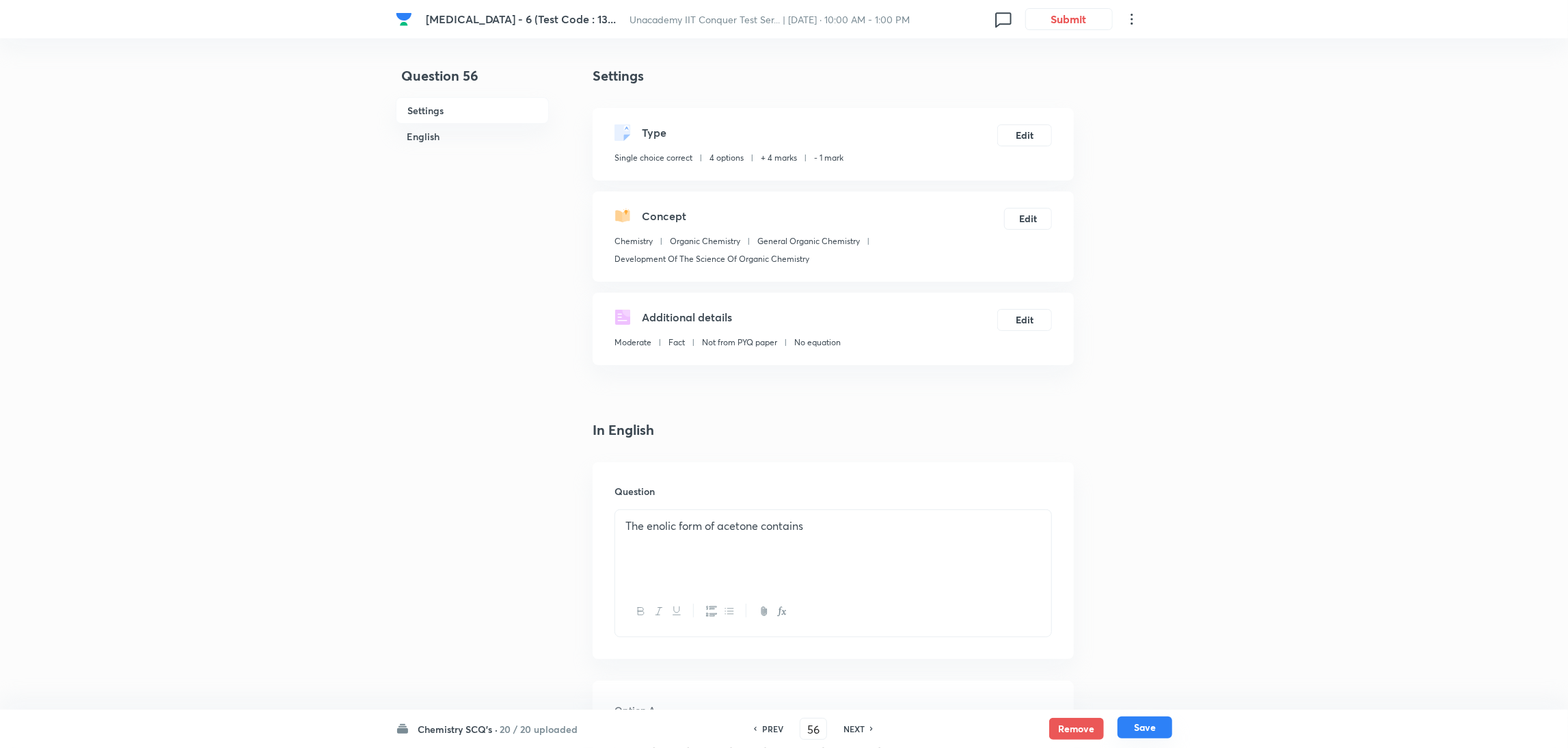
click at [1148, 726] on button "Save" at bounding box center [1144, 727] width 54 height 22
click at [1021, 133] on button "Edit" at bounding box center [1024, 133] width 54 height 22
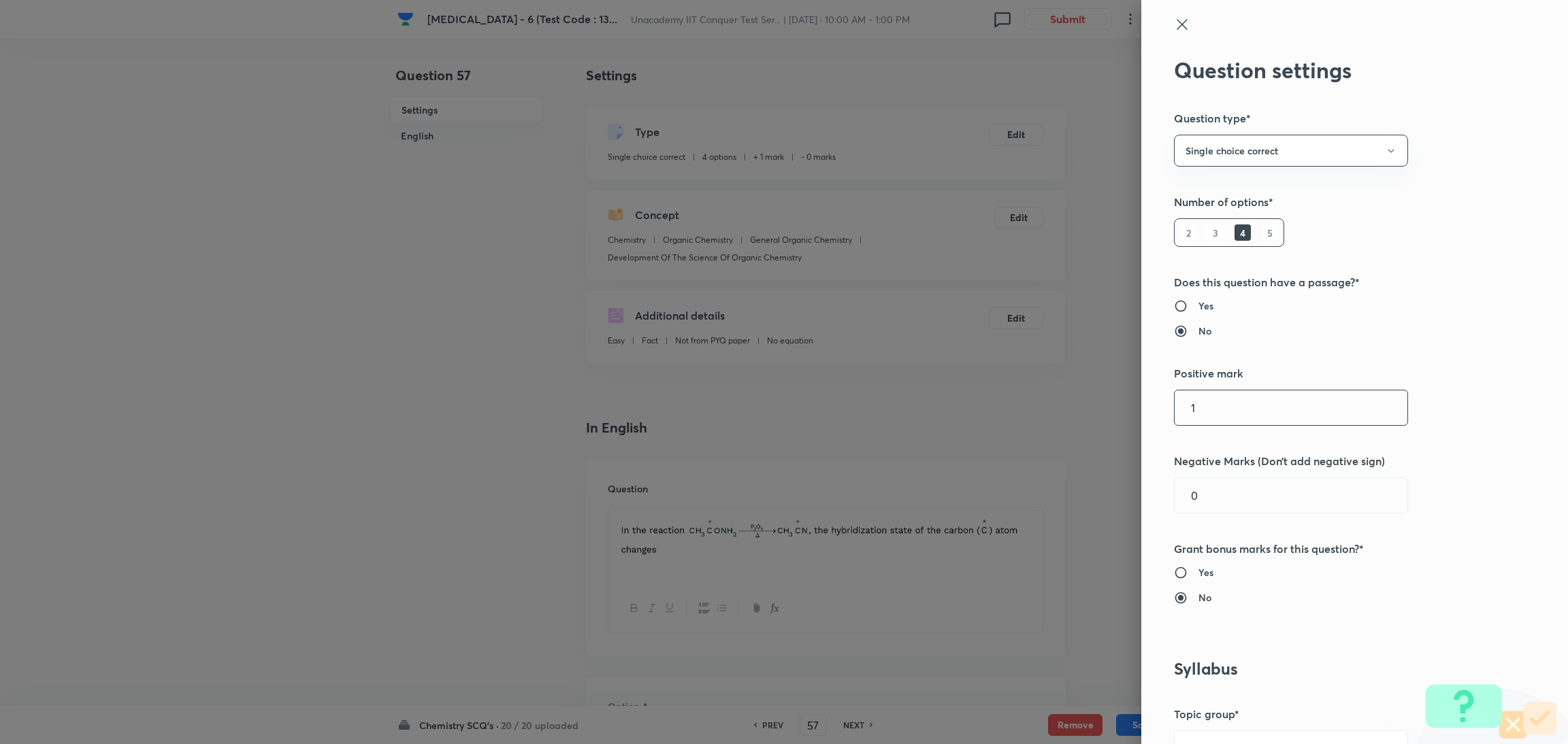
click at [1228, 413] on input "1" at bounding box center [1291, 408] width 233 height 35
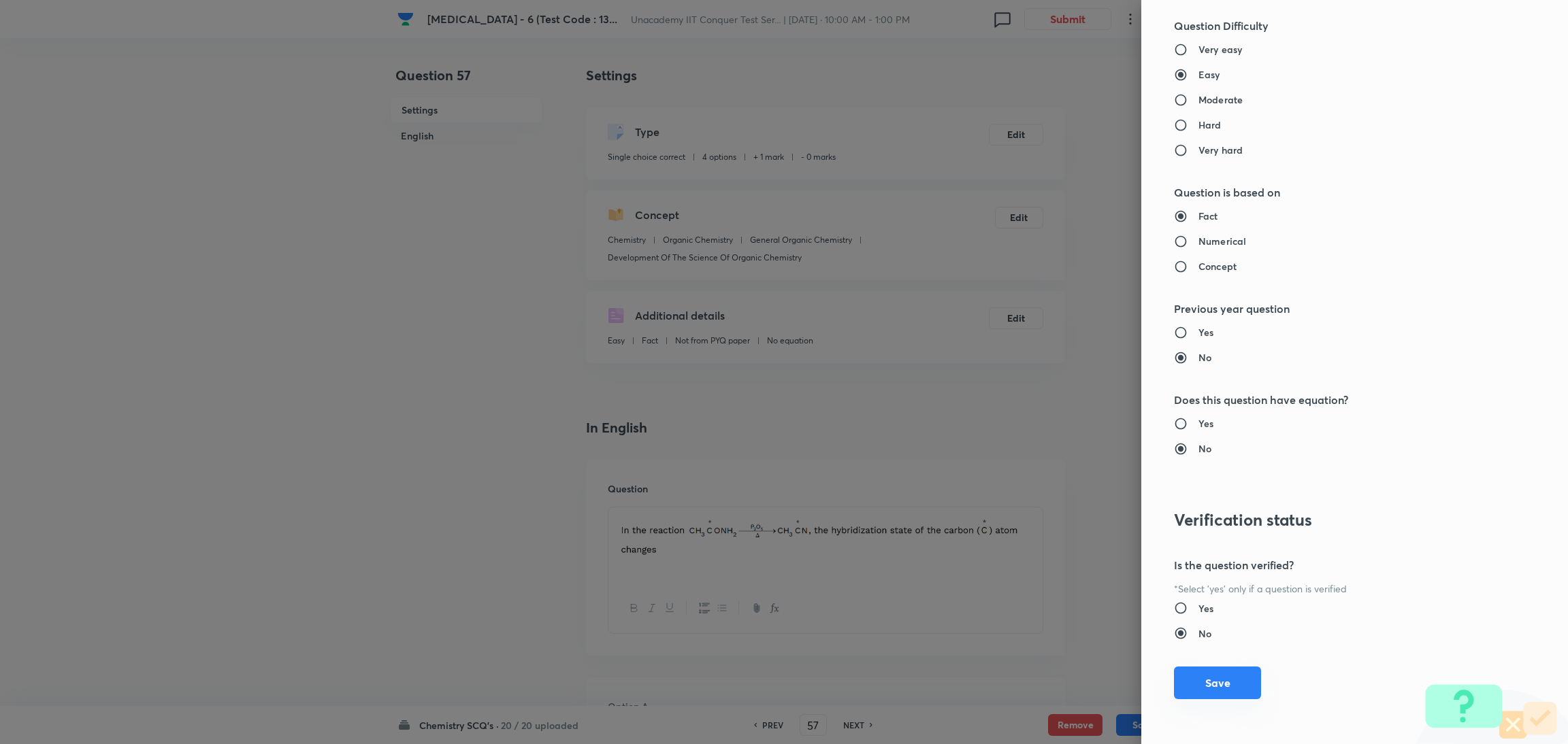
click at [1188, 674] on button "Save" at bounding box center [1218, 683] width 87 height 33
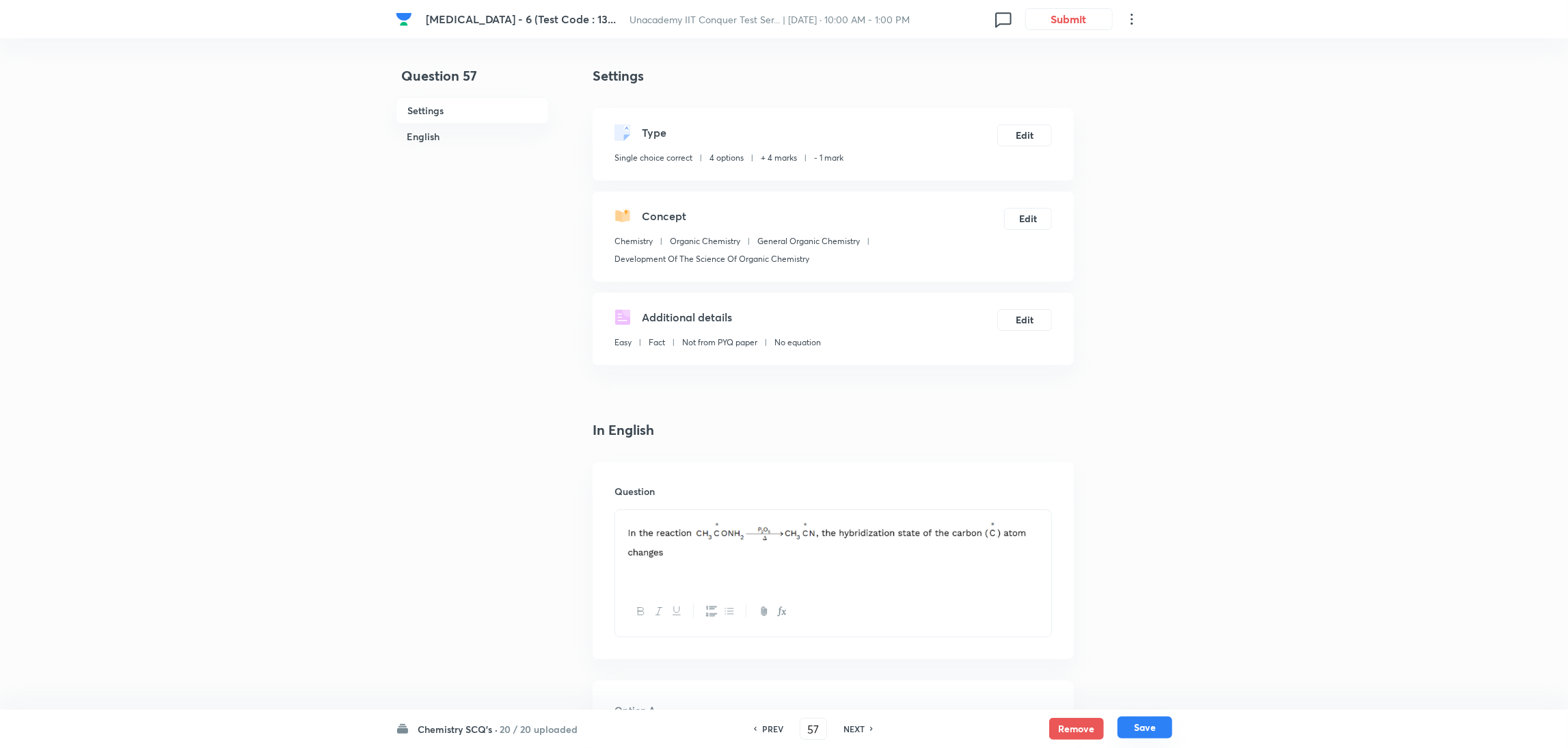
click at [1147, 728] on button "Save" at bounding box center [1144, 727] width 54 height 22
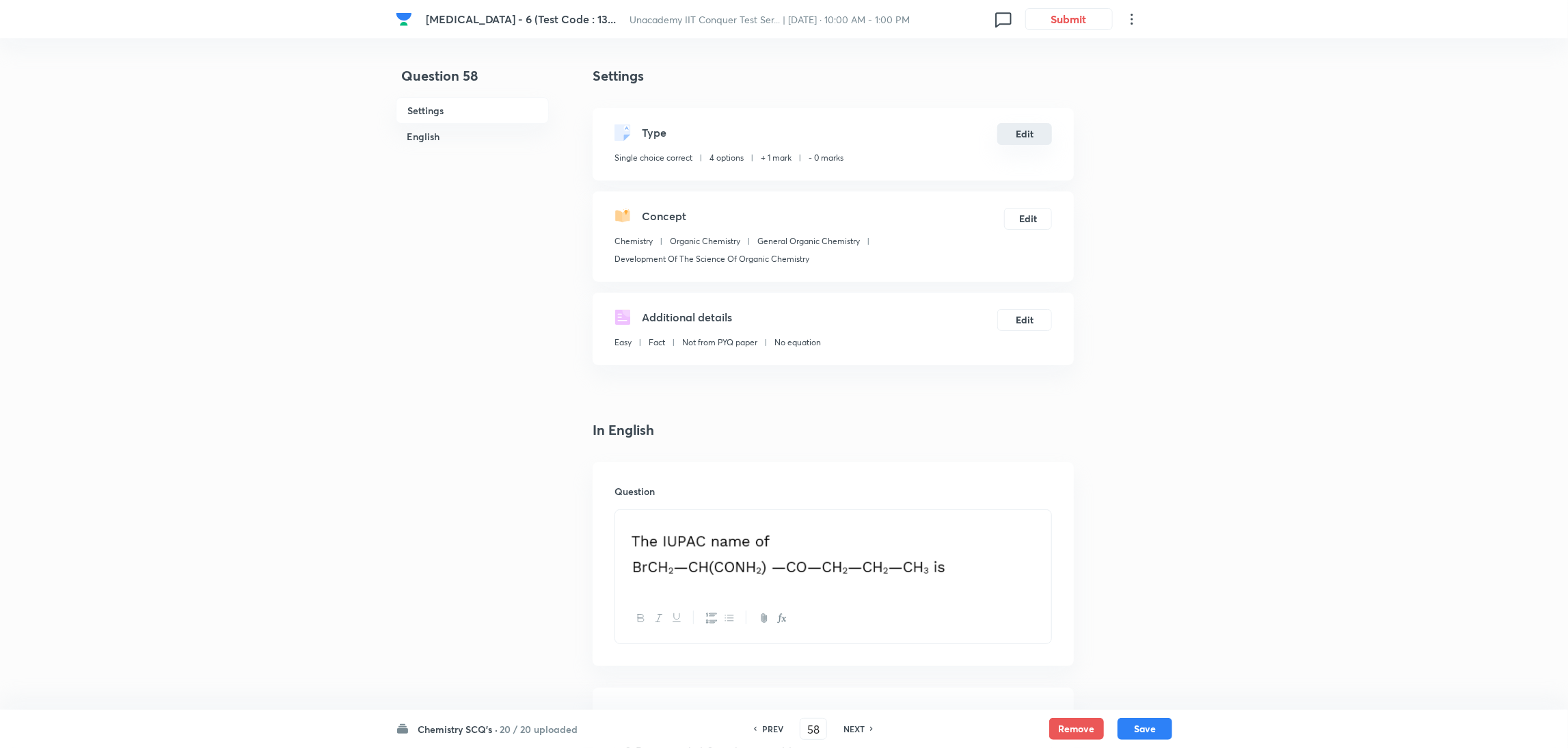
click at [1022, 128] on button "Edit" at bounding box center [1024, 133] width 54 height 22
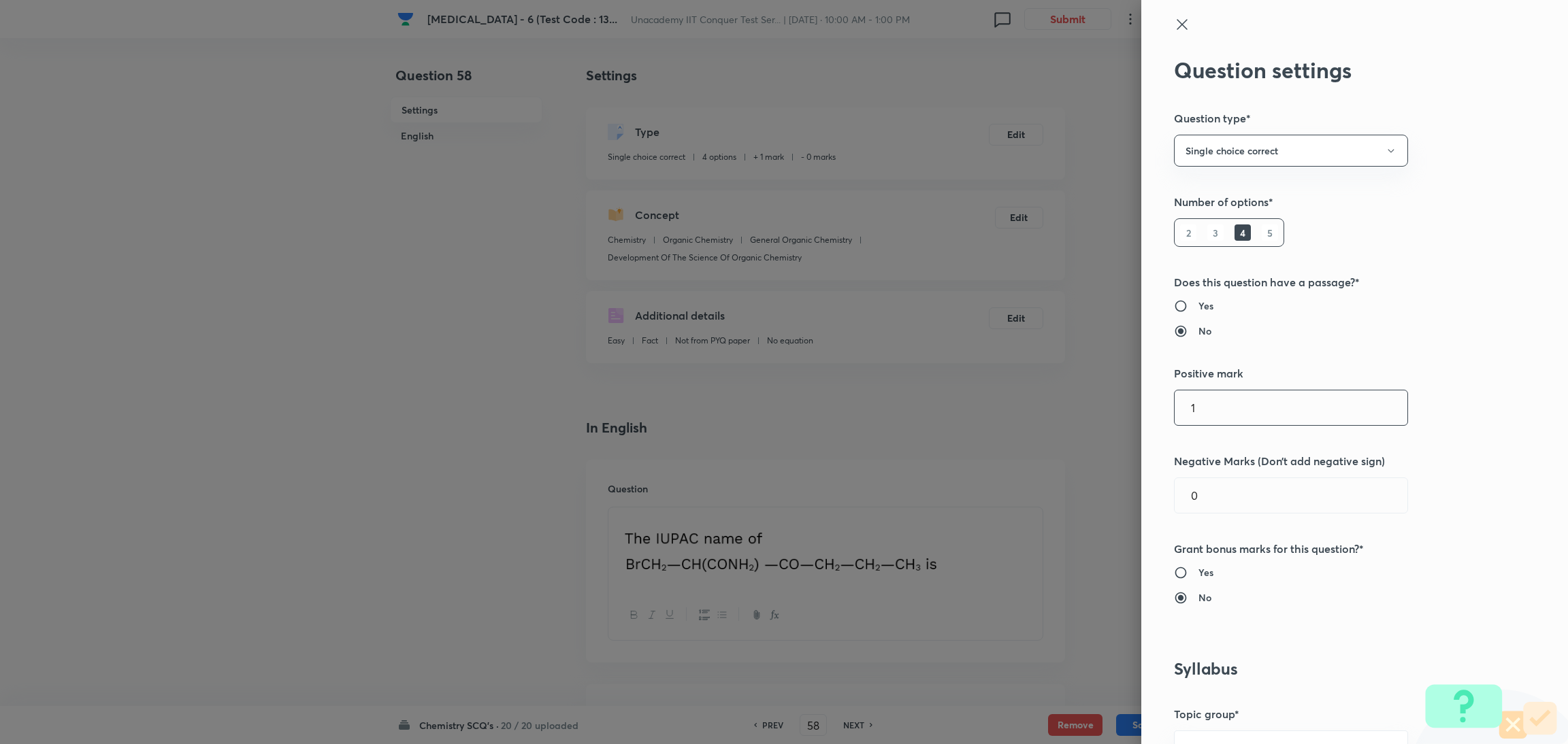
click at [1208, 411] on input "1" at bounding box center [1291, 408] width 233 height 35
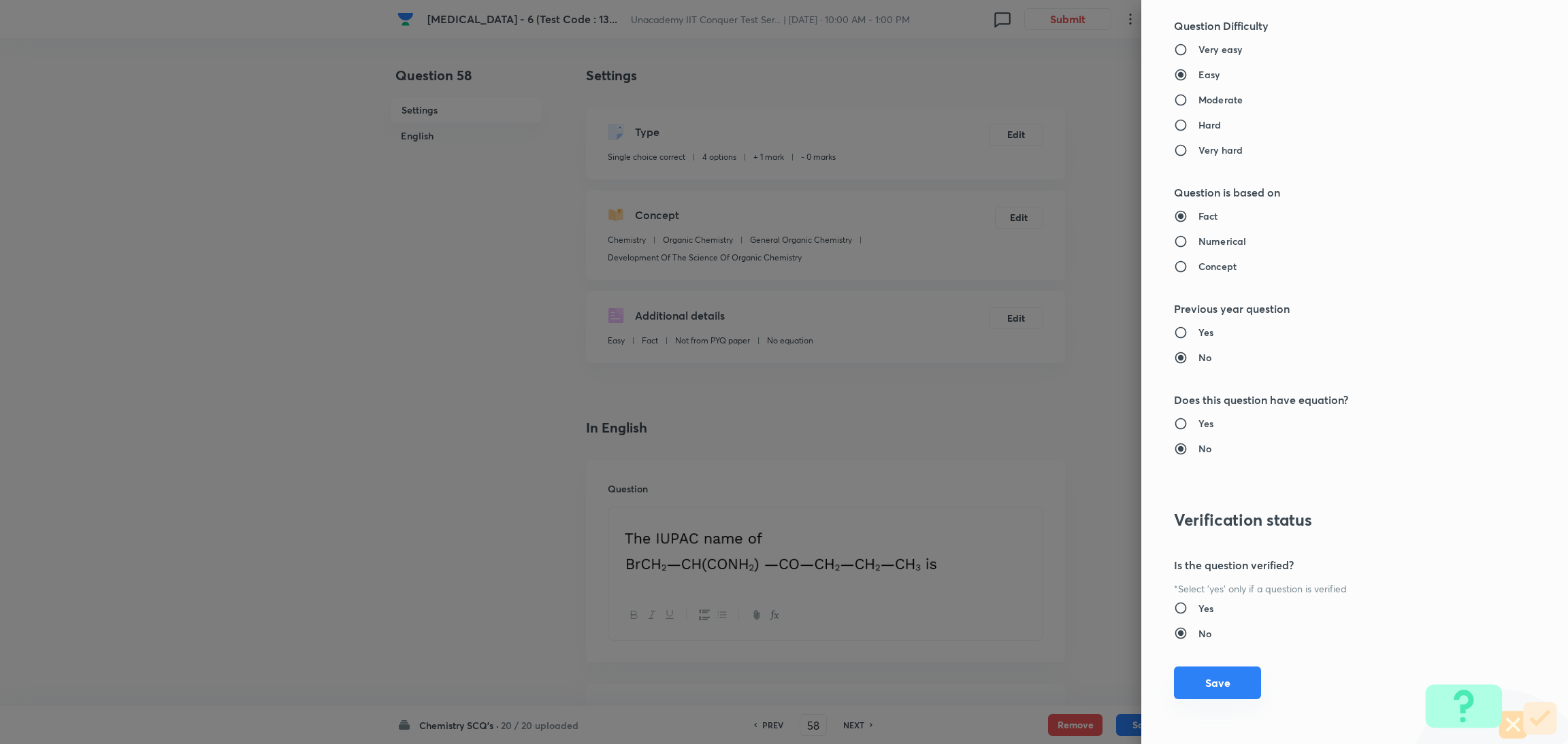
click at [1187, 674] on button "Save" at bounding box center [1218, 683] width 87 height 33
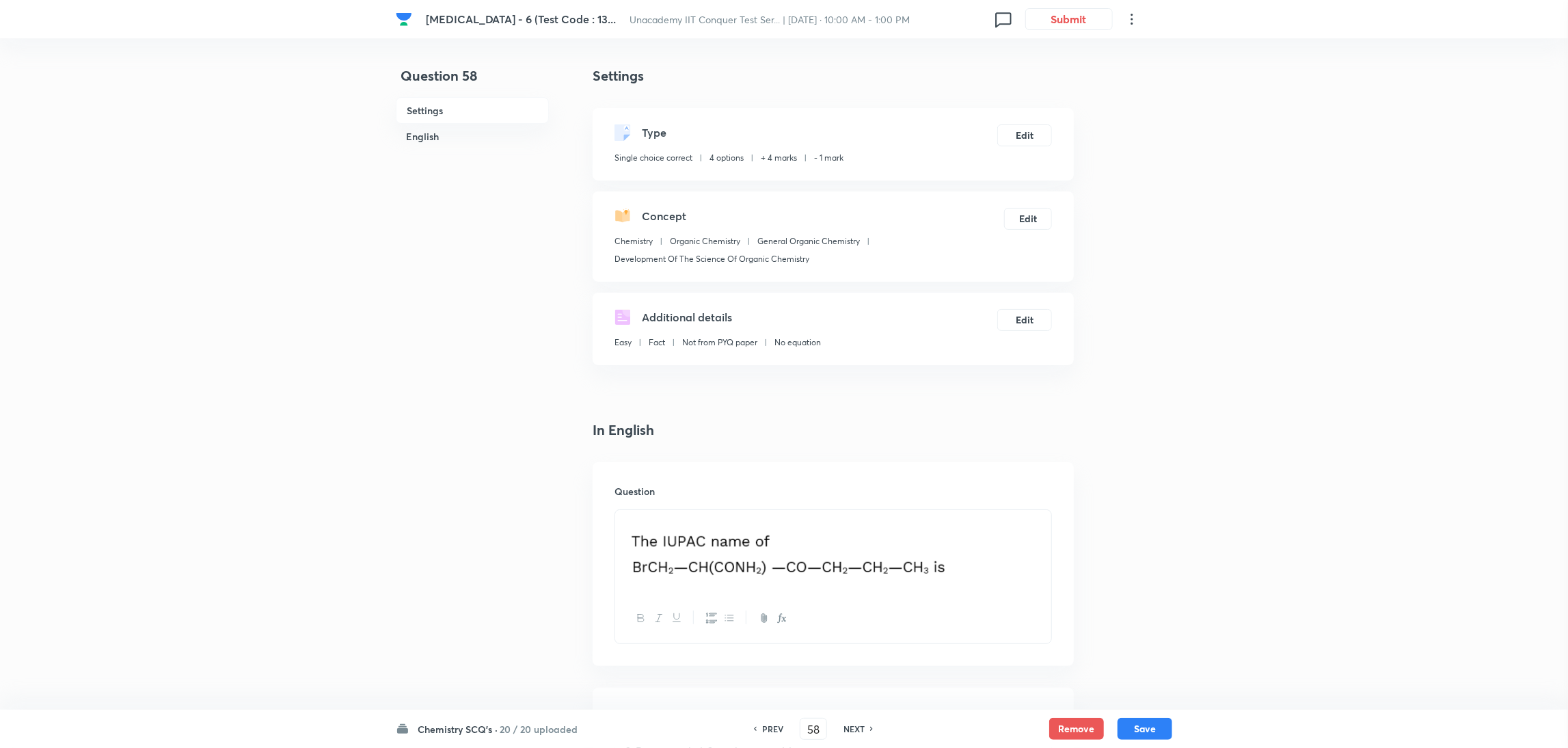
click at [1192, 678] on div "Question settings Question type* Single choice correct Number of options* 2 3 4…" at bounding box center [784, 374] width 1568 height 748
click at [856, 727] on h6 "NEXT" at bounding box center [854, 729] width 21 height 13
click at [1021, 138] on button "Edit" at bounding box center [1024, 133] width 54 height 22
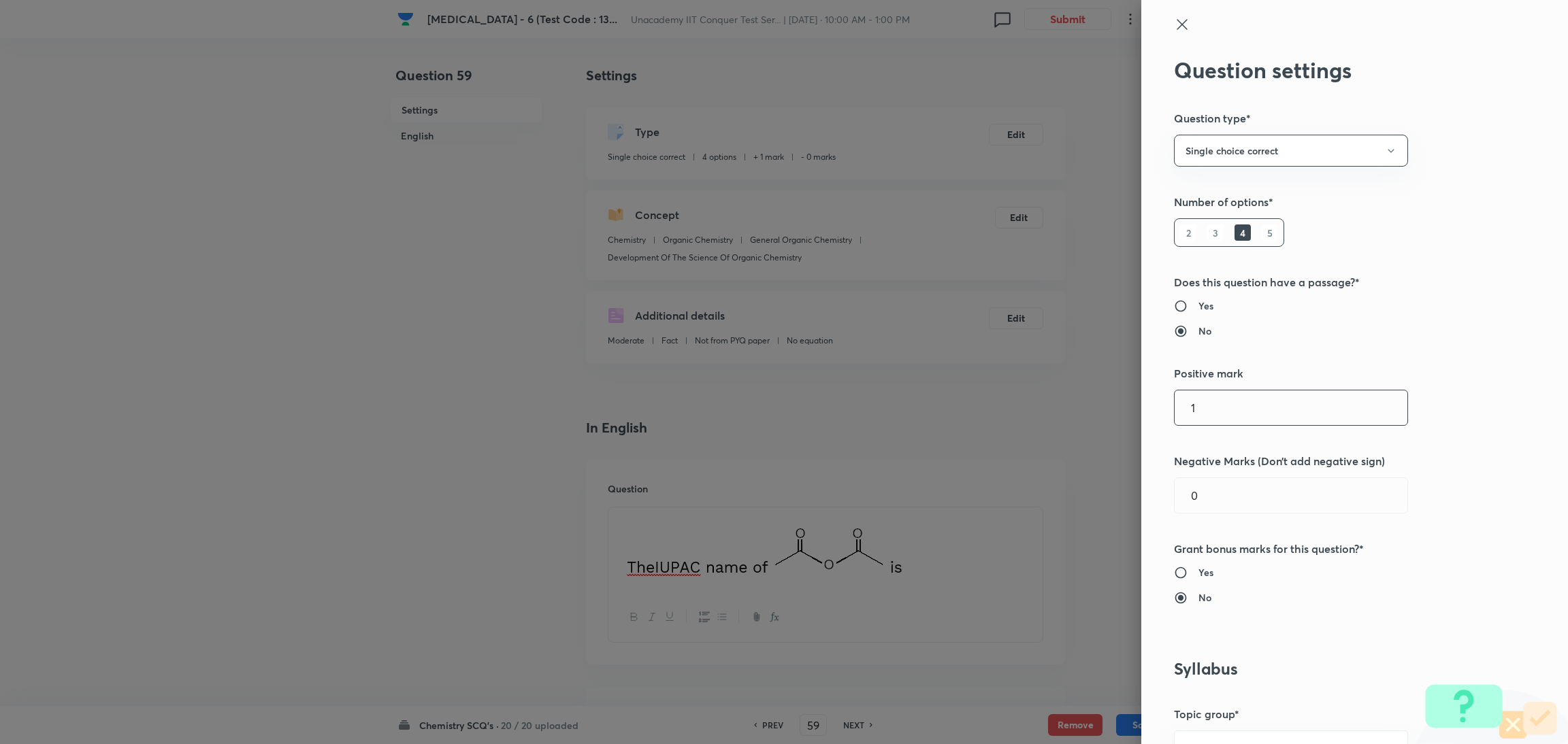
click at [1204, 416] on input "1" at bounding box center [1291, 408] width 233 height 35
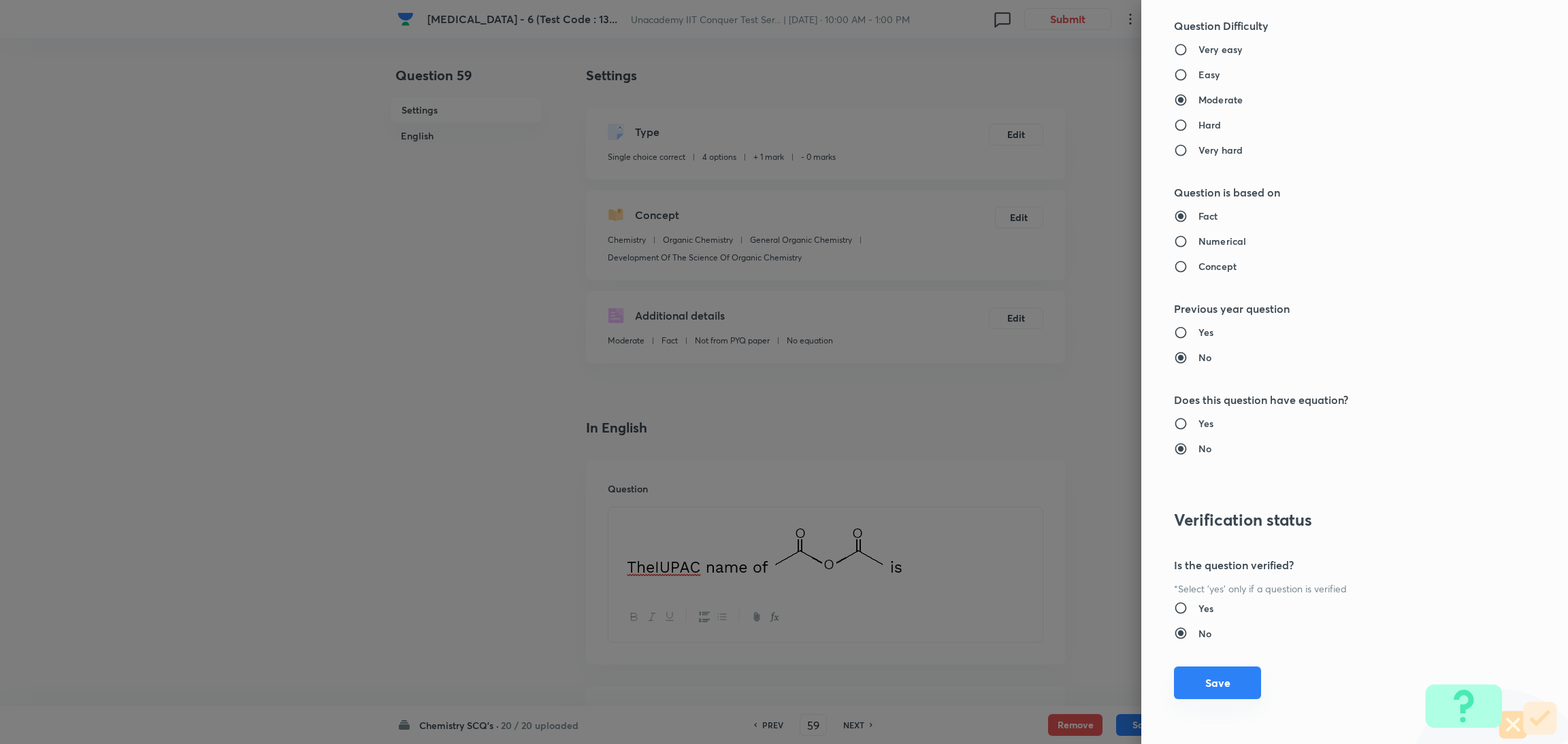
click at [1193, 678] on button "Save" at bounding box center [1218, 683] width 87 height 33
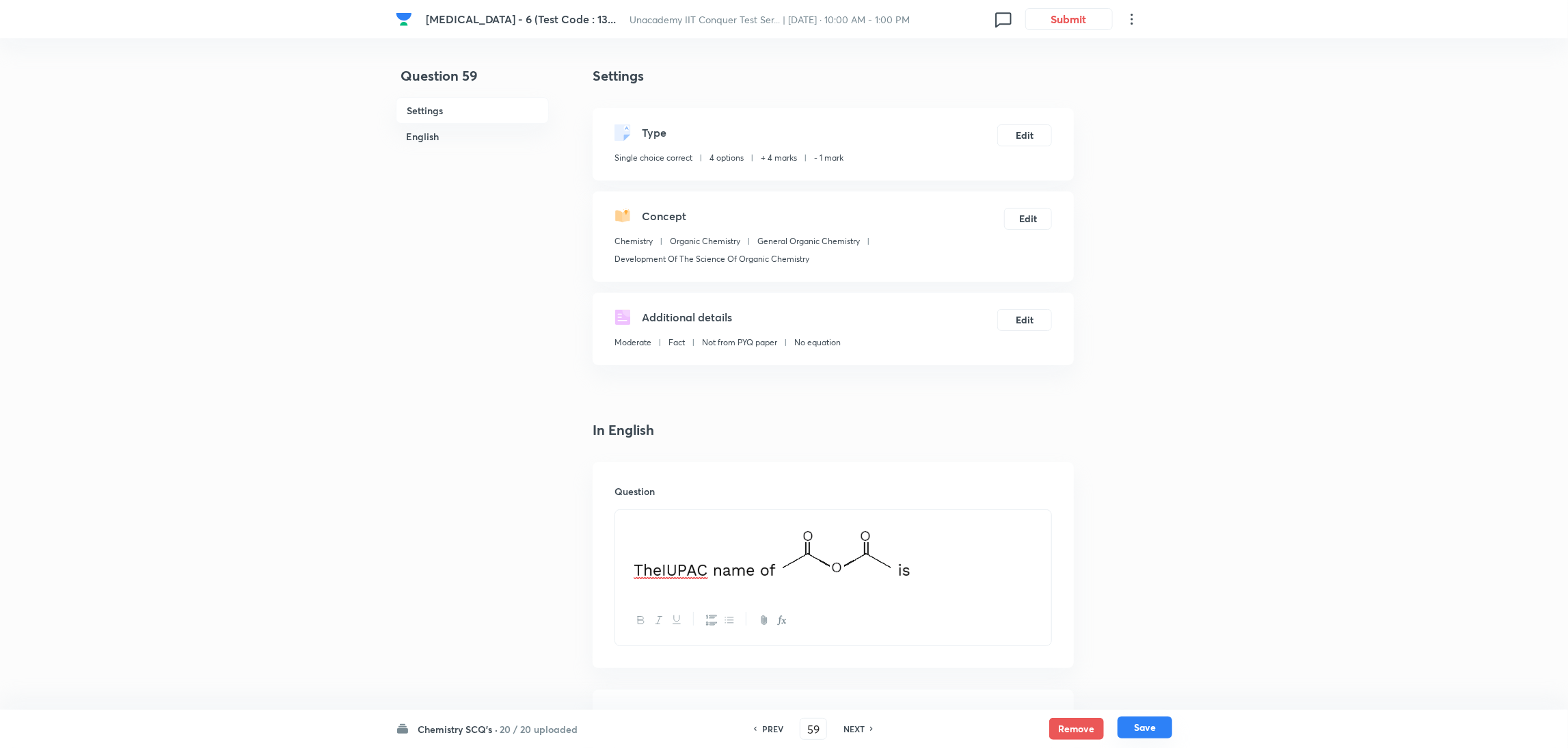
click at [1145, 728] on button "Save" at bounding box center [1144, 727] width 54 height 22
click at [1022, 137] on button "Edit" at bounding box center [1024, 133] width 54 height 22
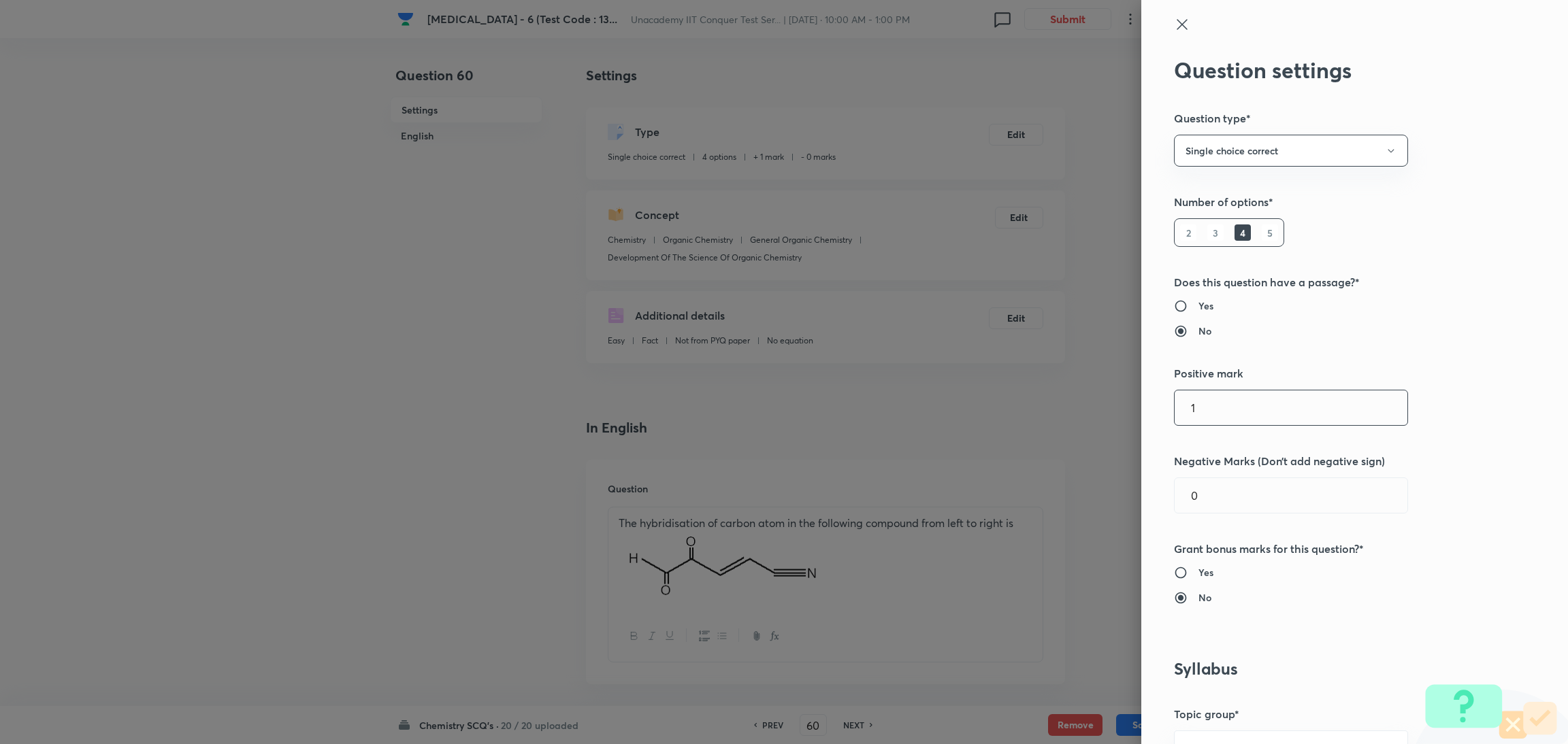
click at [1203, 413] on input "1" at bounding box center [1291, 408] width 233 height 35
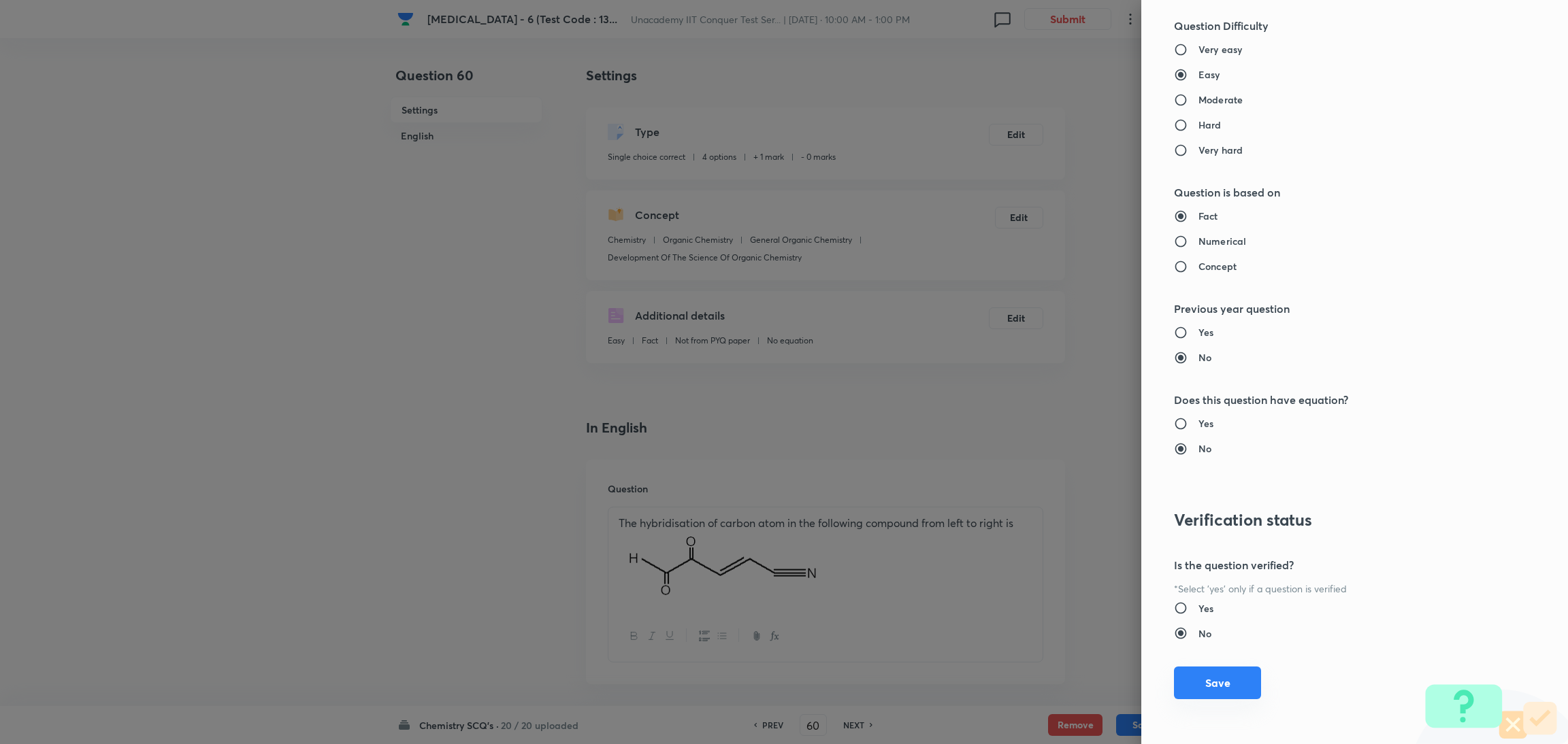
click at [1203, 686] on button "Save" at bounding box center [1218, 683] width 87 height 33
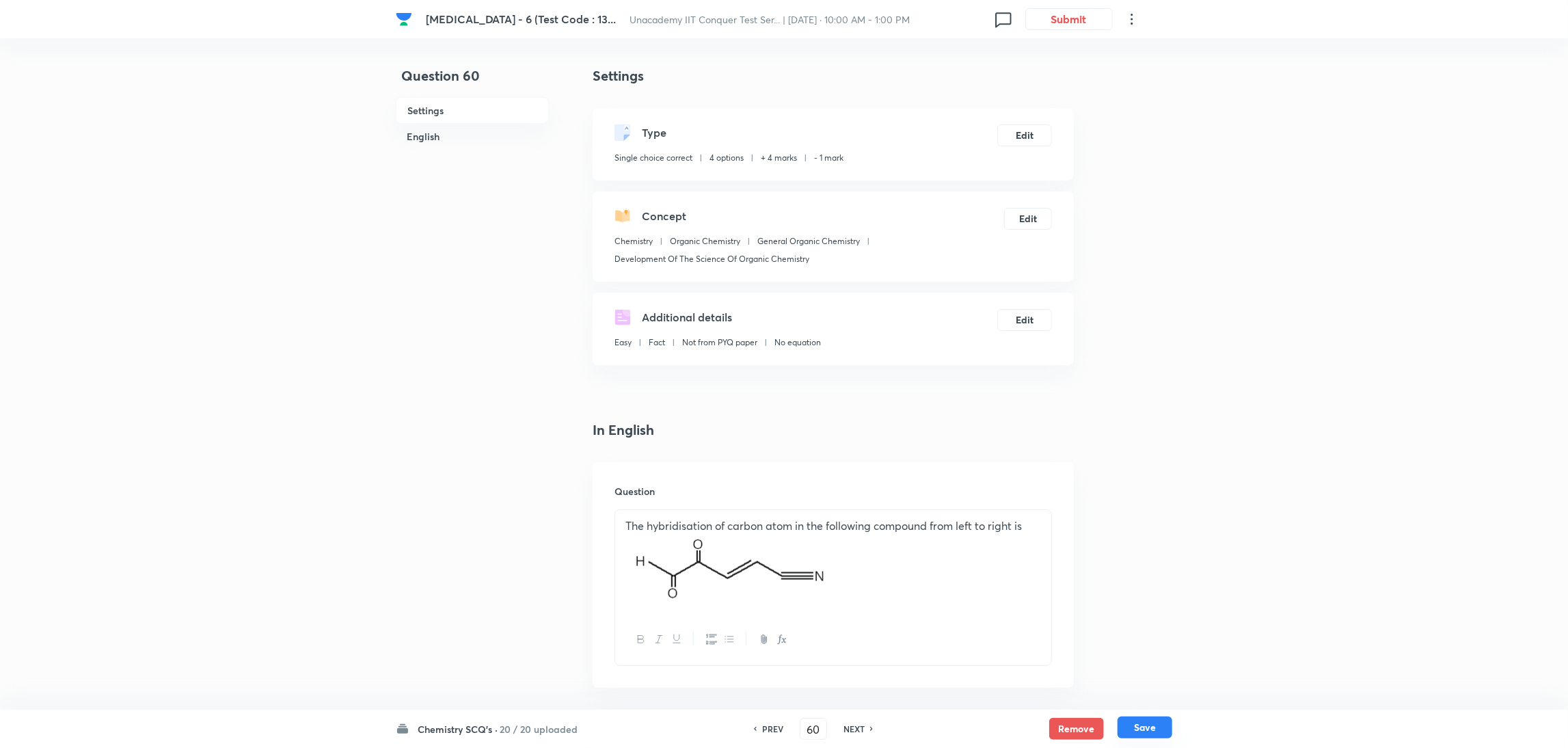
click at [1138, 731] on button "Save" at bounding box center [1144, 727] width 54 height 22
click at [1027, 132] on button "Edit" at bounding box center [1024, 133] width 54 height 22
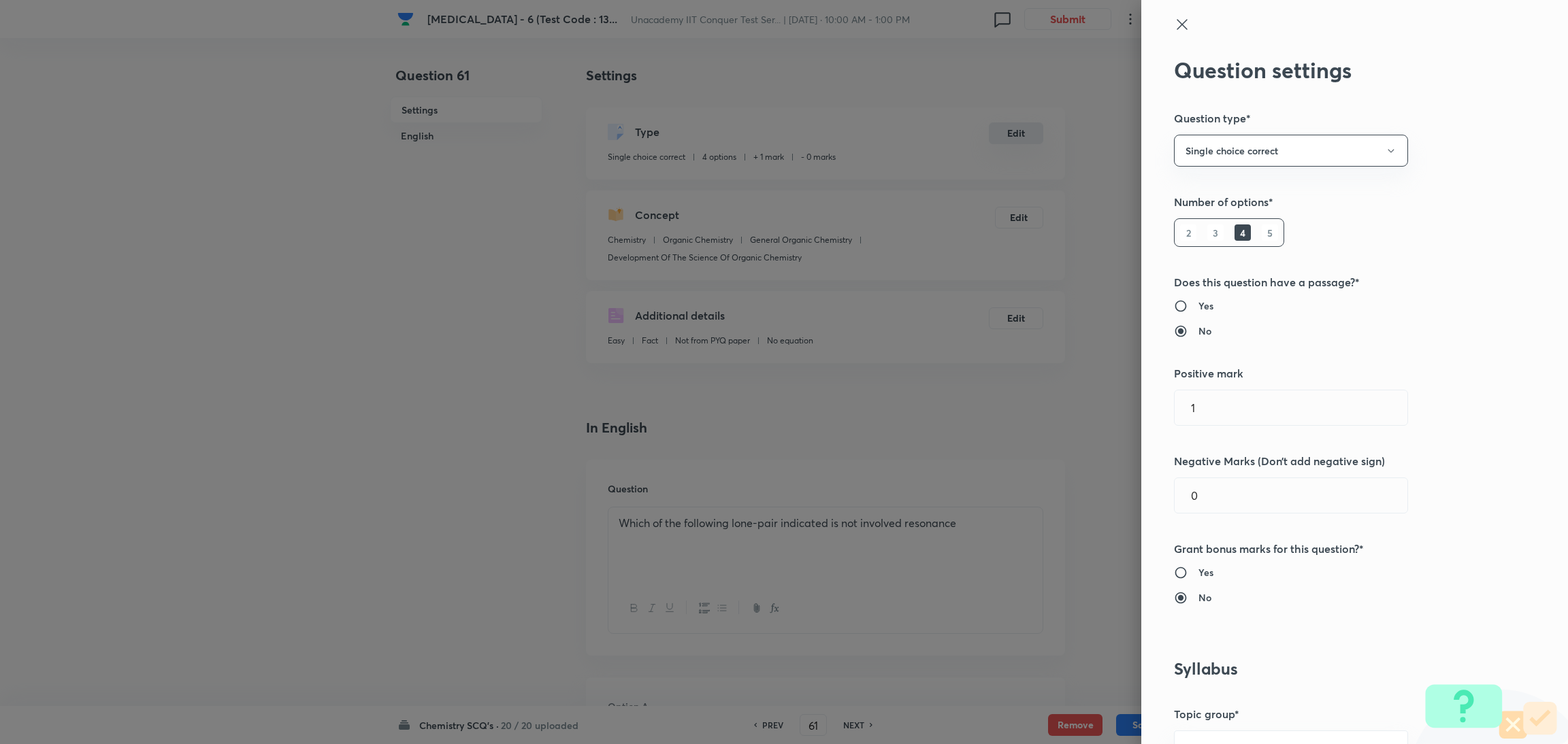
click at [1022, 131] on div at bounding box center [784, 372] width 1568 height 744
click at [1217, 422] on input "1" at bounding box center [1291, 408] width 233 height 35
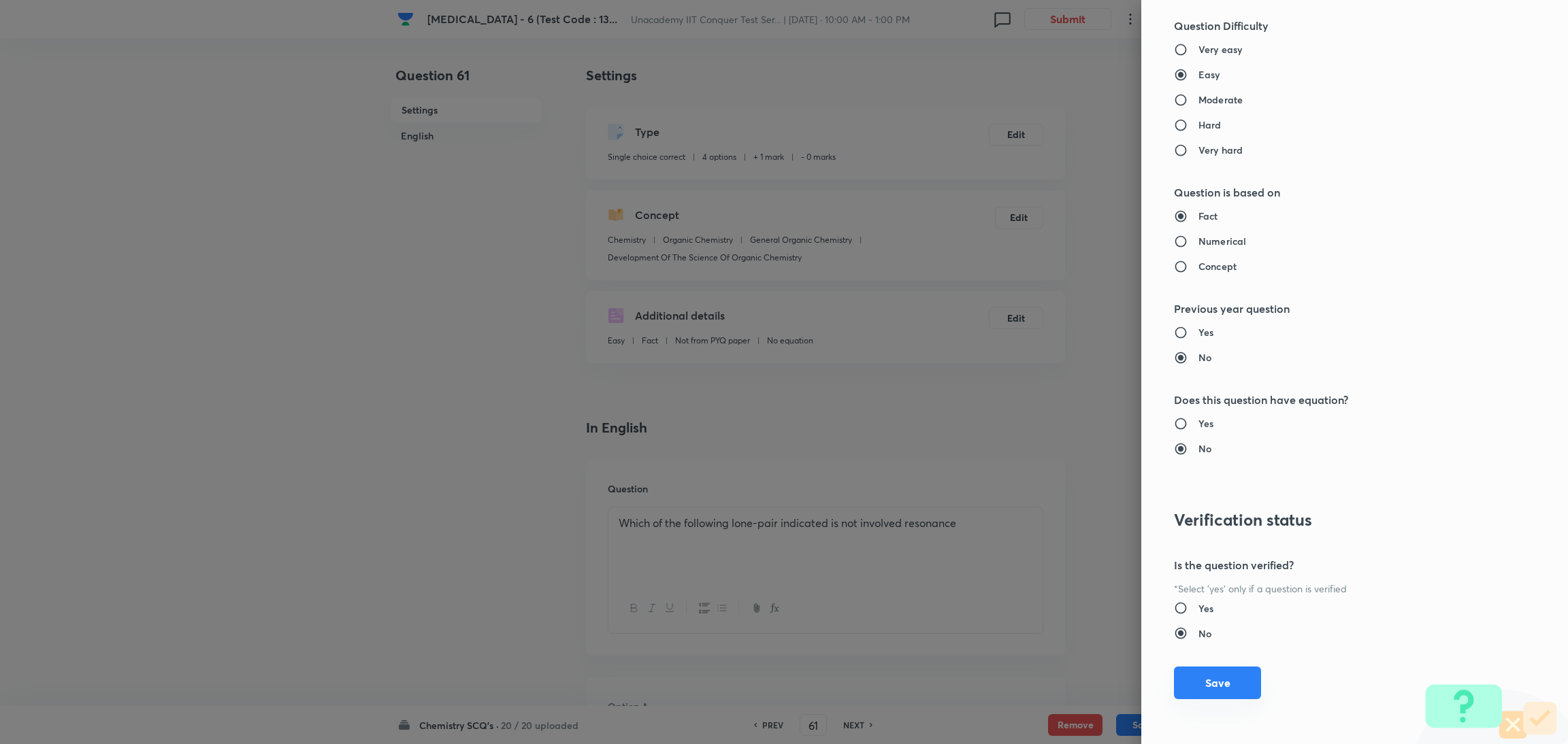
click at [1195, 685] on button "Save" at bounding box center [1218, 683] width 87 height 33
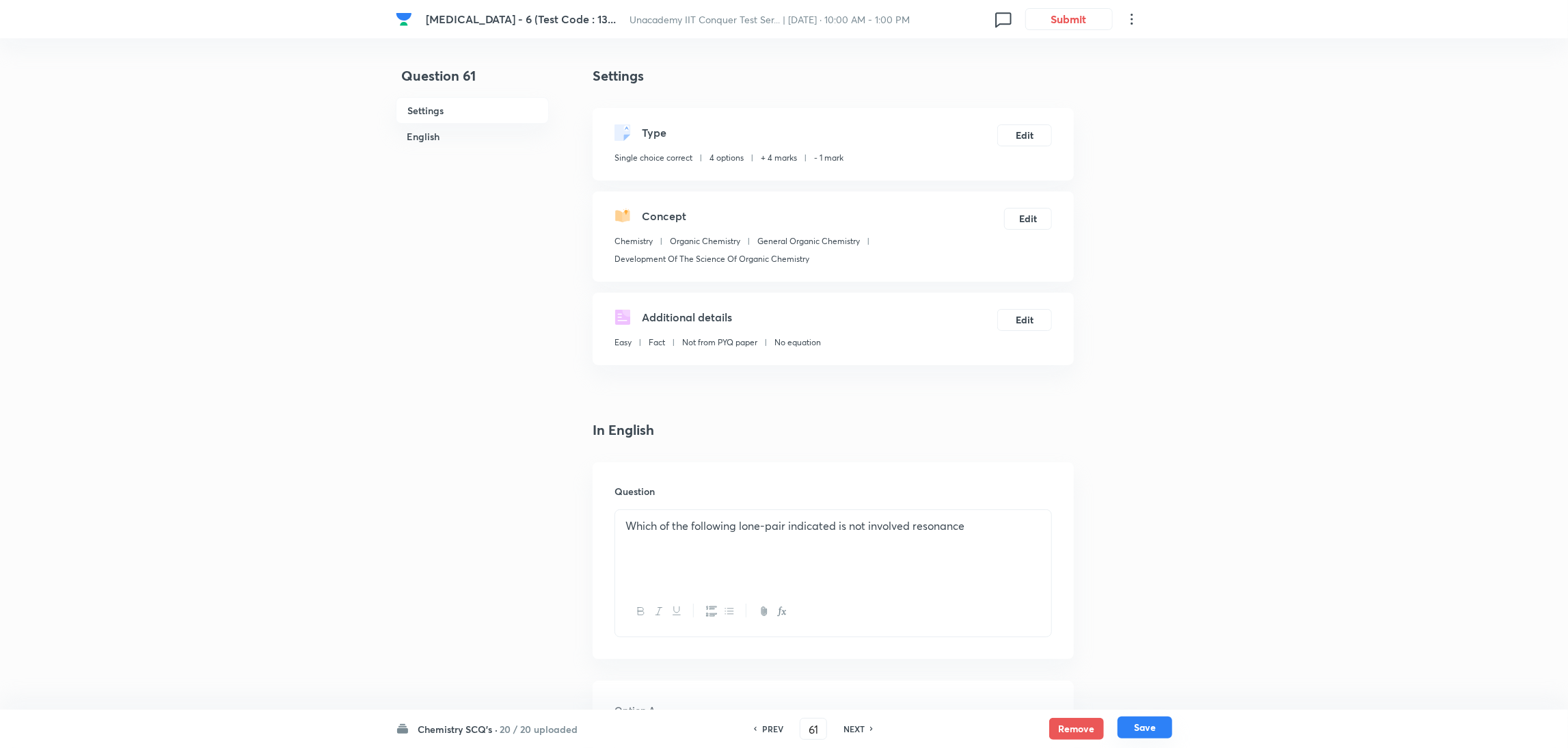
click at [1140, 724] on button "Save" at bounding box center [1144, 727] width 54 height 22
click at [1016, 136] on button "Edit" at bounding box center [1024, 133] width 54 height 22
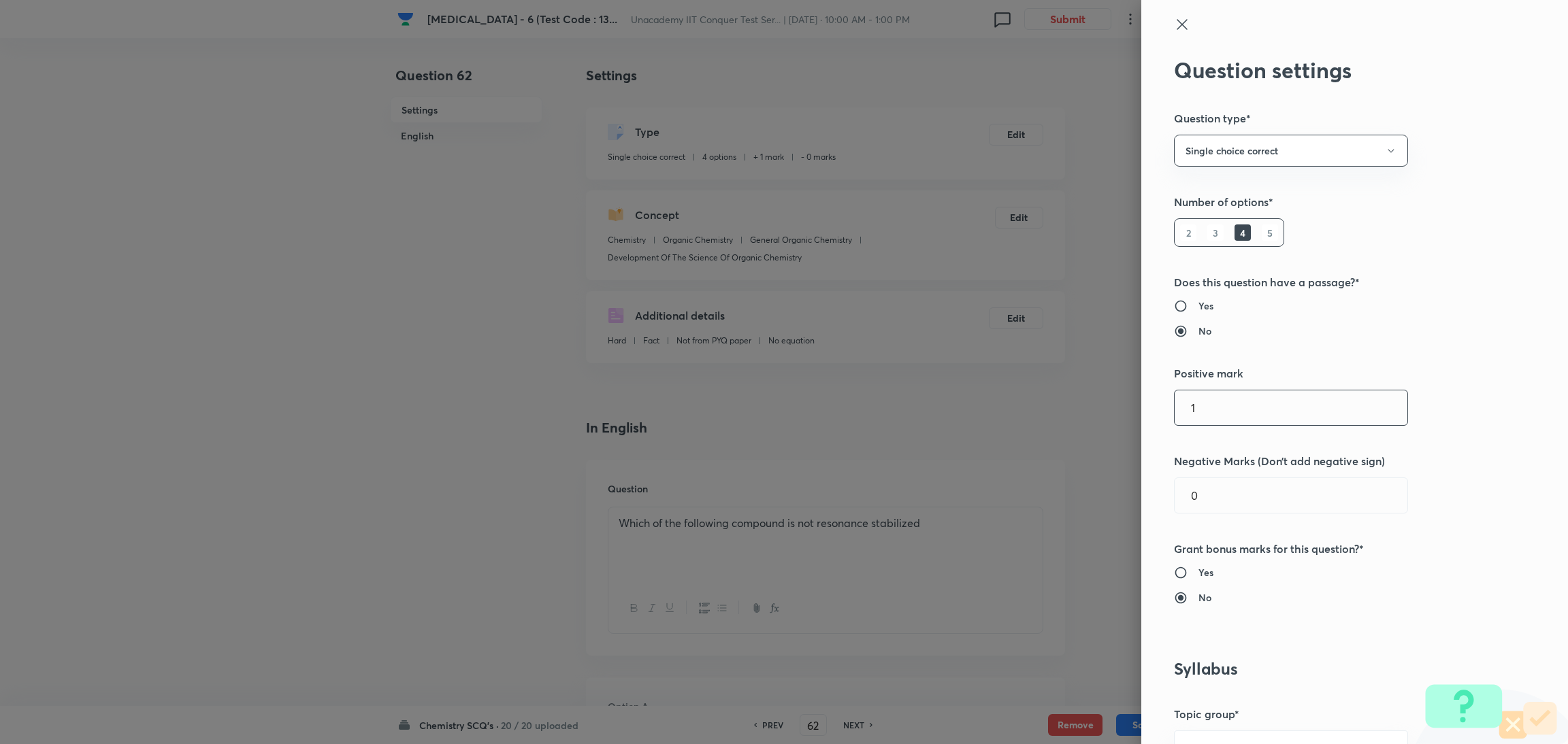
click at [1222, 411] on input "1" at bounding box center [1291, 408] width 233 height 35
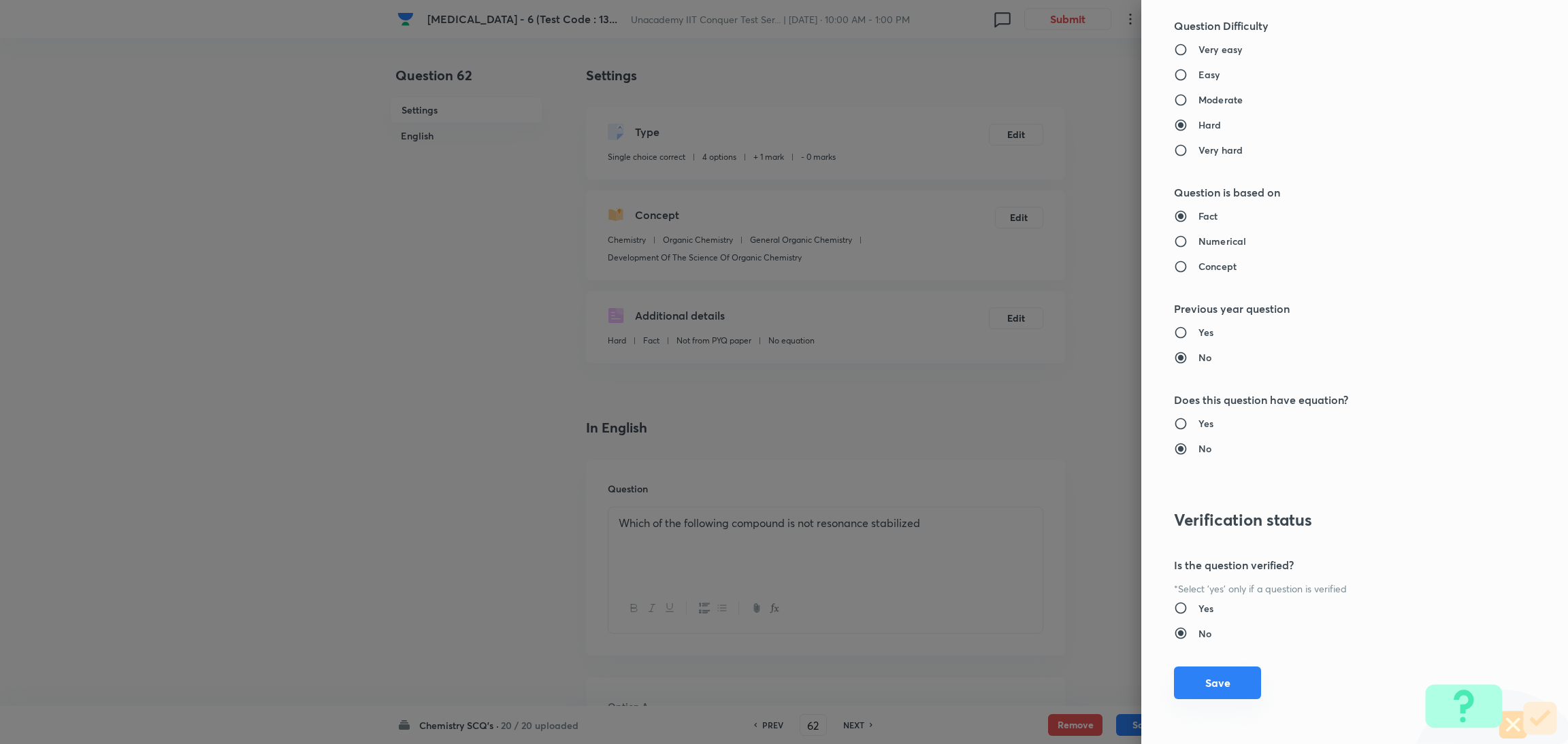
click at [1205, 679] on button "Save" at bounding box center [1218, 683] width 87 height 33
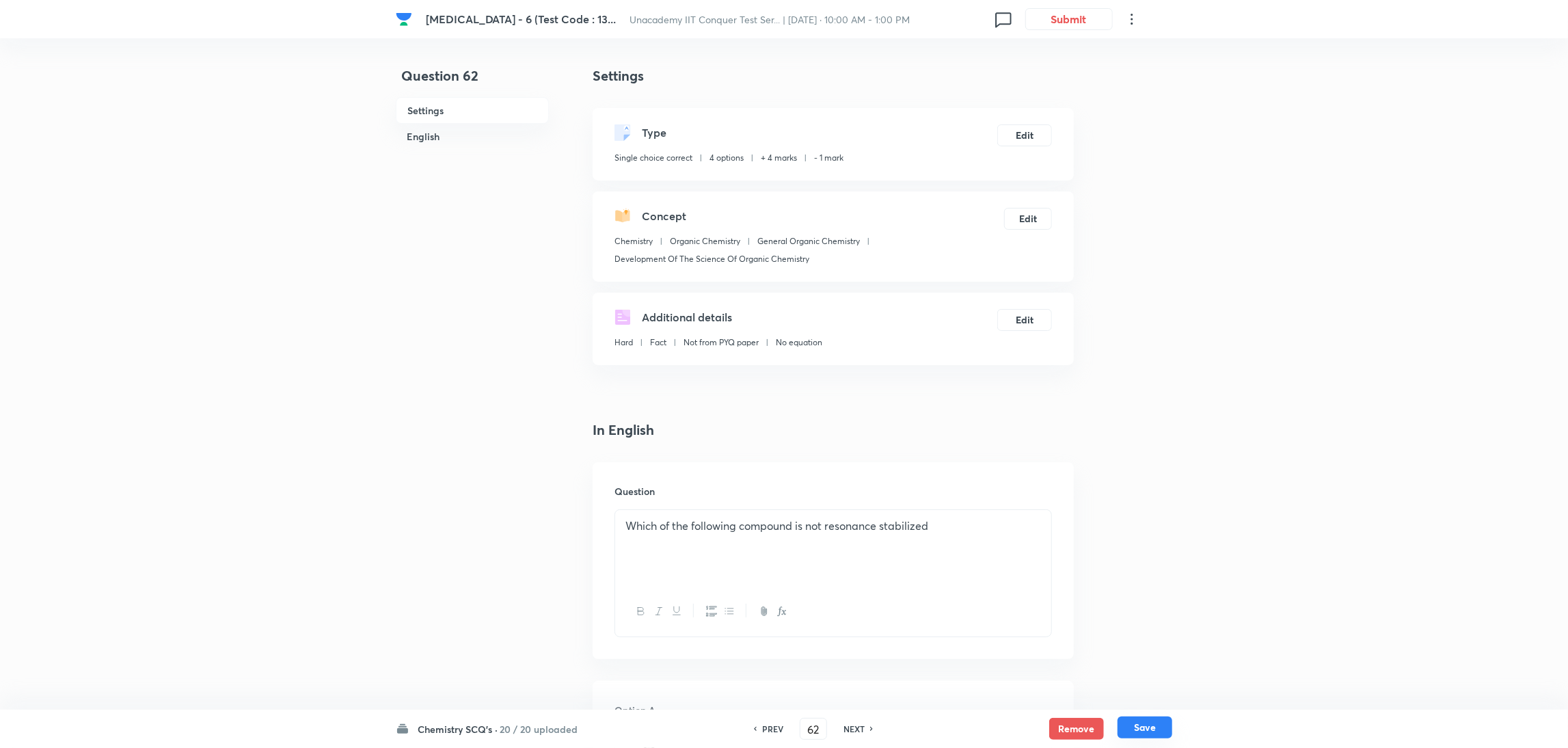
click at [1154, 728] on button "Save" at bounding box center [1144, 727] width 54 height 22
click at [1023, 128] on button "Edit" at bounding box center [1024, 133] width 54 height 22
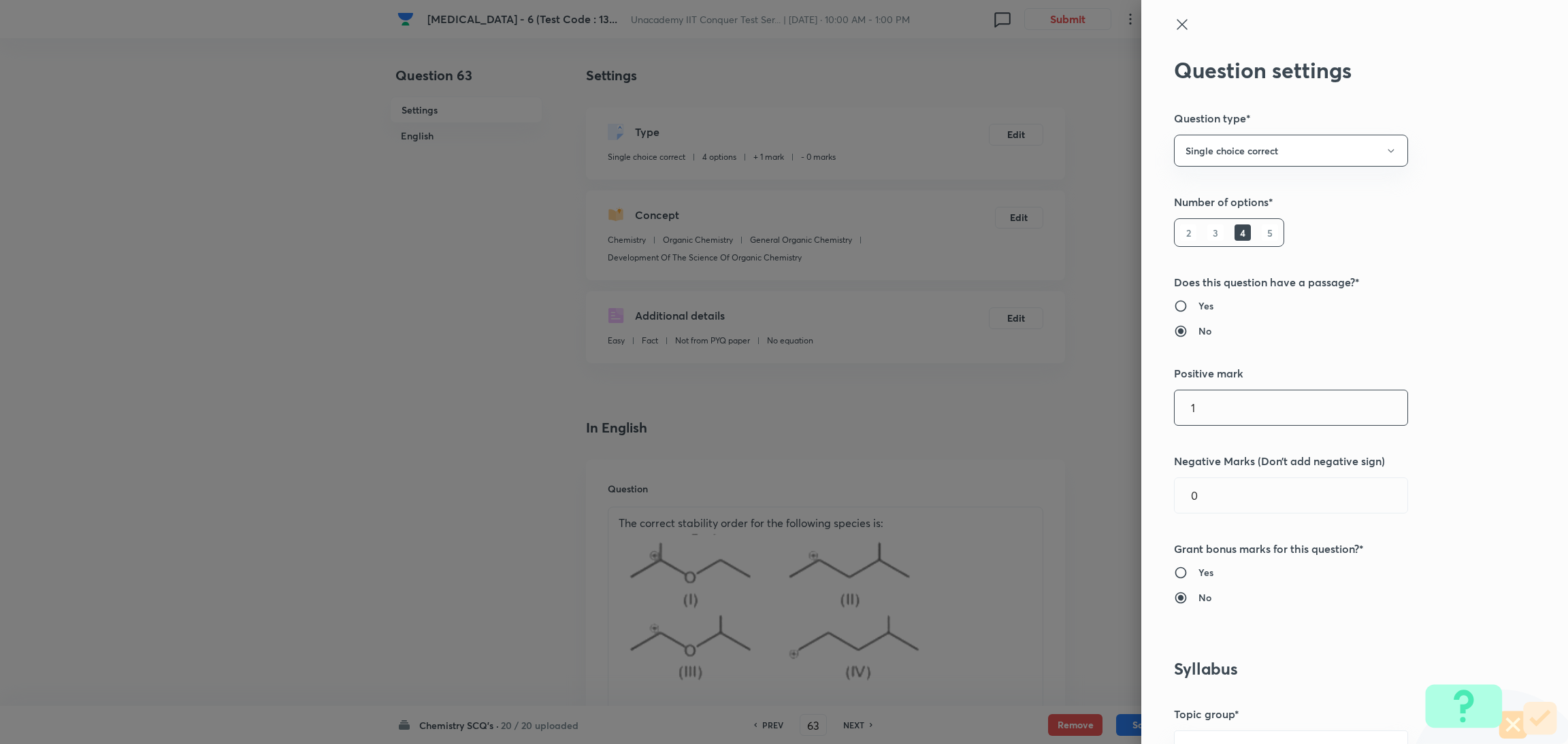
click at [1212, 404] on input "1" at bounding box center [1291, 408] width 233 height 35
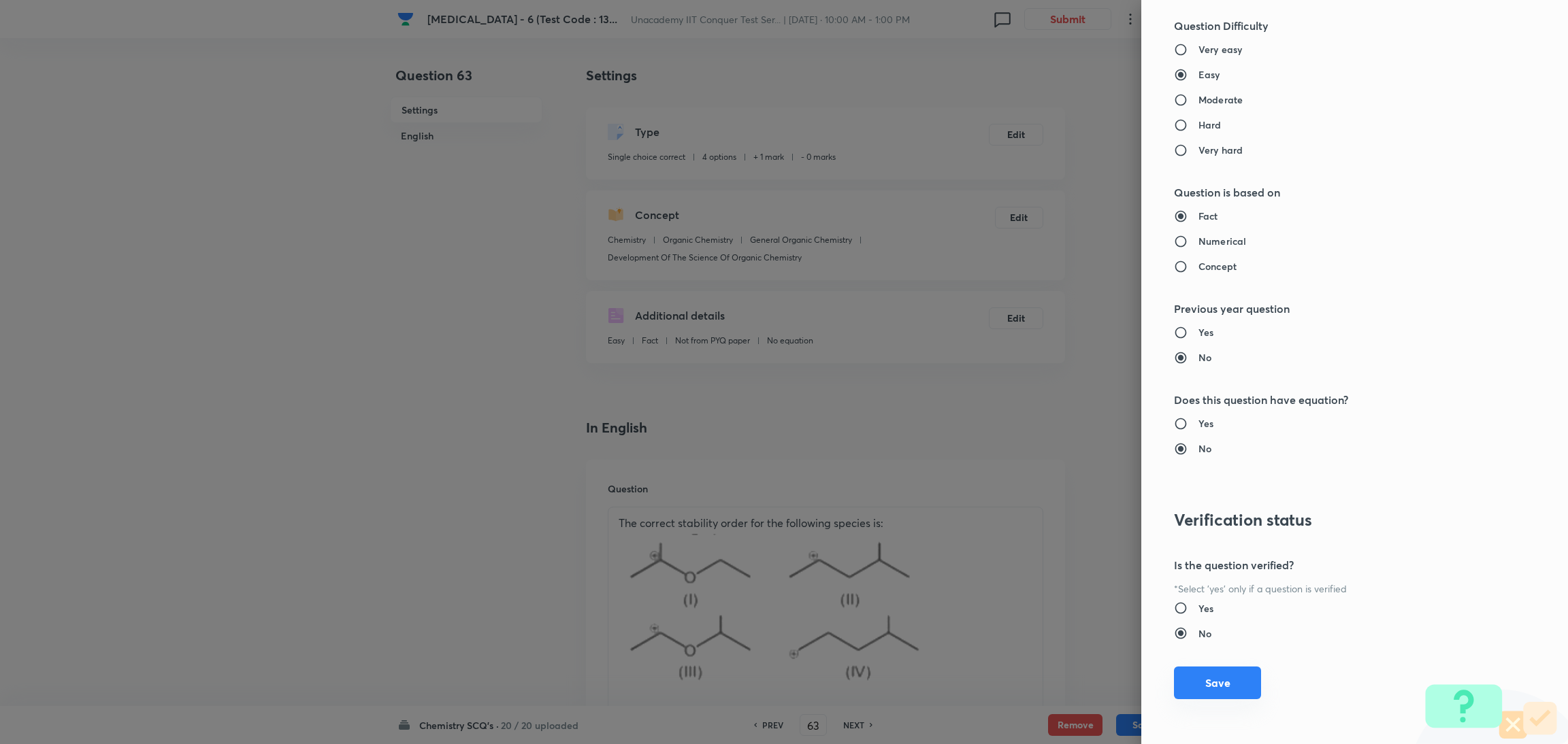
click at [1196, 683] on button "Save" at bounding box center [1218, 683] width 87 height 33
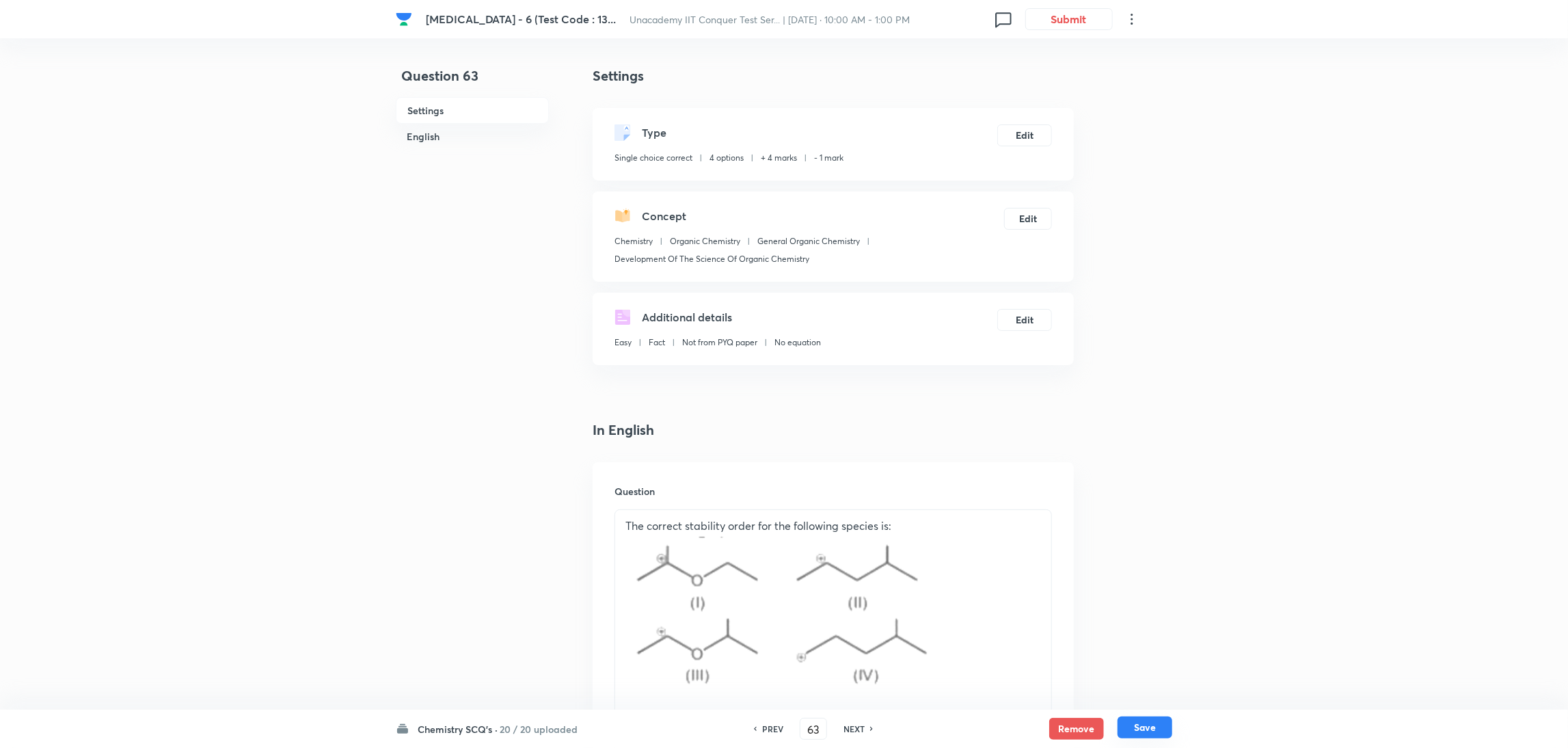
click at [1141, 726] on button "Save" at bounding box center [1144, 727] width 54 height 22
click at [1026, 133] on button "Edit" at bounding box center [1024, 133] width 54 height 22
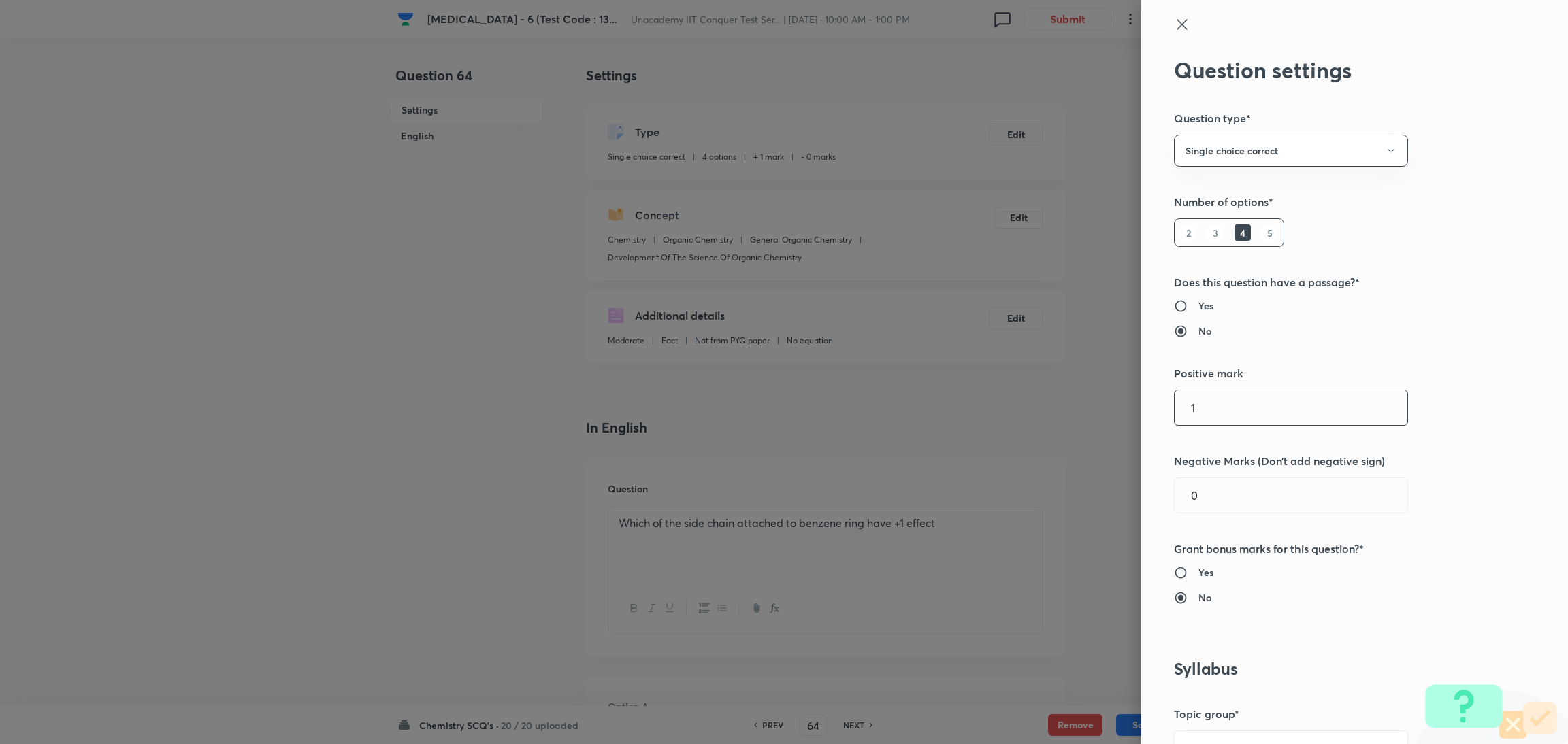
click at [1239, 413] on input "1" at bounding box center [1291, 408] width 233 height 35
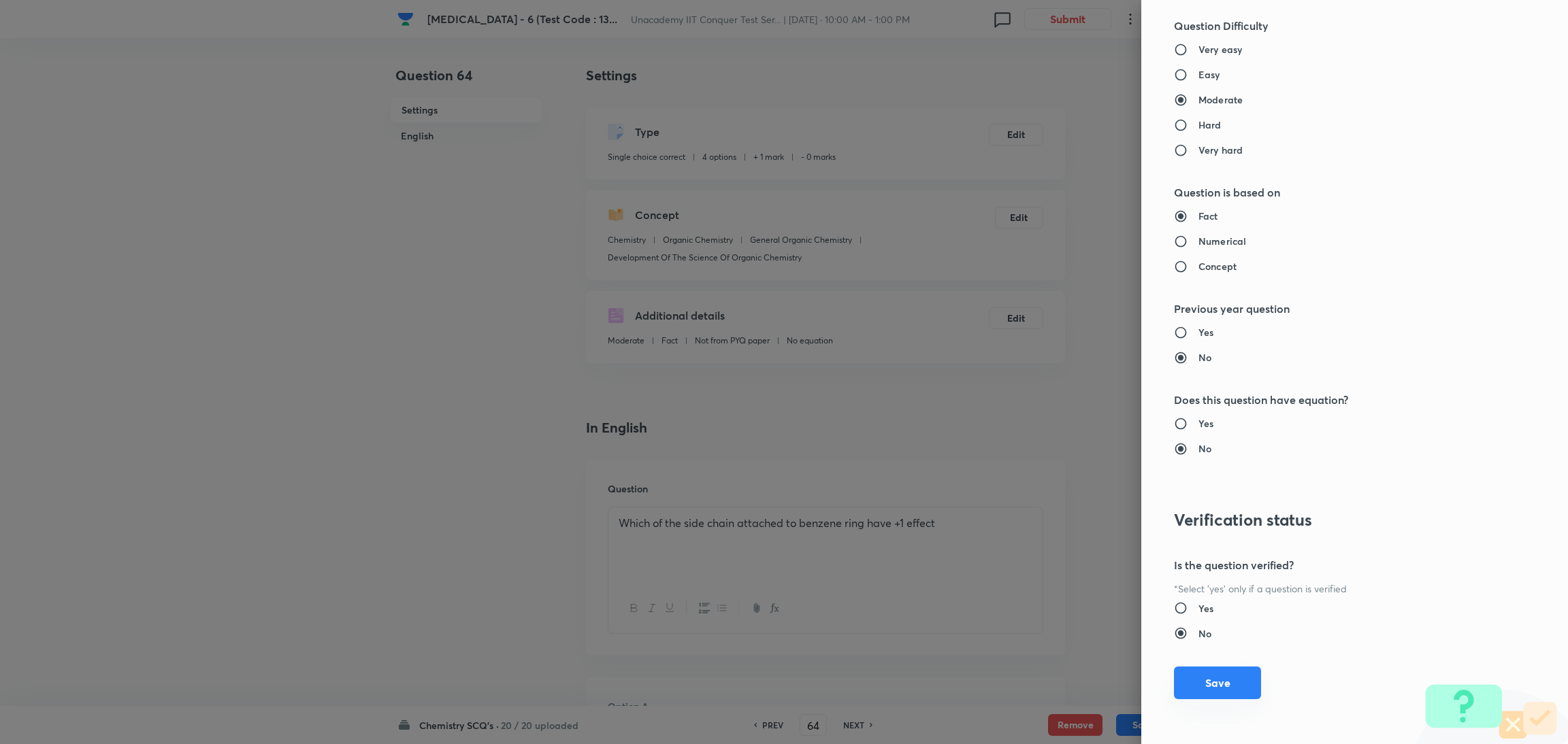
click at [1210, 675] on button "Save" at bounding box center [1218, 683] width 87 height 33
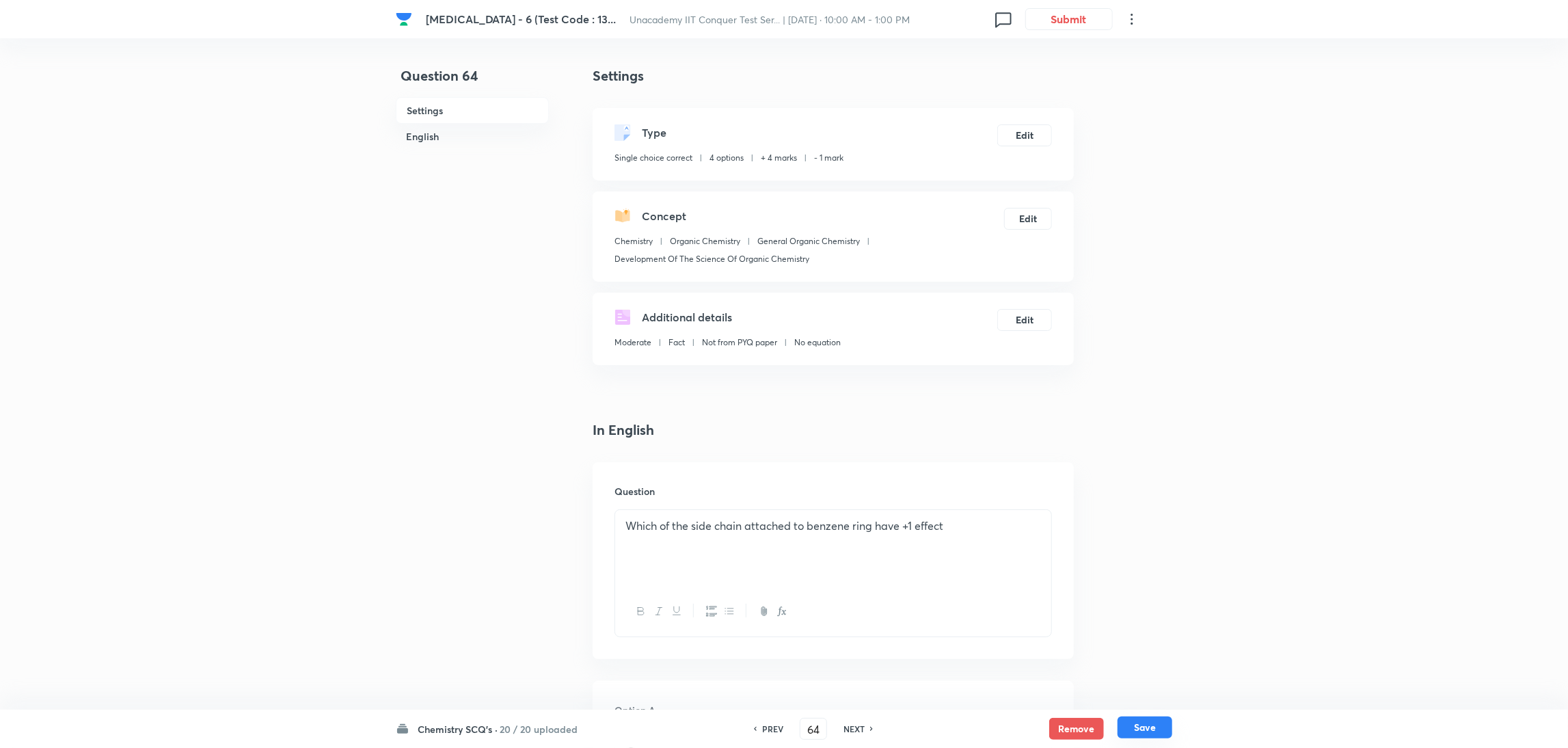
click at [1138, 735] on button "Save" at bounding box center [1144, 727] width 54 height 22
click at [1027, 136] on button "Edit" at bounding box center [1024, 133] width 54 height 22
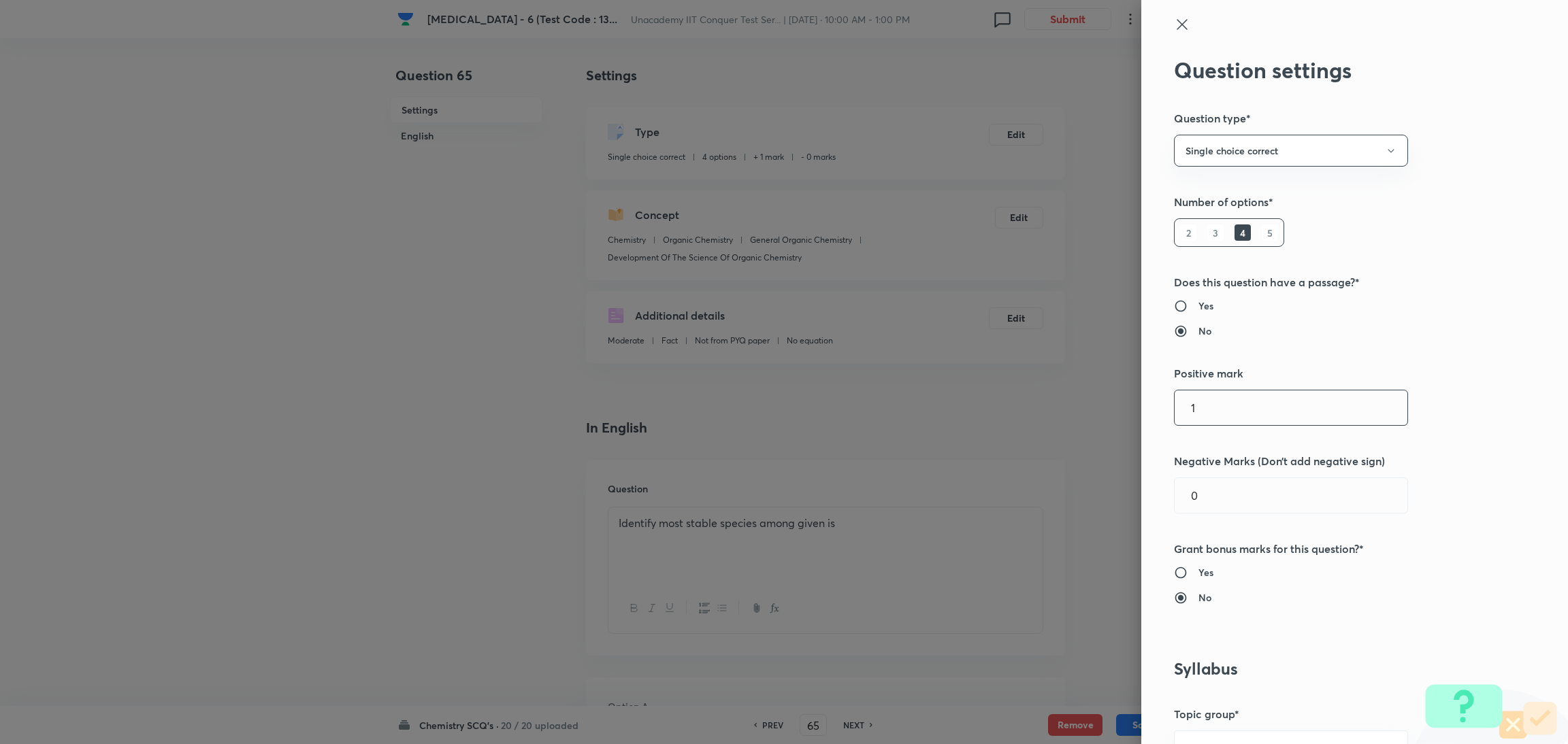
click at [1225, 420] on input "1" at bounding box center [1291, 408] width 233 height 35
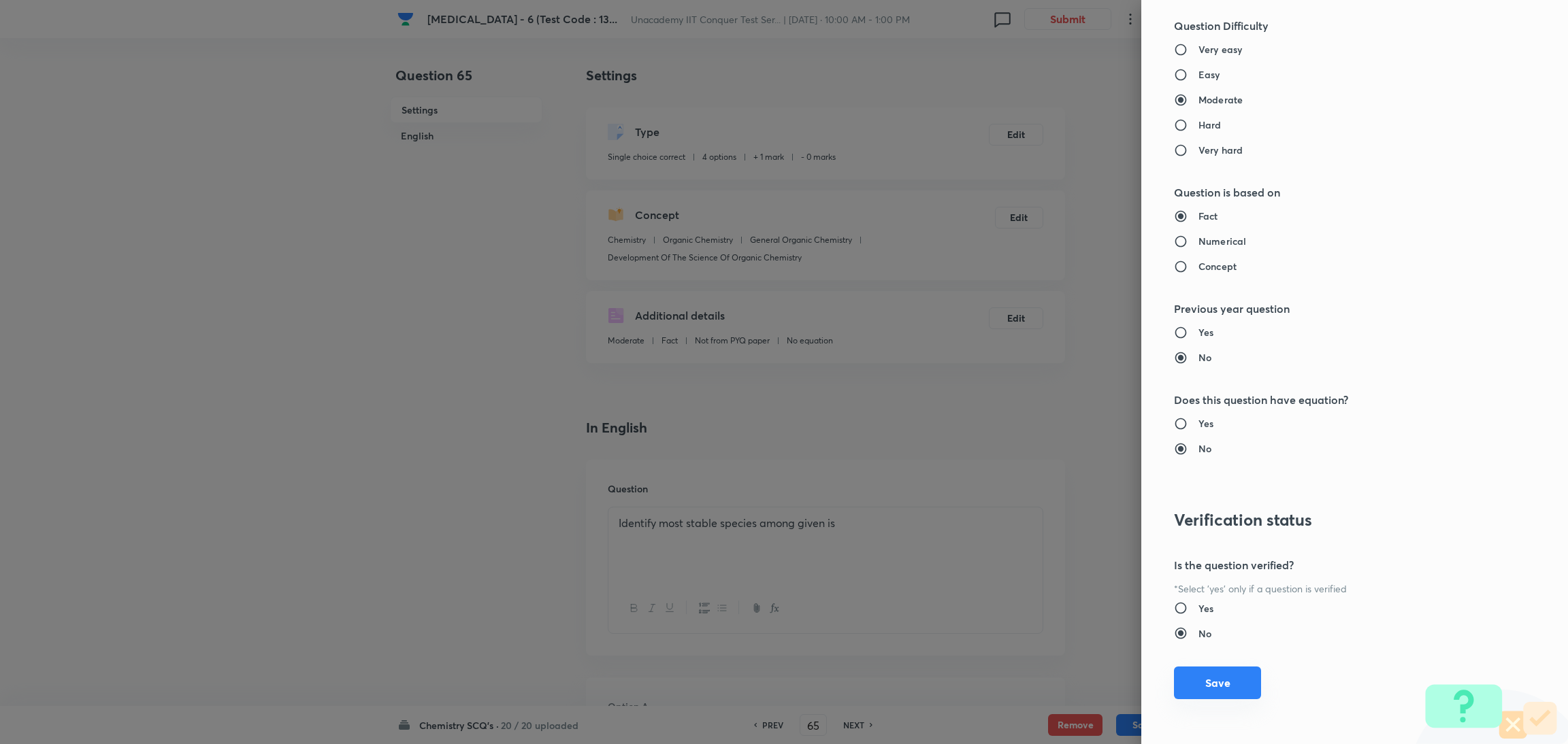
click at [1192, 681] on button "Save" at bounding box center [1218, 683] width 87 height 33
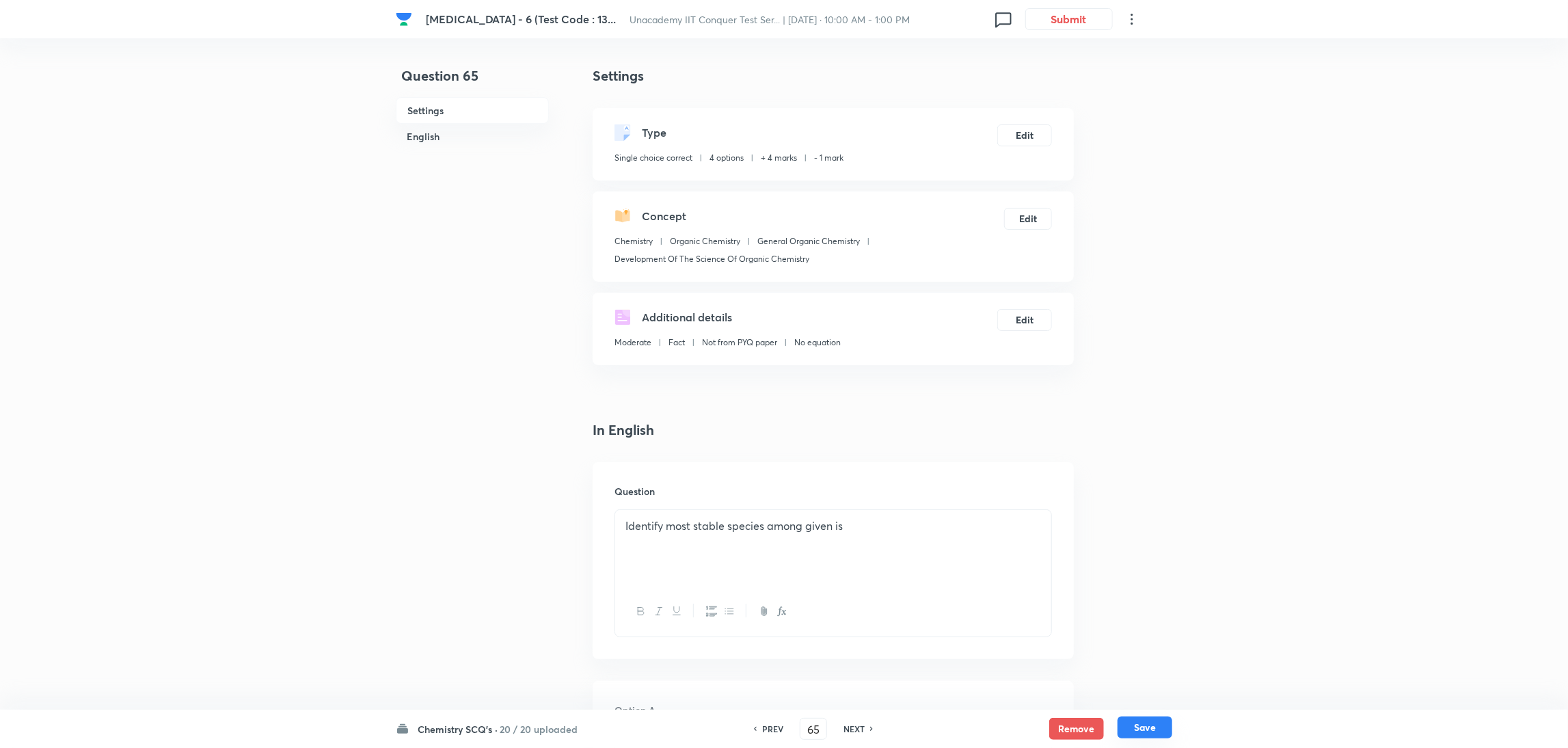
click at [1145, 726] on button "Save" at bounding box center [1144, 727] width 54 height 22
click at [1015, 133] on button "Edit" at bounding box center [1024, 133] width 54 height 22
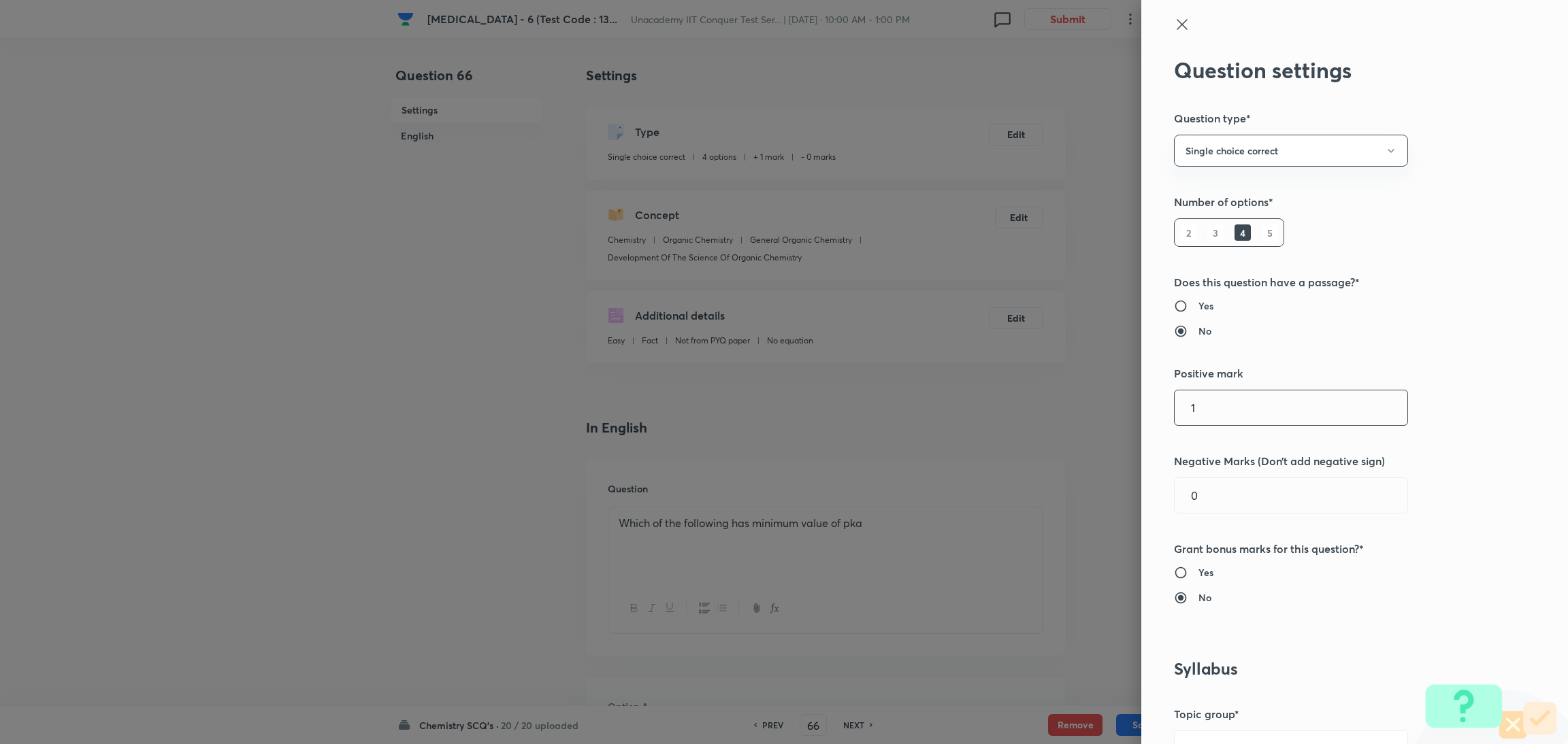
click at [1243, 413] on input "1" at bounding box center [1291, 408] width 233 height 35
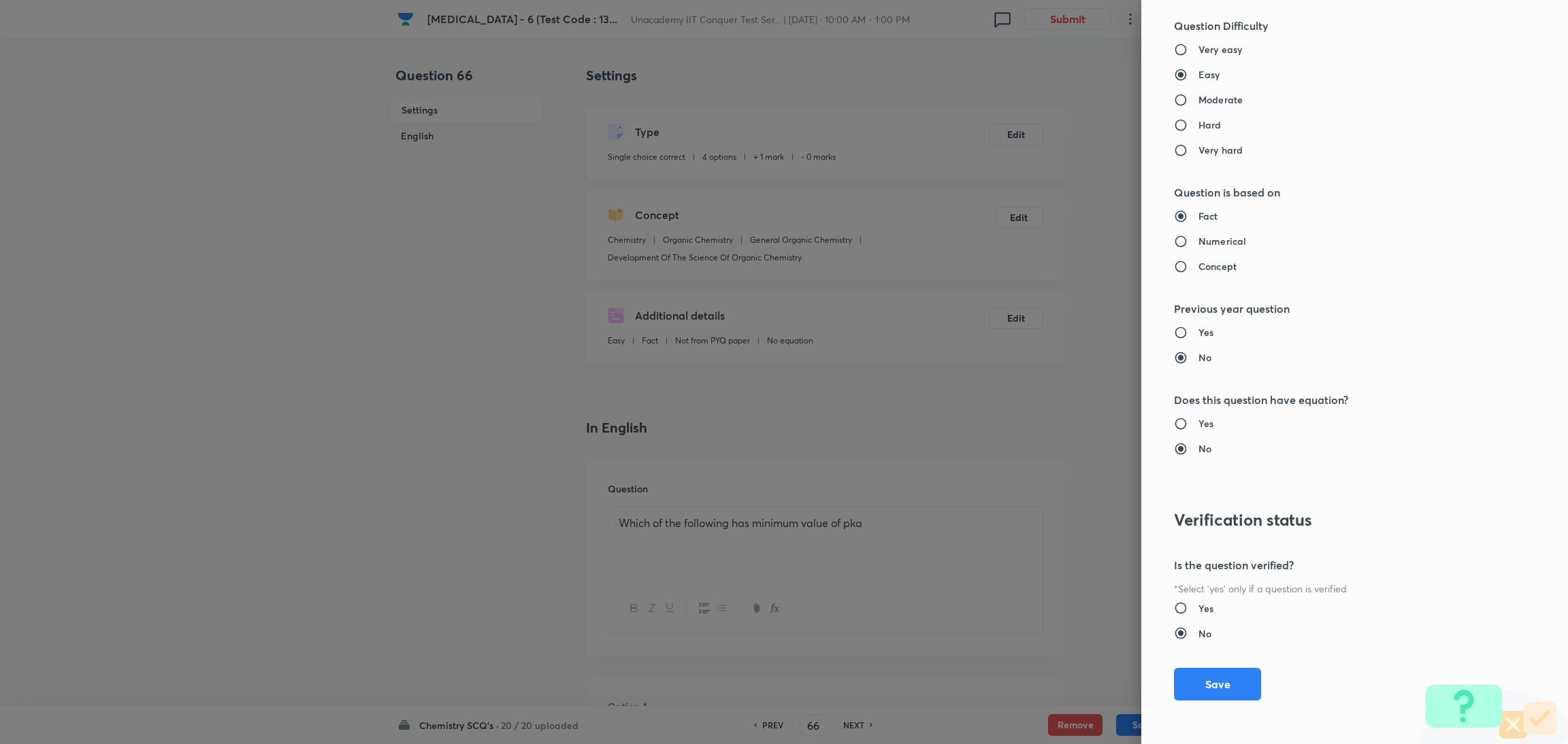
scroll to position [1202, 0]
click at [1188, 680] on button "Save" at bounding box center [1218, 683] width 87 height 33
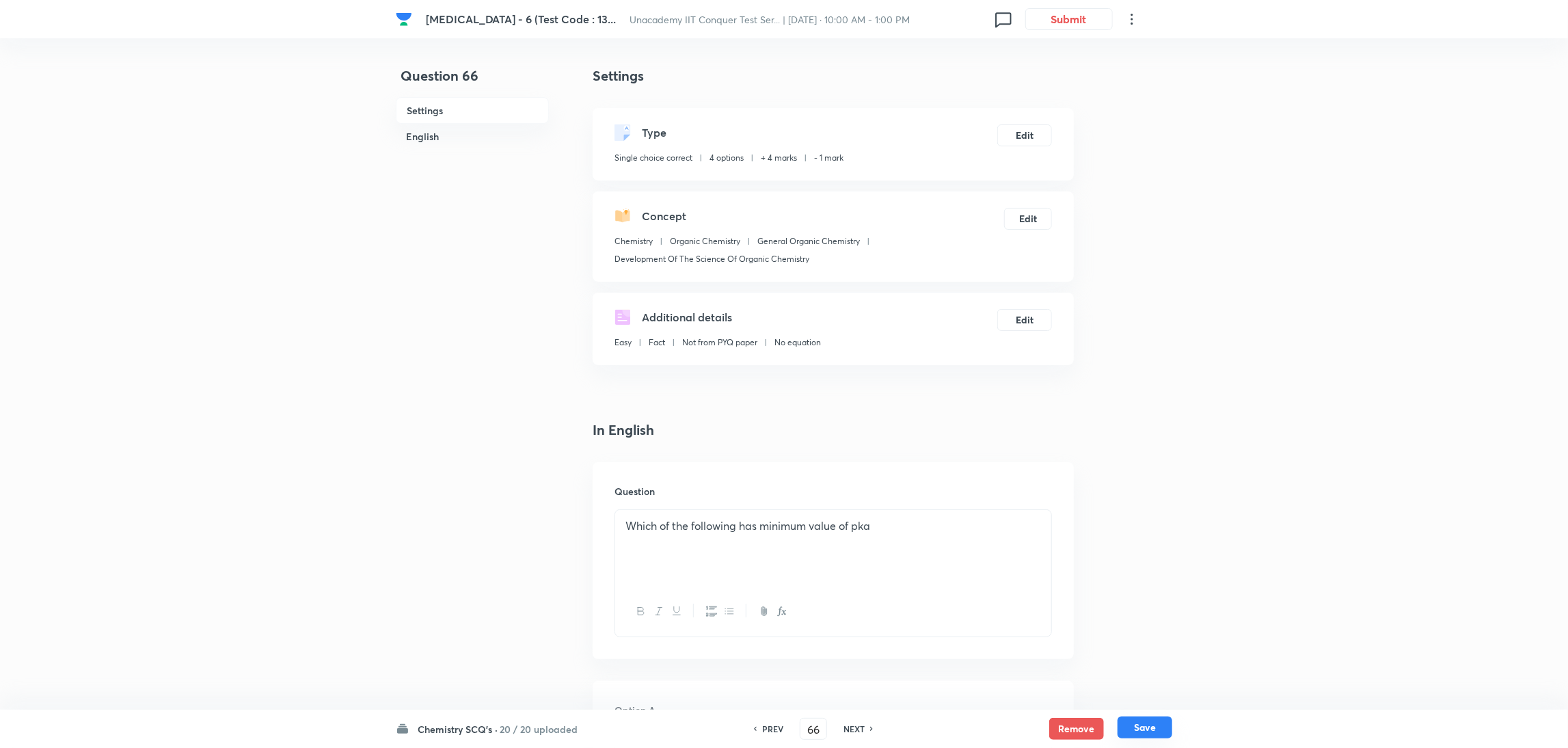
click at [1153, 723] on button "Save" at bounding box center [1144, 727] width 54 height 22
click at [1031, 139] on button "Edit" at bounding box center [1024, 133] width 54 height 22
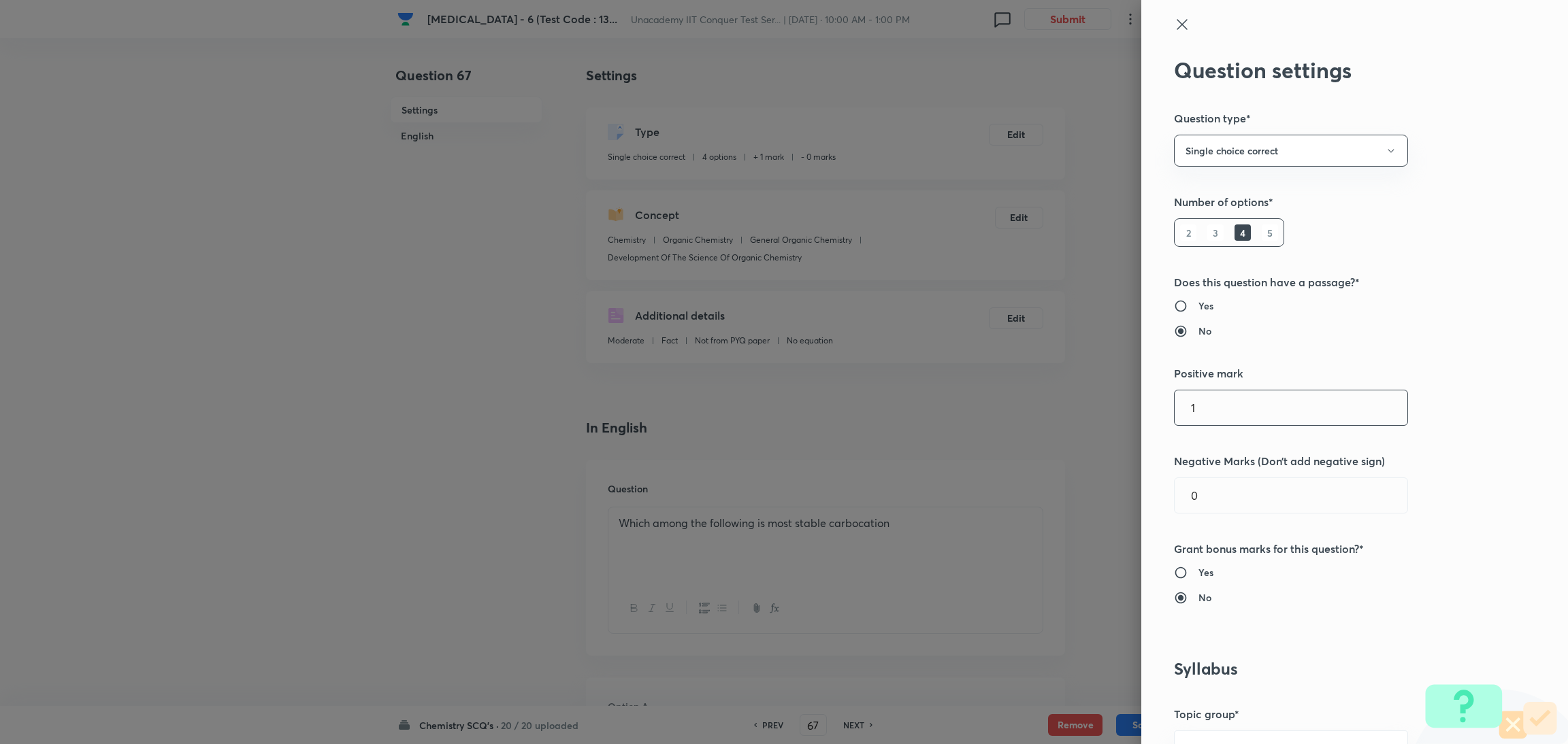
click at [1199, 397] on input "1" at bounding box center [1291, 408] width 233 height 35
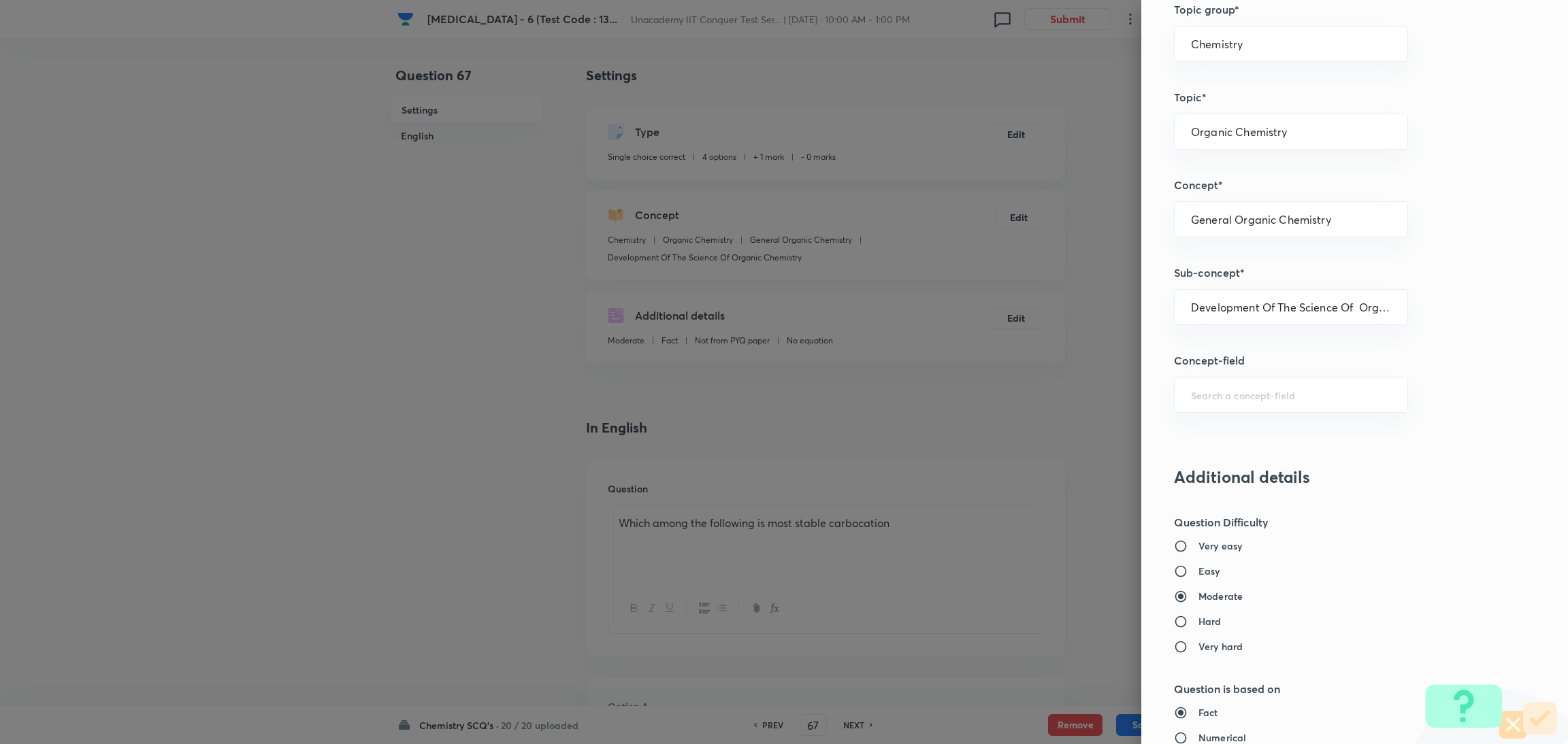
scroll to position [1203, 0]
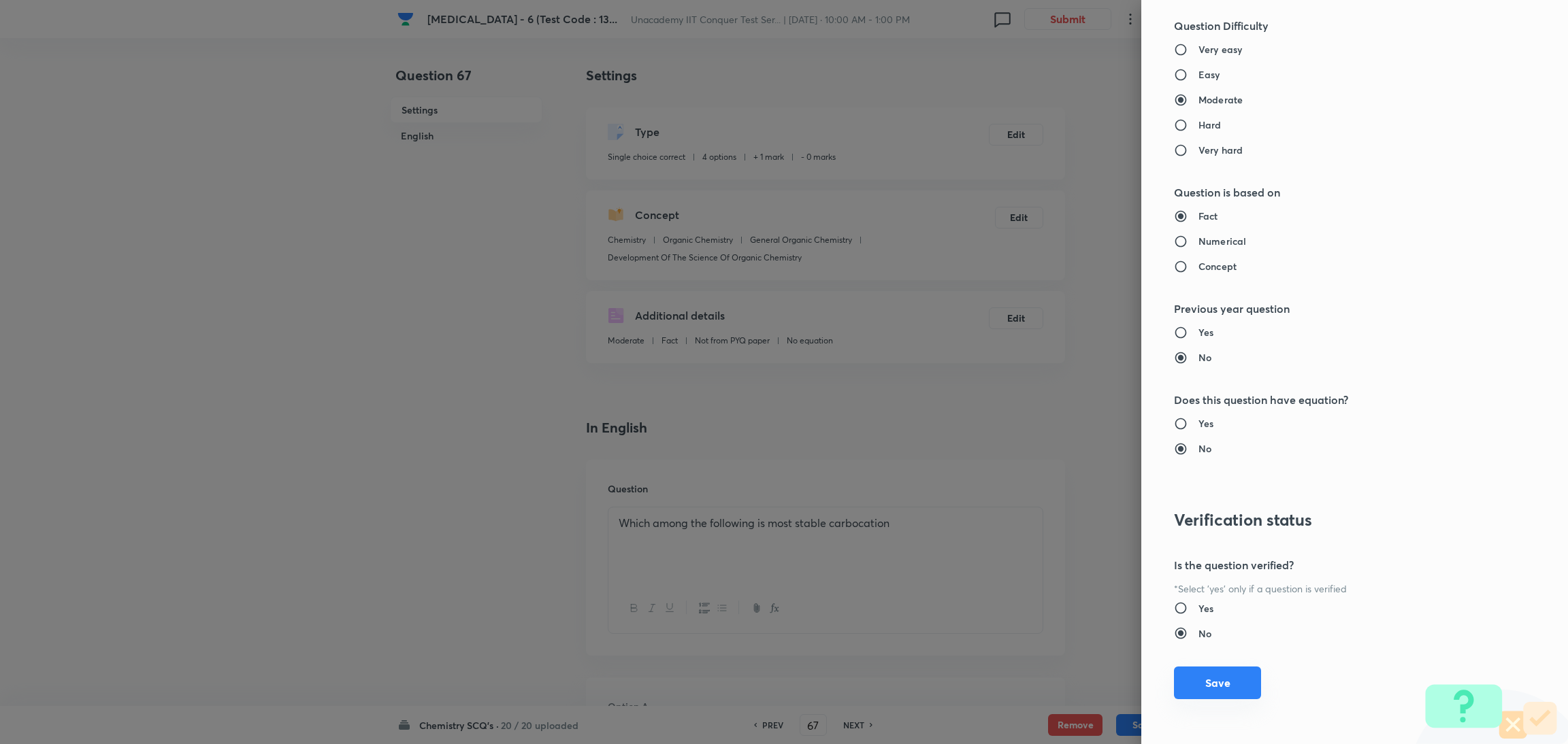
click at [1199, 685] on button "Save" at bounding box center [1218, 683] width 87 height 33
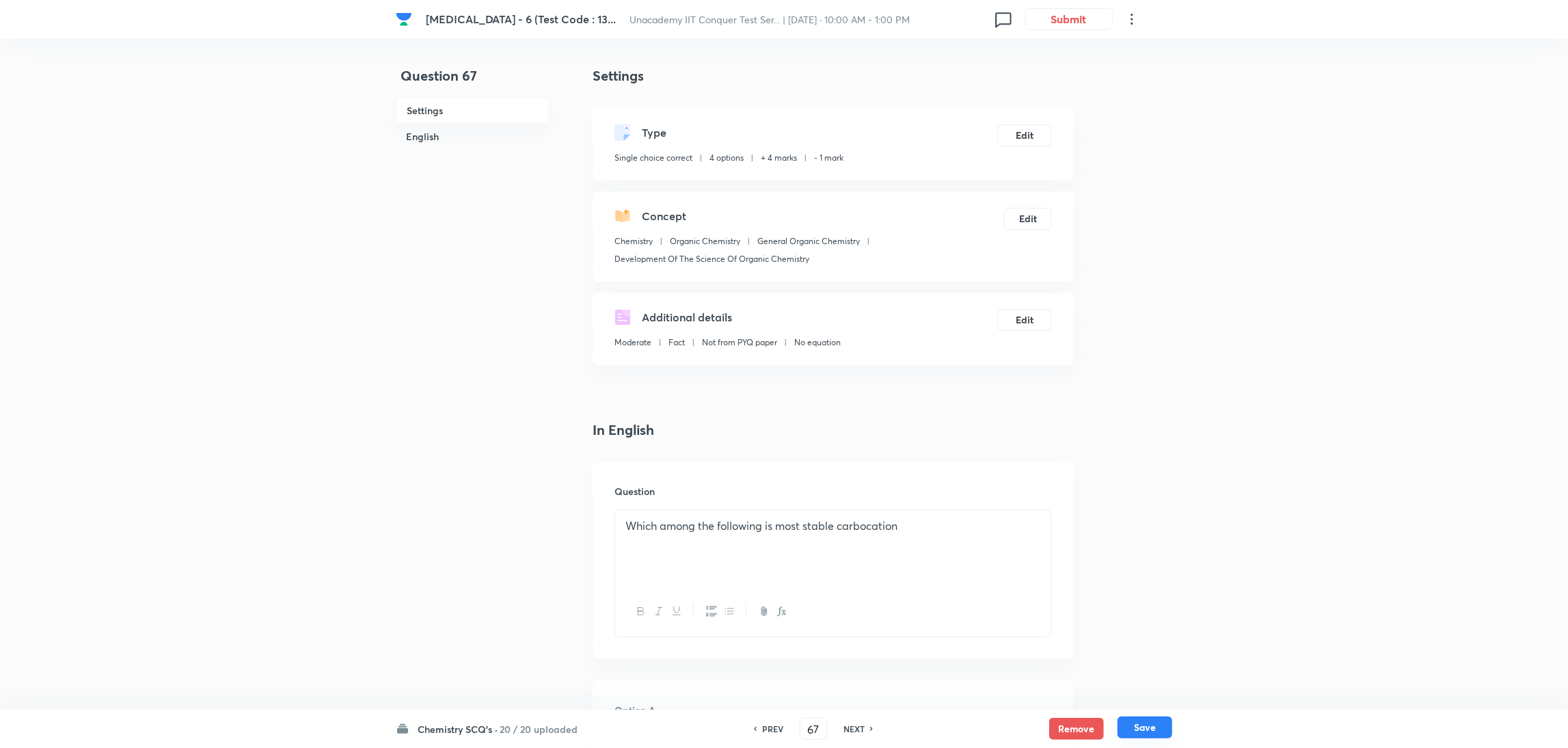
click at [1146, 737] on button "Save" at bounding box center [1144, 727] width 54 height 22
click at [1016, 130] on button "Edit" at bounding box center [1024, 133] width 54 height 22
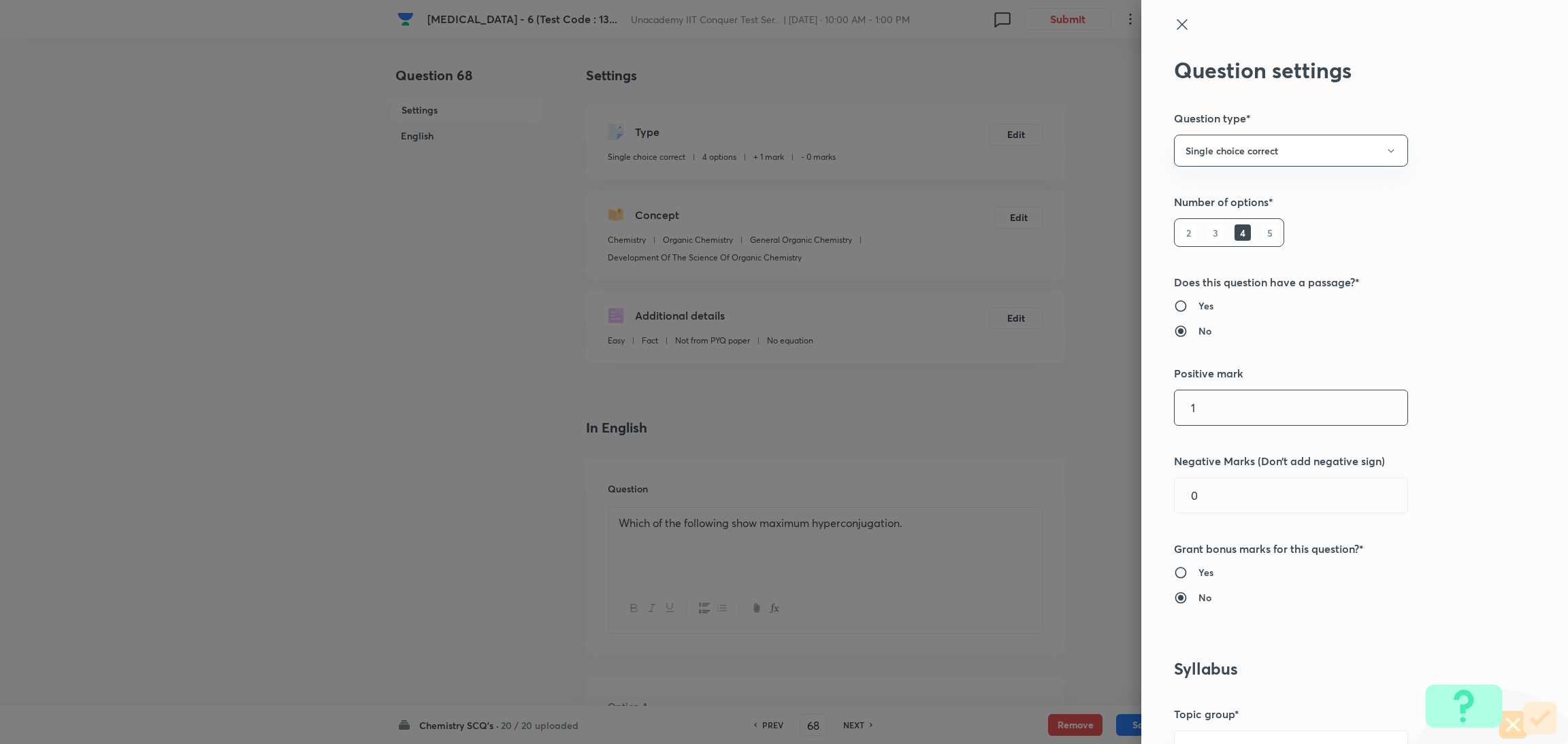
click at [1201, 422] on input "1" at bounding box center [1291, 408] width 233 height 35
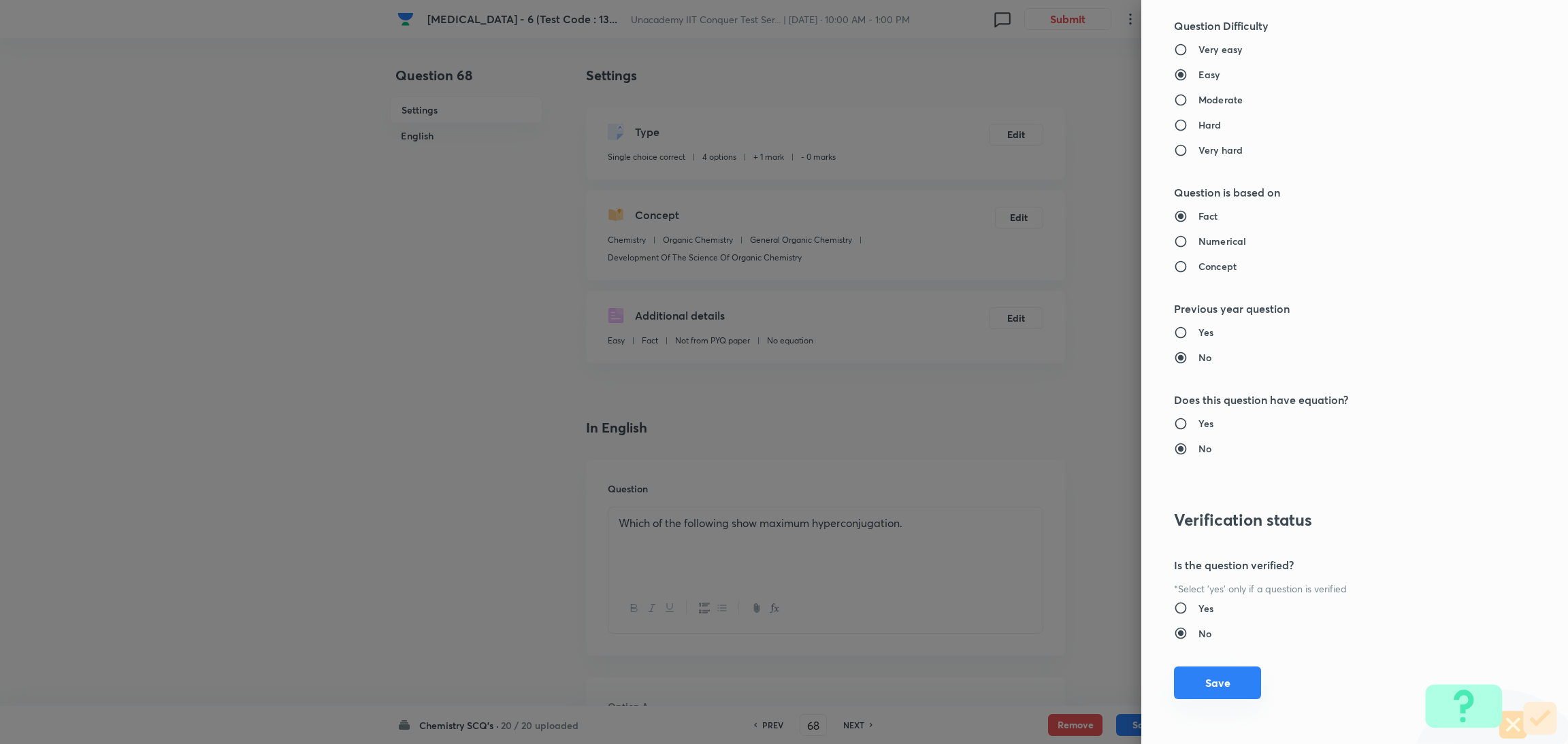
click at [1198, 671] on button "Save" at bounding box center [1218, 683] width 87 height 33
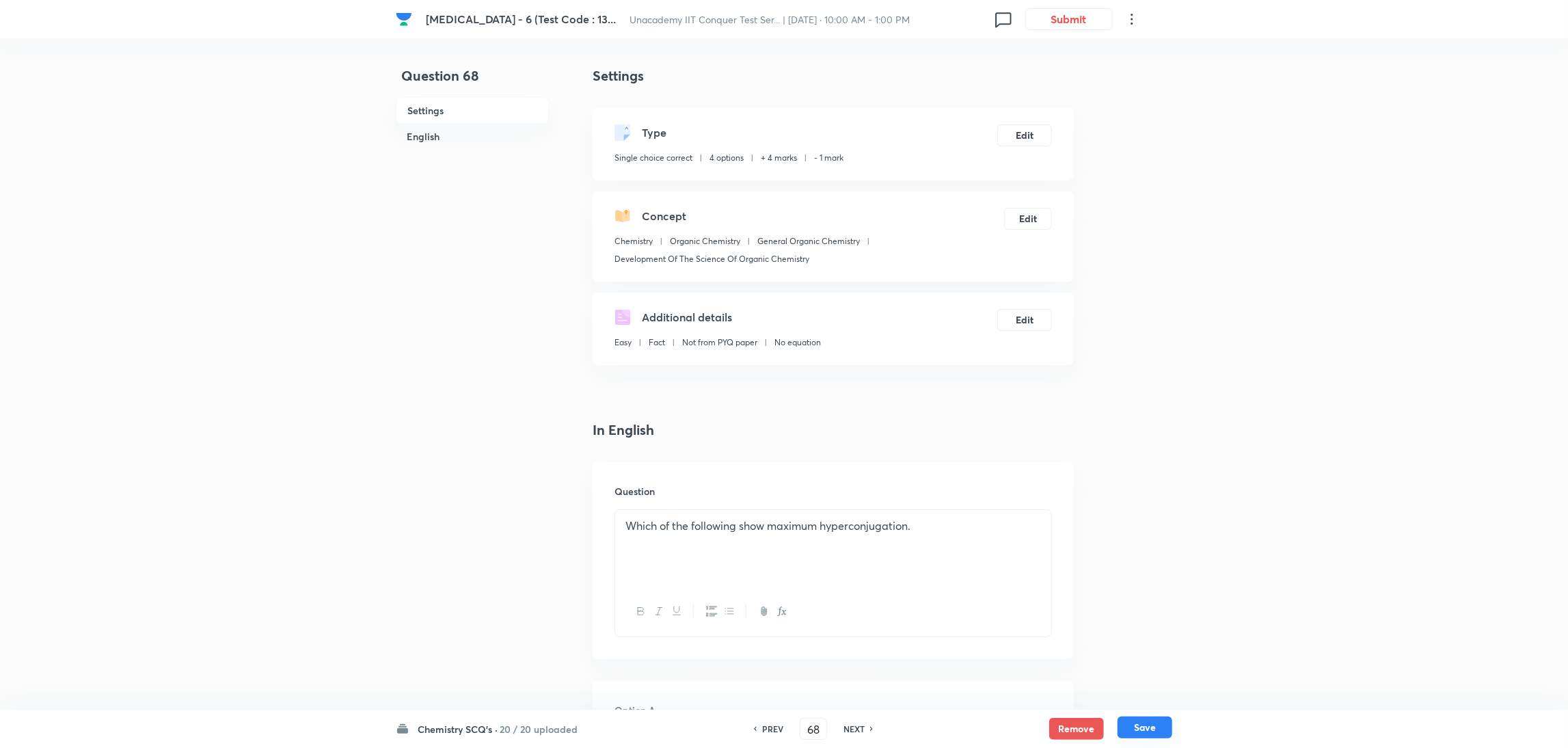
click at [1142, 731] on button "Save" at bounding box center [1144, 727] width 54 height 22
click at [1024, 127] on button "Edit" at bounding box center [1024, 133] width 54 height 22
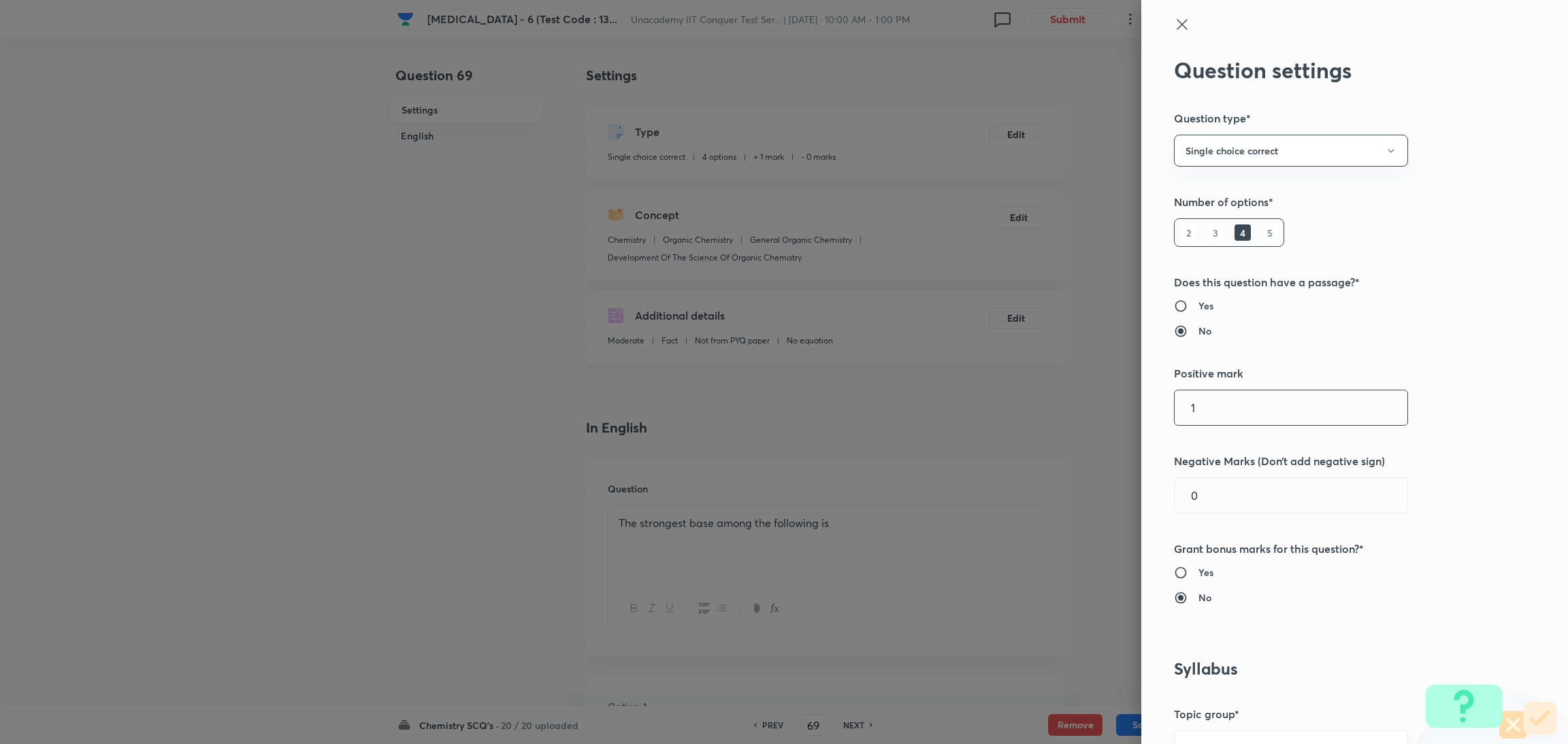
click at [1211, 397] on input "1" at bounding box center [1291, 408] width 233 height 35
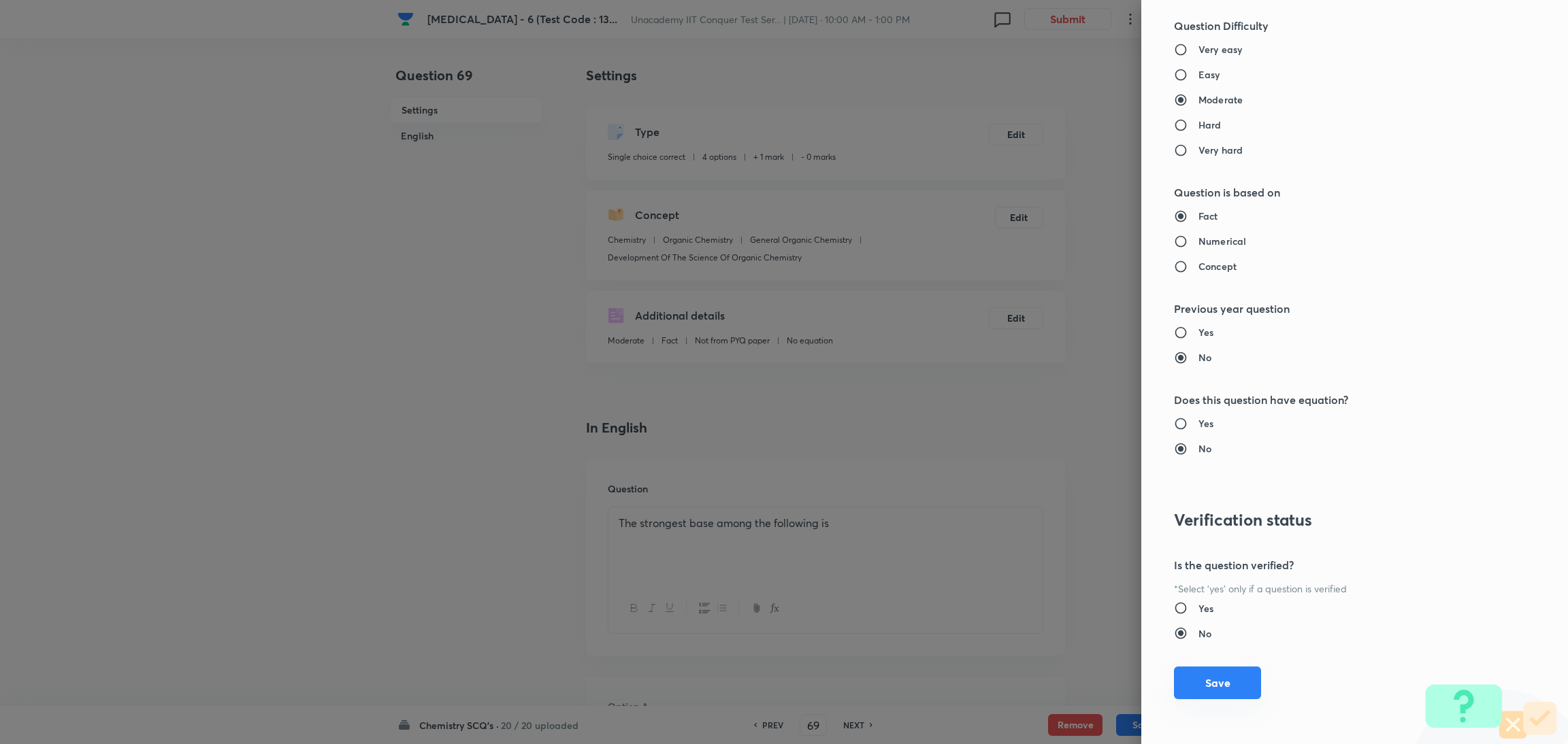
click at [1195, 681] on button "Save" at bounding box center [1218, 683] width 87 height 33
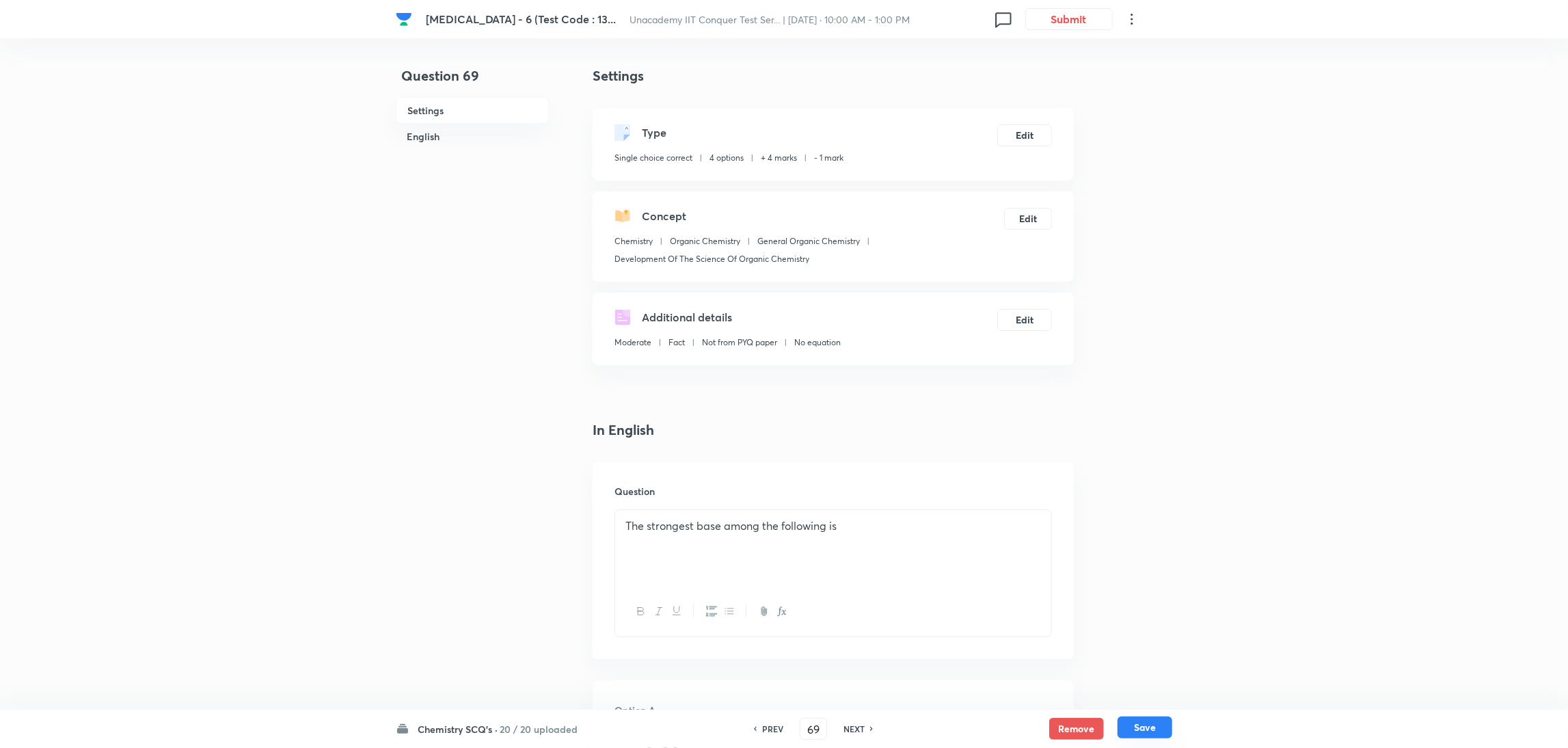
click at [1150, 726] on button "Save" at bounding box center [1144, 727] width 54 height 22
click at [1024, 135] on button "Edit" at bounding box center [1024, 133] width 54 height 22
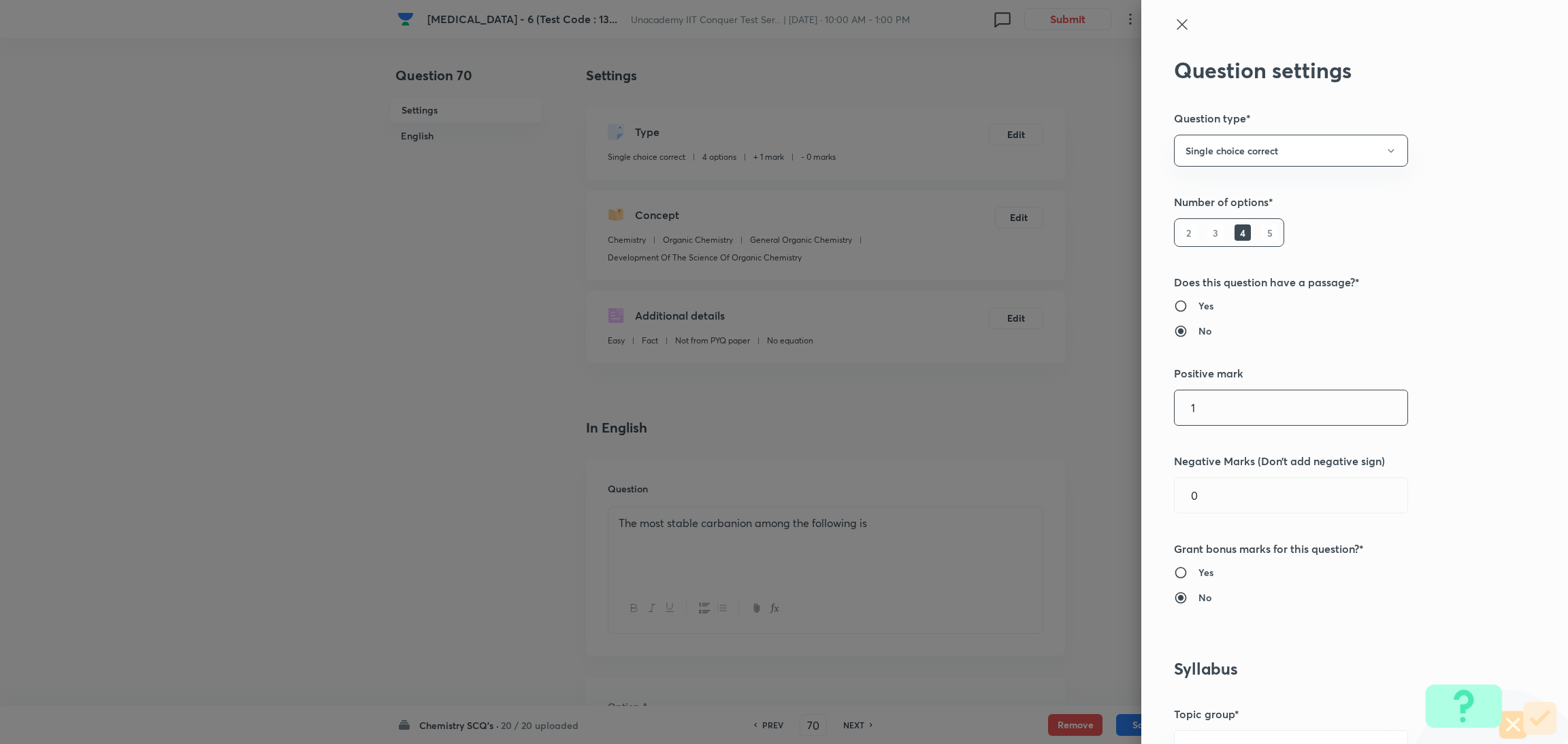
click at [1232, 396] on input "1" at bounding box center [1291, 408] width 233 height 35
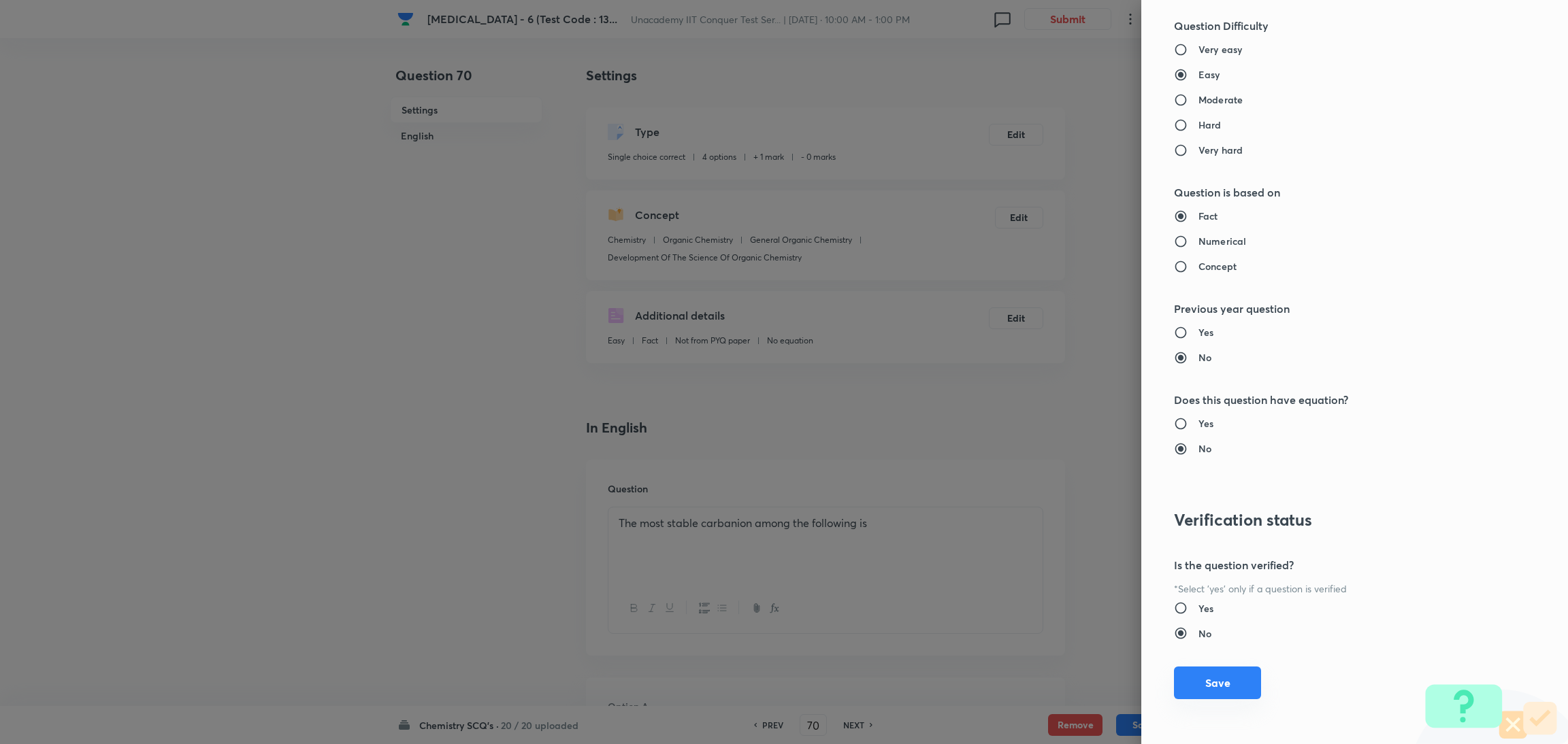
click at [1210, 678] on button "Save" at bounding box center [1218, 683] width 87 height 33
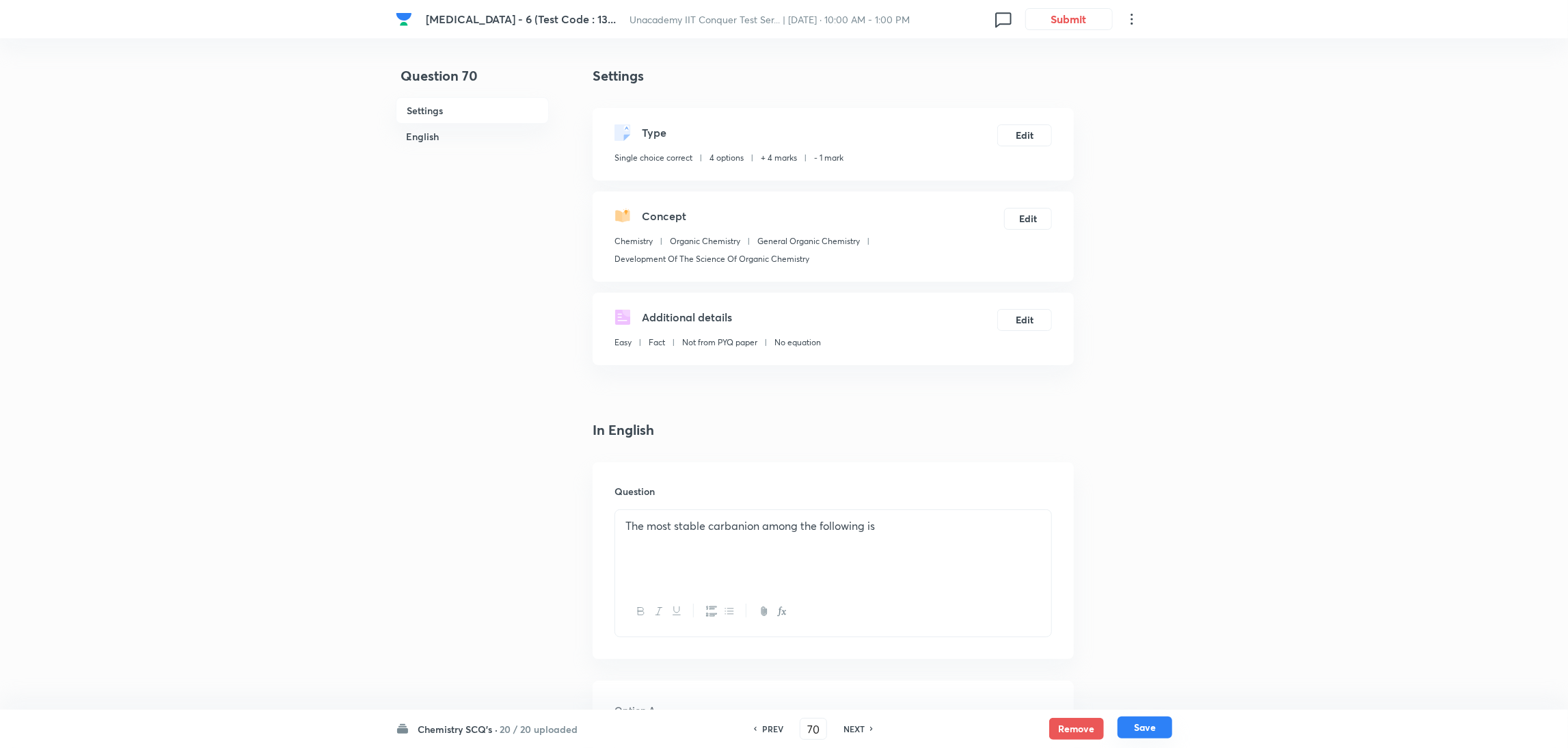
click at [1135, 731] on button "Save" at bounding box center [1144, 727] width 54 height 22
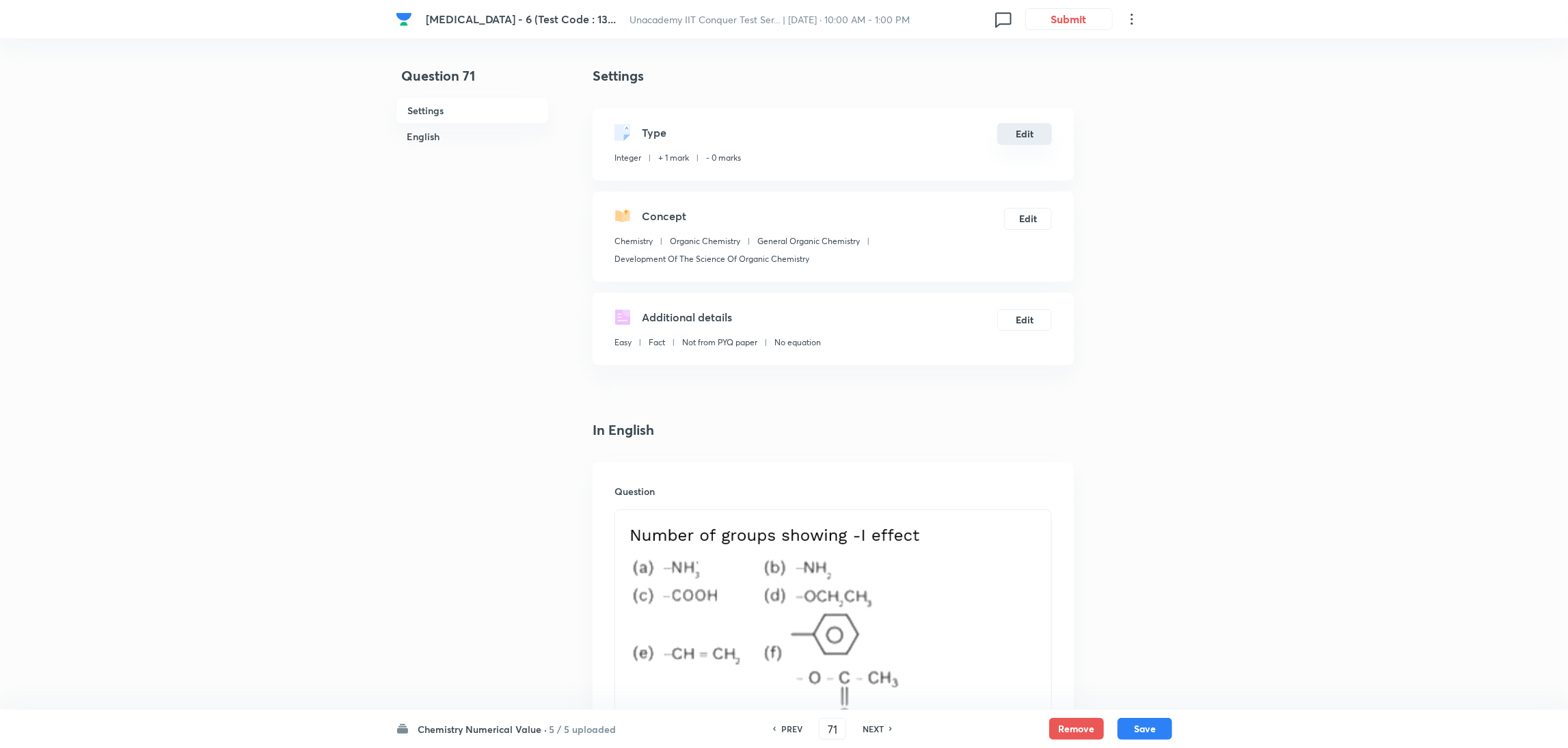
click at [1027, 132] on button "Edit" at bounding box center [1024, 133] width 54 height 22
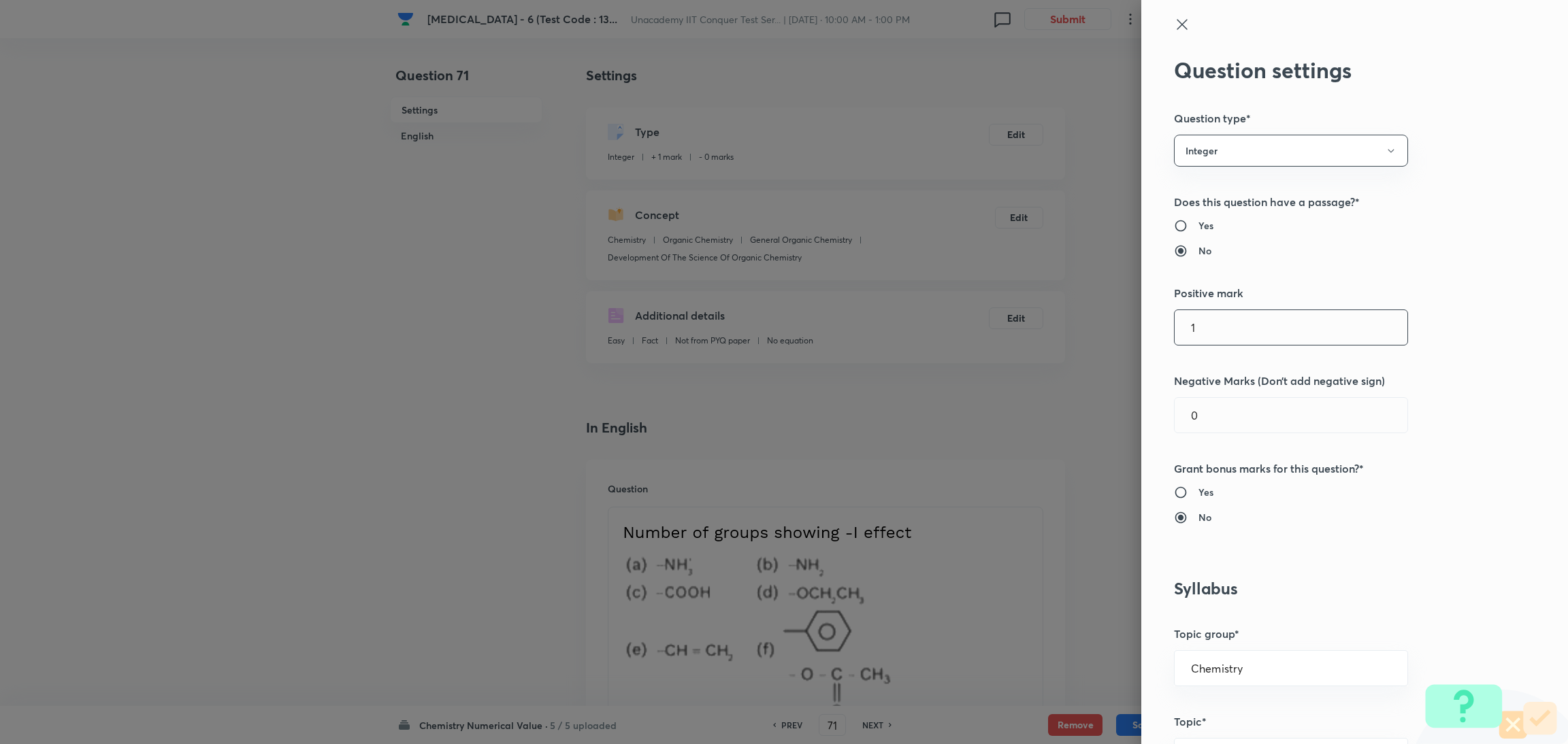
click at [1212, 323] on input "1" at bounding box center [1291, 328] width 233 height 35
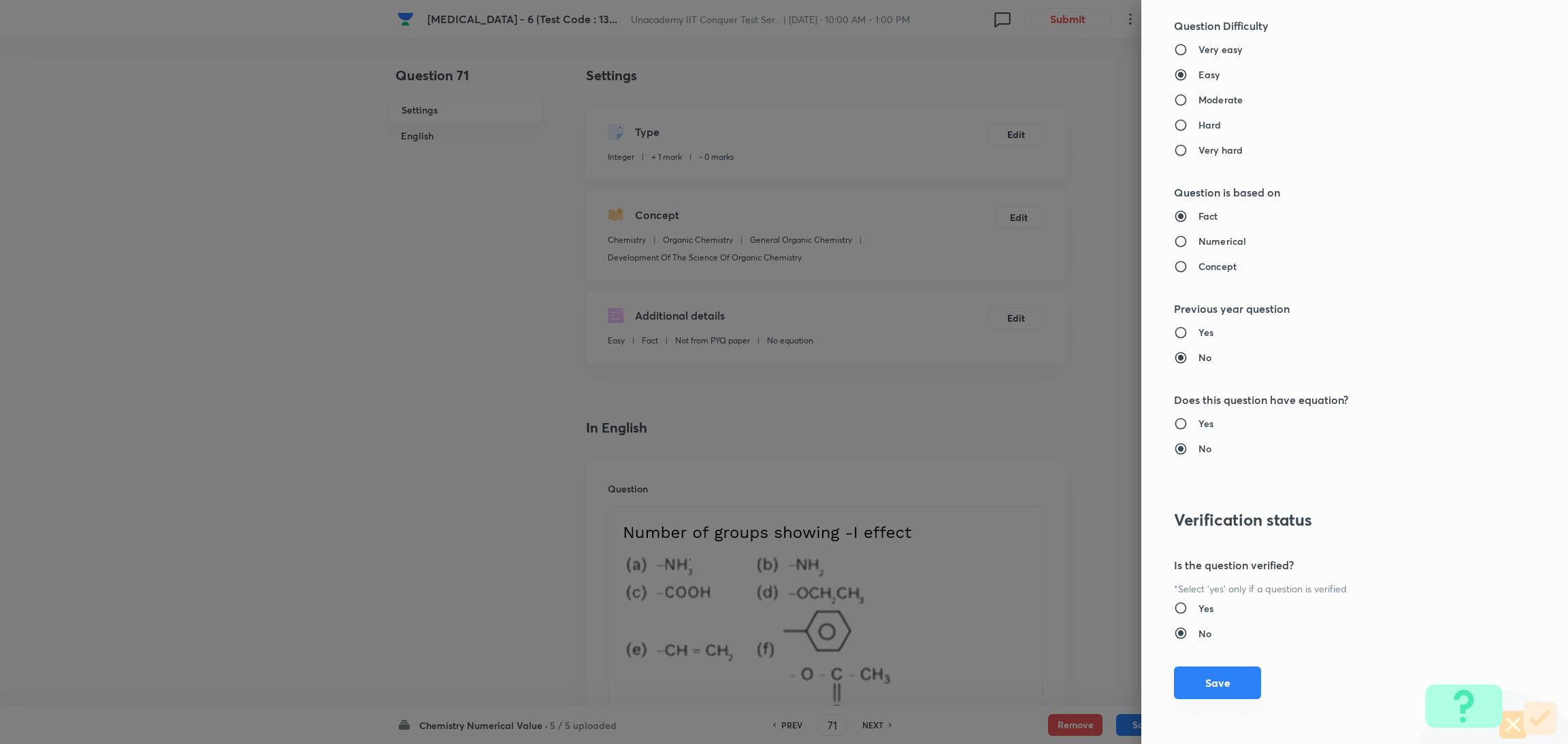
click at [1220, 673] on button "Save" at bounding box center [1218, 683] width 87 height 33
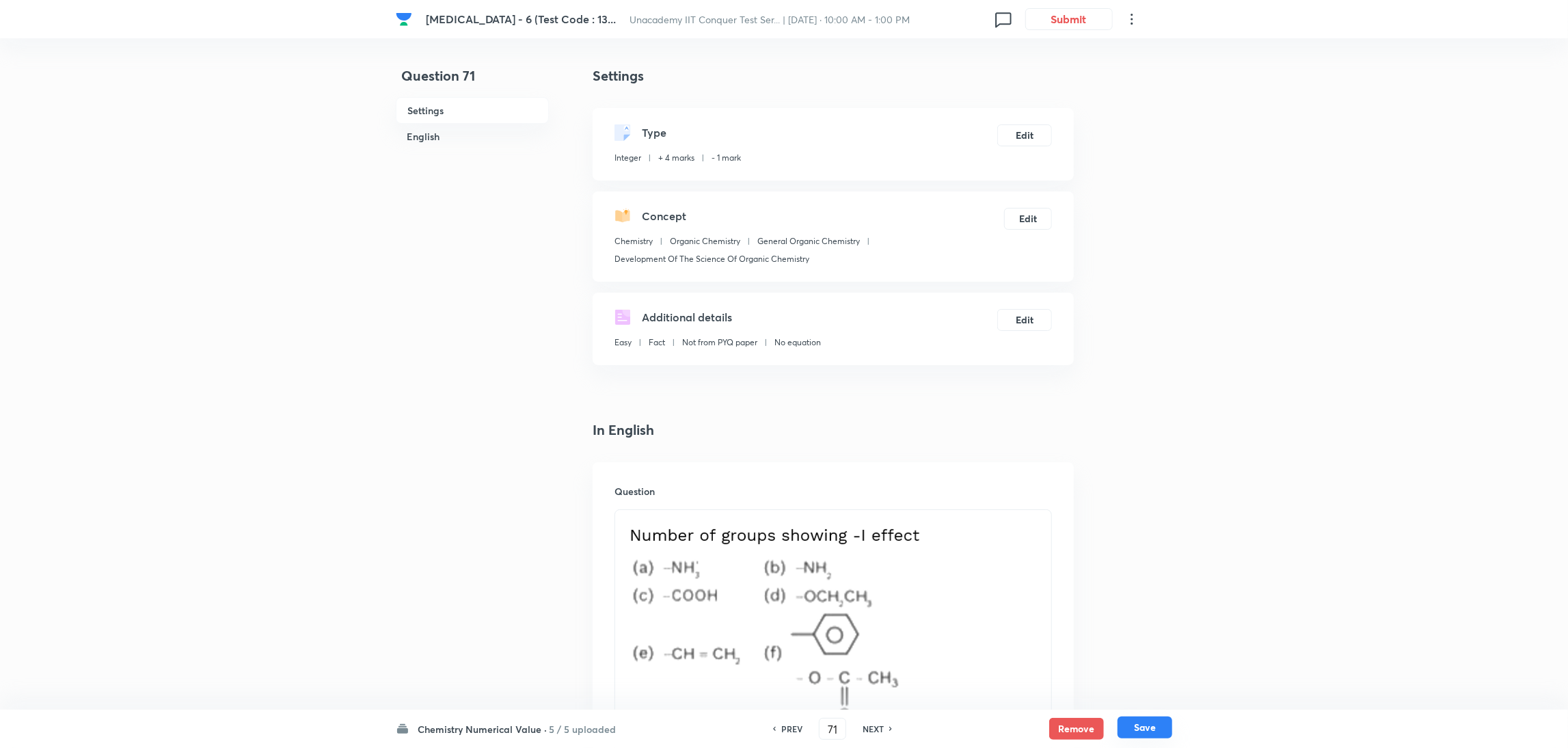
click at [1138, 728] on button "Save" at bounding box center [1144, 727] width 54 height 22
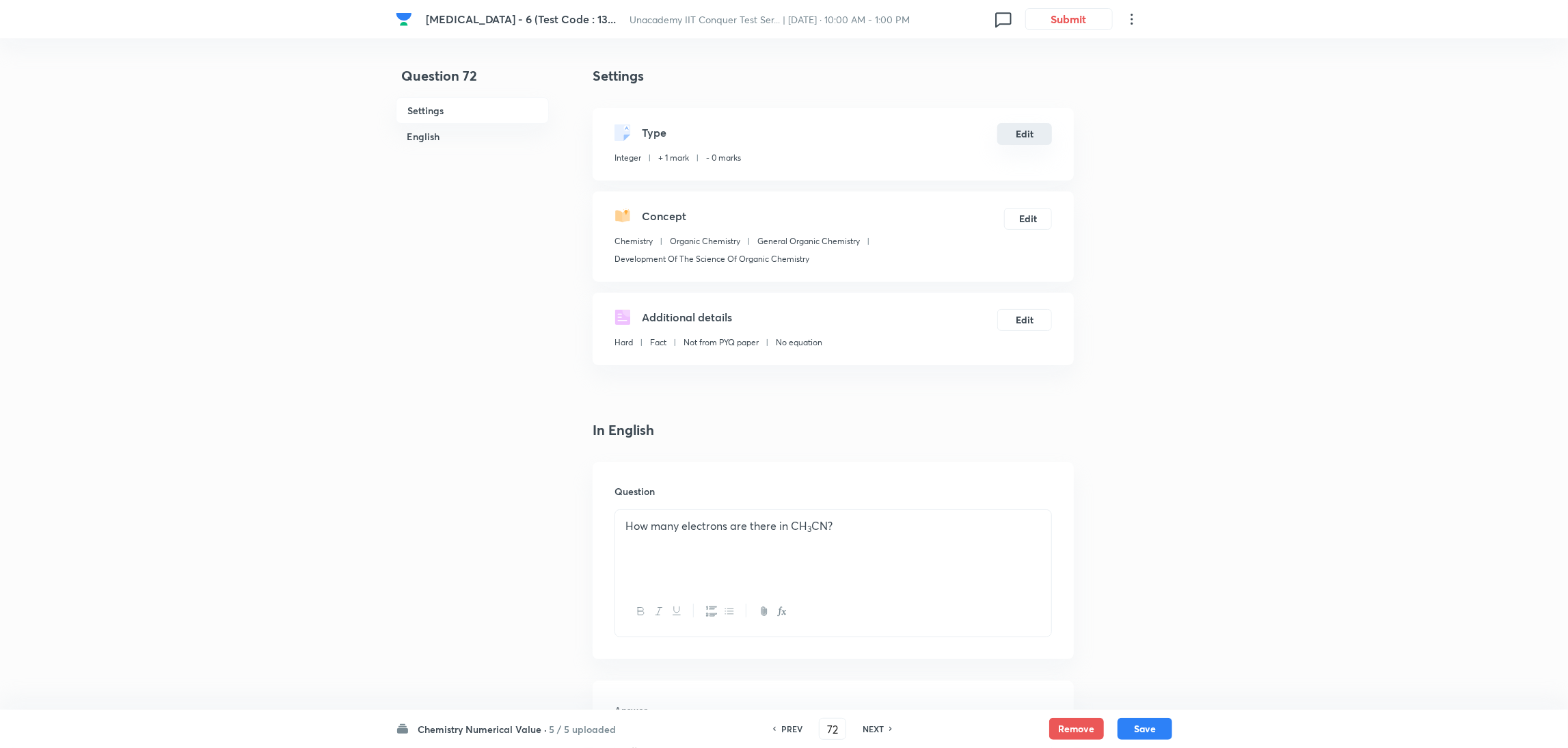
click at [1013, 142] on button "Edit" at bounding box center [1024, 133] width 54 height 22
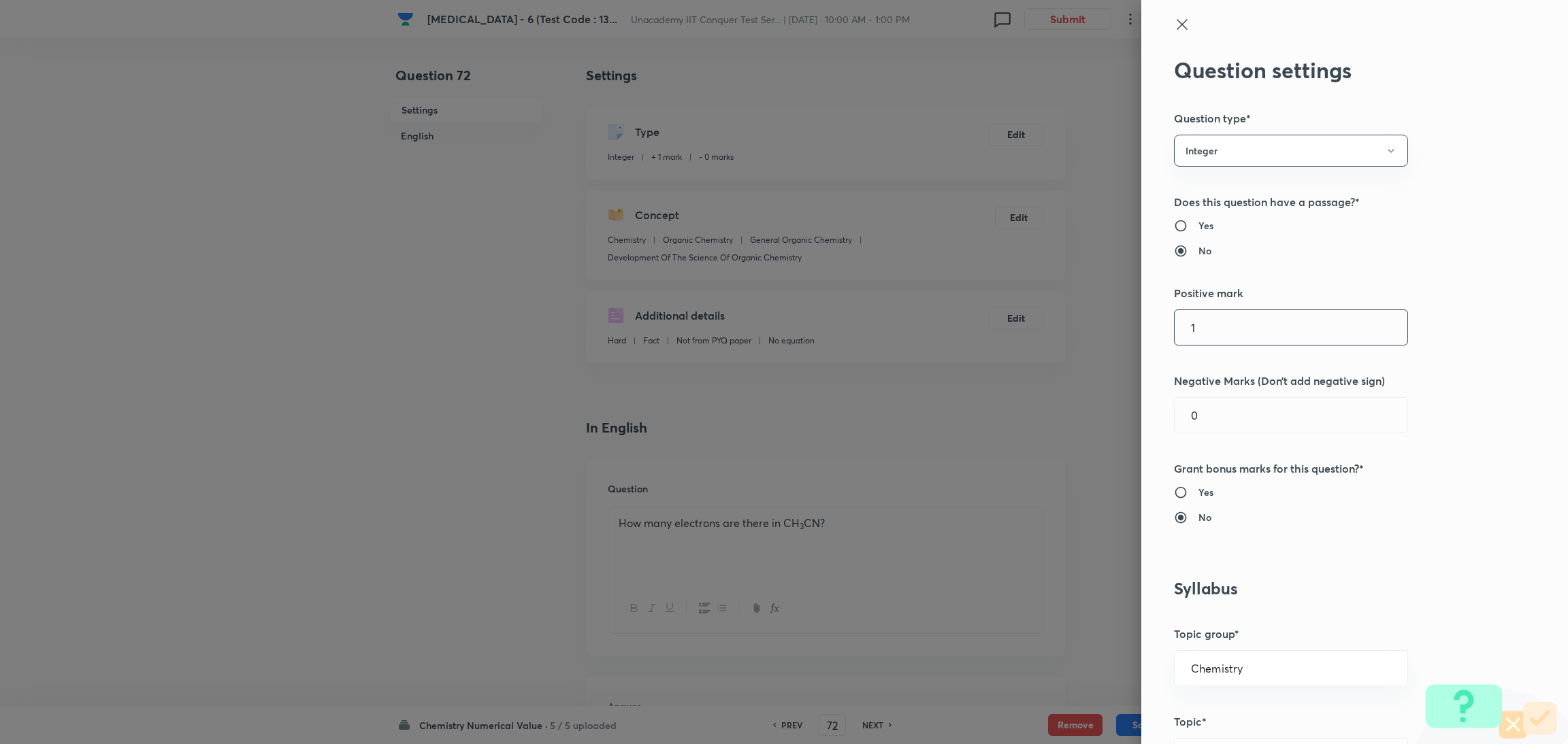
click at [1210, 336] on input "1" at bounding box center [1291, 328] width 233 height 35
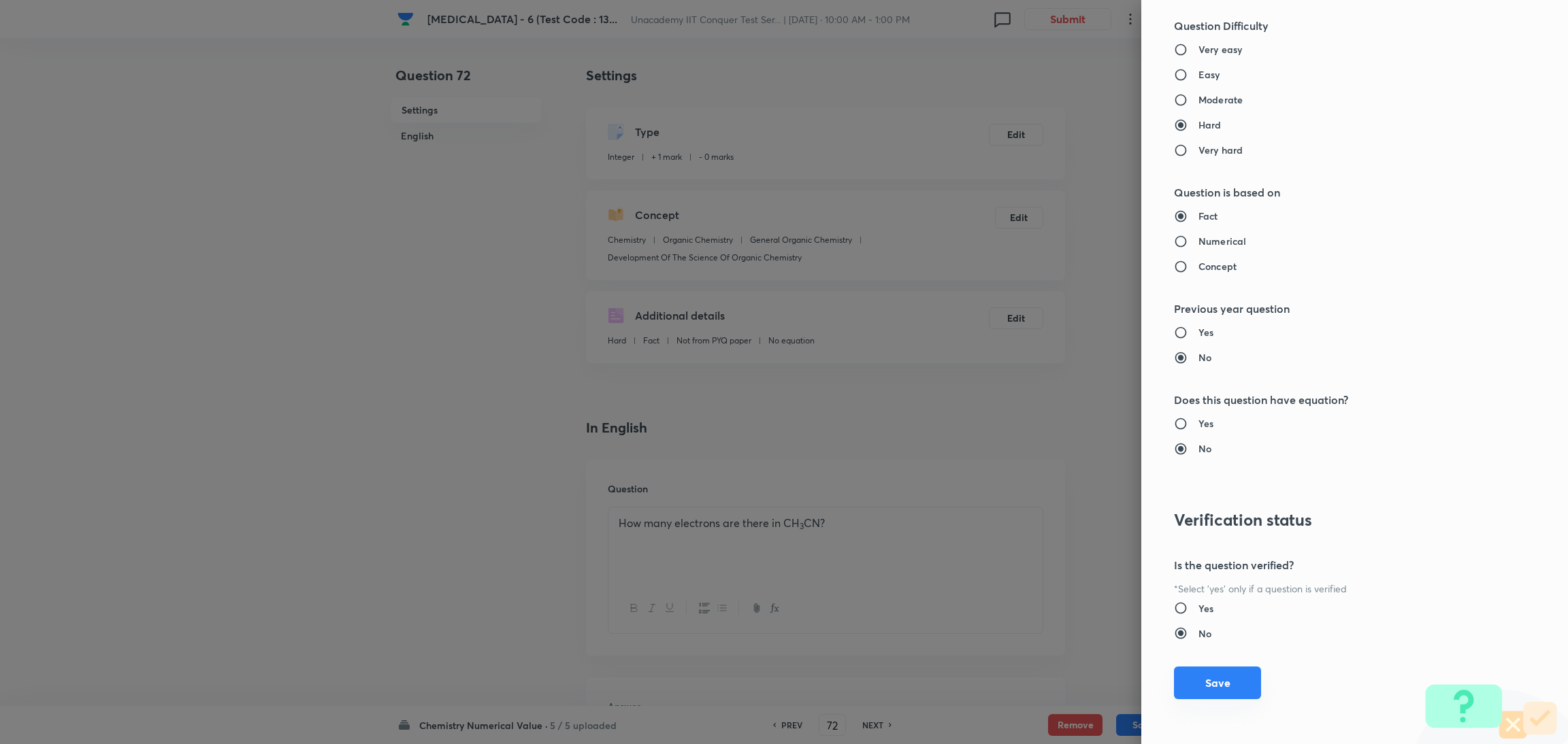
click at [1195, 675] on button "Save" at bounding box center [1218, 683] width 87 height 33
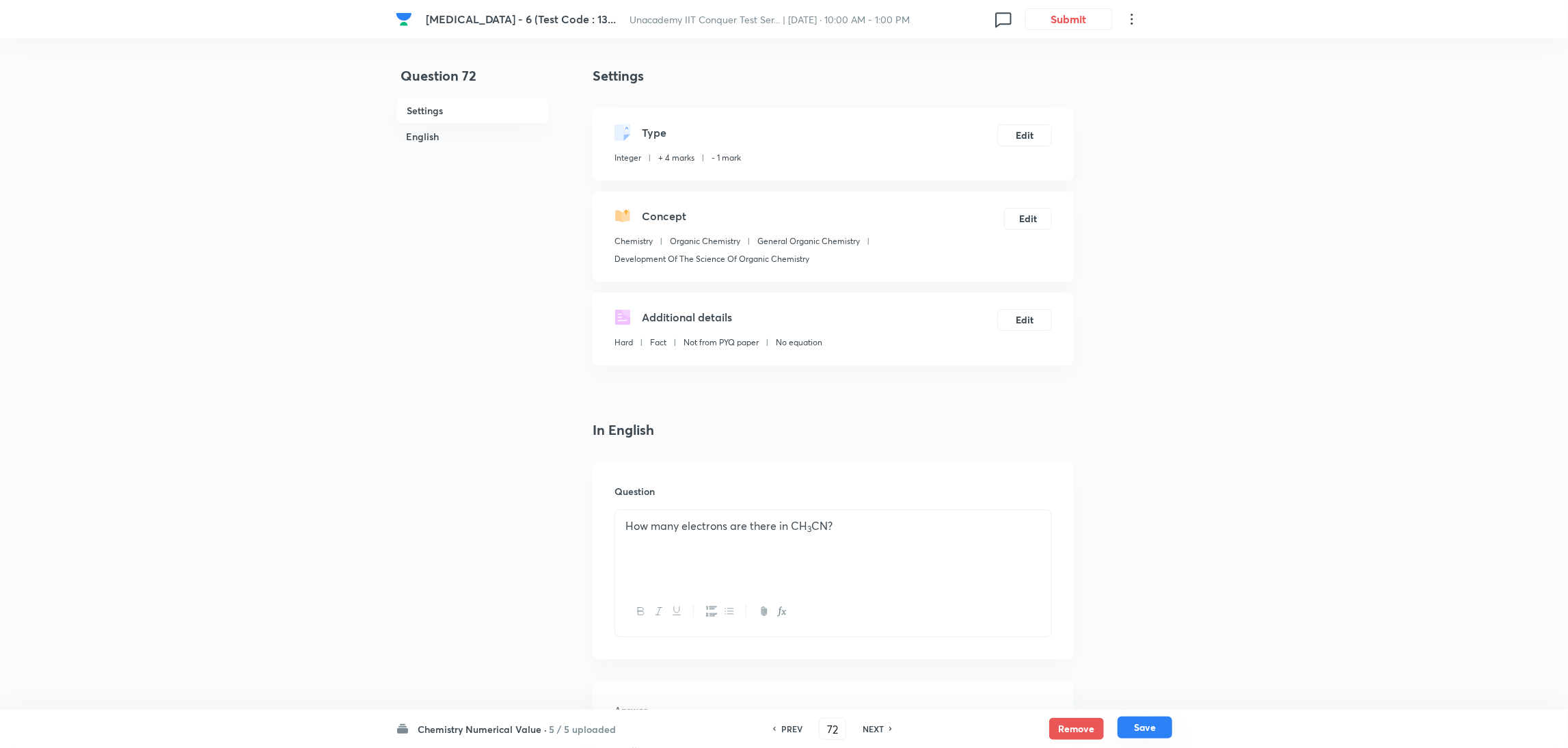
click at [1147, 723] on button "Save" at bounding box center [1144, 727] width 54 height 22
click at [1029, 132] on button "Edit" at bounding box center [1024, 133] width 54 height 22
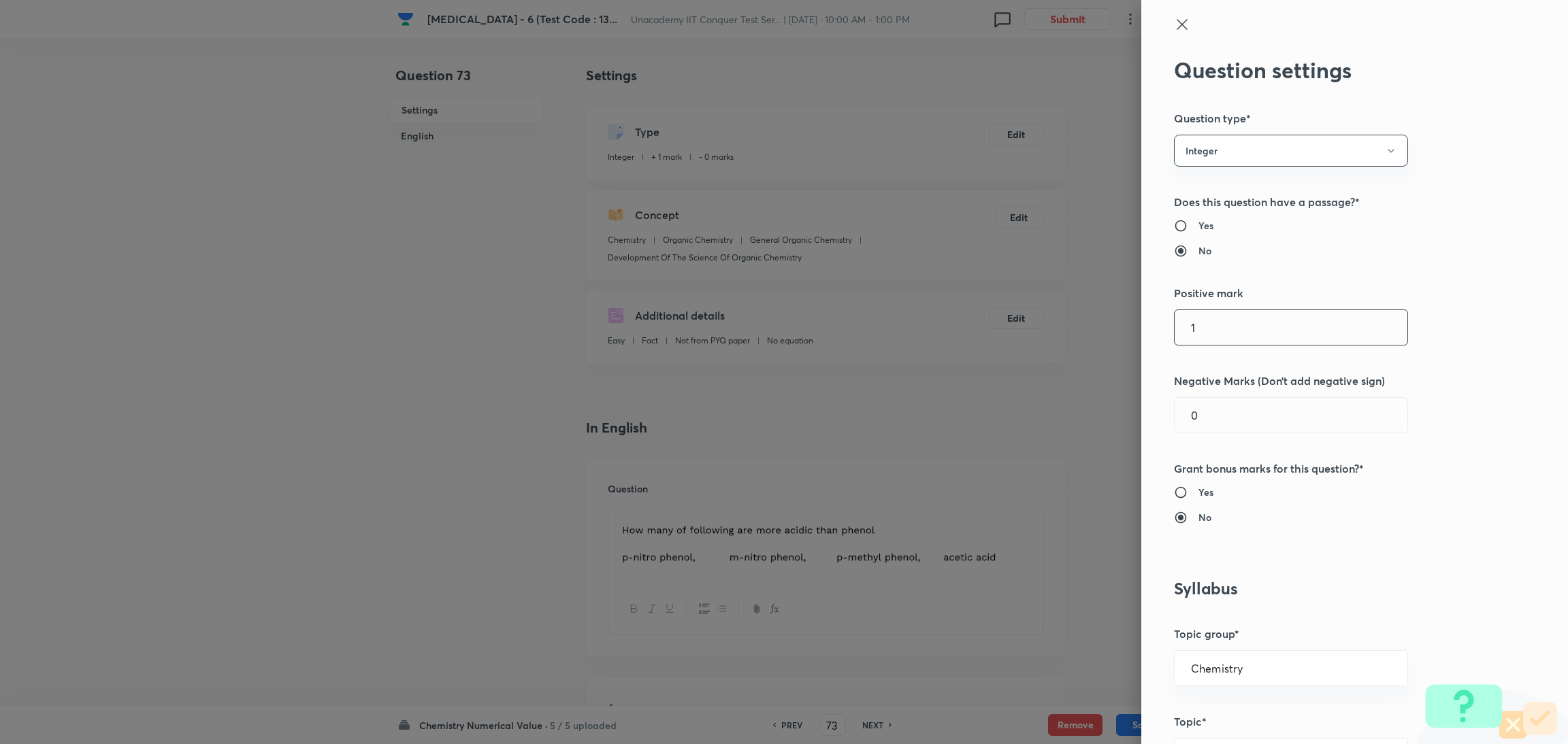
click at [1216, 325] on input "1" at bounding box center [1291, 328] width 233 height 35
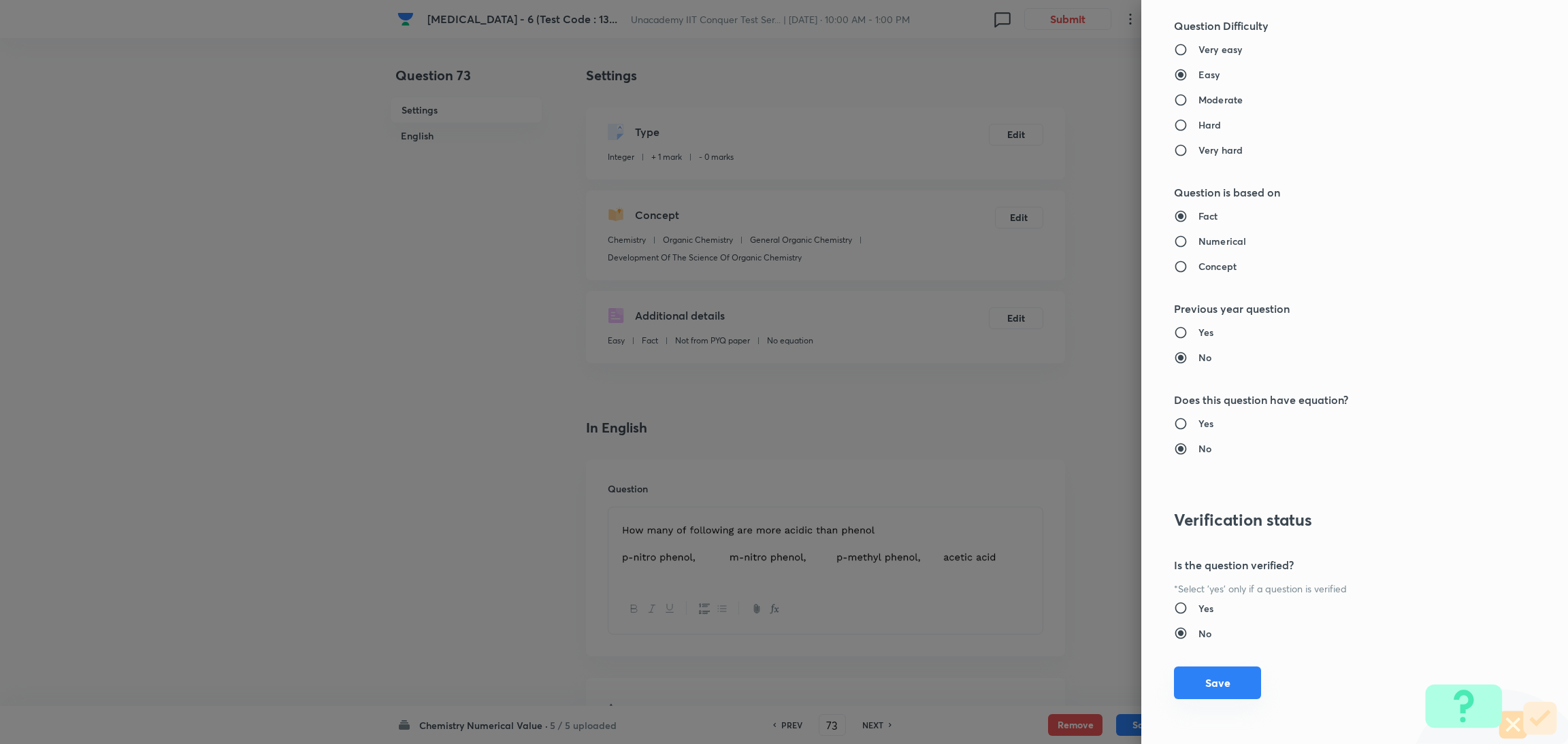
click at [1198, 671] on button "Save" at bounding box center [1218, 683] width 87 height 33
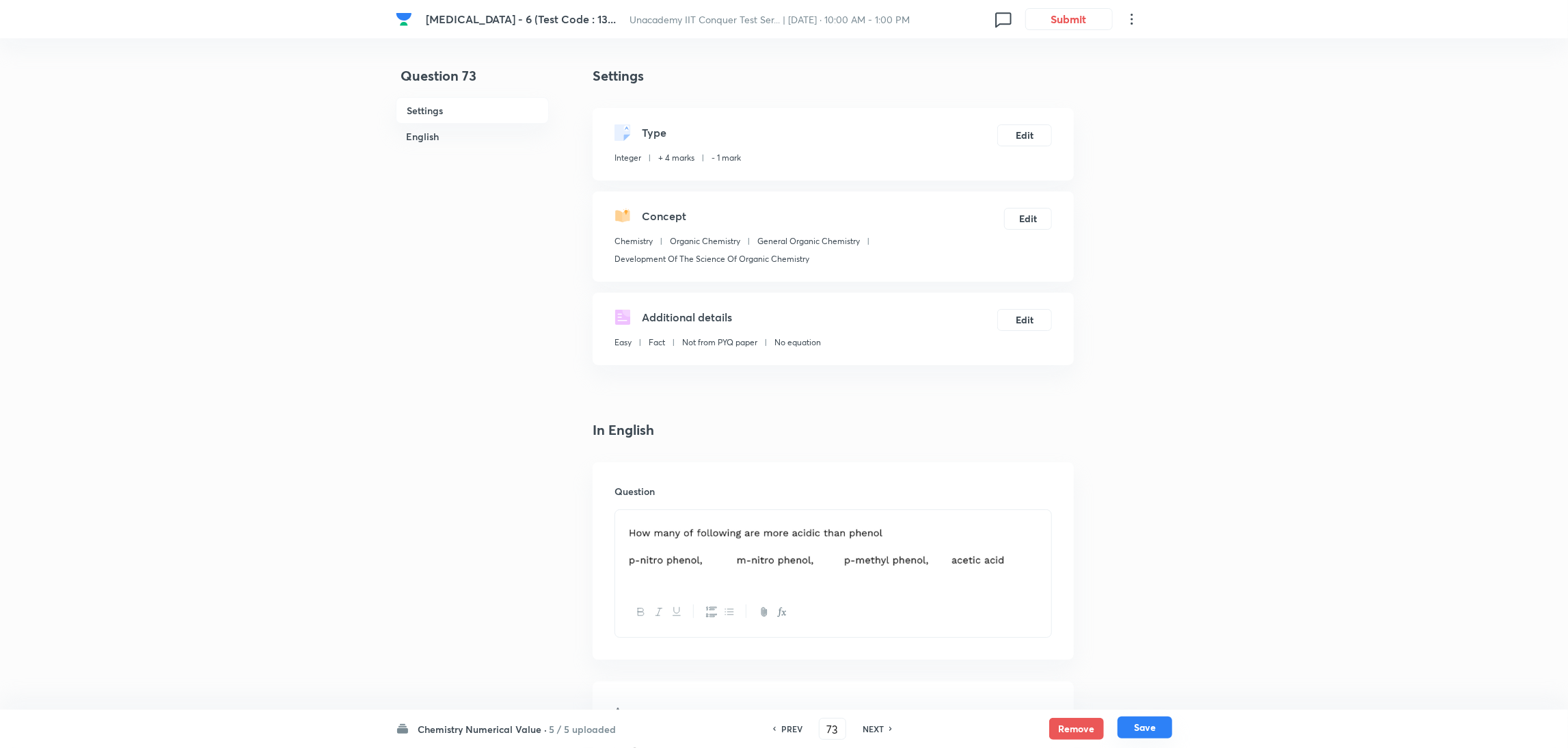
click at [1150, 720] on button "Save" at bounding box center [1144, 727] width 54 height 22
click at [1016, 136] on button "Edit" at bounding box center [1024, 133] width 54 height 22
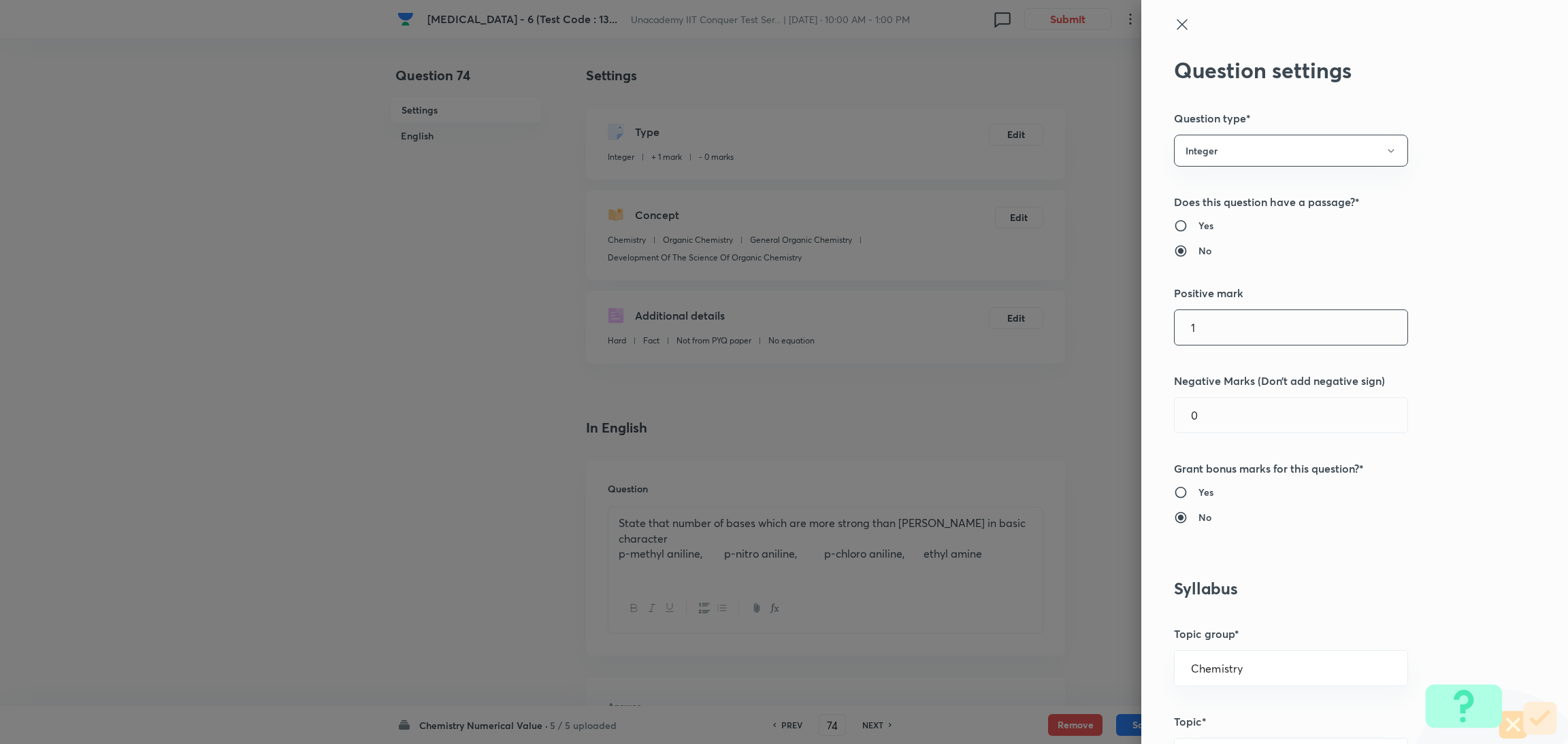
click at [1228, 318] on input "1" at bounding box center [1291, 328] width 233 height 35
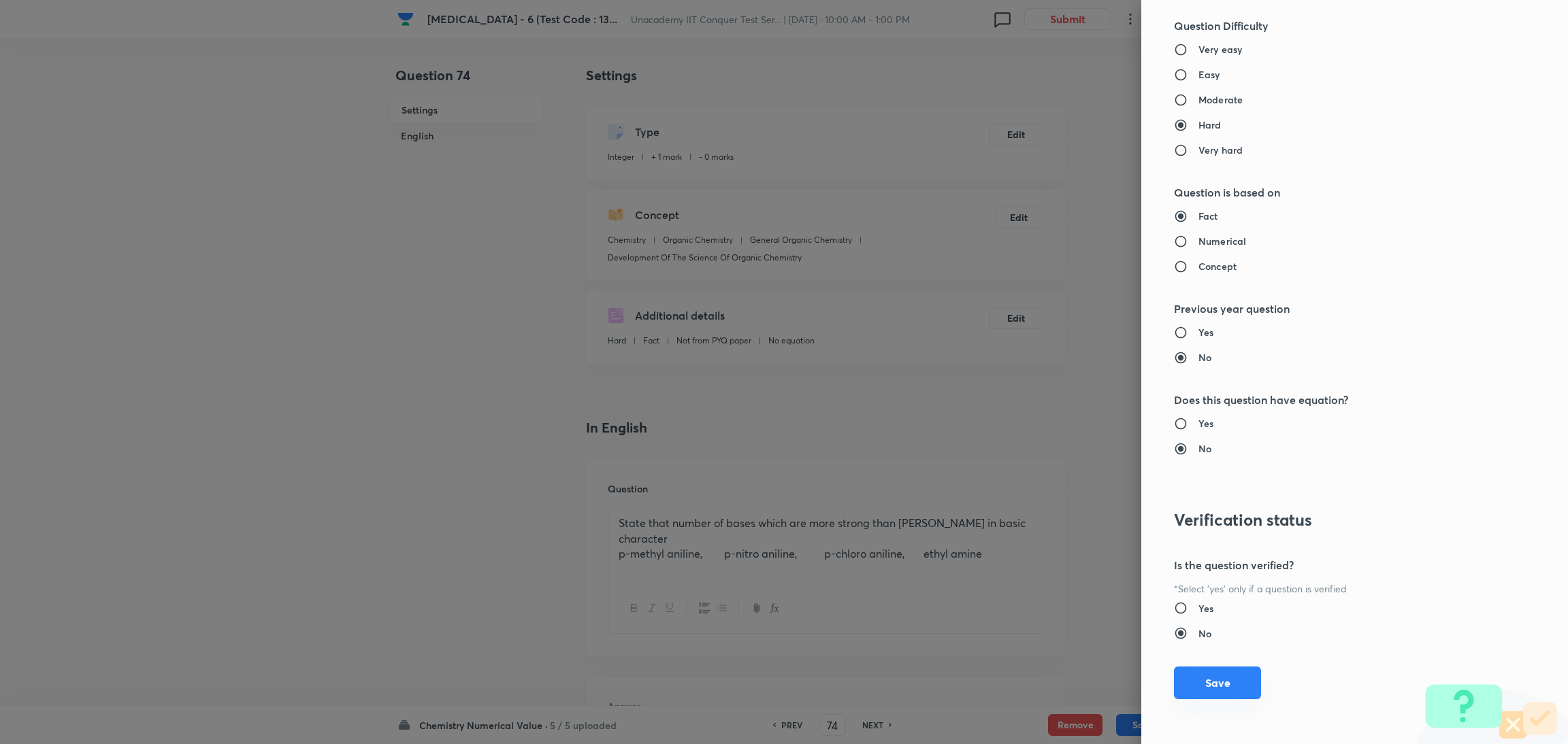
click at [1208, 689] on button "Save" at bounding box center [1218, 683] width 87 height 33
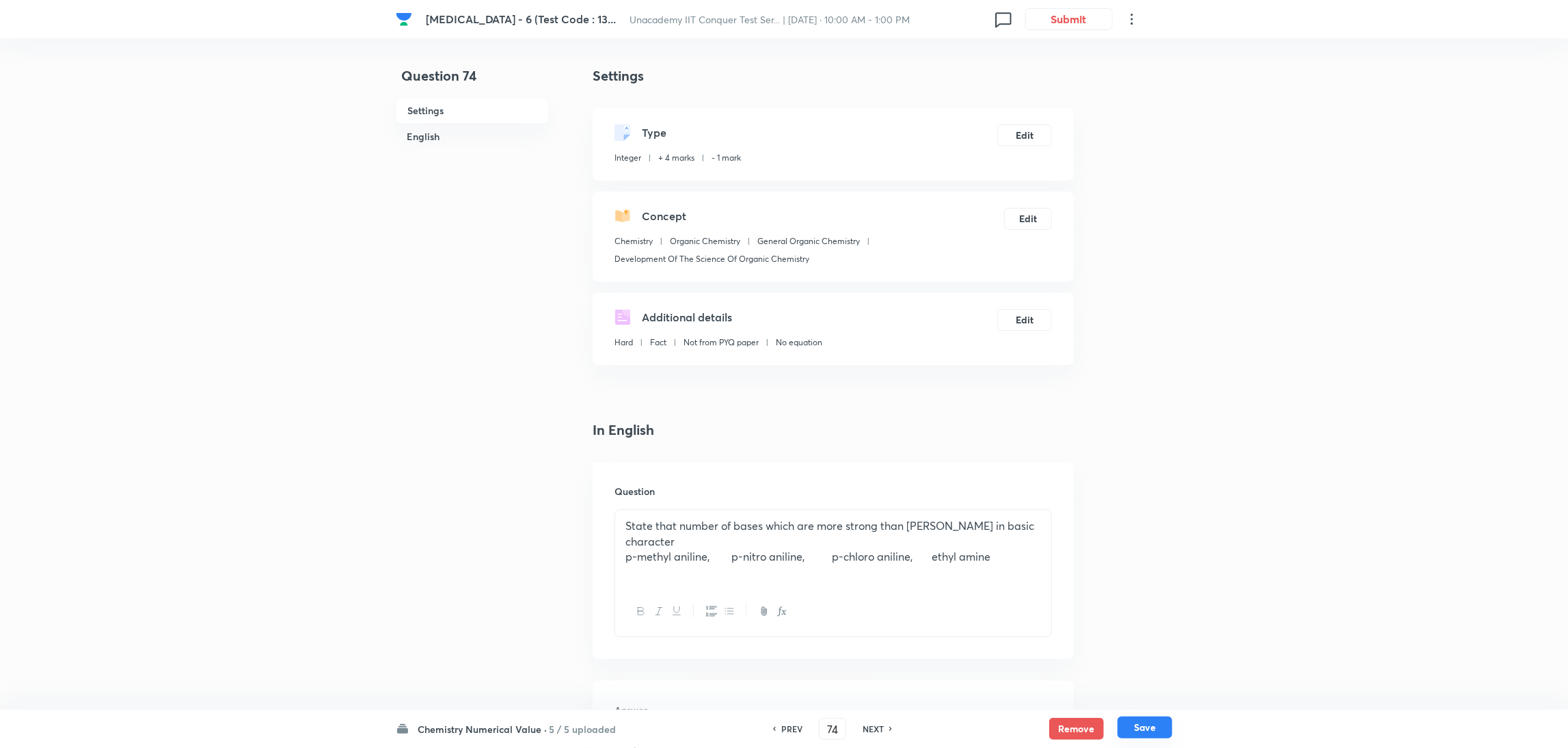
click at [1138, 731] on button "Save" at bounding box center [1144, 727] width 54 height 22
click at [1008, 135] on button "Edit" at bounding box center [1024, 133] width 54 height 22
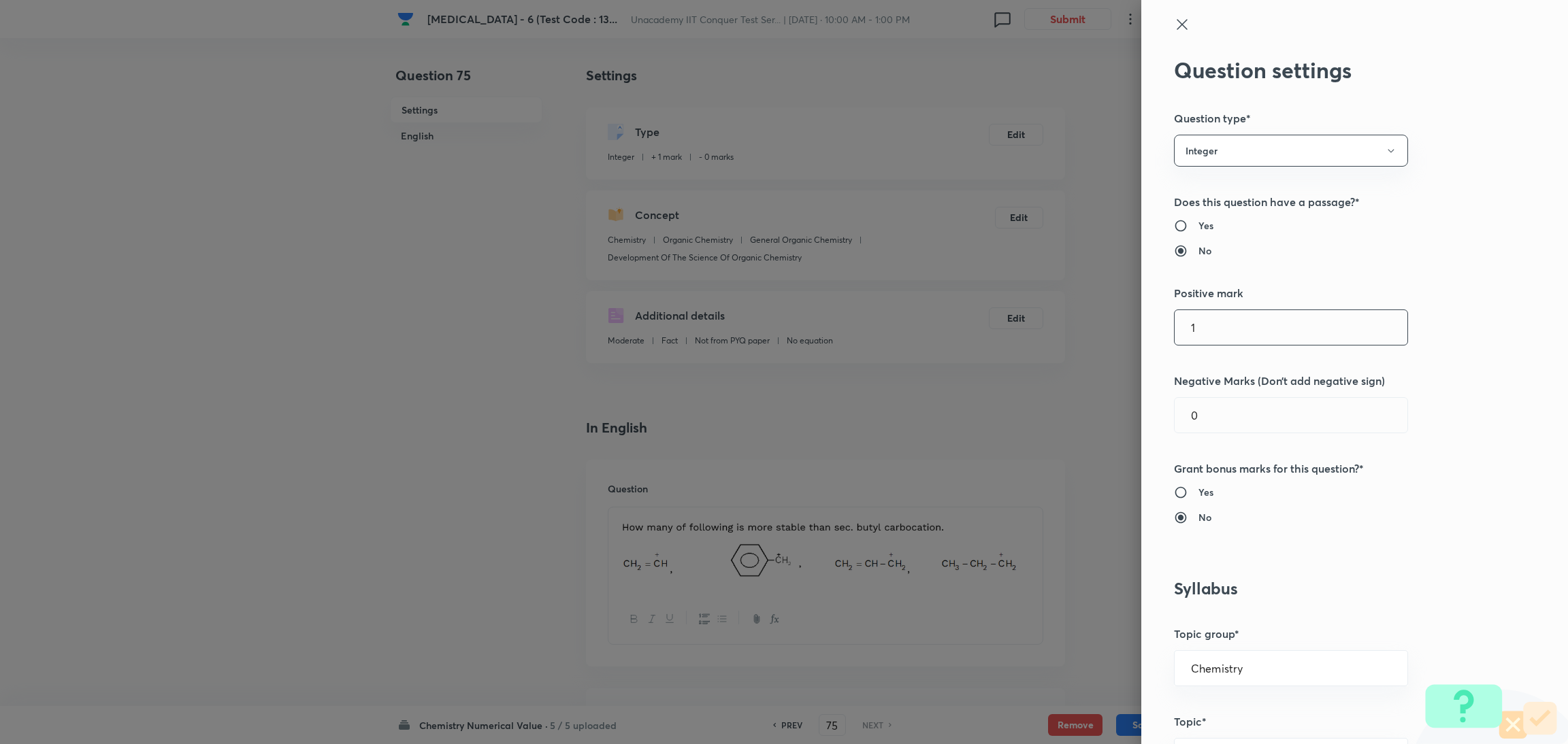
click at [1218, 335] on input "1" at bounding box center [1291, 328] width 233 height 35
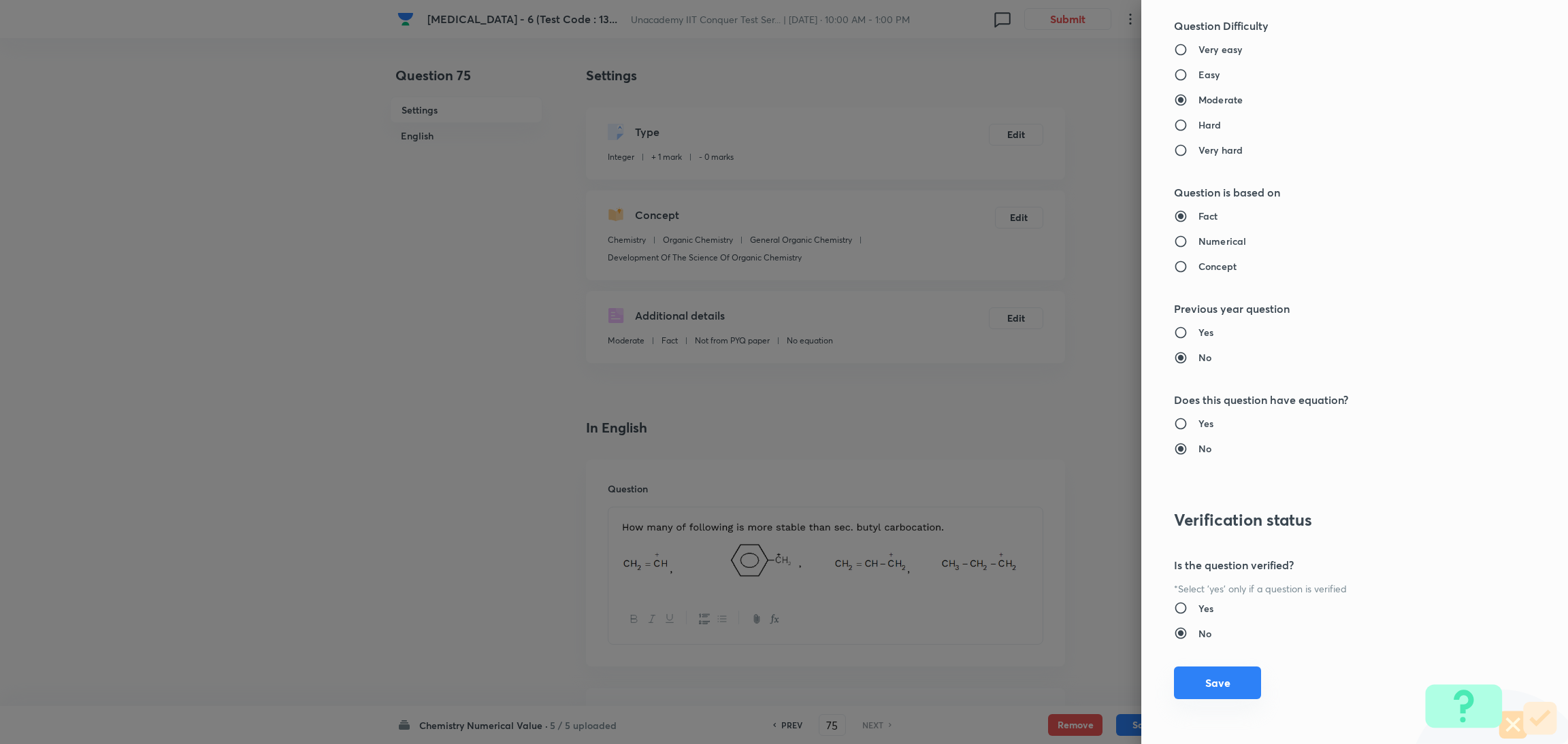
click at [1196, 680] on button "Save" at bounding box center [1218, 683] width 87 height 33
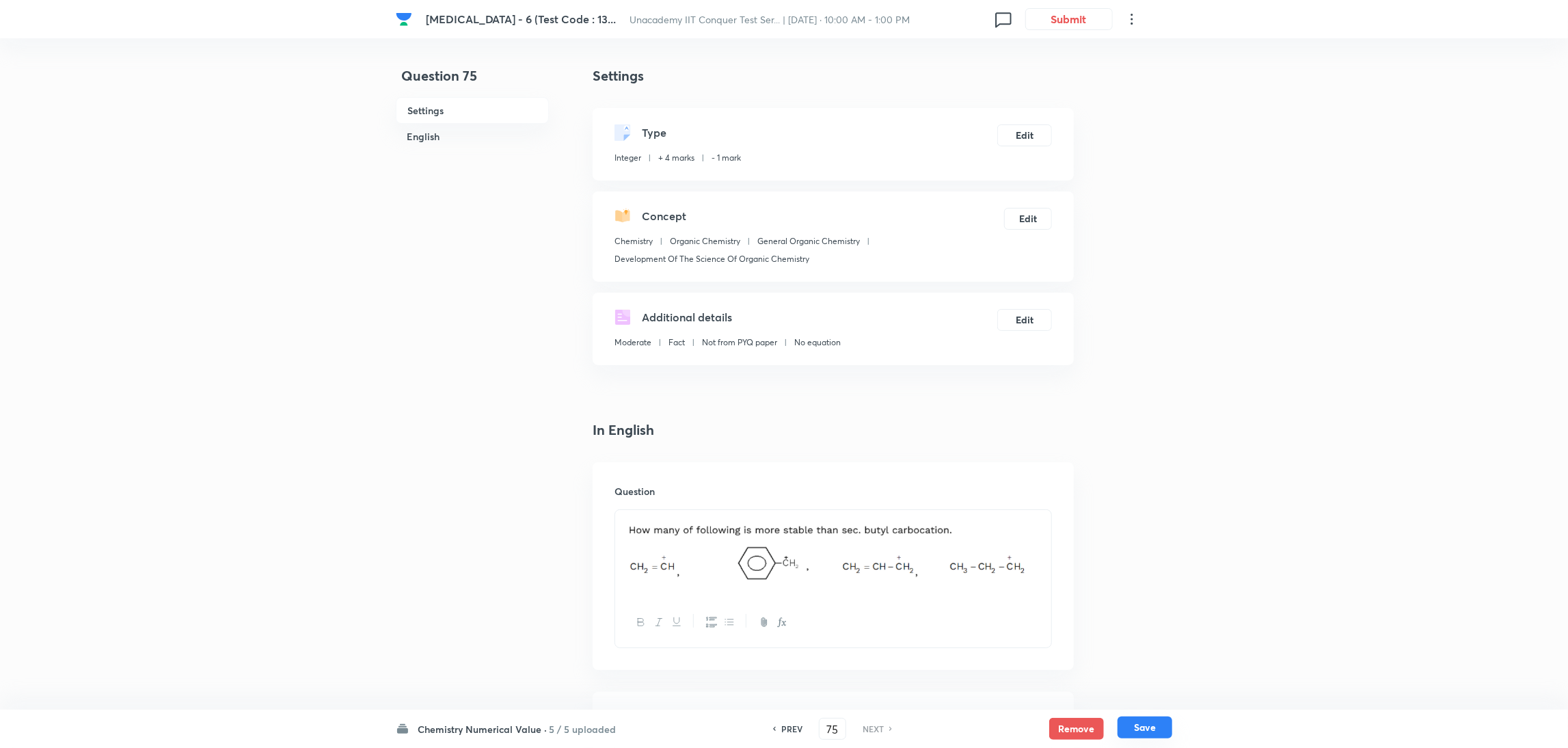
click at [1145, 720] on button "Save" at bounding box center [1144, 727] width 54 height 22
